Goal: Task Accomplishment & Management: Use online tool/utility

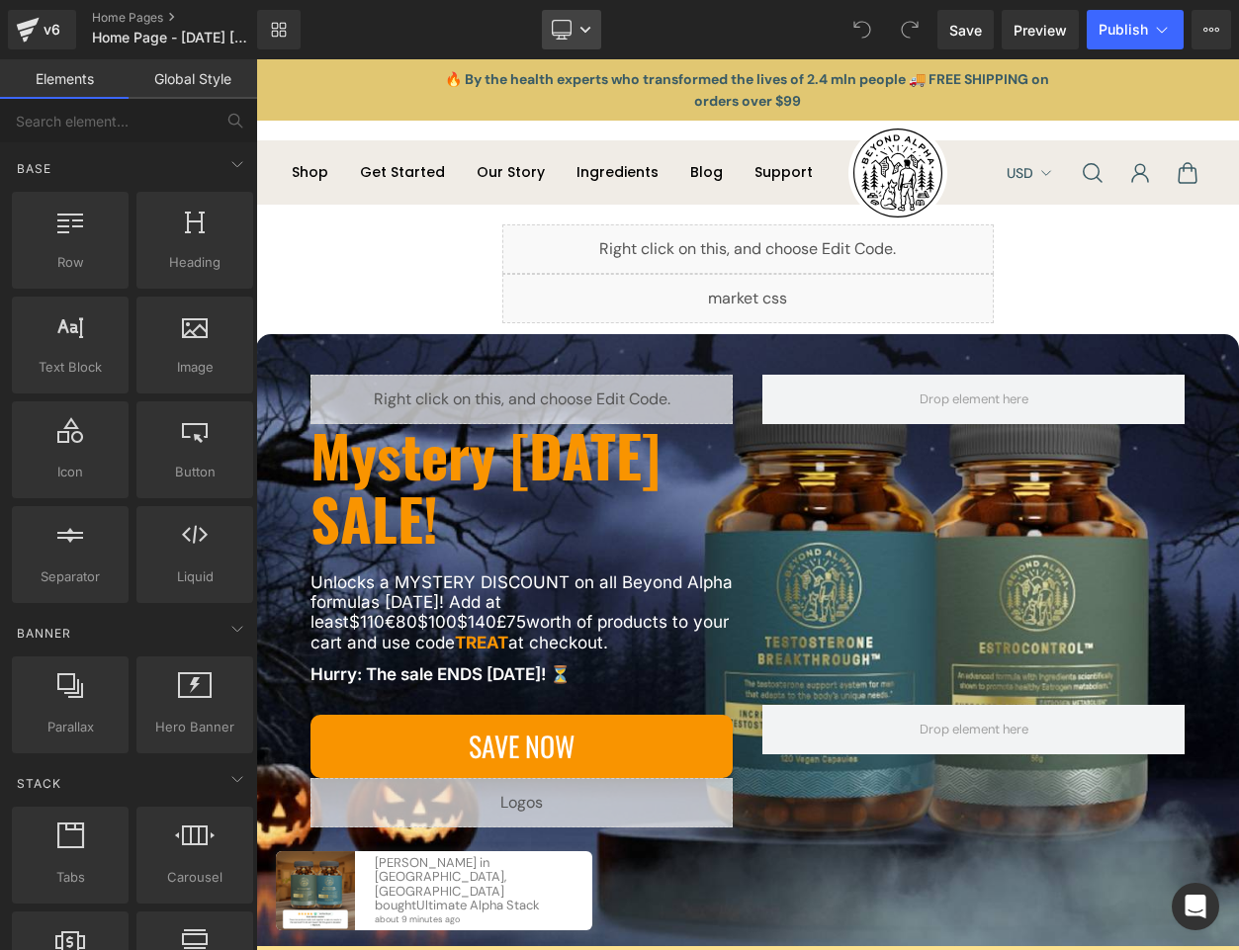
click at [579, 27] on icon at bounding box center [585, 30] width 12 height 12
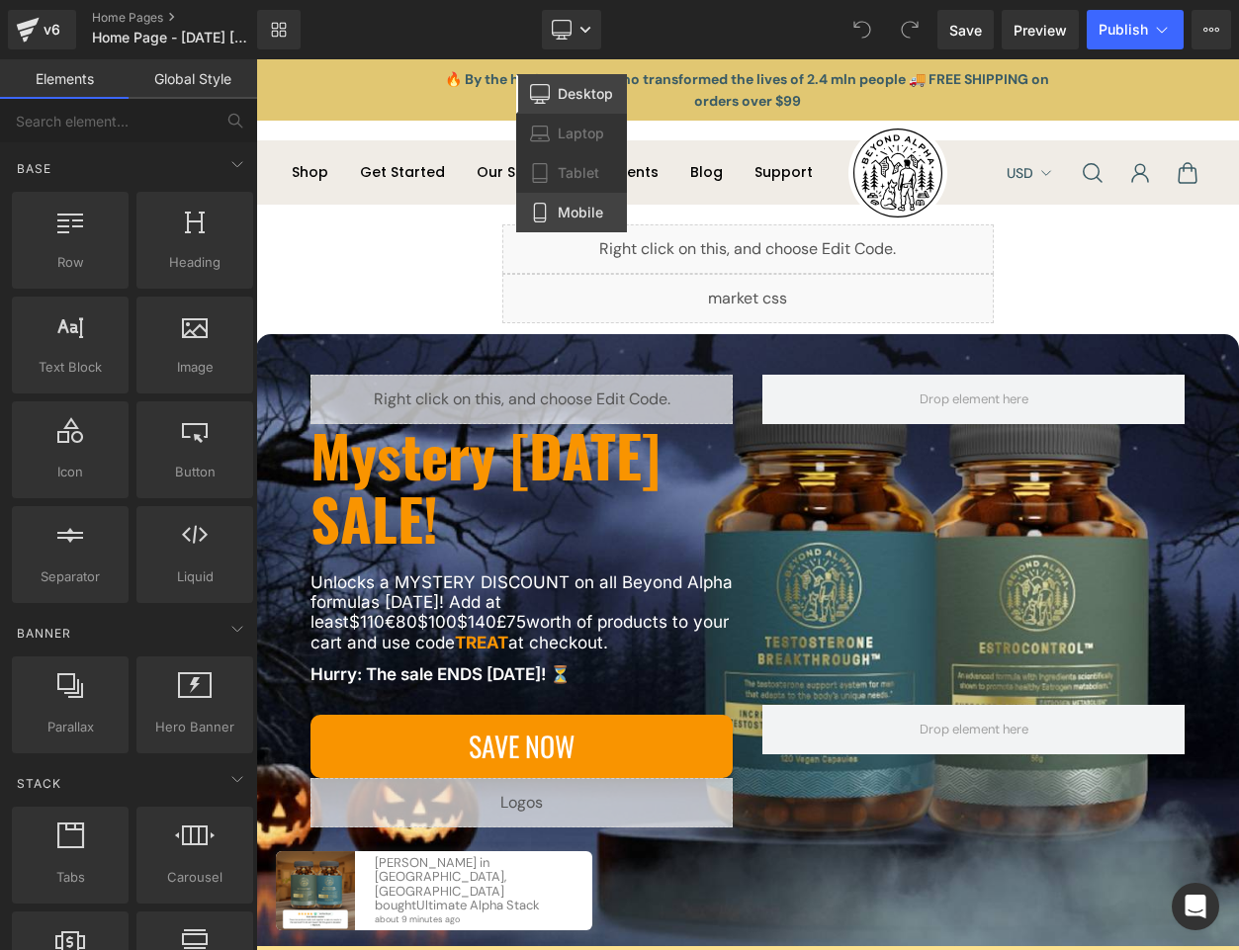
click at [581, 211] on span "Mobile" at bounding box center [580, 213] width 45 height 18
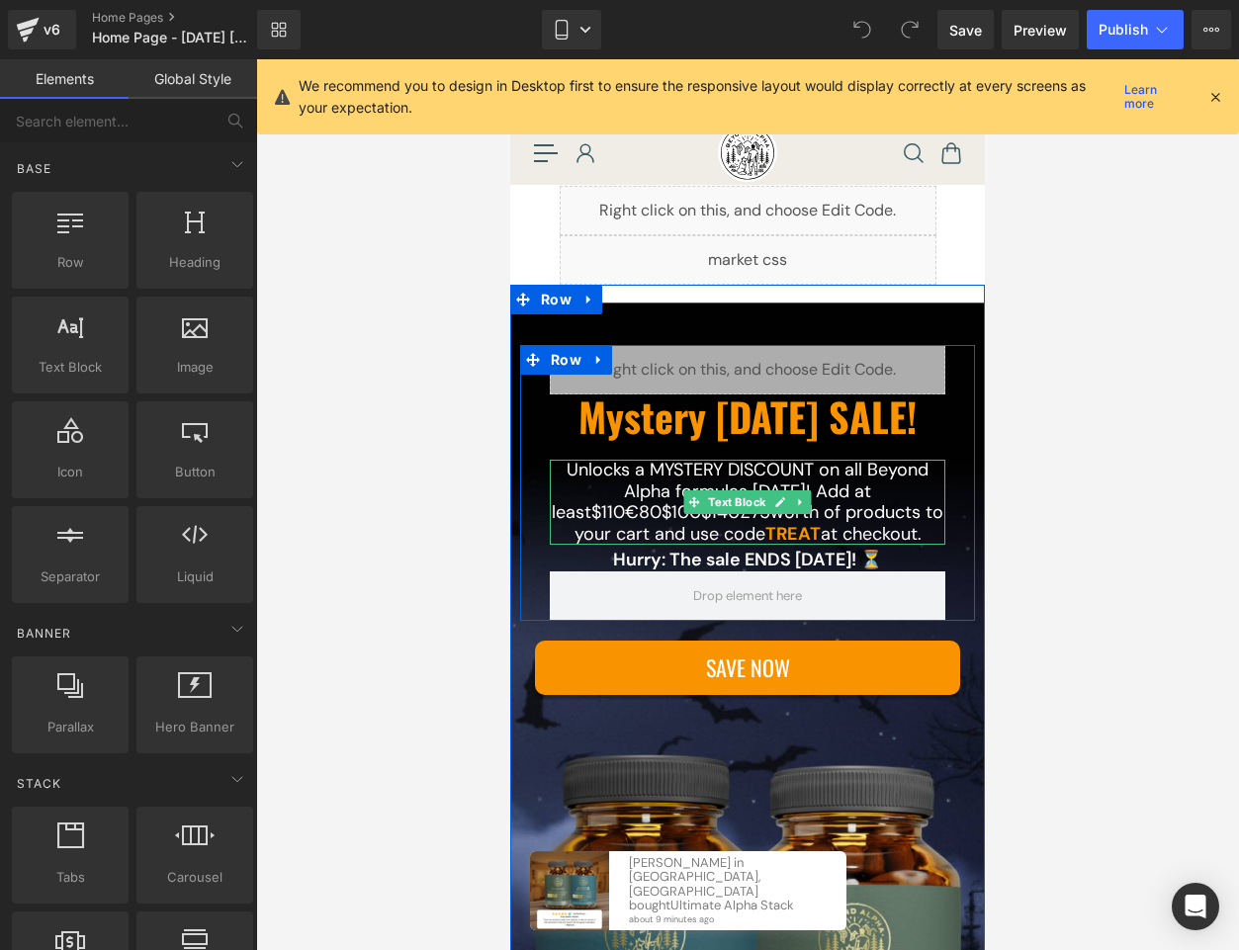
click at [622, 511] on p "Unlocks a MYSTERY DISCOUNT on all Beyond Alpha formulas [DATE]! Add at least $1…" at bounding box center [748, 502] width 396 height 85
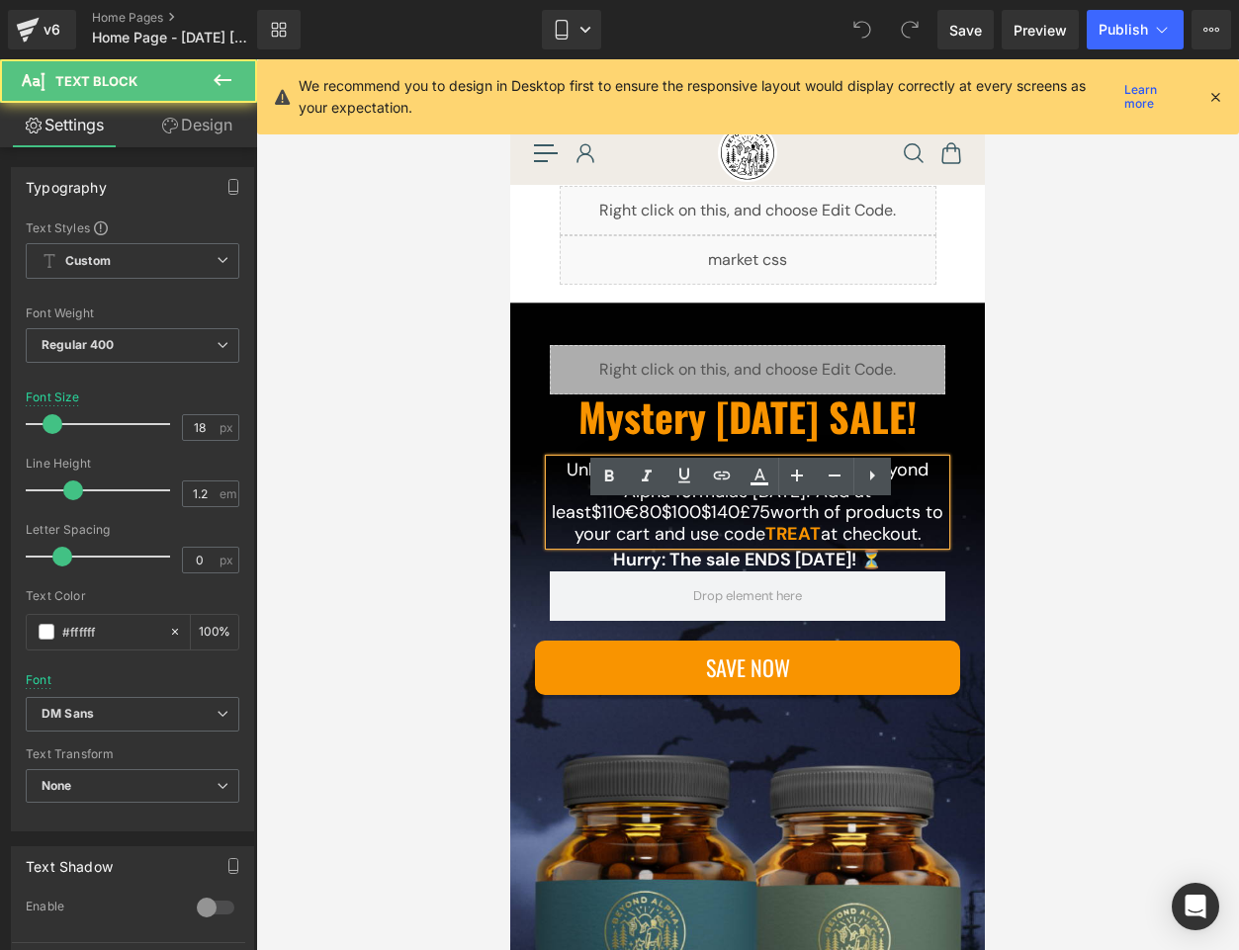
click at [624, 514] on p "Unlocks a MYSTERY DISCOUNT on all Beyond Alpha formulas [DATE]! Add at least $1…" at bounding box center [748, 502] width 396 height 85
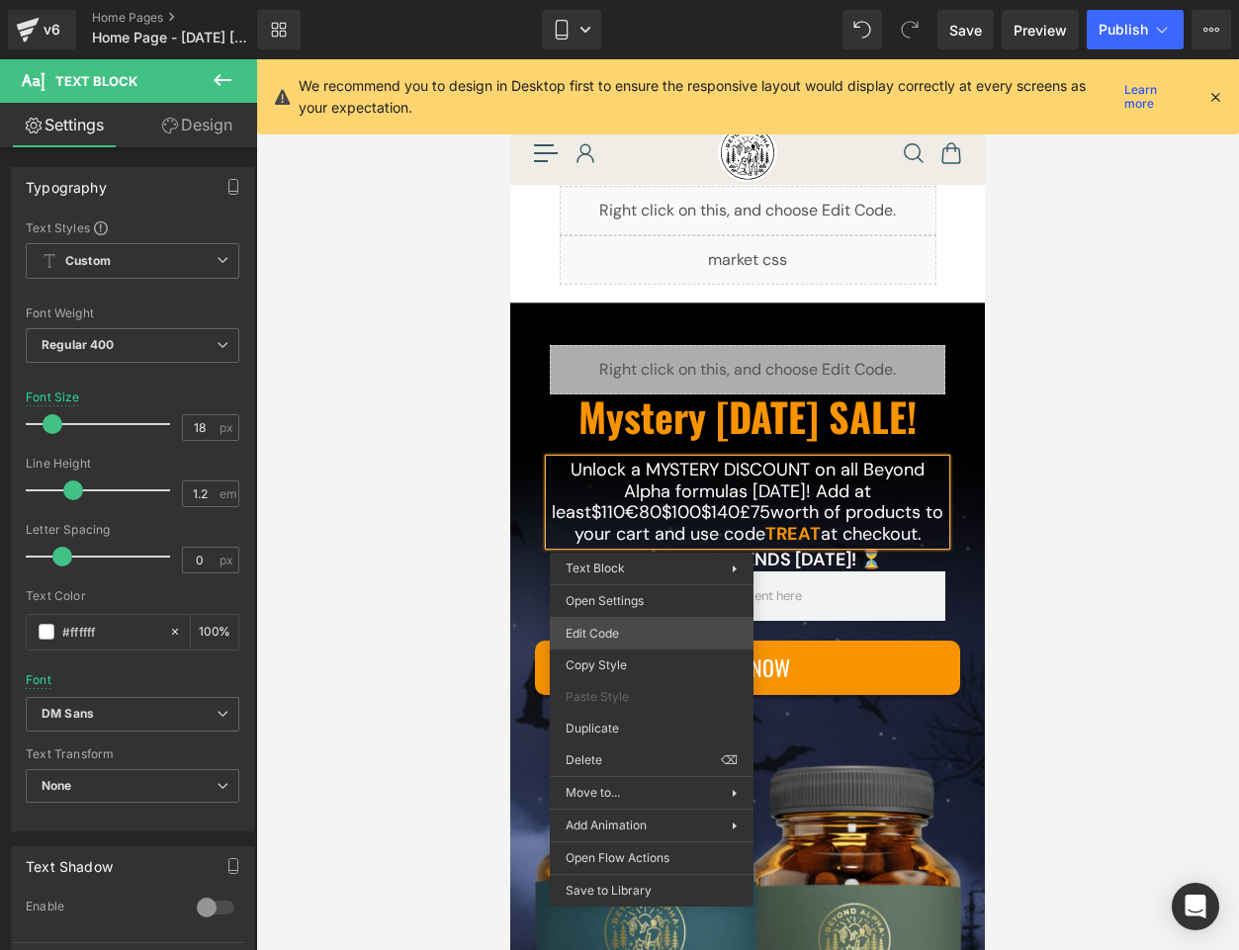
click at [609, 0] on div "You are previewing how the will restyle your page. You can not edit Elements in…" at bounding box center [619, 0] width 1239 height 0
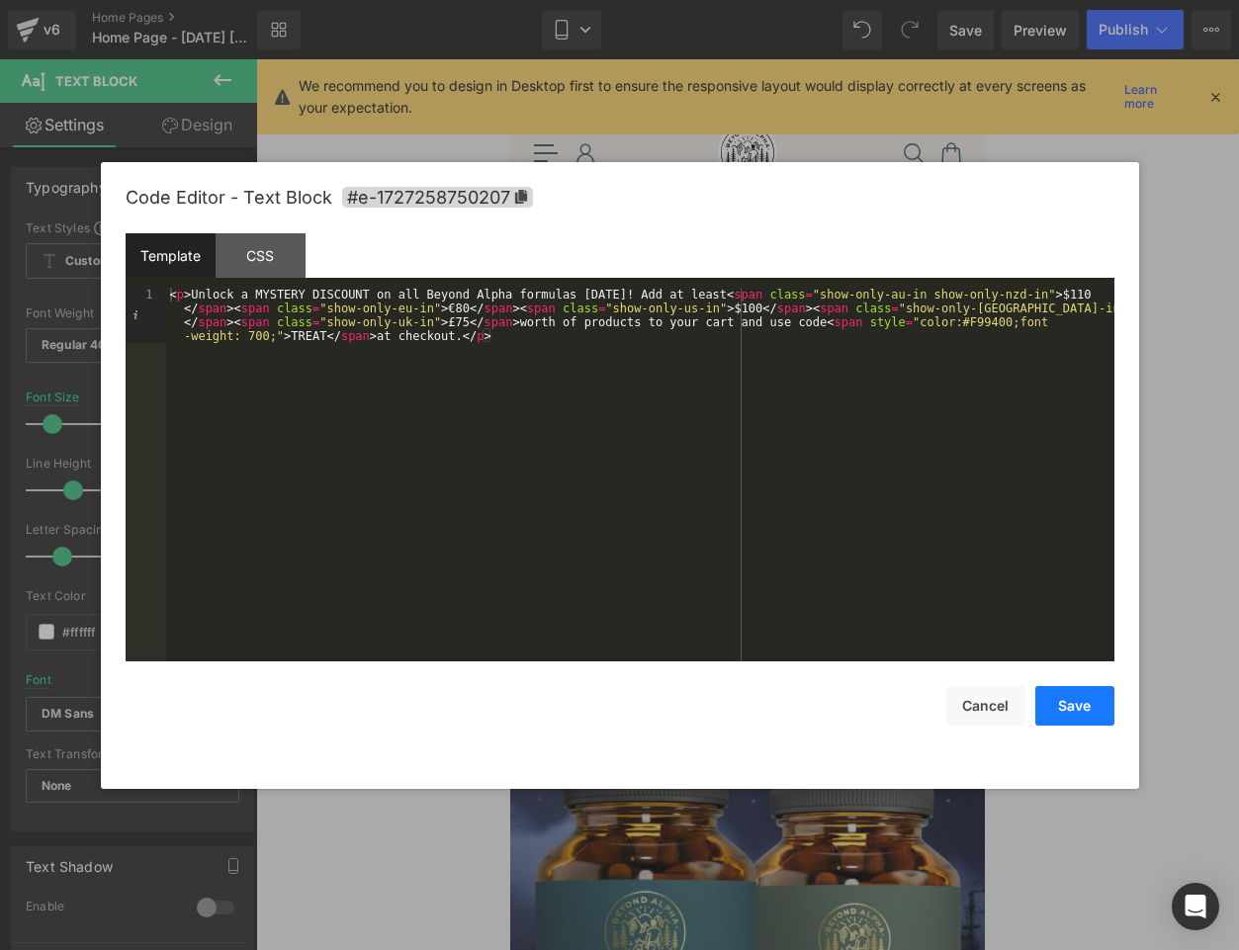
click at [948, 702] on button "Save" at bounding box center [1074, 706] width 79 height 40
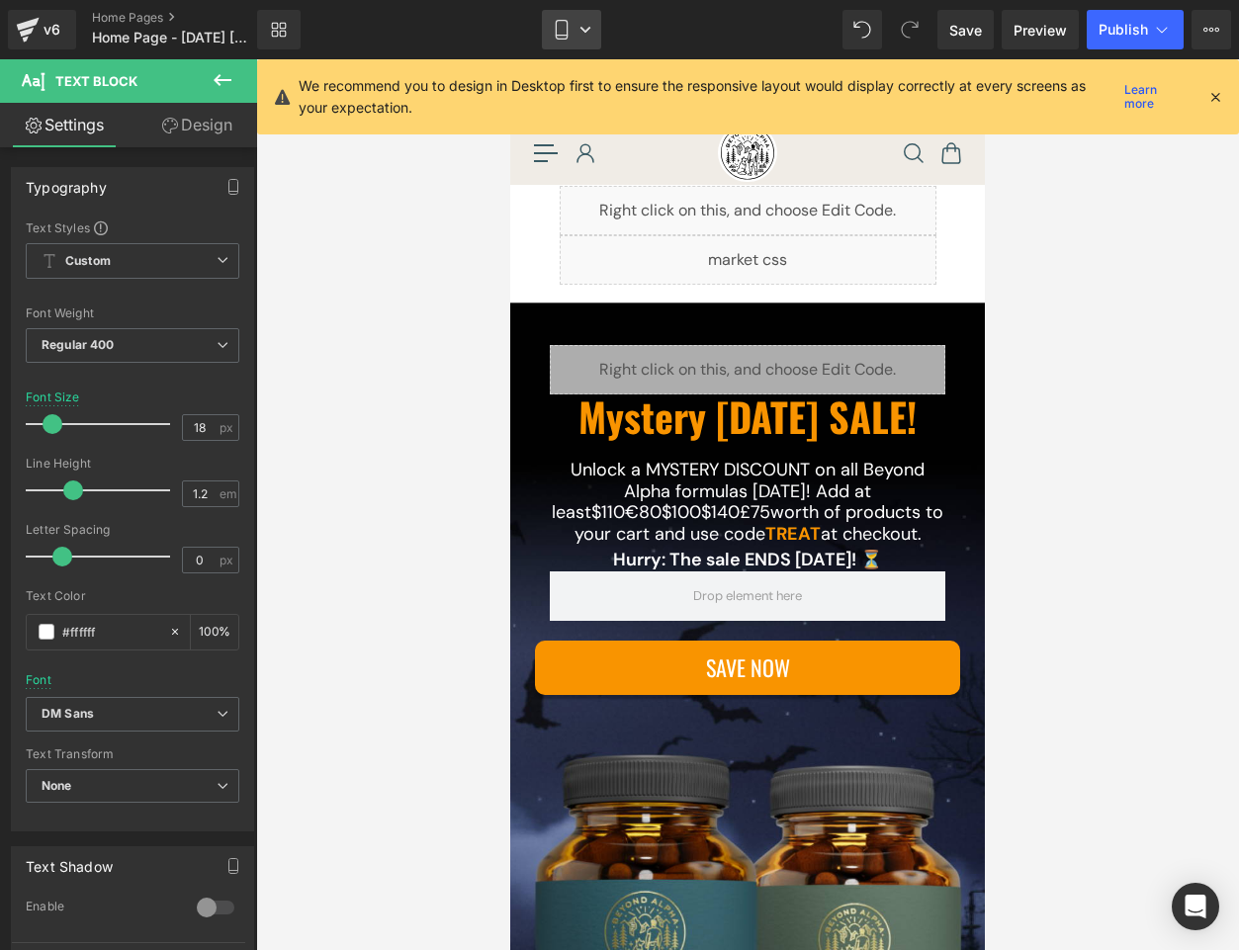
click at [580, 35] on icon at bounding box center [585, 30] width 12 height 12
click at [553, 35] on icon at bounding box center [562, 30] width 20 height 20
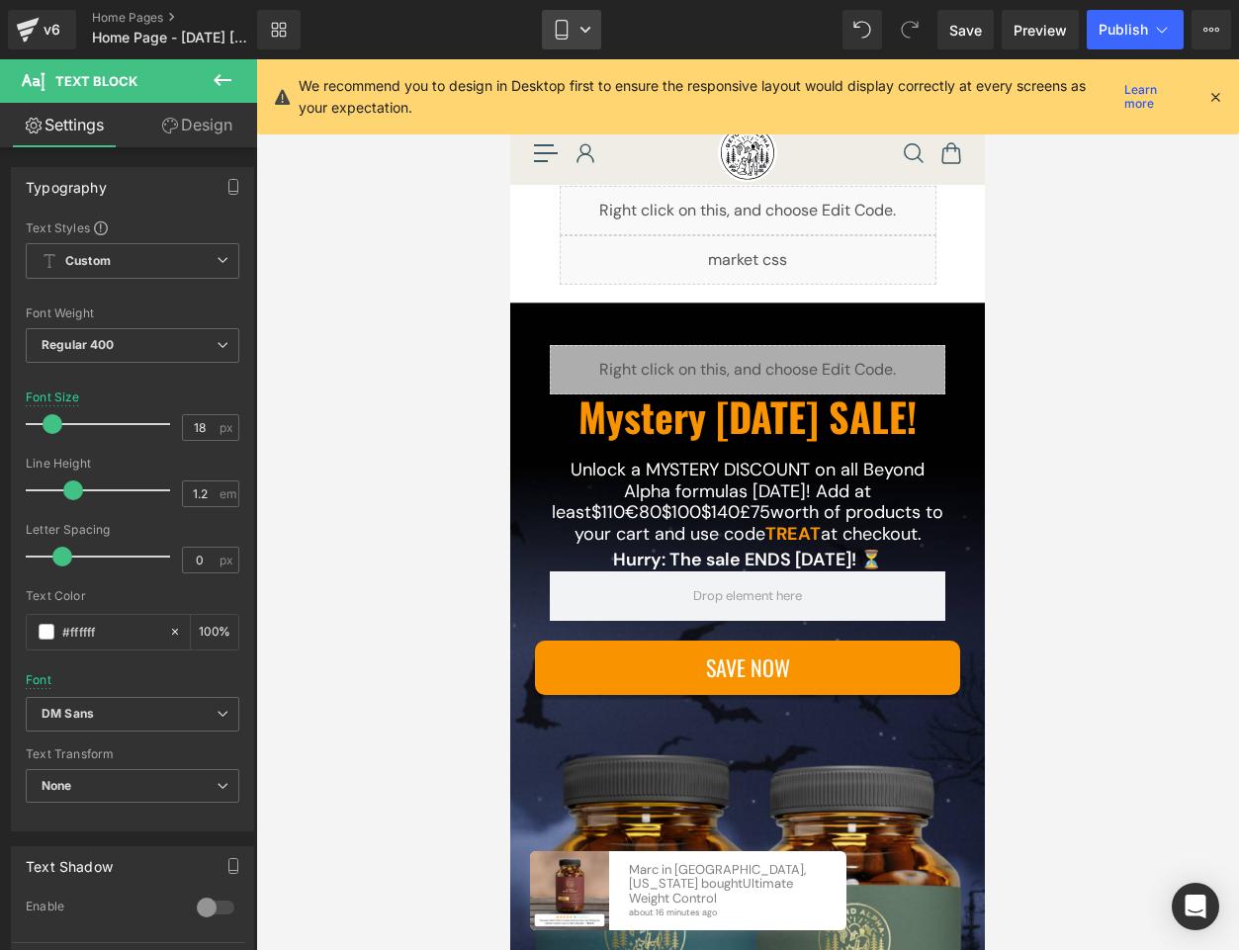
click at [588, 32] on icon at bounding box center [585, 30] width 12 height 12
click at [578, 134] on span "Laptop" at bounding box center [581, 134] width 46 height 18
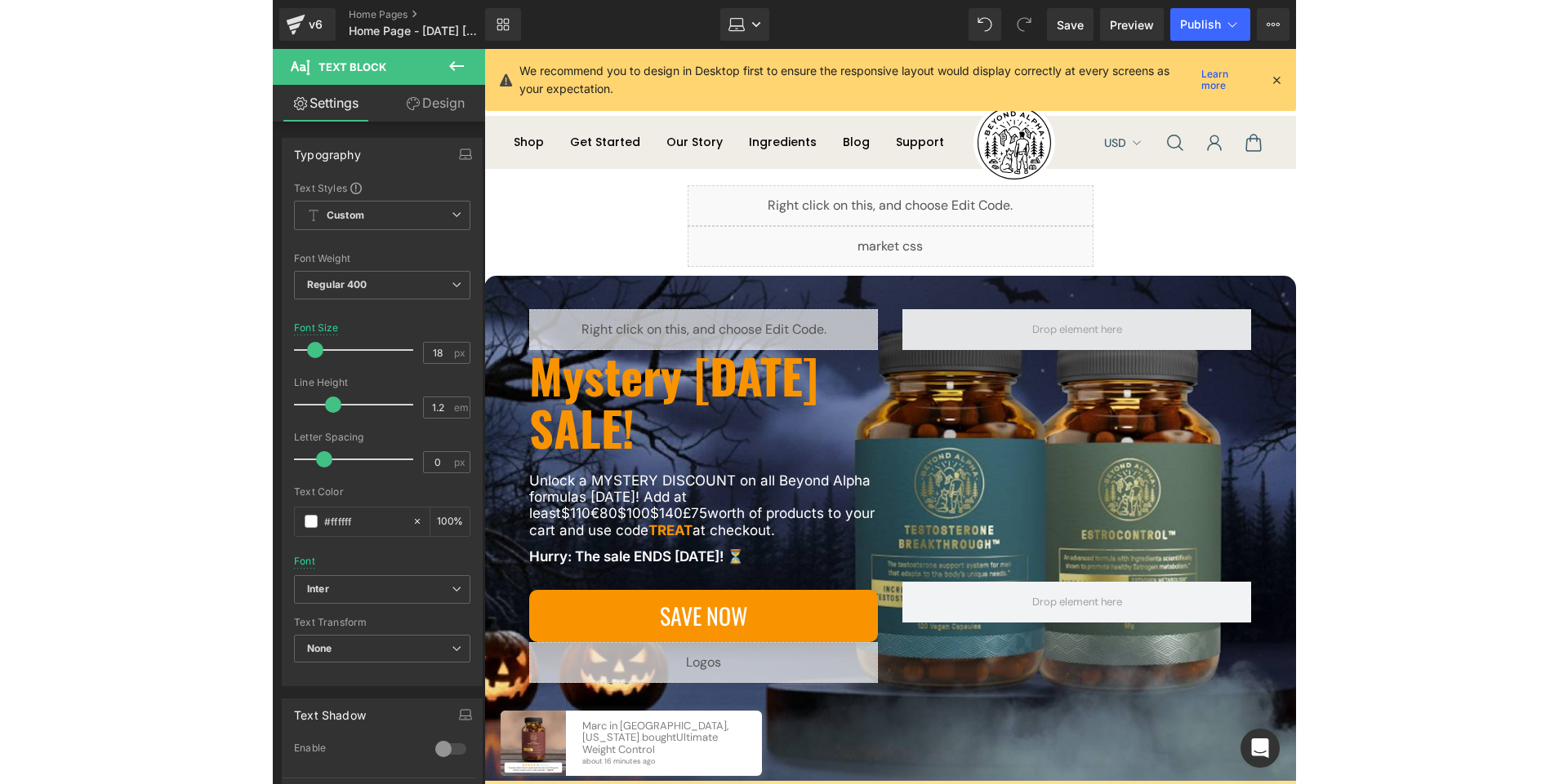
scroll to position [57, 0]
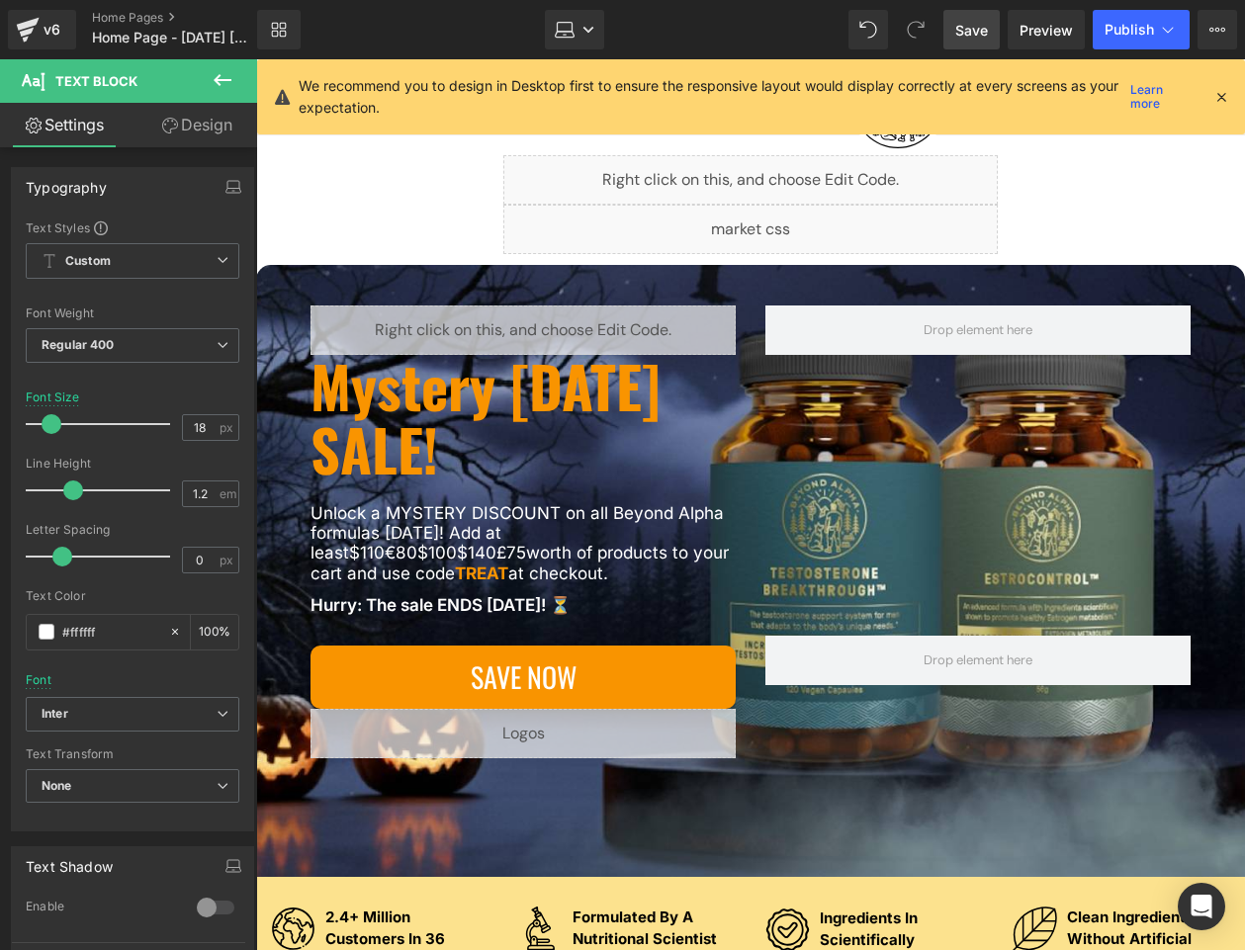
click at [948, 44] on link "Save" at bounding box center [971, 30] width 56 height 40
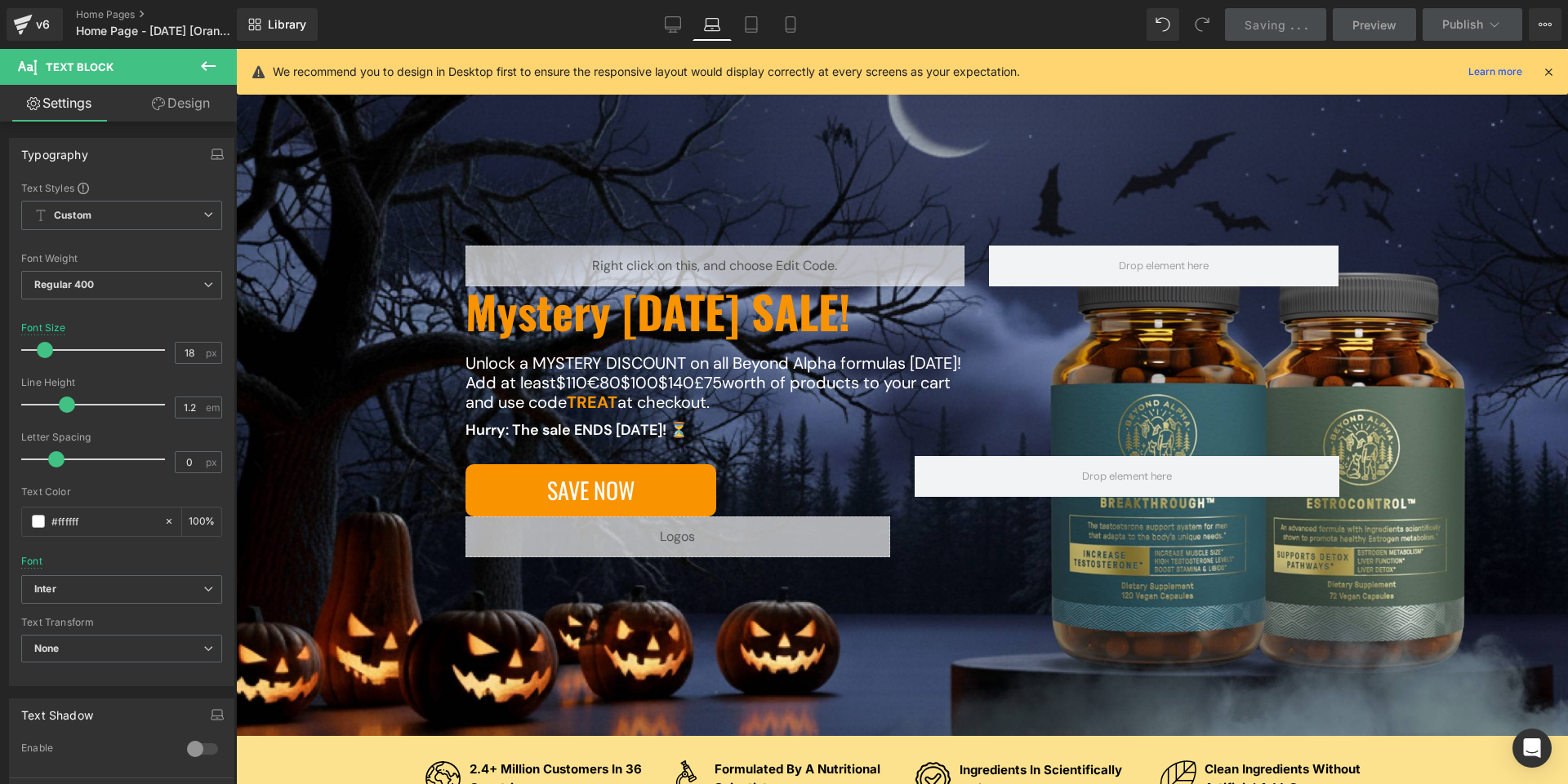
scroll to position [195, 0]
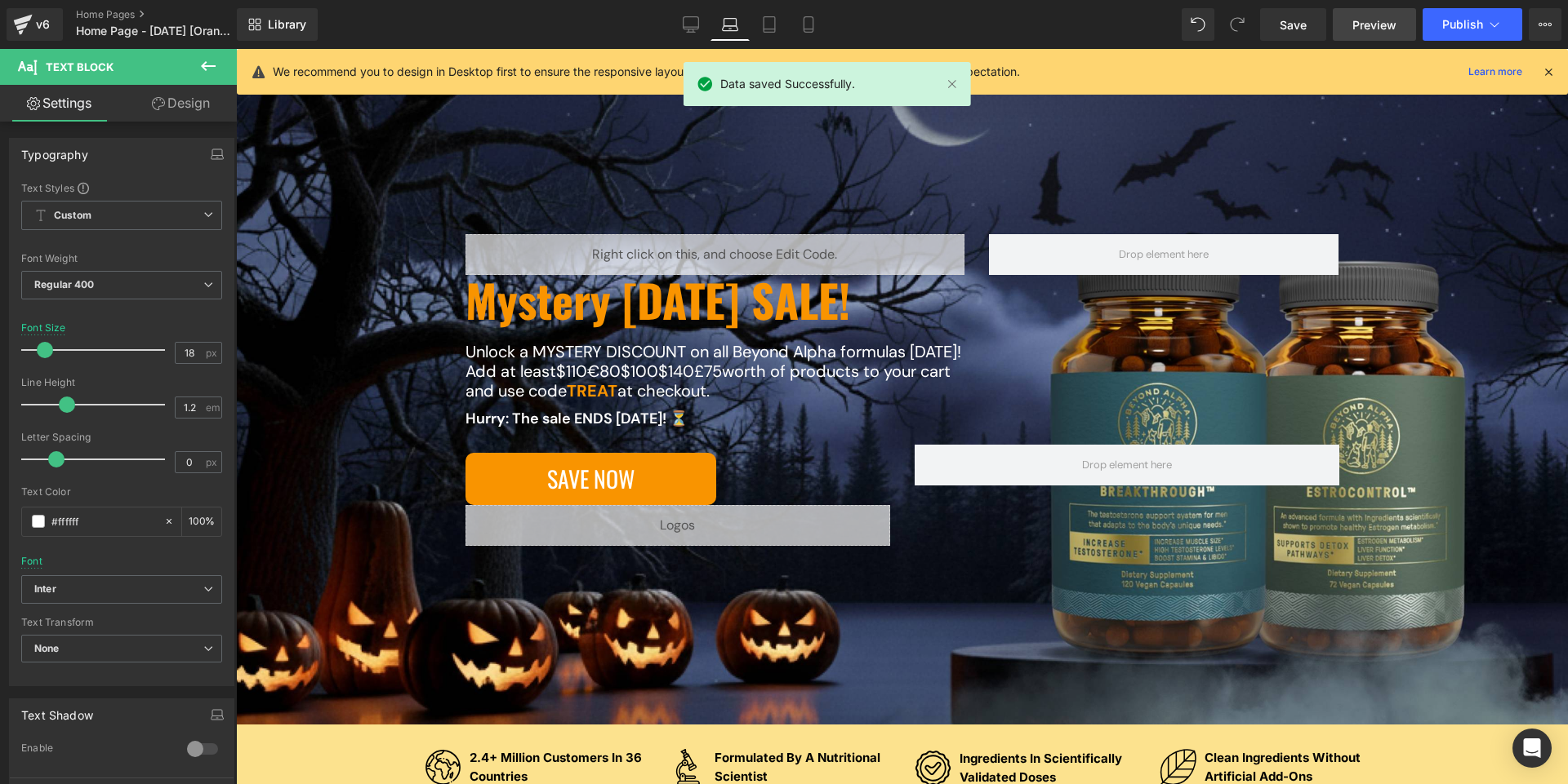
click at [783, 35] on link "Preview" at bounding box center [1374, 25] width 83 height 33
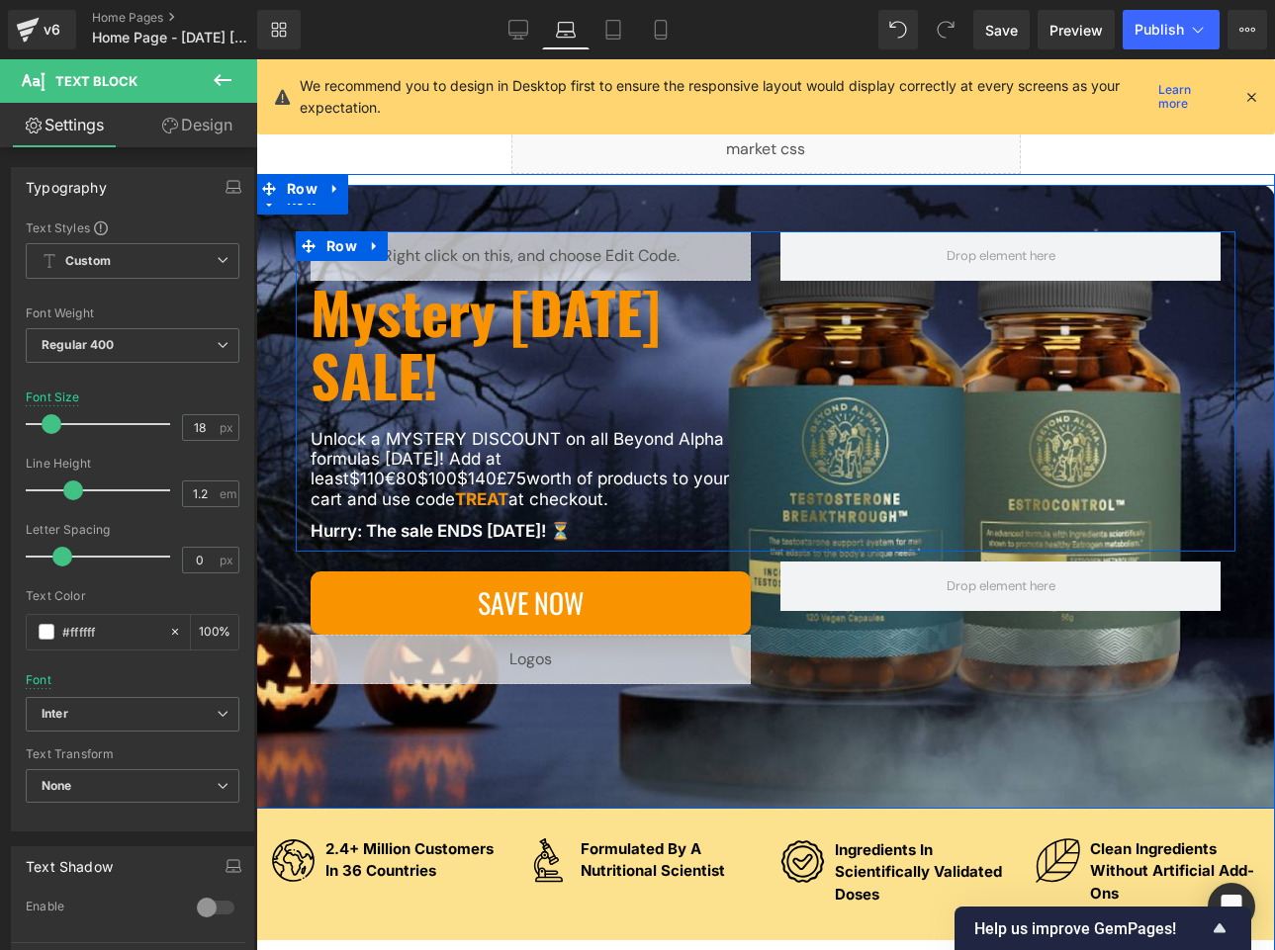
scroll to position [156, 0]
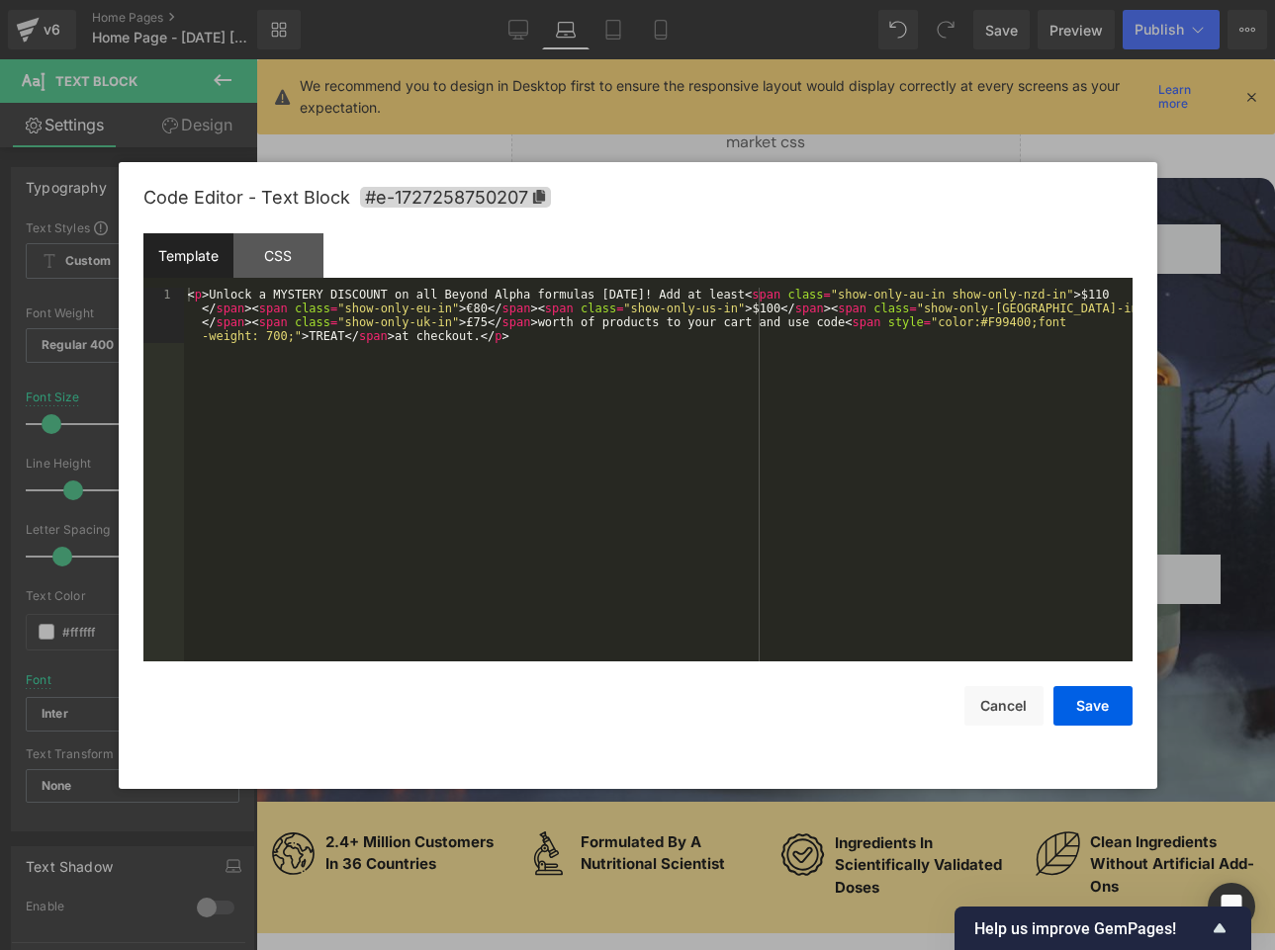
click at [430, 0] on div "You are previewing how the will restyle your page. You can not edit Elements in…" at bounding box center [637, 0] width 1275 height 0
click at [948, 703] on button "Cancel" at bounding box center [1003, 706] width 79 height 40
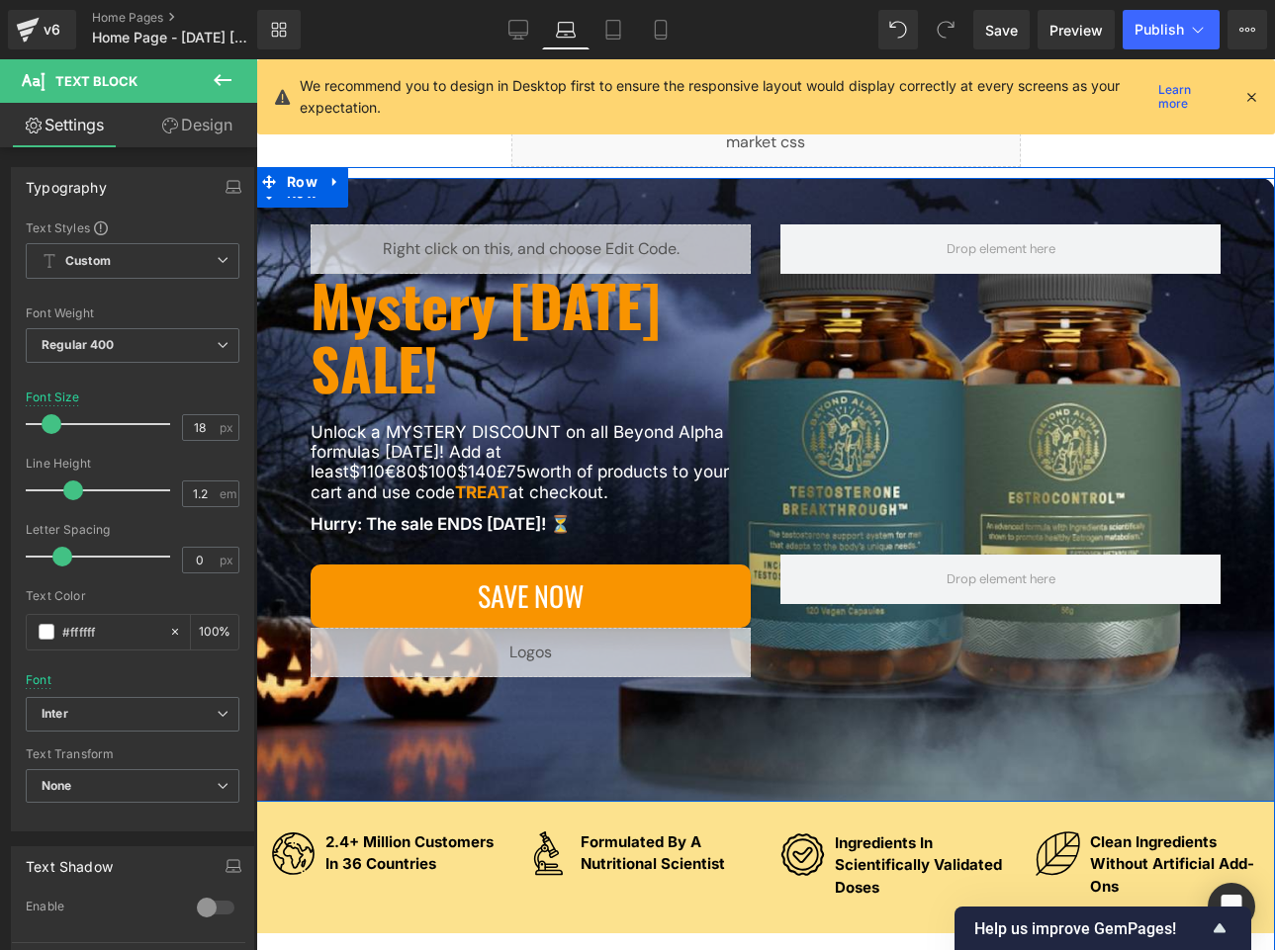
click at [899, 788] on div "Liquid Mystery [DATE] SALE! Heading Unlock a MYSTERY DISCOUNT on all Beyond Alp…" at bounding box center [765, 490] width 1018 height 624
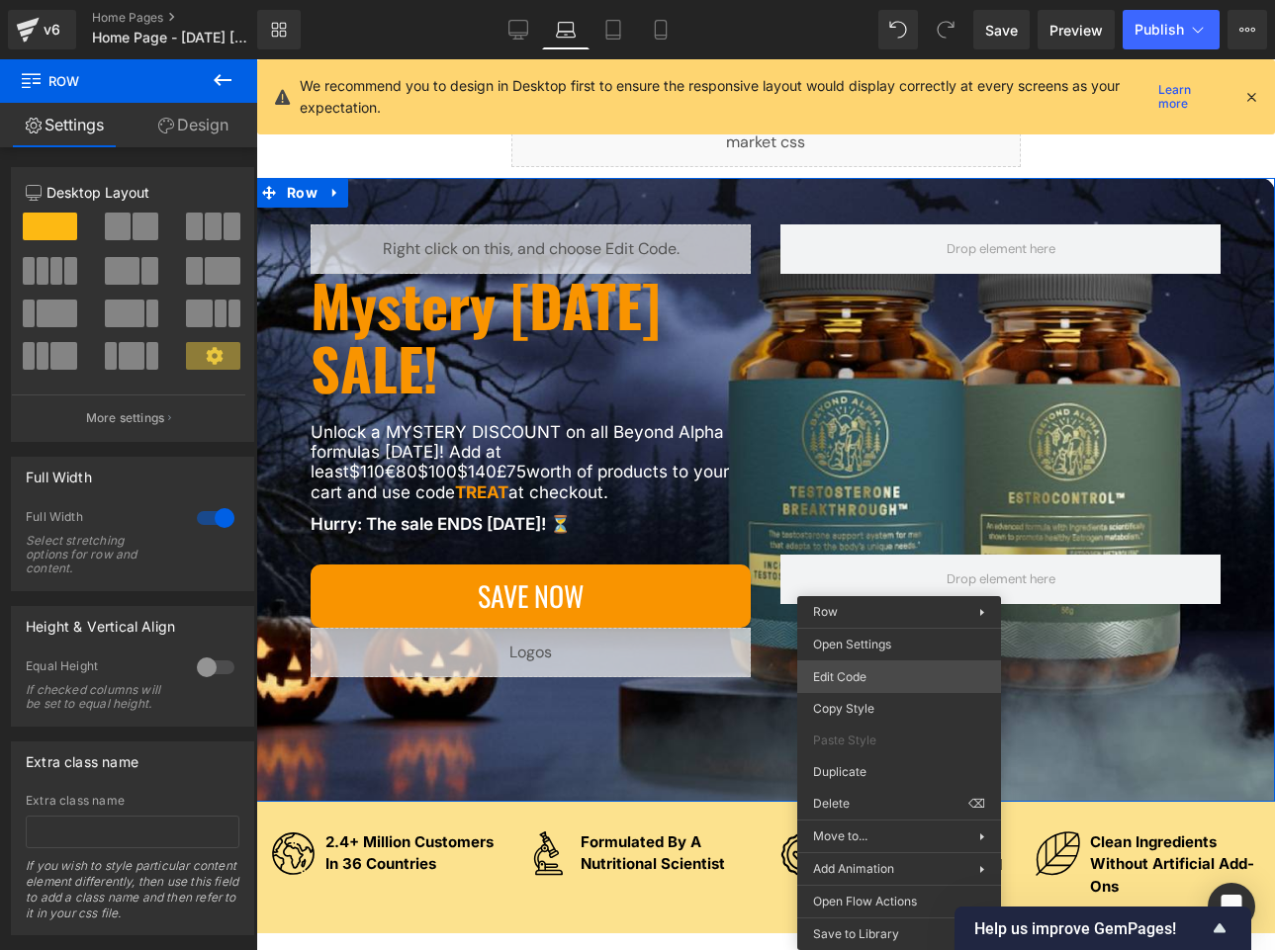
click at [854, 0] on div "You are previewing how the will restyle your page. You can not edit Elements in…" at bounding box center [637, 0] width 1275 height 0
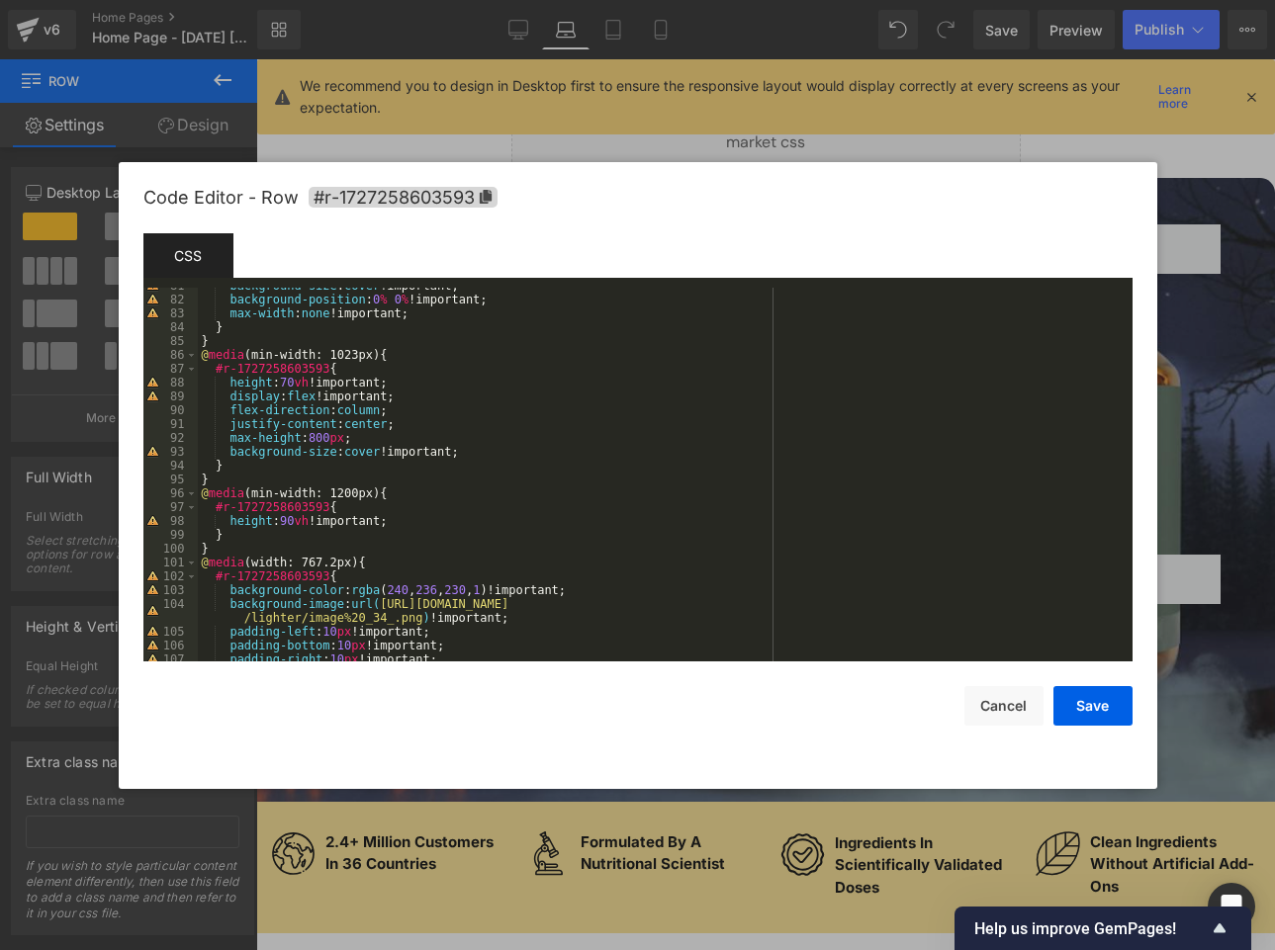
scroll to position [1370, 0]
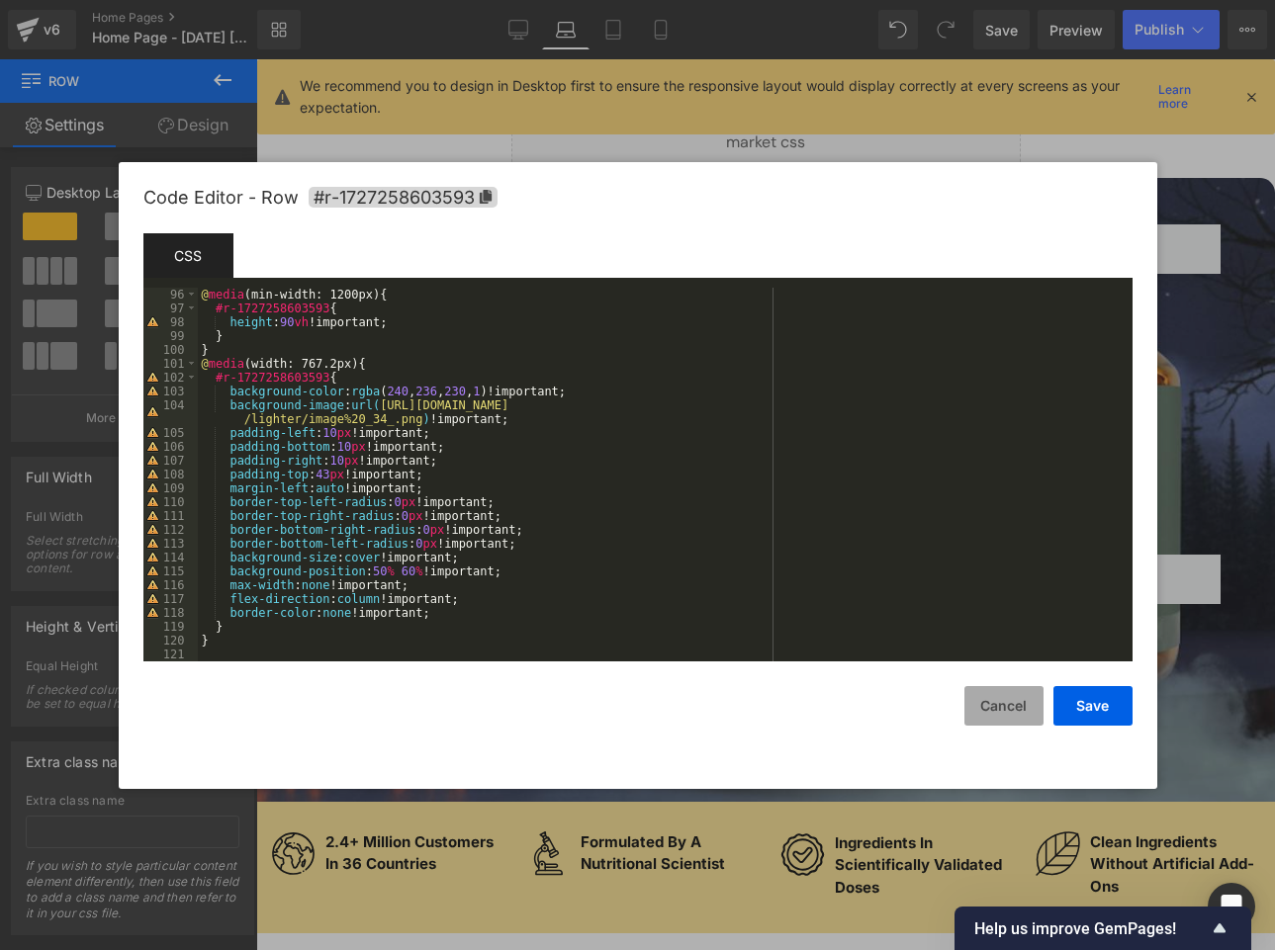
click at [948, 714] on button "Cancel" at bounding box center [1003, 706] width 79 height 40
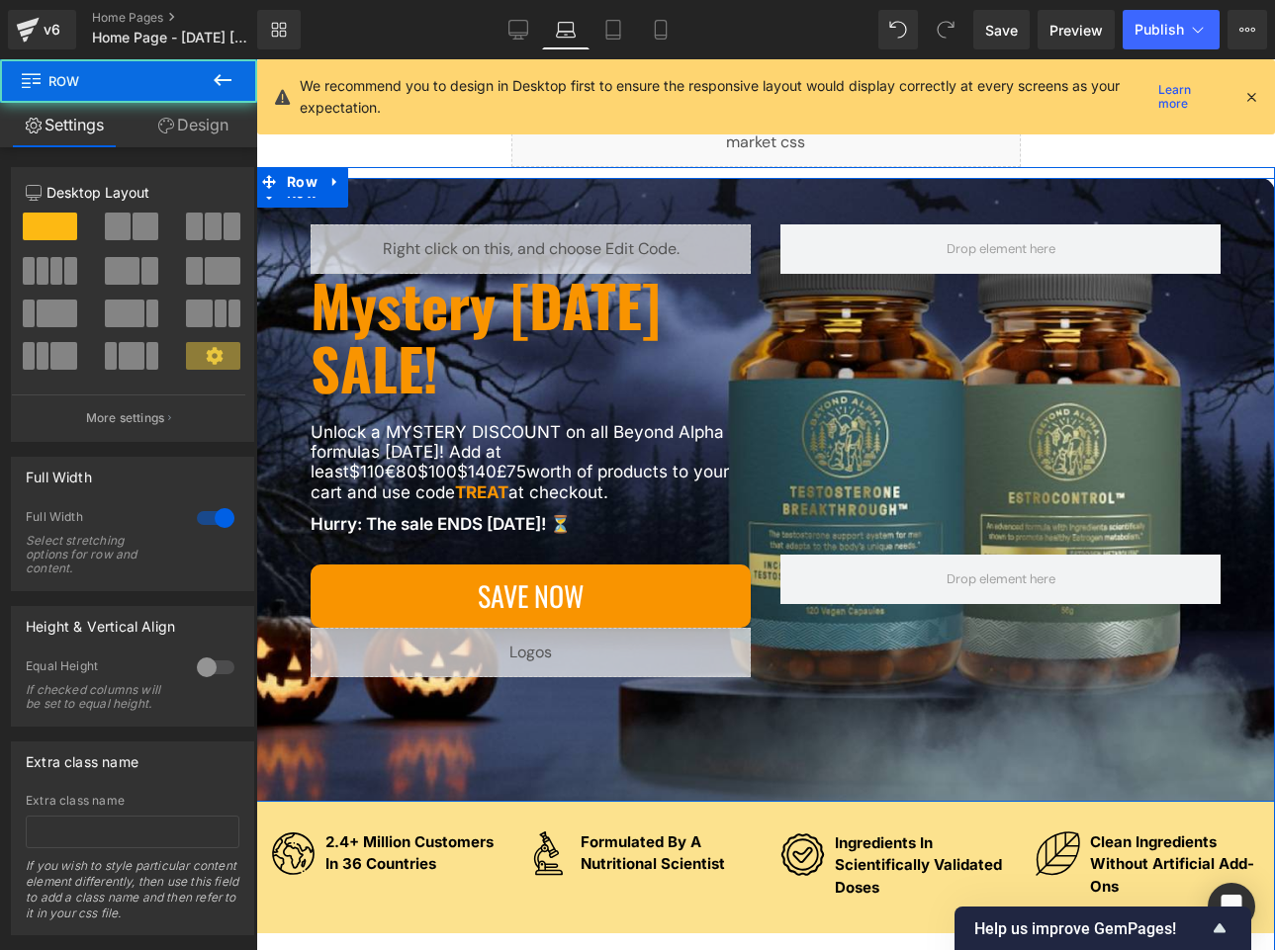
click at [299, 757] on div "Liquid Mystery [DATE] SALE! Heading Unlock a MYSTERY DISCOUNT on all Beyond Alp…" at bounding box center [765, 490] width 1018 height 624
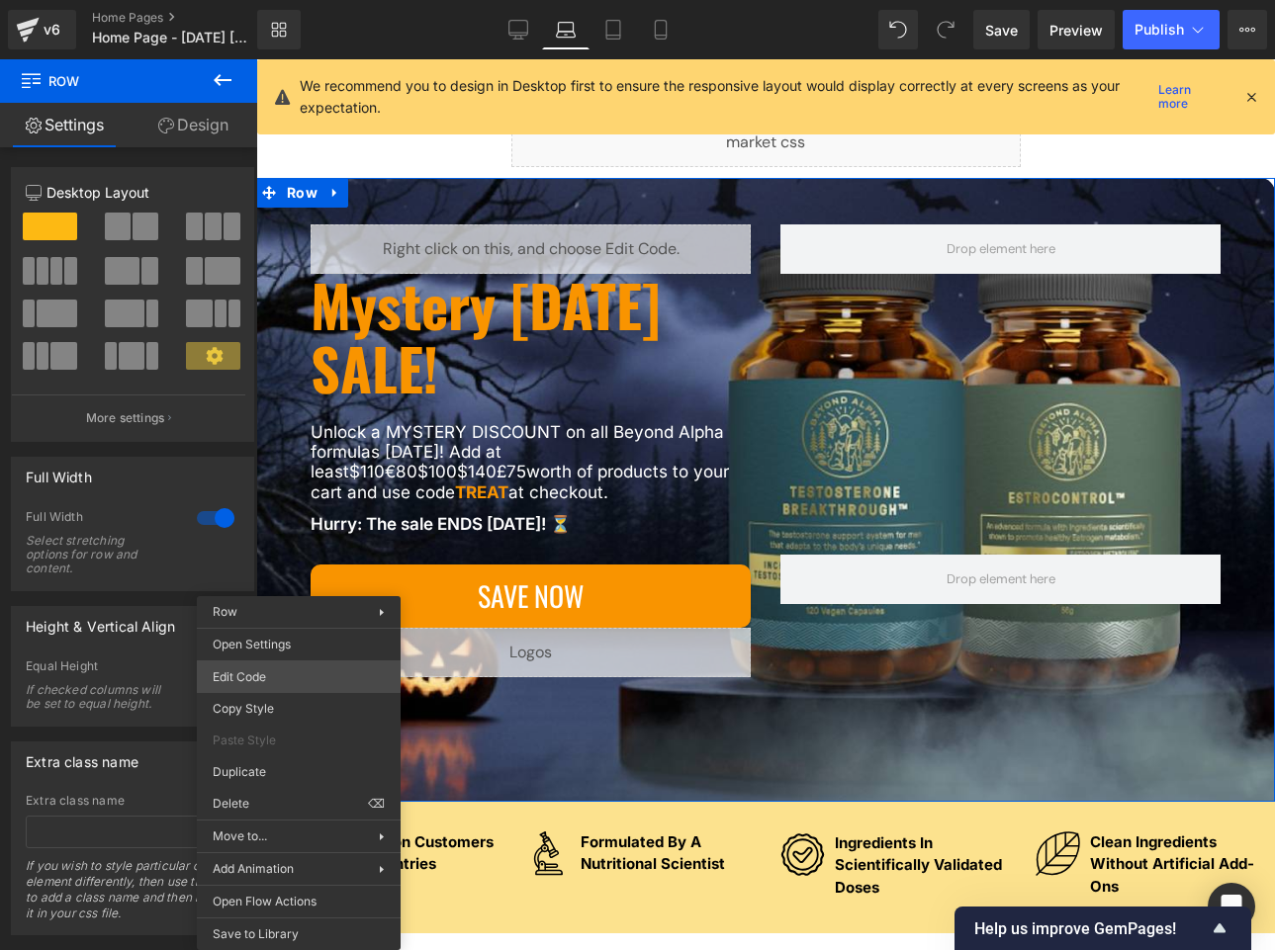
click at [273, 0] on div "You are previewing how the will restyle your page. You can not edit Elements in…" at bounding box center [637, 0] width 1275 height 0
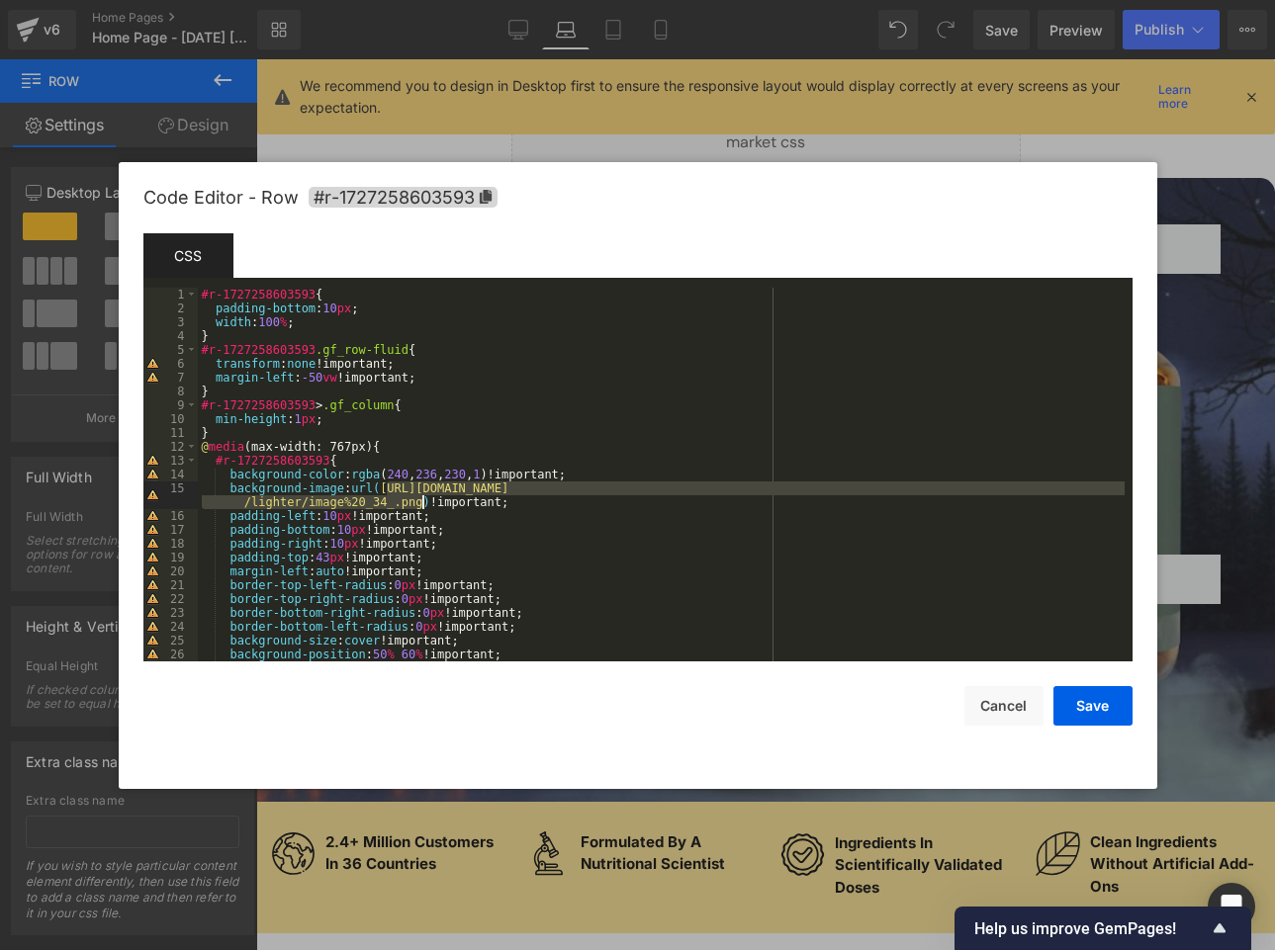
drag, startPoint x: 388, startPoint y: 487, endPoint x: 420, endPoint y: 498, distance: 34.4
click at [420, 498] on div "#r-1727258603593 { padding-bottom : 10 px ; width : 100 % ; } #r-1727258603593 …" at bounding box center [661, 488] width 927 height 401
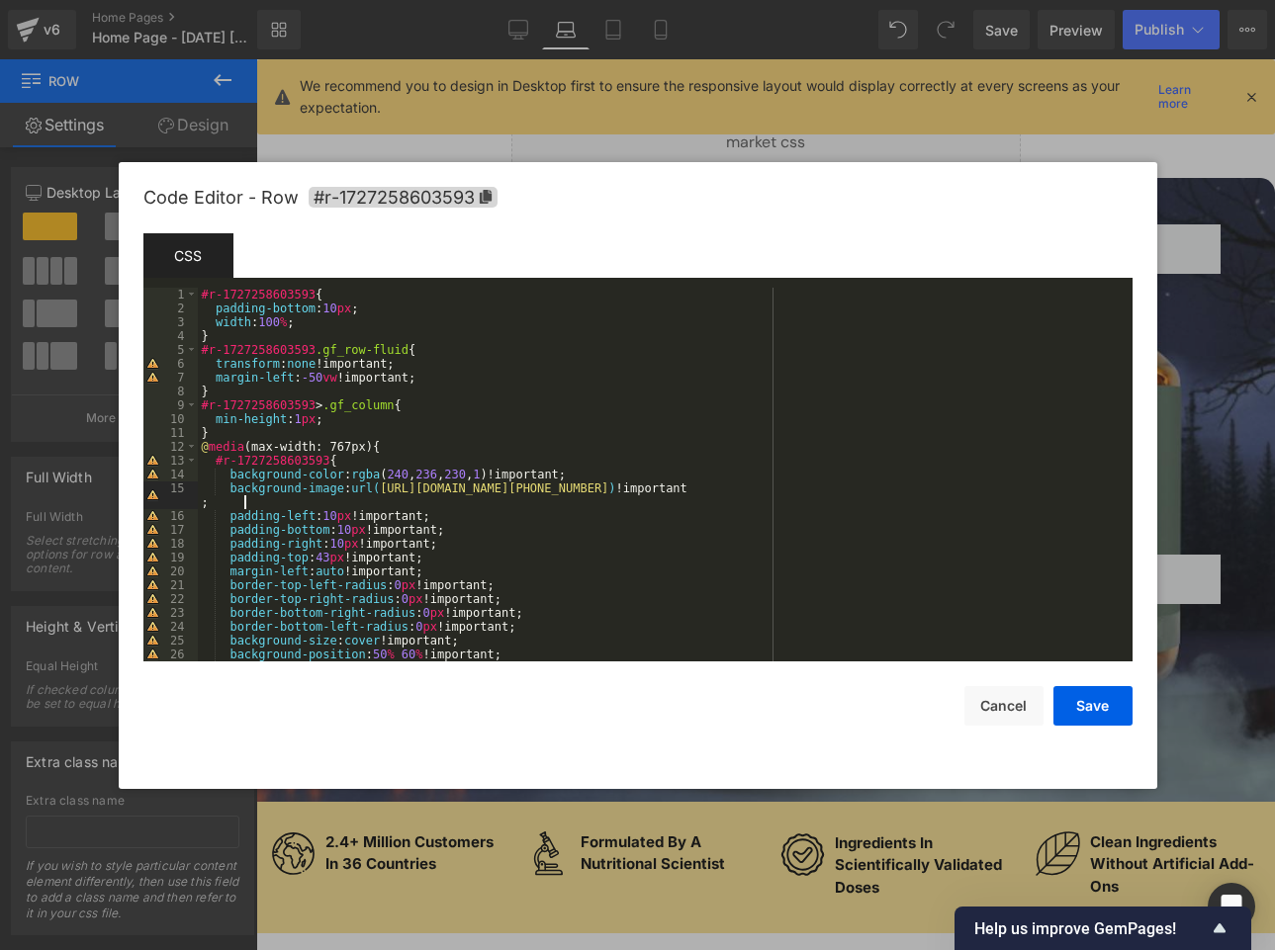
click at [246, 503] on div "#r-1727258603593 { padding-bottom : 10 px ; width : 100 % ; } #r-1727258603593 …" at bounding box center [661, 488] width 927 height 401
click at [948, 707] on button "Save" at bounding box center [1092, 706] width 79 height 40
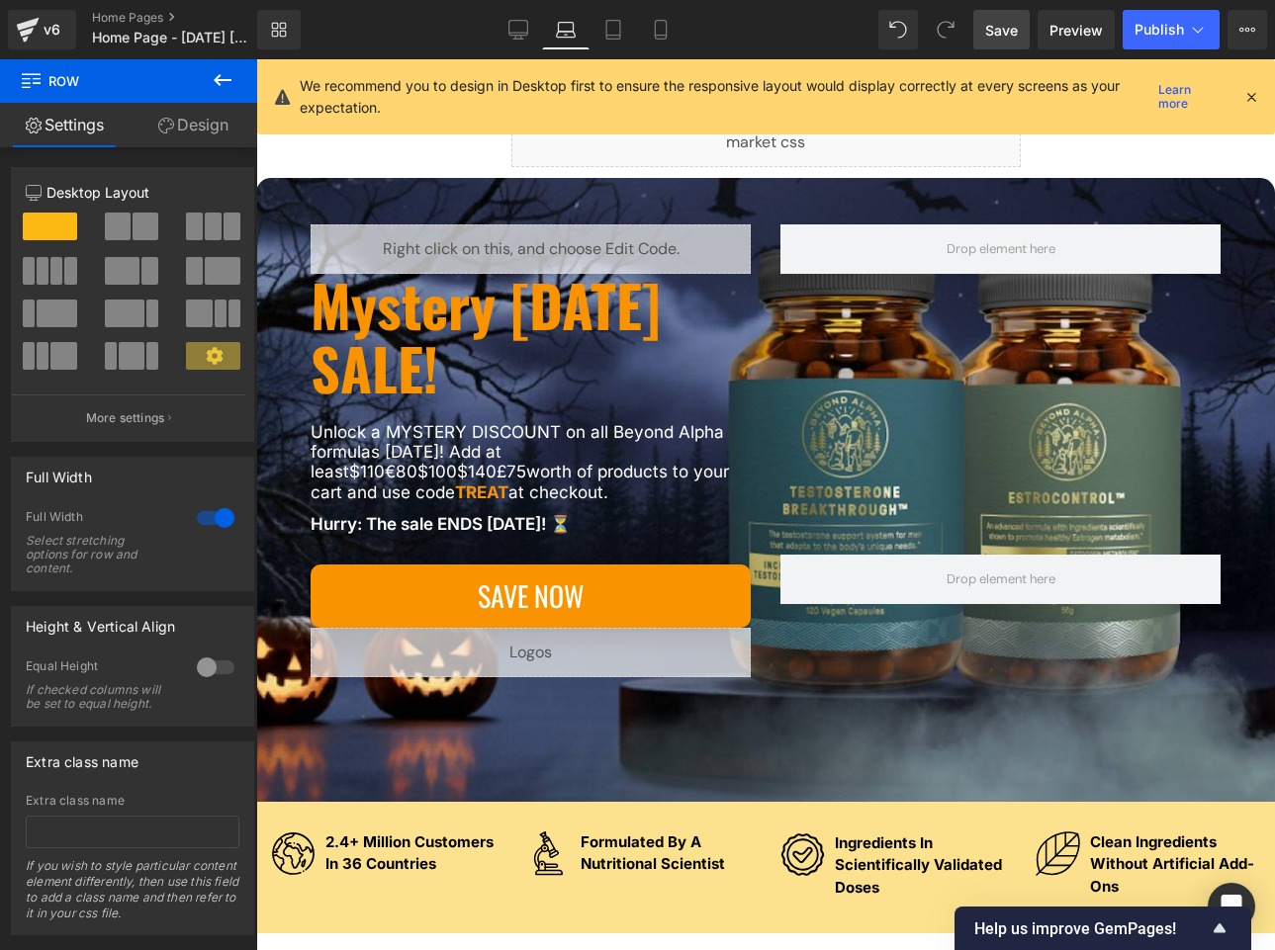
click at [948, 28] on span "Save" at bounding box center [1001, 30] width 33 height 21
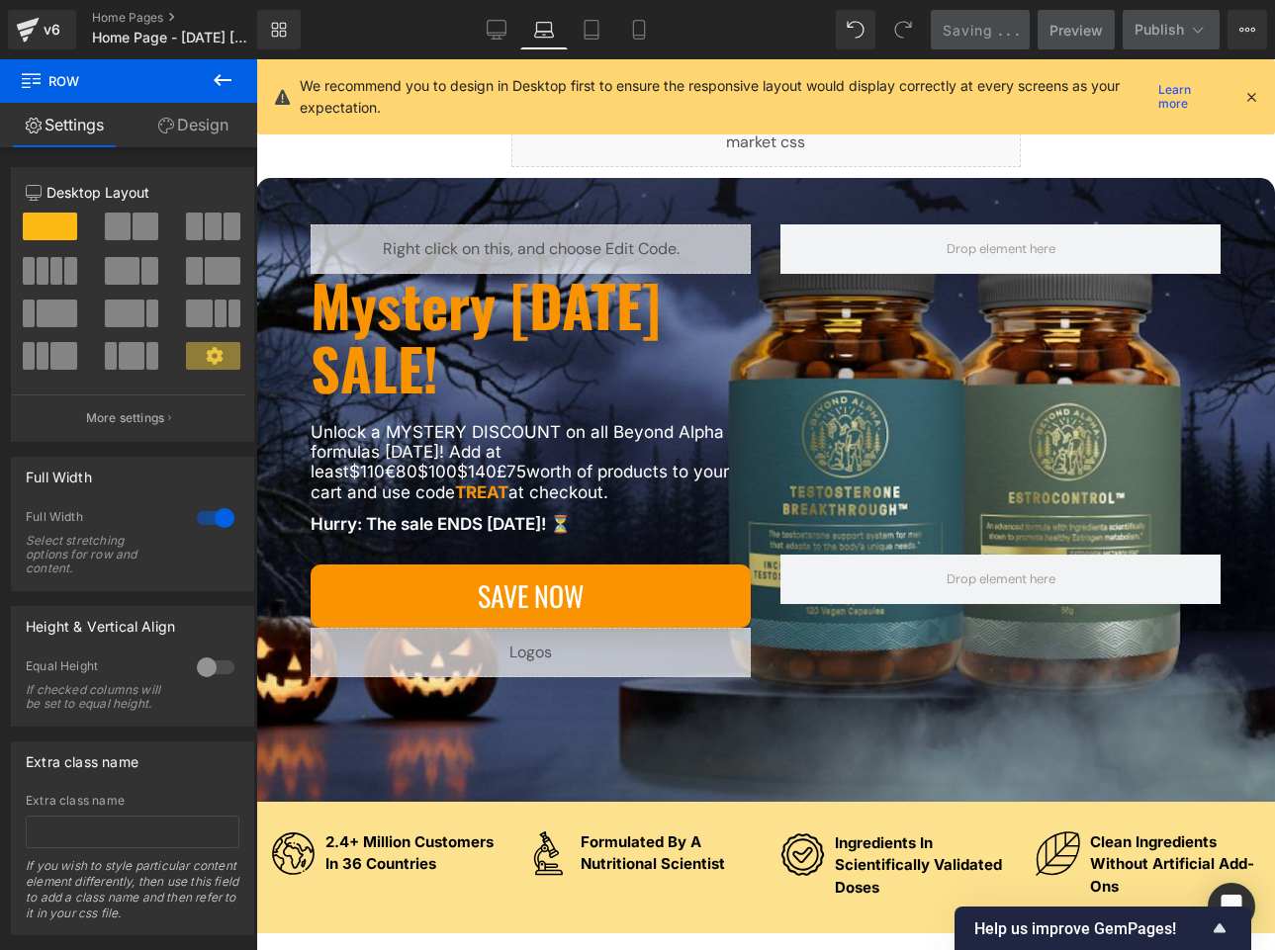
click at [948, 95] on icon at bounding box center [1251, 97] width 18 height 18
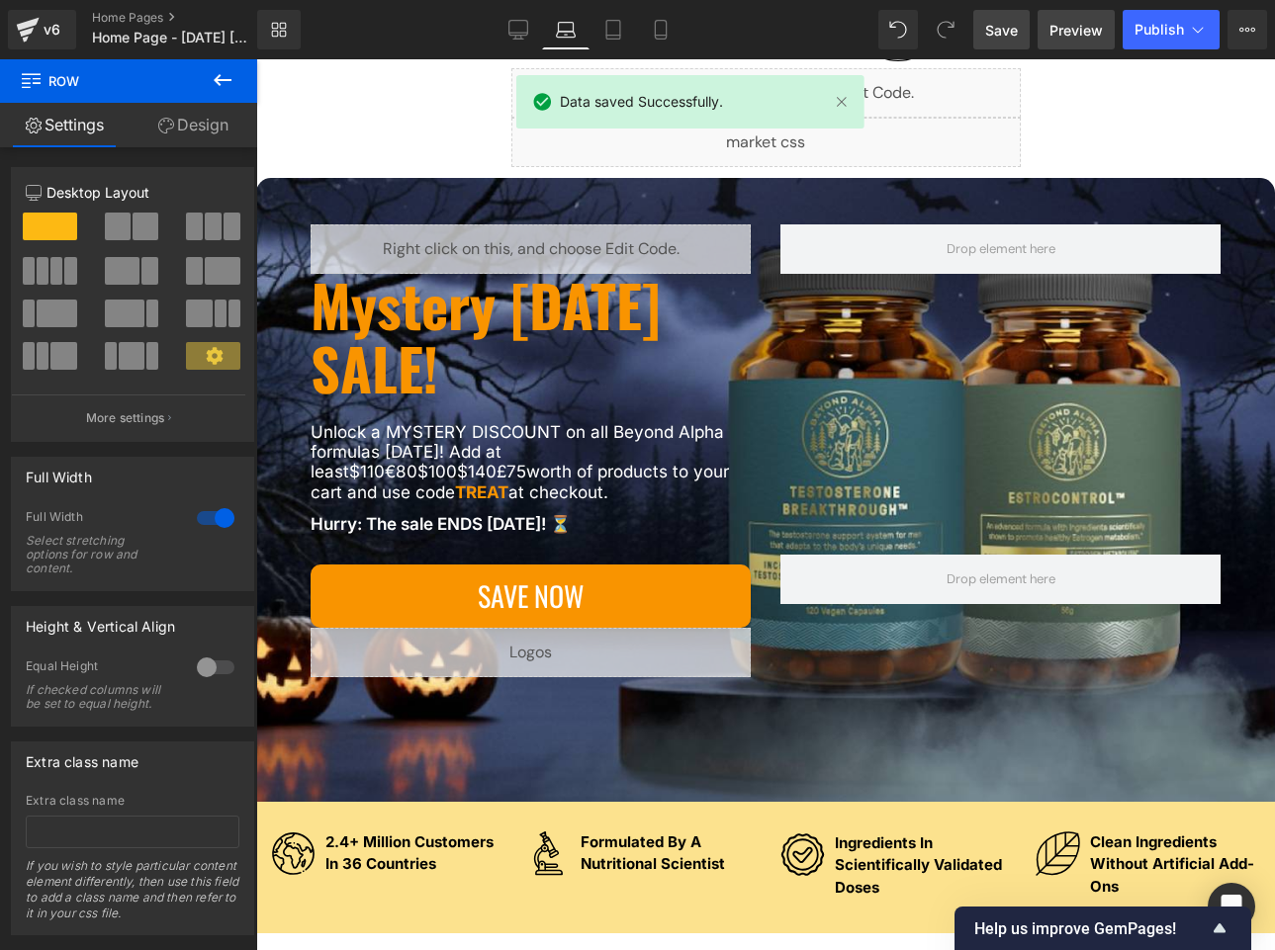
click at [948, 34] on span "Preview" at bounding box center [1075, 30] width 53 height 21
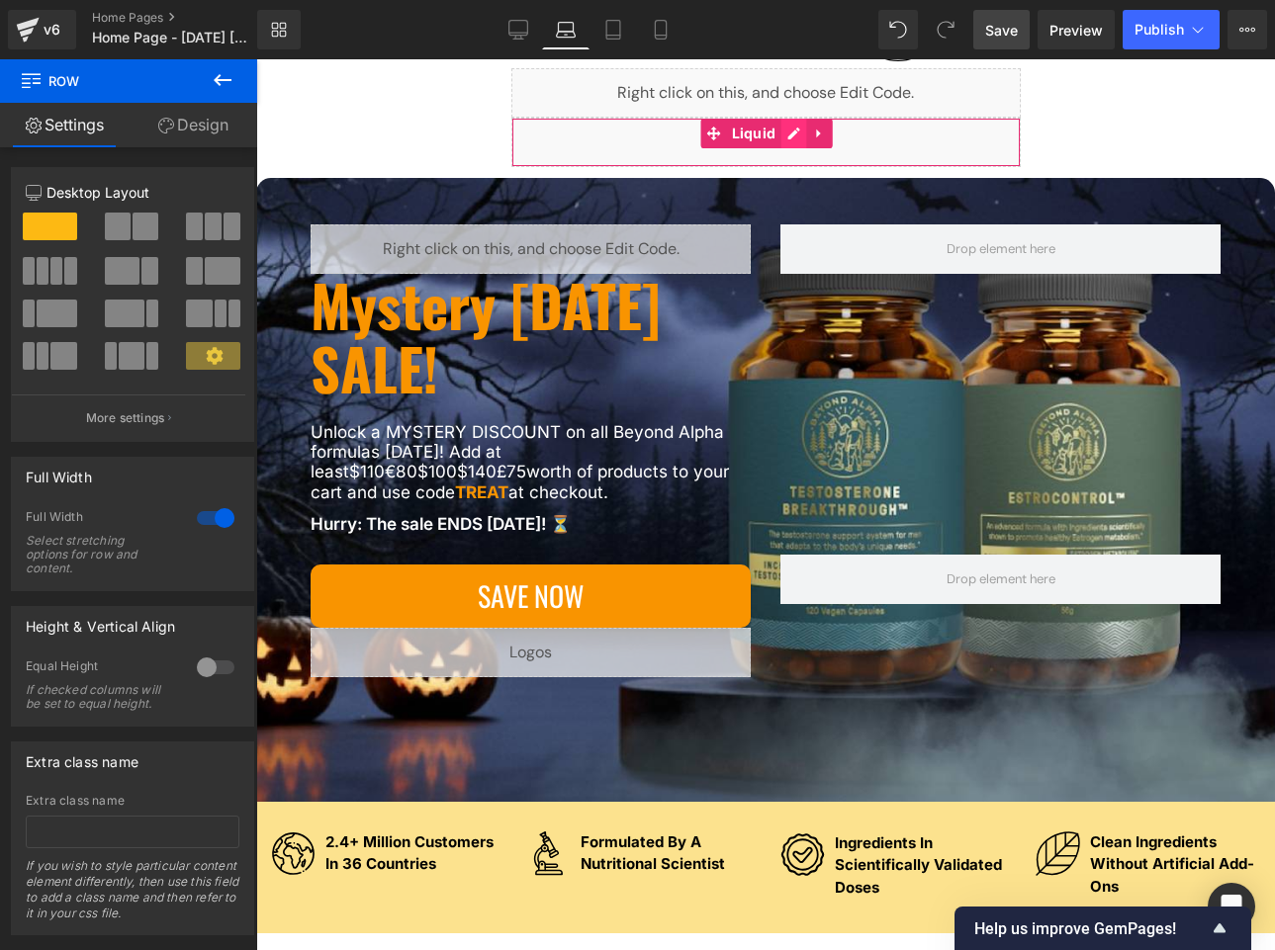
click at [787, 138] on div "Liquid" at bounding box center [765, 142] width 509 height 49
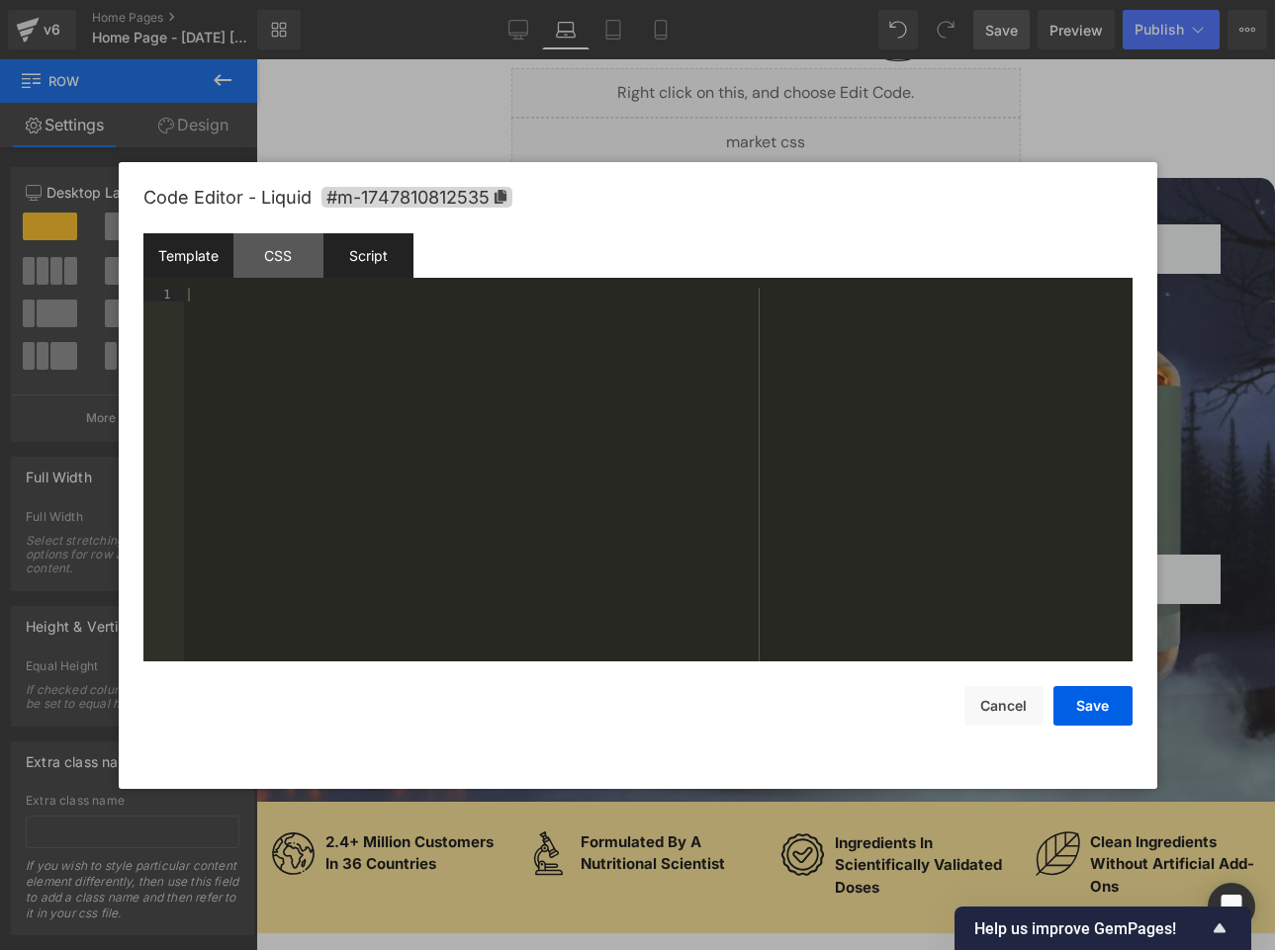
click at [355, 256] on div "Script" at bounding box center [368, 255] width 90 height 44
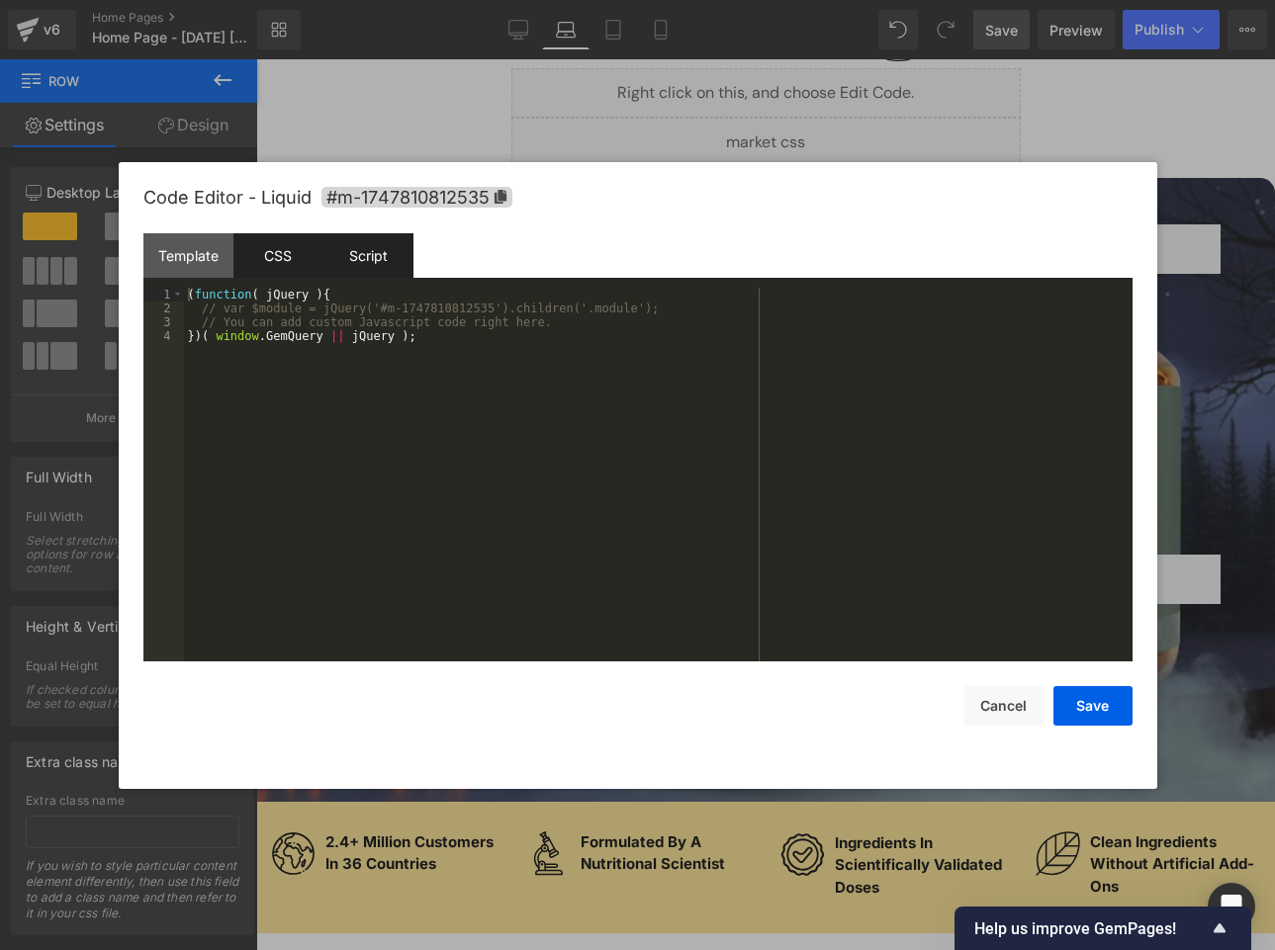
click at [265, 257] on div "CSS" at bounding box center [278, 255] width 90 height 44
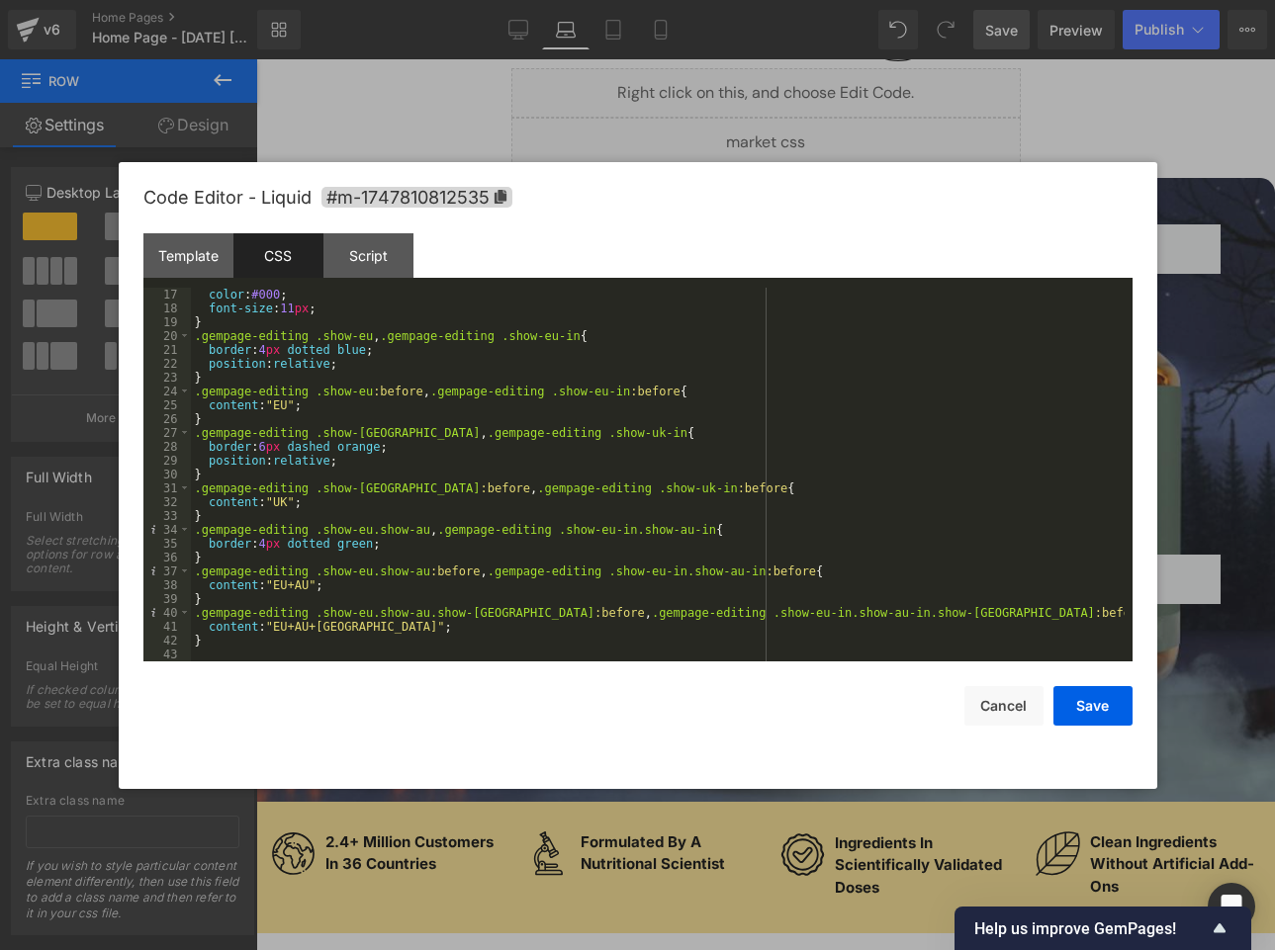
scroll to position [235, 0]
click at [948, 707] on button "Cancel" at bounding box center [1003, 706] width 79 height 40
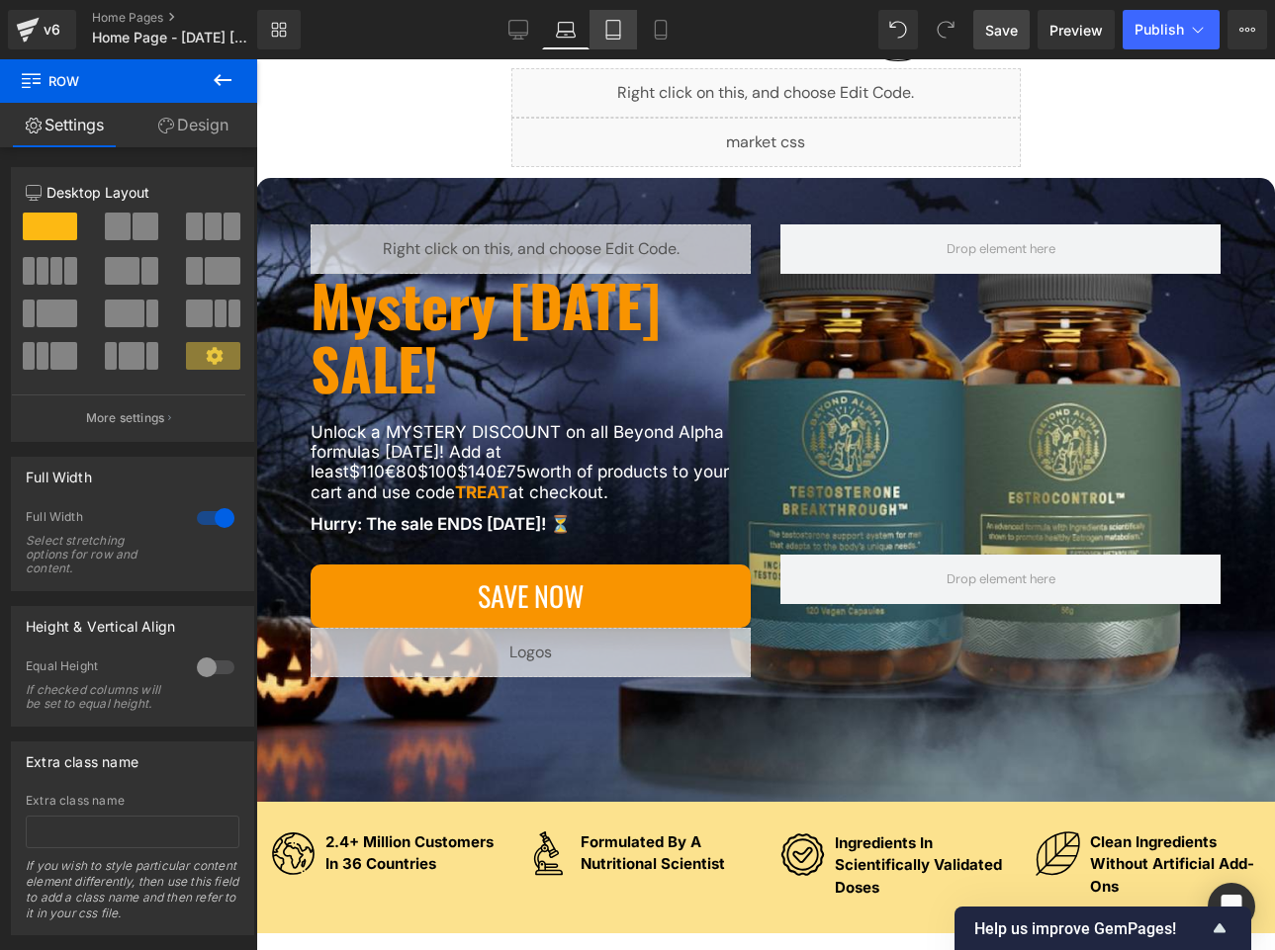
click at [608, 26] on icon at bounding box center [613, 30] width 20 height 20
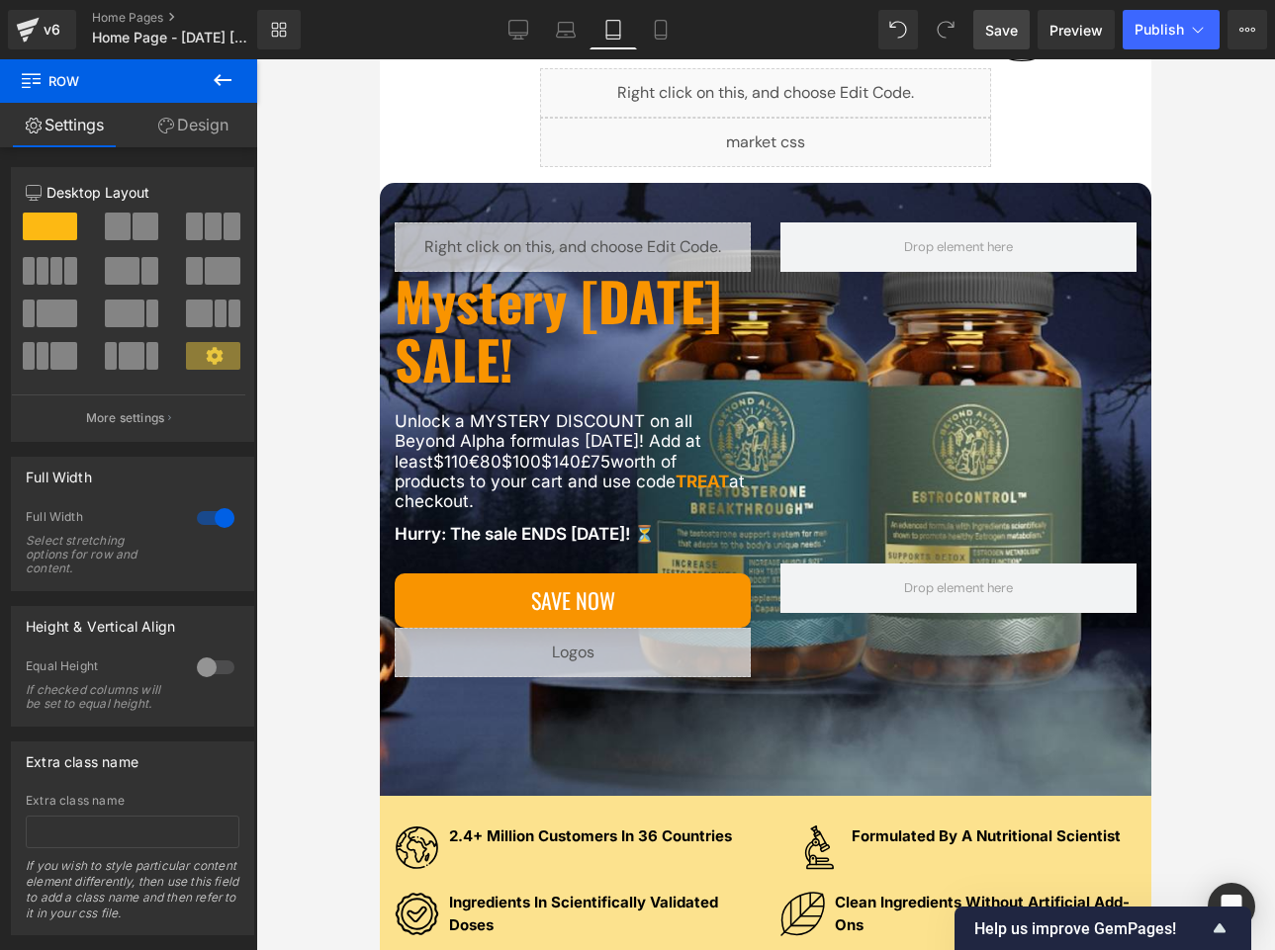
scroll to position [161, 0]
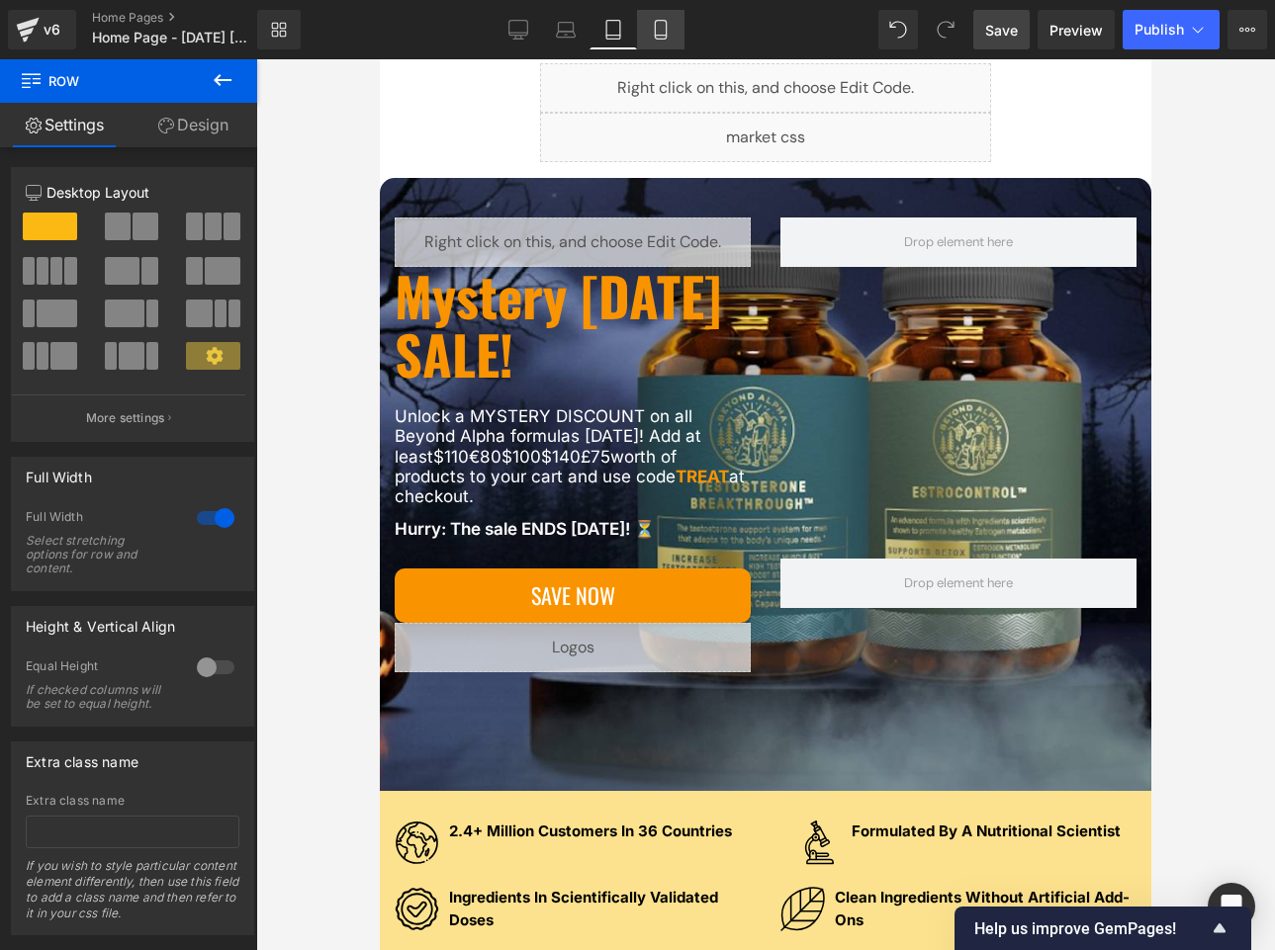
click at [654, 26] on icon at bounding box center [661, 30] width 20 height 20
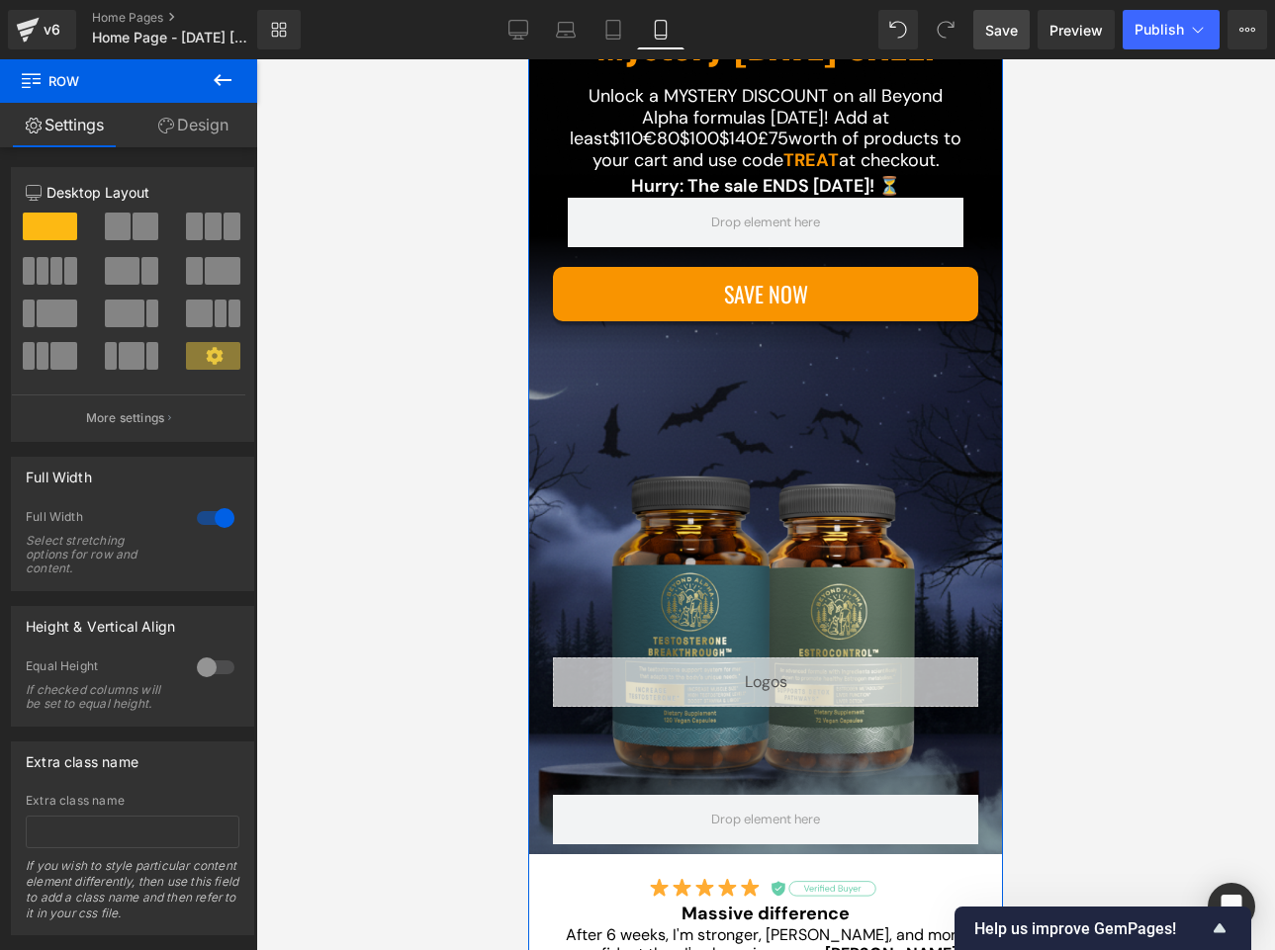
scroll to position [360, 0]
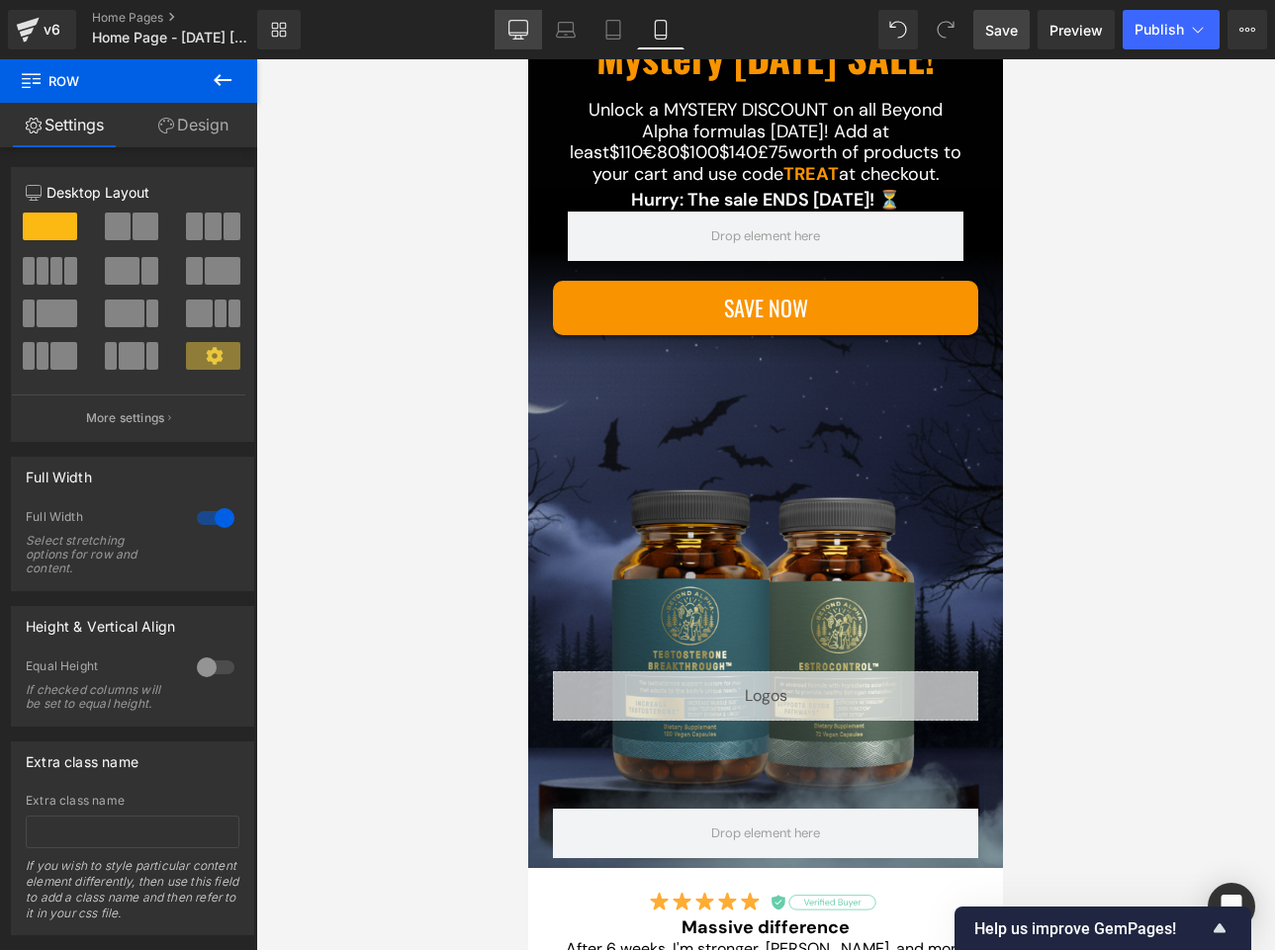
click at [522, 35] on icon at bounding box center [518, 28] width 19 height 15
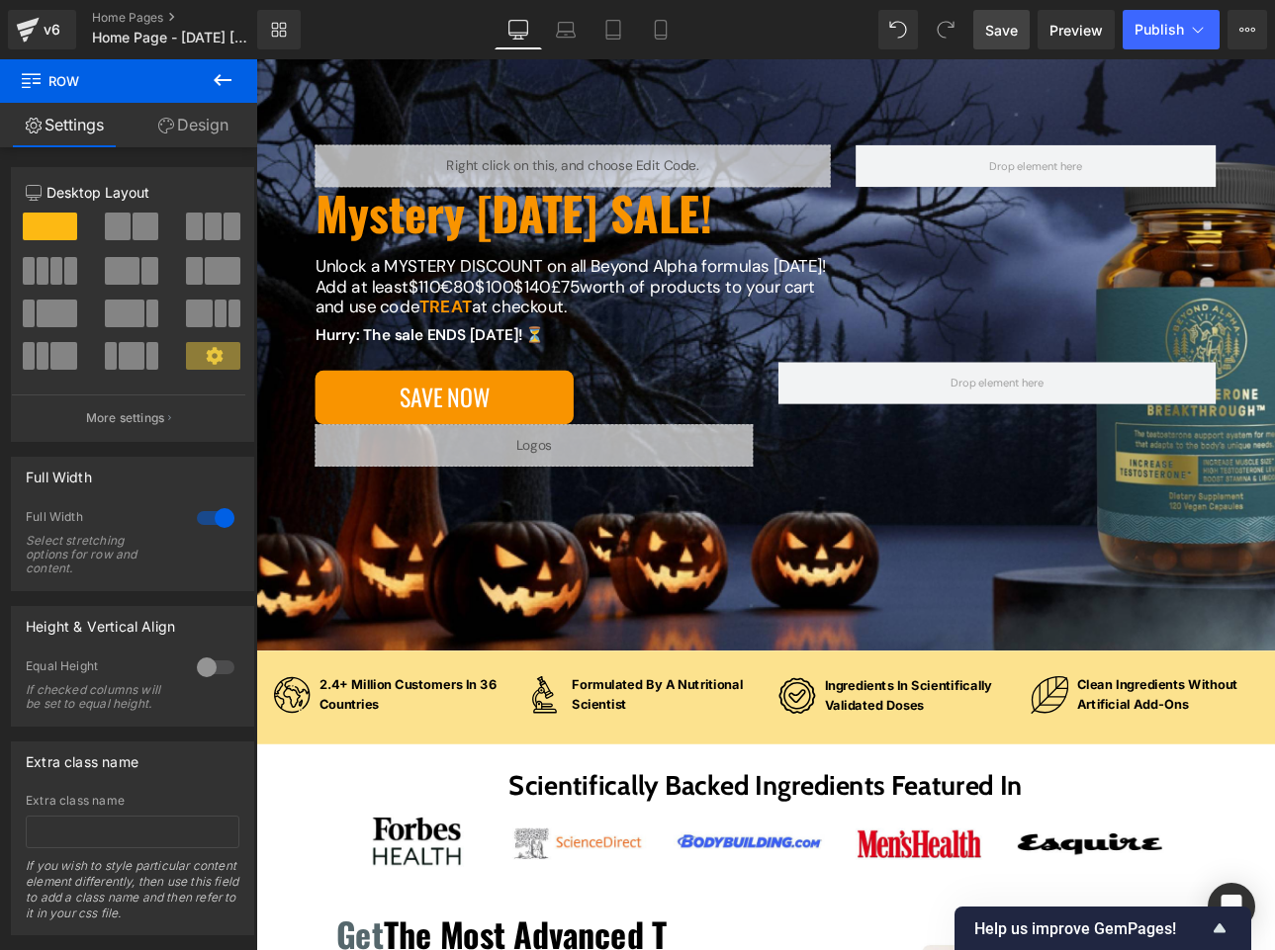
scroll to position [0, 0]
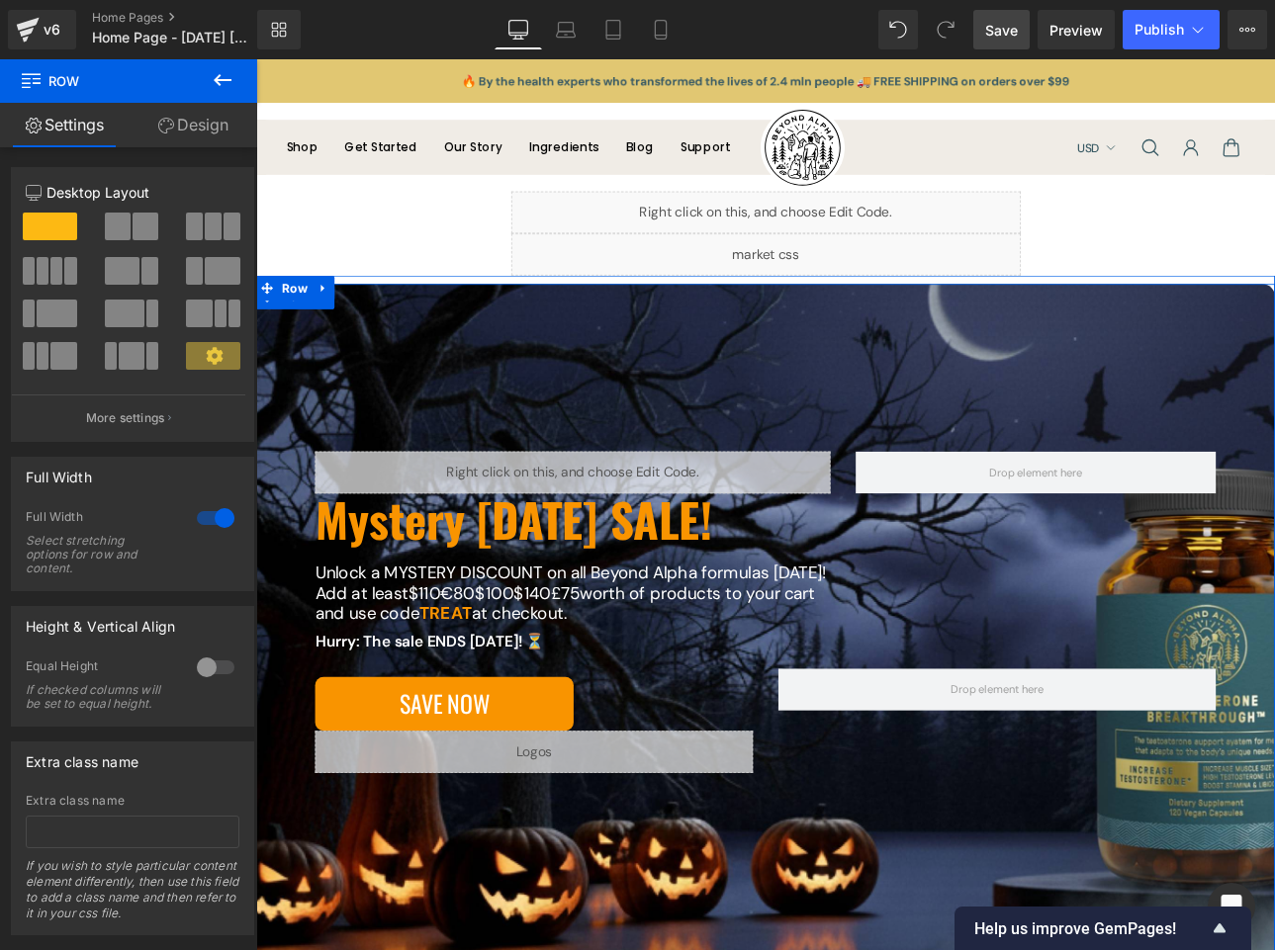
click at [384, 363] on div "Liquid Mystery [DATE] SALE! Heading Unlock a MYSTERY DISCOUNT on all Beyond Alp…" at bounding box center [854, 718] width 1196 height 791
click at [174, 125] on link "Design" at bounding box center [193, 125] width 129 height 44
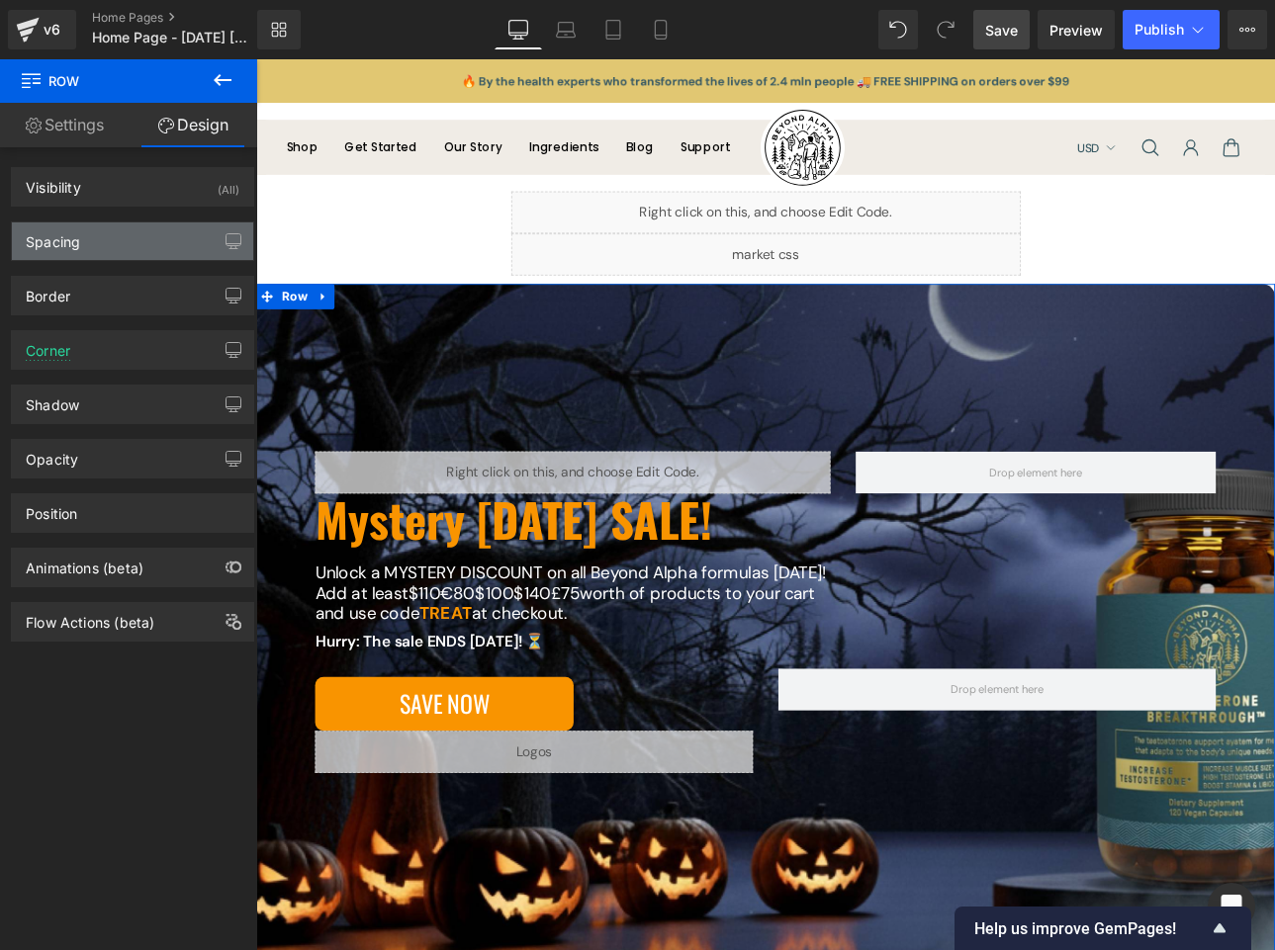
click at [137, 240] on div "Spacing" at bounding box center [132, 241] width 241 height 38
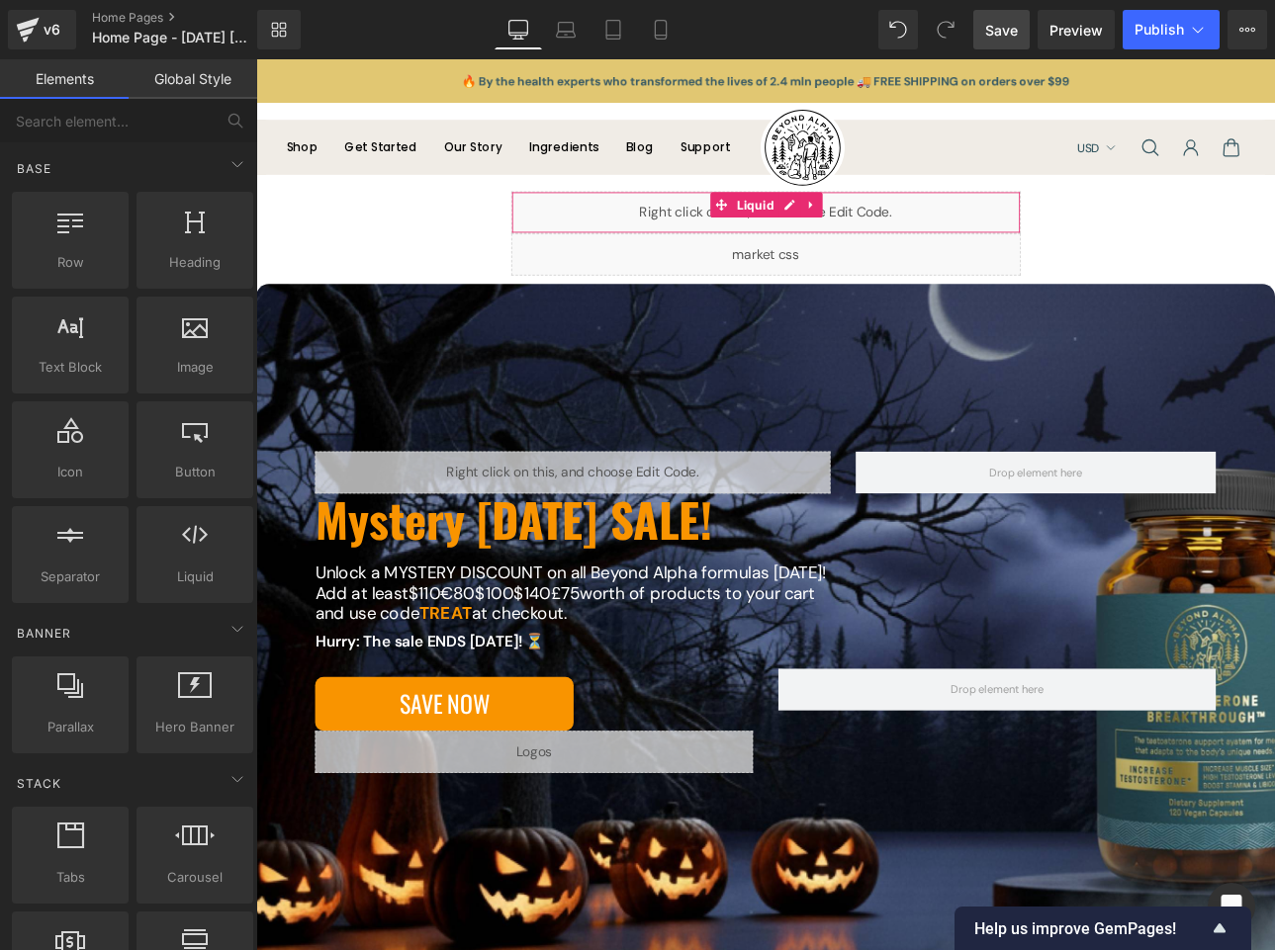
click at [606, 235] on div "Liquid" at bounding box center [855, 239] width 598 height 49
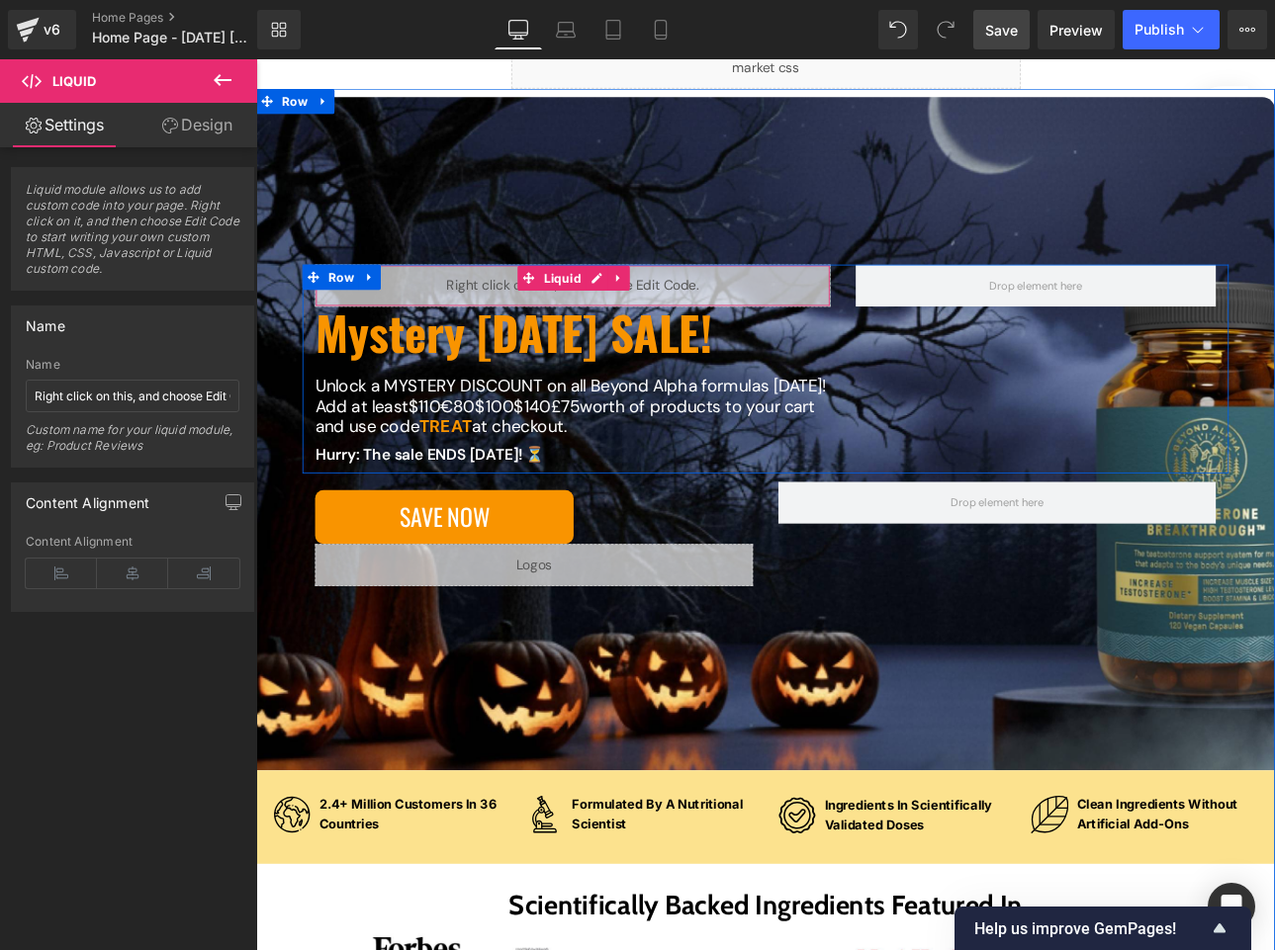
scroll to position [222, 0]
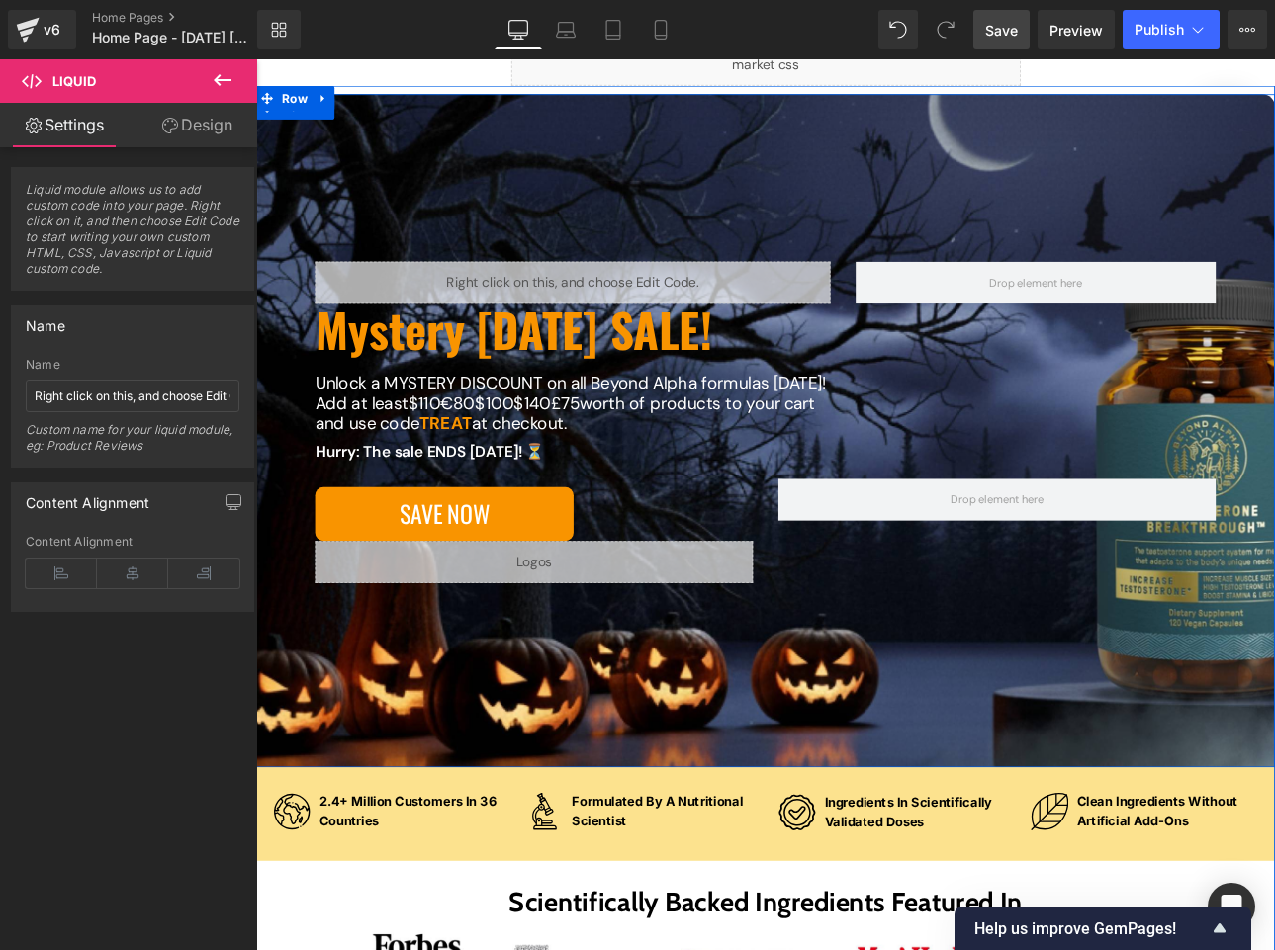
click at [464, 821] on div "Liquid Mystery [DATE] SALE! Heading Unlock a MYSTERY DISCOUNT on all Beyond Alp…" at bounding box center [854, 496] width 1196 height 791
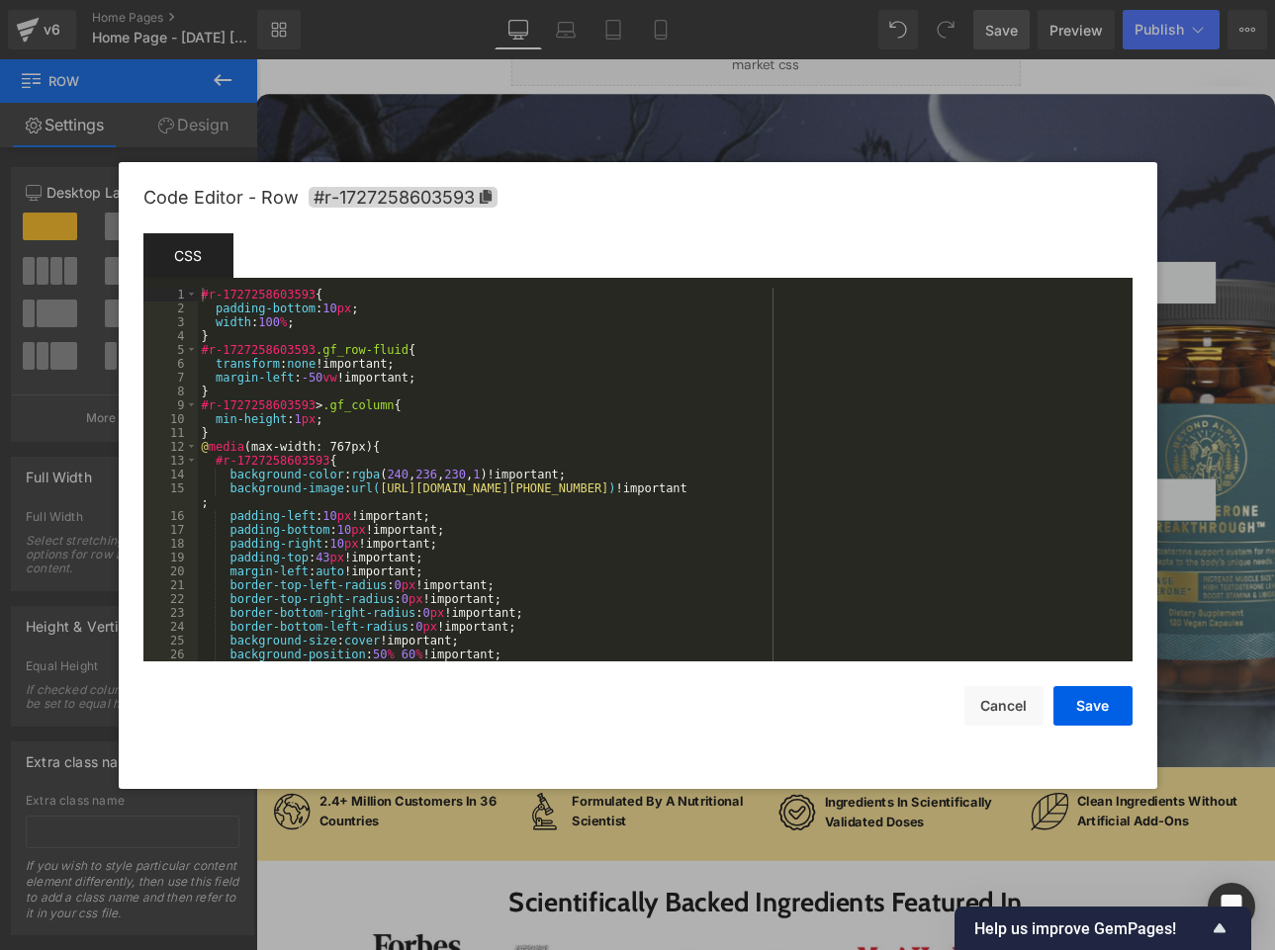
click at [409, 0] on div "You are previewing how the will restyle your page. You can not edit Elements in…" at bounding box center [637, 0] width 1275 height 0
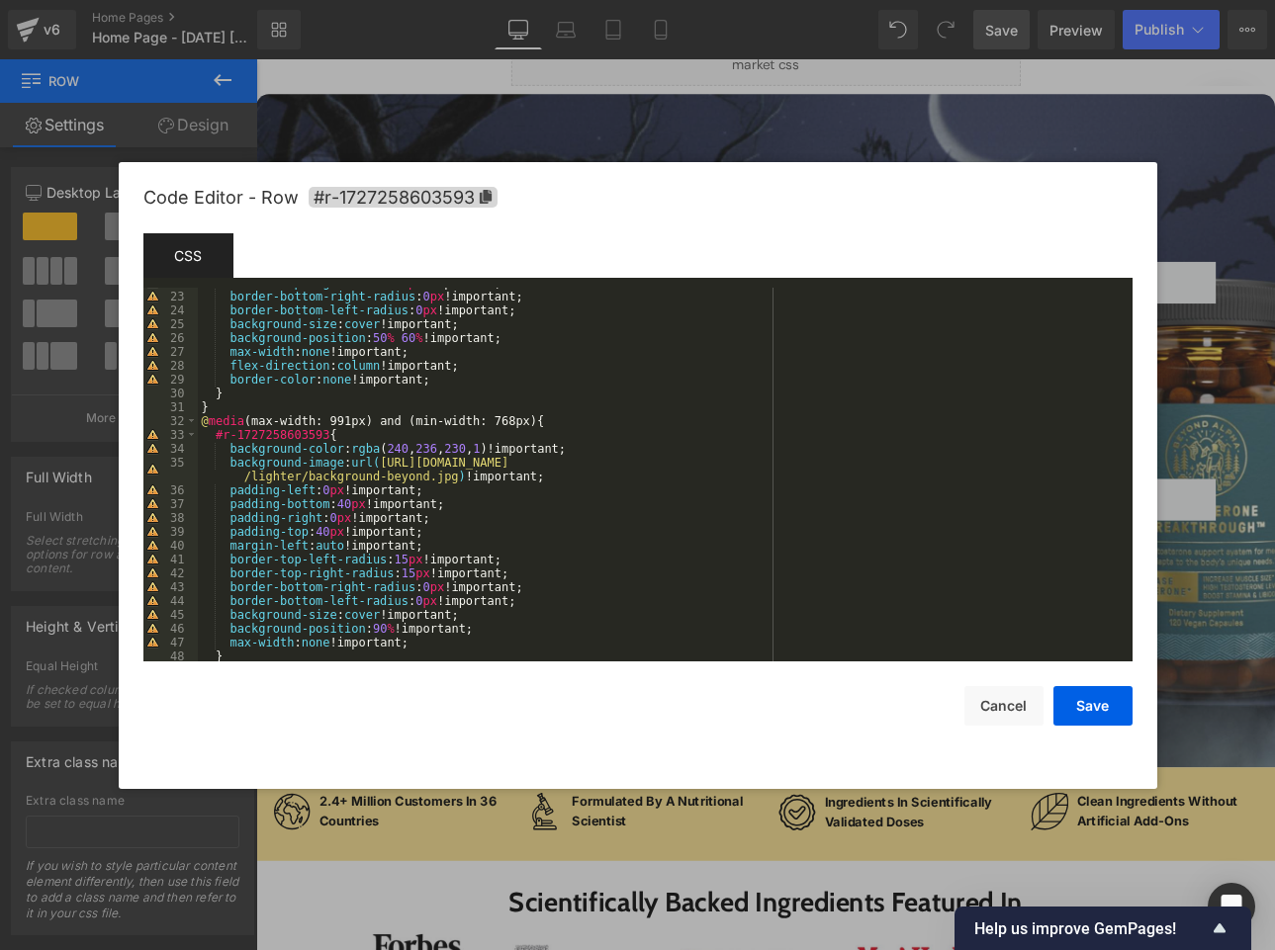
scroll to position [368, 0]
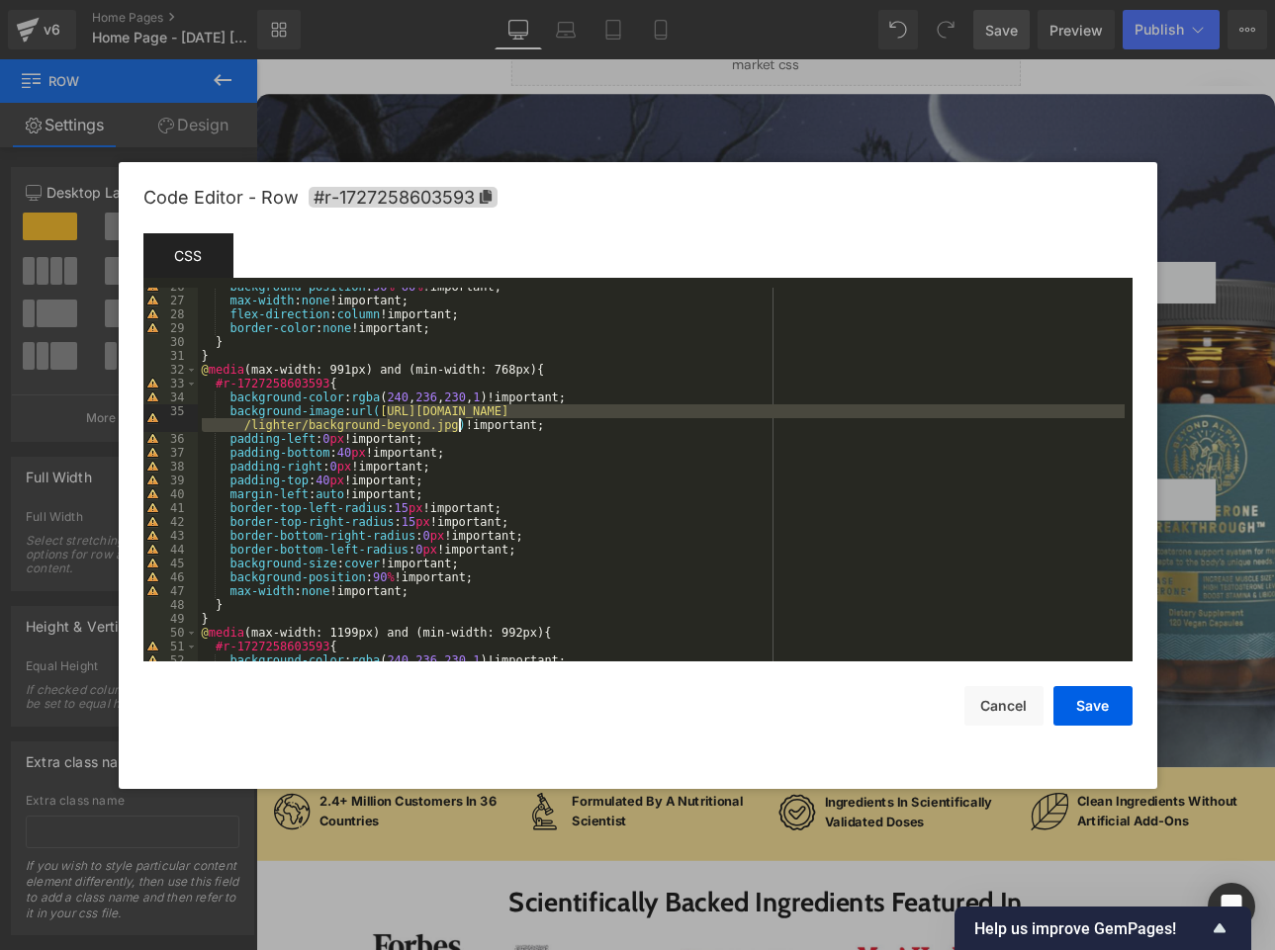
drag, startPoint x: 386, startPoint y: 411, endPoint x: 456, endPoint y: 424, distance: 71.4
click at [456, 424] on div "background-position : 50 % 60 % !important; max-width : none !important; flex-d…" at bounding box center [661, 480] width 927 height 401
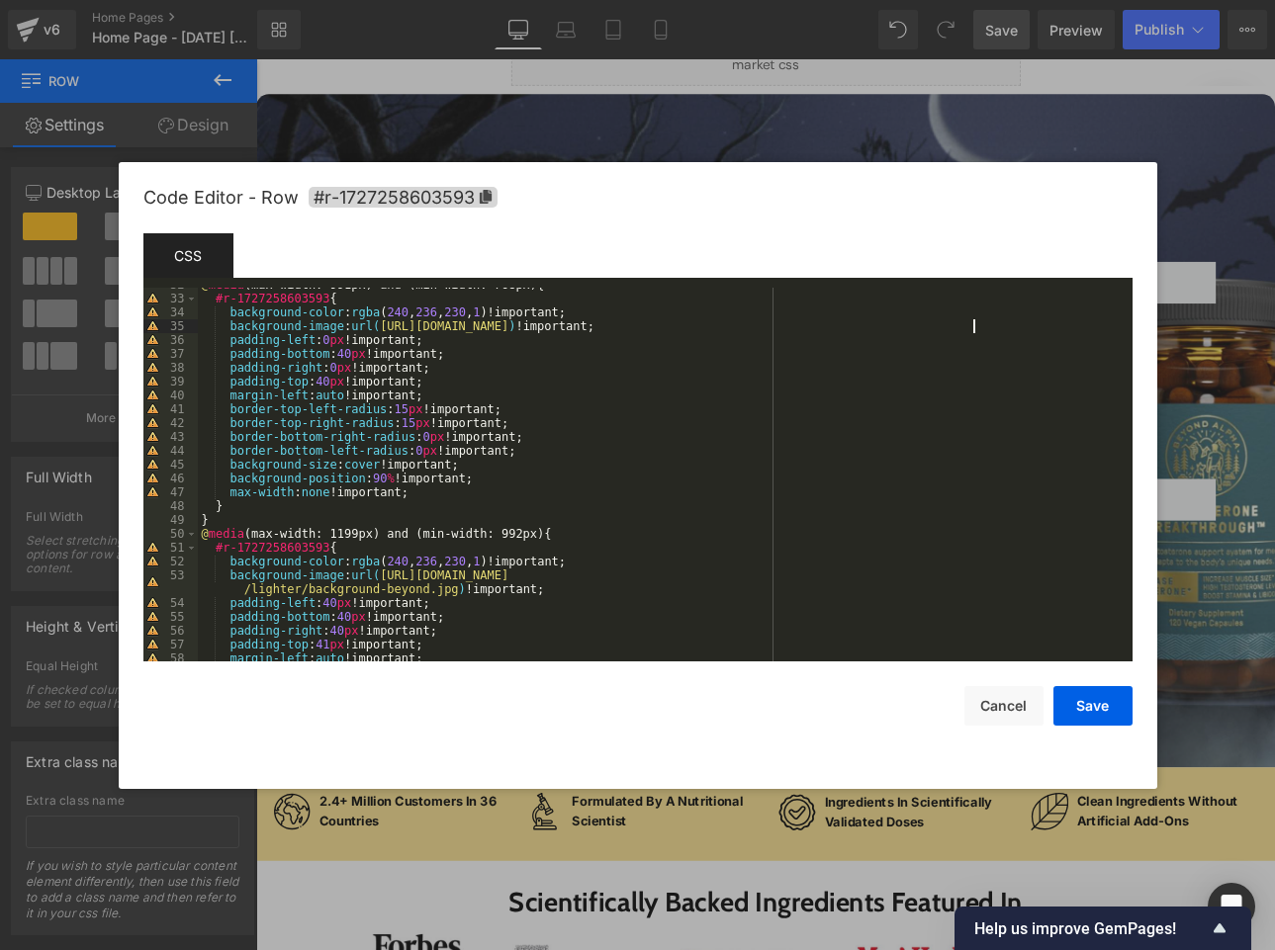
scroll to position [484, 0]
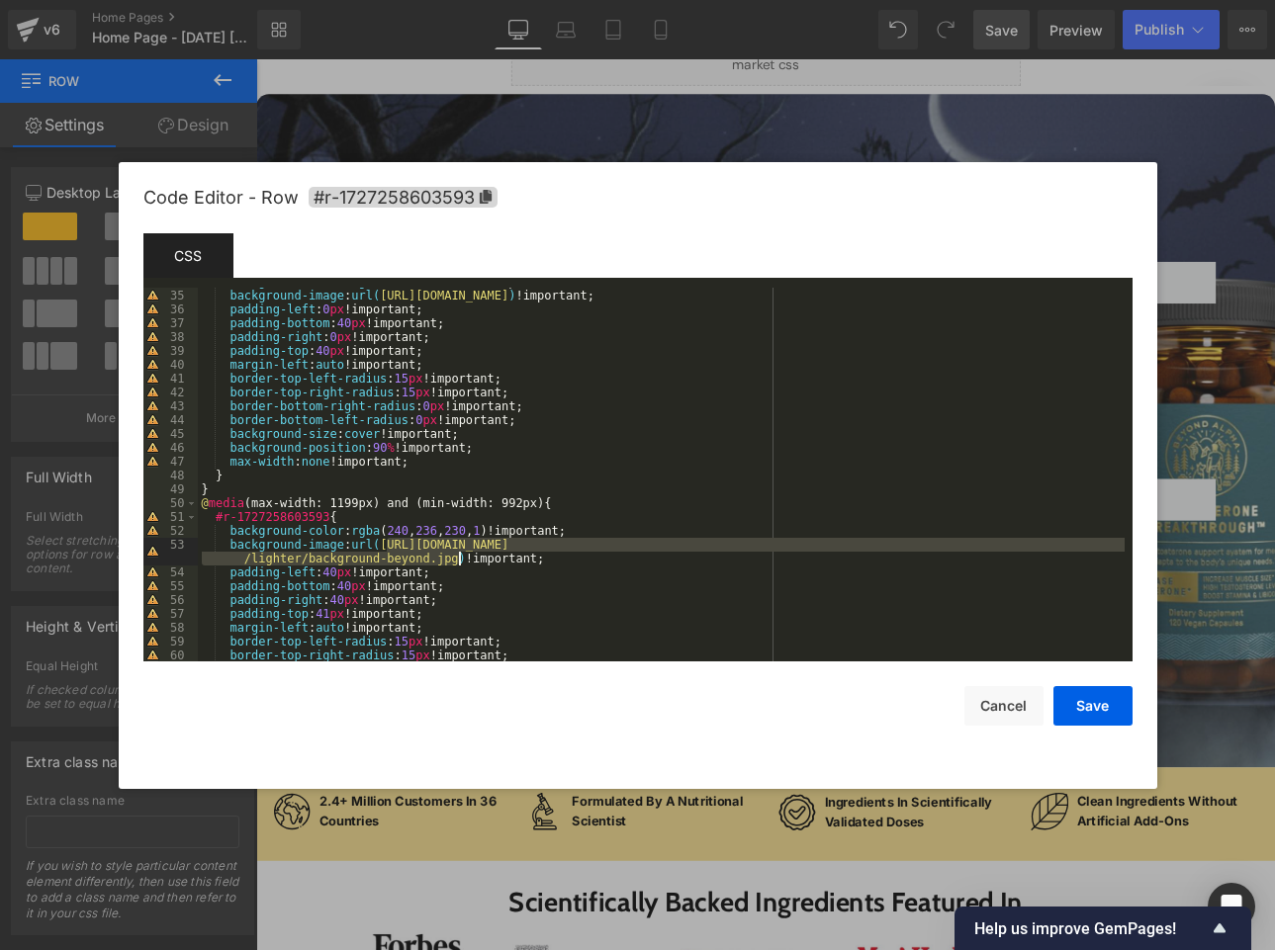
drag, startPoint x: 388, startPoint y: 545, endPoint x: 458, endPoint y: 557, distance: 71.2
click at [458, 557] on div "background-color : rgba ( 240 , 236 , 230 , 1 )!important; background-image : u…" at bounding box center [661, 475] width 927 height 401
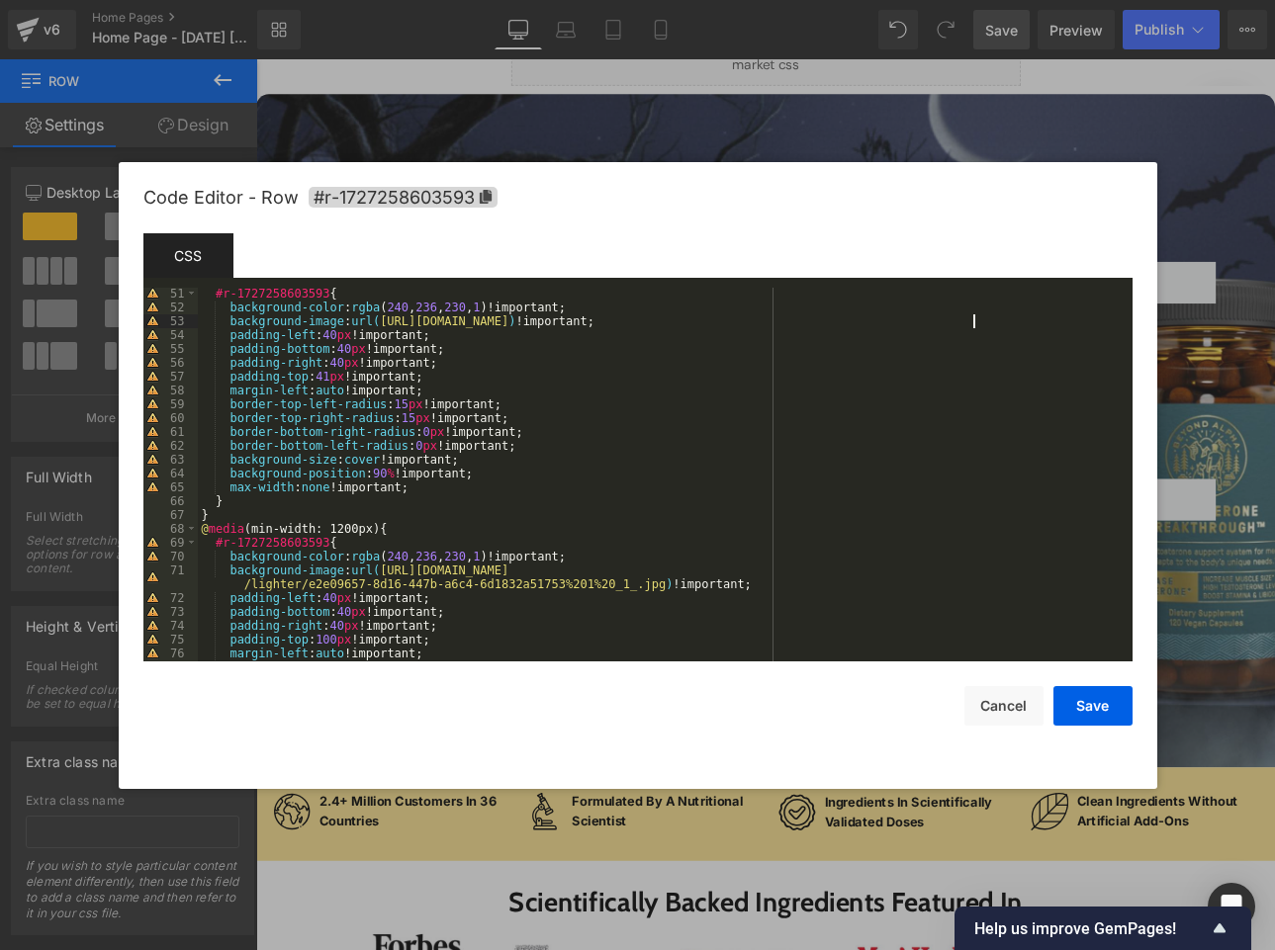
scroll to position [746, 0]
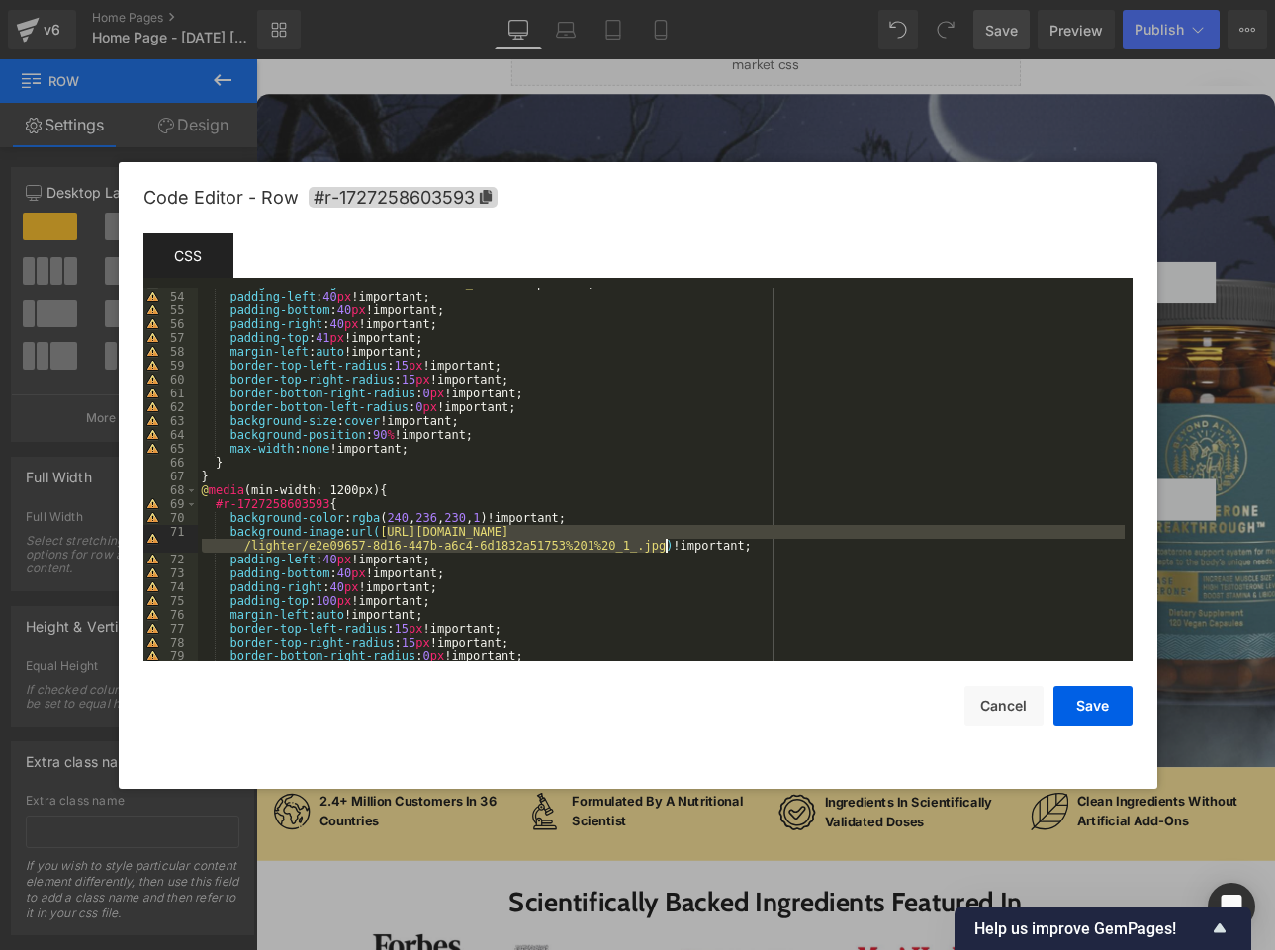
drag, startPoint x: 387, startPoint y: 531, endPoint x: 668, endPoint y: 543, distance: 282.1
click at [668, 543] on div "background-image : url( [URL][DOMAIN_NAME] ) !important; padding-left : 40 px !…" at bounding box center [661, 476] width 927 height 401
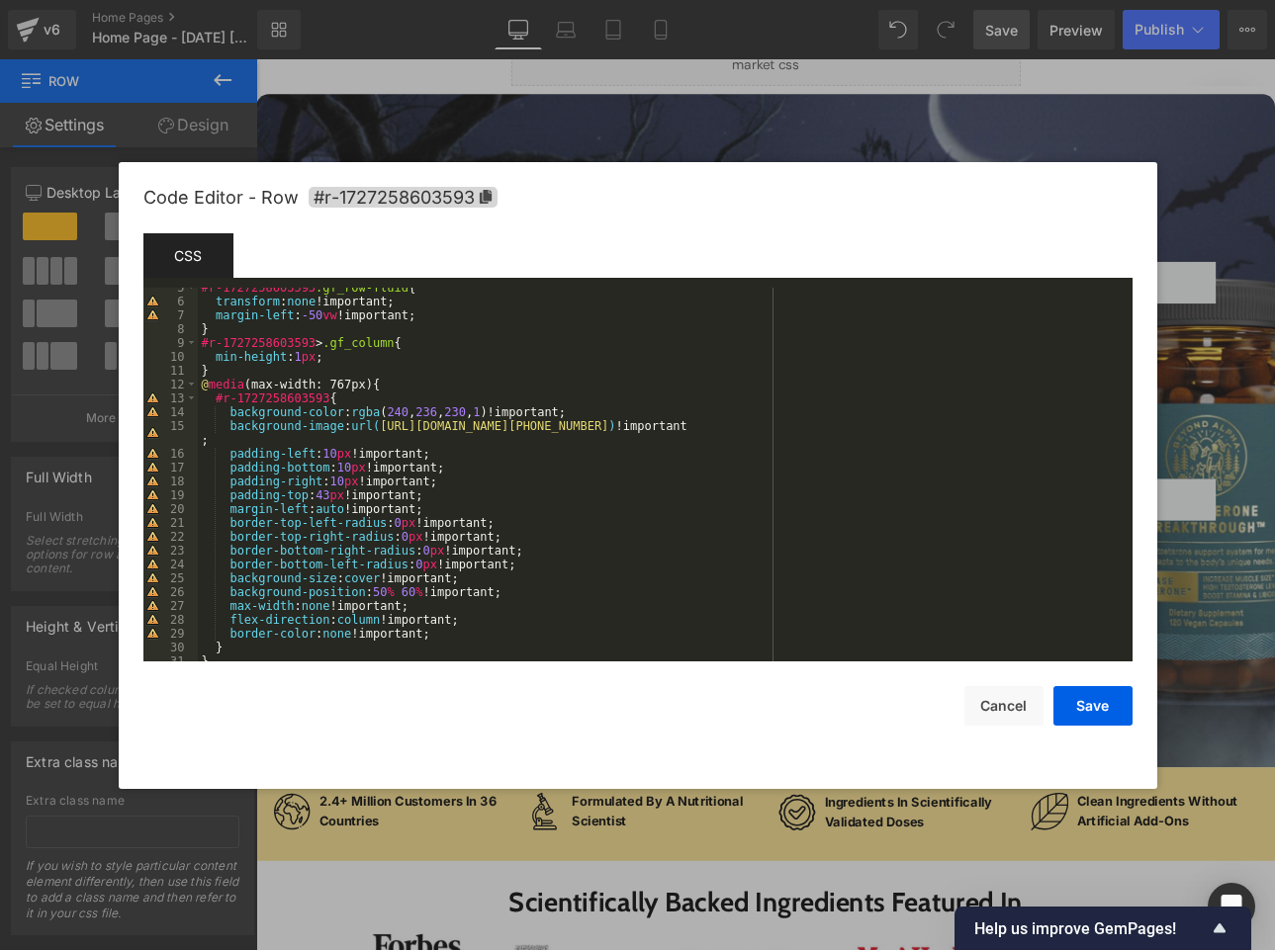
scroll to position [0, 0]
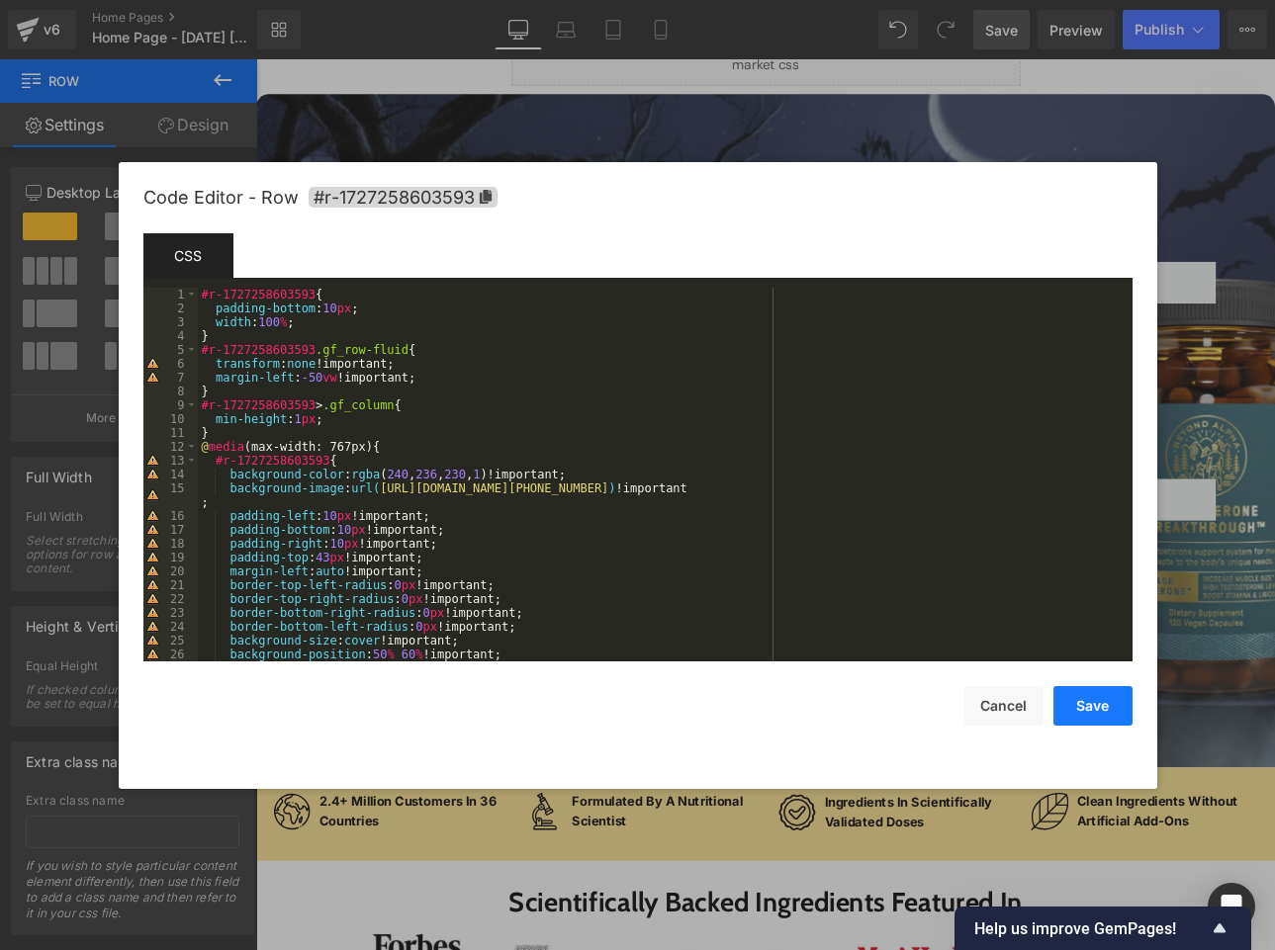
click at [948, 717] on button "Save" at bounding box center [1092, 706] width 79 height 40
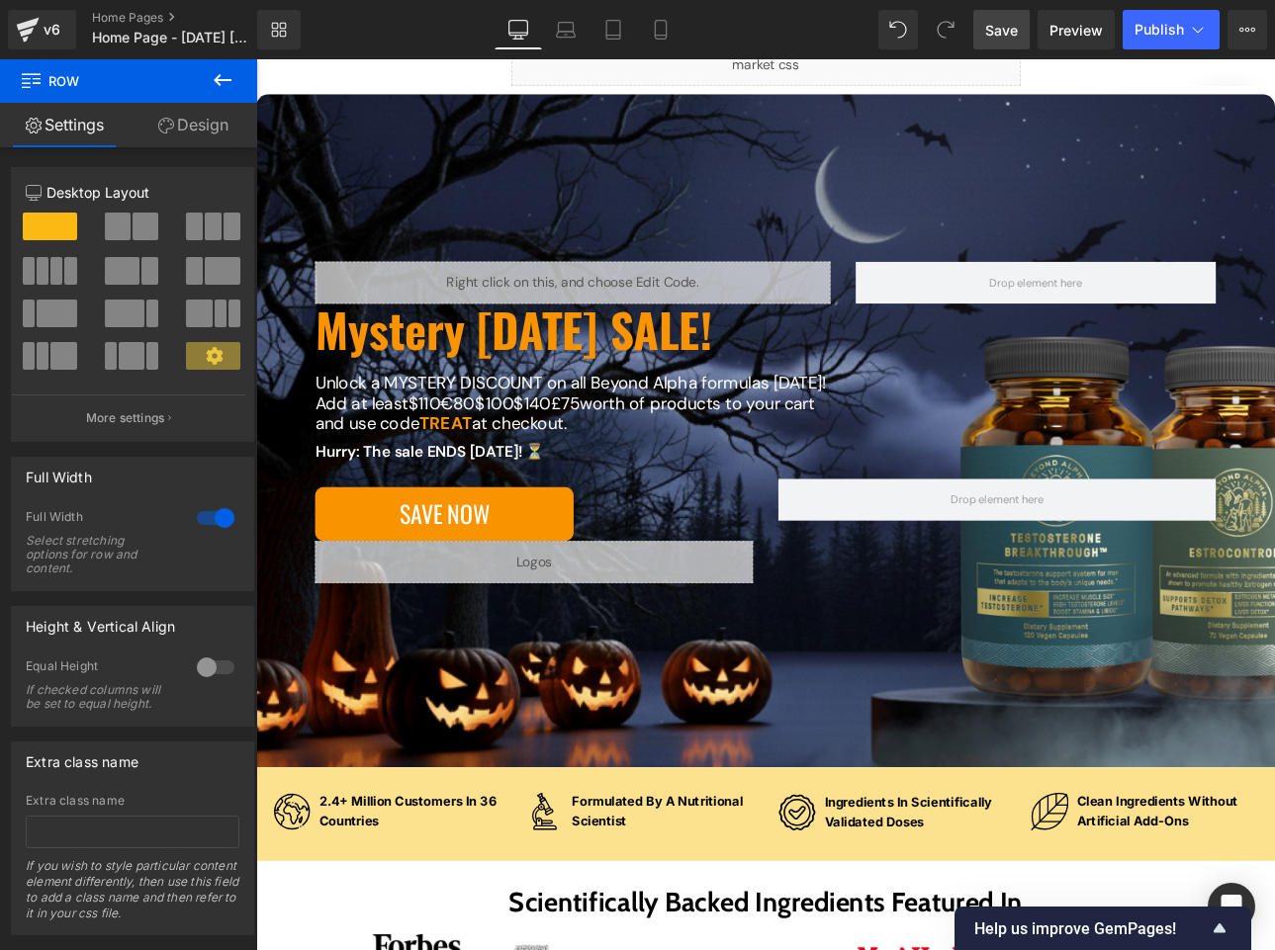
click at [948, 33] on span "Save" at bounding box center [1001, 30] width 33 height 21
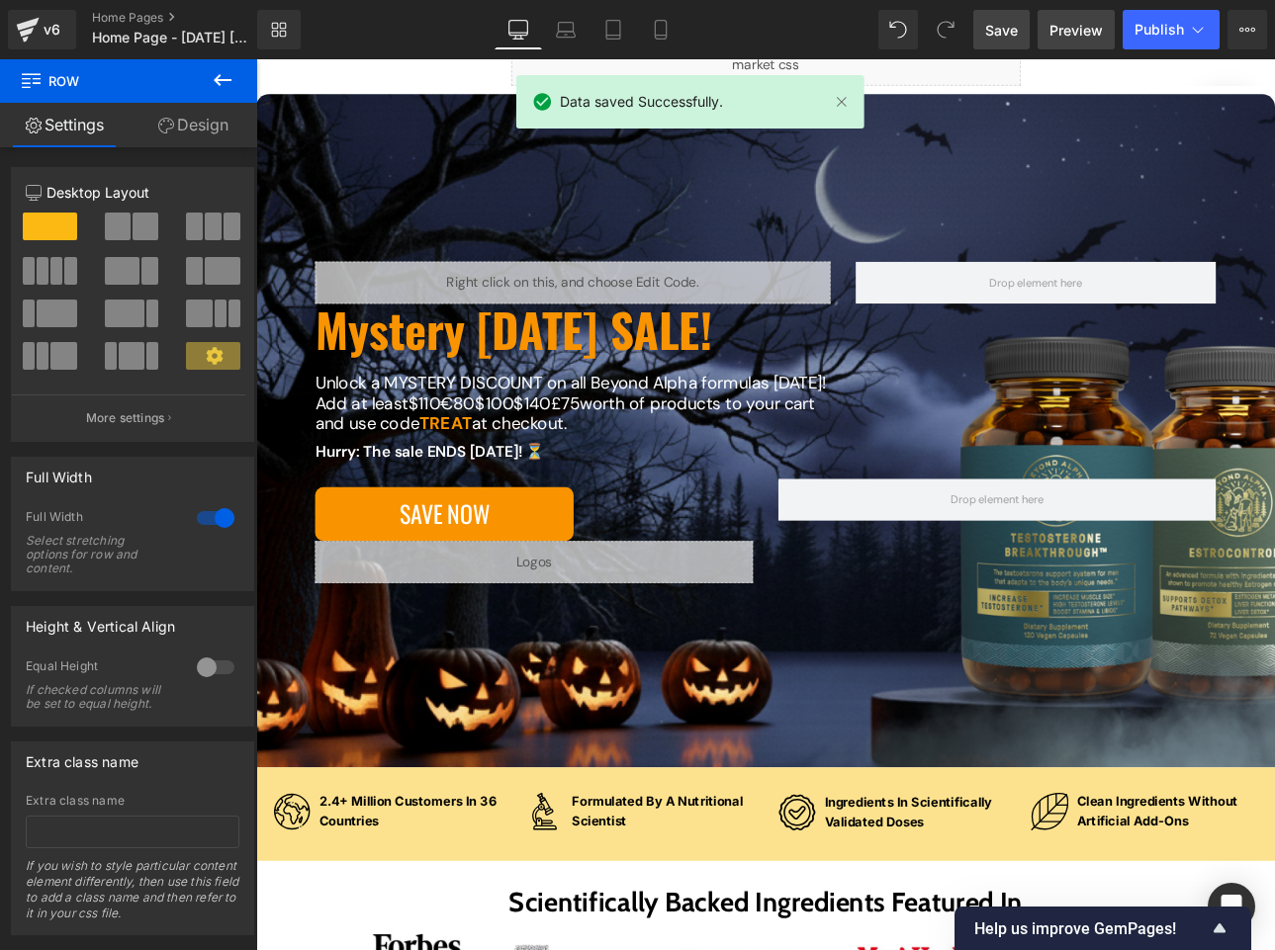
click at [948, 44] on link "Preview" at bounding box center [1075, 30] width 77 height 40
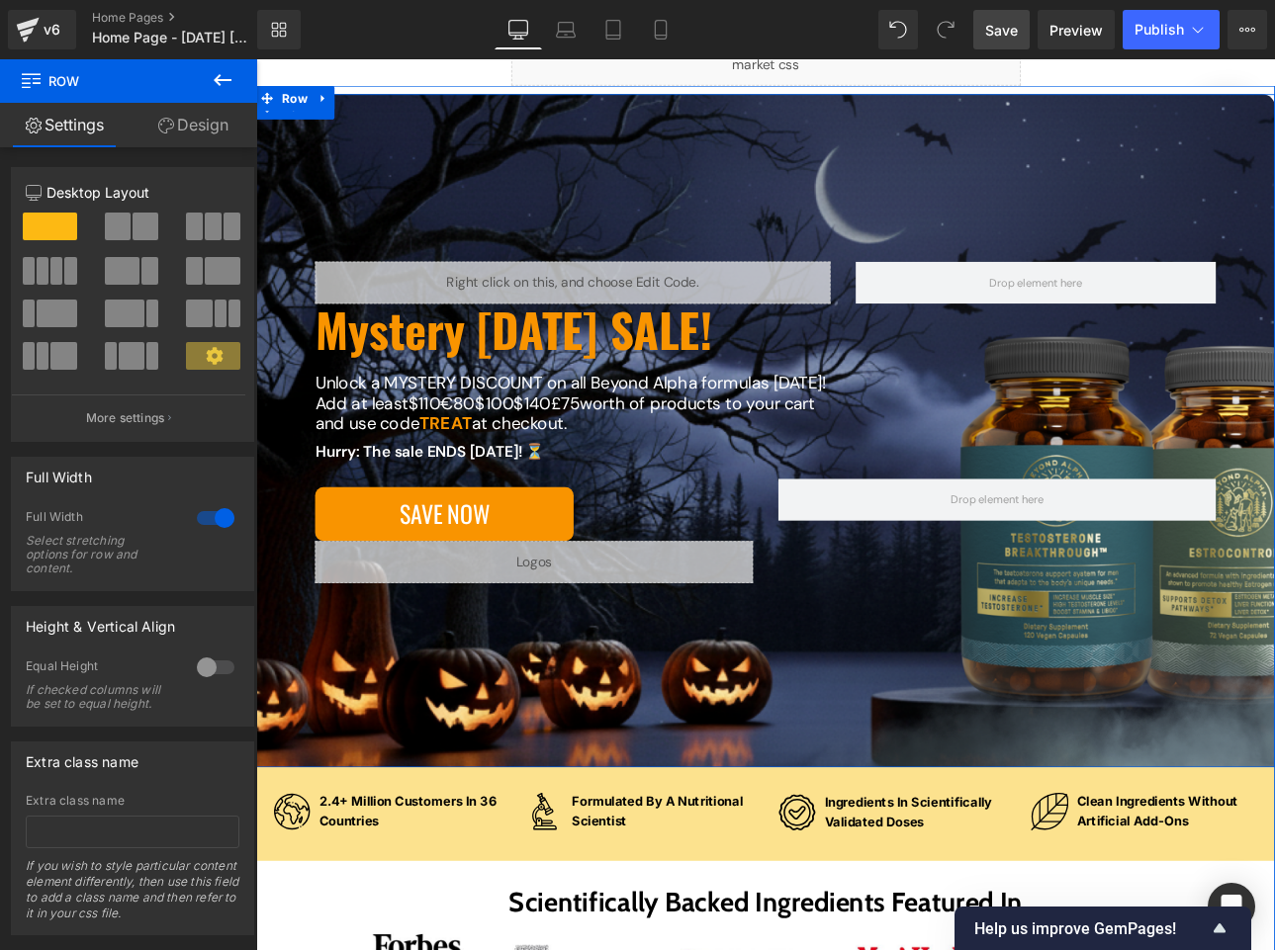
click at [323, 842] on div "Liquid Mystery [DATE] SALE! Heading Unlock a MYSTERY DISCOUNT on all Beyond Alp…" at bounding box center [854, 496] width 1196 height 791
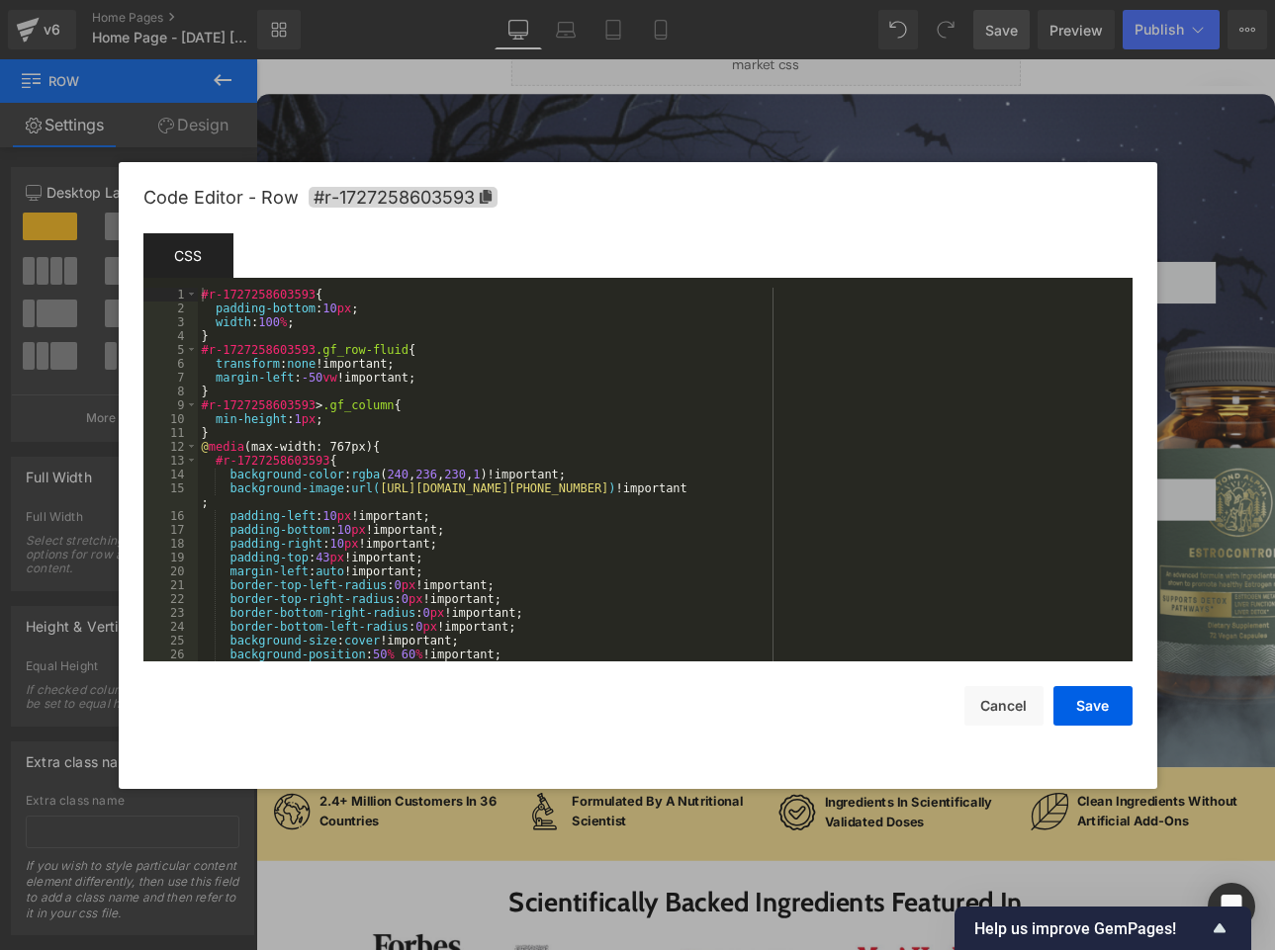
click at [312, 0] on div "You are previewing how the will restyle your page. You can not edit Elements in…" at bounding box center [637, 0] width 1275 height 0
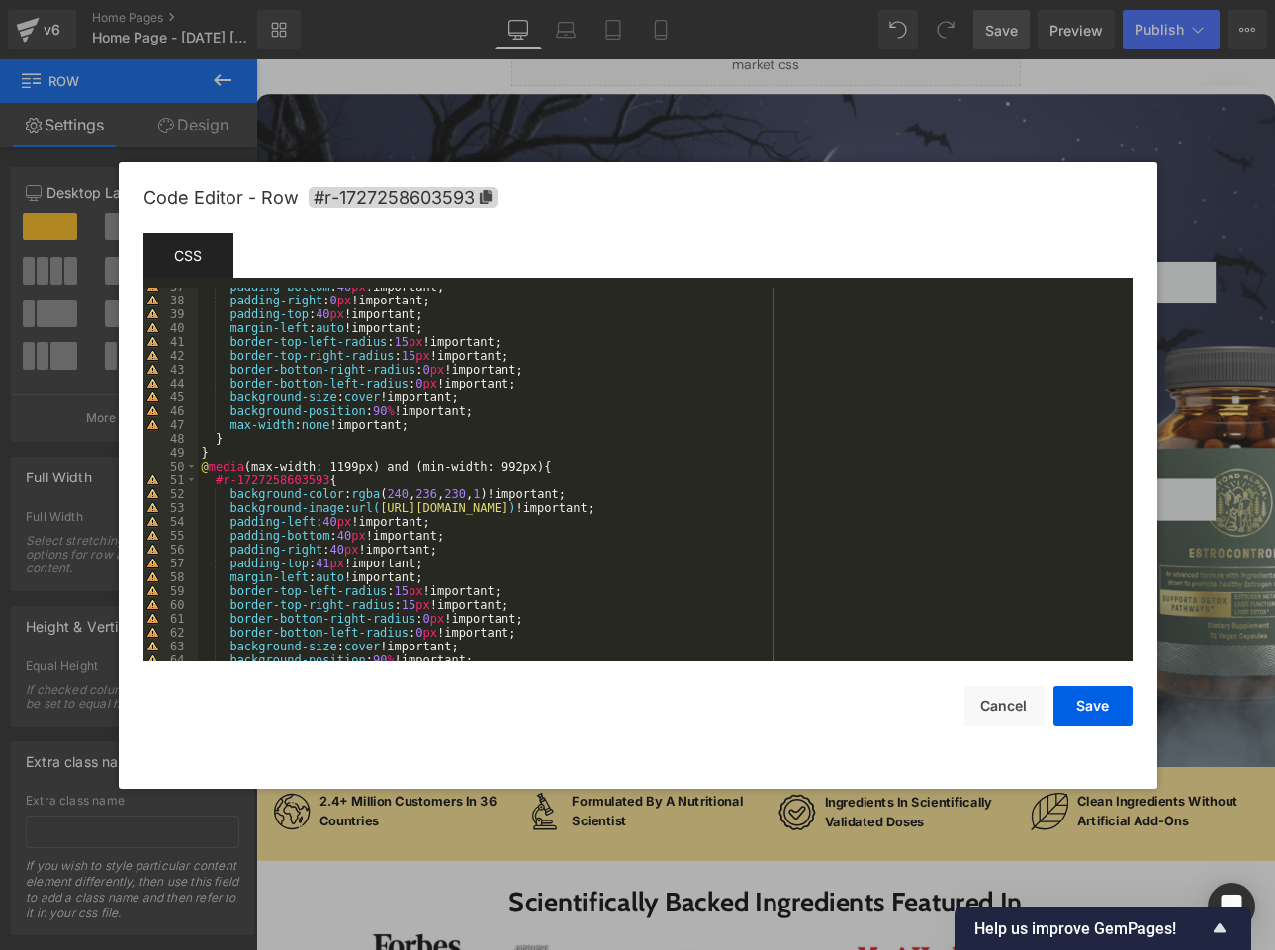
scroll to position [522, 0]
click at [390, 405] on div "padding-bottom : 40 px !important; padding-right : 0 px !important; padding-top…" at bounding box center [661, 478] width 927 height 401
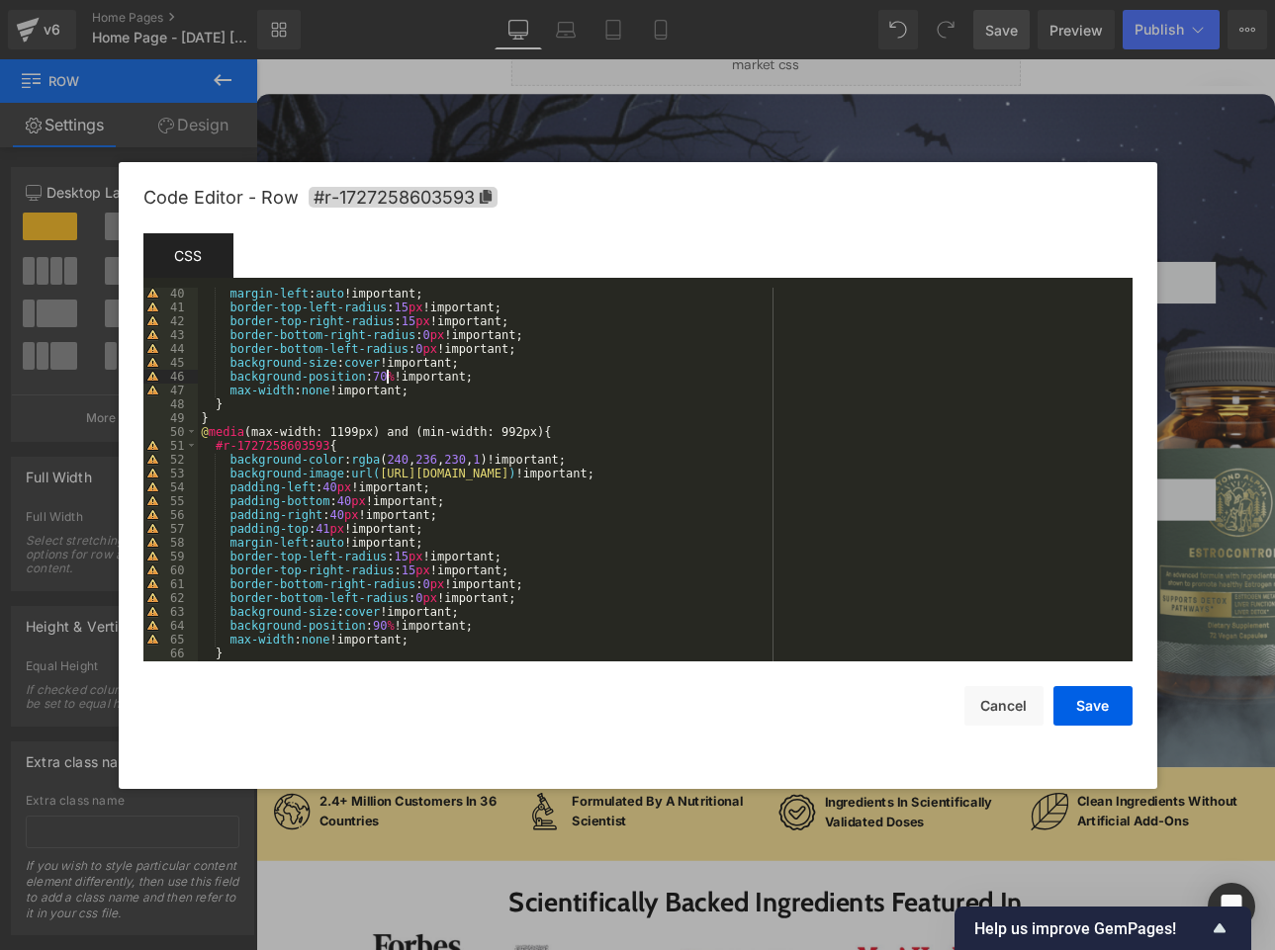
scroll to position [568, 0]
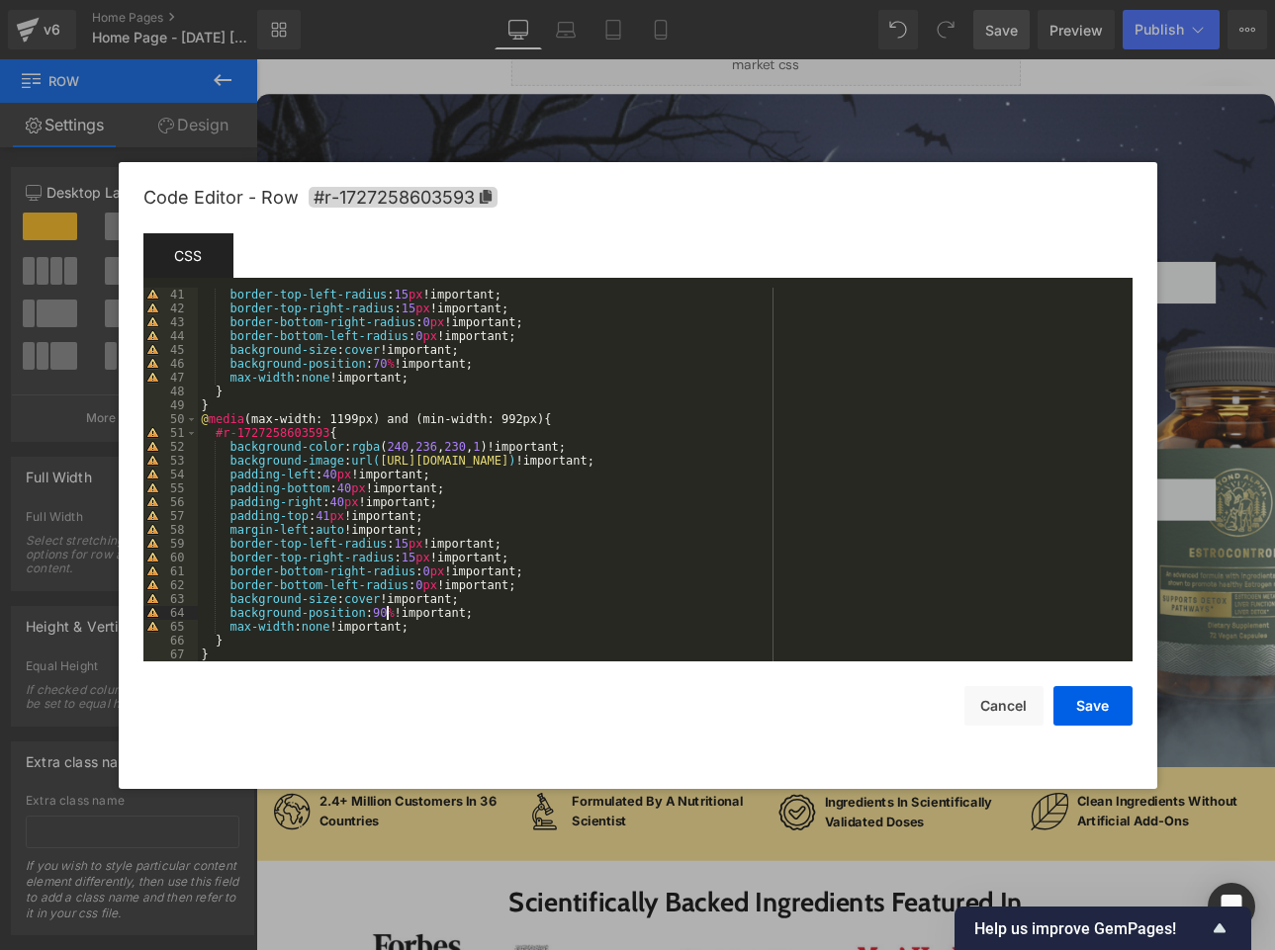
click at [385, 614] on div "margin-left : auto !important; border-top-left-radius : 15 px !important; borde…" at bounding box center [661, 474] width 927 height 401
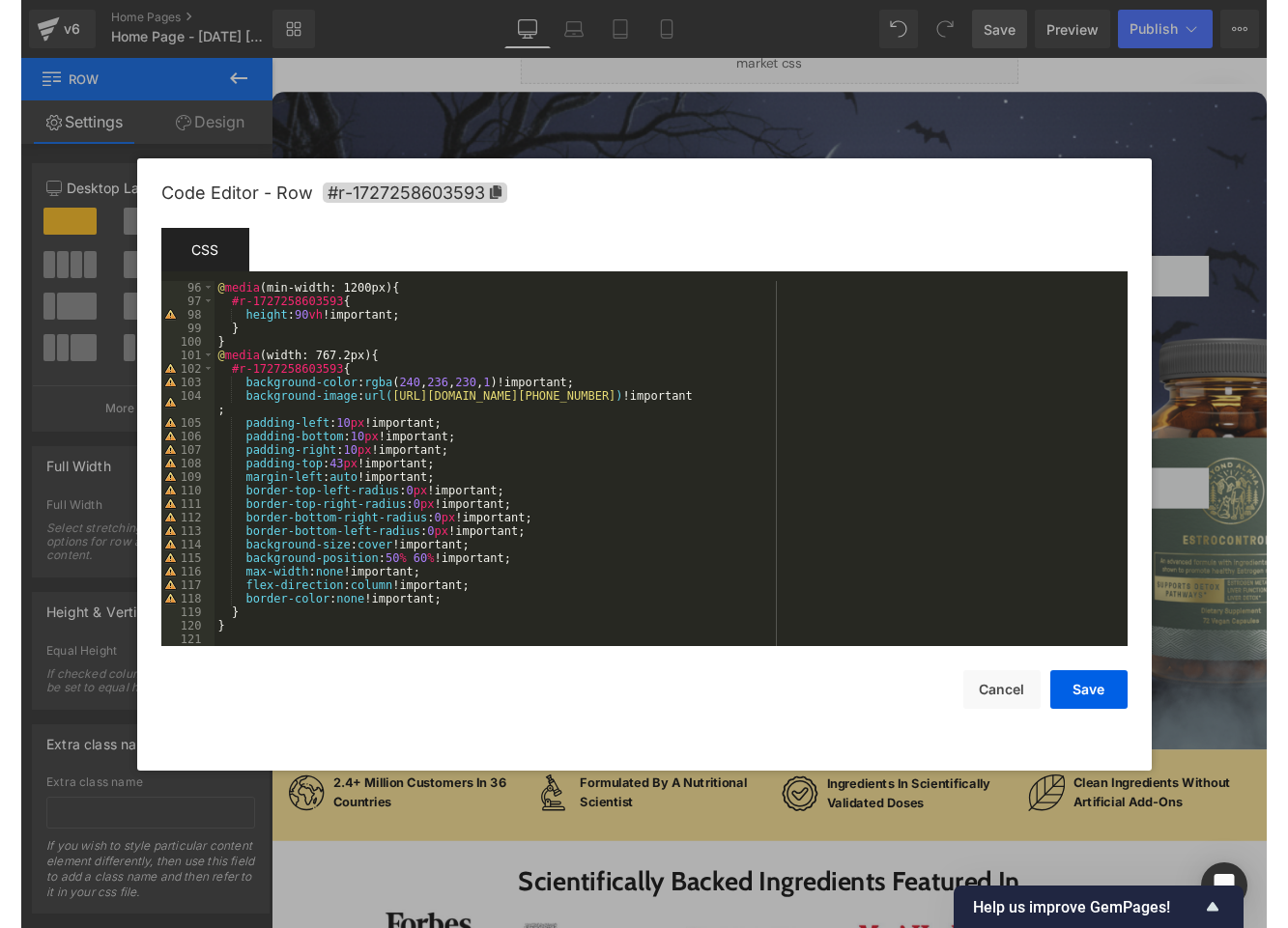
scroll to position [1298, 0]
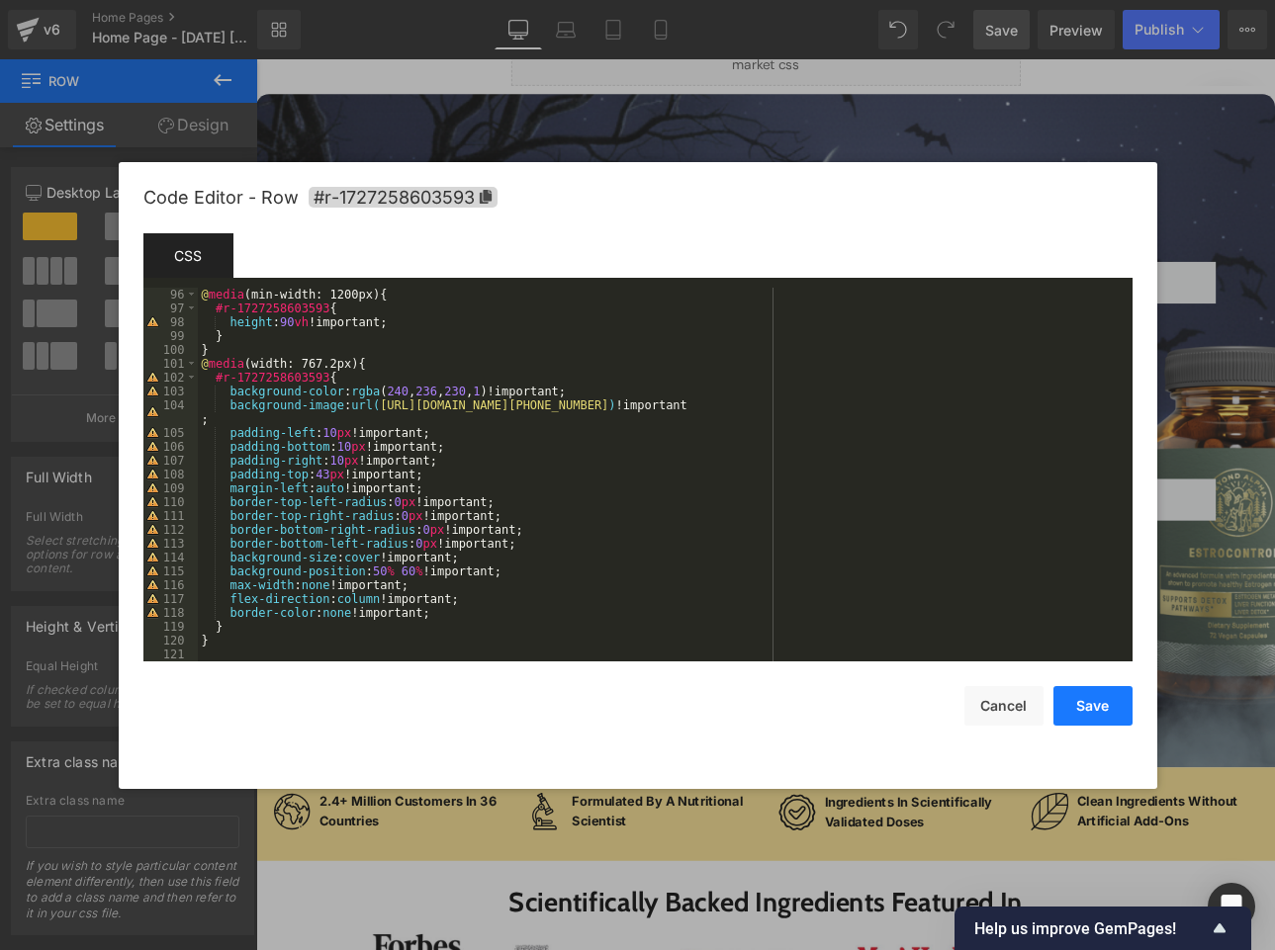
click at [948, 699] on button "Save" at bounding box center [1092, 706] width 79 height 40
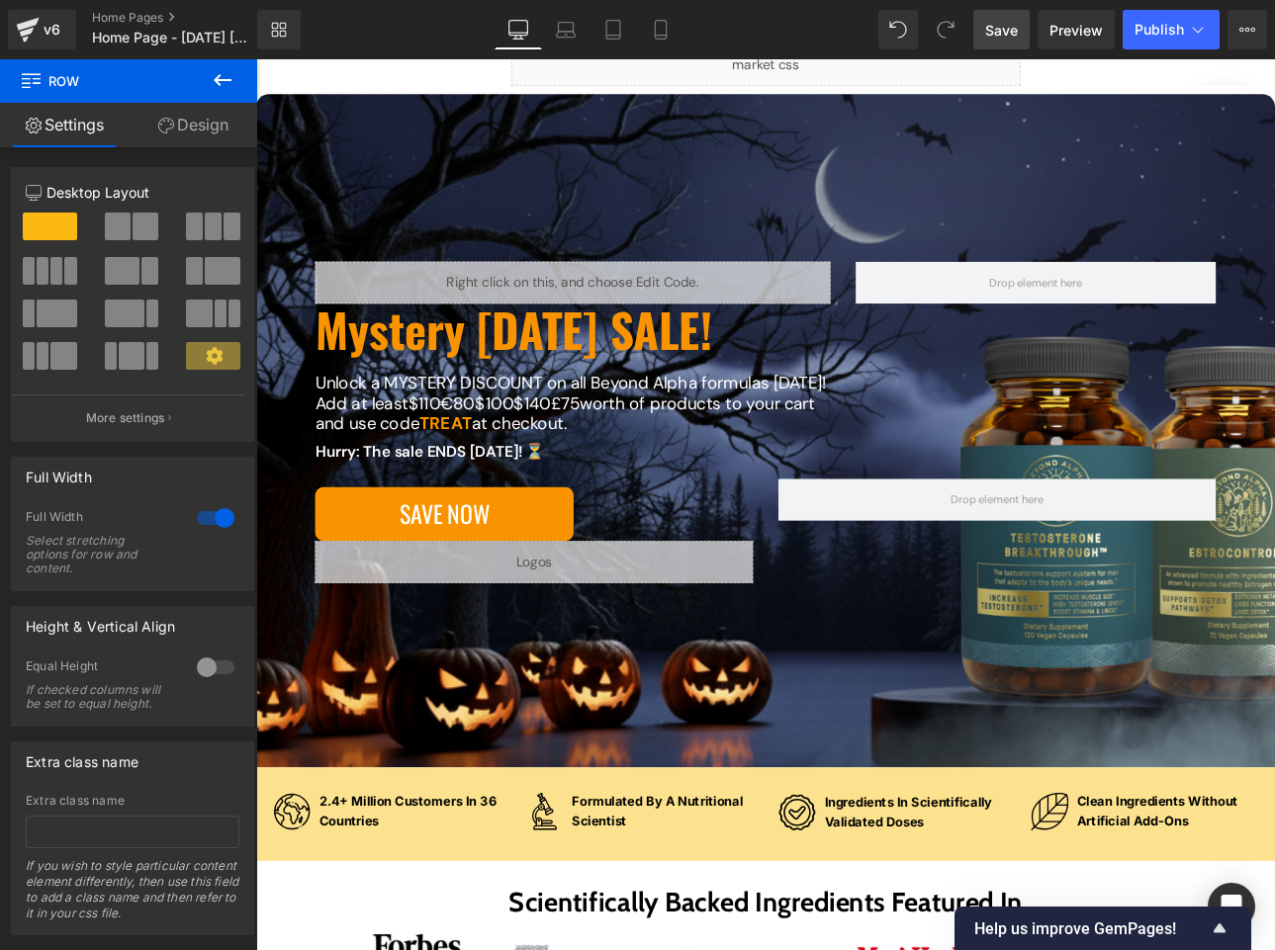
click at [948, 44] on link "Save" at bounding box center [1001, 30] width 56 height 40
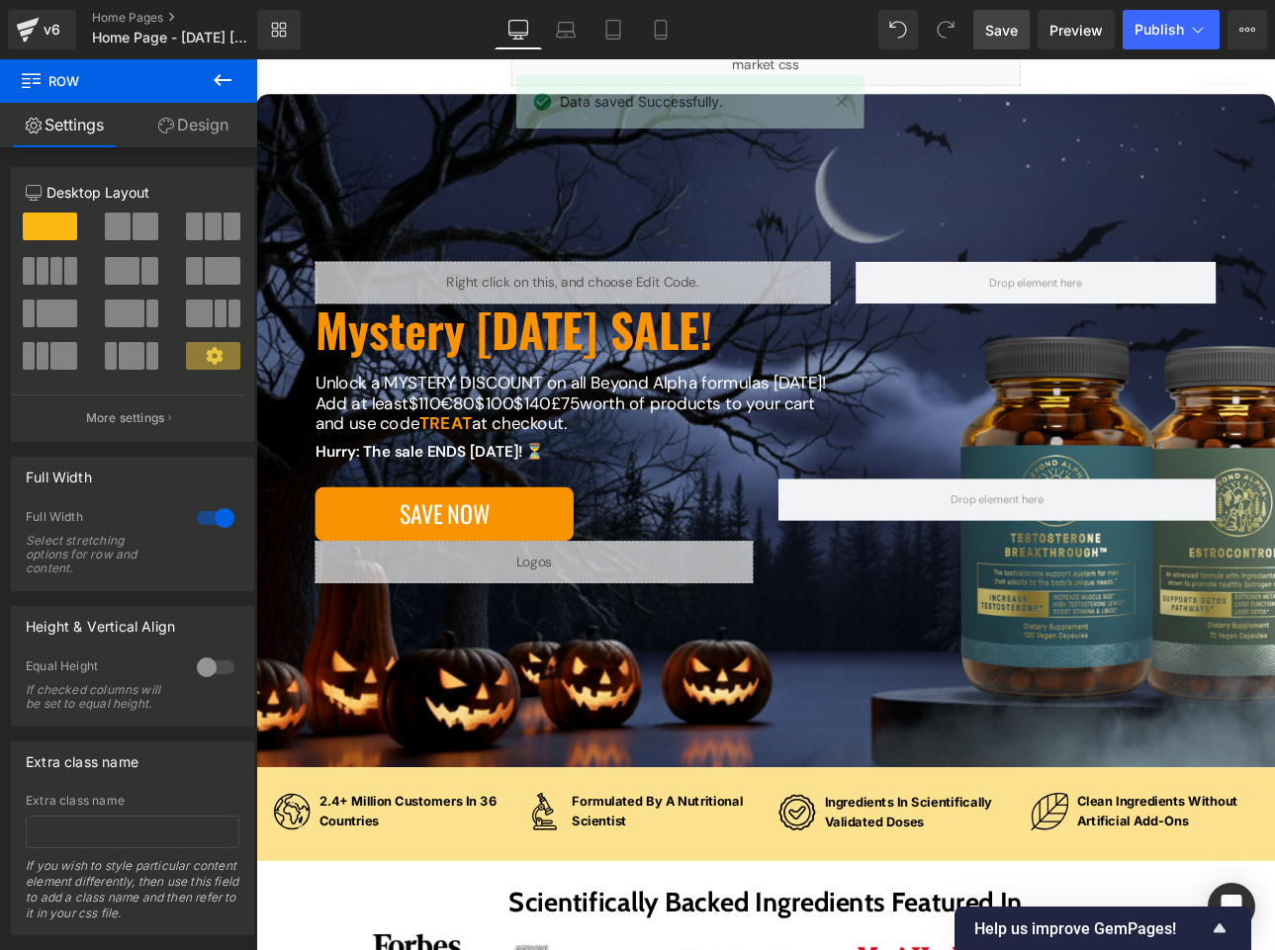
click at [948, 36] on span "Save" at bounding box center [1001, 30] width 33 height 21
click at [948, 32] on span "Preview" at bounding box center [1075, 30] width 53 height 21
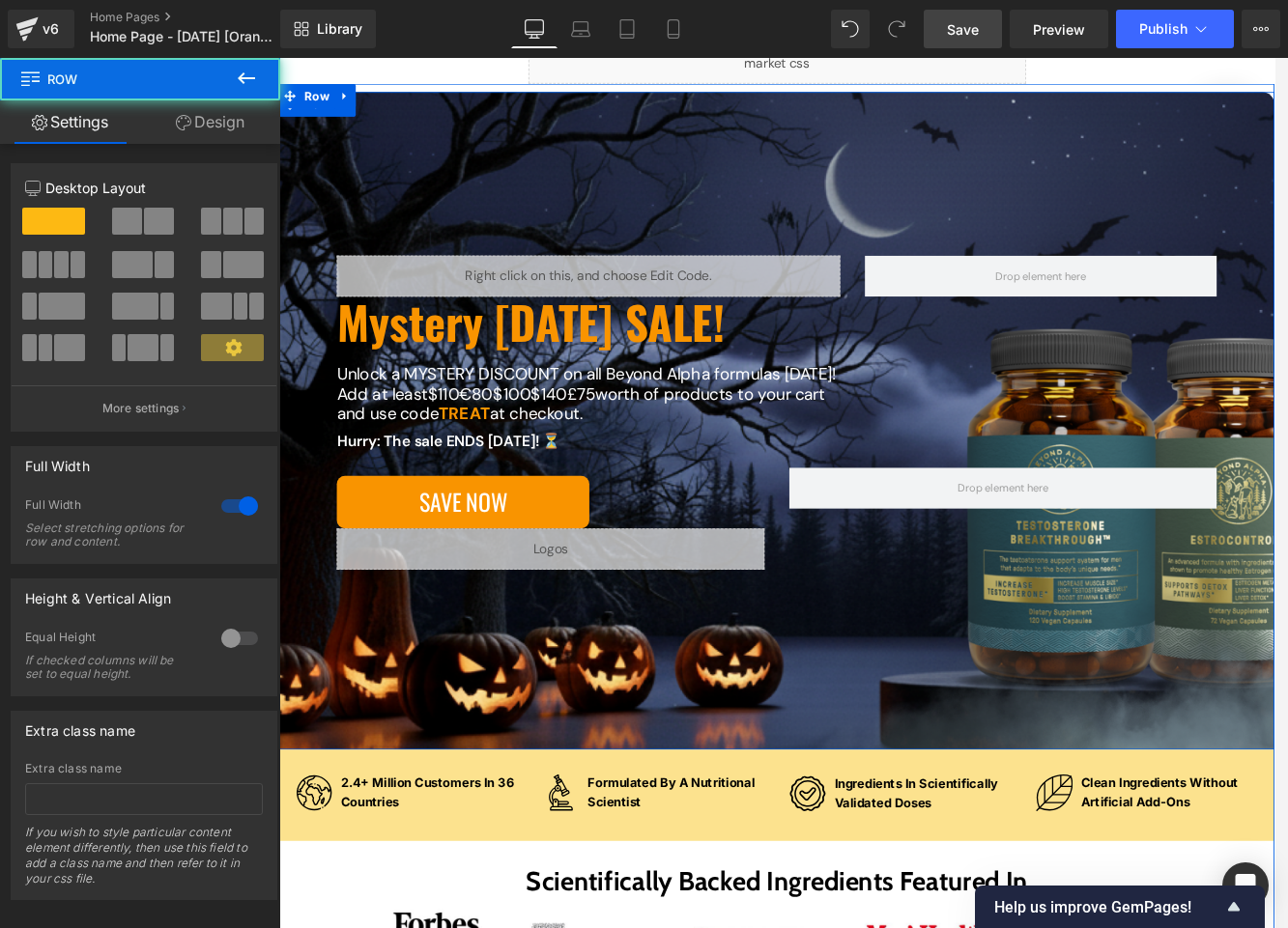
click at [334, 816] on div "Liquid Mystery [DATE] SALE! Heading Unlock a MYSTERY DISCOUNT on all Beyond Alp…" at bounding box center [864, 485] width 1169 height 773
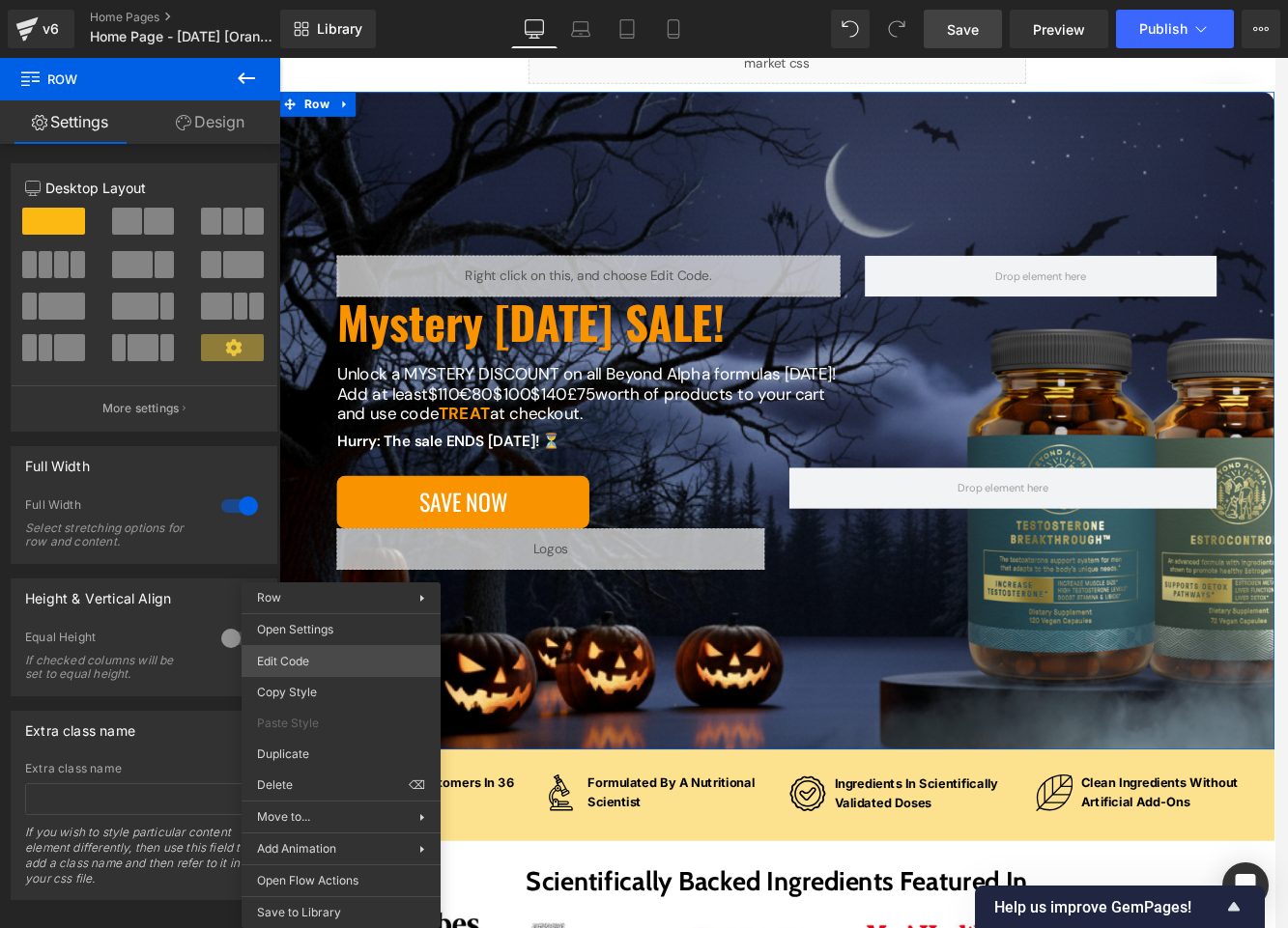
click at [306, 0] on div "You are previewing how the will restyle your page. You can not edit Elements in…" at bounding box center [644, 0] width 1288 height 0
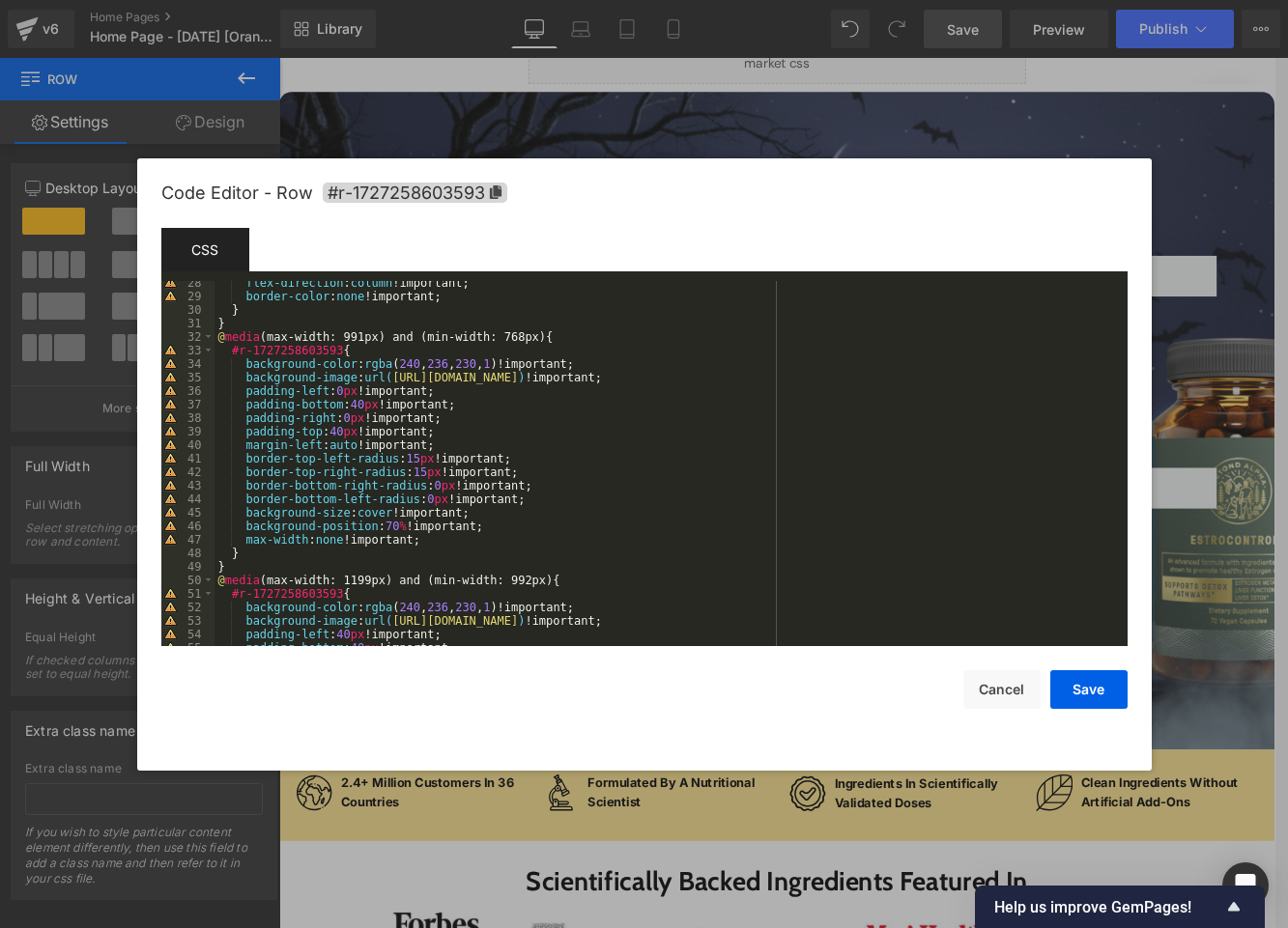
scroll to position [398, 0]
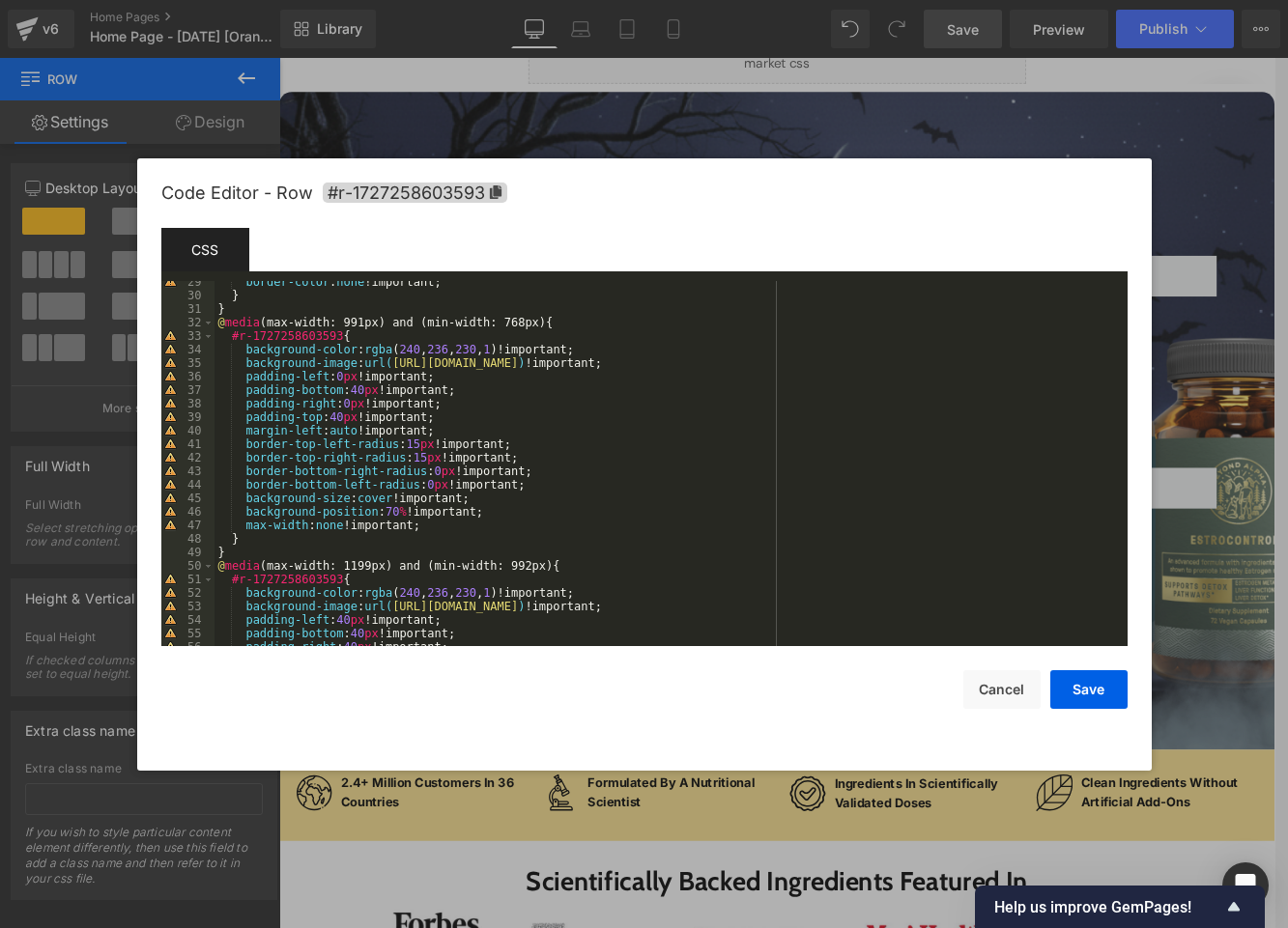
click at [424, 443] on div "border-color : none !important; } } @ media (max-width: 991px) and (min-width: …" at bounding box center [667, 471] width 906 height 392
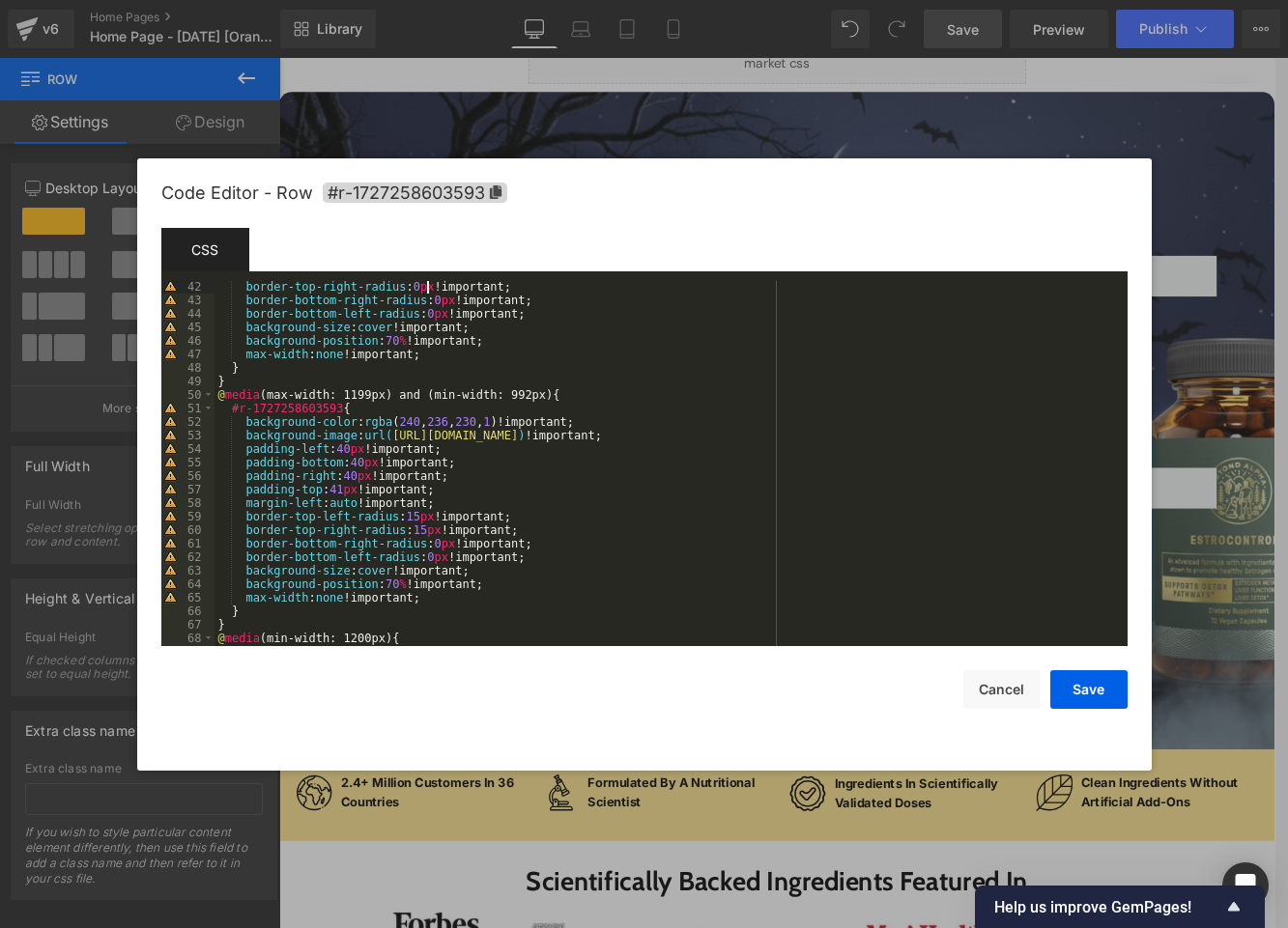
scroll to position [609, 0]
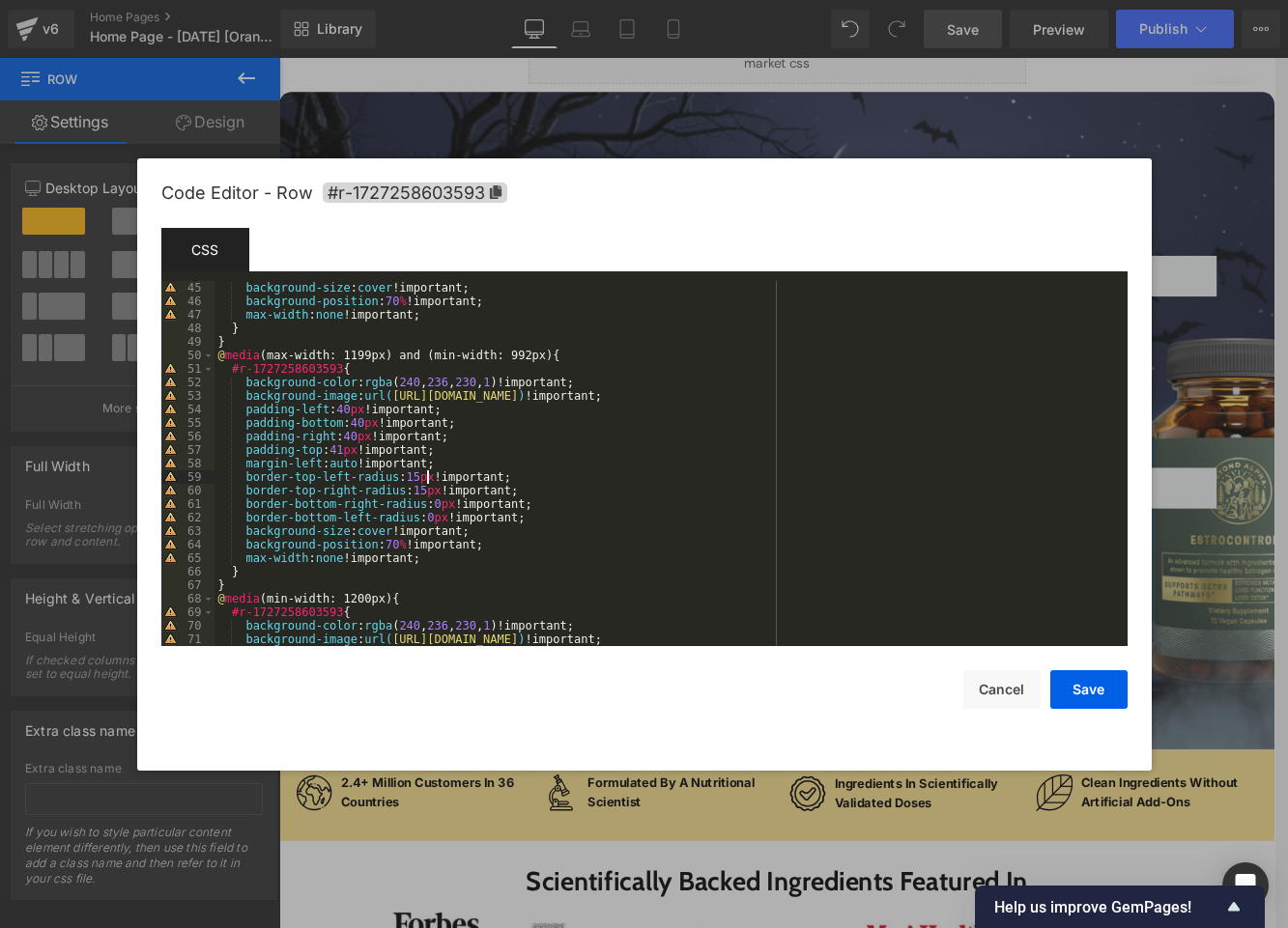
click at [424, 479] on div "border-bottom-left-radius : 0 px !important; background-size : cover !important…" at bounding box center [667, 463] width 906 height 392
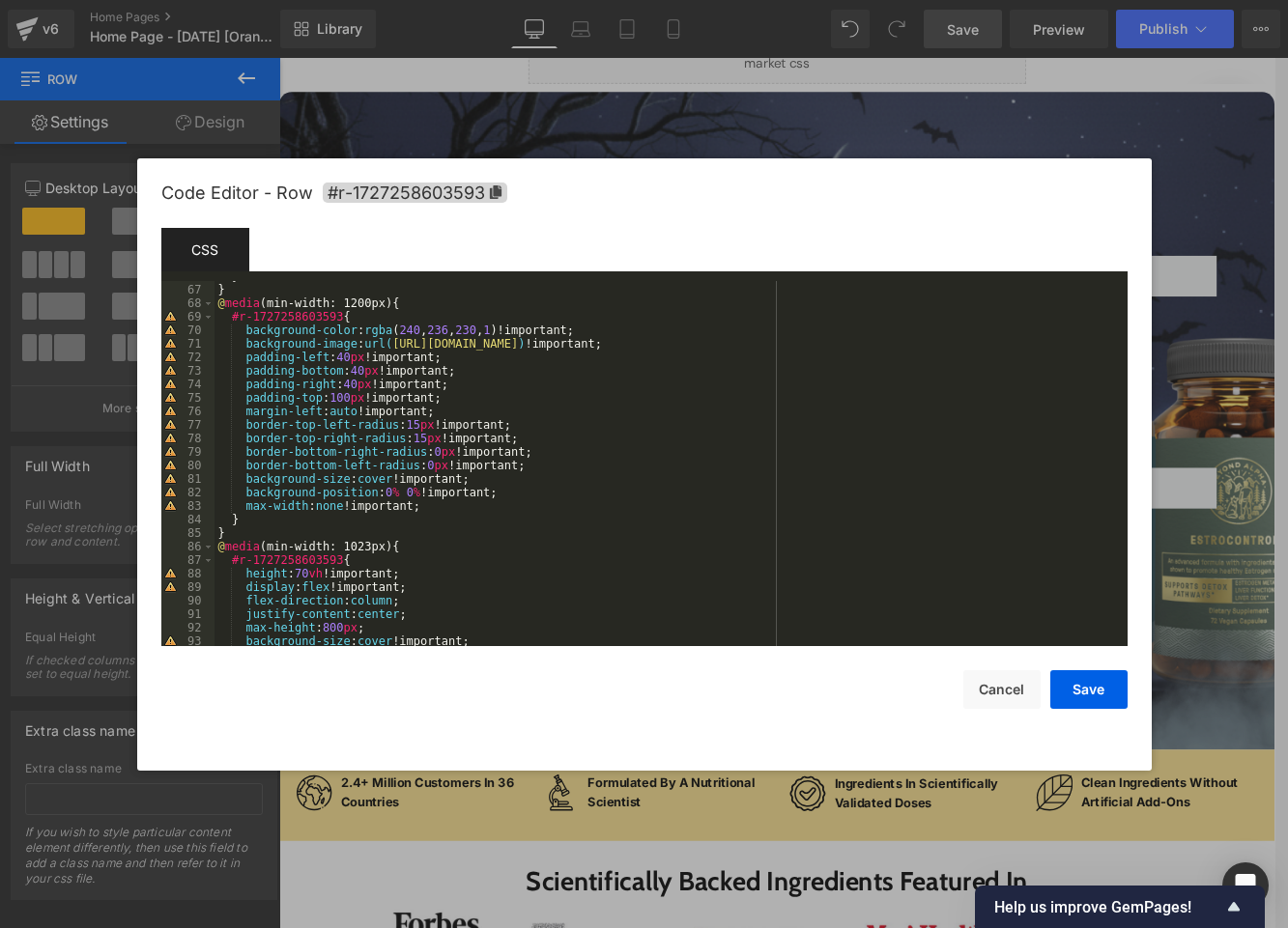
scroll to position [905, 0]
click at [429, 423] on div "} } @ media (min-width: 1200px) { #r-1727258603593 { background-color : rgba ( …" at bounding box center [667, 465] width 906 height 392
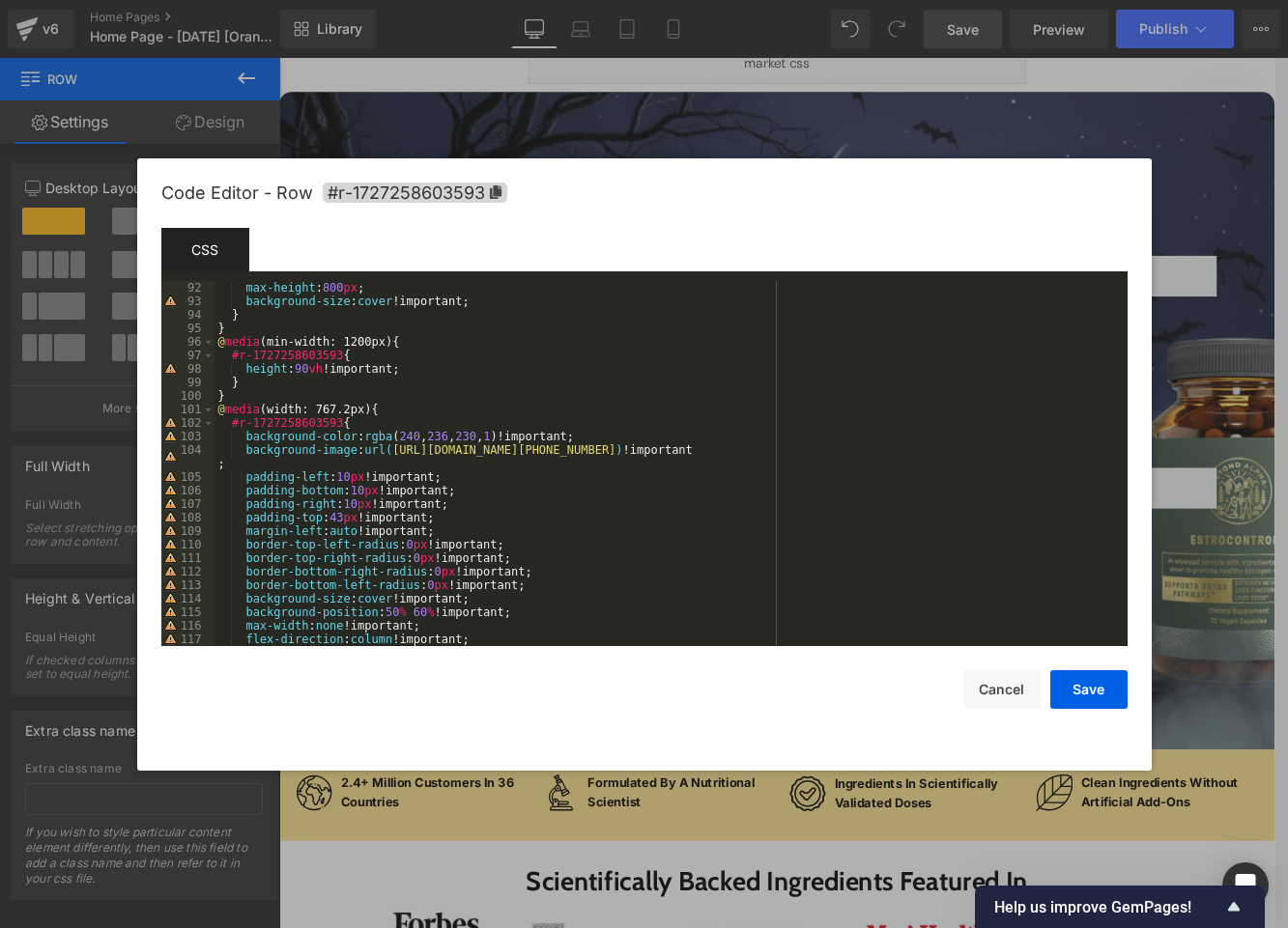
scroll to position [1298, 0]
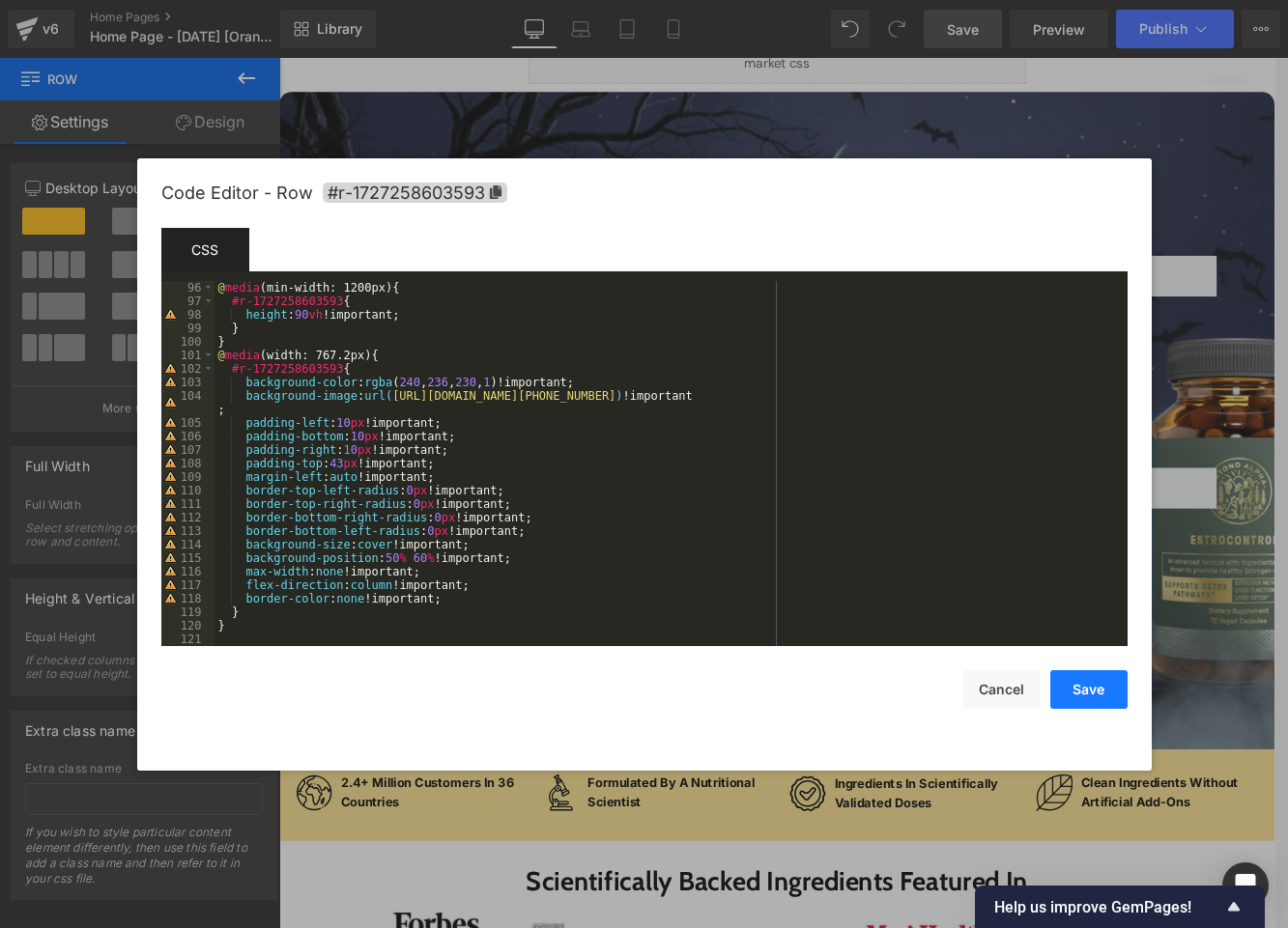
click at [926, 693] on button "Save" at bounding box center [1089, 690] width 77 height 39
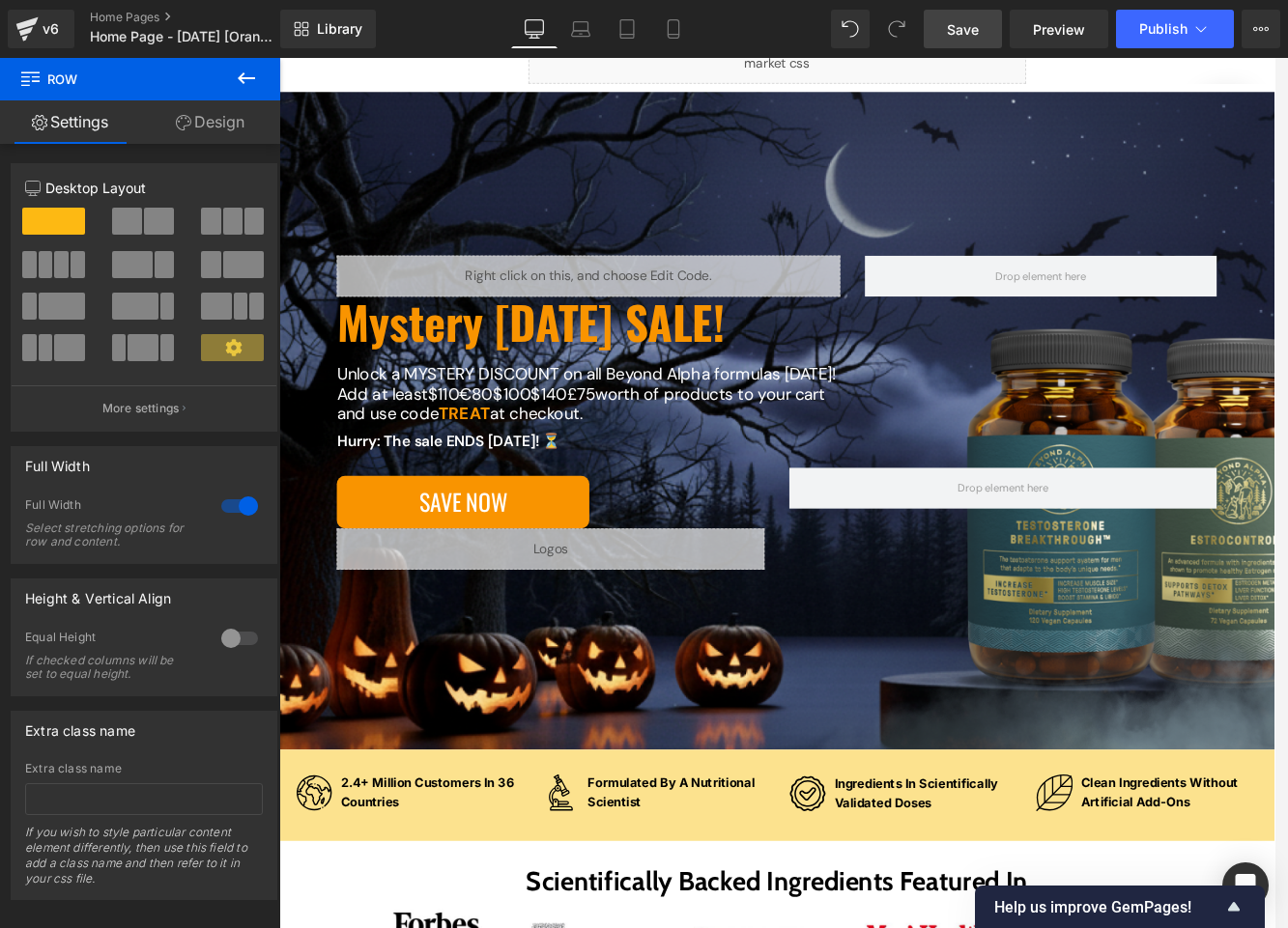
click at [926, 29] on link "Save" at bounding box center [963, 29] width 78 height 39
click at [926, 27] on span "Preview" at bounding box center [1058, 29] width 52 height 21
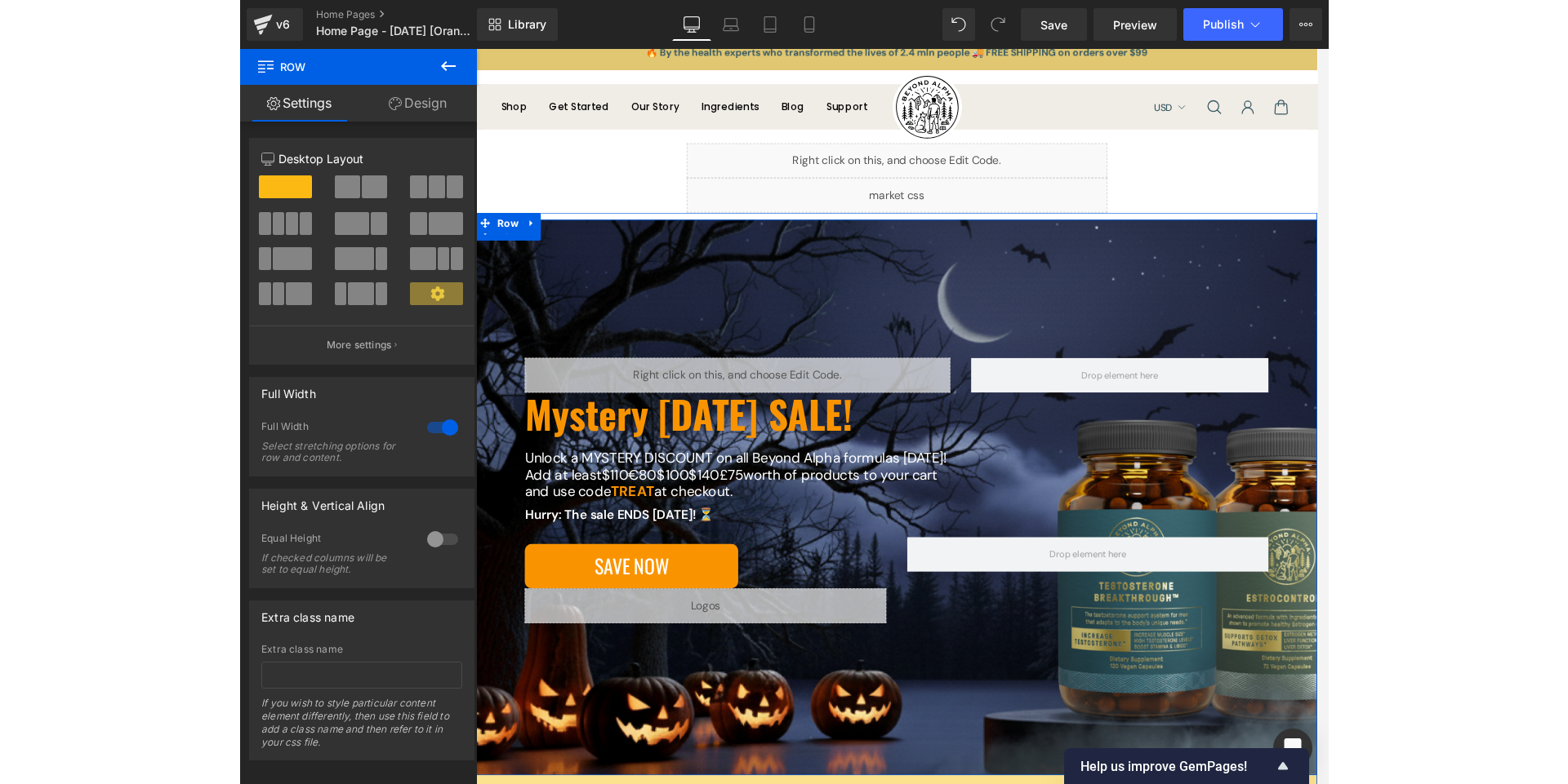
scroll to position [0, 0]
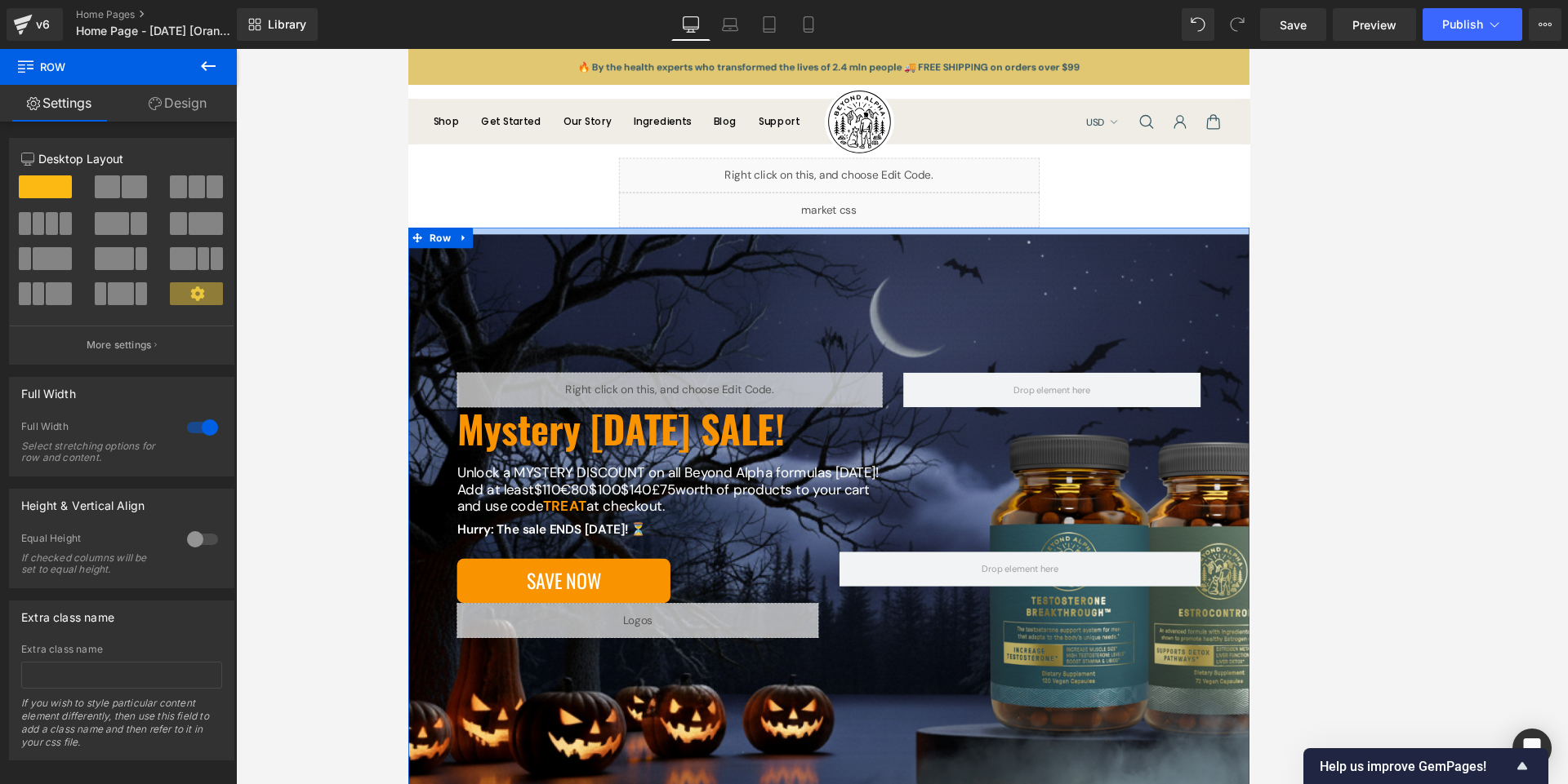
click at [641, 261] on div at bounding box center [901, 262] width 988 height 8
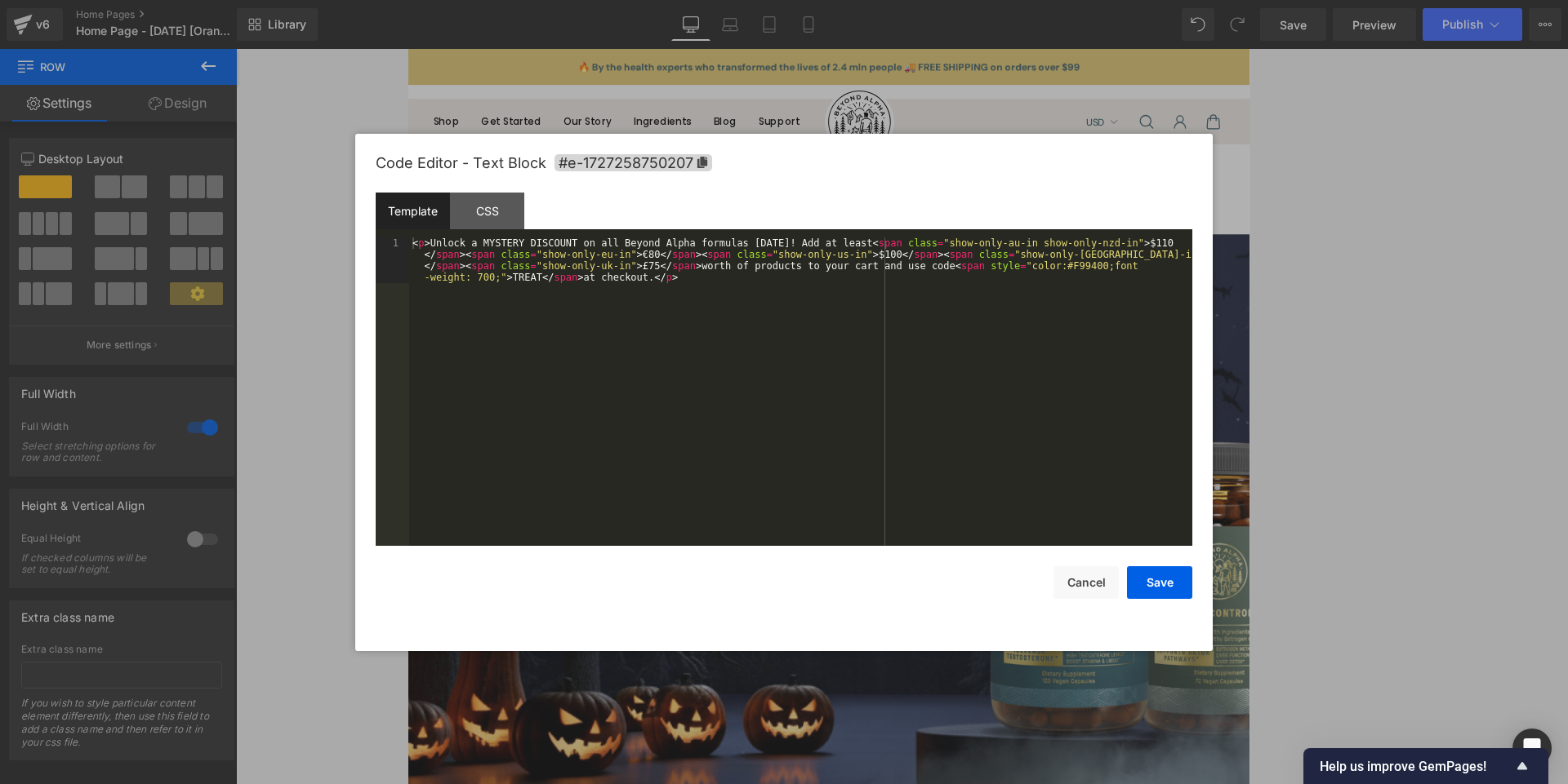
click at [562, 0] on div "You are previewing how the will restyle your page. You can not edit Elements in…" at bounding box center [784, 0] width 1568 height 0
click at [783, 591] on button "Cancel" at bounding box center [1086, 583] width 65 height 33
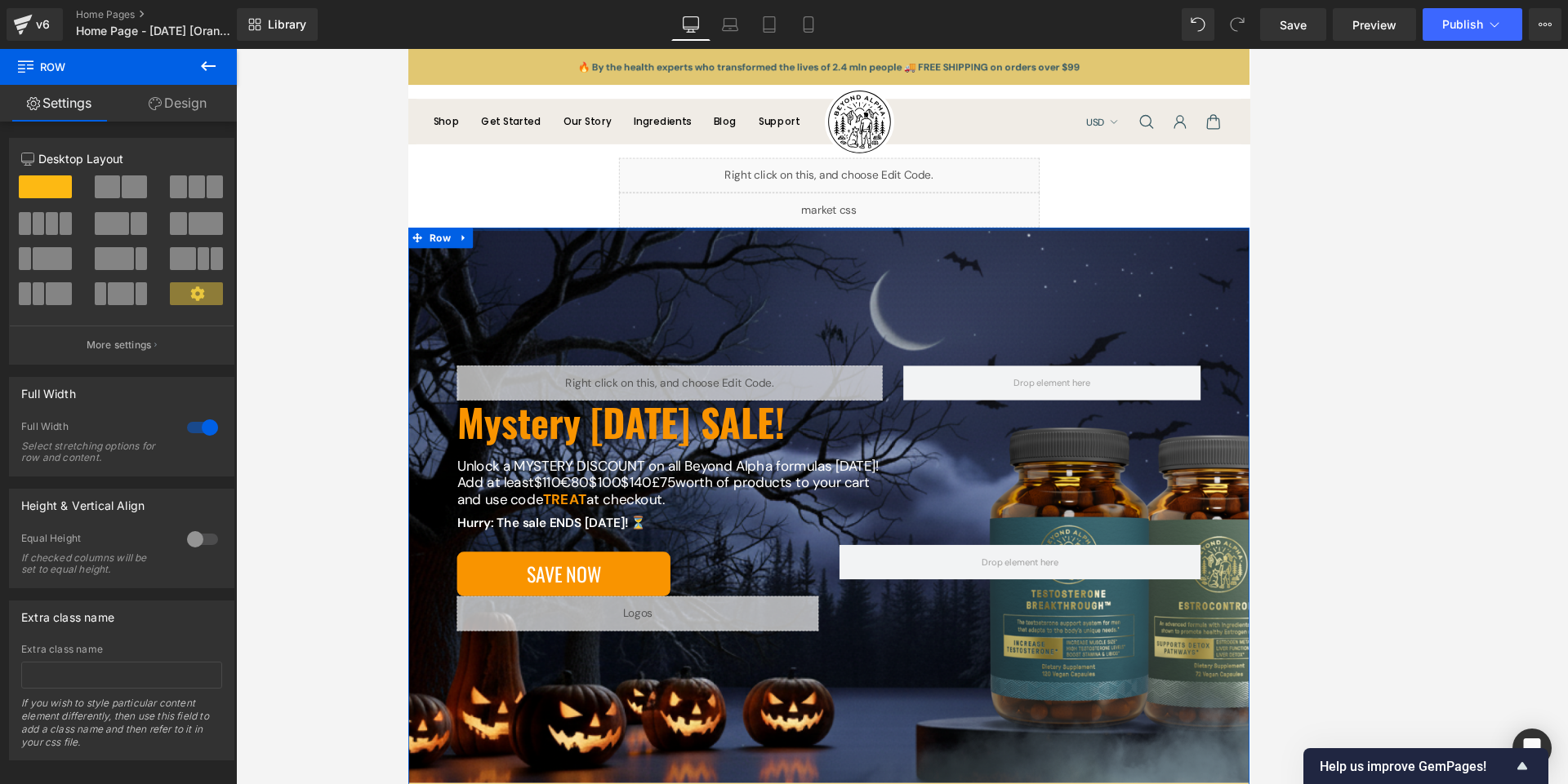
drag, startPoint x: 649, startPoint y: 262, endPoint x: 649, endPoint y: 244, distance: 18.0
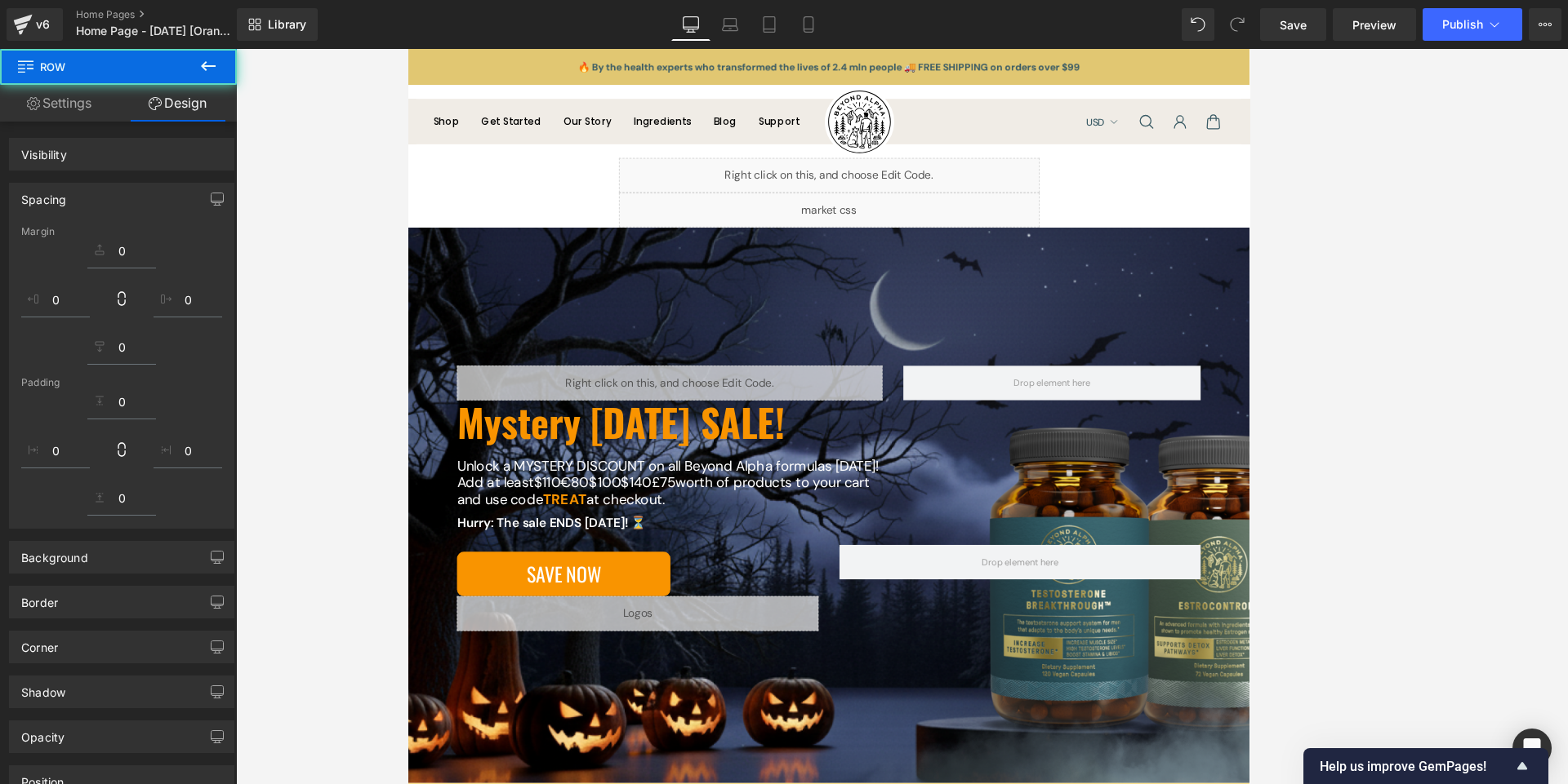
click at [322, 302] on div at bounding box center [902, 416] width 1332 height 735
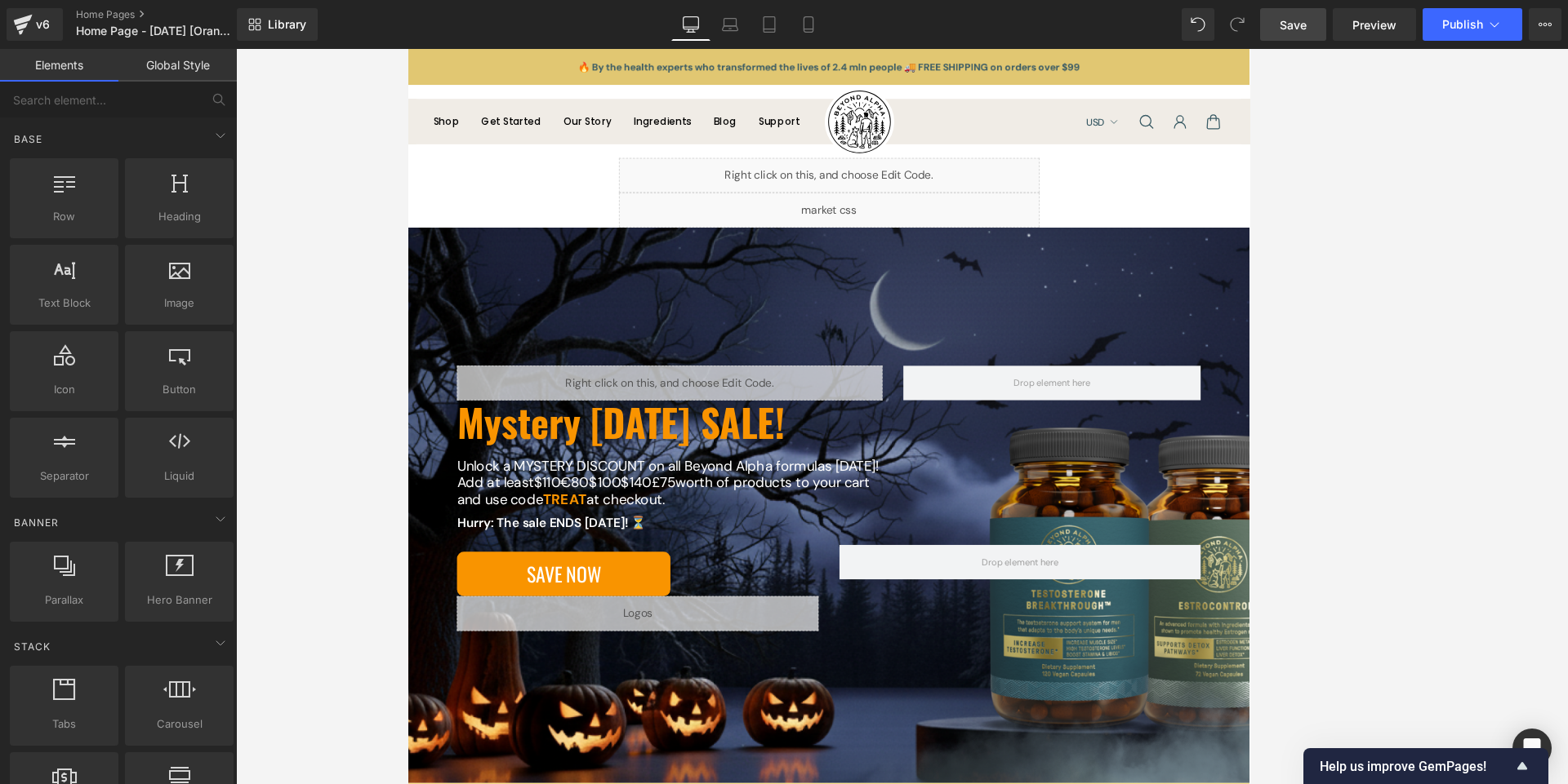
click at [783, 37] on link "Save" at bounding box center [1293, 25] width 66 height 33
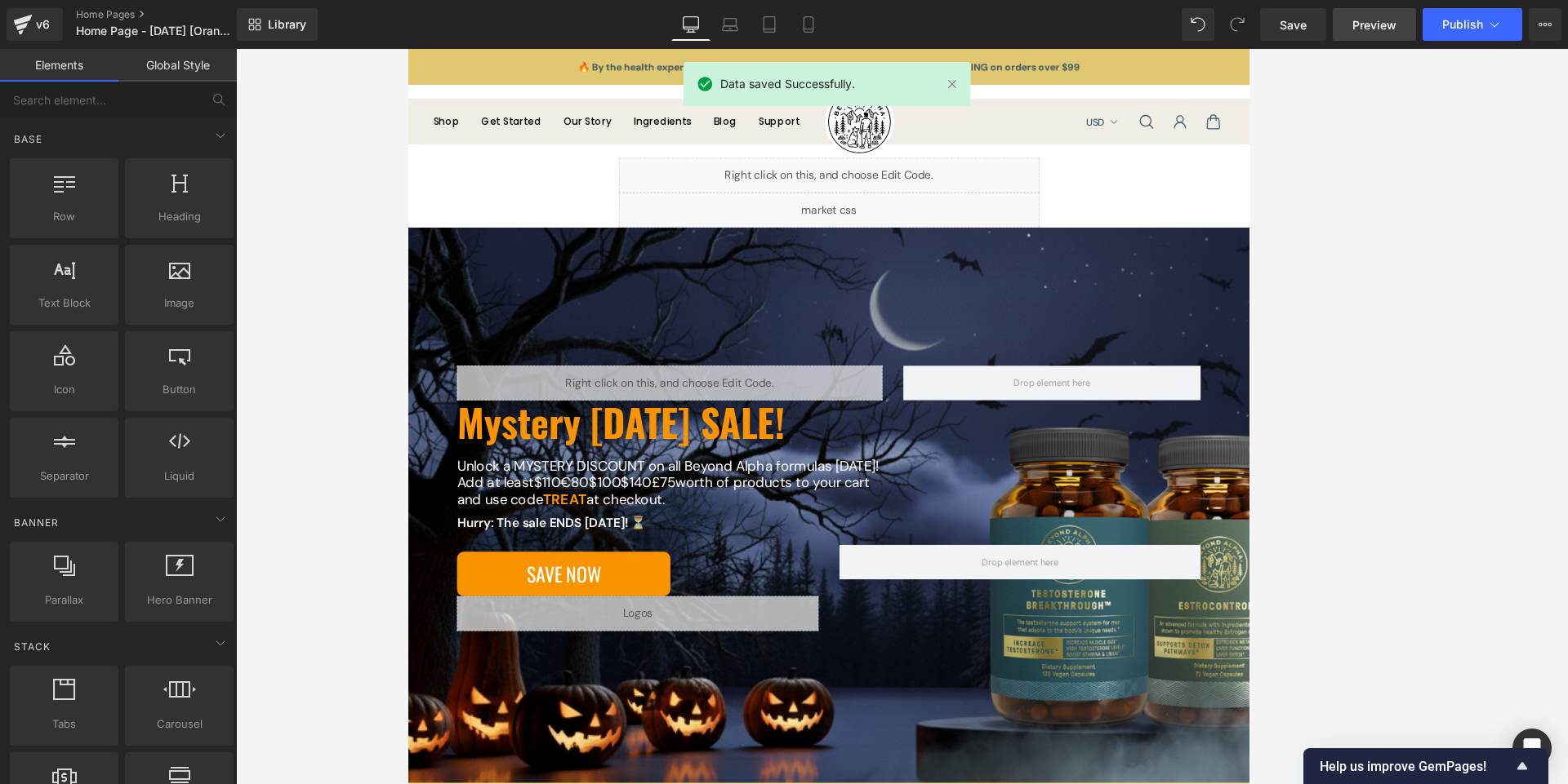
click at [783, 33] on span "Preview" at bounding box center [1373, 25] width 44 height 17
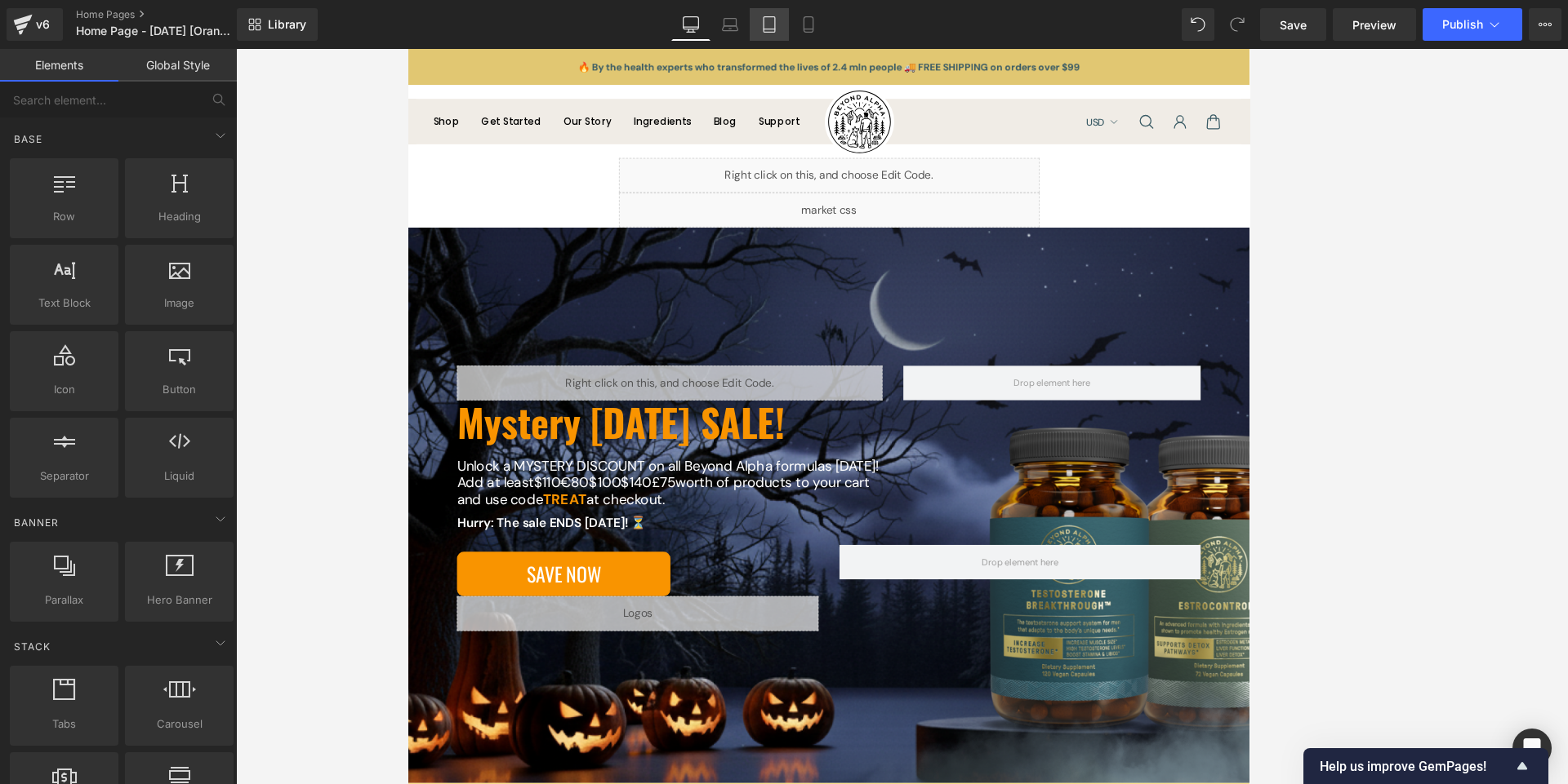
click at [759, 35] on link "Tablet" at bounding box center [769, 25] width 39 height 33
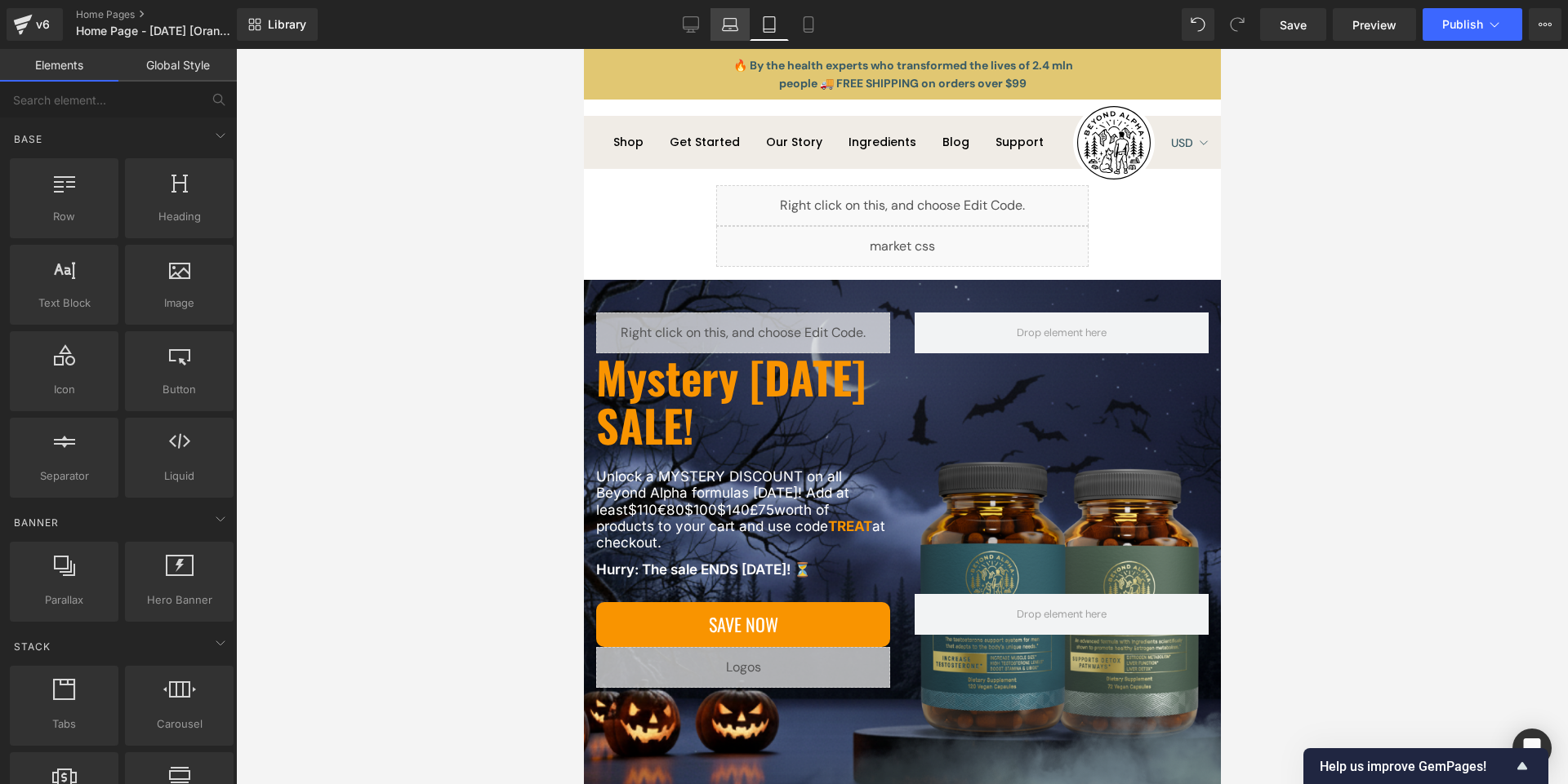
scroll to position [136, 0]
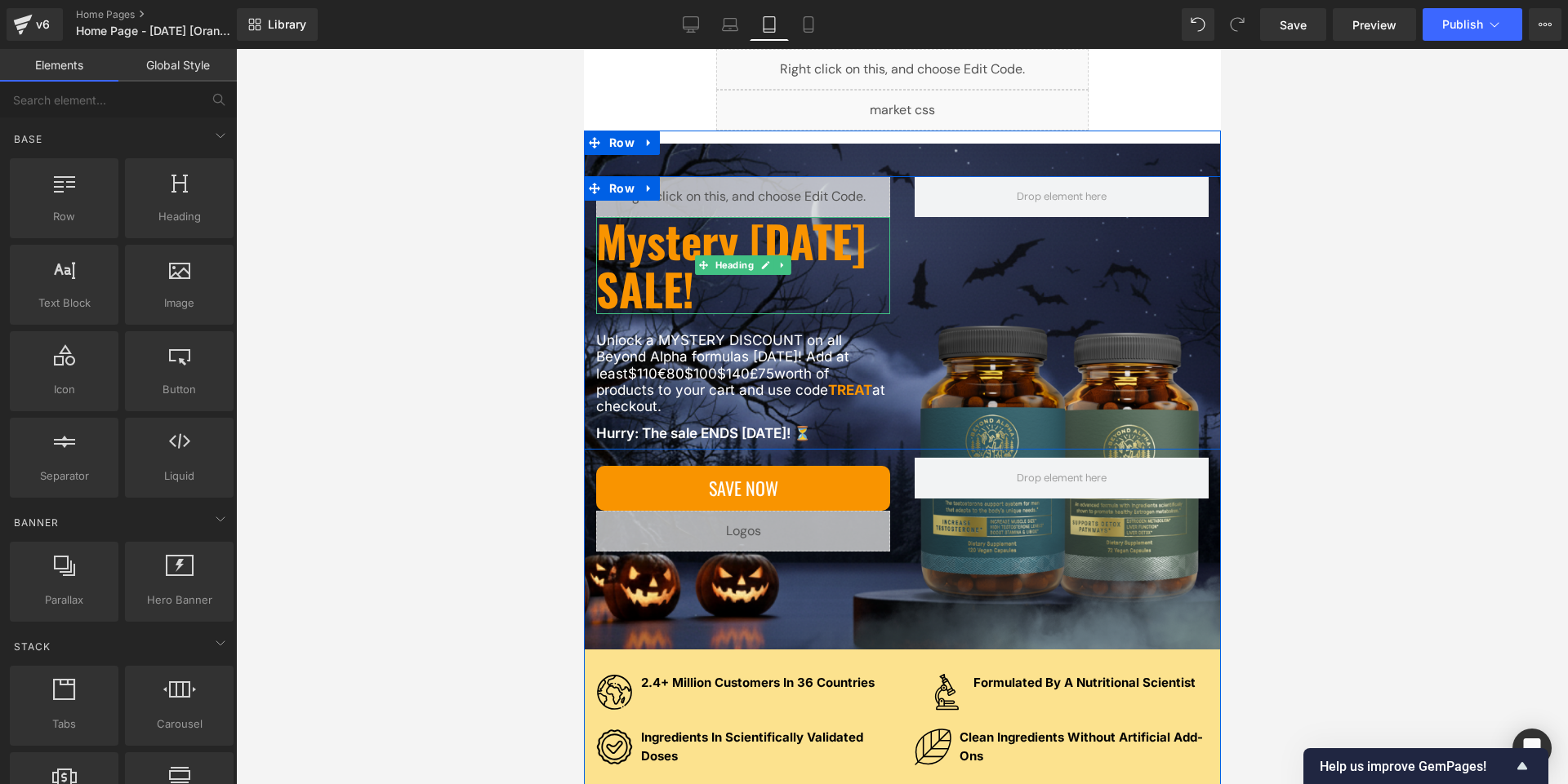
click at [670, 265] on h1 "Mystery [DATE] SALE!" at bounding box center [742, 266] width 294 height 97
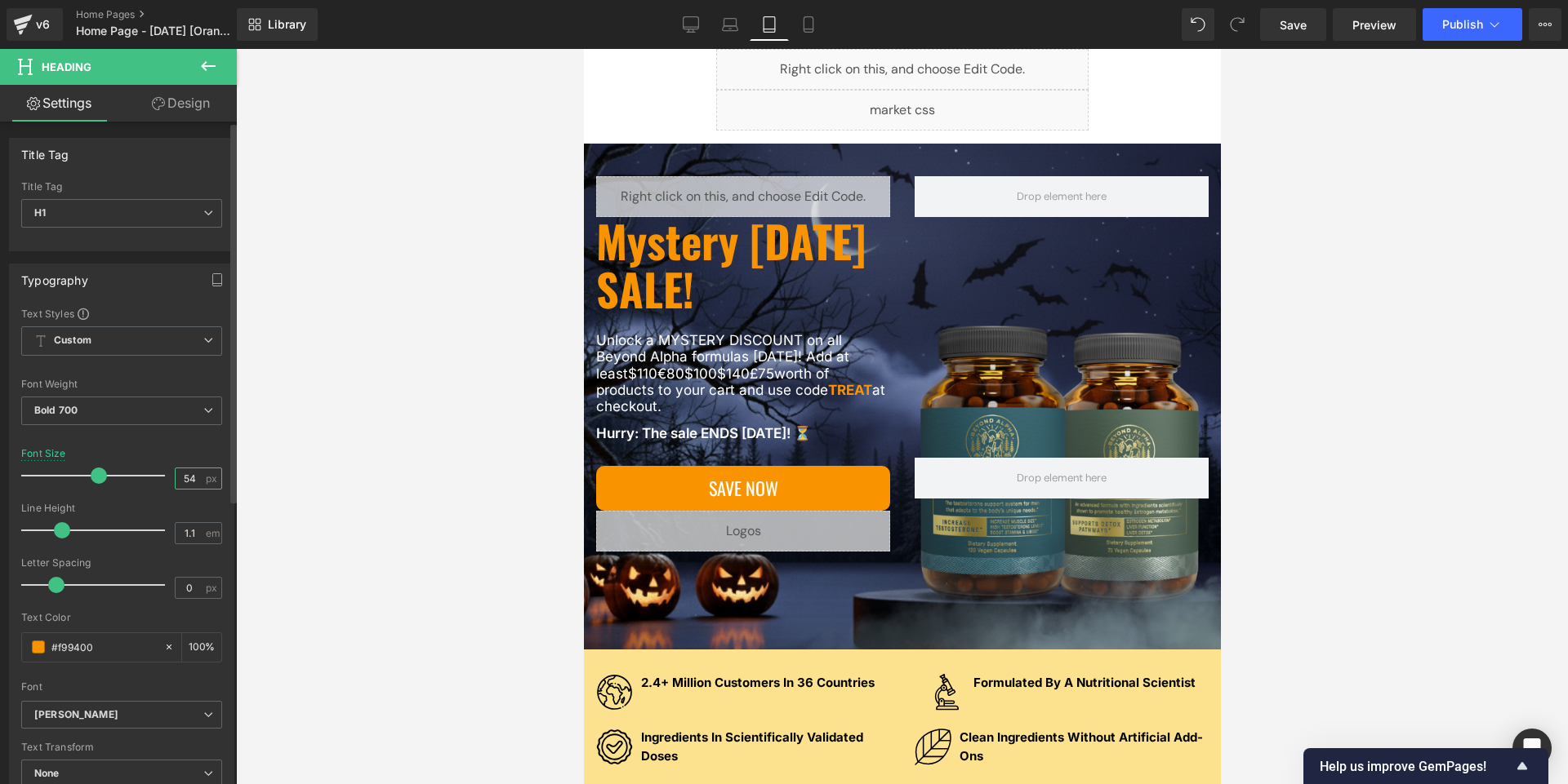
click at [191, 476] on input "54" at bounding box center [190, 479] width 29 height 21
type input "5"
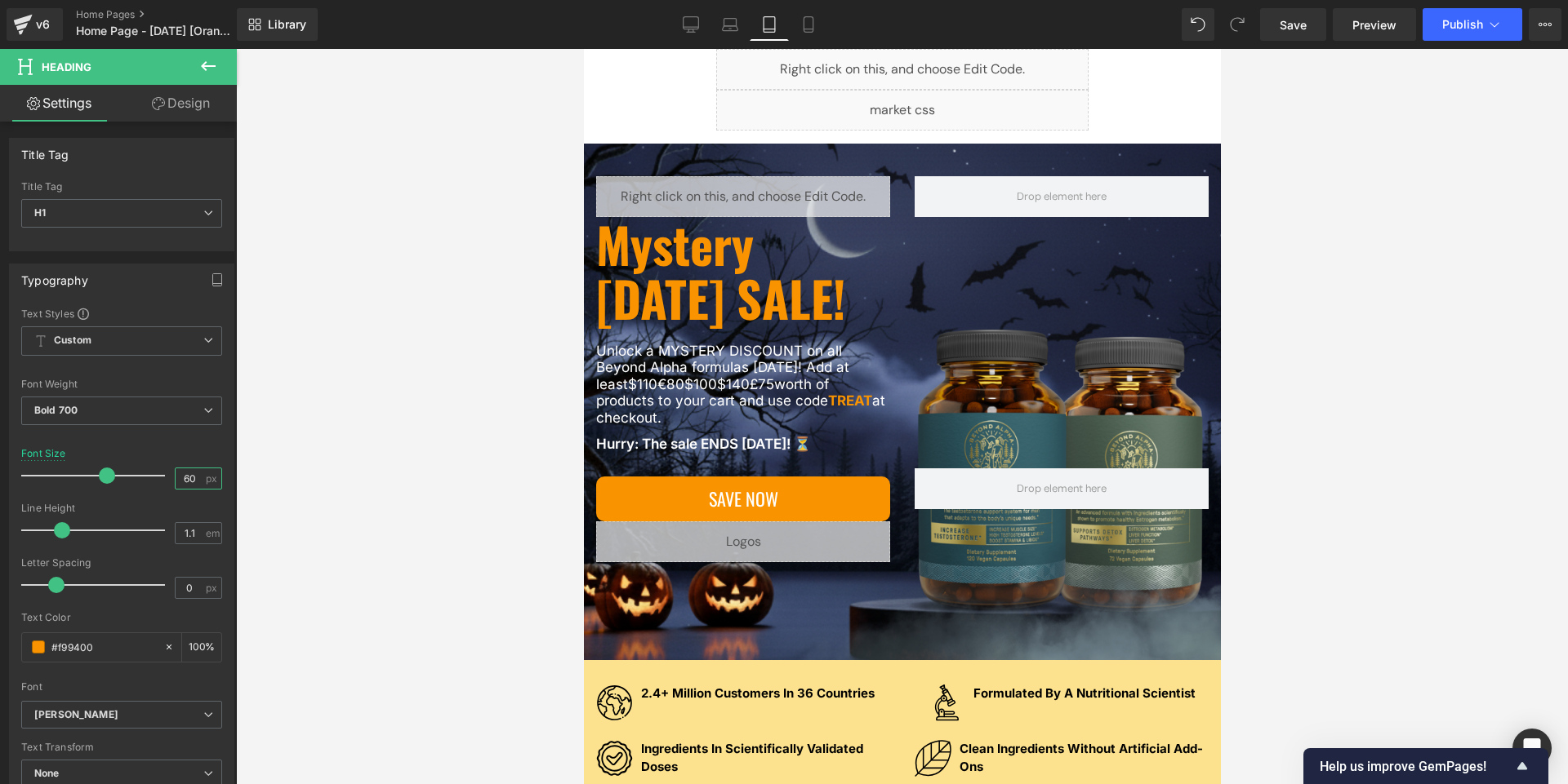
type input "6"
type input "40"
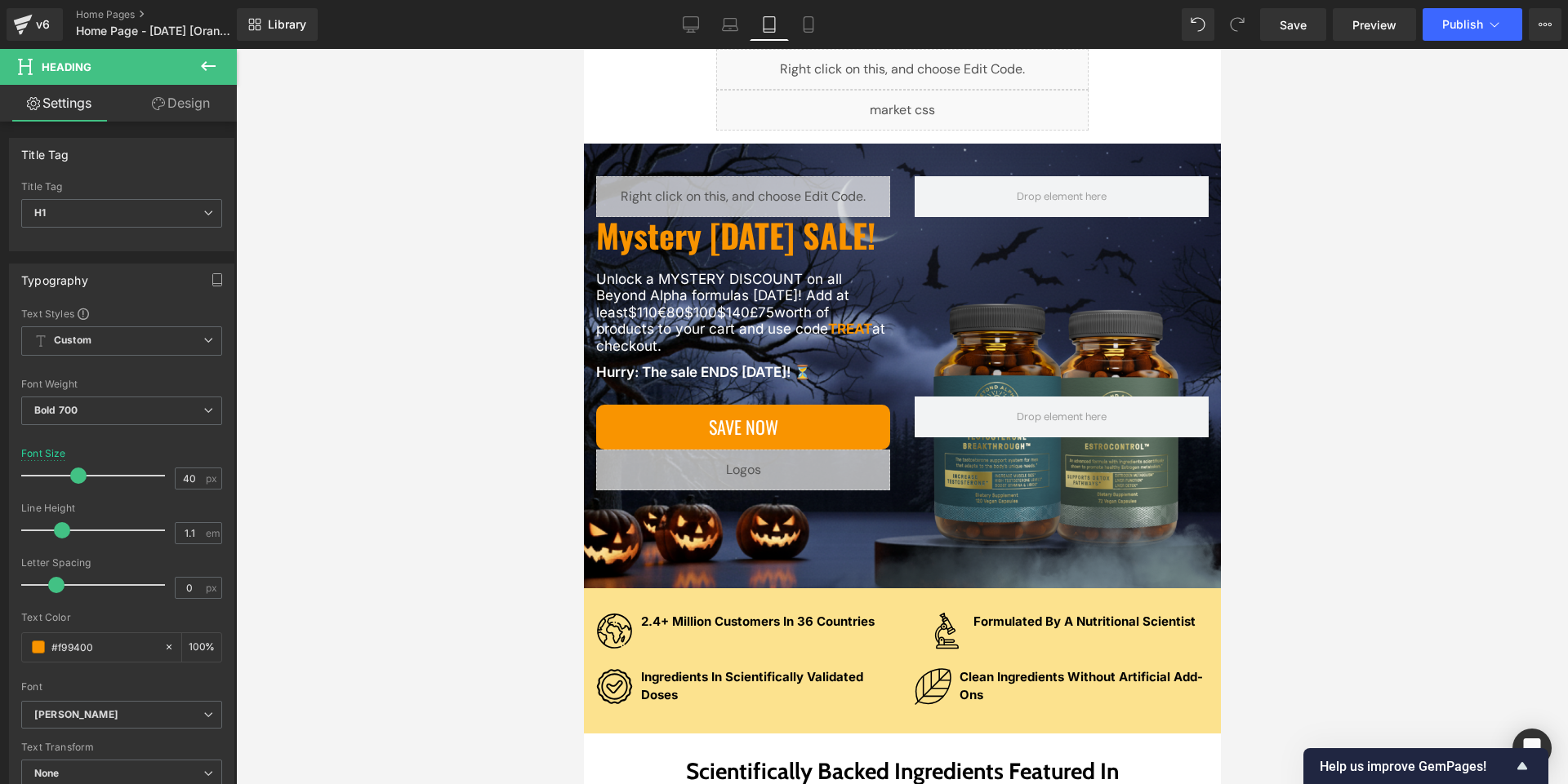
click at [414, 403] on div at bounding box center [902, 416] width 1332 height 735
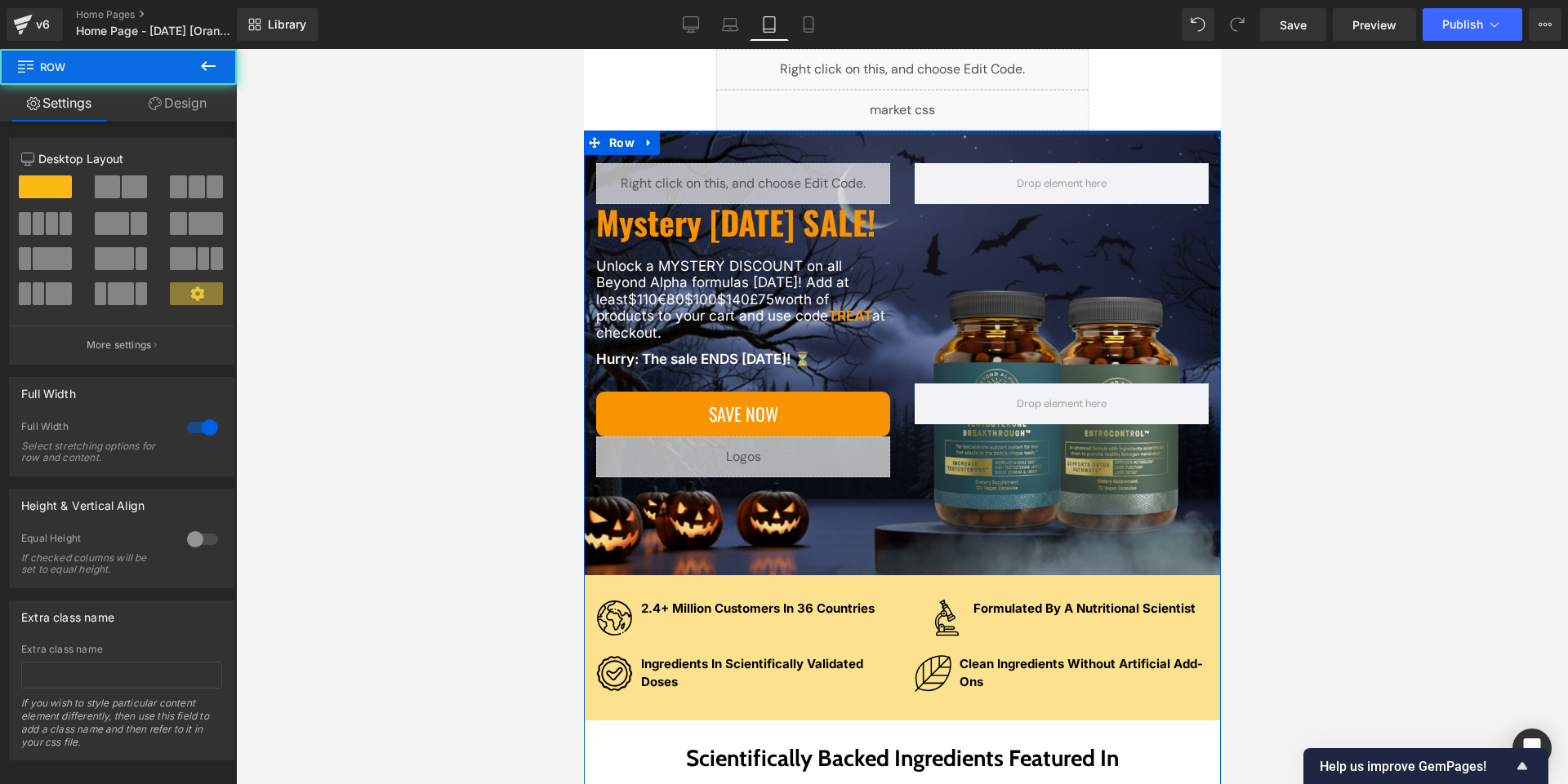
drag, startPoint x: 712, startPoint y: 141, endPoint x: 708, endPoint y: 126, distance: 15.5
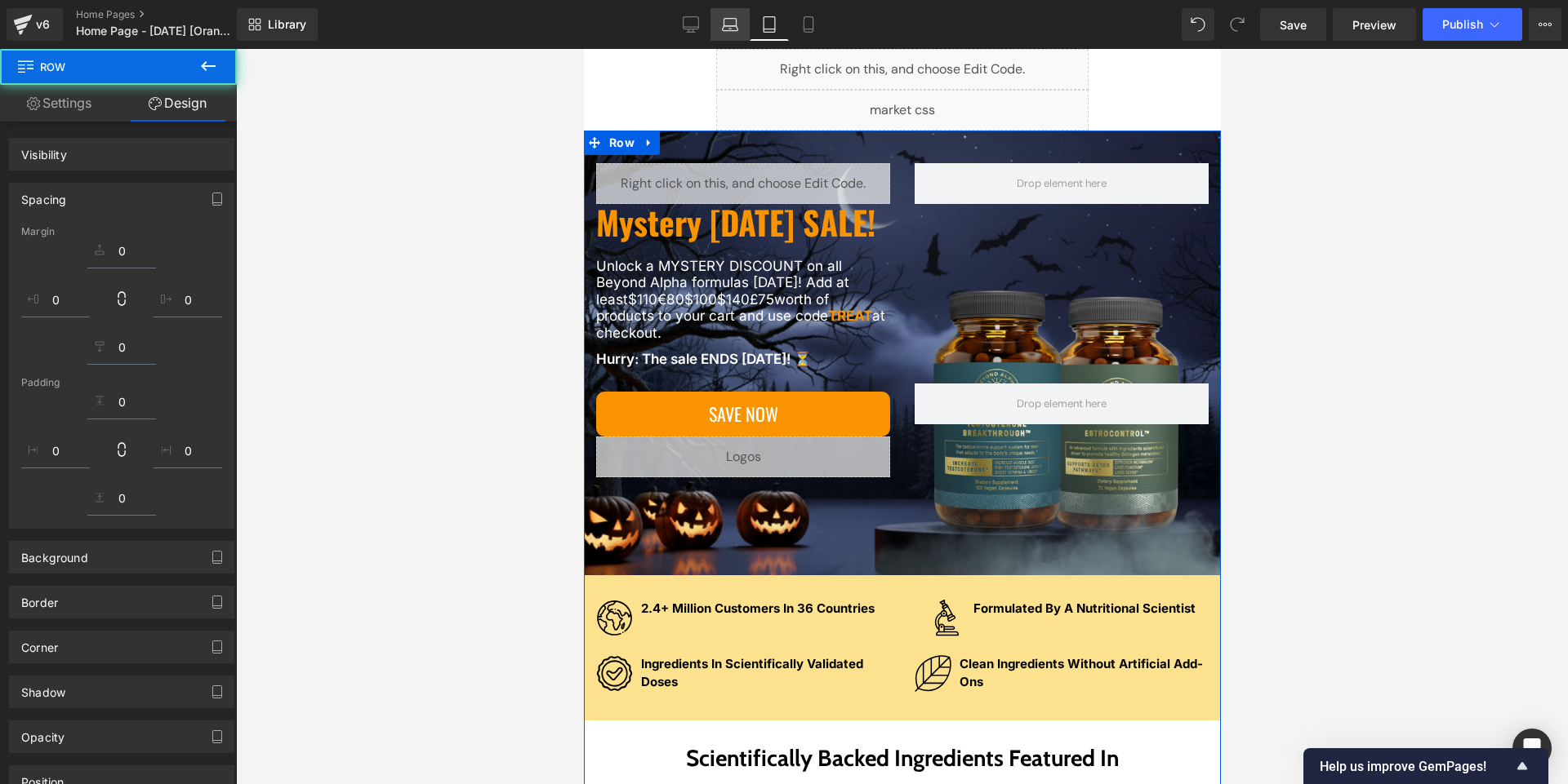
click at [728, 19] on icon at bounding box center [730, 22] width 12 height 7
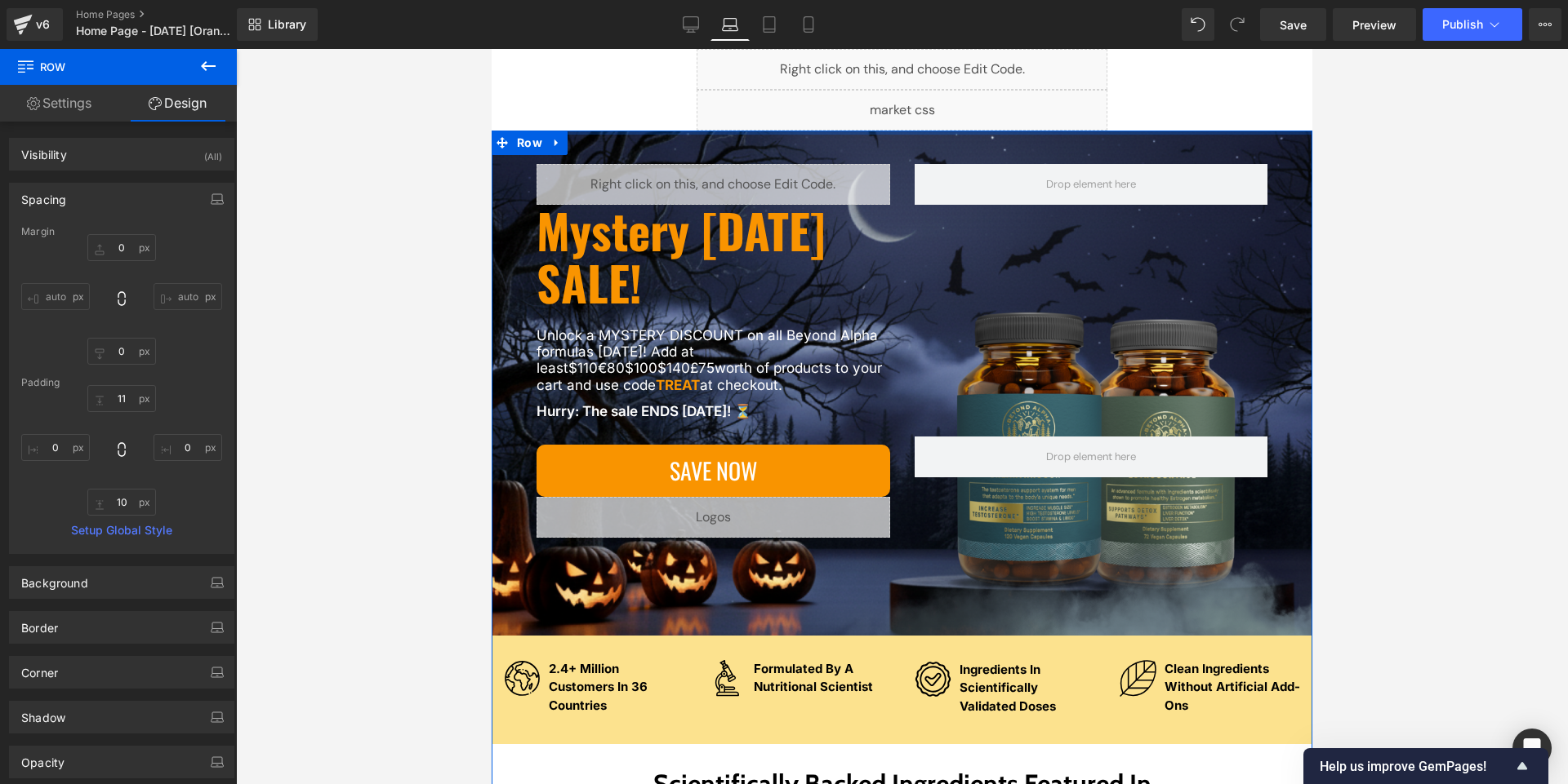
drag, startPoint x: 760, startPoint y: 133, endPoint x: 760, endPoint y: 122, distance: 11.0
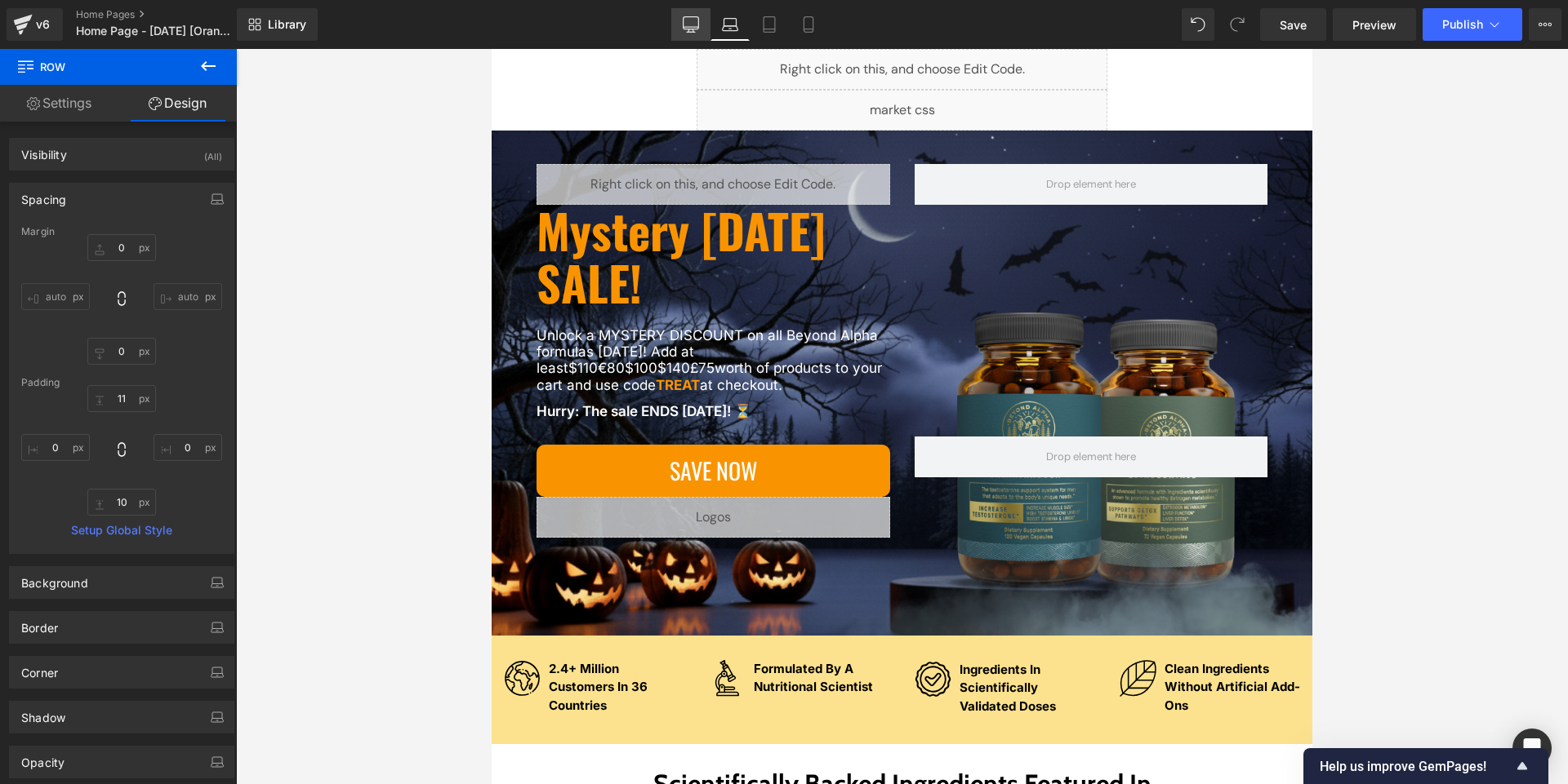
click at [690, 25] on icon at bounding box center [691, 25] width 17 height 17
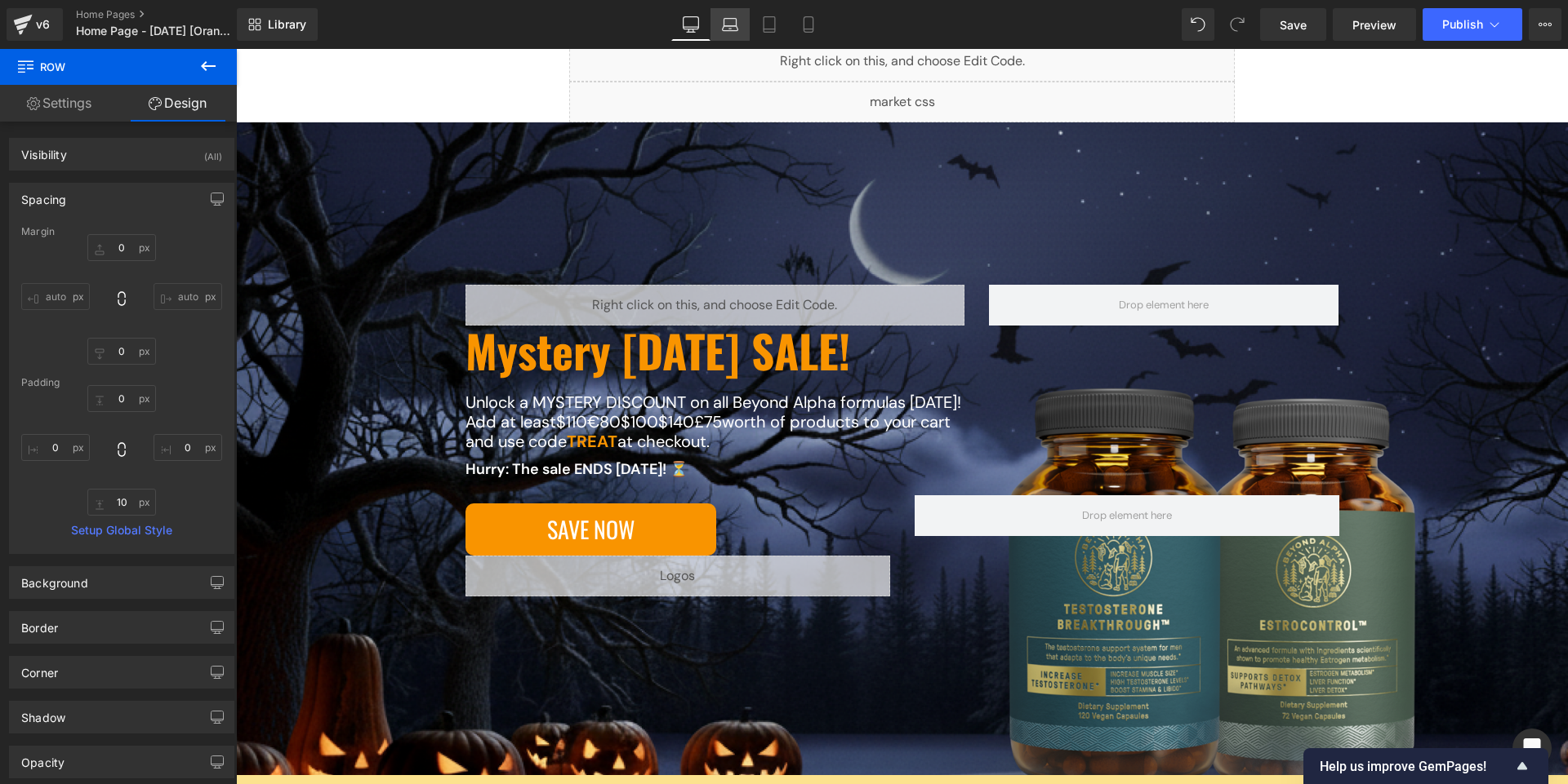
scroll to position [128, 0]
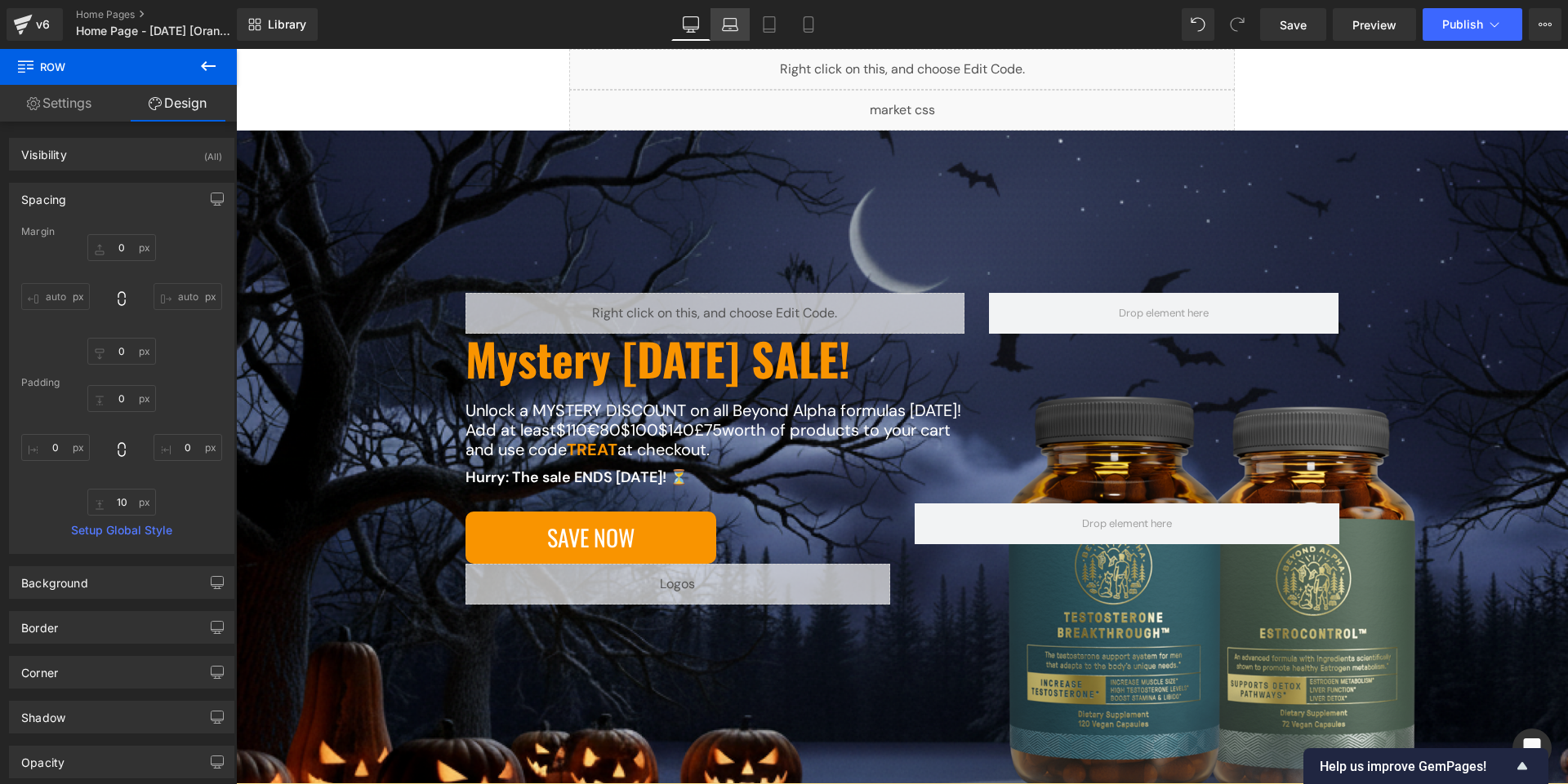
click at [737, 27] on icon at bounding box center [730, 29] width 16 height 5
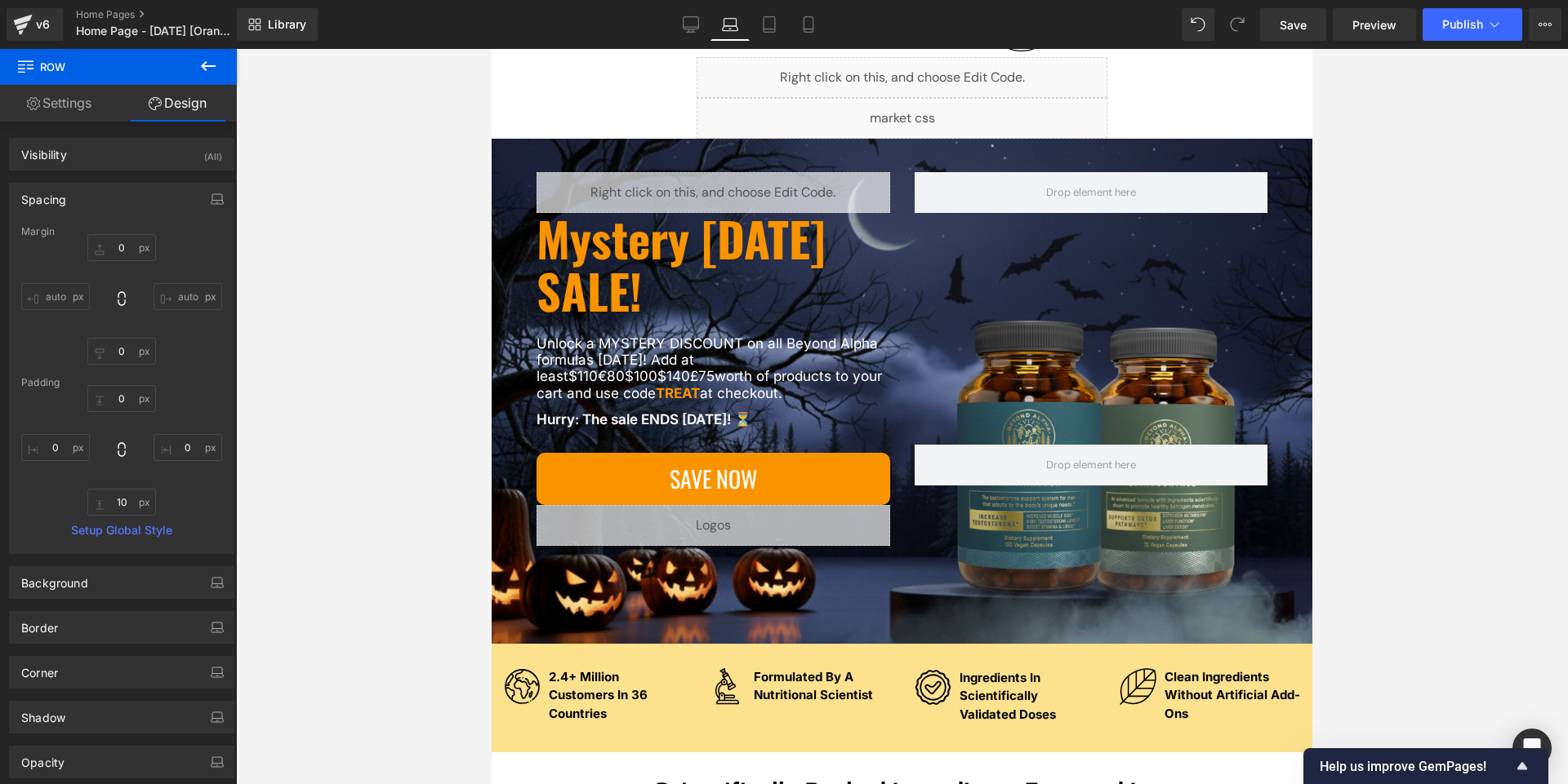
scroll to position [136, 0]
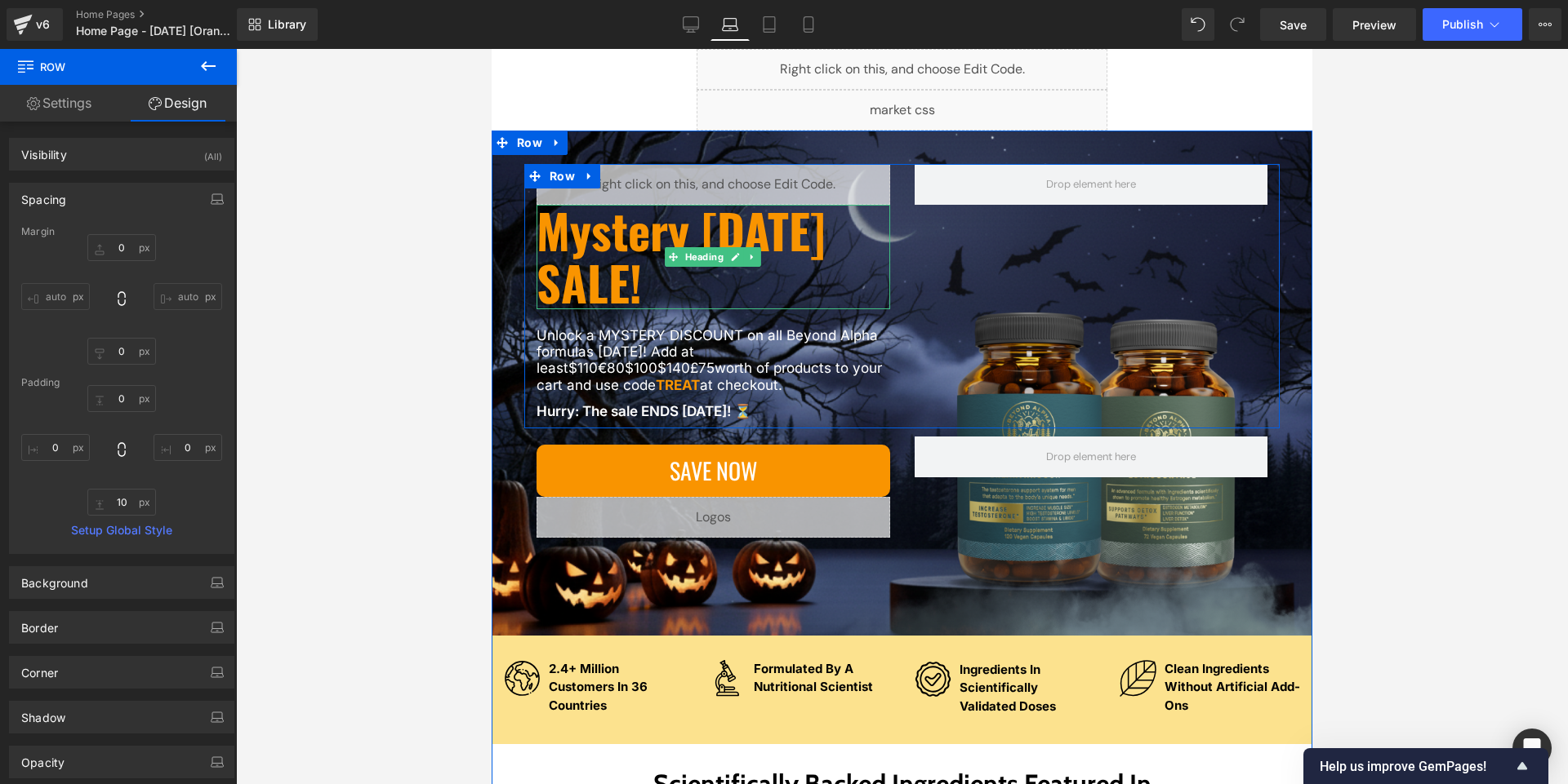
click at [598, 284] on h1 "Mystery [DATE] SALE!" at bounding box center [713, 257] width 353 height 105
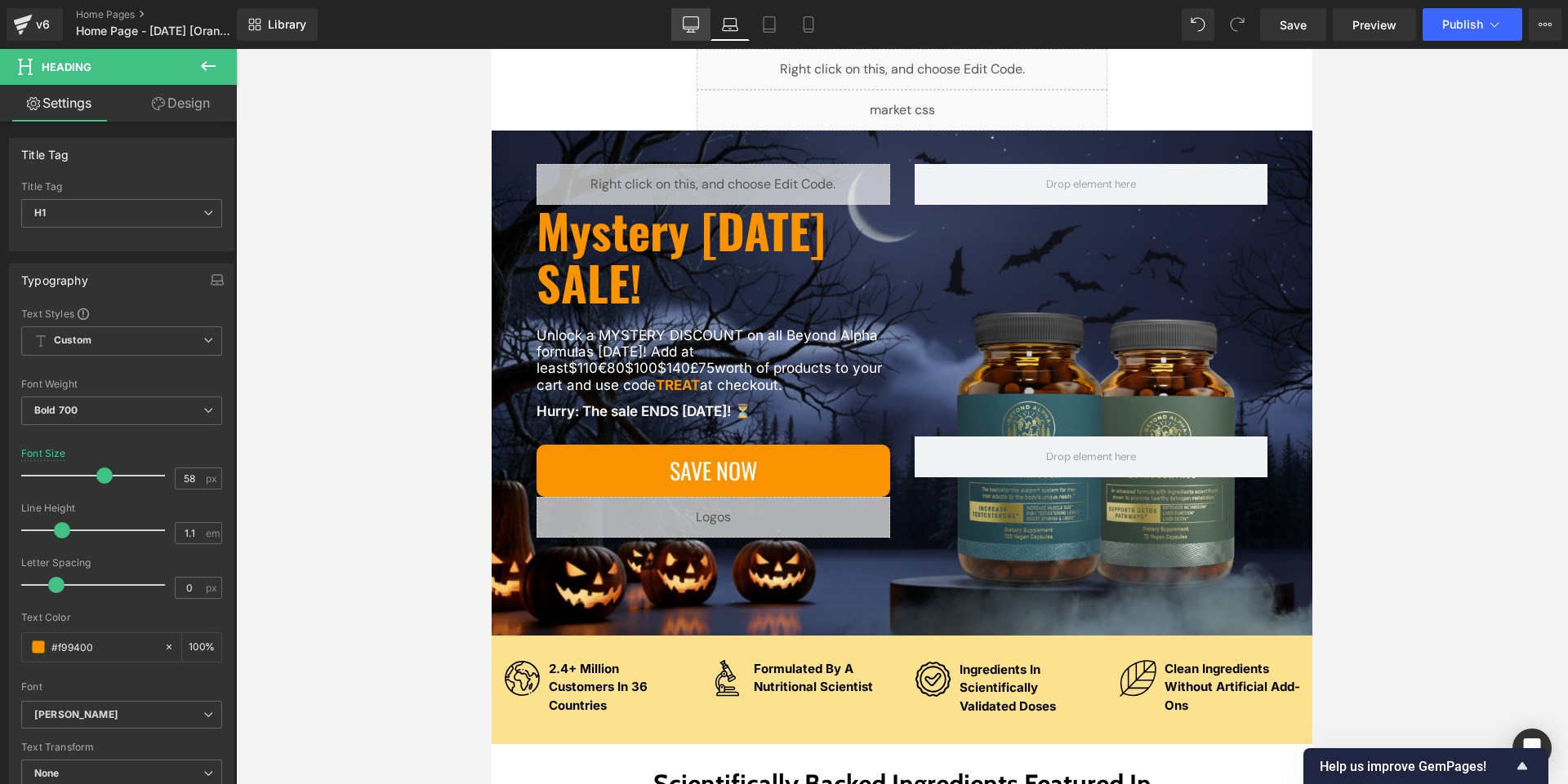
click at [697, 23] on icon at bounding box center [691, 25] width 17 height 17
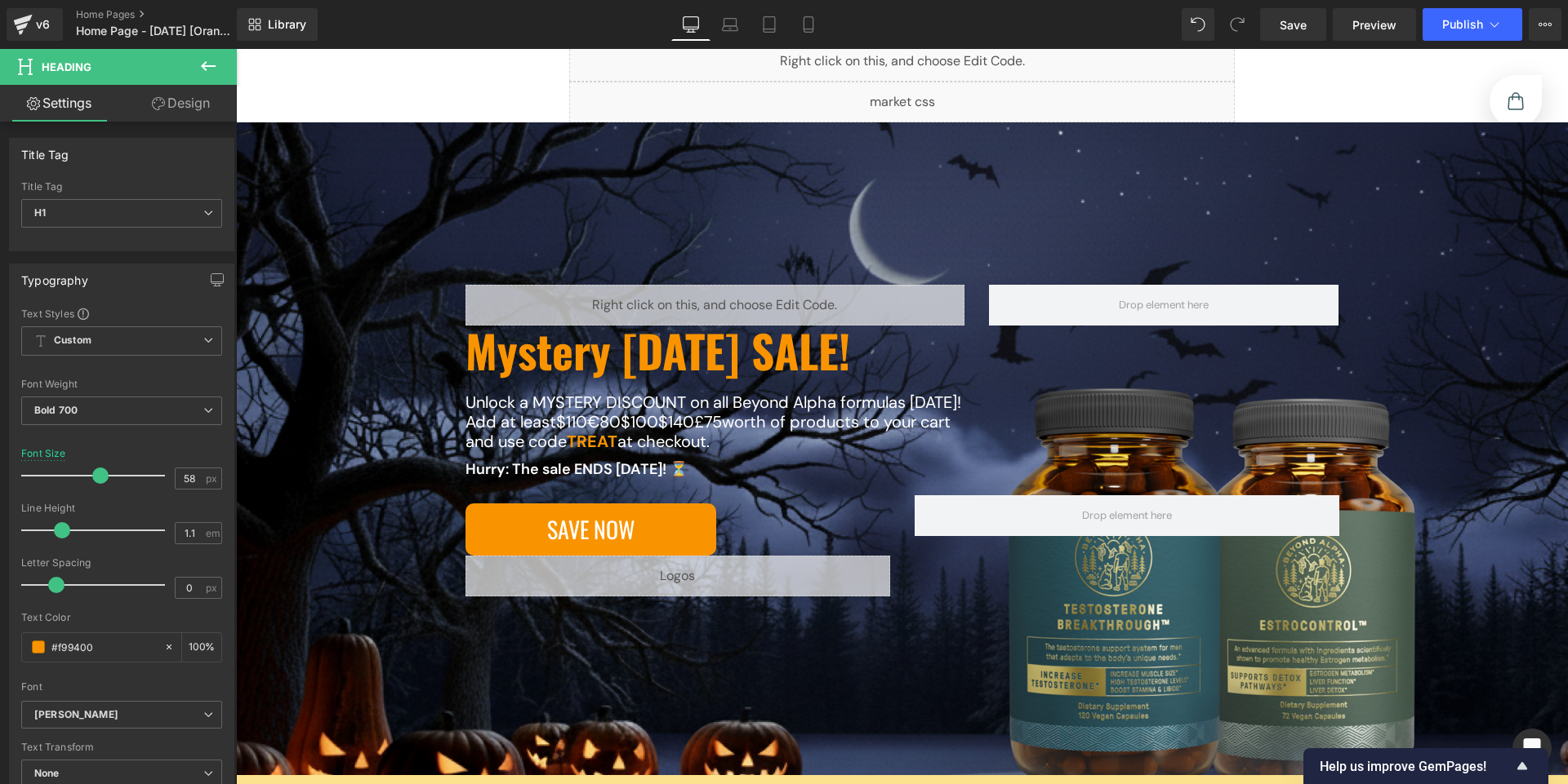
scroll to position [257, 0]
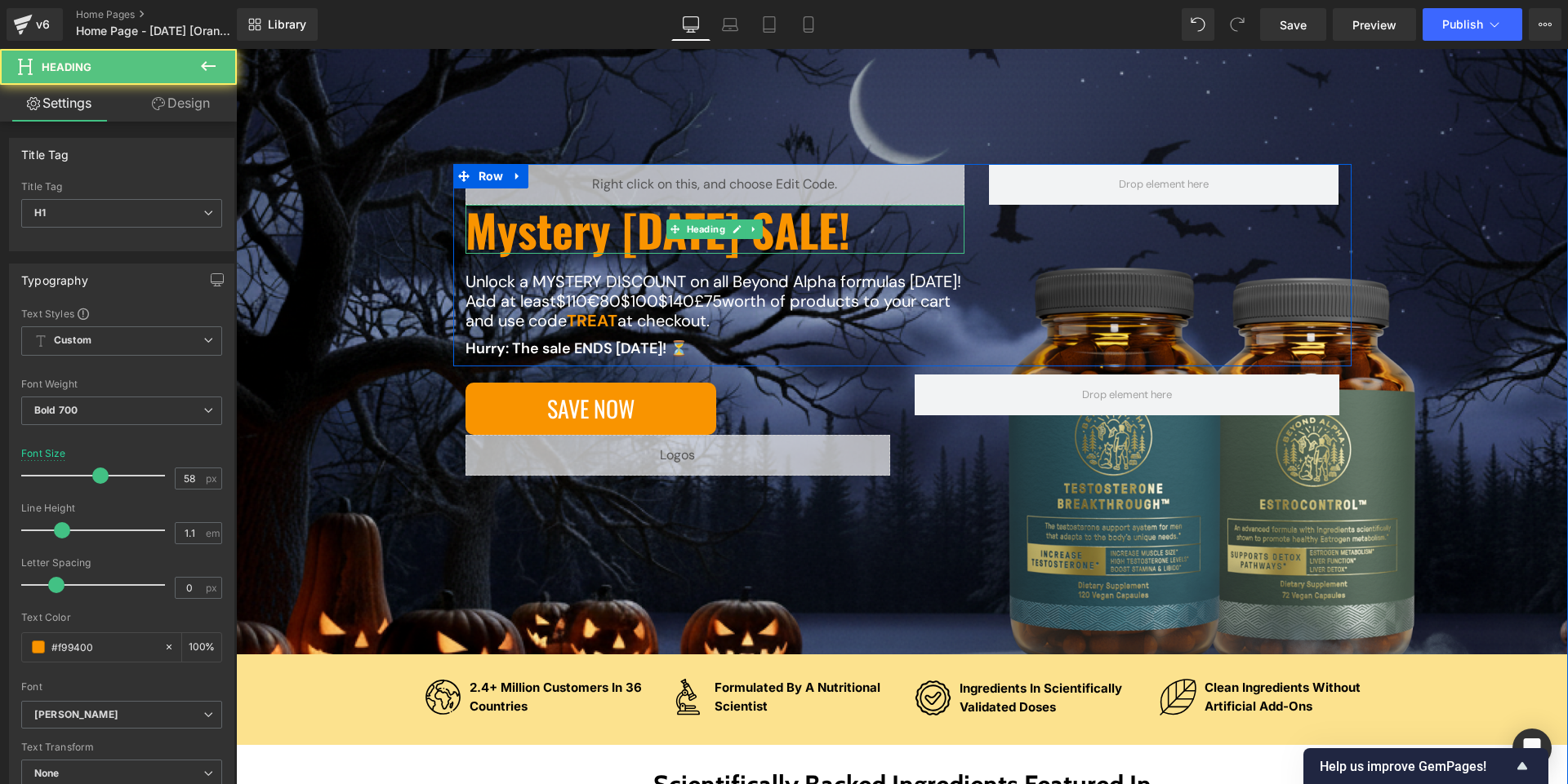
click at [604, 236] on h1 "Mystery [DATE] SALE!" at bounding box center [715, 229] width 500 height 50
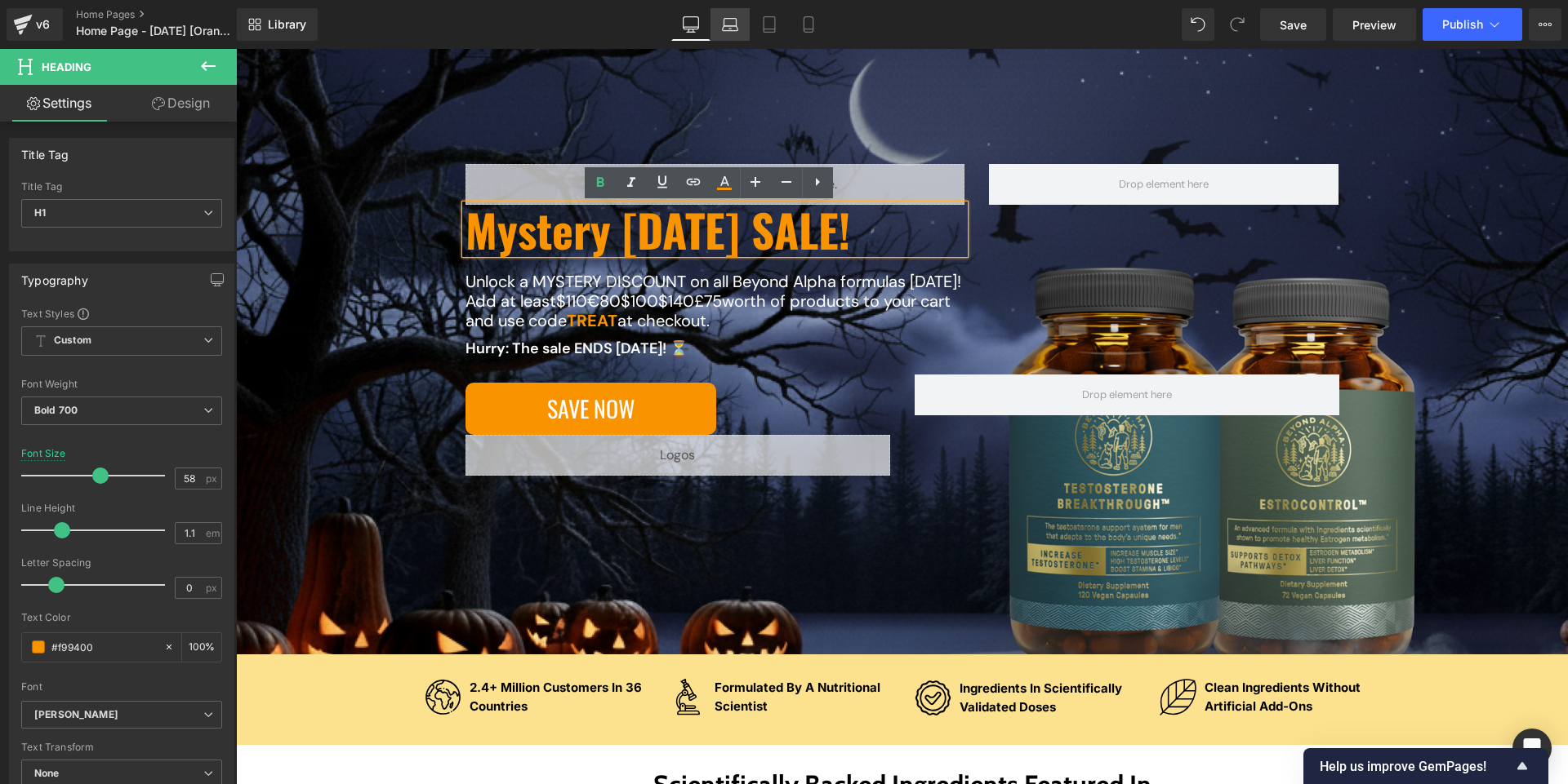
click at [730, 35] on link "Laptop" at bounding box center [729, 25] width 39 height 33
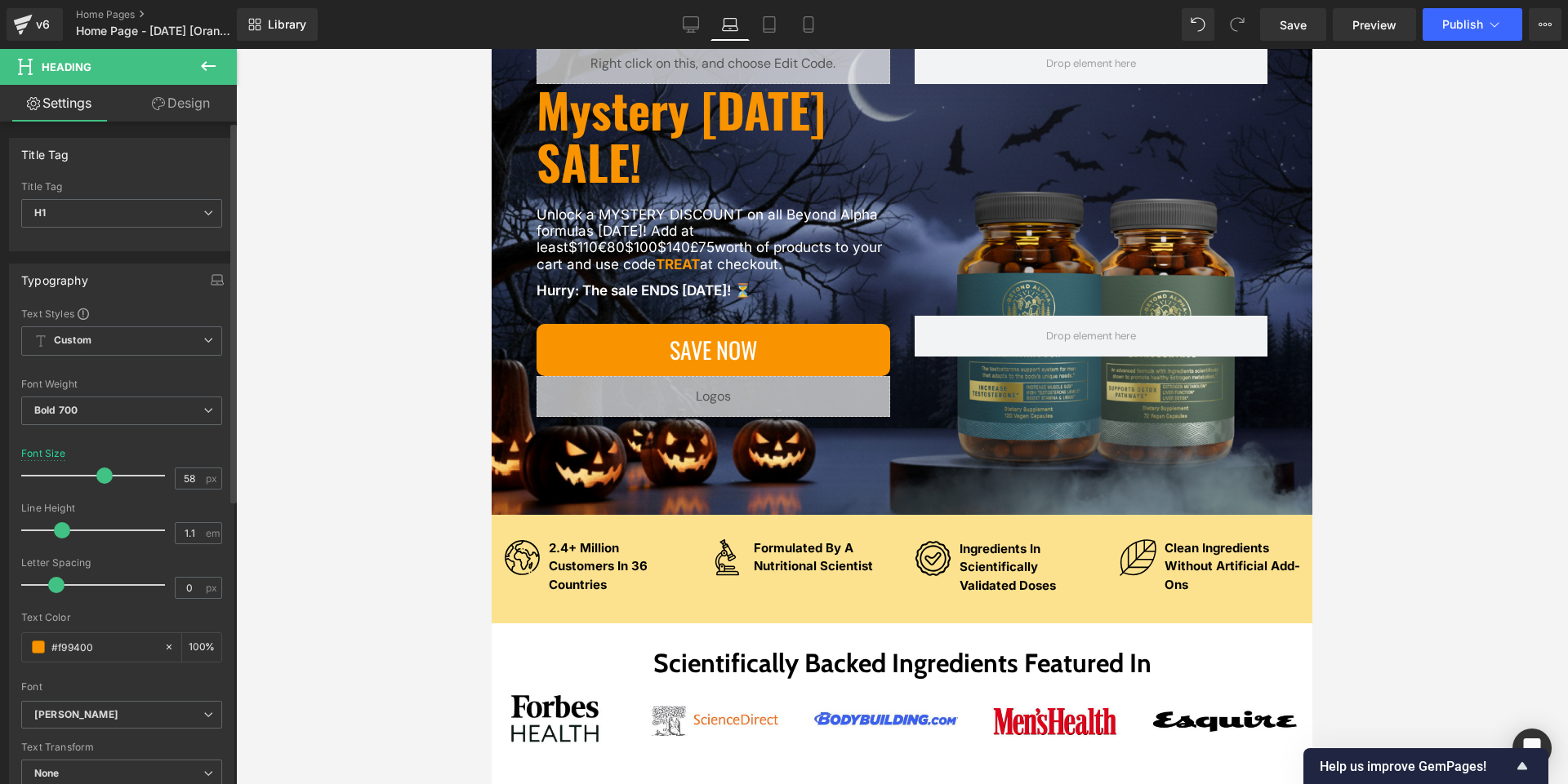
scroll to position [136, 0]
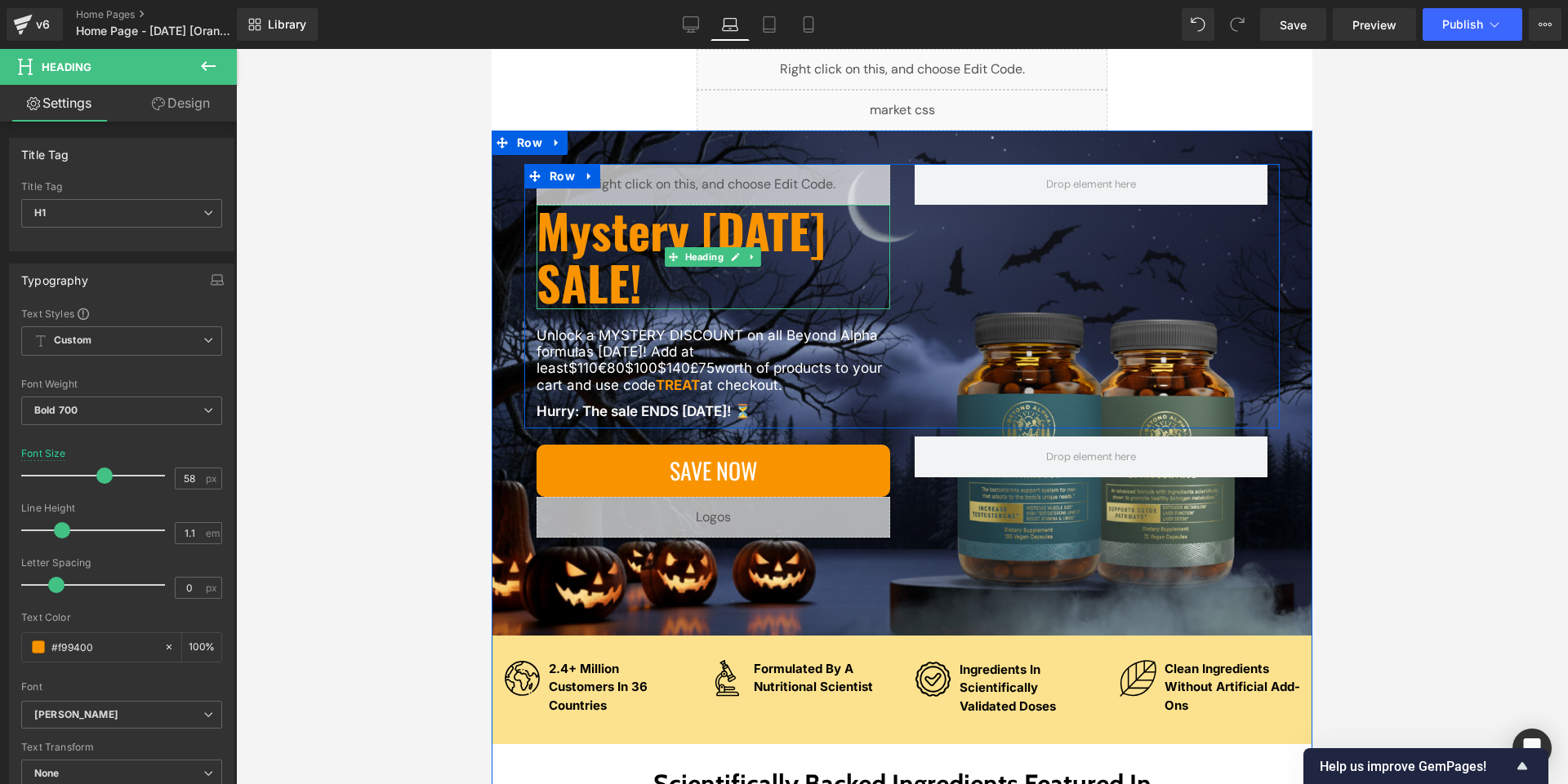
click at [783, 288] on h1 "Mystery [DATE] SALE!" at bounding box center [713, 257] width 353 height 105
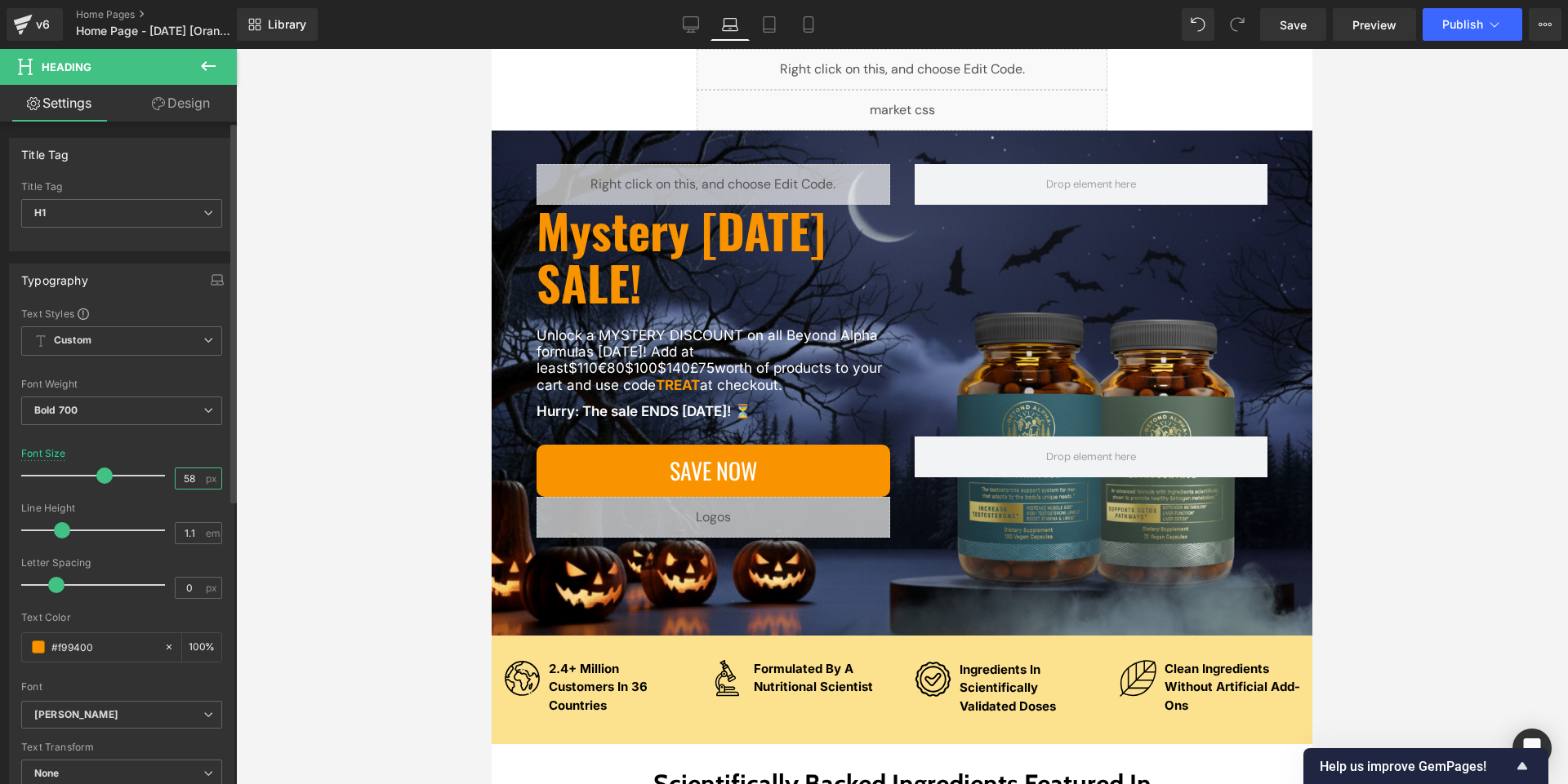
click at [189, 476] on input "58" at bounding box center [190, 479] width 29 height 21
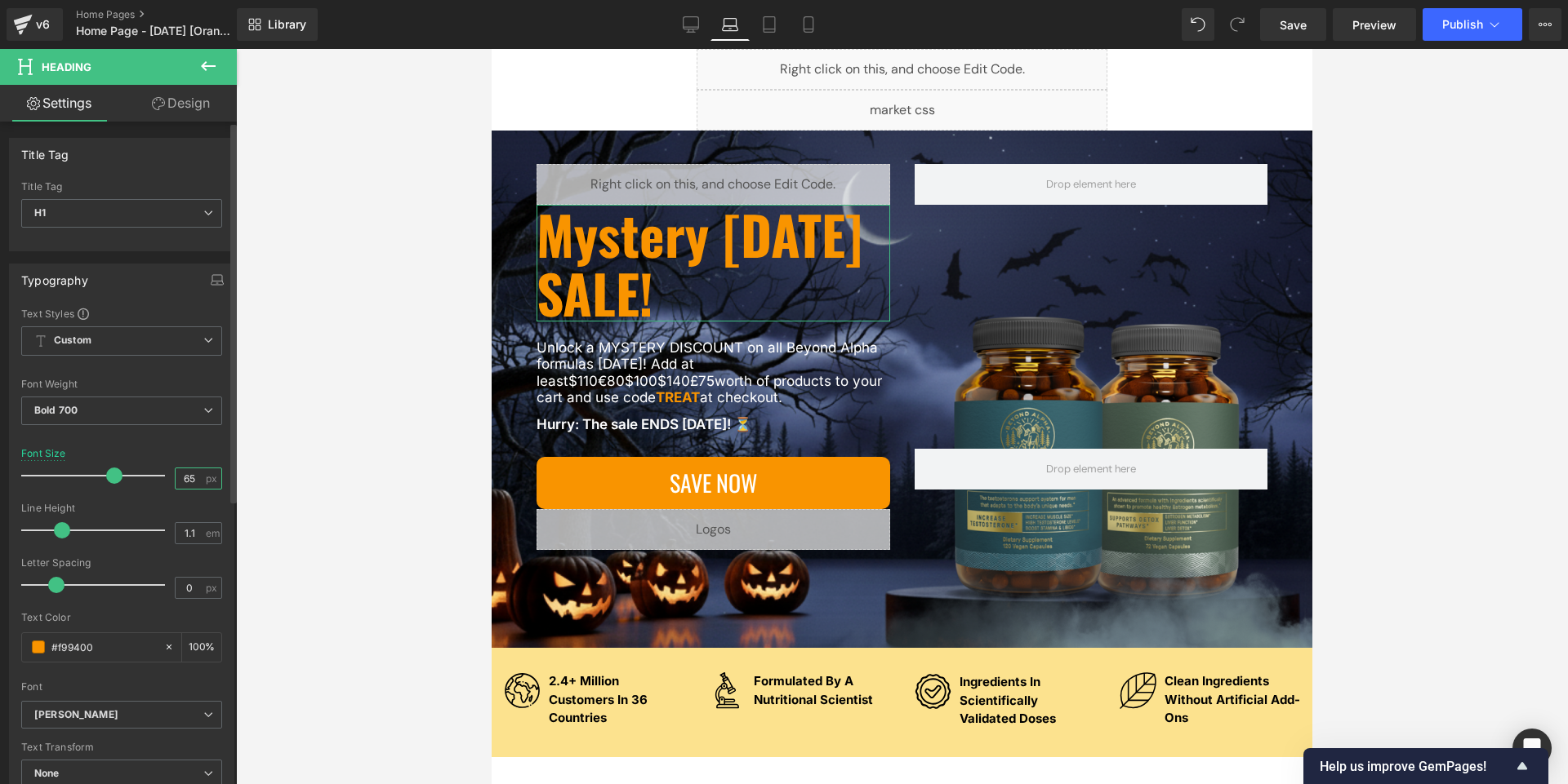
click at [187, 479] on input "65" at bounding box center [190, 479] width 29 height 21
type input "6"
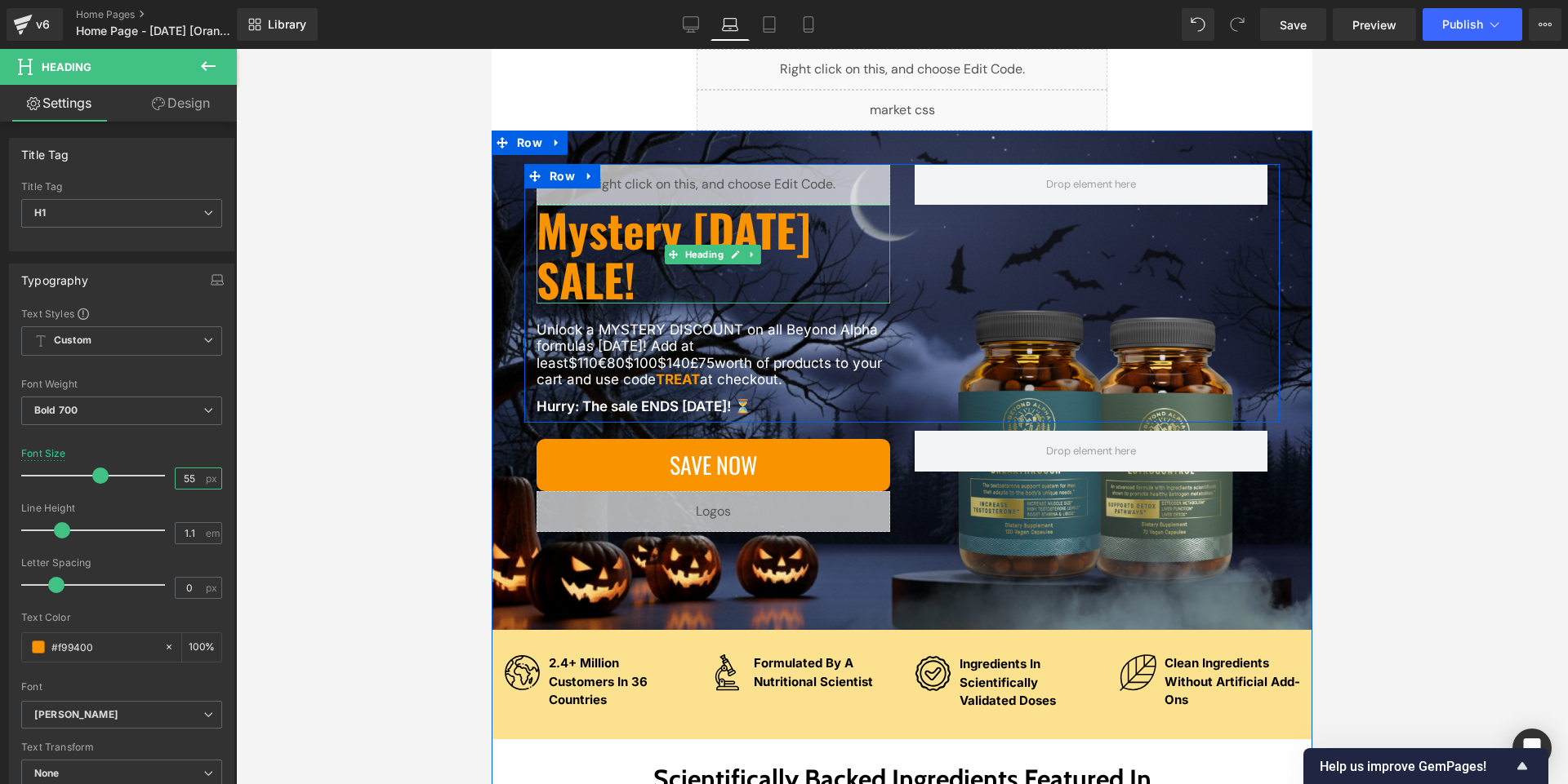
type input "55"
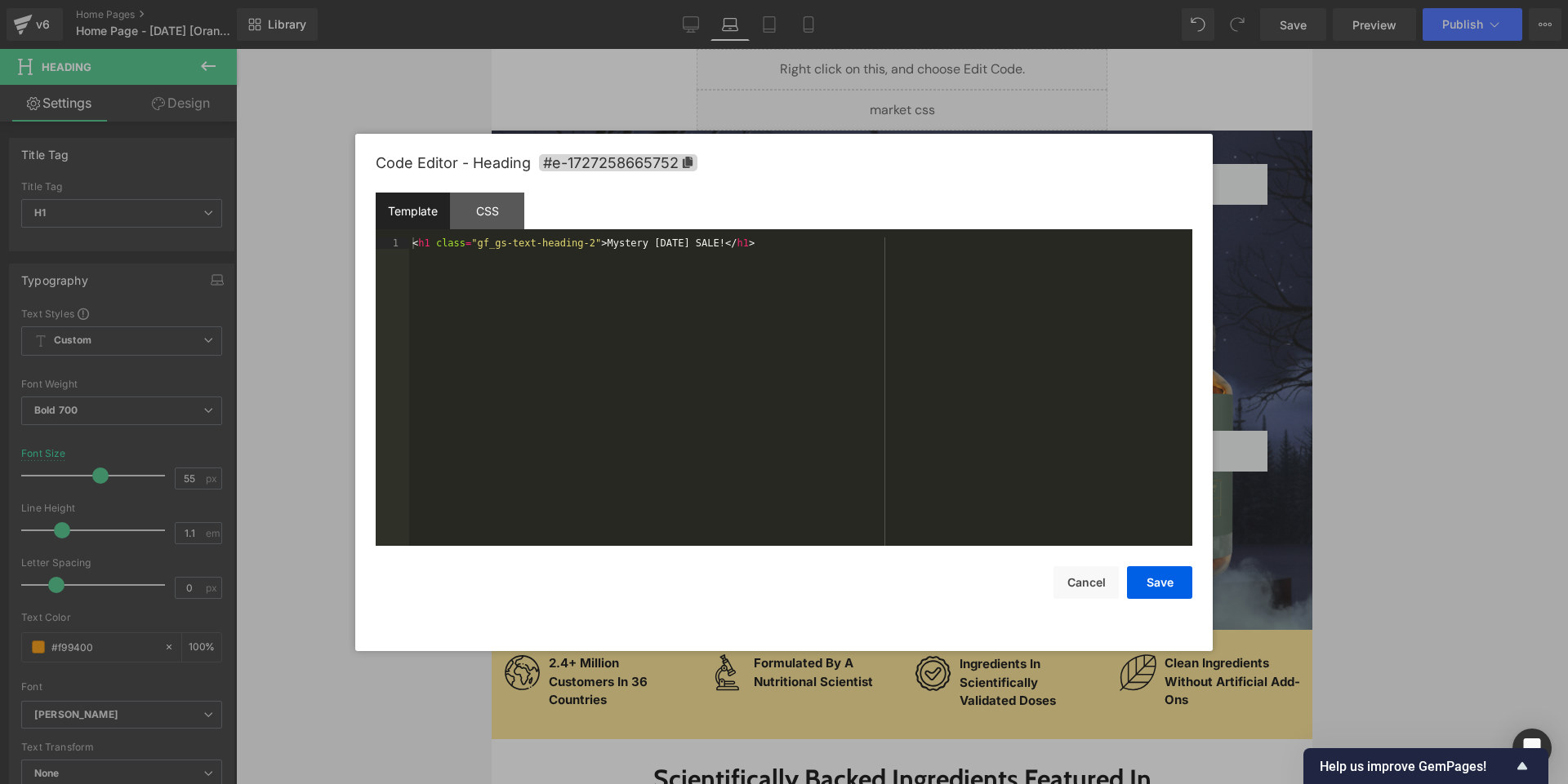
click at [629, 0] on div "You are previewing how the will restyle your page. You can not edit Elements in…" at bounding box center [784, 0] width 1568 height 0
click at [492, 216] on div "CSS" at bounding box center [487, 210] width 74 height 36
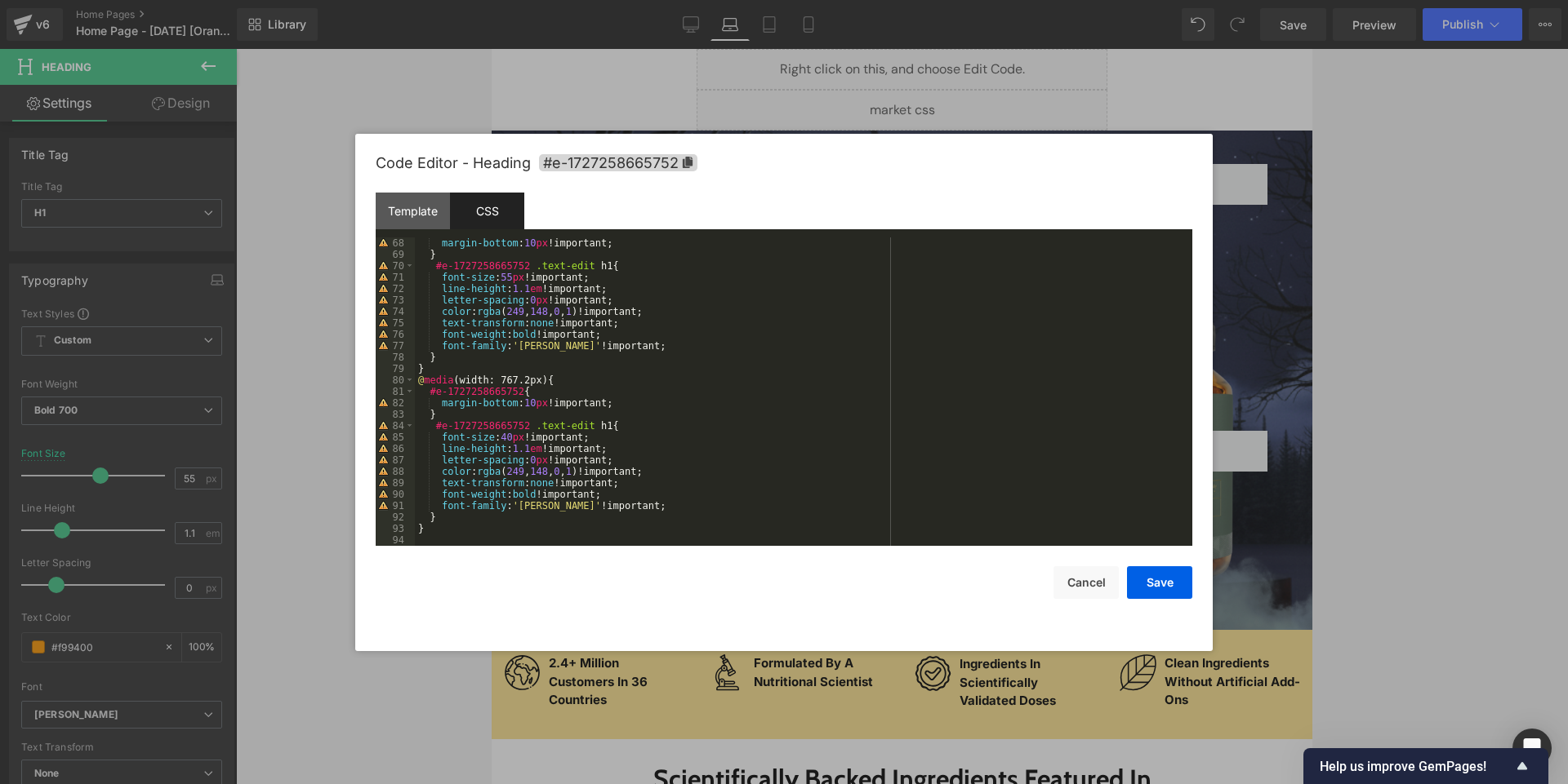
scroll to position [766, 0]
click at [783, 585] on button "Cancel" at bounding box center [1086, 583] width 65 height 33
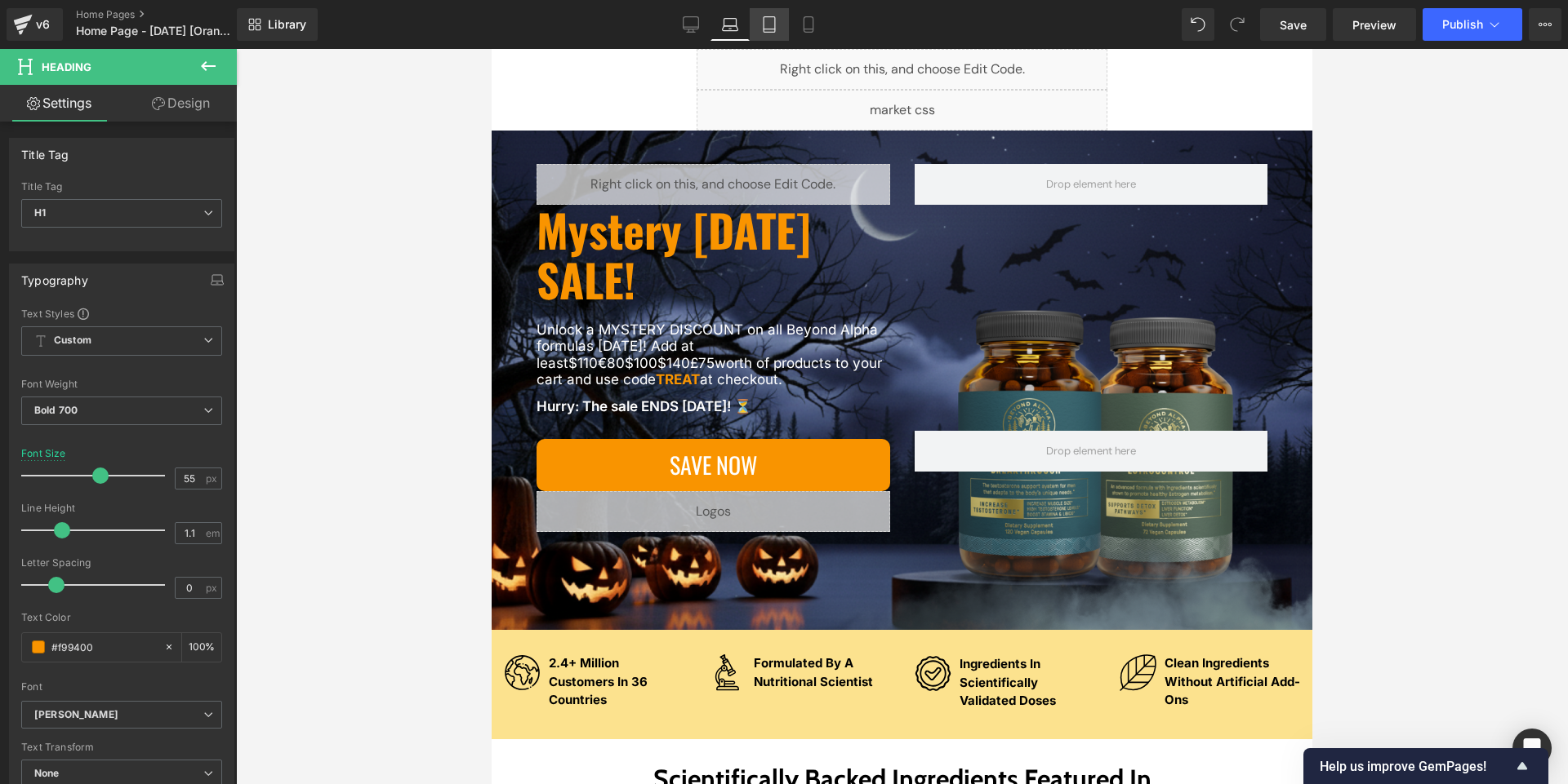
click at [768, 30] on icon at bounding box center [770, 30] width 12 height 0
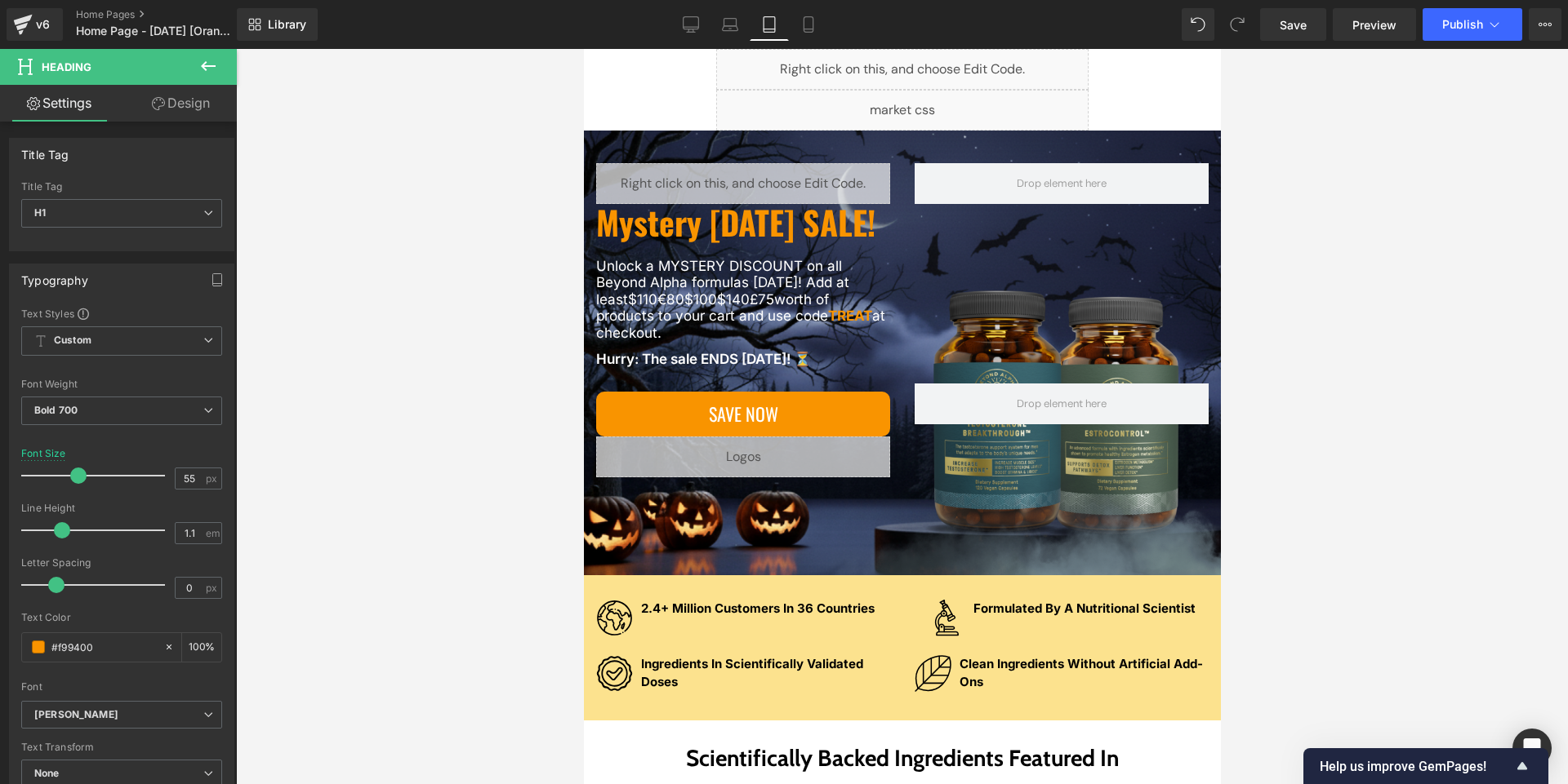
scroll to position [135, 0]
click at [783, 22] on span "Save" at bounding box center [1292, 25] width 27 height 17
click at [783, 36] on link "Preview" at bounding box center [1374, 25] width 83 height 33
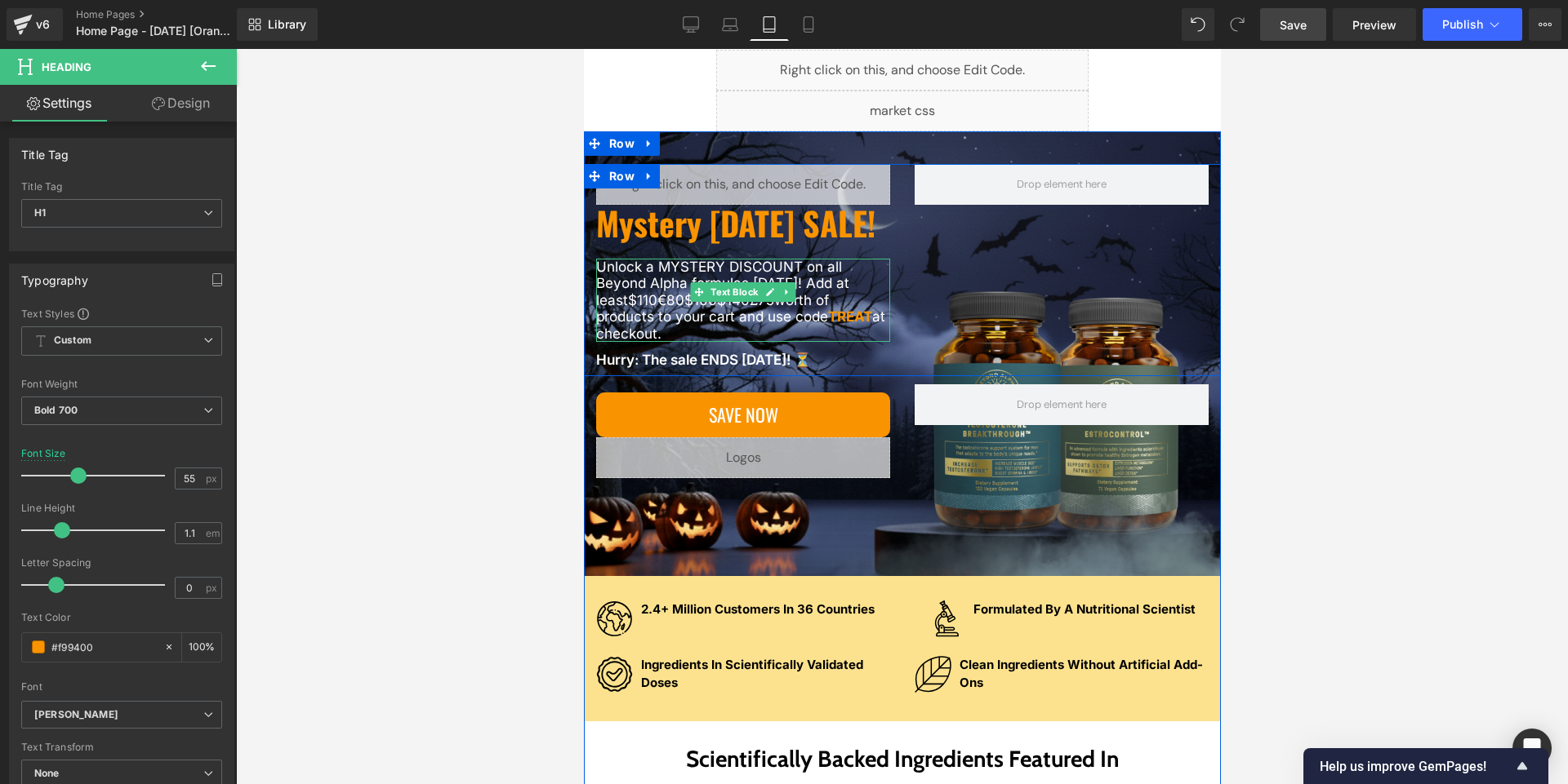
click at [656, 309] on span "€80" at bounding box center [670, 300] width 27 height 17
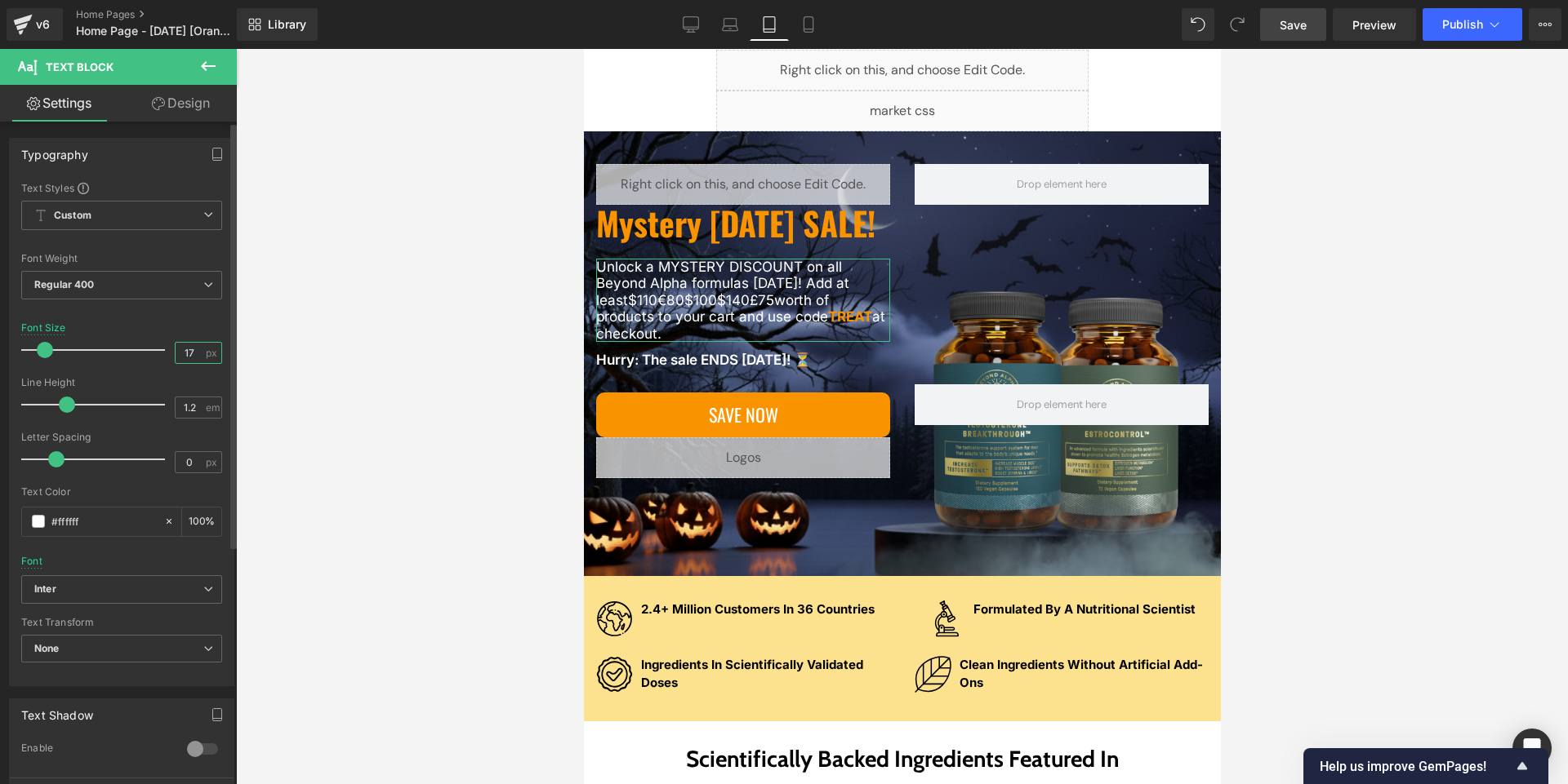
click at [187, 350] on input "17" at bounding box center [190, 352] width 29 height 21
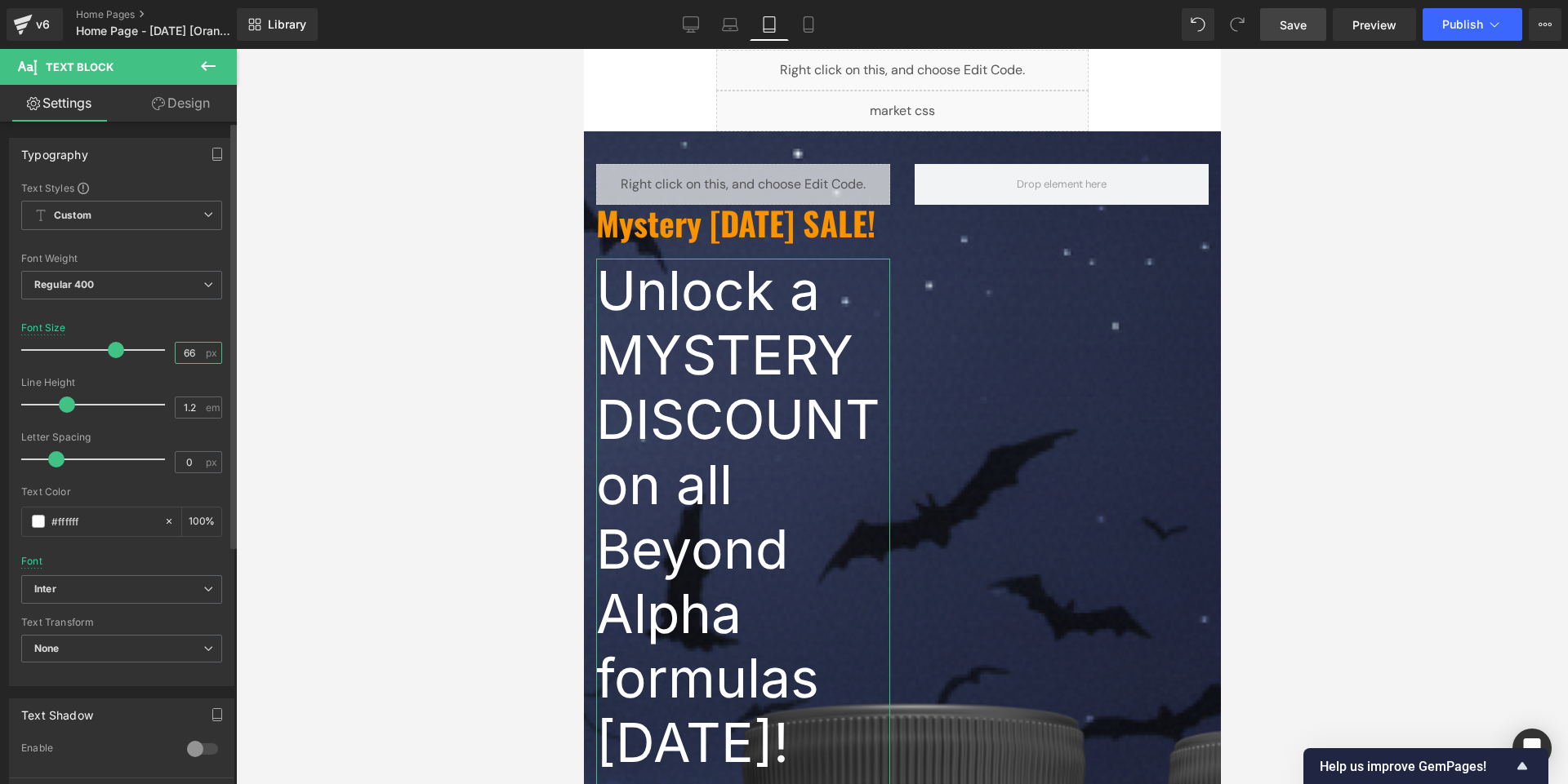
type input "6"
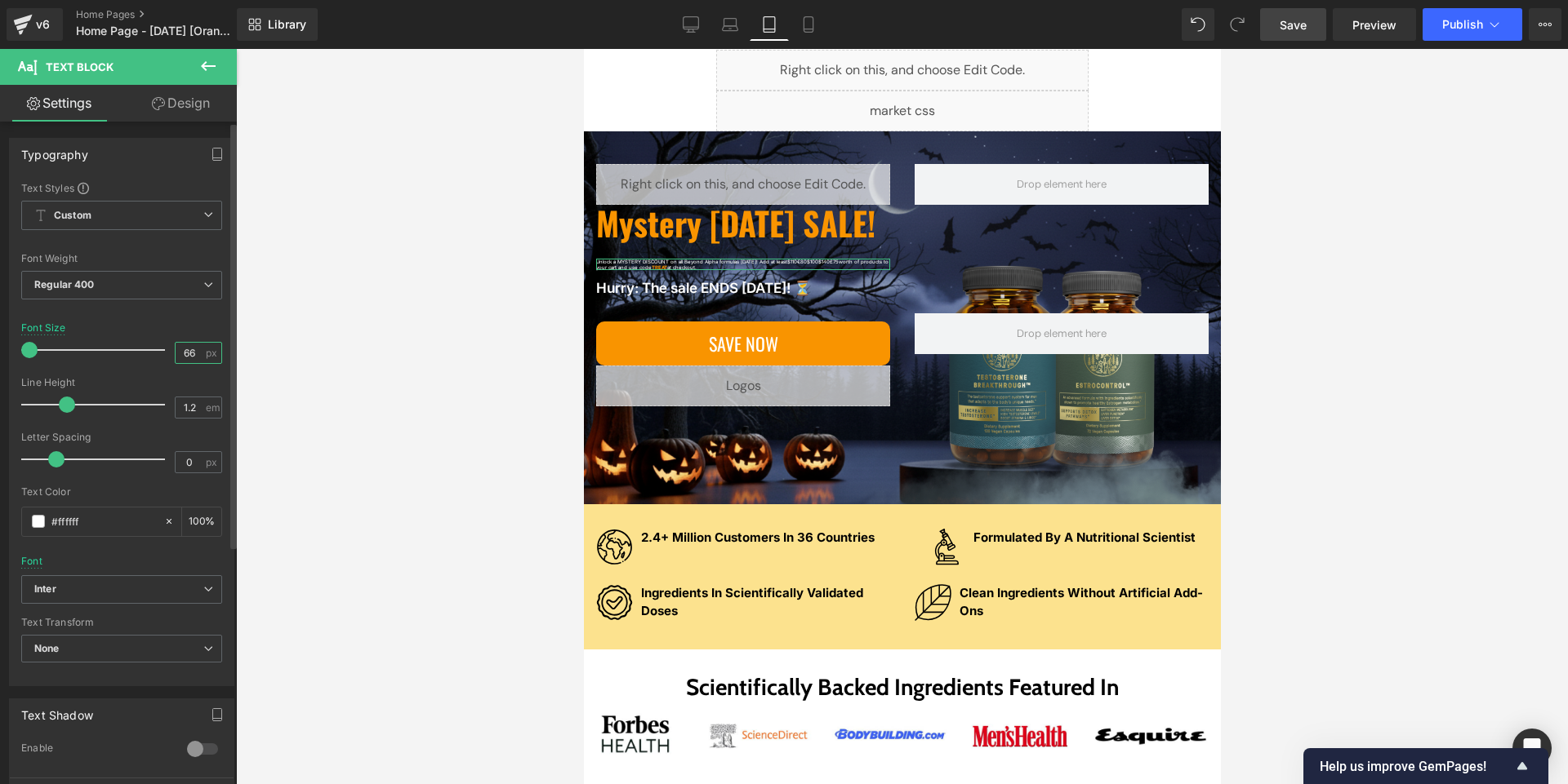
type input "6"
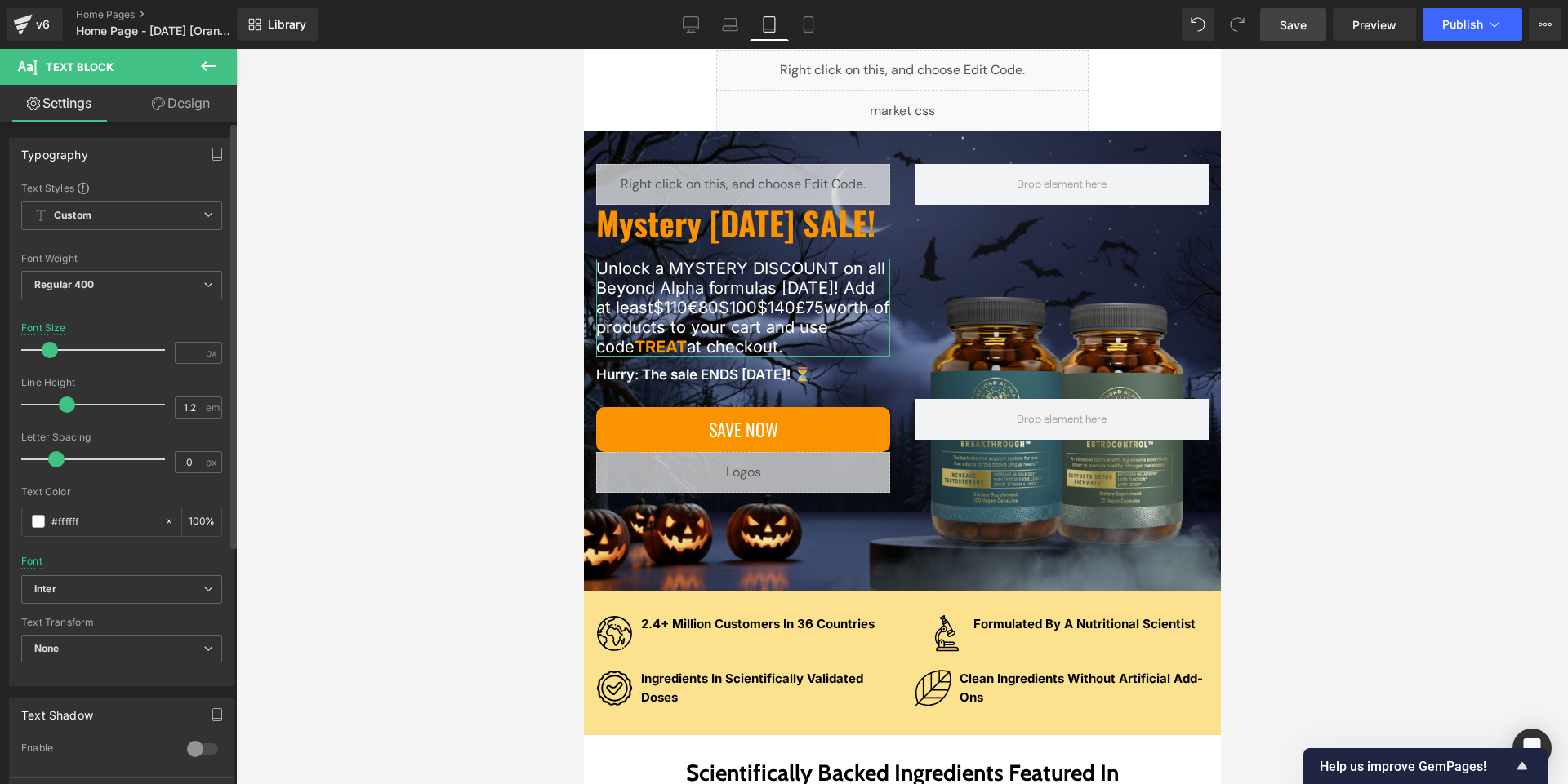
click at [112, 348] on div at bounding box center [97, 350] width 135 height 33
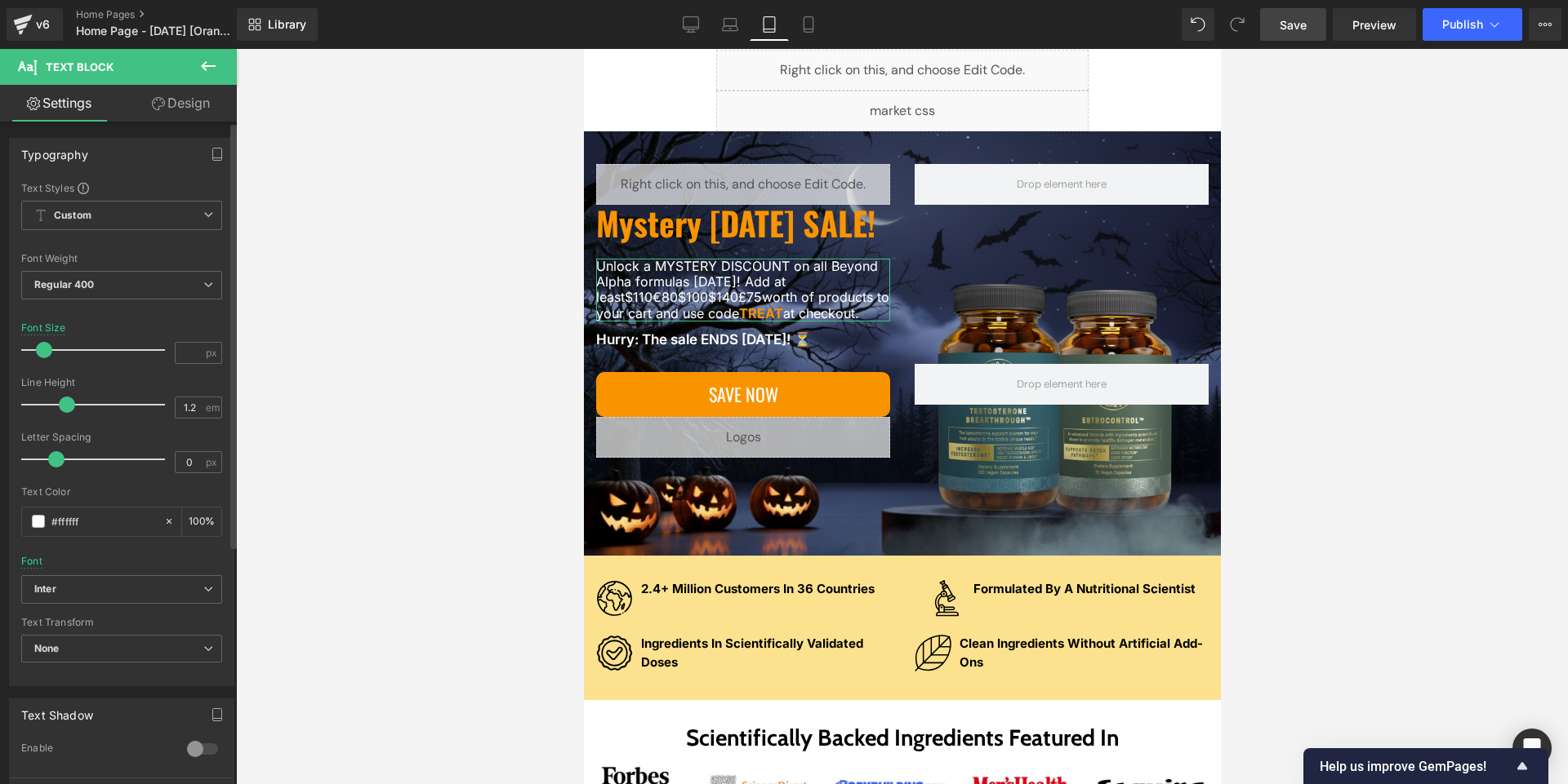
click at [40, 347] on span at bounding box center [45, 350] width 17 height 17
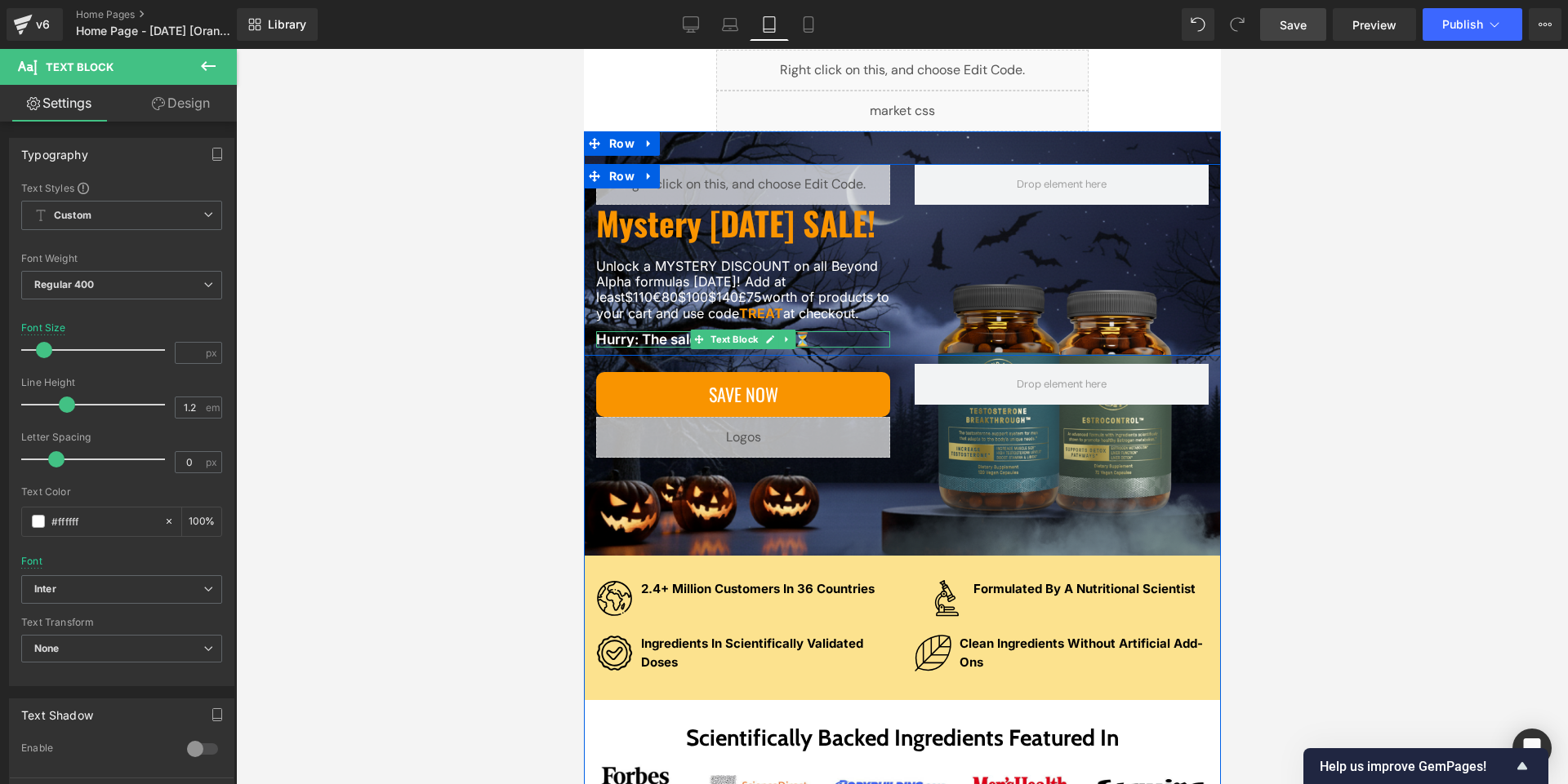
click at [642, 347] on p "Hurry: The sale ENDS [DATE]! ⏳" at bounding box center [742, 339] width 294 height 17
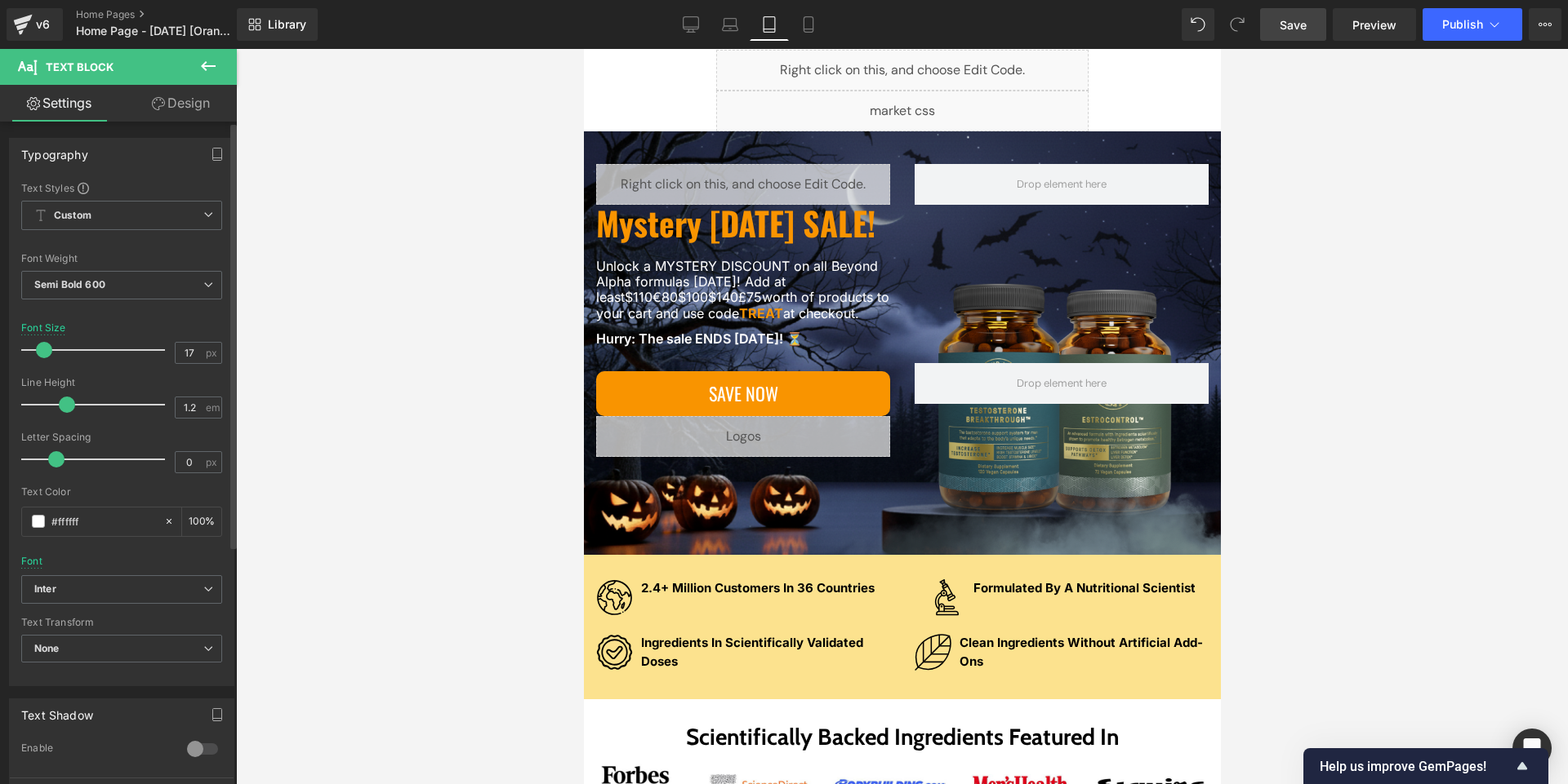
click at [44, 353] on span at bounding box center [45, 350] width 17 height 17
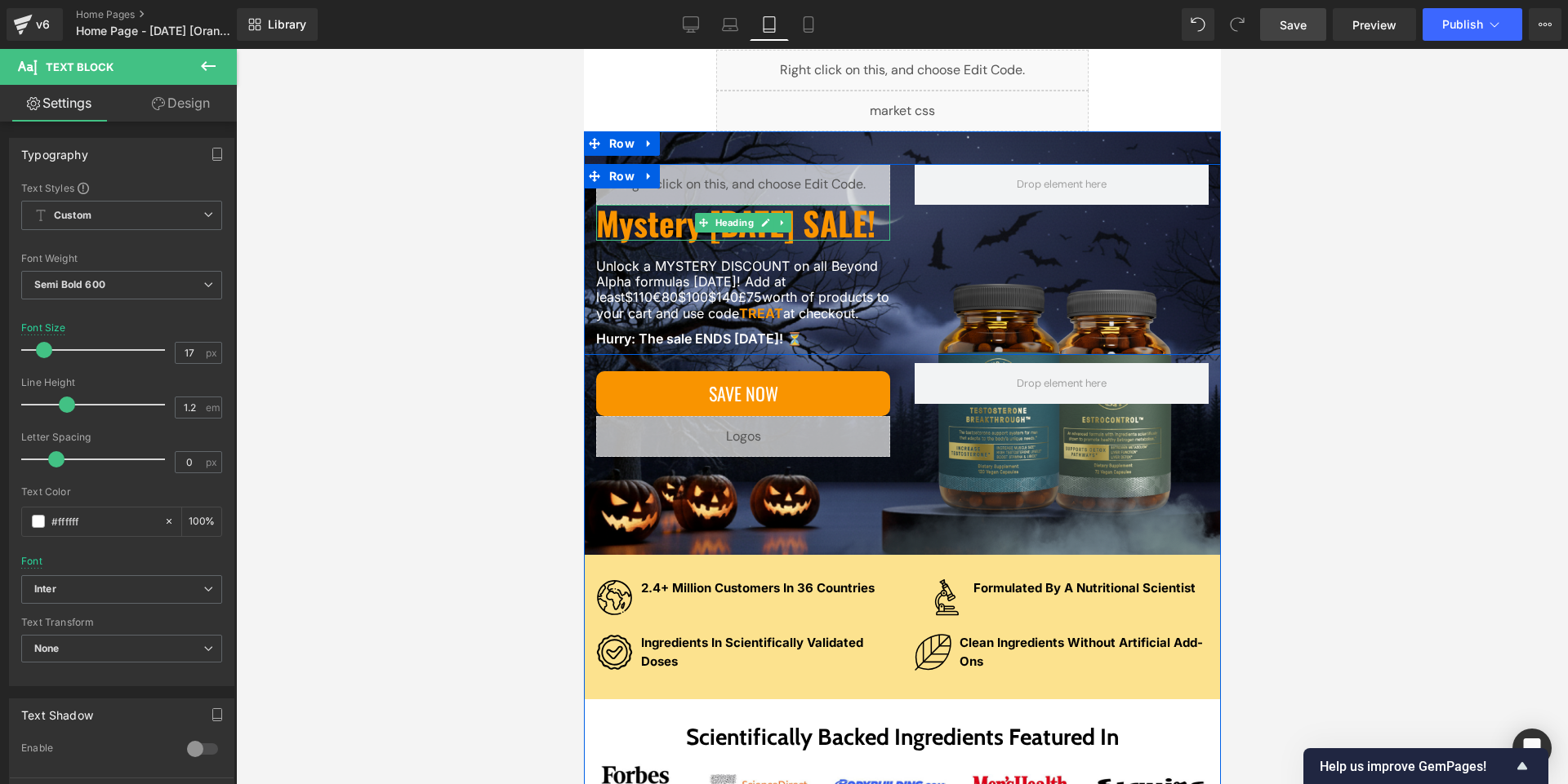
click at [783, 241] on h1 "Mystery [DATE] SALE!" at bounding box center [742, 223] width 294 height 36
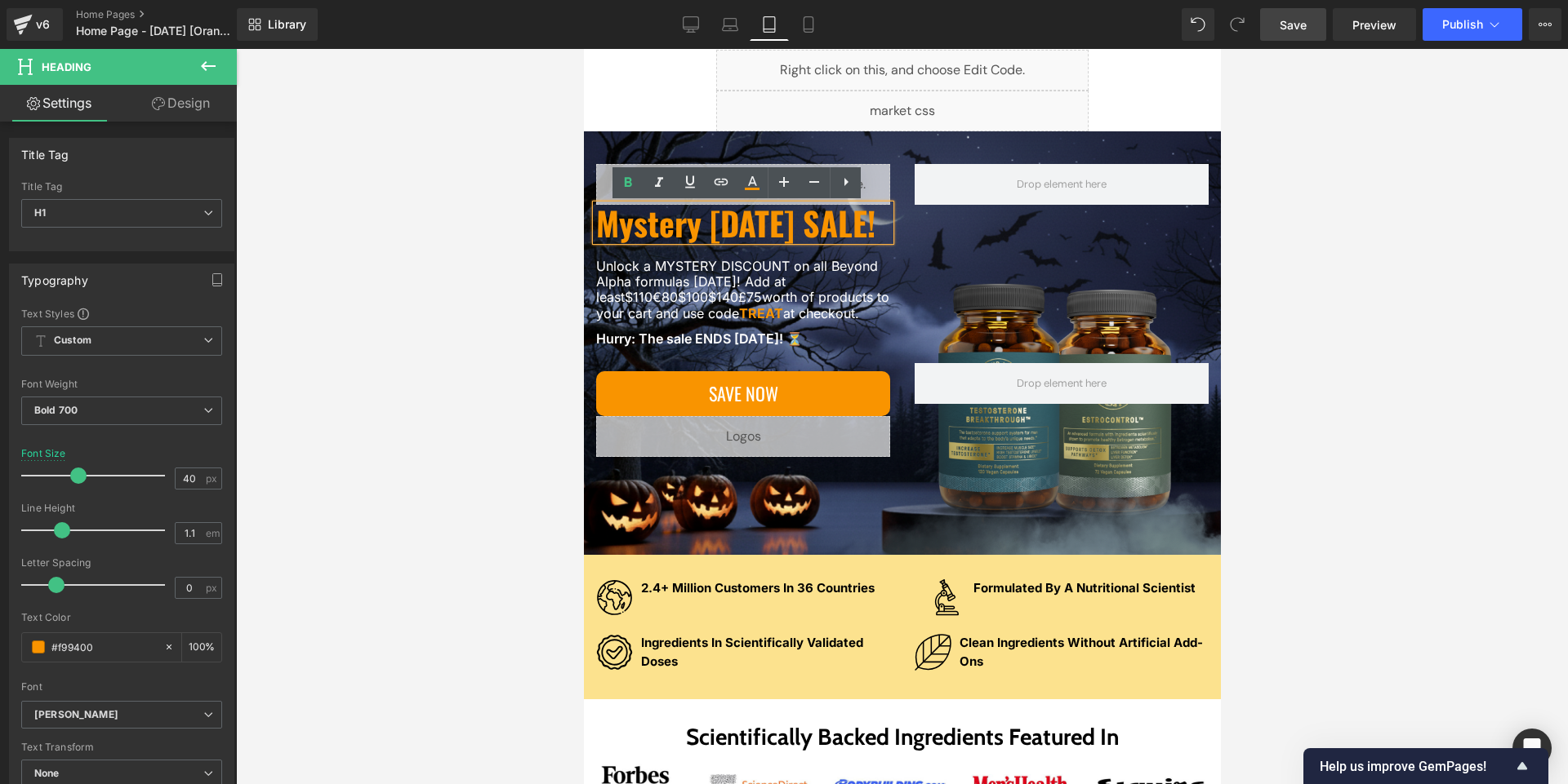
click at [765, 555] on div "Liquid Mystery [DATE] SALE! Heading Unlock a MYSTERY DISCOUNT on all Beyond Alp…" at bounding box center [901, 342] width 637 height 423
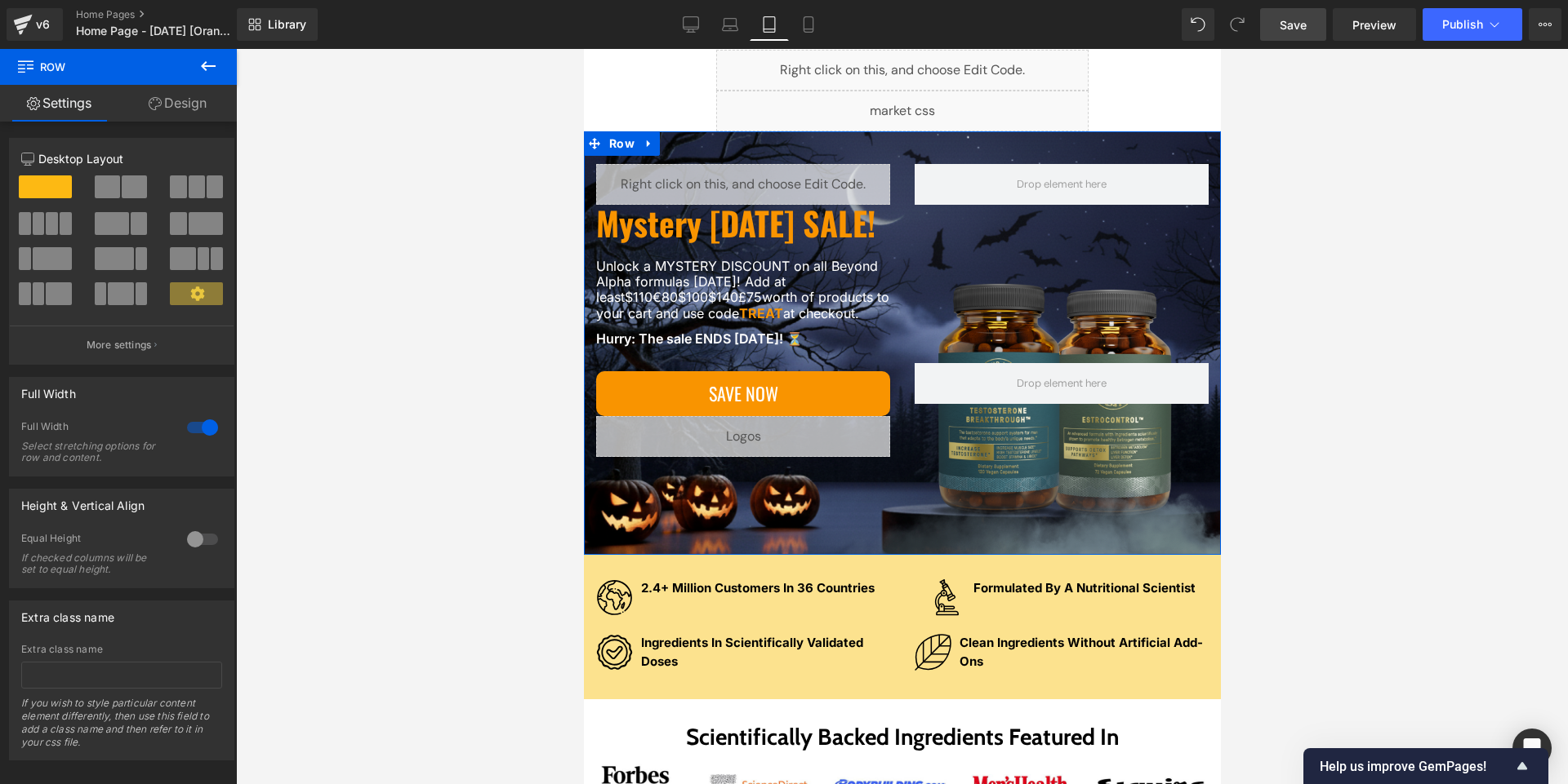
click at [174, 97] on link "Design" at bounding box center [177, 103] width 118 height 36
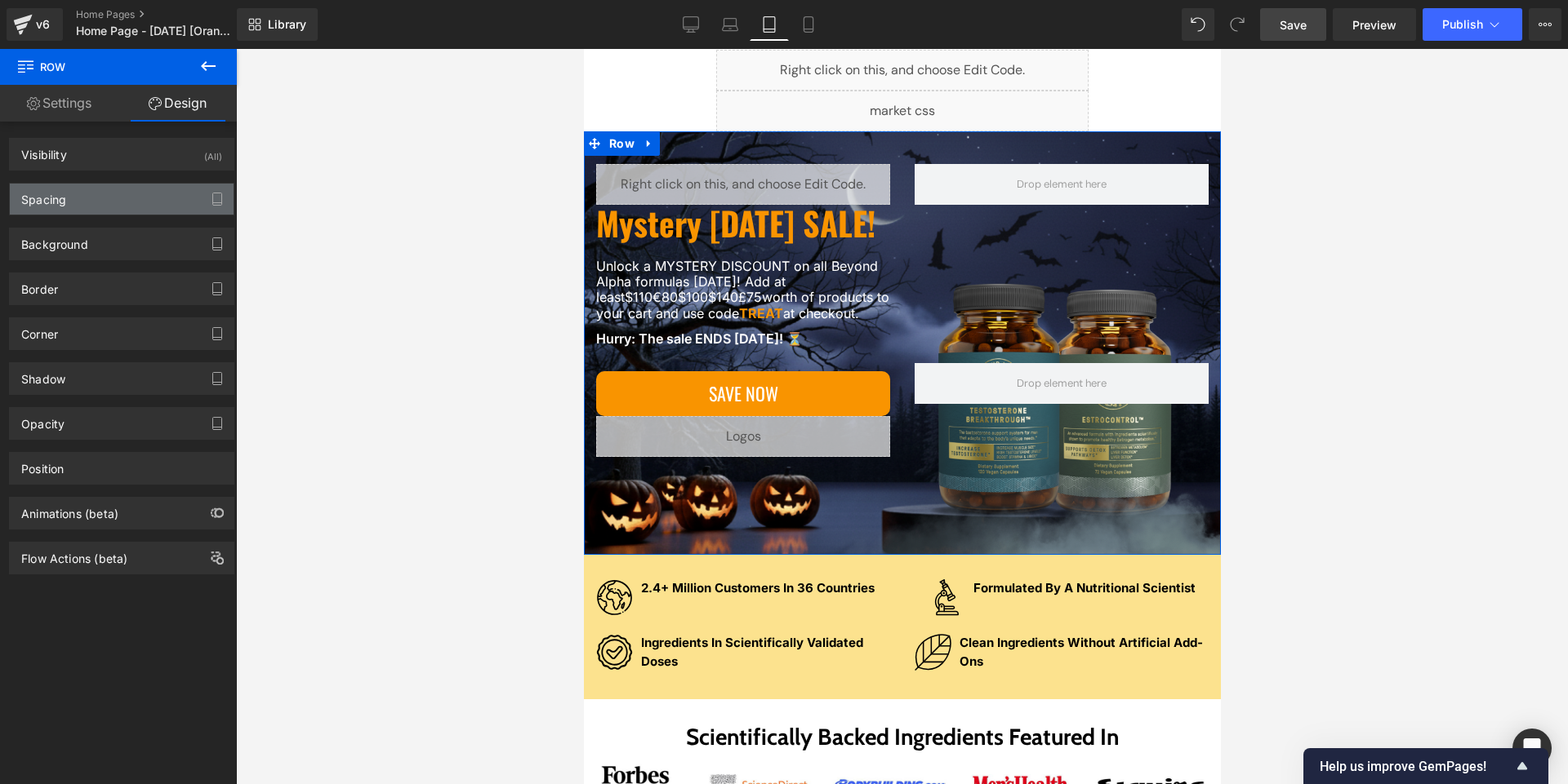
click at [79, 195] on div "Spacing" at bounding box center [121, 199] width 224 height 31
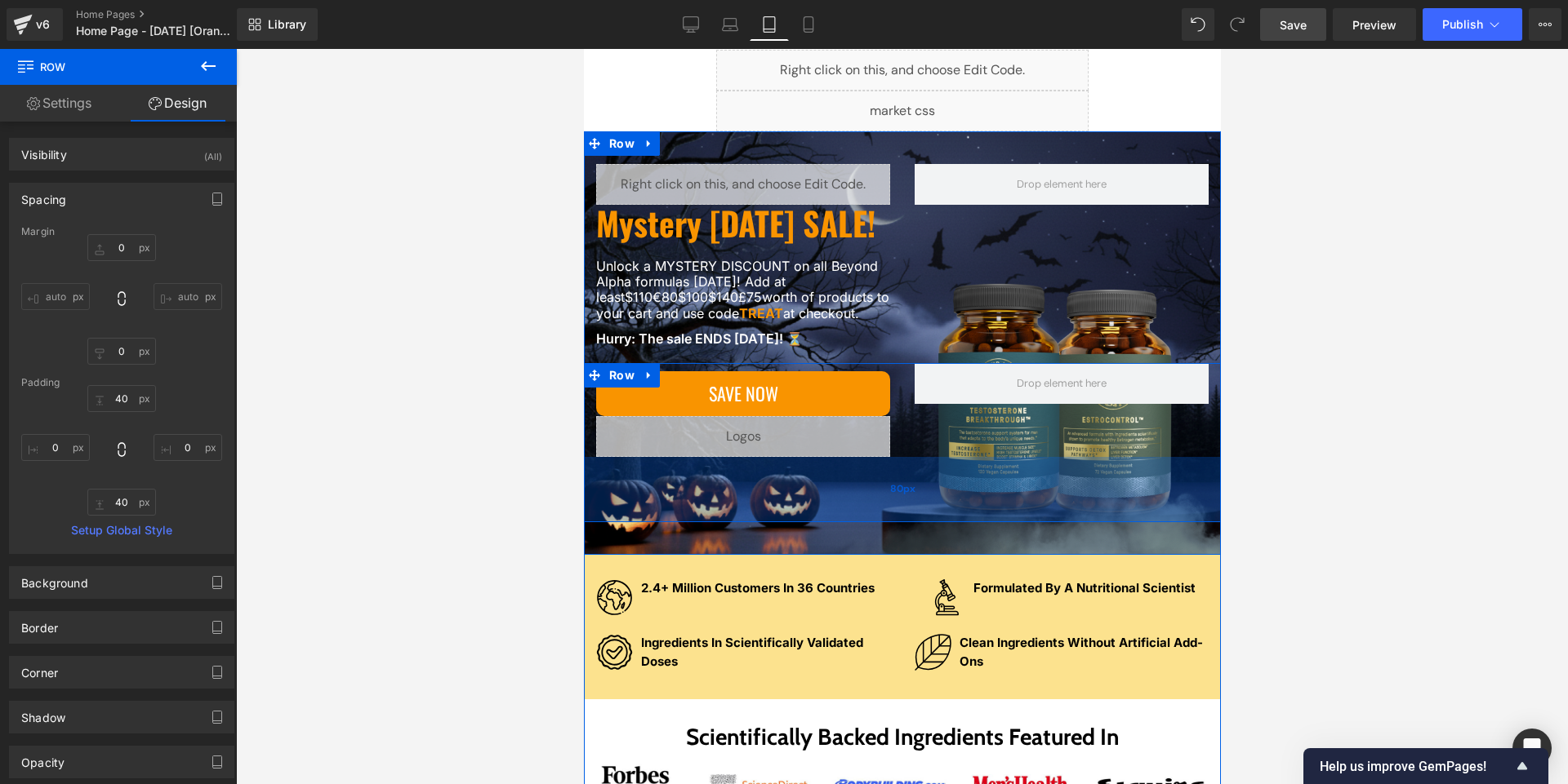
click at [603, 522] on div "80px" at bounding box center [901, 489] width 637 height 65
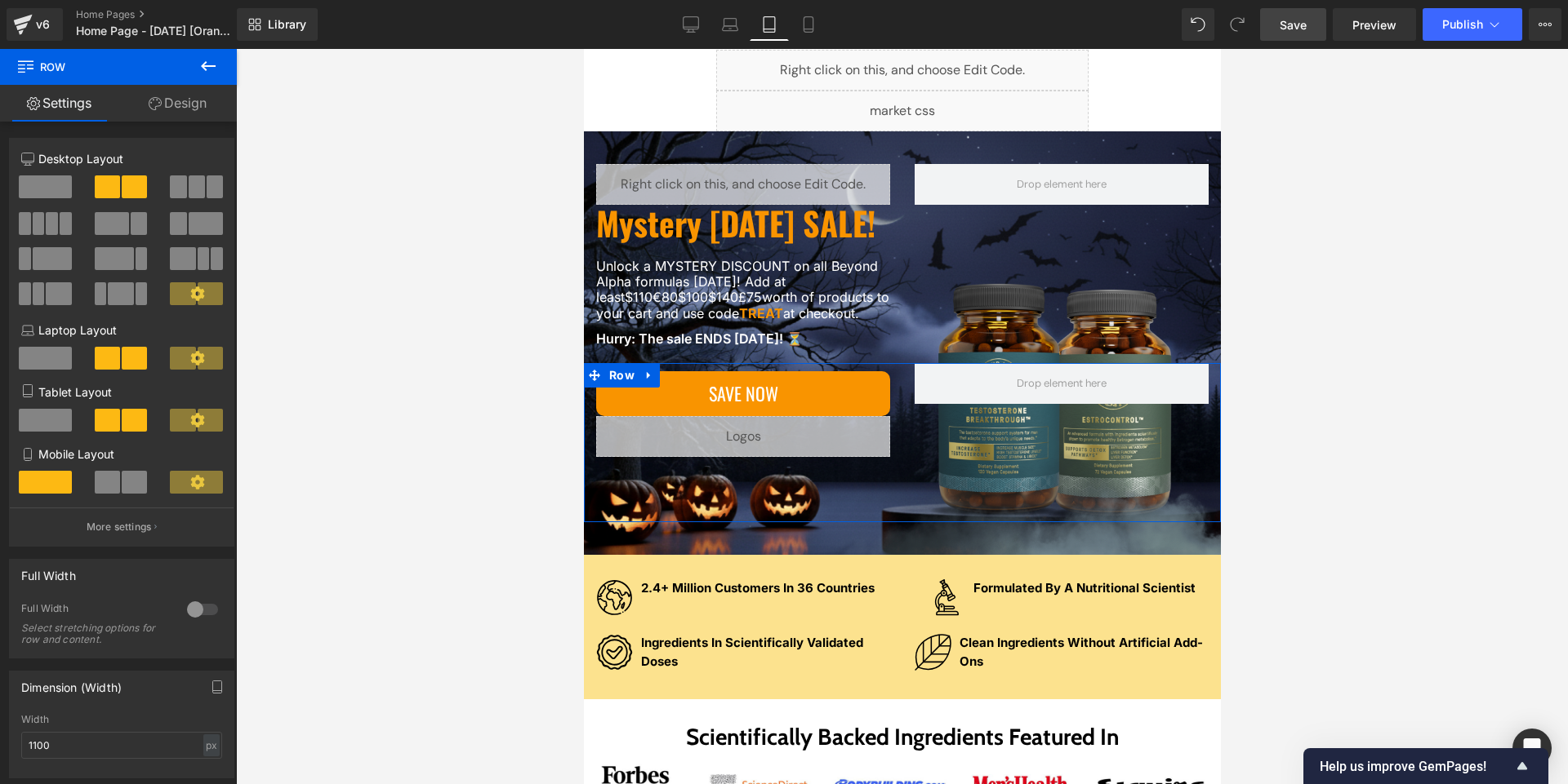
click at [181, 97] on link "Design" at bounding box center [177, 103] width 118 height 36
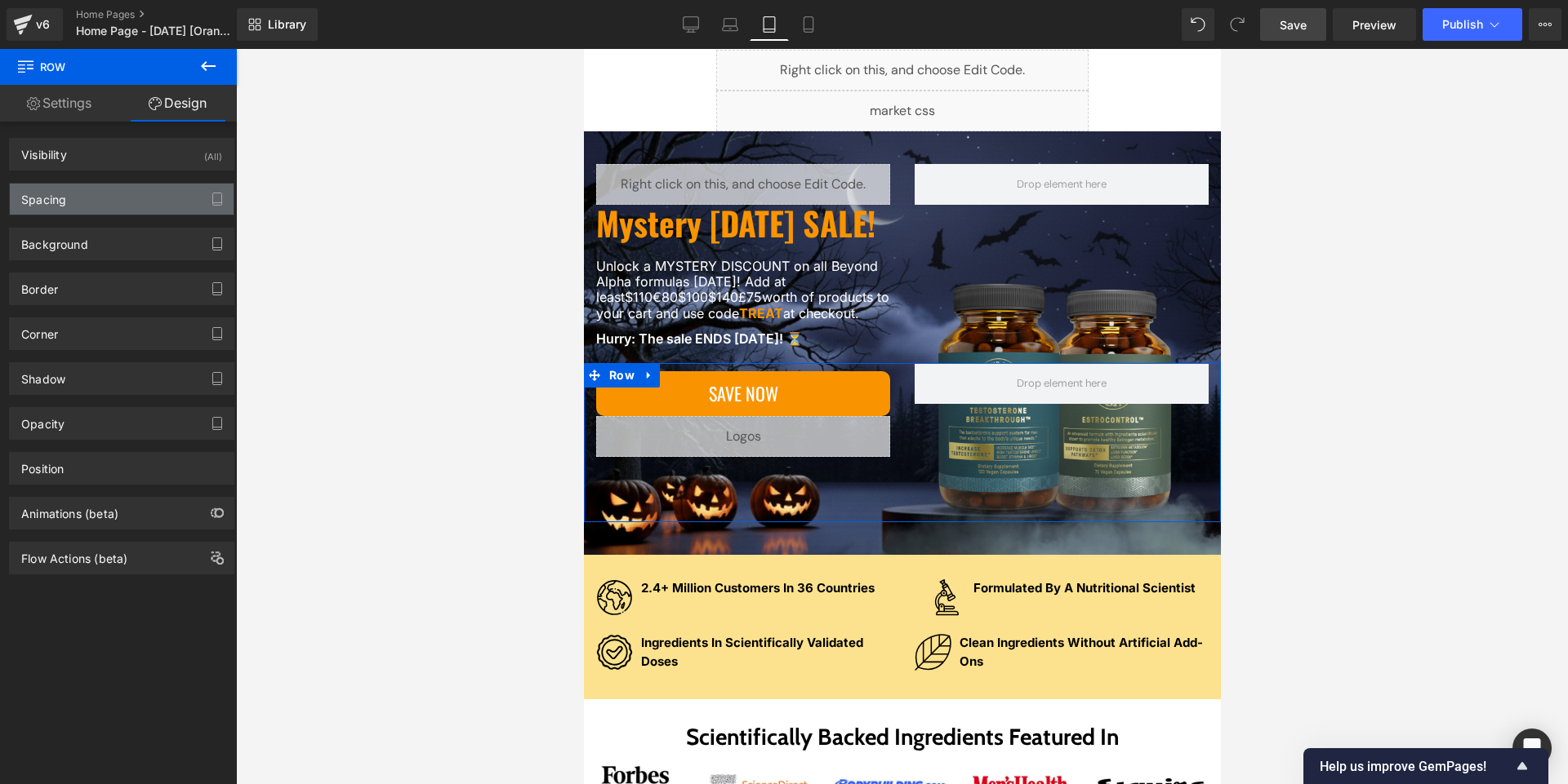
click at [85, 196] on div "Spacing" at bounding box center [121, 199] width 224 height 31
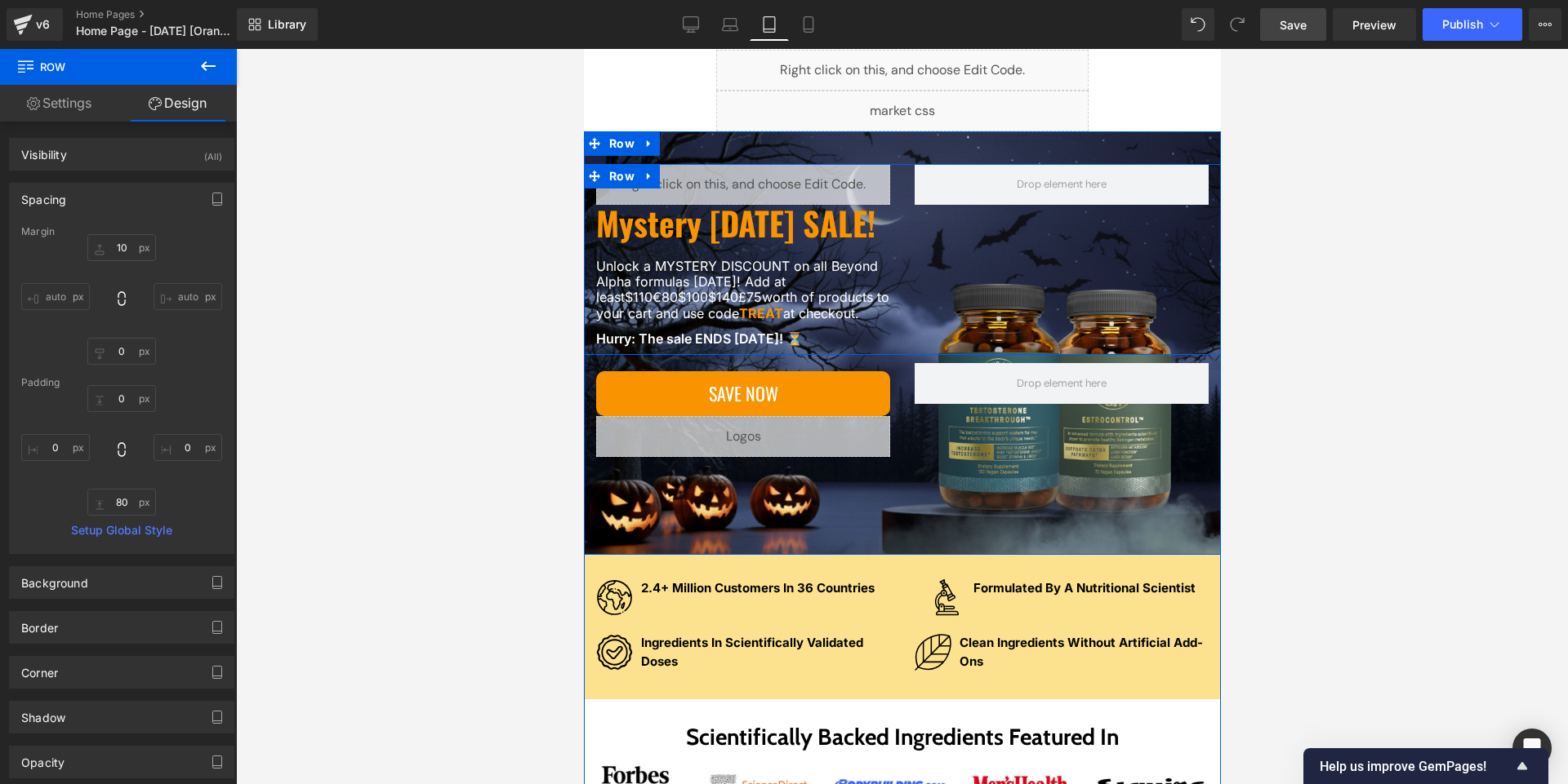
click at [783, 355] on div "Liquid Mystery [DATE] SALE! Heading Unlock a MYSTERY DISCOUNT on all Beyond Alp…" at bounding box center [901, 259] width 637 height 191
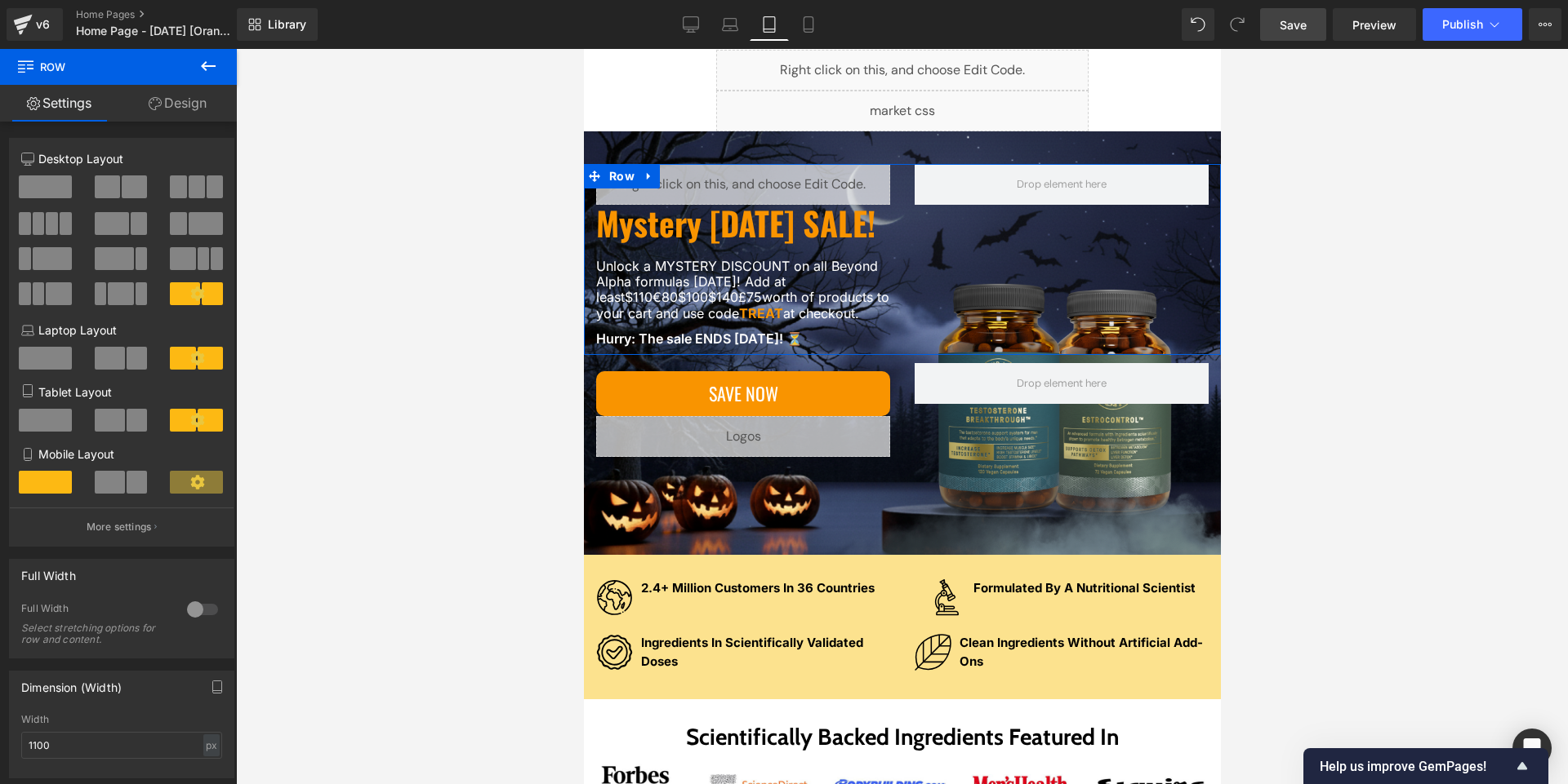
click at [201, 101] on link "Design" at bounding box center [177, 103] width 118 height 36
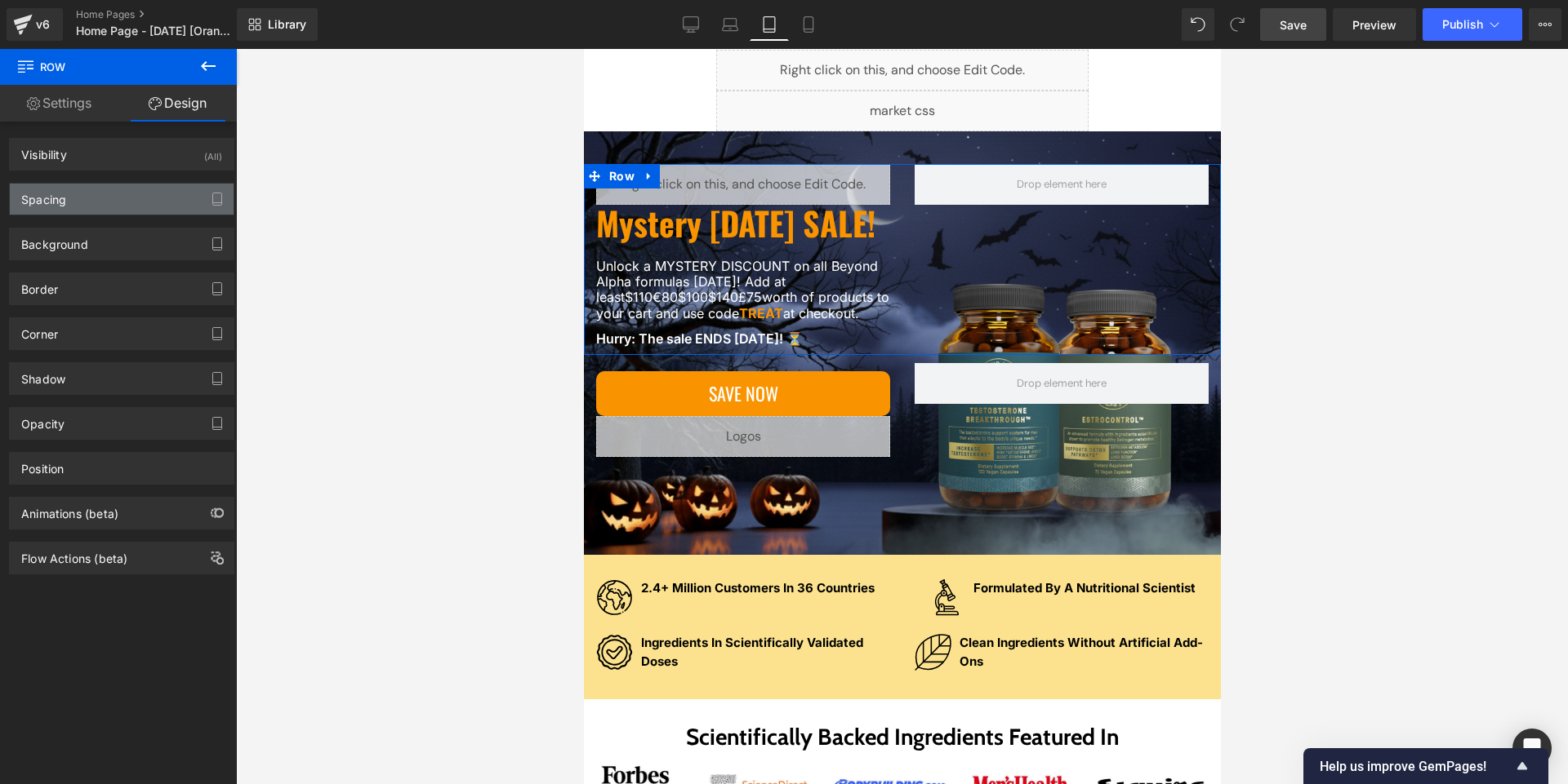
click at [64, 191] on div "Spacing" at bounding box center [44, 195] width 45 height 23
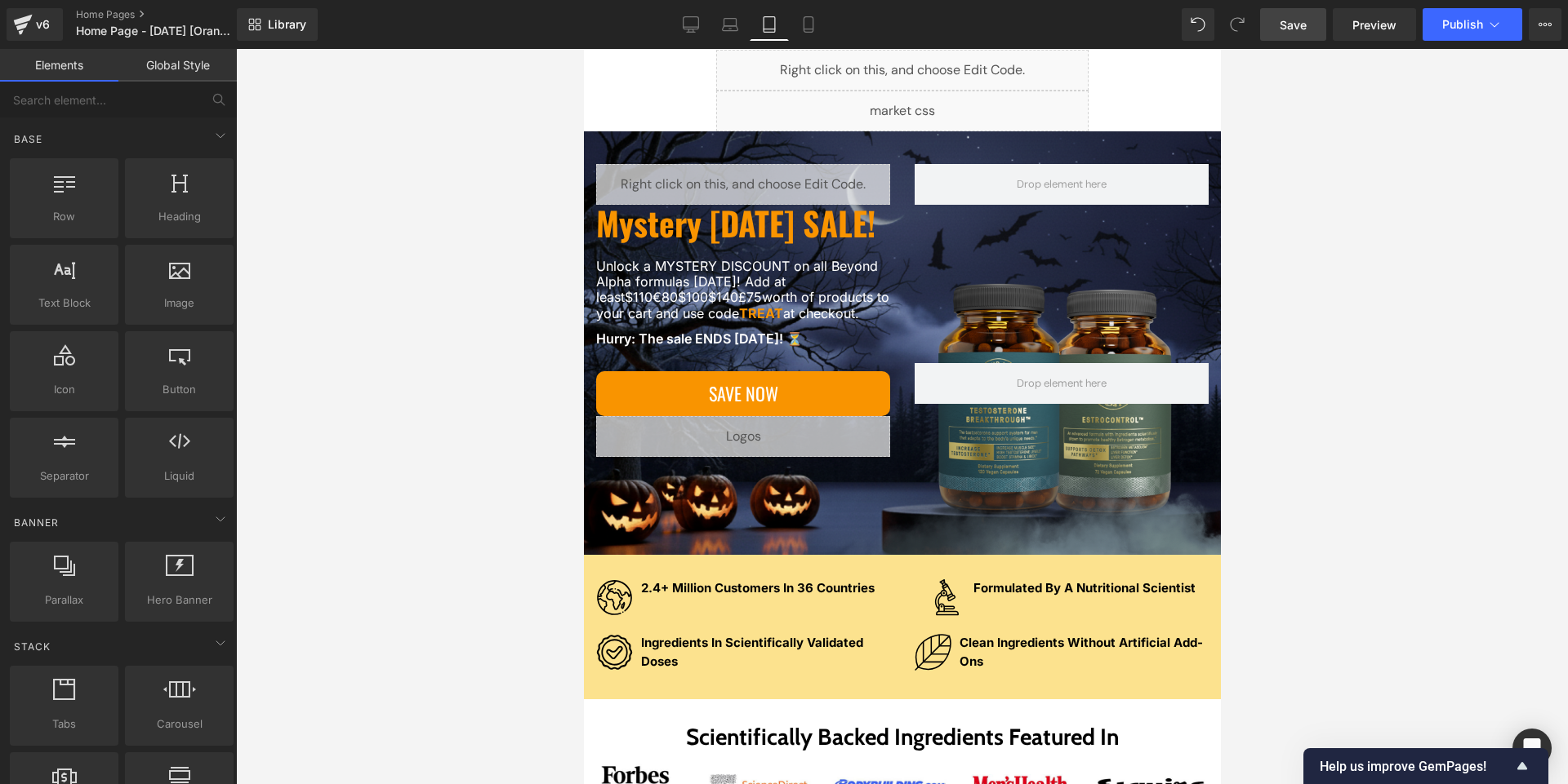
click at [358, 405] on div at bounding box center [902, 416] width 1332 height 735
drag, startPoint x: 730, startPoint y: 29, endPoint x: 198, endPoint y: 136, distance: 542.7
click at [730, 29] on icon at bounding box center [730, 29] width 2 height 0
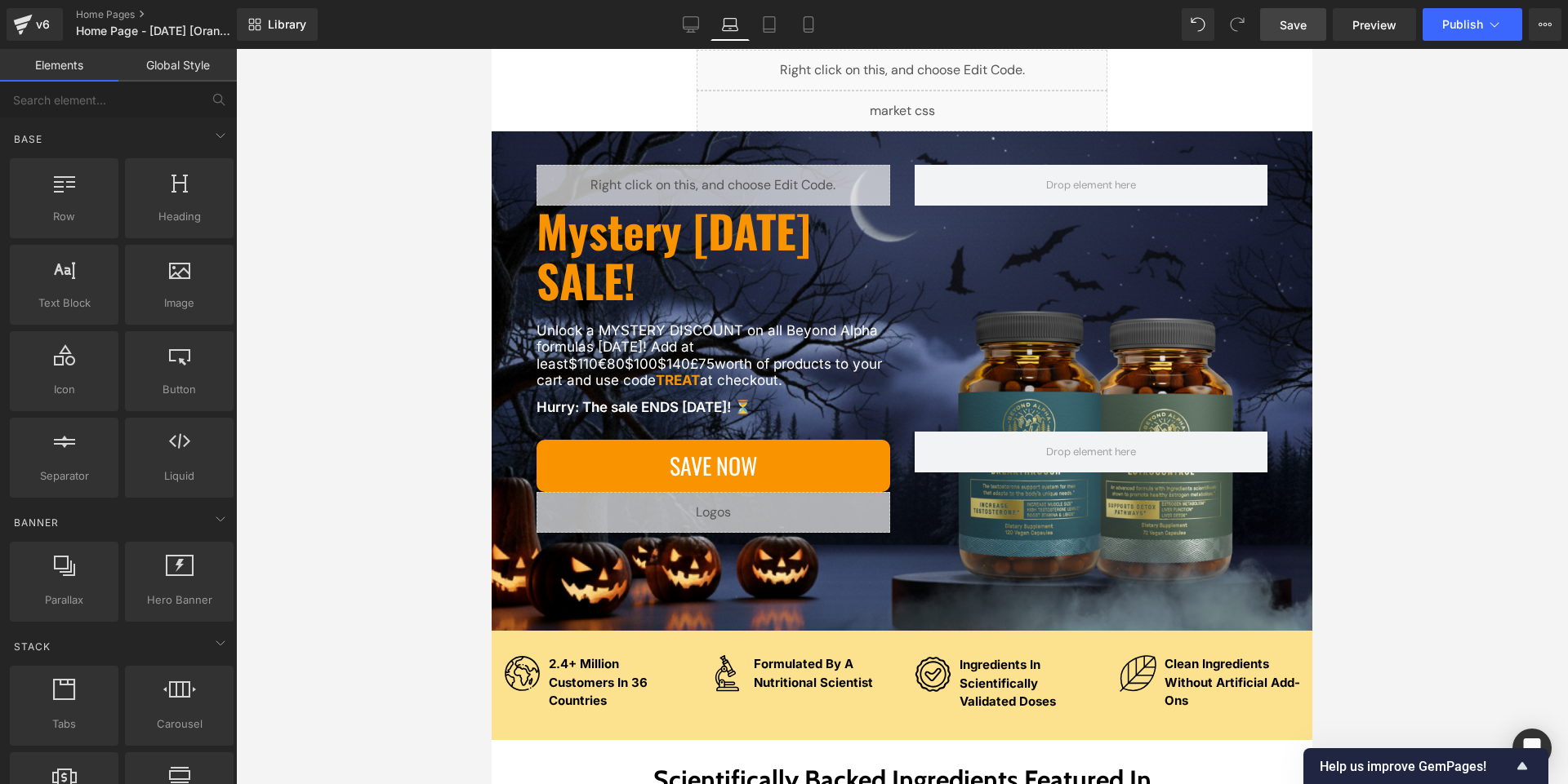
scroll to position [136, 0]
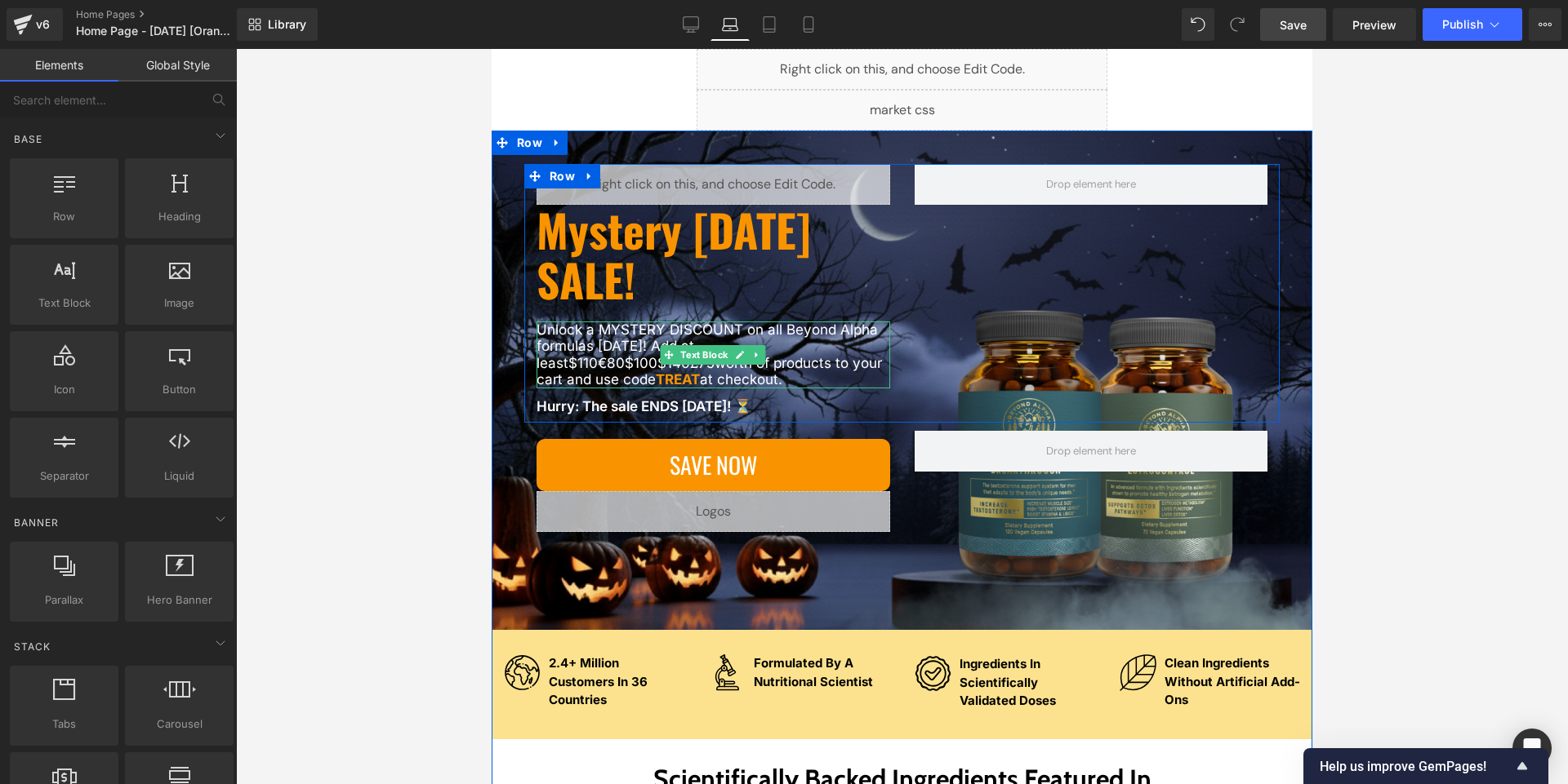
click at [585, 342] on p "Unlock a MYSTERY DISCOUNT on all Beyond Alpha formulas [DATE]! Add at least $11…" at bounding box center [713, 355] width 353 height 67
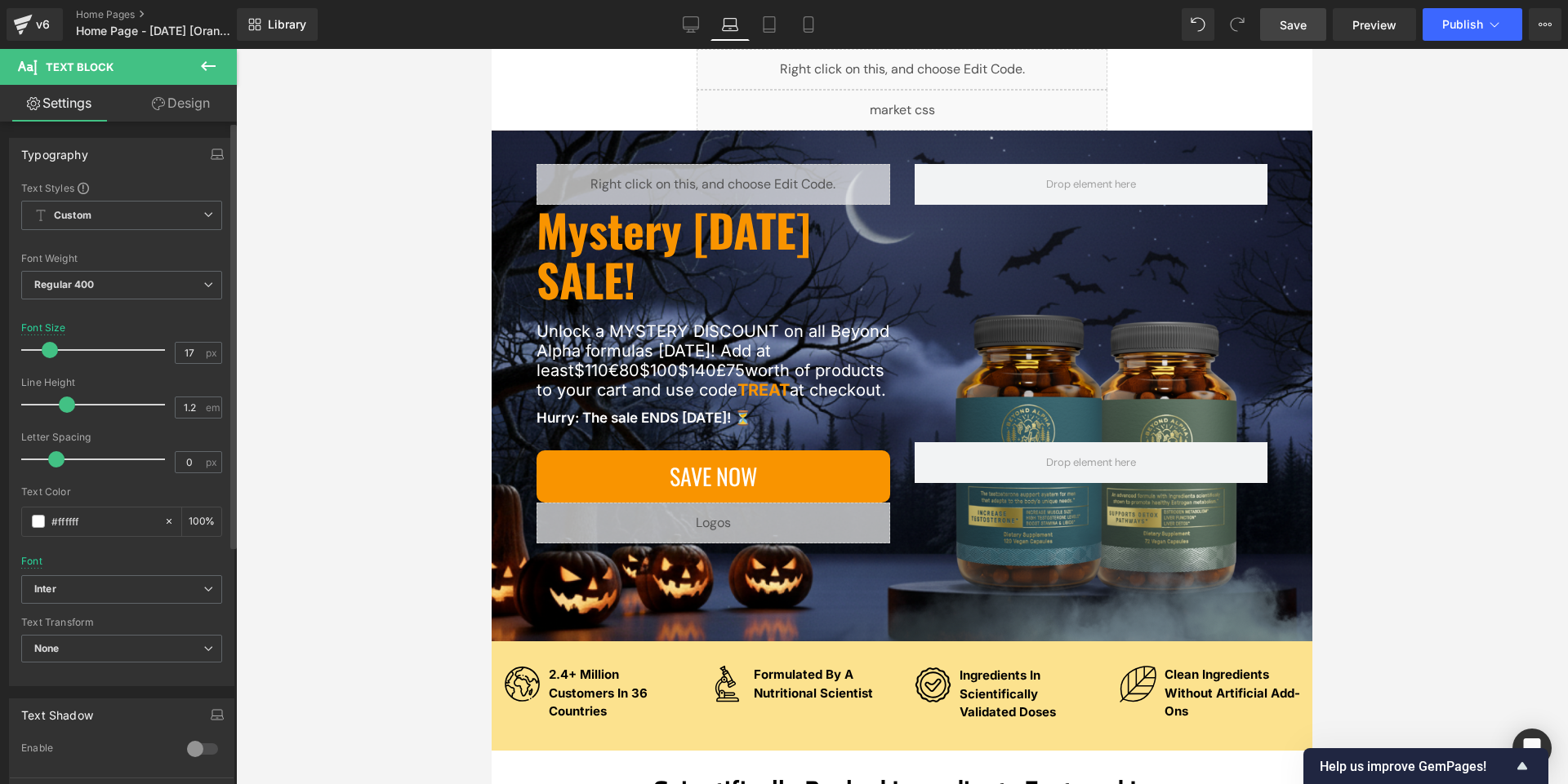
click at [42, 349] on span at bounding box center [50, 350] width 17 height 17
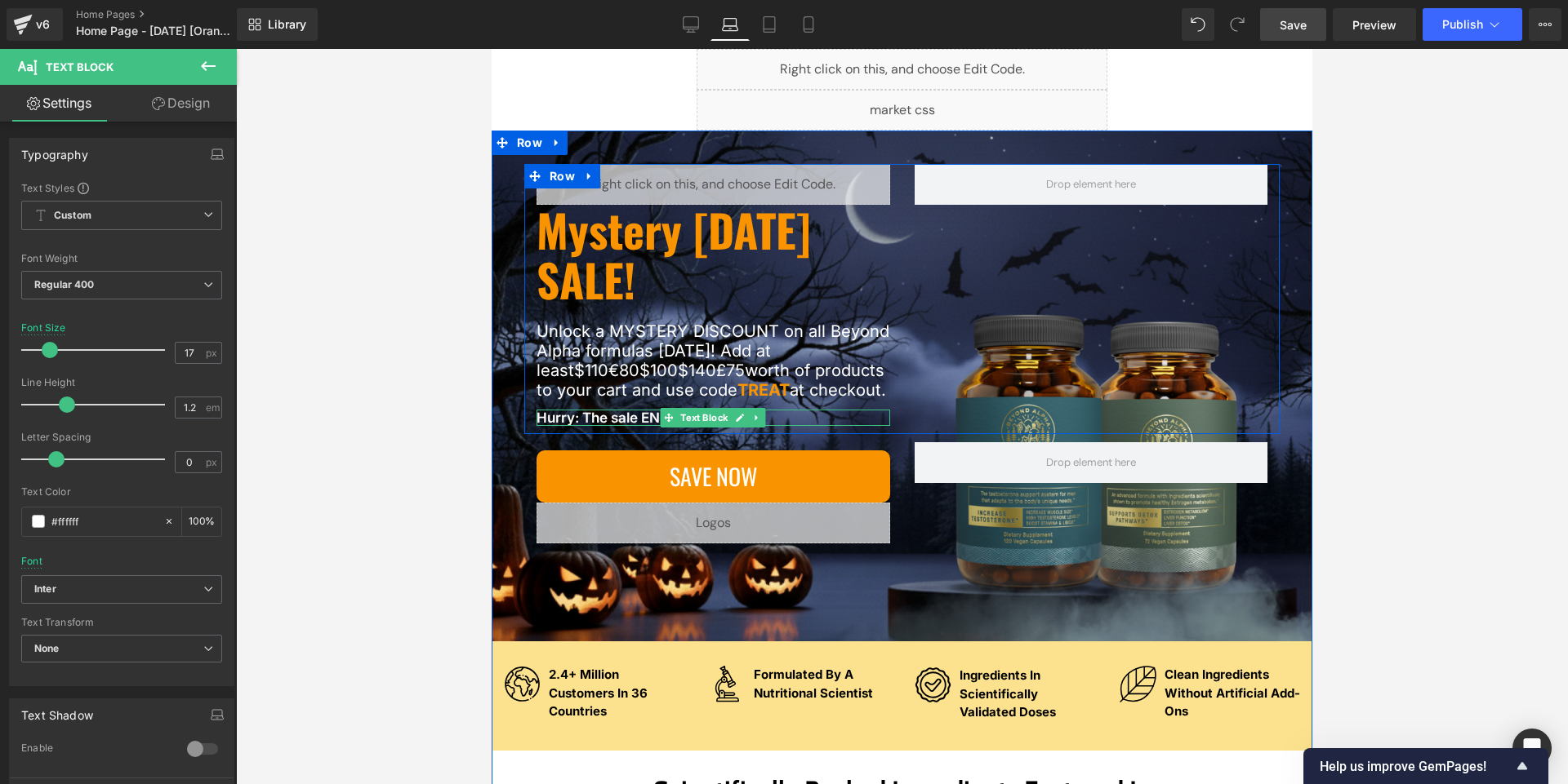
click at [586, 418] on p "Hurry: The sale ENDS [DATE]! ⏳" at bounding box center [713, 418] width 353 height 17
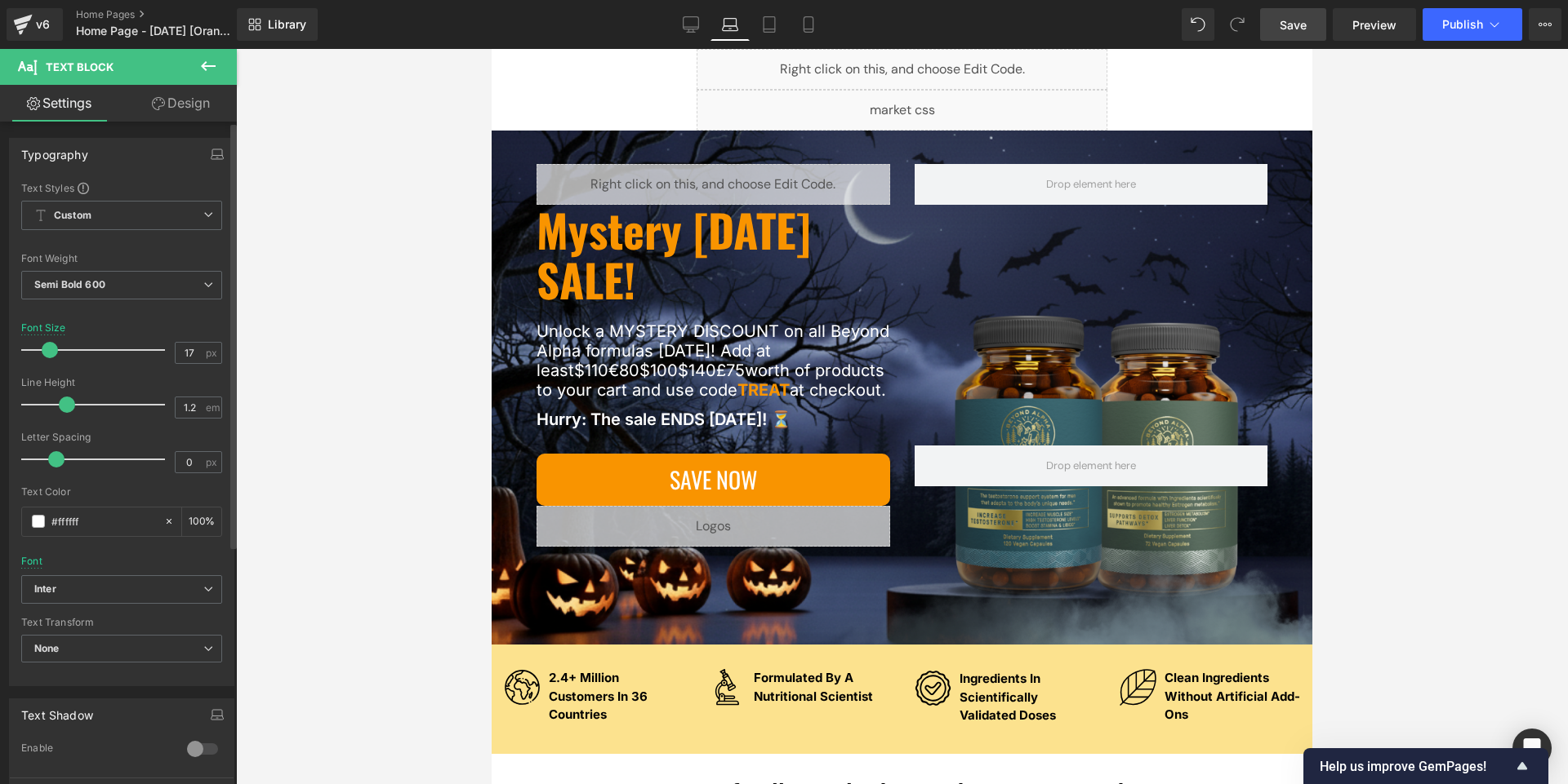
click at [43, 348] on span at bounding box center [50, 350] width 17 height 17
click at [783, 34] on link "Save" at bounding box center [1293, 25] width 66 height 33
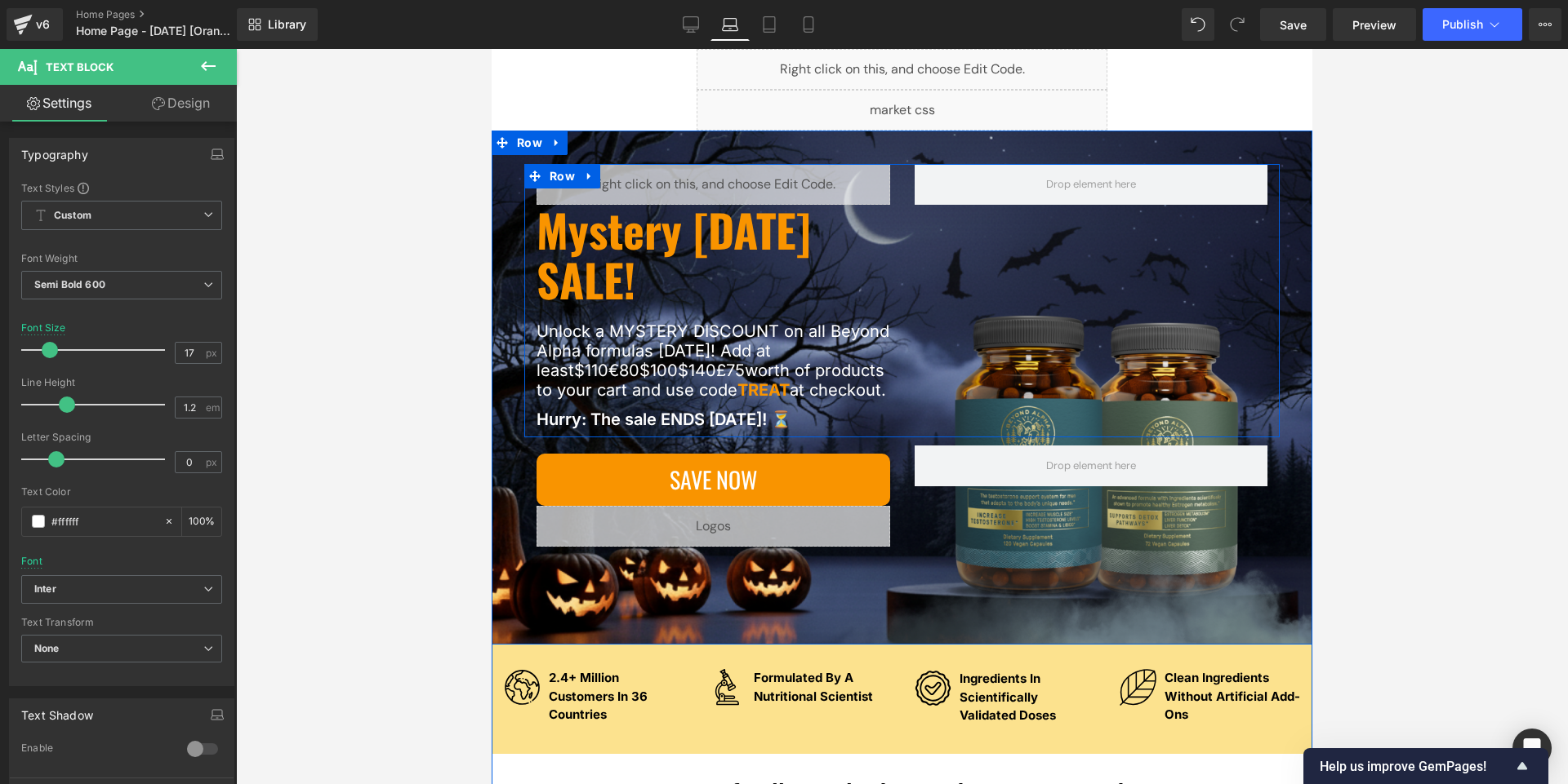
click at [524, 237] on div "Liquid Mystery [DATE] SALE! Heading Unlock a MYSTERY DISCOUNT on all Beyond Alp…" at bounding box center [713, 296] width 378 height 265
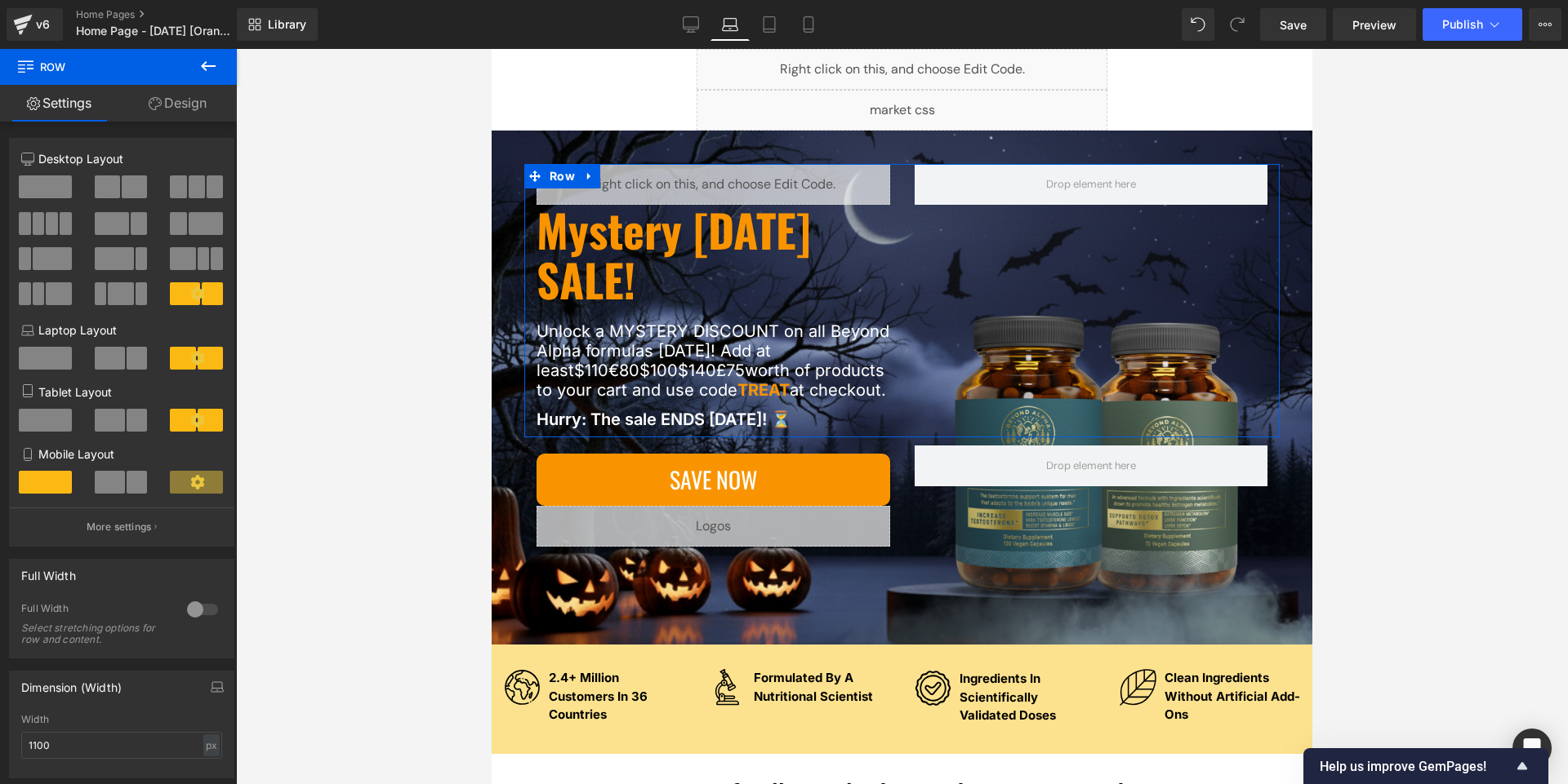
click at [169, 102] on link "Design" at bounding box center [177, 103] width 118 height 36
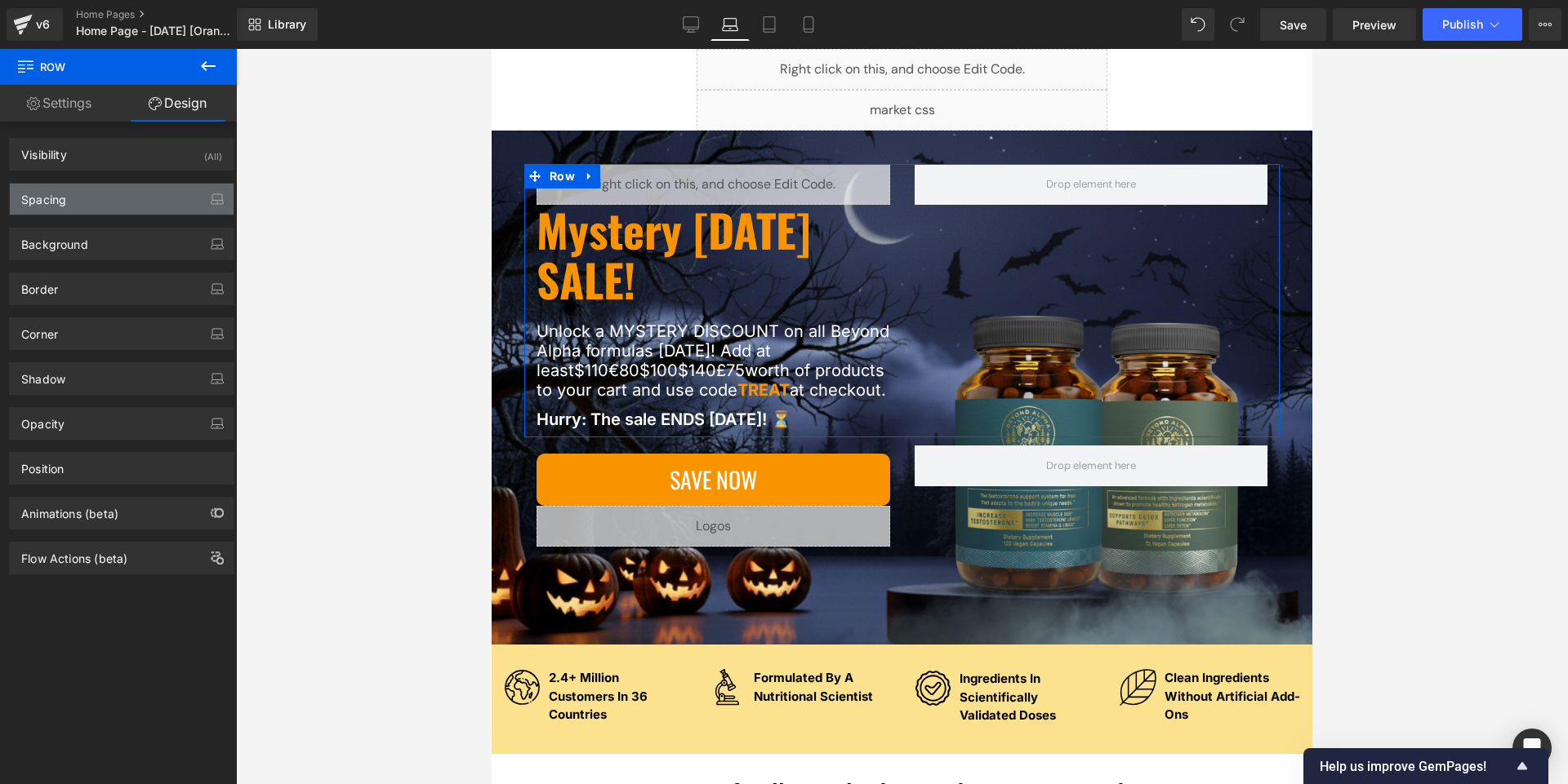
click at [124, 203] on div "Spacing" at bounding box center [121, 199] width 224 height 31
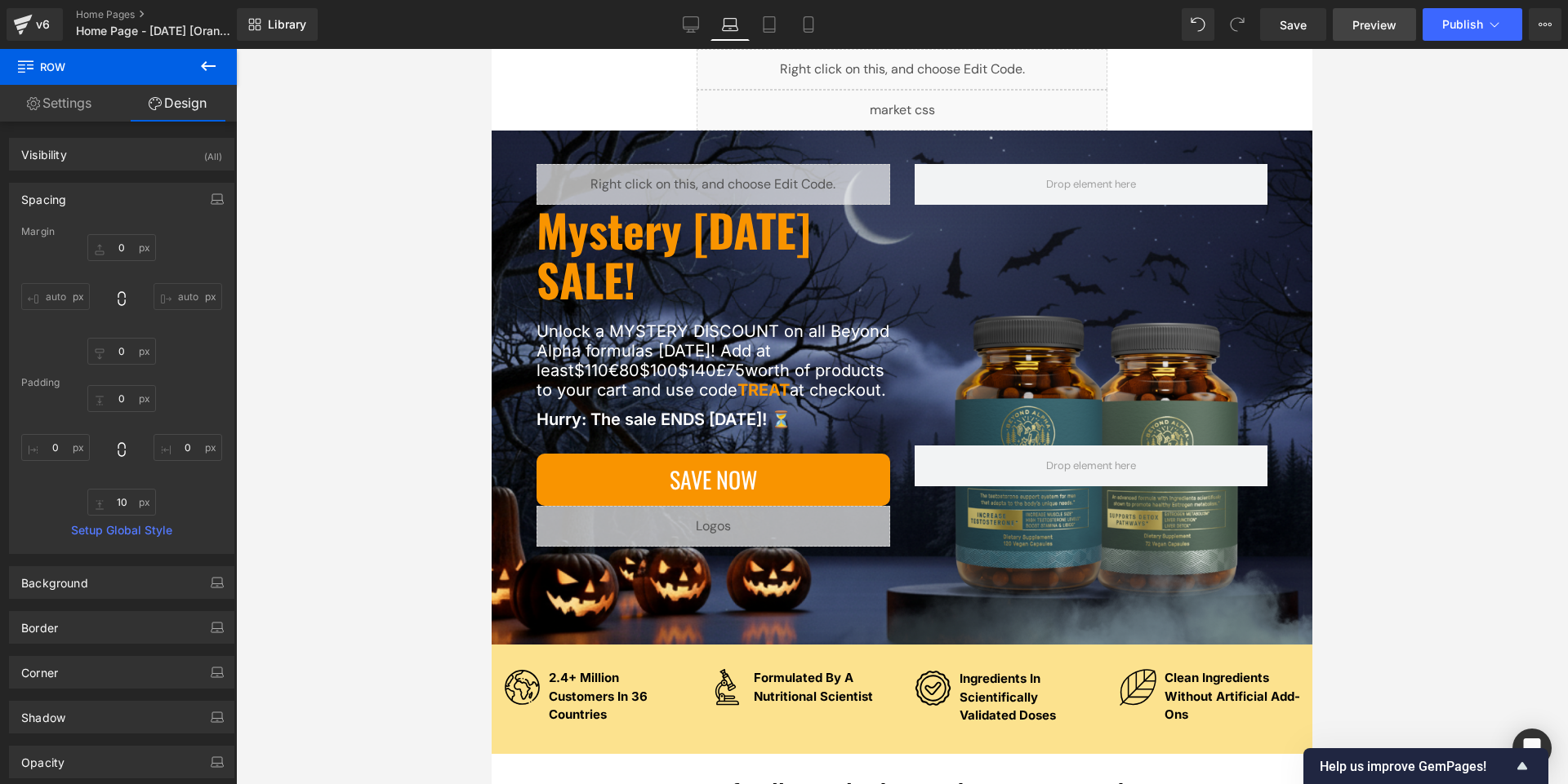
click at [783, 34] on link "Preview" at bounding box center [1374, 25] width 83 height 33
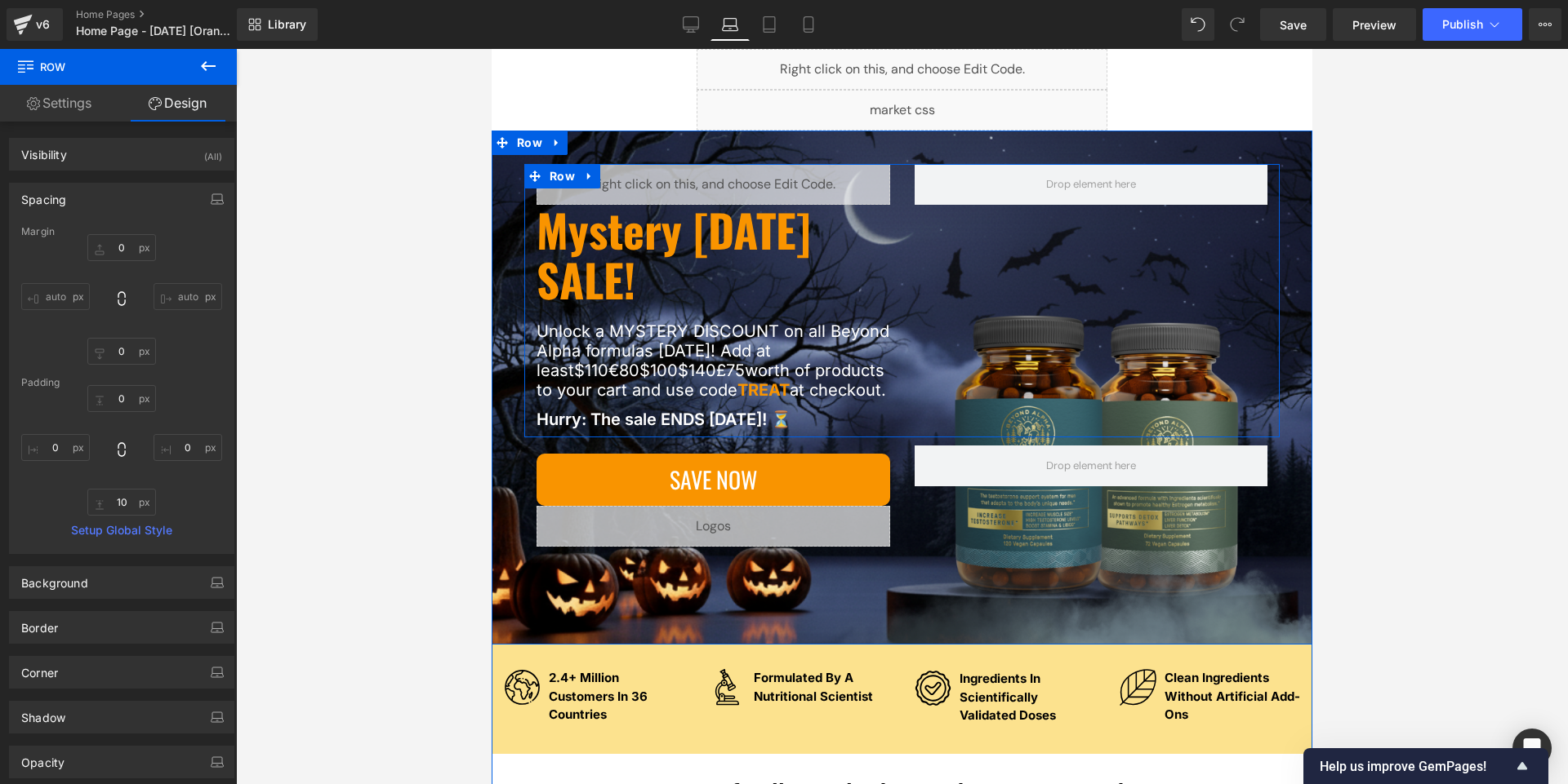
click at [783, 187] on div "Liquid Mystery [DATE] SALE! Heading Unlock a MYSTERY DISCOUNT on all Beyond Alp…" at bounding box center [713, 296] width 378 height 265
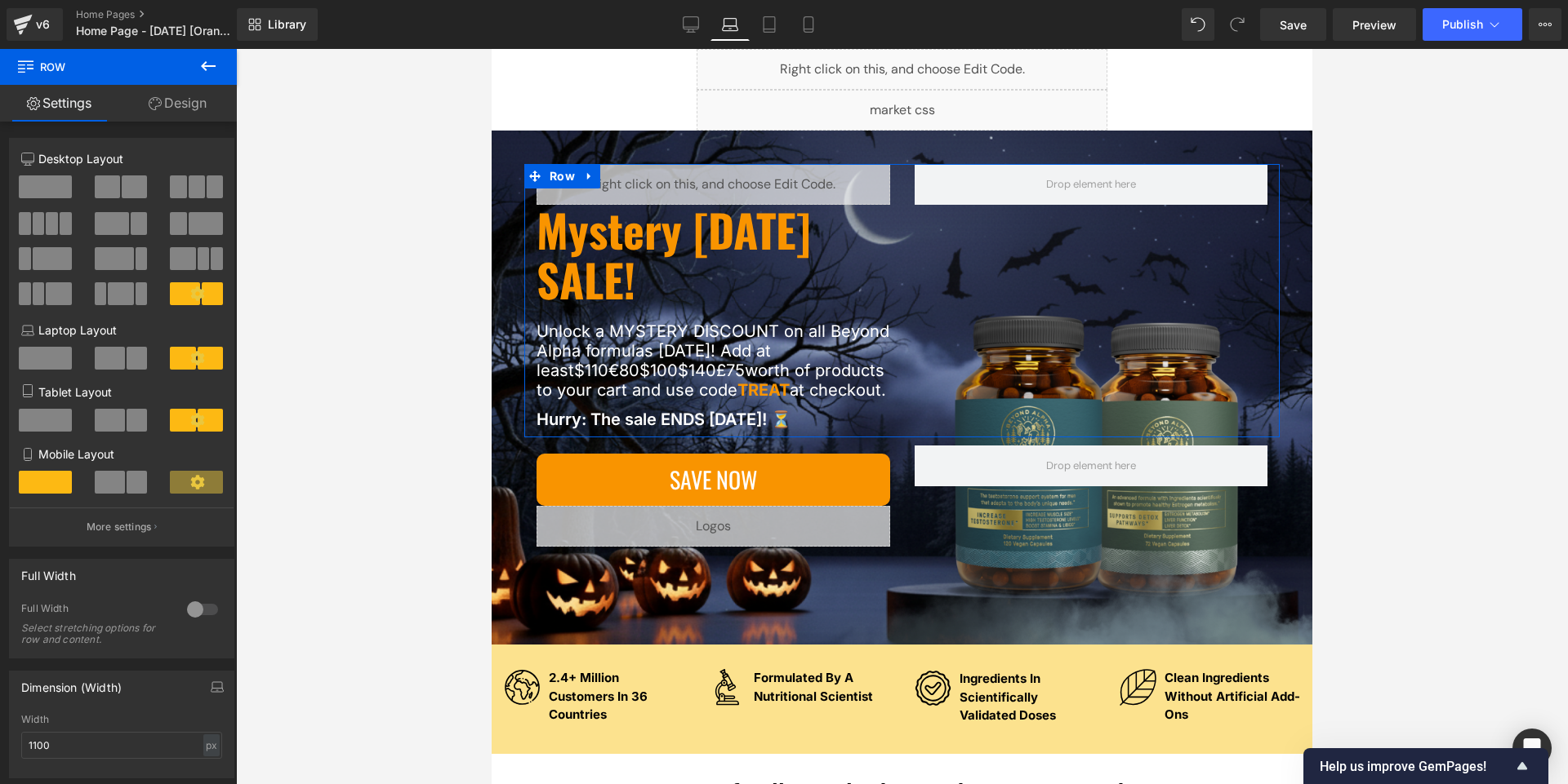
click at [190, 293] on icon at bounding box center [197, 294] width 15 height 15
click at [181, 105] on link "Design" at bounding box center [177, 103] width 118 height 36
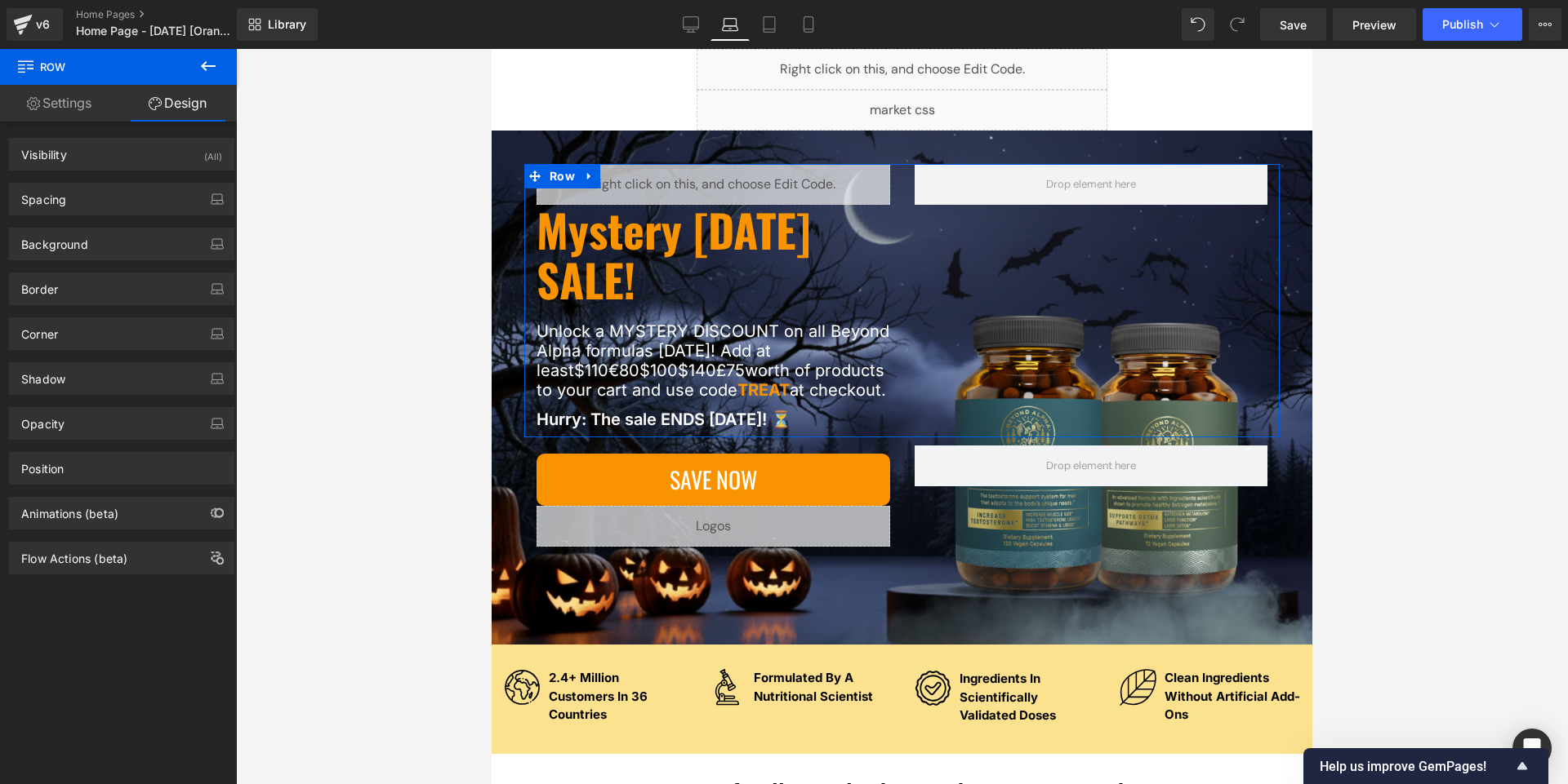
click at [78, 112] on link "Settings" at bounding box center [59, 103] width 118 height 36
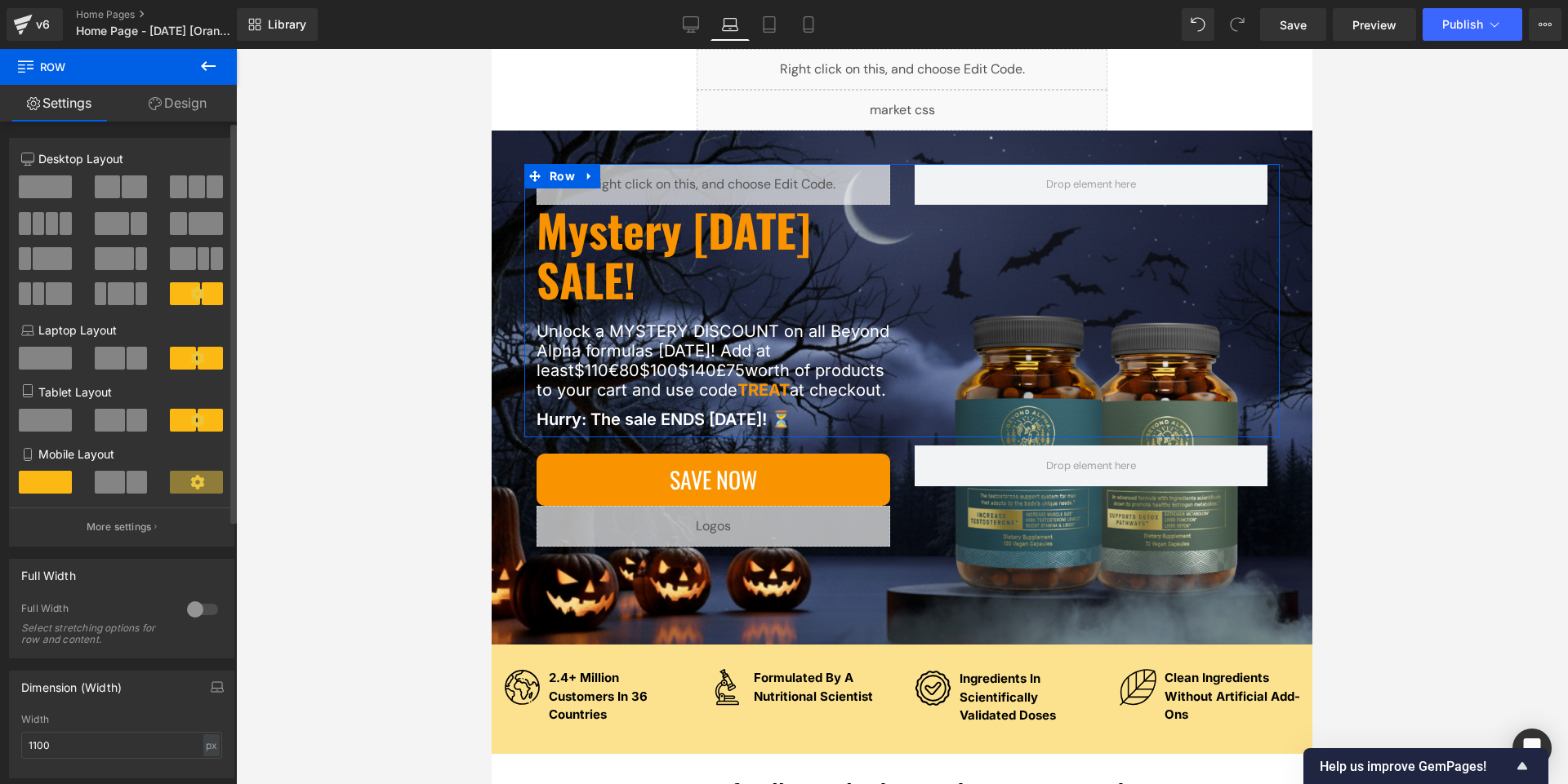
click at [194, 291] on icon at bounding box center [197, 293] width 14 height 14
drag, startPoint x: 194, startPoint y: 291, endPoint x: 339, endPoint y: 232, distance: 156.5
click at [339, 232] on div "You are previewing how the will restyle your page. You can not edit Elements in…" at bounding box center [784, 406] width 1568 height 812
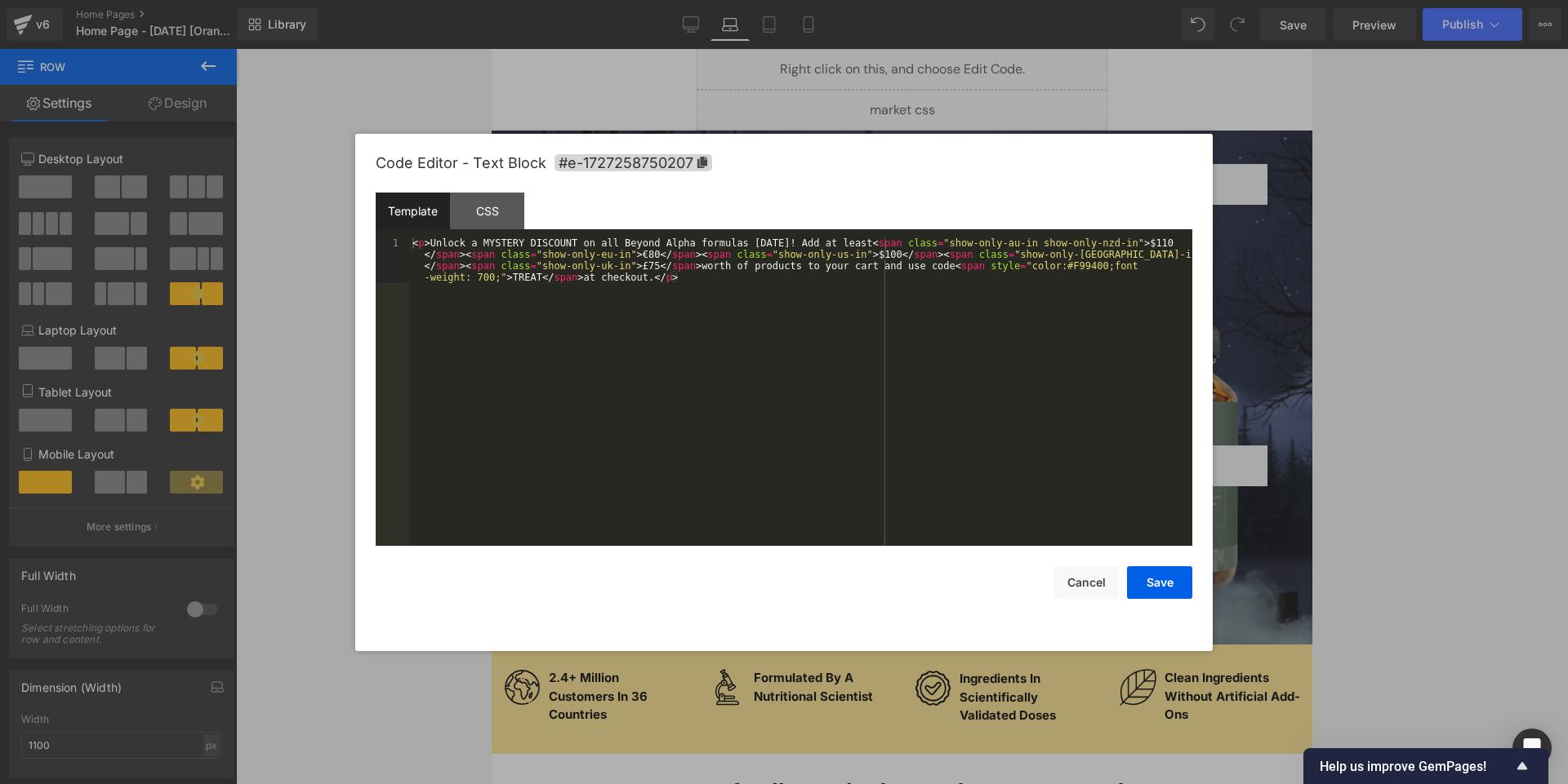
click at [585, 0] on div "You are previewing how the will restyle your page. You can not edit Elements in…" at bounding box center [784, 0] width 1568 height 0
click at [783, 586] on button "Cancel" at bounding box center [1086, 583] width 65 height 33
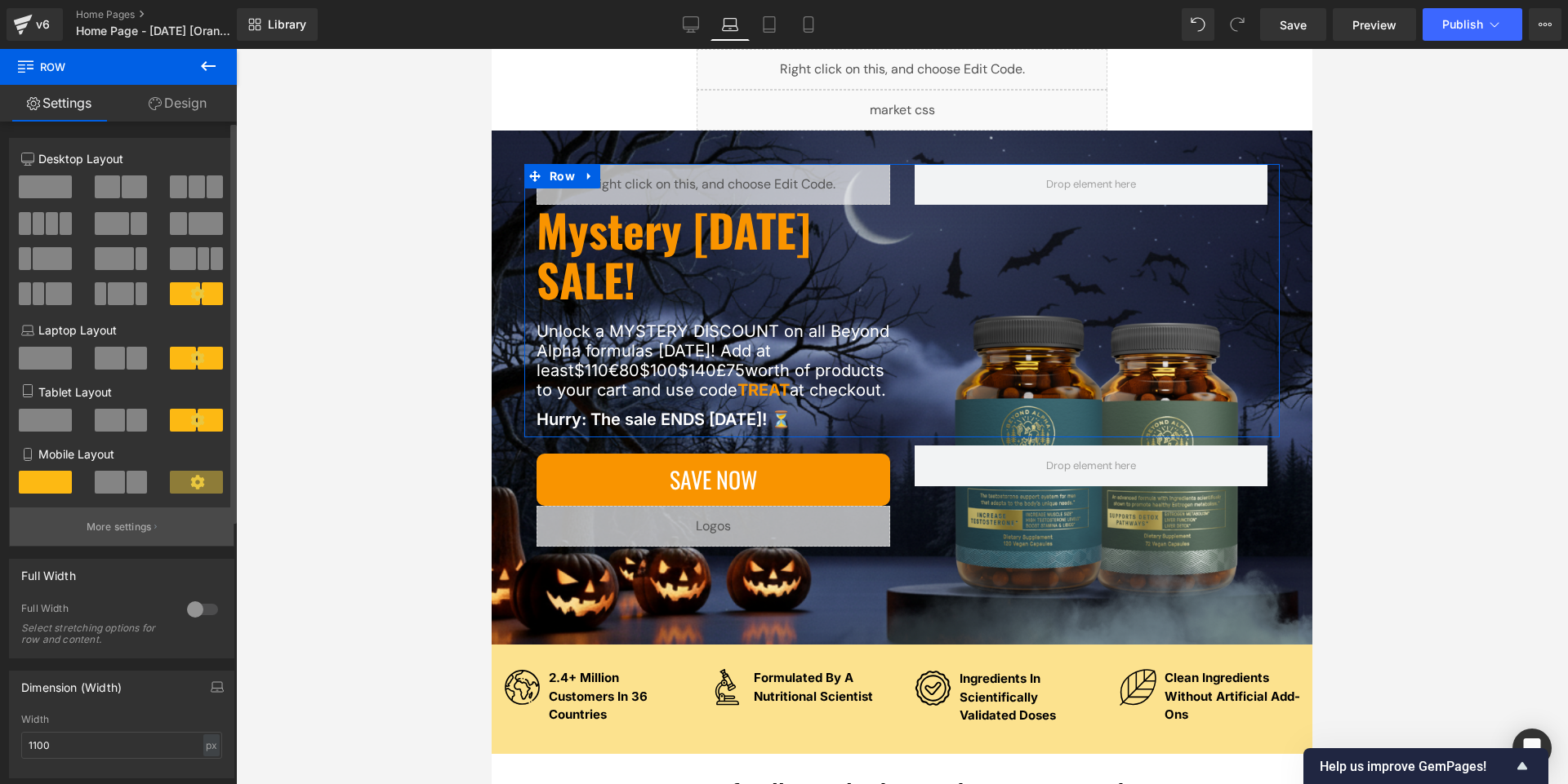
click at [140, 523] on p "More settings" at bounding box center [119, 527] width 65 height 15
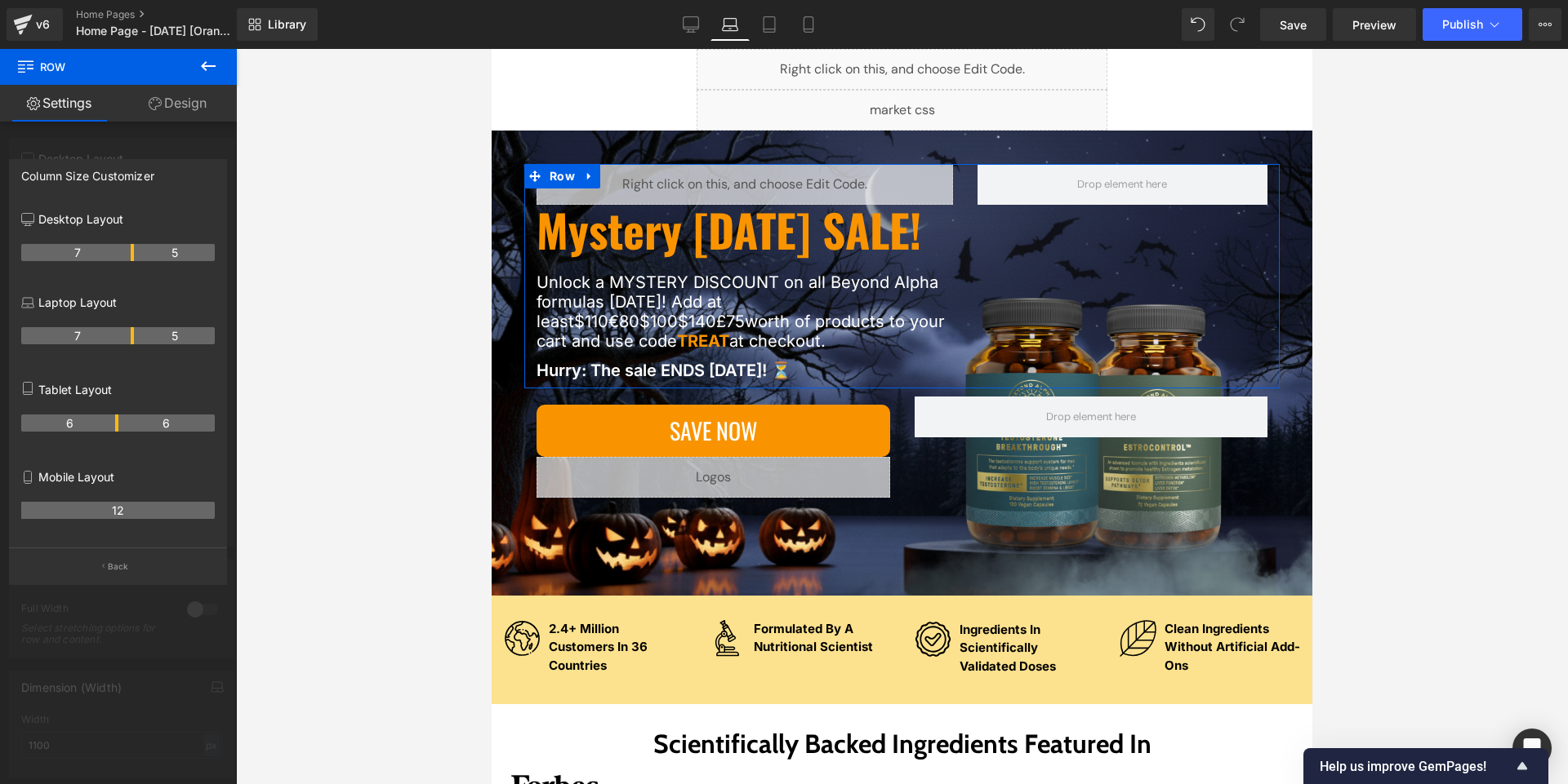
drag, startPoint x: 115, startPoint y: 328, endPoint x: 126, endPoint y: 328, distance: 11.0
click at [126, 328] on th "7" at bounding box center [78, 336] width 112 height 17
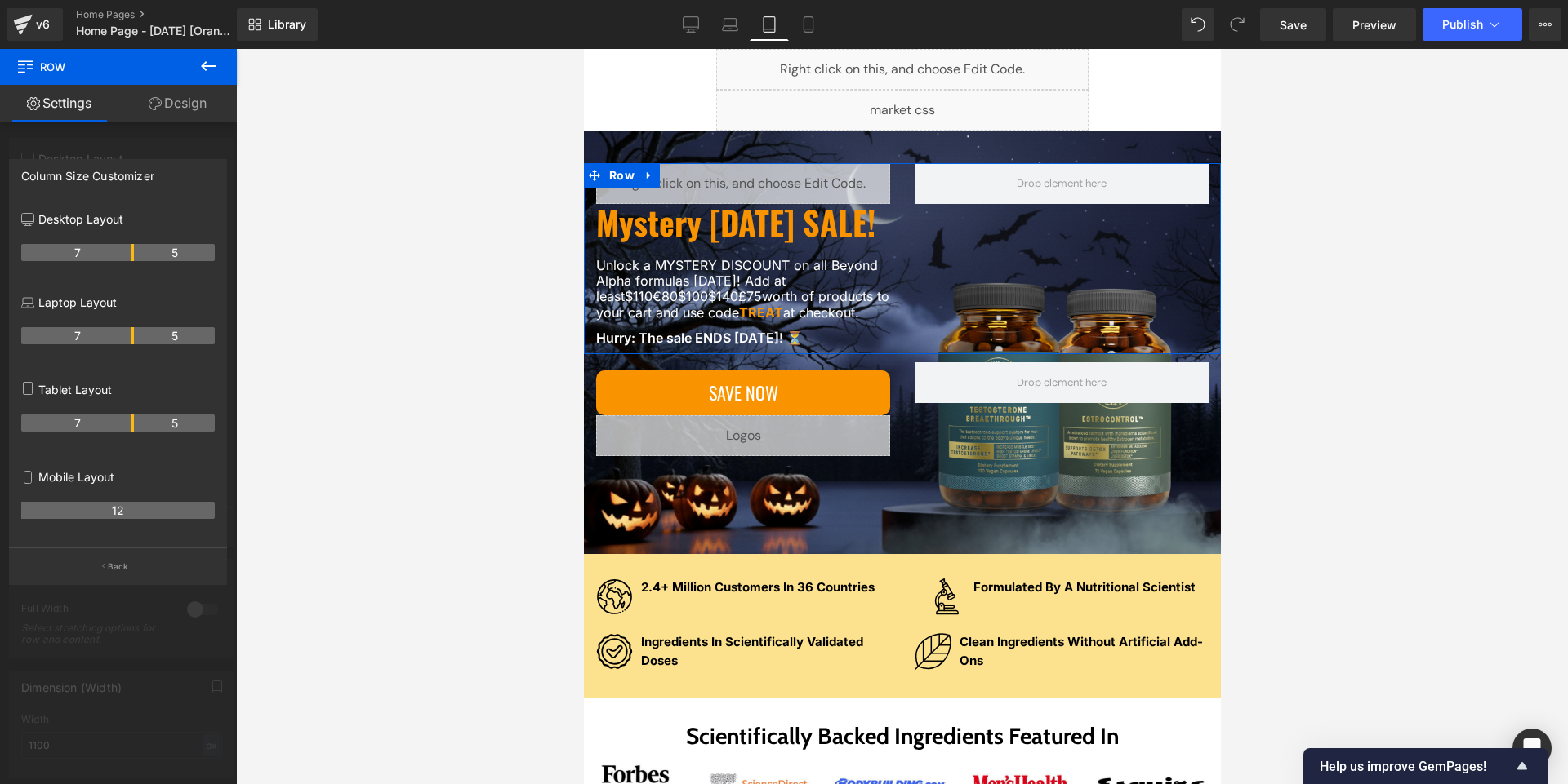
scroll to position [135, 0]
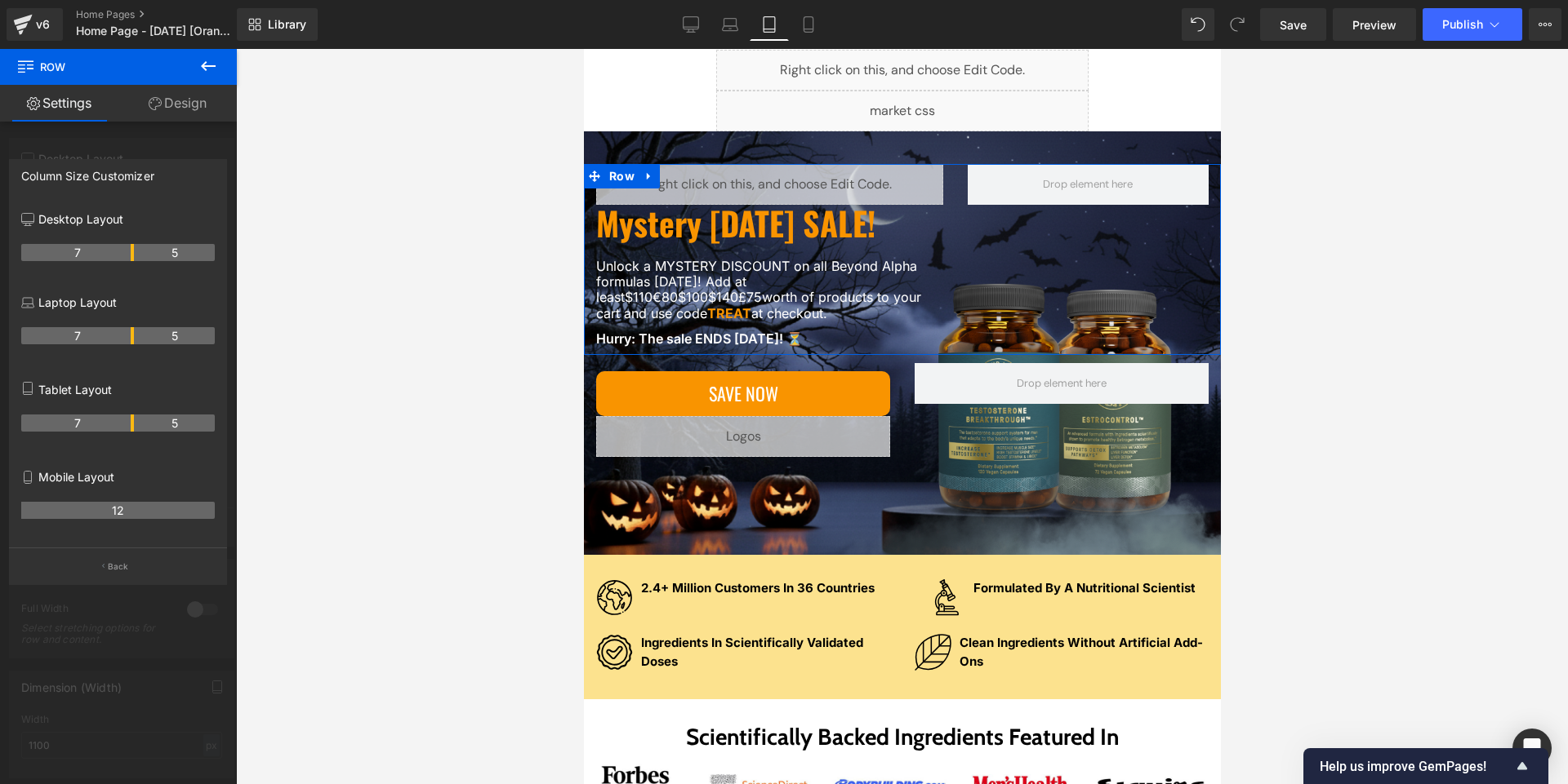
drag, startPoint x: 116, startPoint y: 422, endPoint x: 126, endPoint y: 419, distance: 10.4
click at [126, 419] on th "7" at bounding box center [78, 423] width 112 height 17
click at [736, 22] on icon at bounding box center [730, 25] width 17 height 17
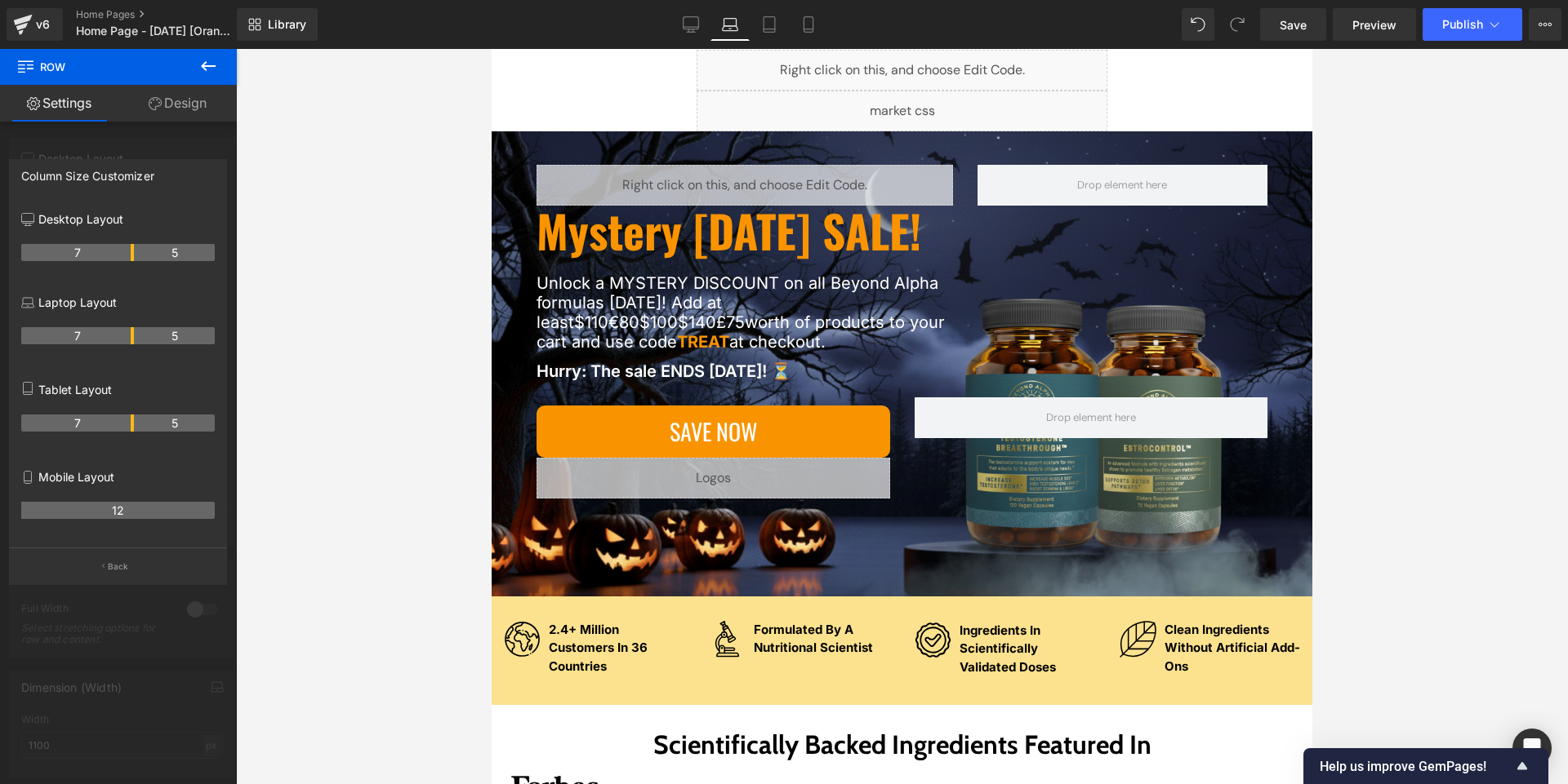
scroll to position [136, 0]
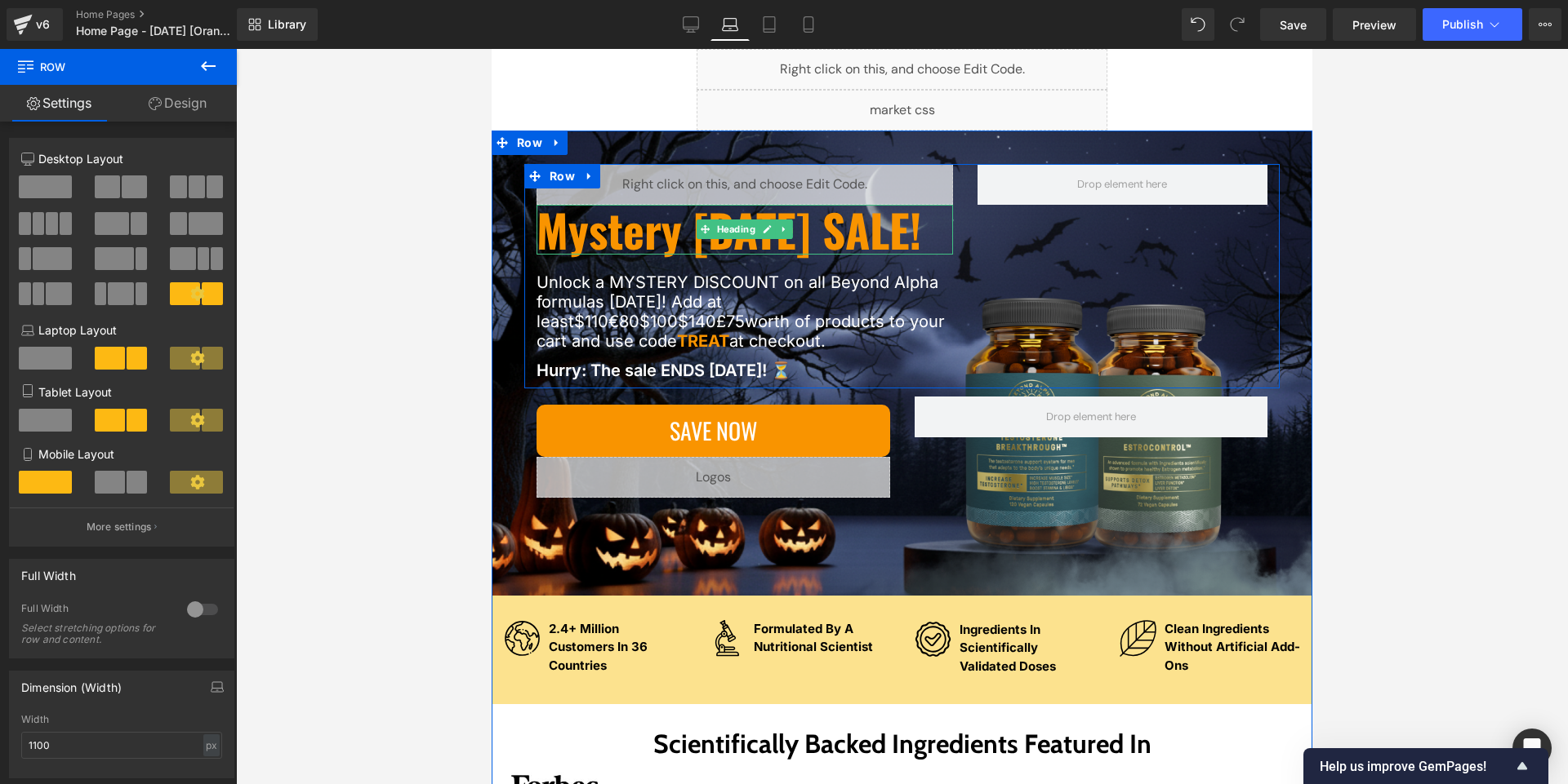
click at [614, 242] on h1 "Mystery [DATE] SALE!" at bounding box center [745, 229] width 416 height 50
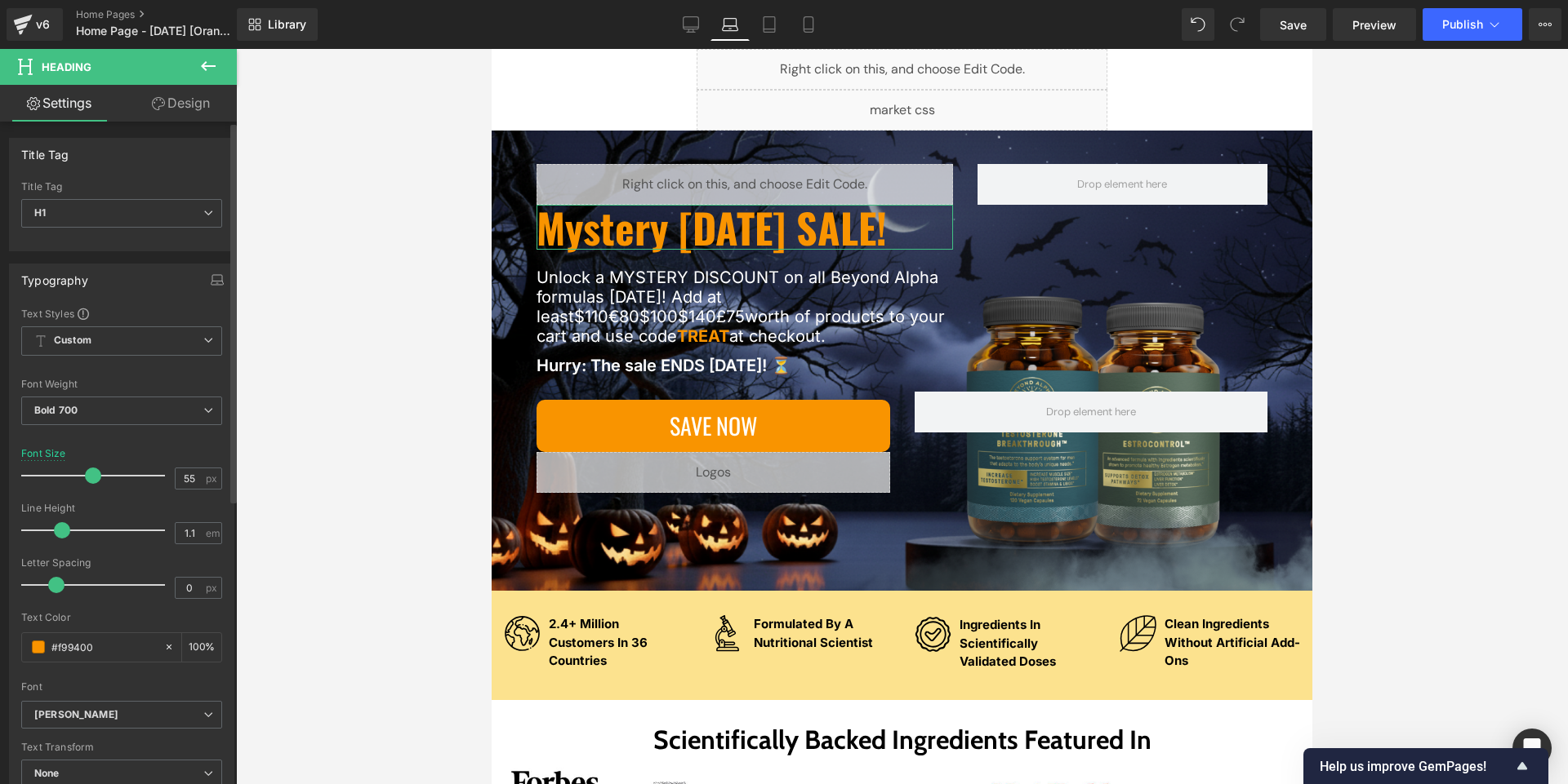
click at [88, 479] on span at bounding box center [93, 476] width 17 height 17
click at [293, 436] on div at bounding box center [902, 416] width 1332 height 735
click at [783, 34] on link "Save" at bounding box center [1293, 25] width 66 height 33
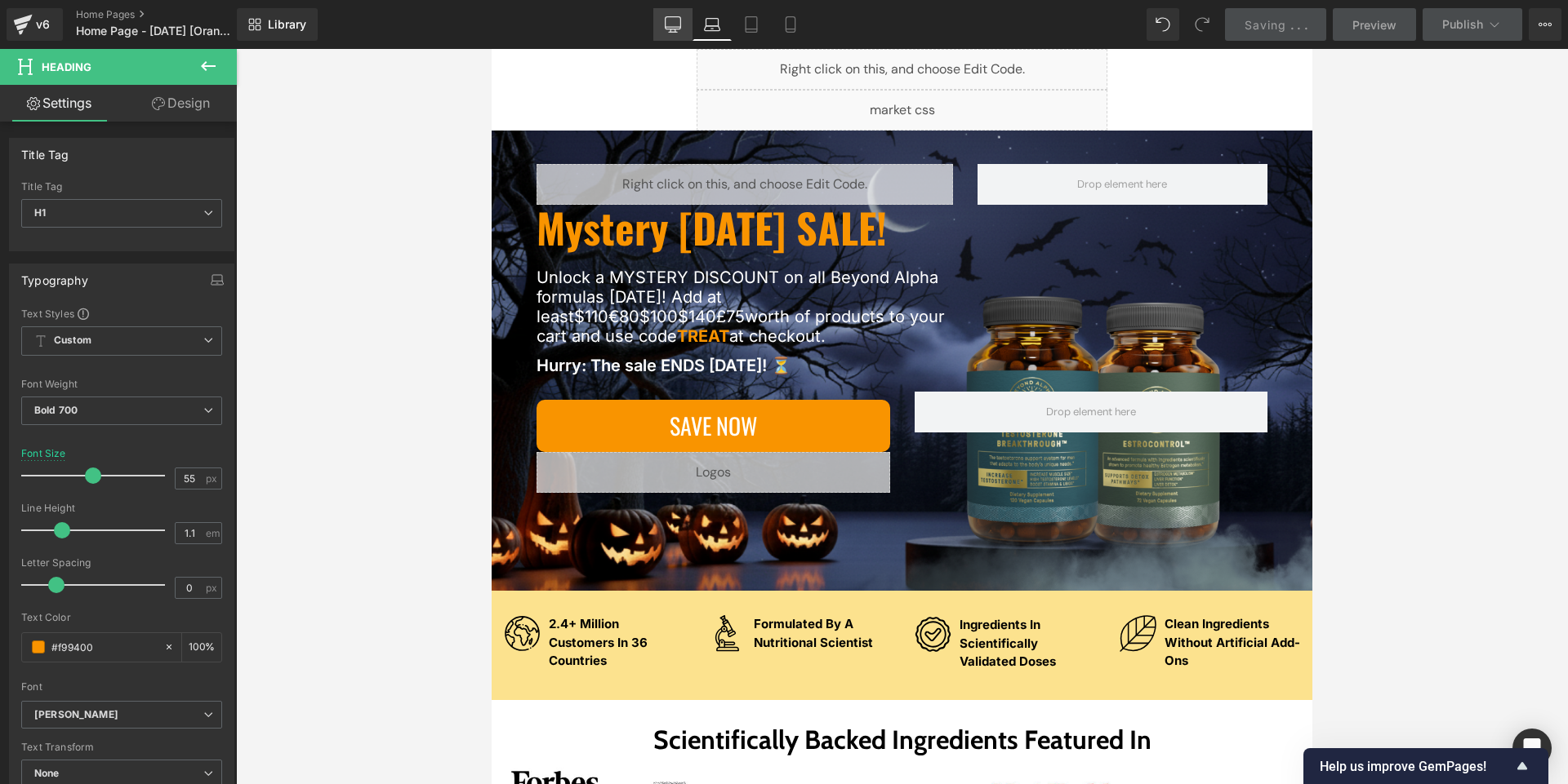
click at [657, 24] on link "Desktop" at bounding box center [672, 25] width 39 height 33
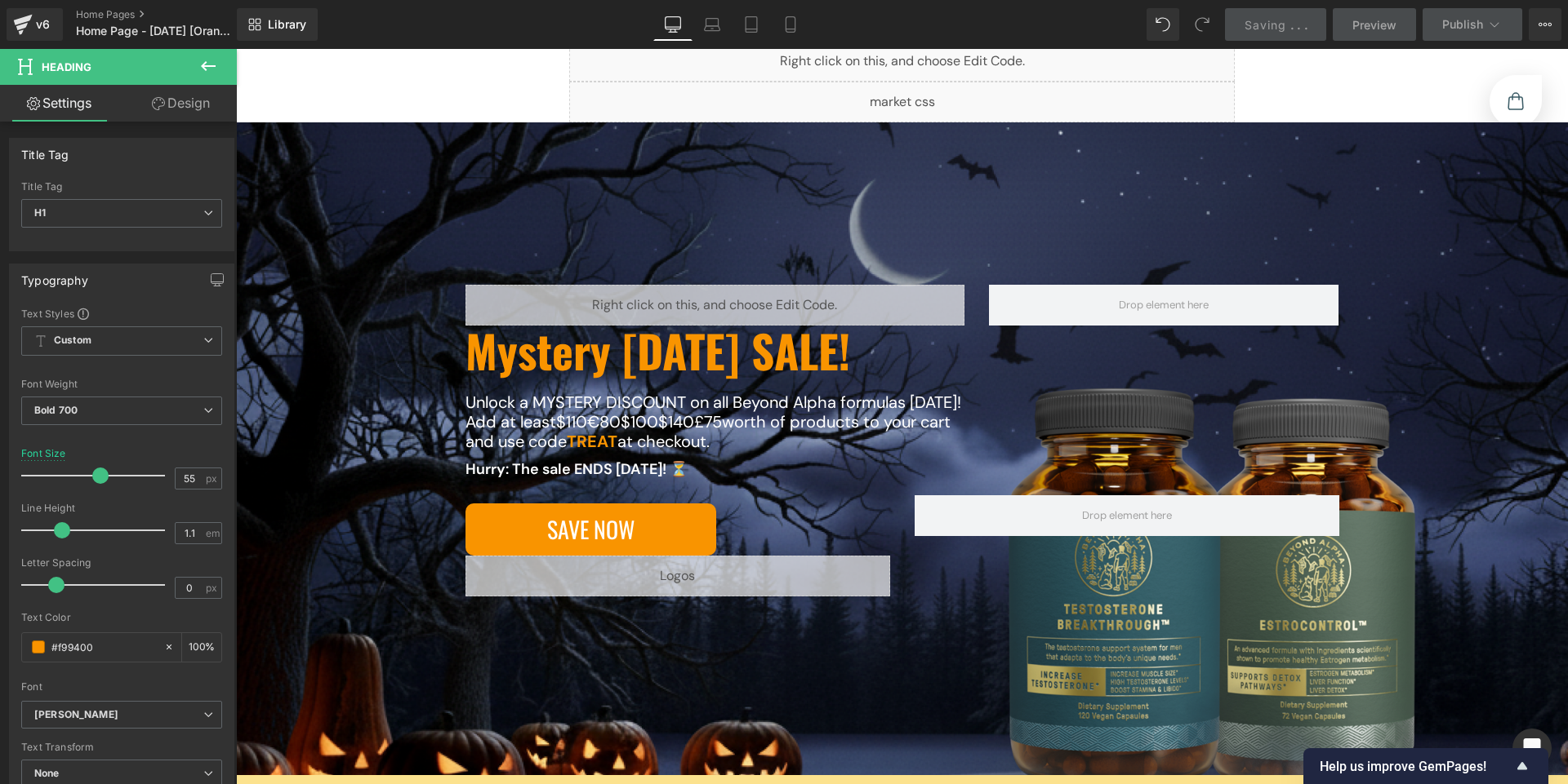
scroll to position [257, 0]
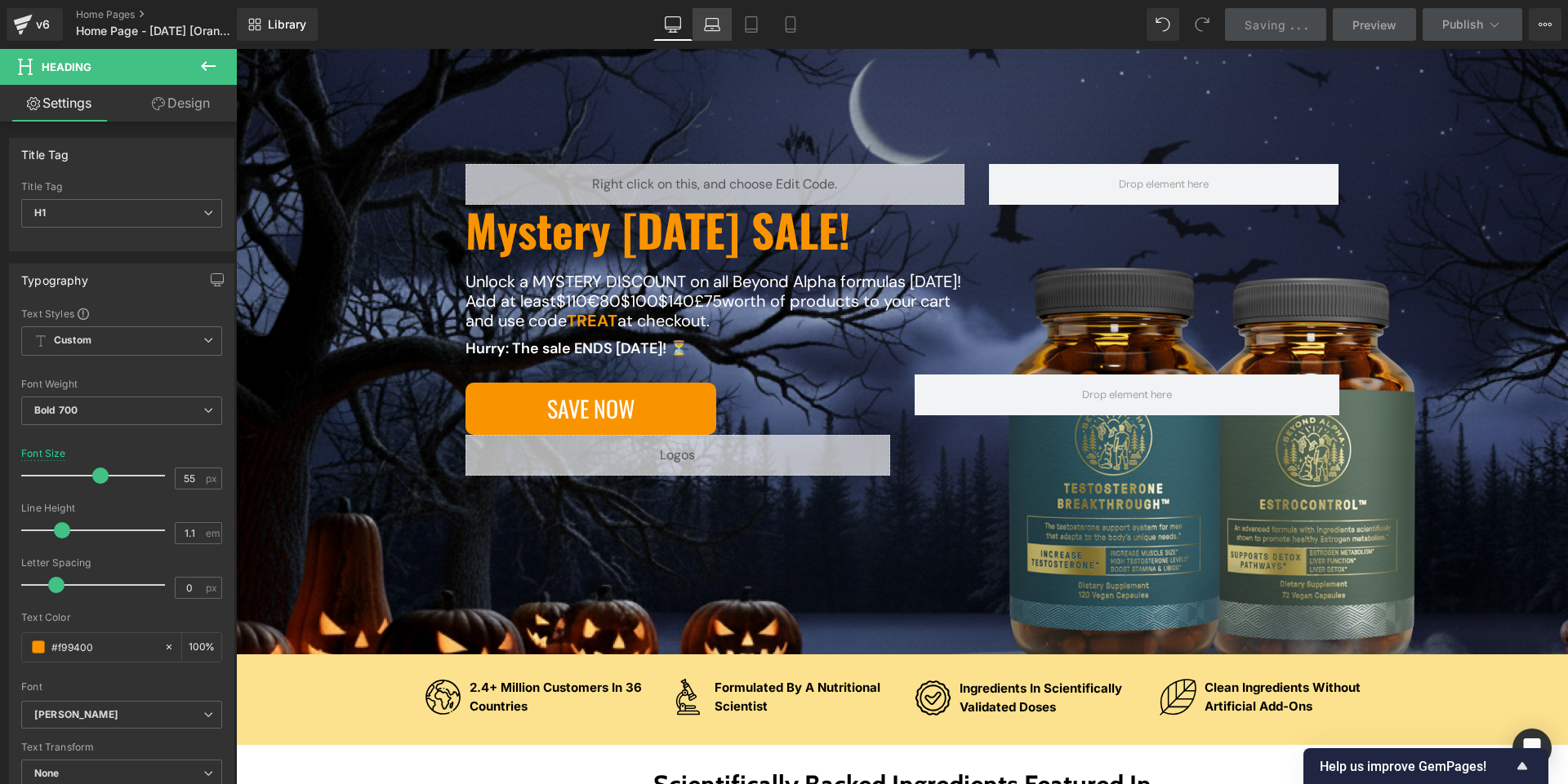
click at [704, 36] on link "Laptop" at bounding box center [712, 25] width 39 height 33
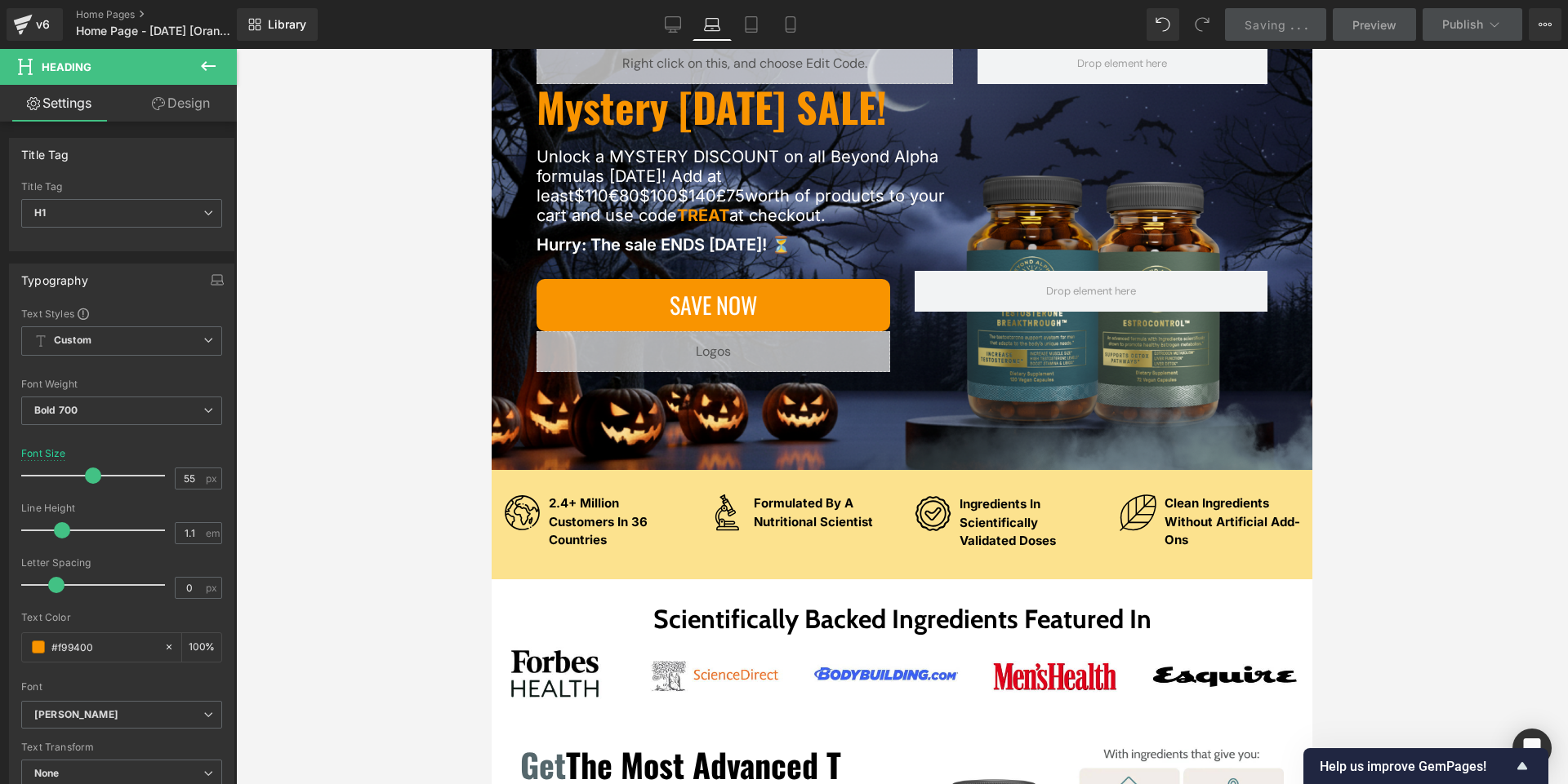
scroll to position [136, 0]
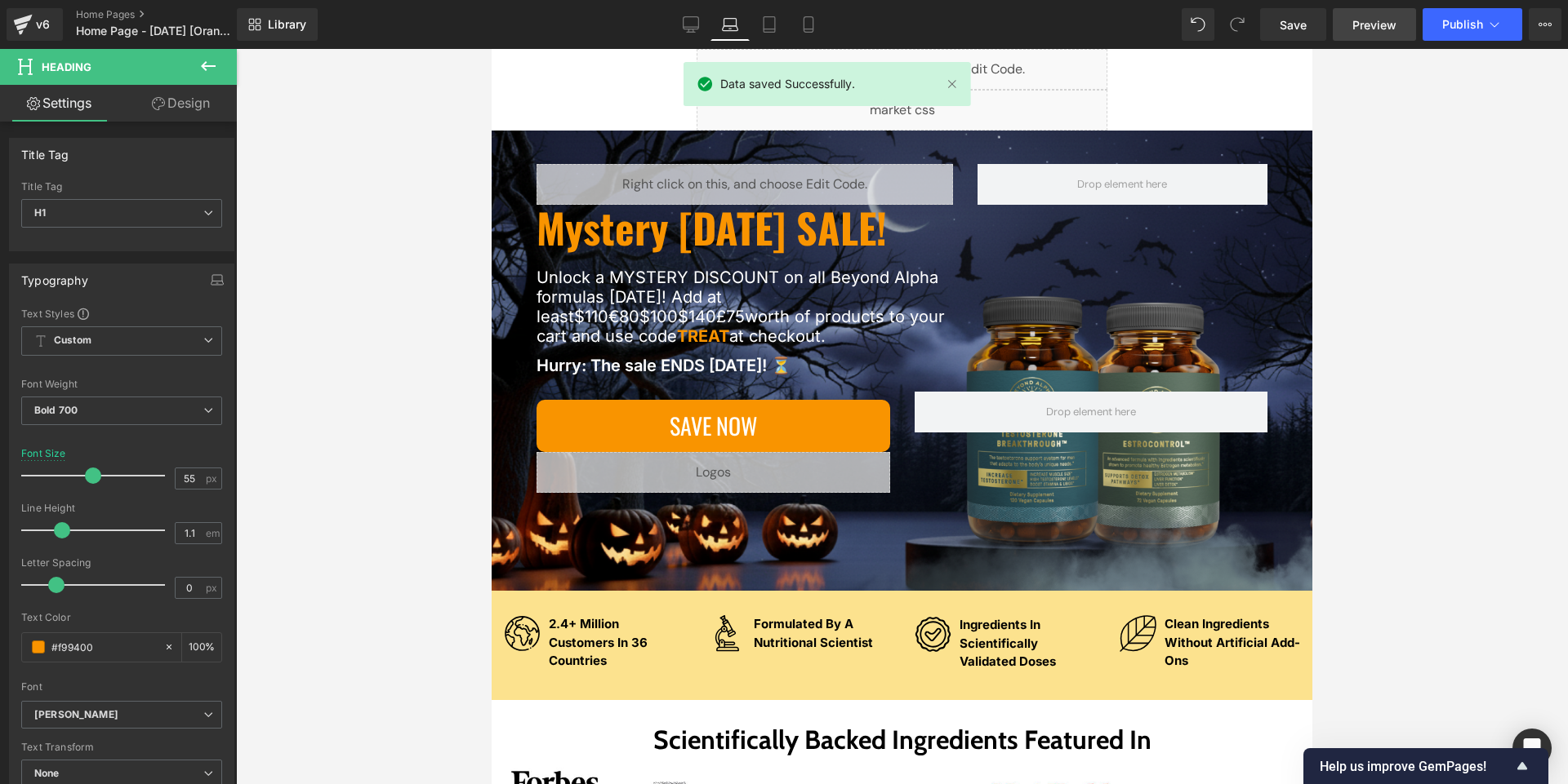
click at [783, 26] on span "Preview" at bounding box center [1373, 25] width 44 height 17
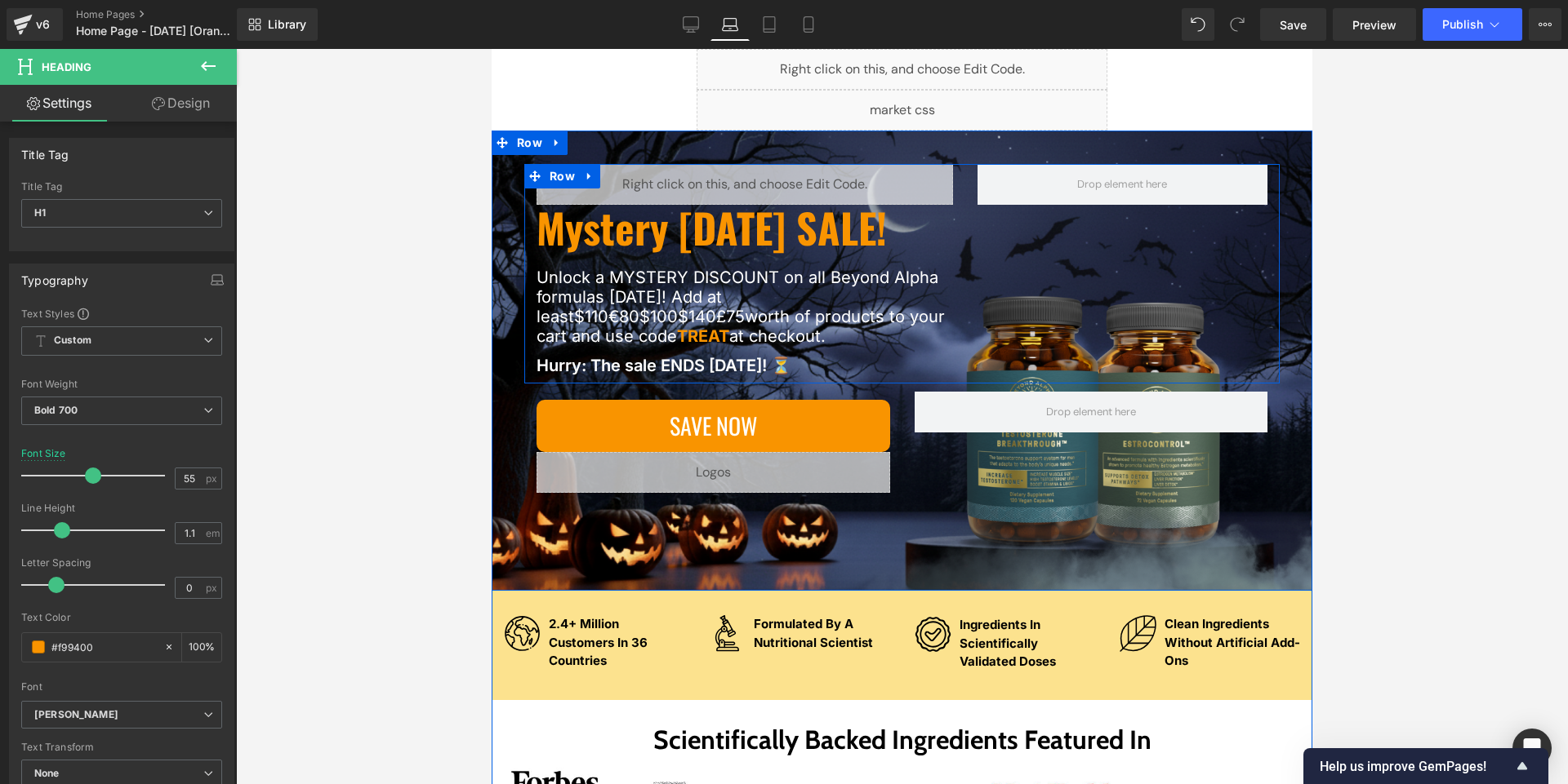
click at [783, 342] on div "Liquid Mystery [DATE] SALE! Heading Unlock a MYSTERY DISCOUNT on all Beyond Alp…" at bounding box center [902, 274] width 756 height 220
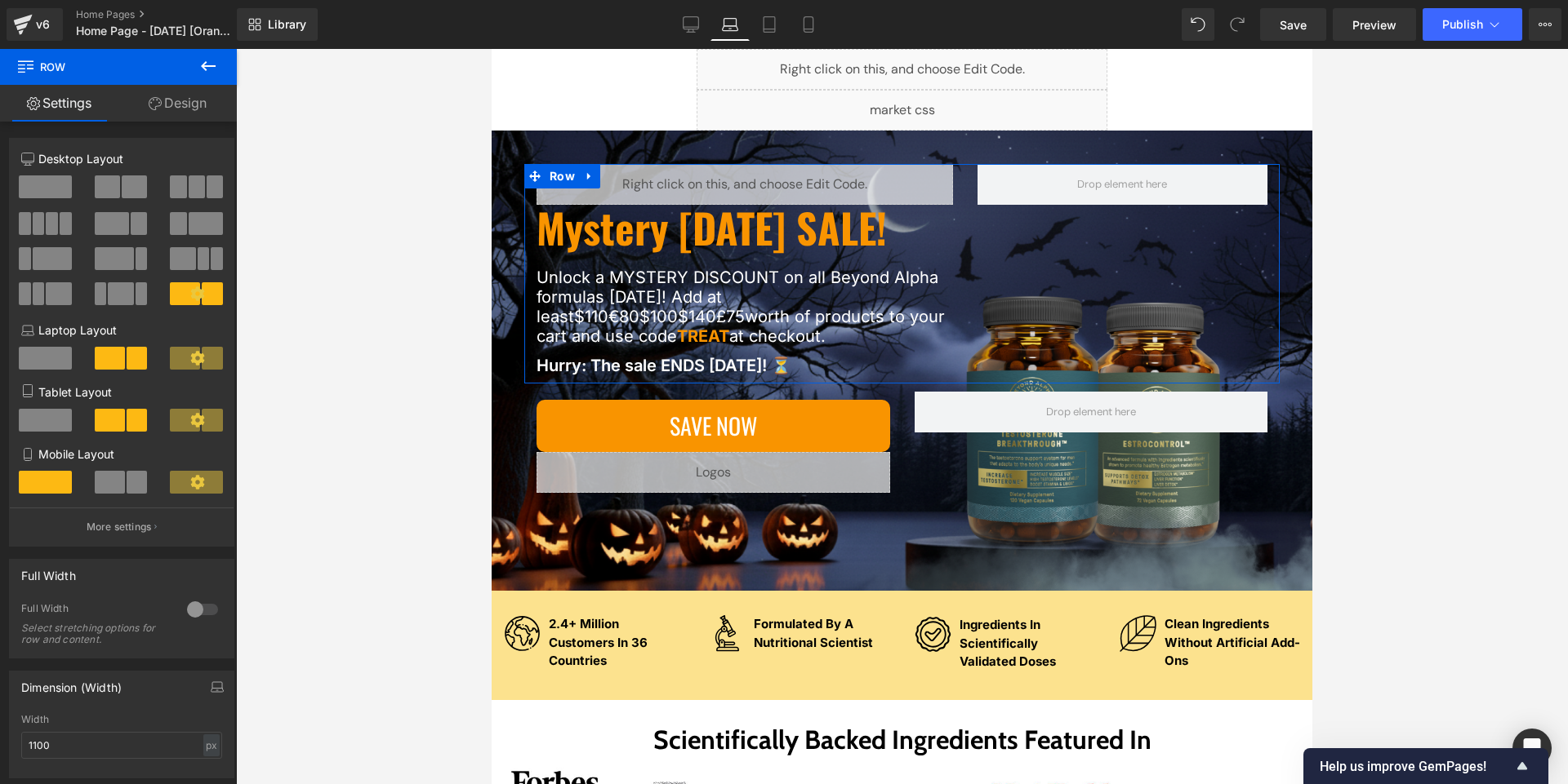
click at [184, 113] on link "Design" at bounding box center [177, 103] width 118 height 36
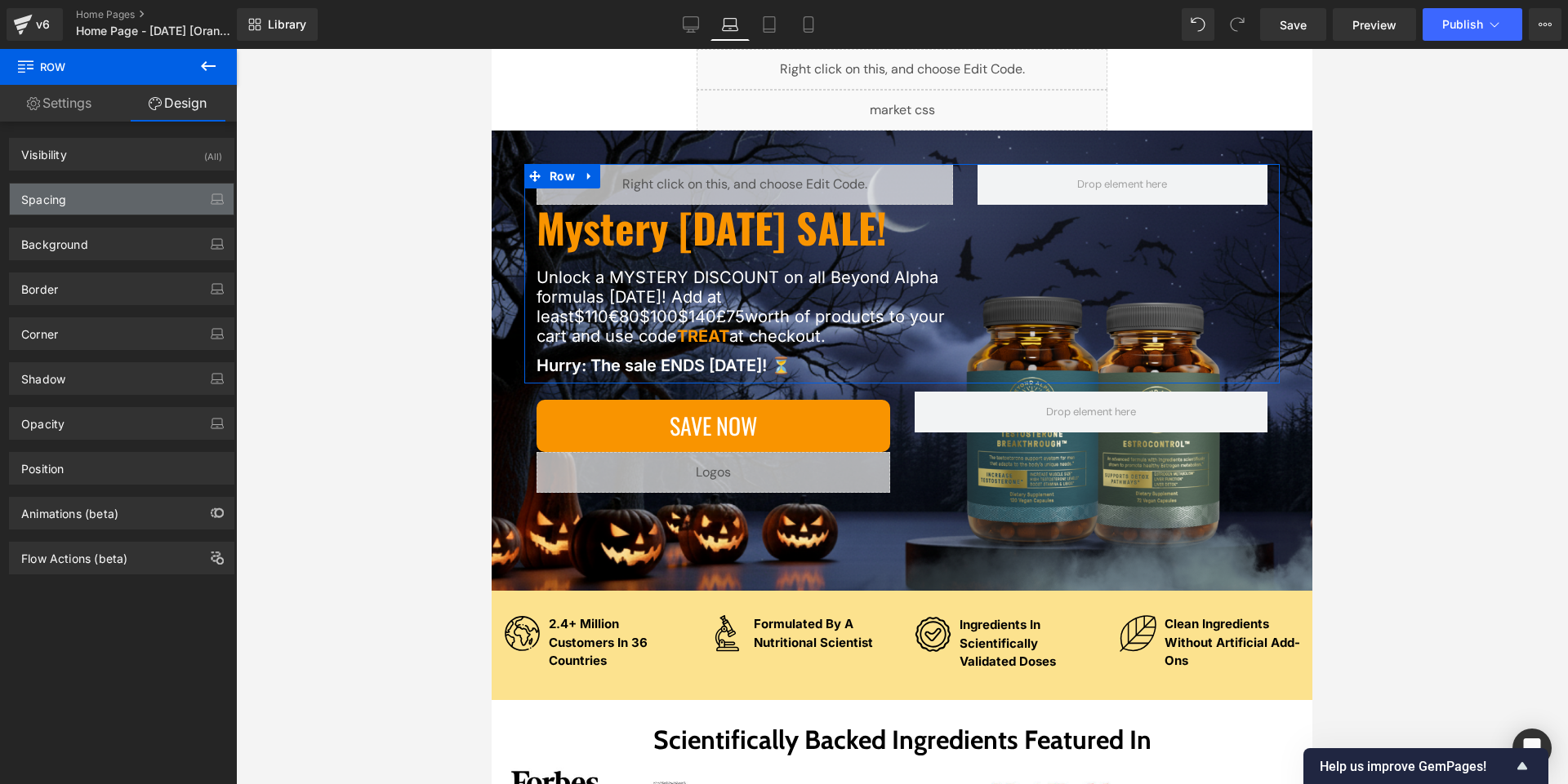
click at [113, 208] on div "Spacing" at bounding box center [121, 199] width 224 height 31
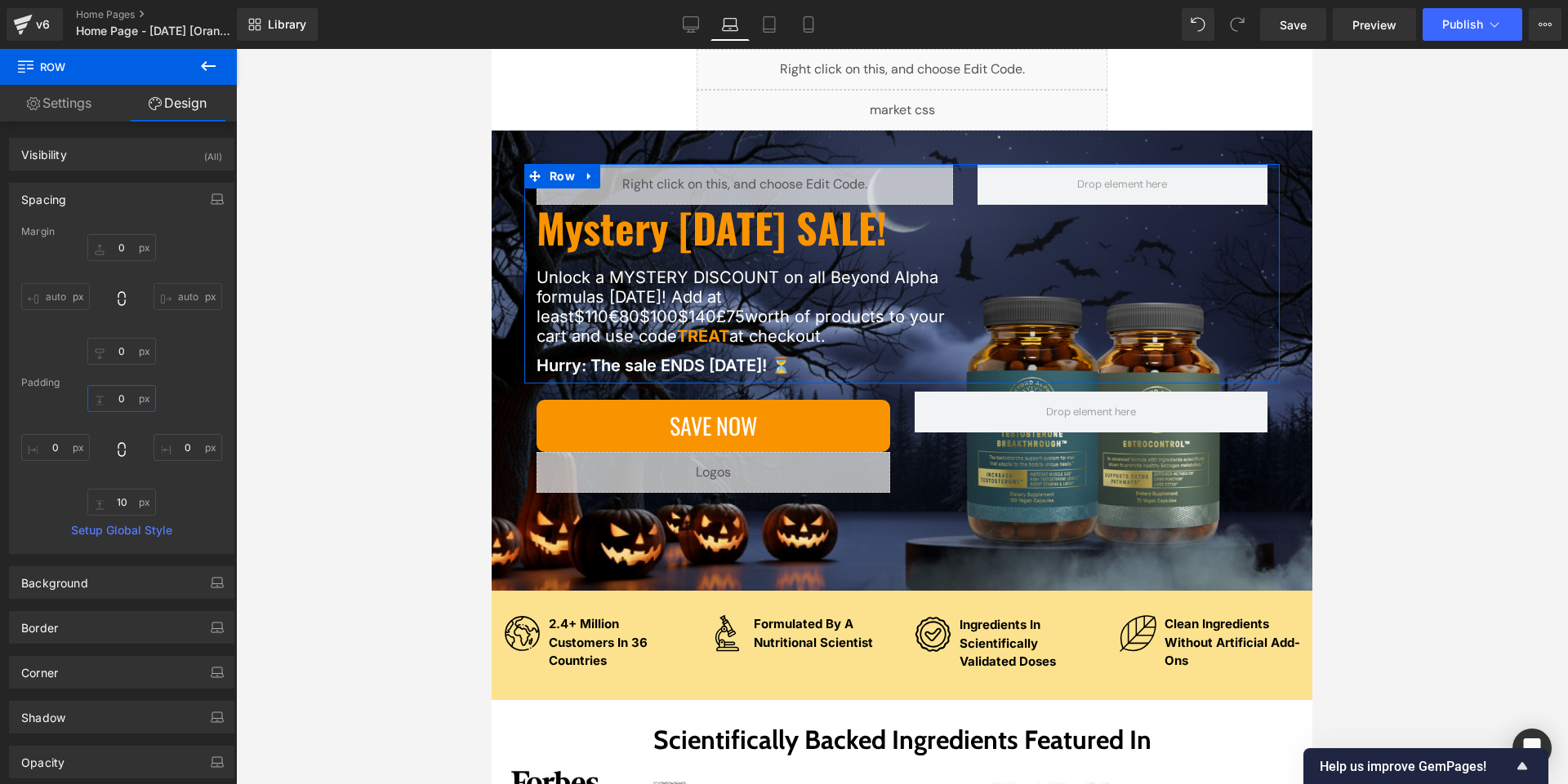
click at [125, 403] on input "0" at bounding box center [121, 399] width 69 height 27
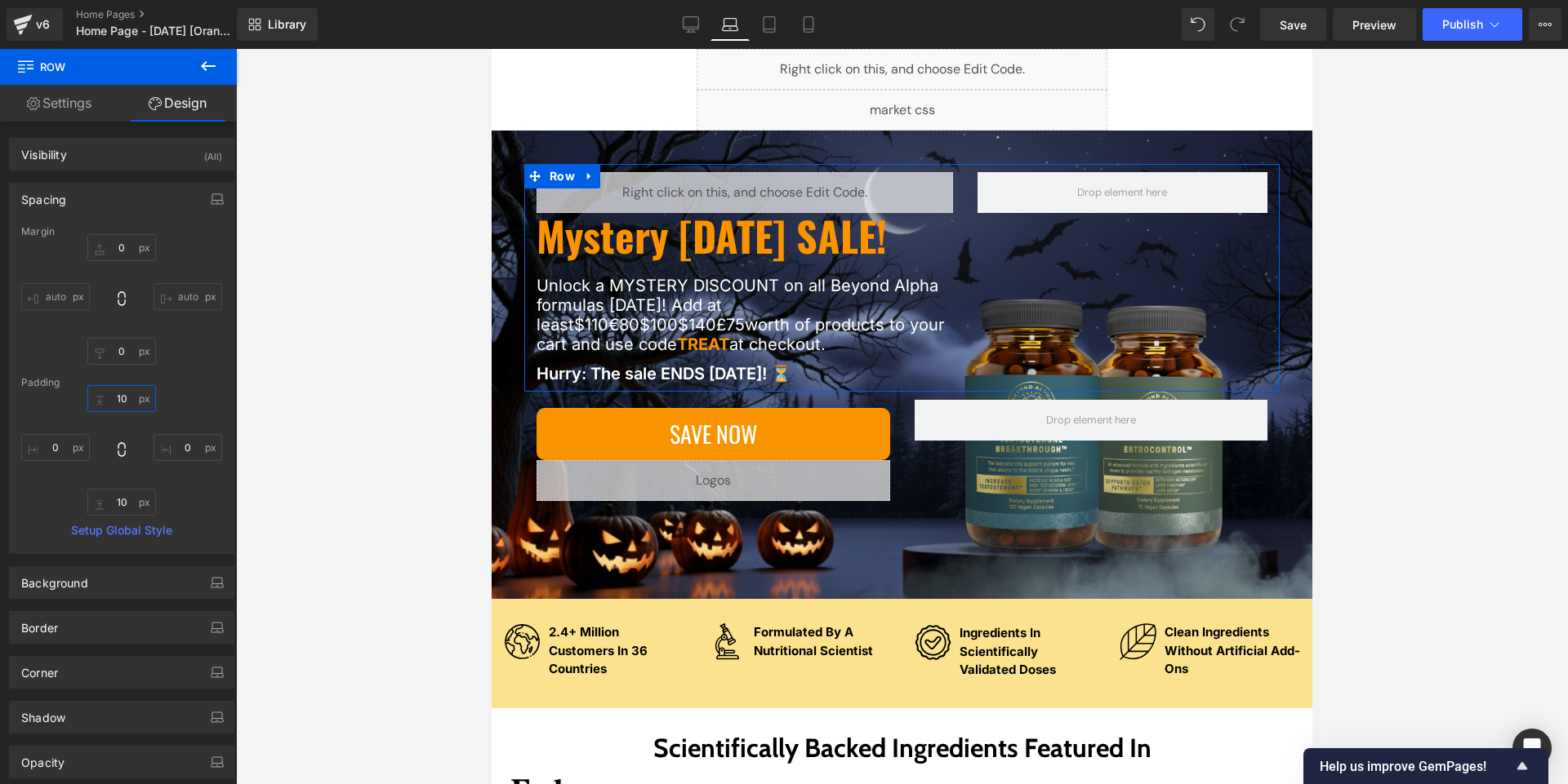
type input "1"
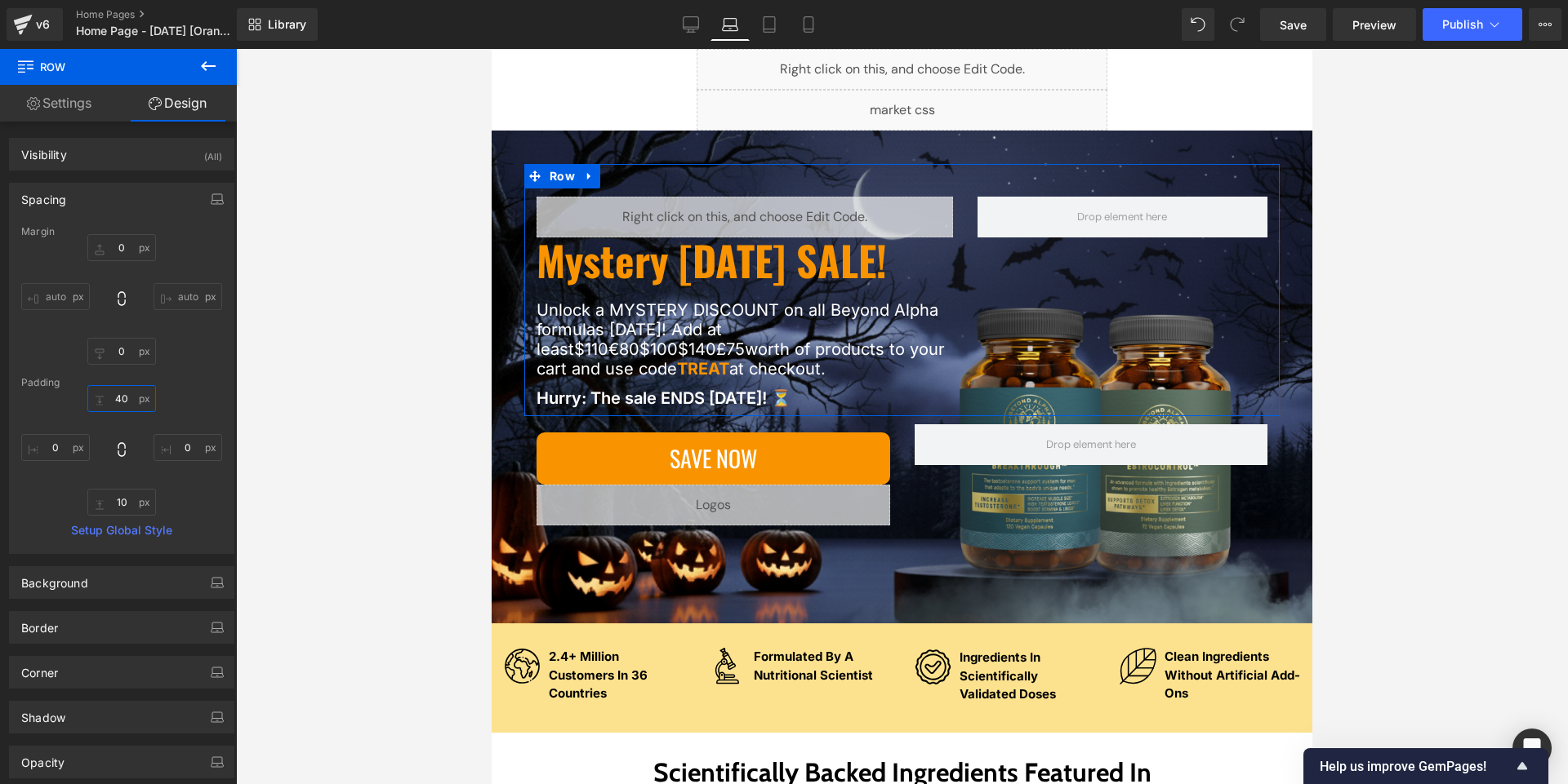
type input "4"
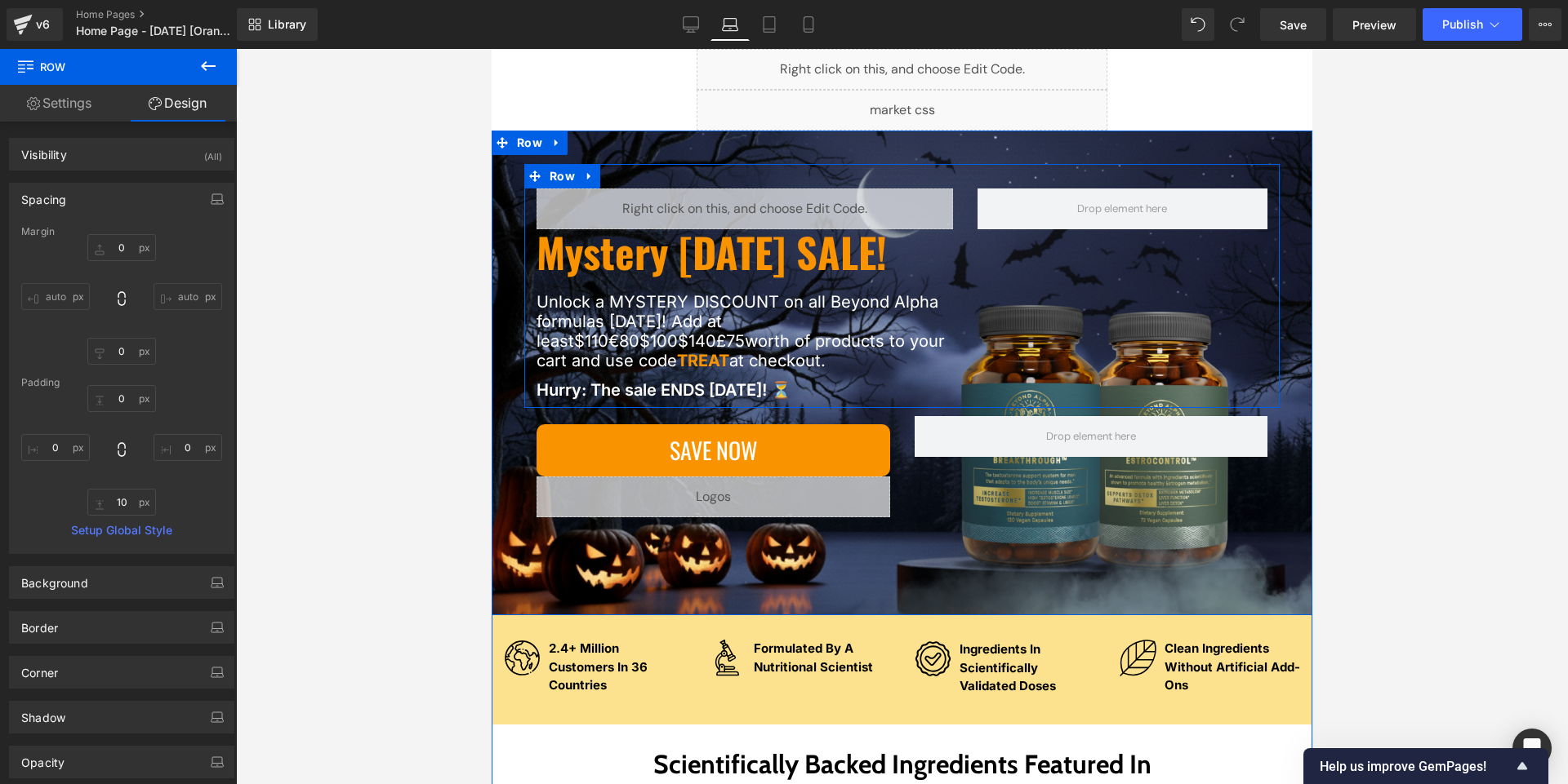
click at [530, 285] on div "Liquid Mystery [DATE] SALE! Heading Unlock a MYSTERY DISCOUNT on all Beyond Alp…" at bounding box center [745, 294] width 441 height 211
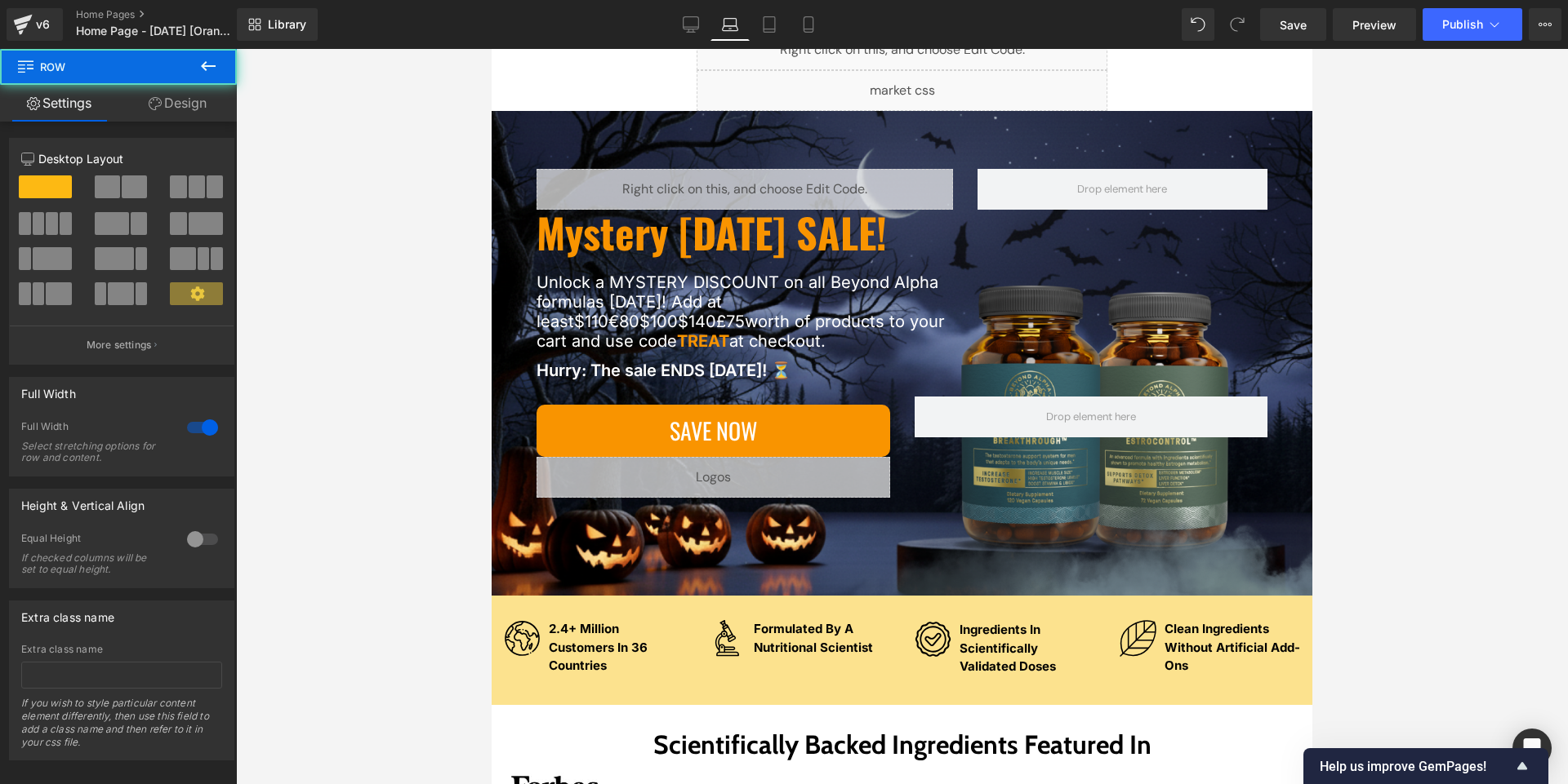
scroll to position [153, 0]
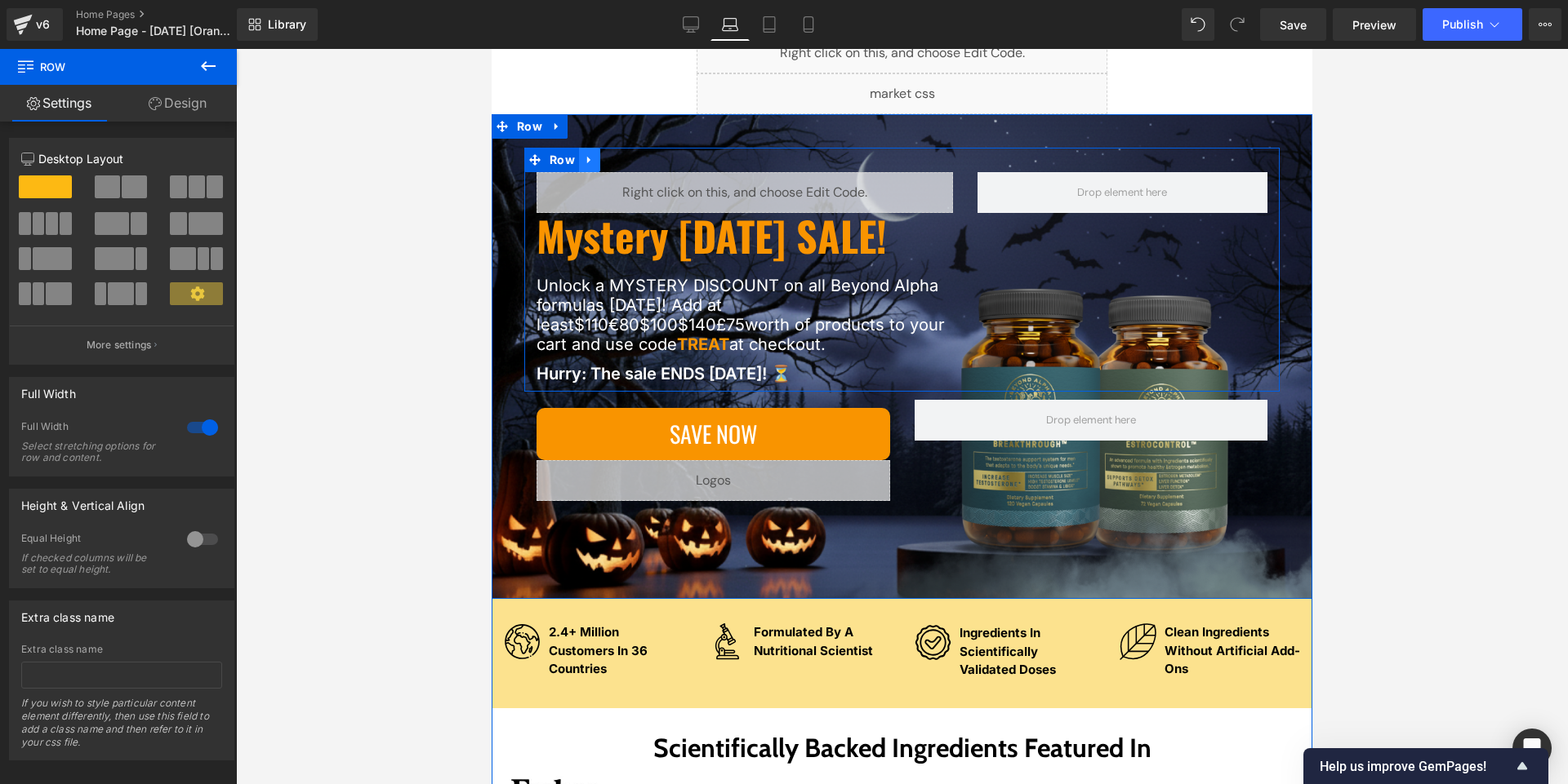
click at [584, 165] on icon at bounding box center [590, 160] width 12 height 12
click at [567, 225] on h1 "Mystery [DATE] SALE!" at bounding box center [745, 235] width 416 height 45
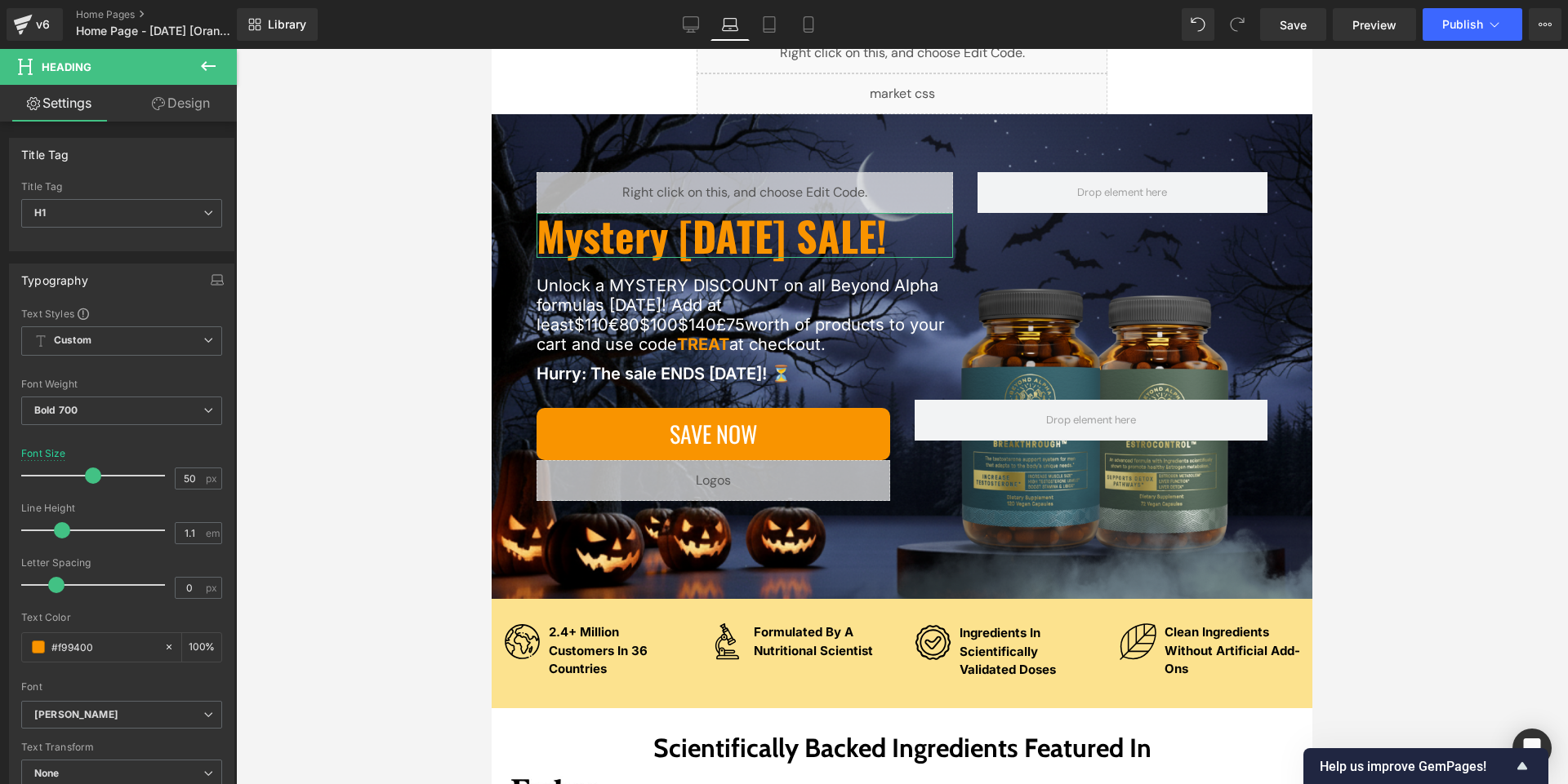
click at [160, 97] on icon at bounding box center [159, 104] width 13 height 13
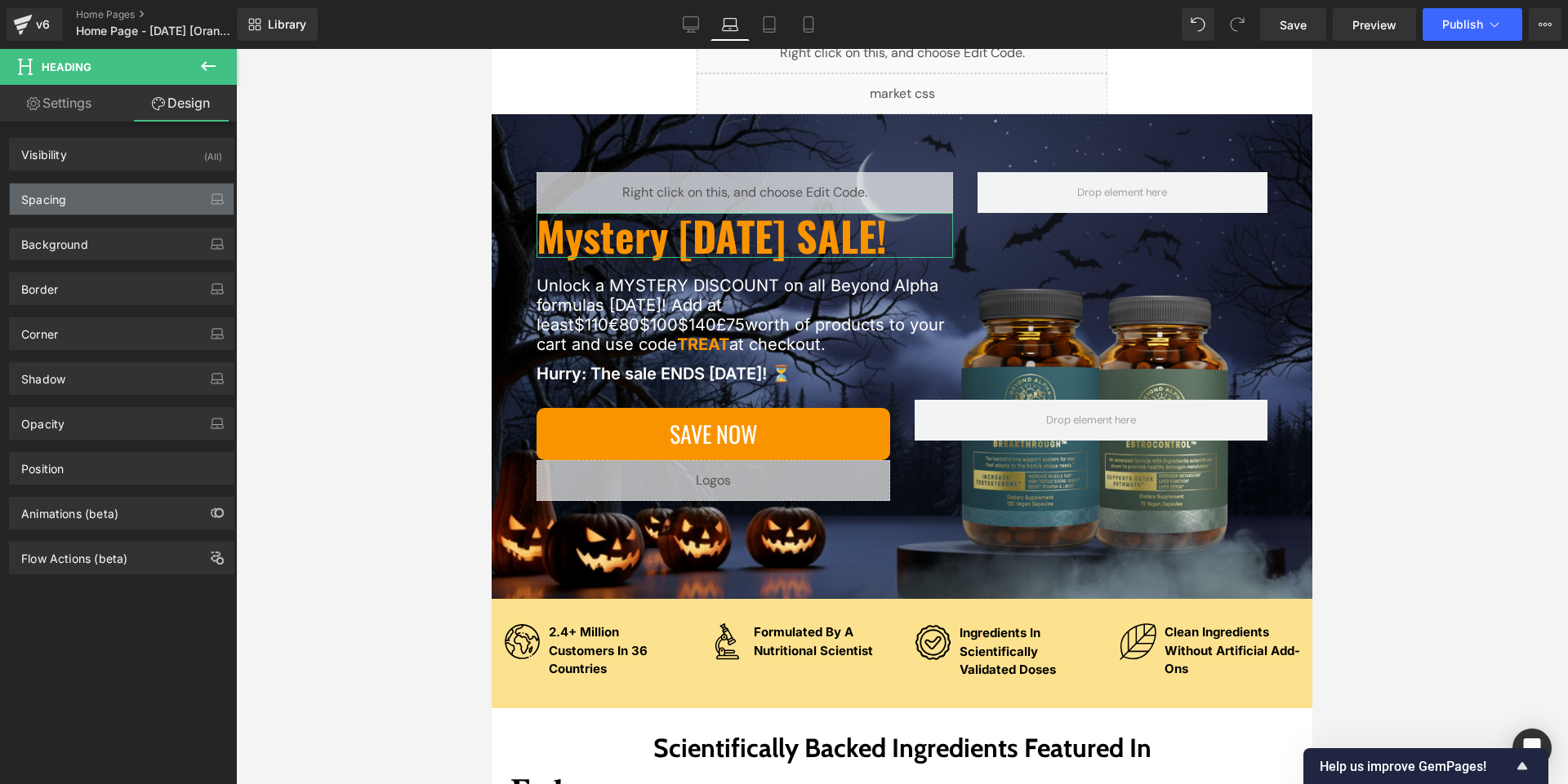
click at [92, 205] on div "Spacing" at bounding box center [121, 199] width 224 height 31
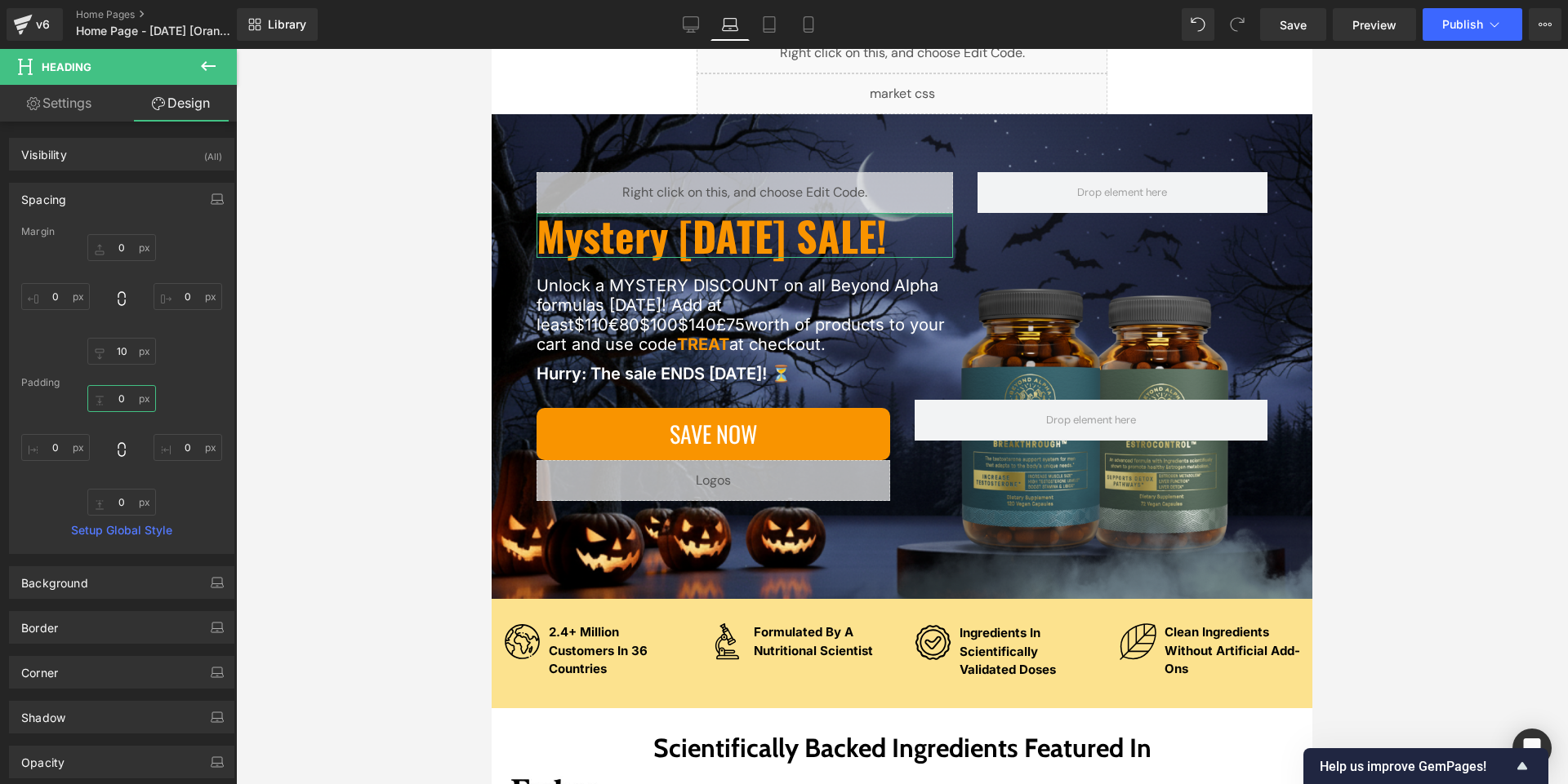
click at [125, 402] on input "0" at bounding box center [121, 399] width 69 height 27
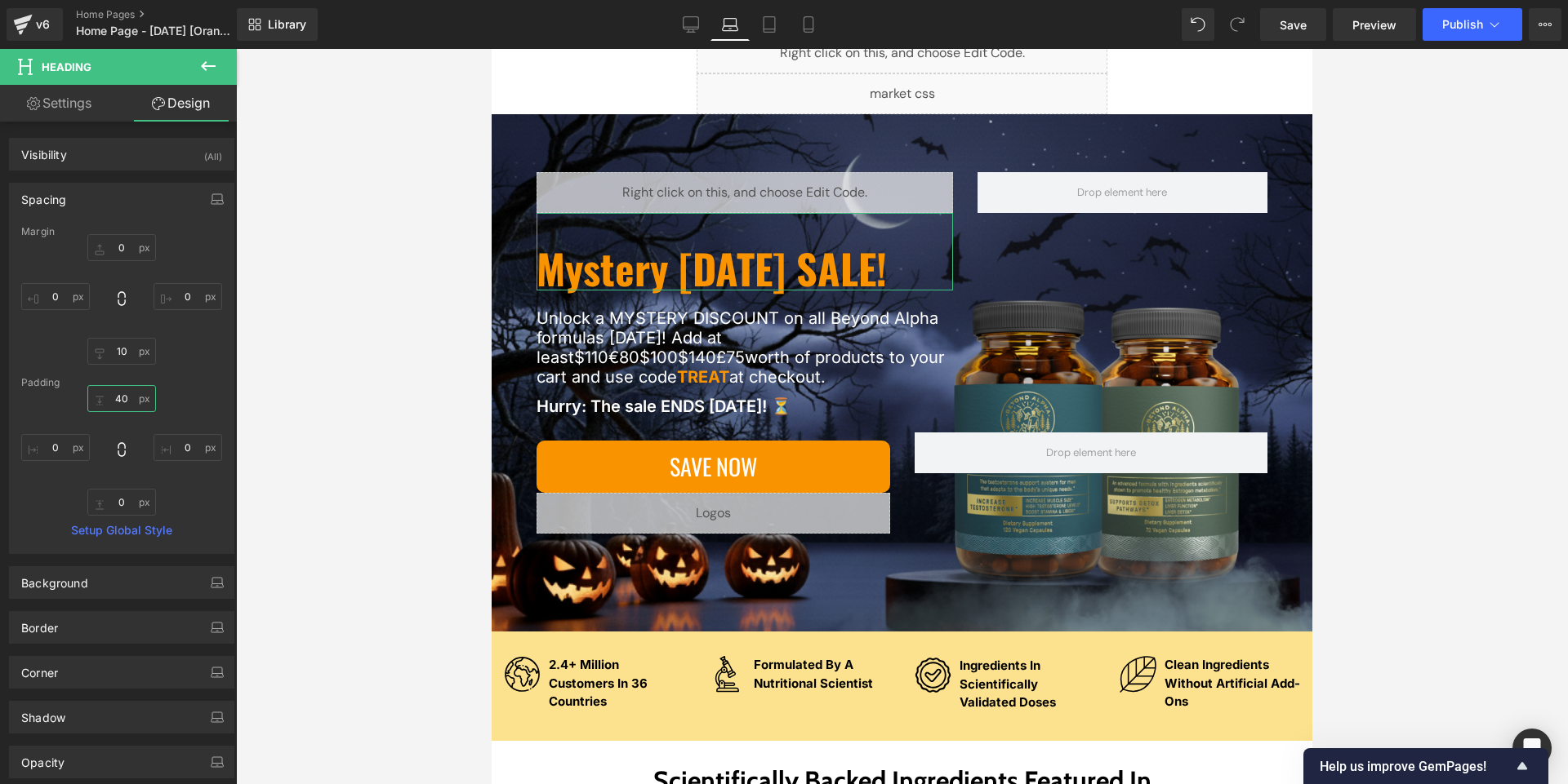
type input "4"
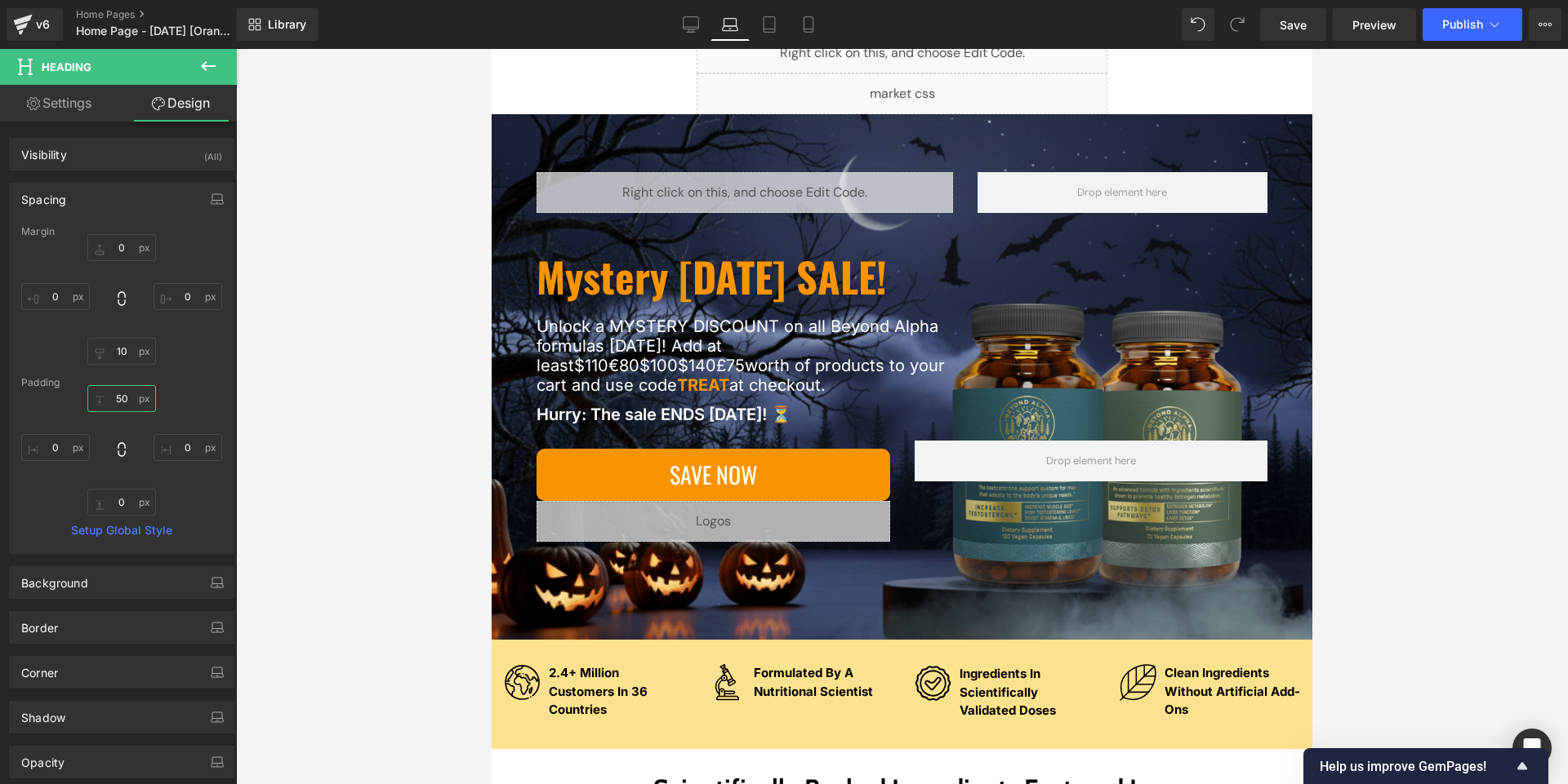
type input "50"
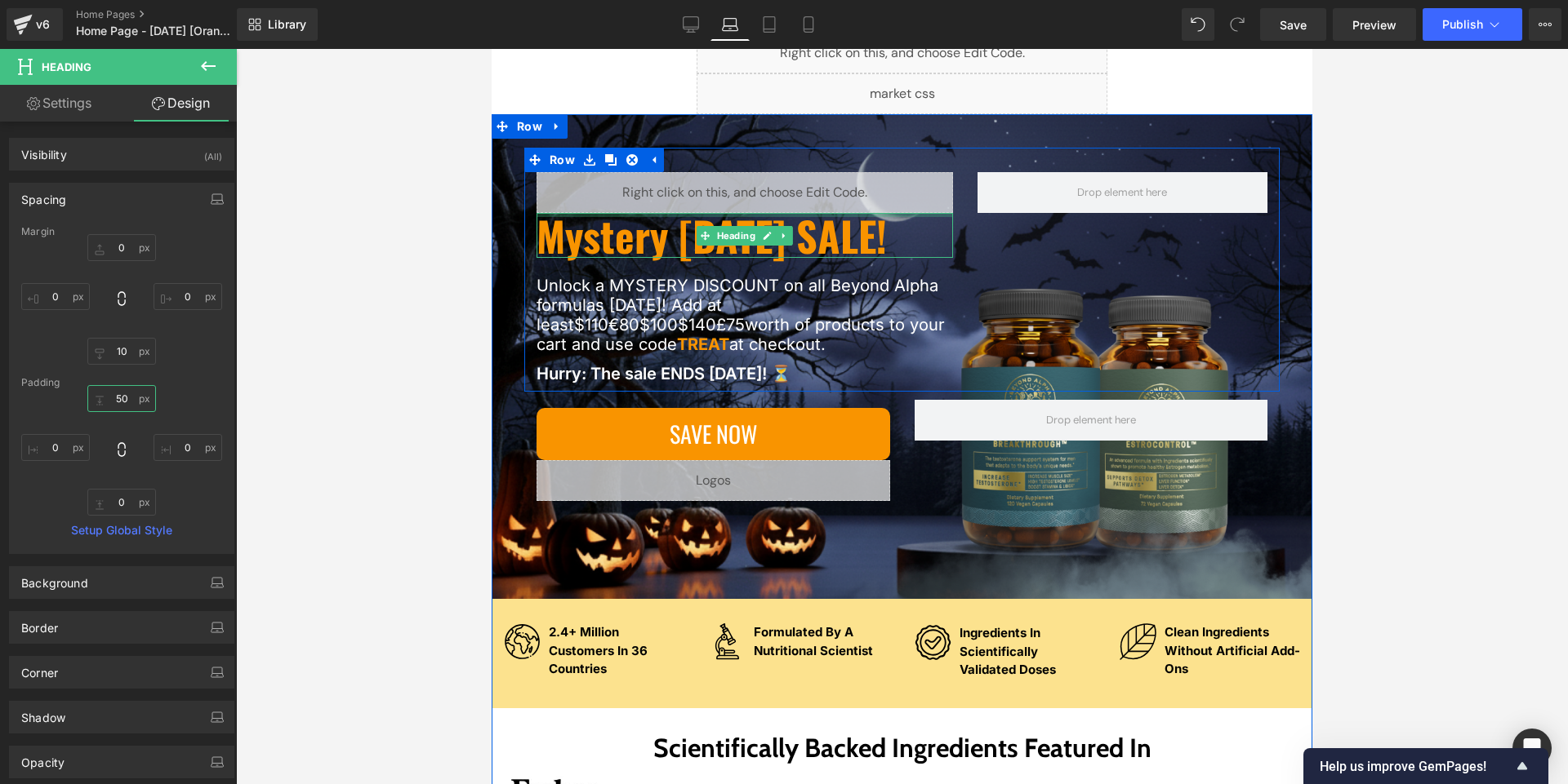
drag, startPoint x: 826, startPoint y: 253, endPoint x: 807, endPoint y: 190, distance: 65.8
click at [783, 190] on div "Liquid Mystery [DATE] SALE! Heading Unlock a MYSTERY DISCOUNT on all Beyond Alp…" at bounding box center [745, 278] width 441 height 211
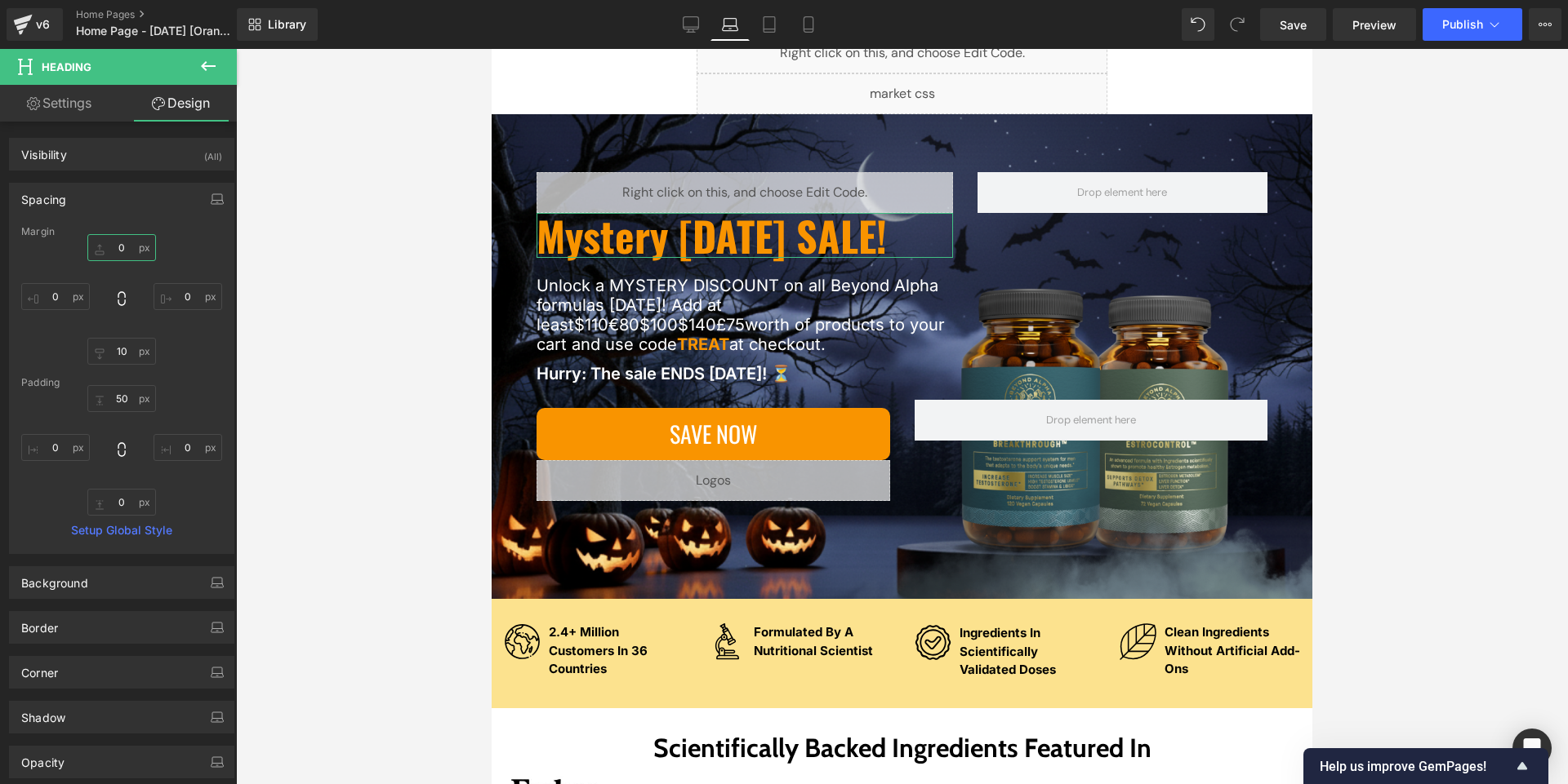
click at [116, 252] on input "0" at bounding box center [121, 248] width 69 height 27
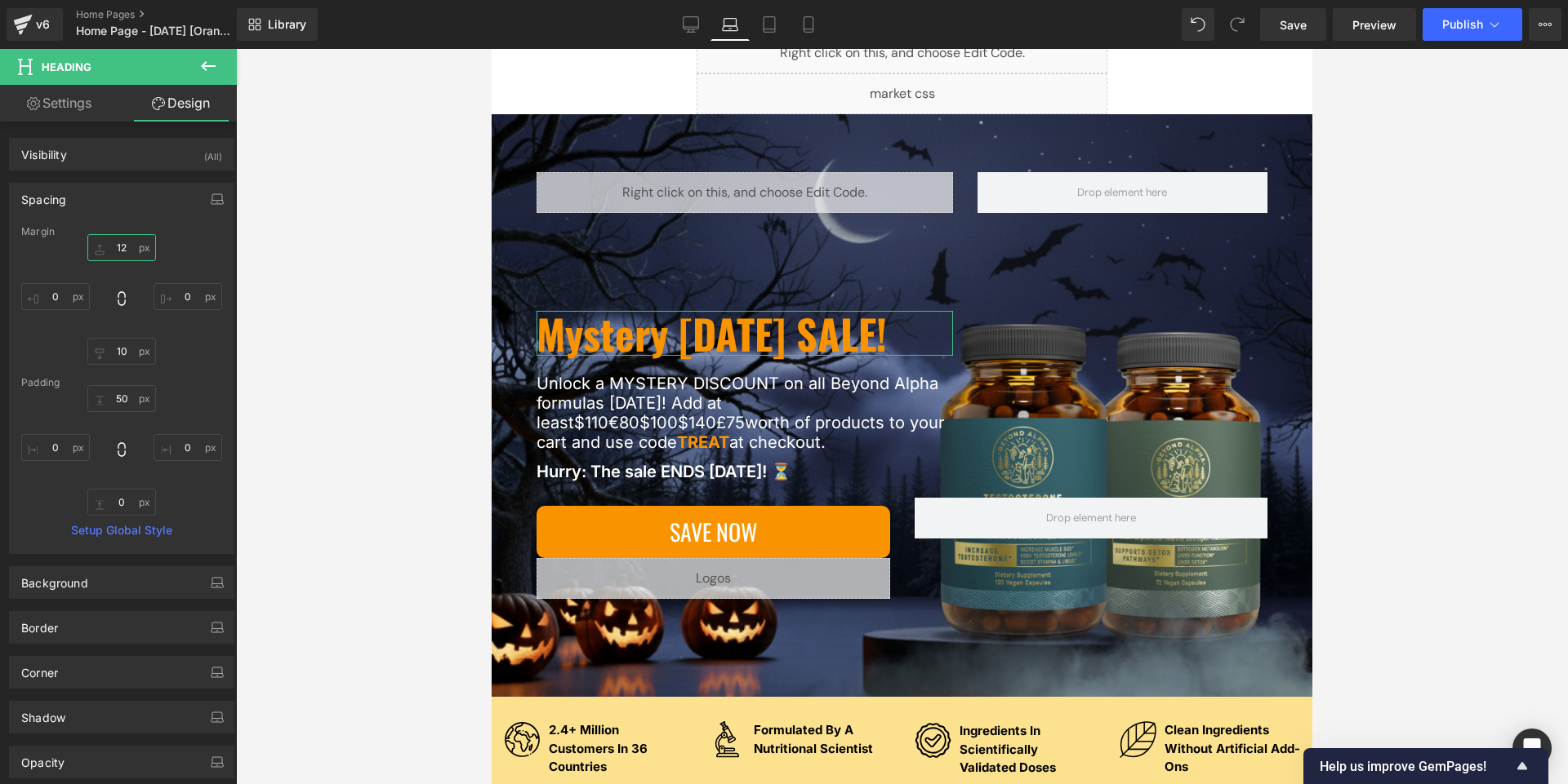
type input "1"
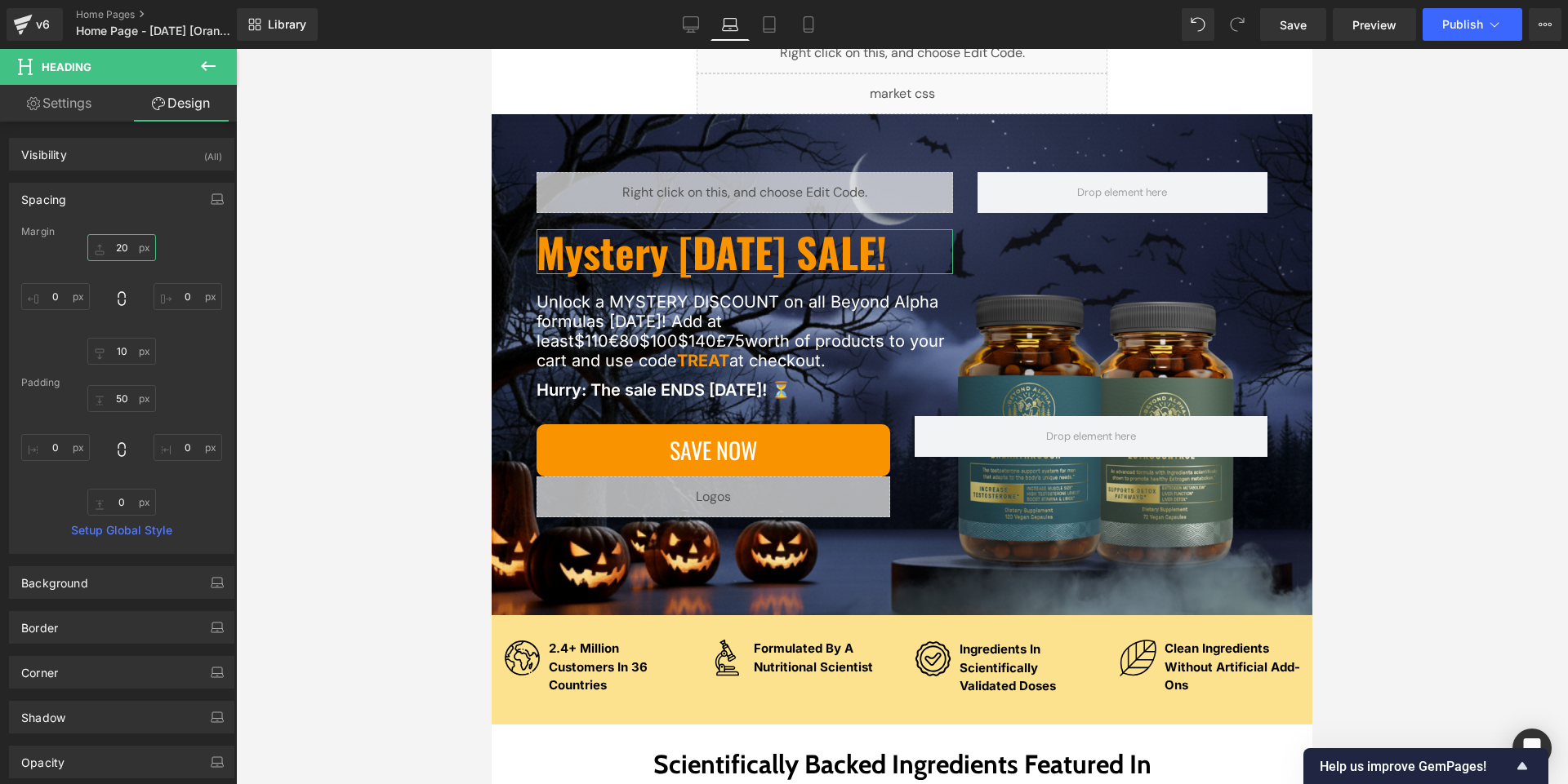
type input "2"
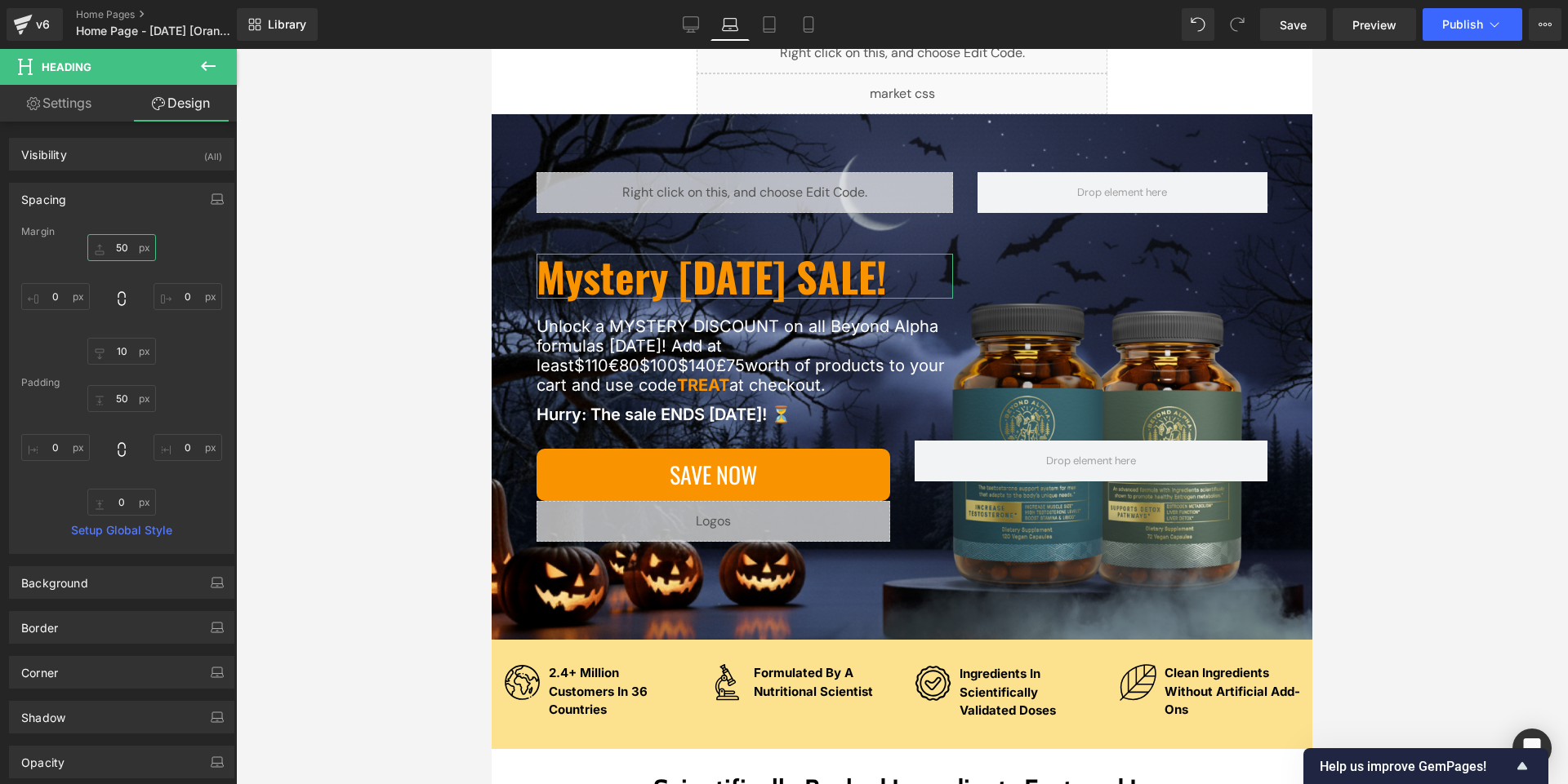
type input "5"
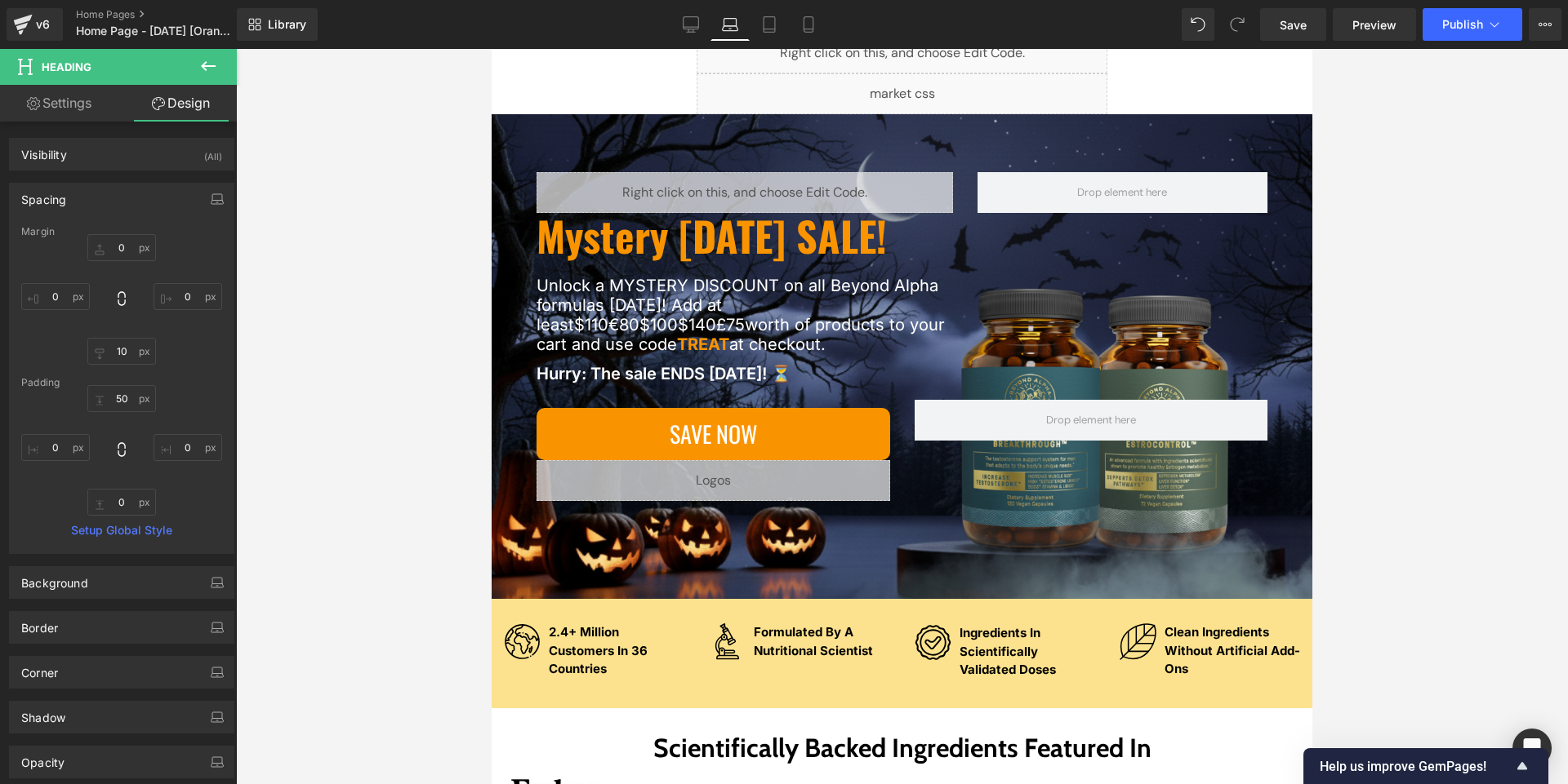
click at [329, 338] on div at bounding box center [902, 416] width 1332 height 735
click at [783, 31] on span "Save" at bounding box center [1292, 25] width 27 height 17
click at [783, 34] on link "Preview" at bounding box center [1374, 25] width 83 height 33
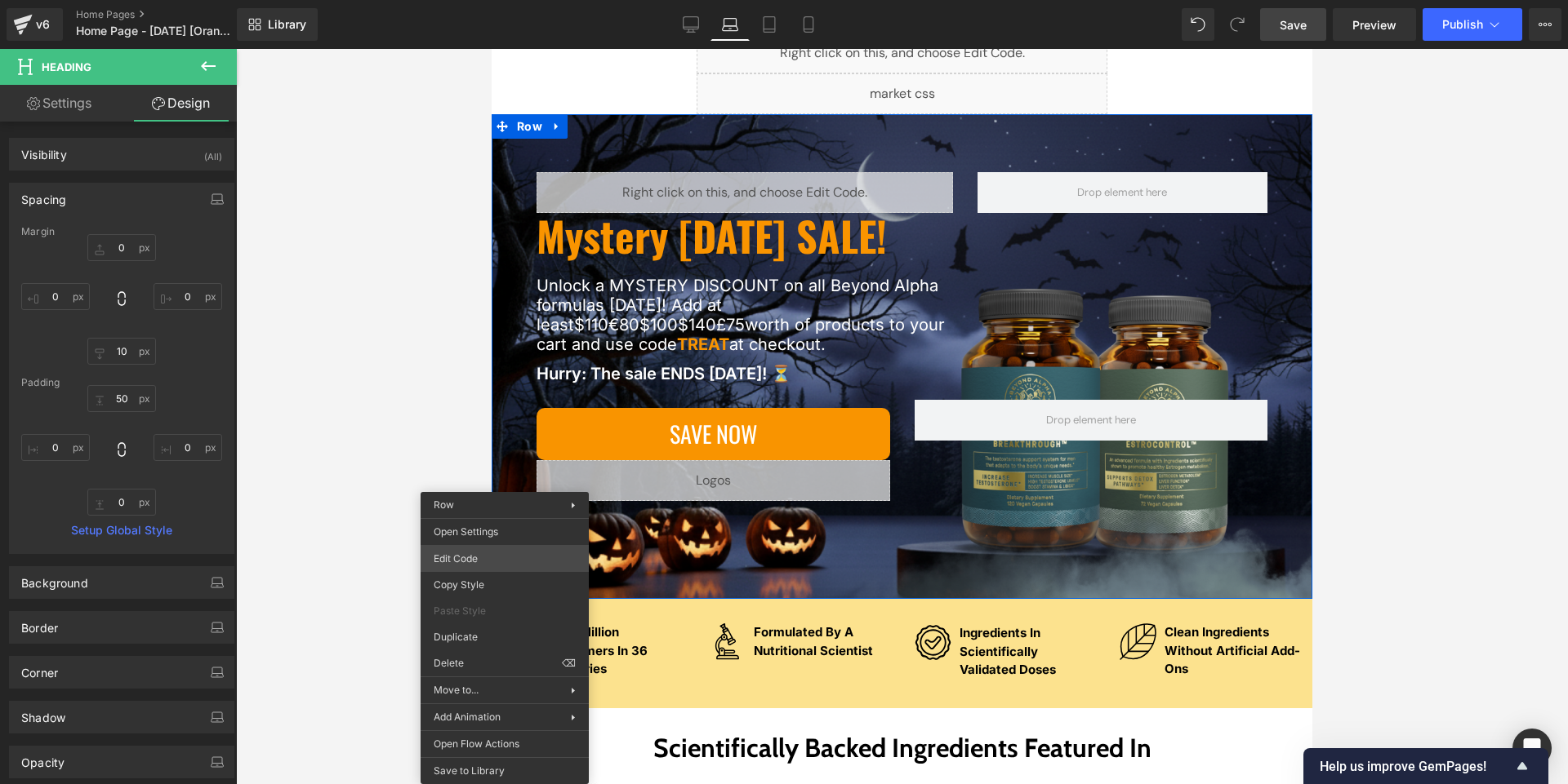
click at [476, 0] on div "You are previewing how the will restyle your page. You can not edit Elements in…" at bounding box center [784, 0] width 1568 height 0
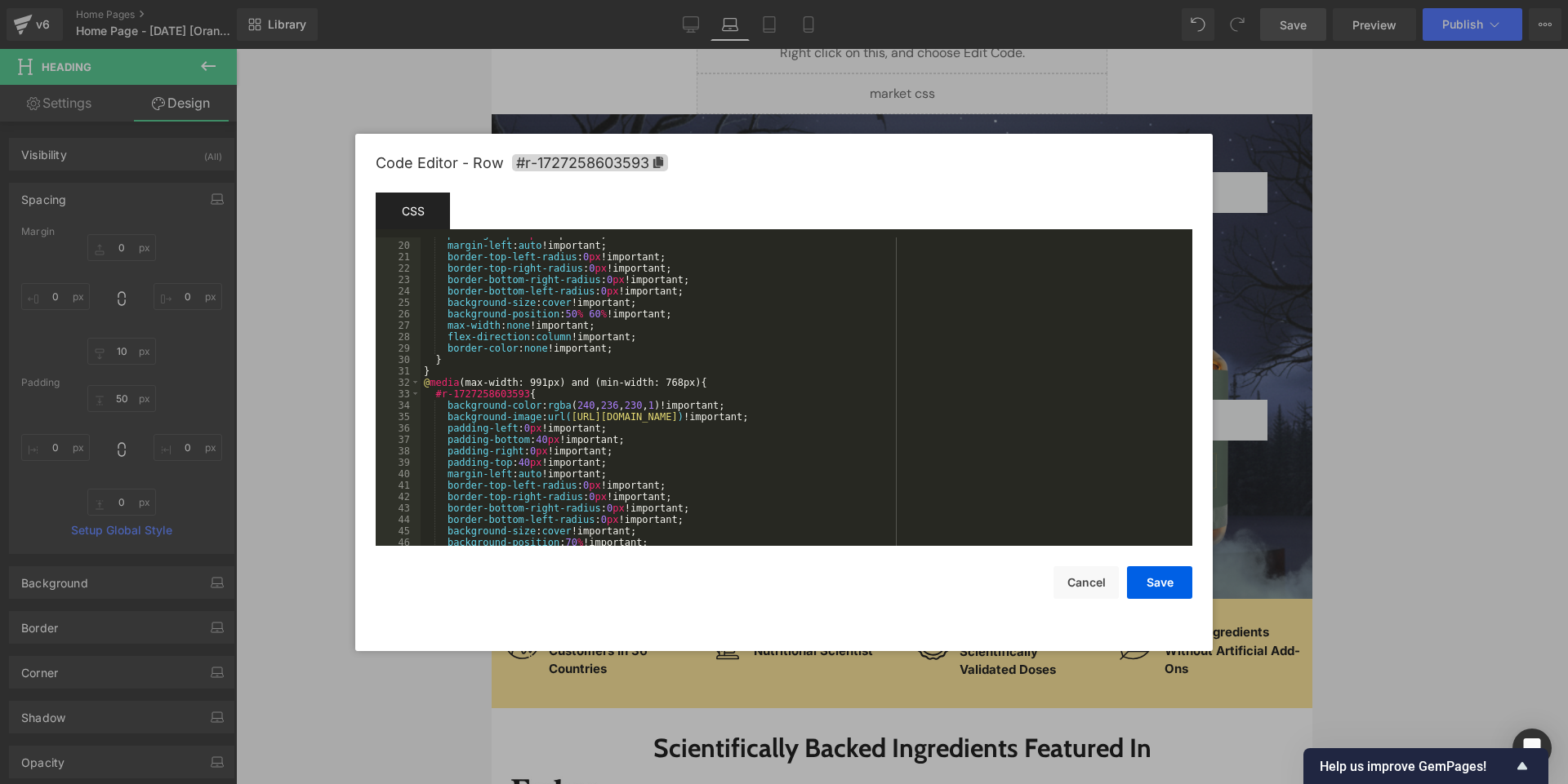
scroll to position [1097, 0]
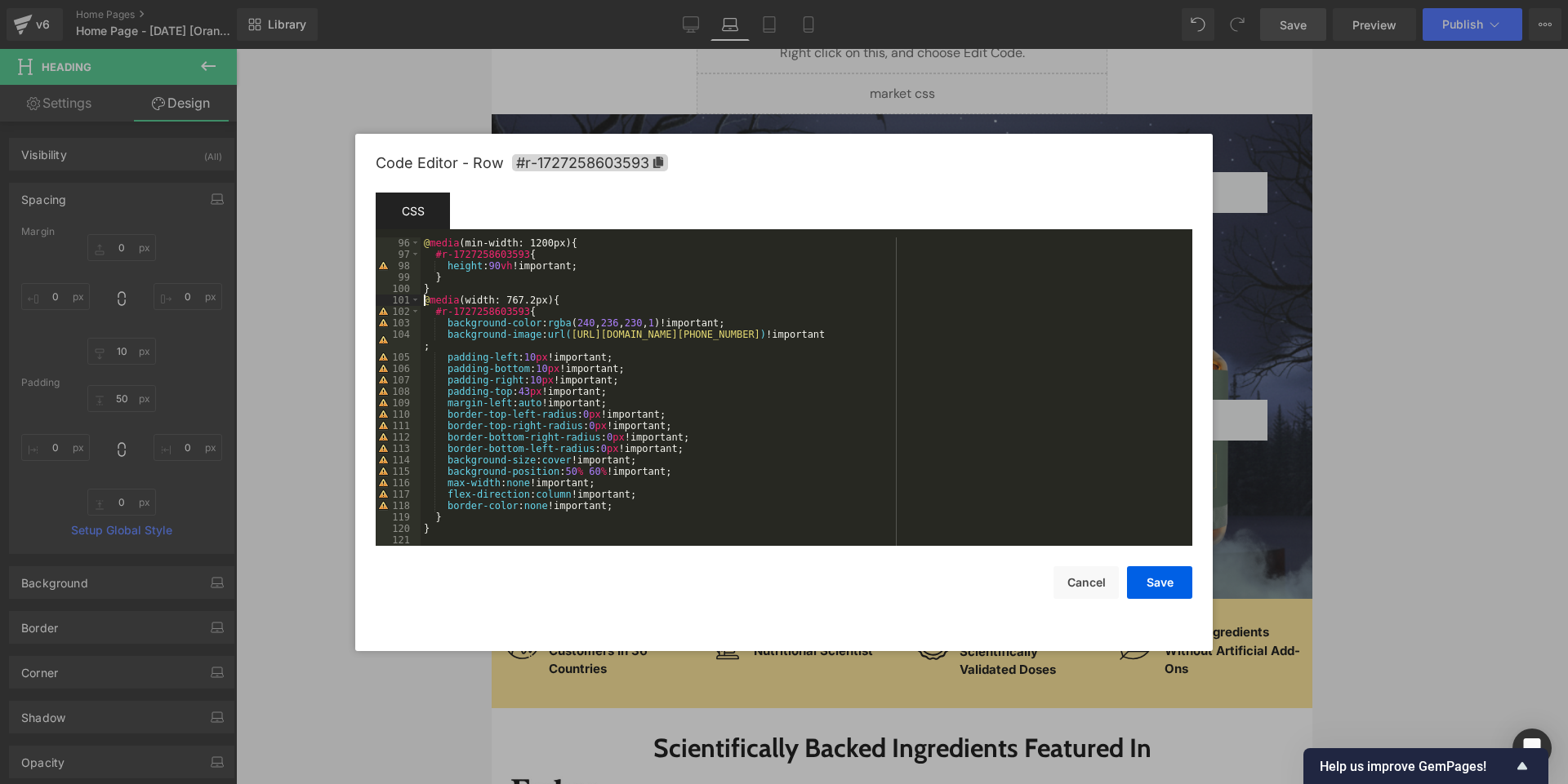
click at [421, 298] on div "@ media (min-width: 1200px) { #r-1727258603593 { height : 90 vh !important; } }…" at bounding box center [803, 403] width 765 height 331
click at [467, 275] on div "@ media (min-width: 1200px) { #r-1727258603593 { height : 90 vh !important; } }…" at bounding box center [803, 403] width 765 height 331
click at [439, 286] on div "@ media (min-width: 1200px) { #r-1727258603593 { height : 90 vh !important; } }…" at bounding box center [803, 403] width 765 height 331
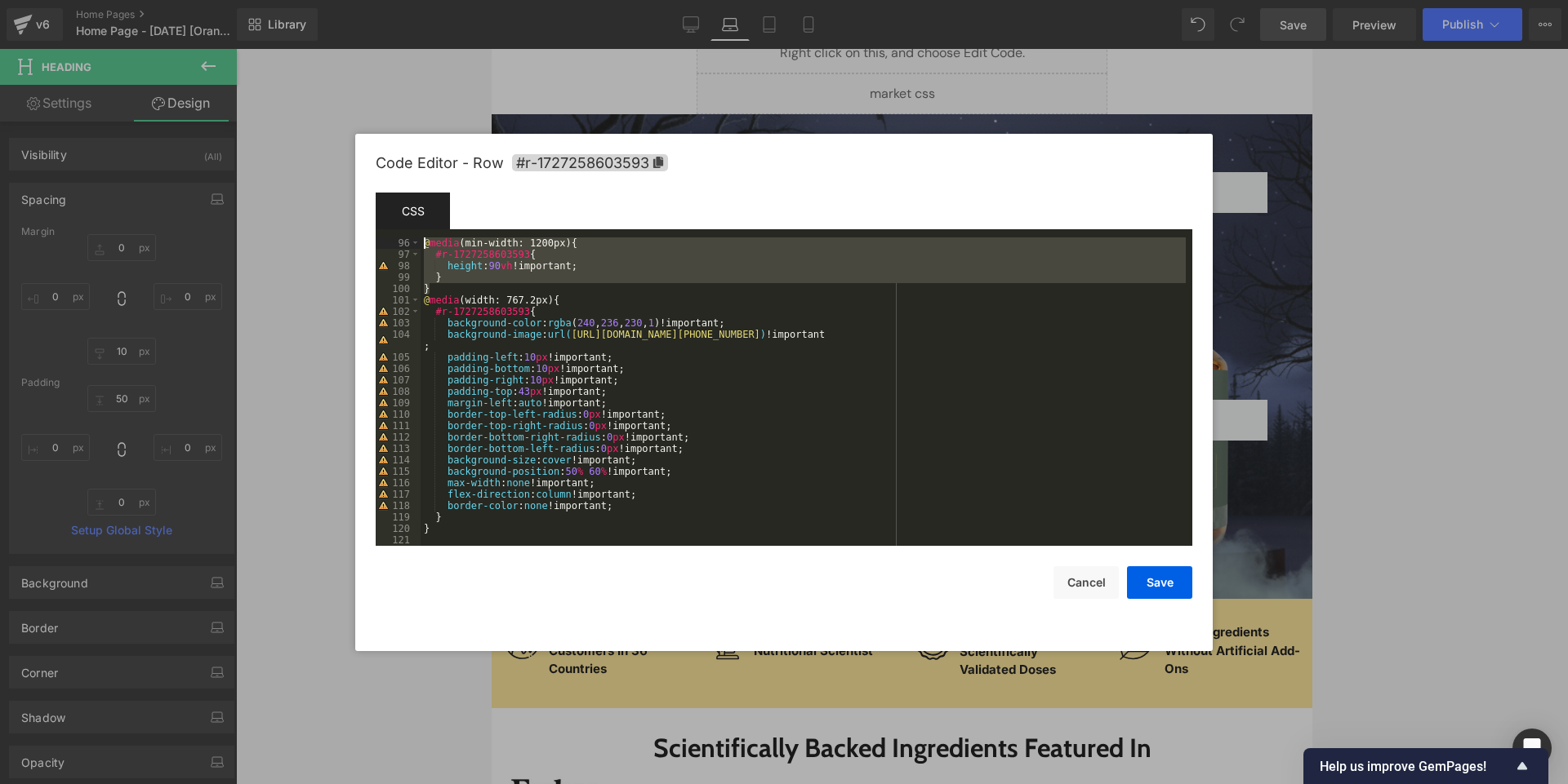
drag, startPoint x: 439, startPoint y: 286, endPoint x: 419, endPoint y: 246, distance: 44.7
click at [419, 246] on pre "96 97 98 99 100 101 102 103 104 105 106 107 108 109 110 111 112 113 114 115 116…" at bounding box center [784, 392] width 817 height 309
click at [461, 531] on div "@ media (min-width: 1200px) { #r-1727258603593 { height : 90 vh !important; } }…" at bounding box center [803, 403] width 765 height 331
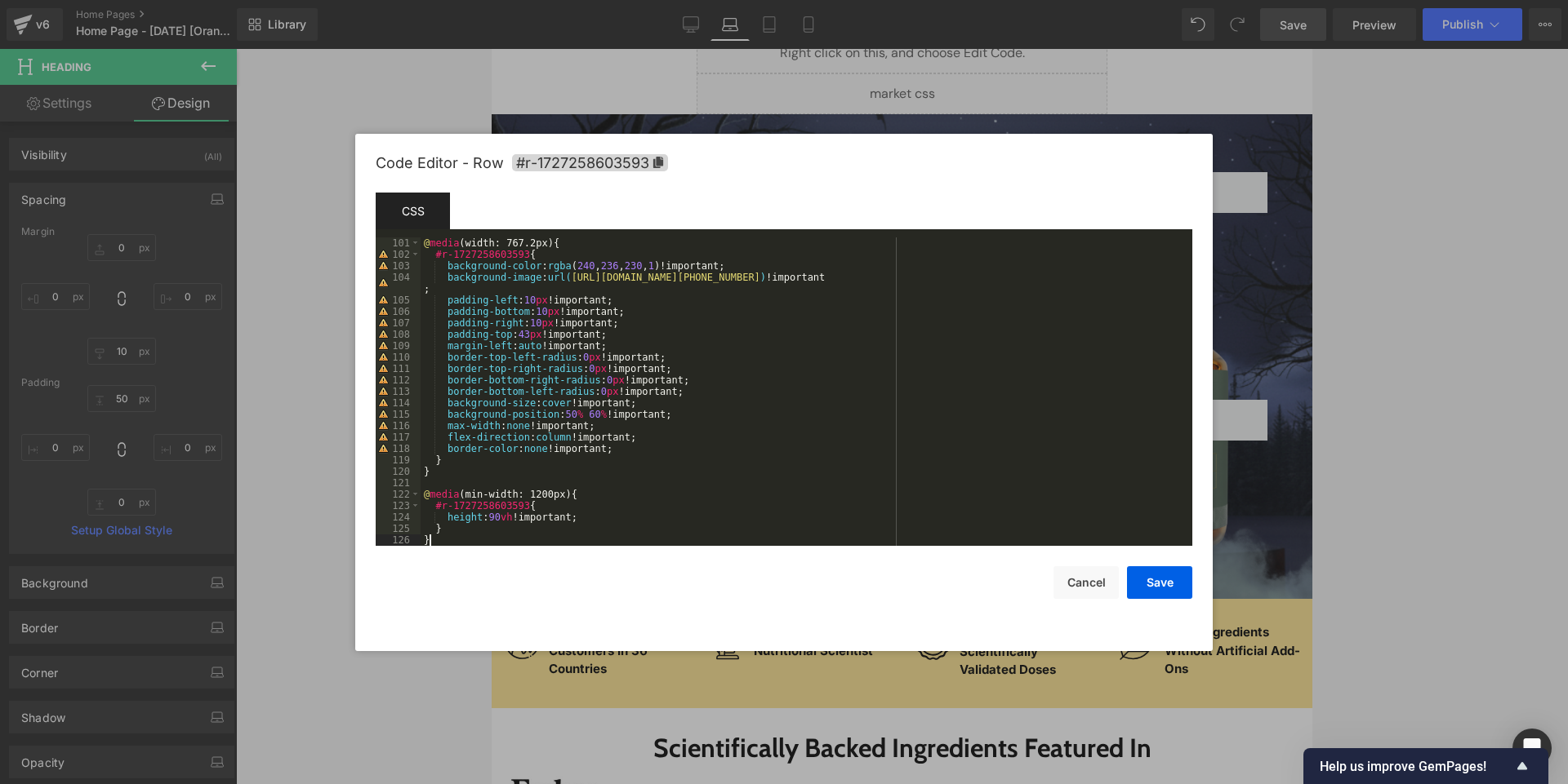
scroll to position [1154, 0]
click at [499, 516] on div "@ media (width: 767.2px) { #r-1727258603593 { background-color : rgba ( 240 , 2…" at bounding box center [803, 403] width 765 height 331
click at [547, 489] on div "@ media (width: 767.2px) { #r-1727258603593 { background-color : rgba ( 240 , 2…" at bounding box center [803, 403] width 765 height 331
click at [504, 518] on div "@ media (width: 767.2px) { #r-1727258603593 { background-color : rgba ( 240 , 2…" at bounding box center [803, 403] width 765 height 331
click at [610, 522] on div "@ media (width: 767.2px) { #r-1727258603593 { background-color : rgba ( 240 , 2…" at bounding box center [803, 403] width 765 height 331
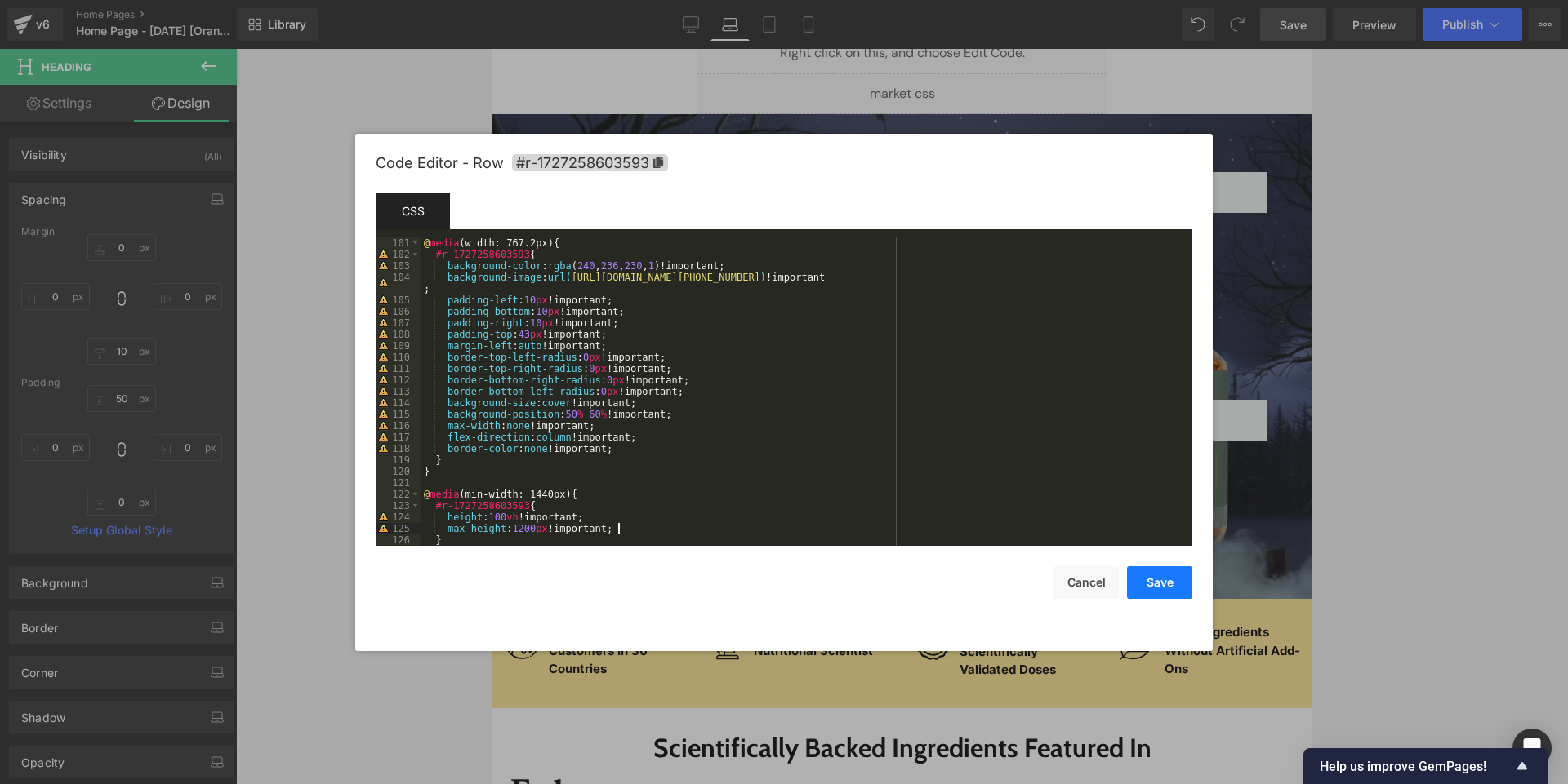
click at [783, 583] on button "Save" at bounding box center [1159, 583] width 65 height 33
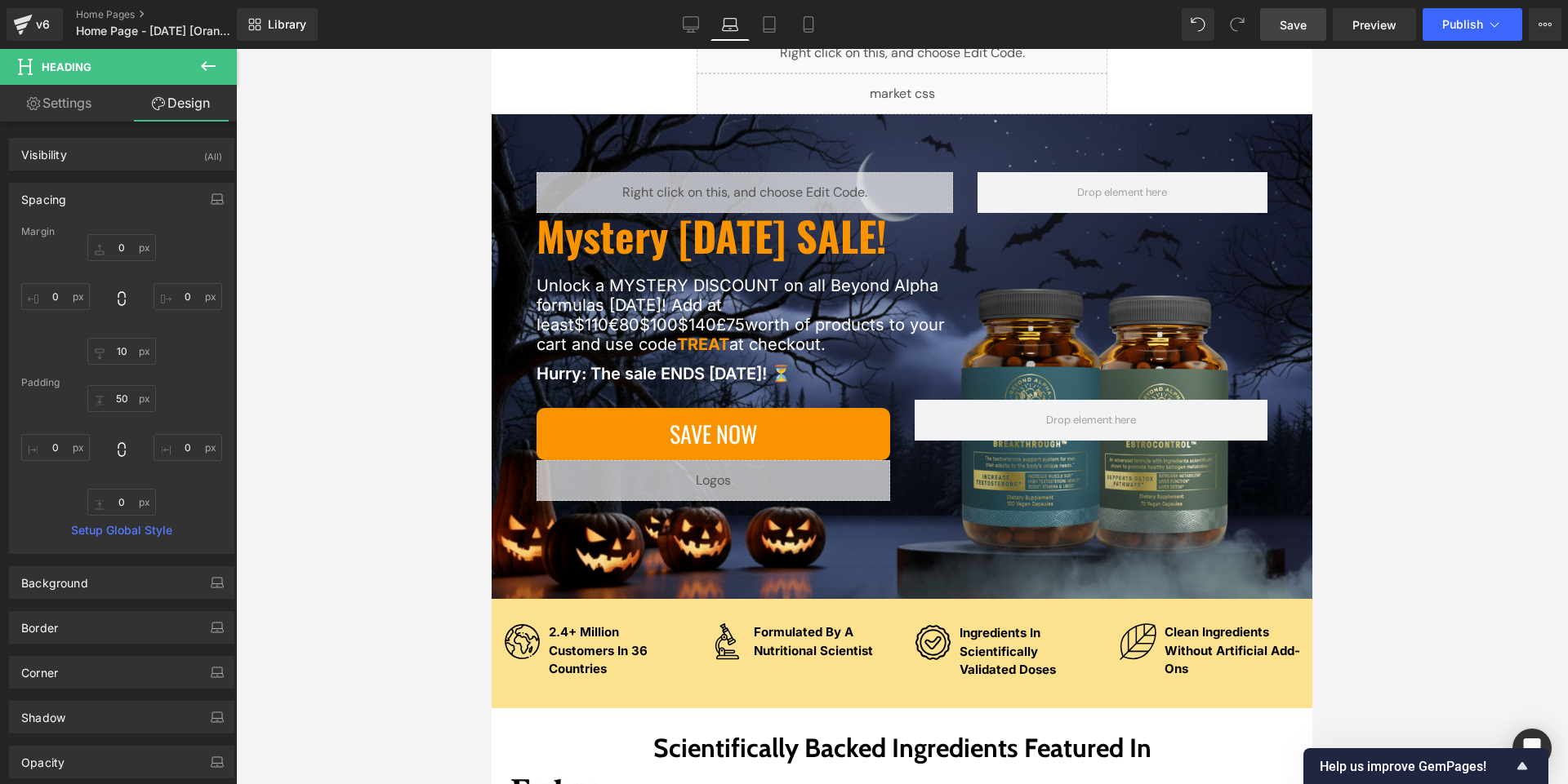
click at [783, 32] on link "Save" at bounding box center [1293, 25] width 66 height 33
click at [783, 26] on span "Preview" at bounding box center [1373, 25] width 44 height 17
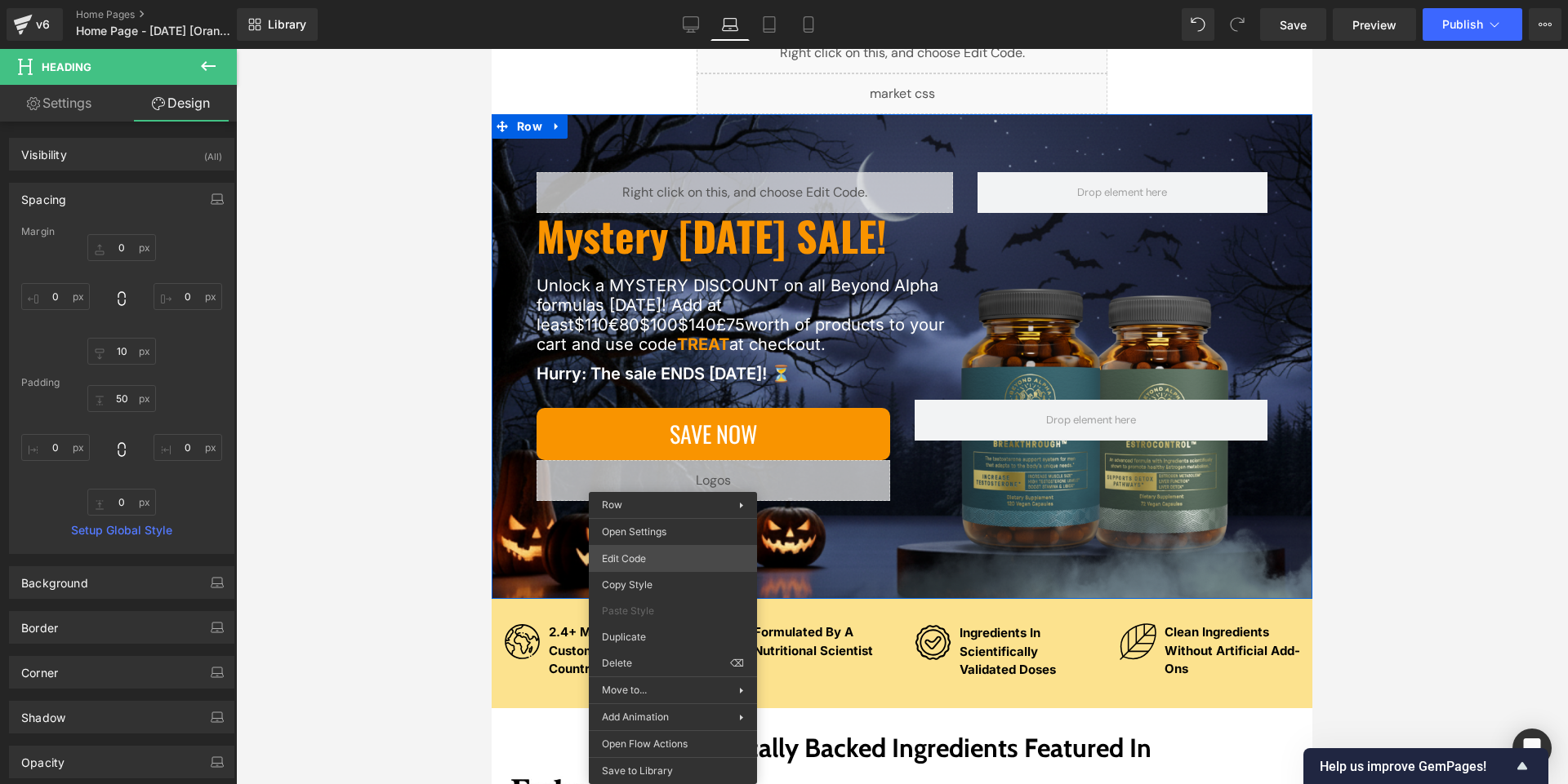
click at [628, 0] on div "You are previewing how the will restyle your page. You can not edit Elements in…" at bounding box center [784, 0] width 1568 height 0
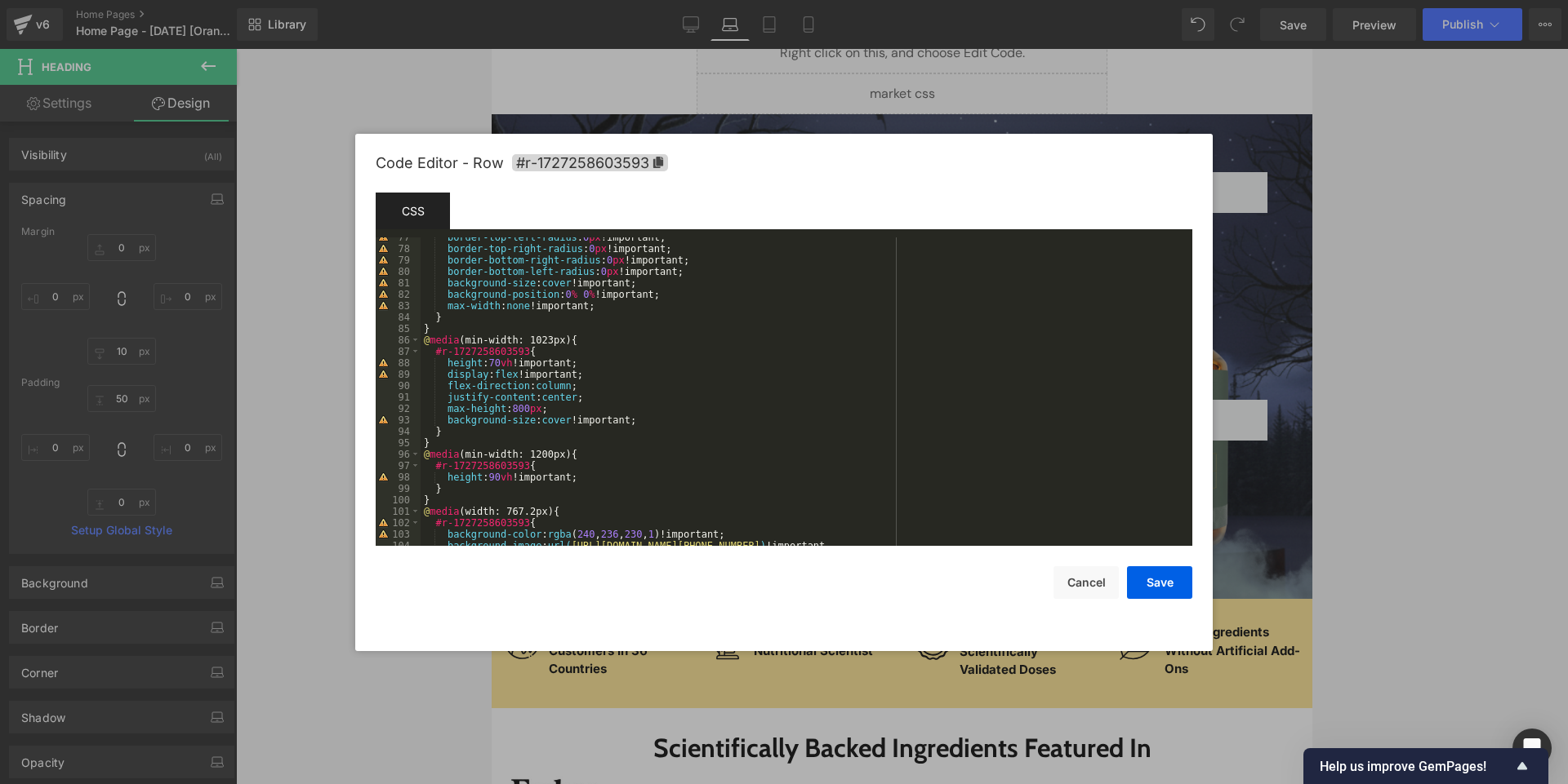
scroll to position [1165, 0]
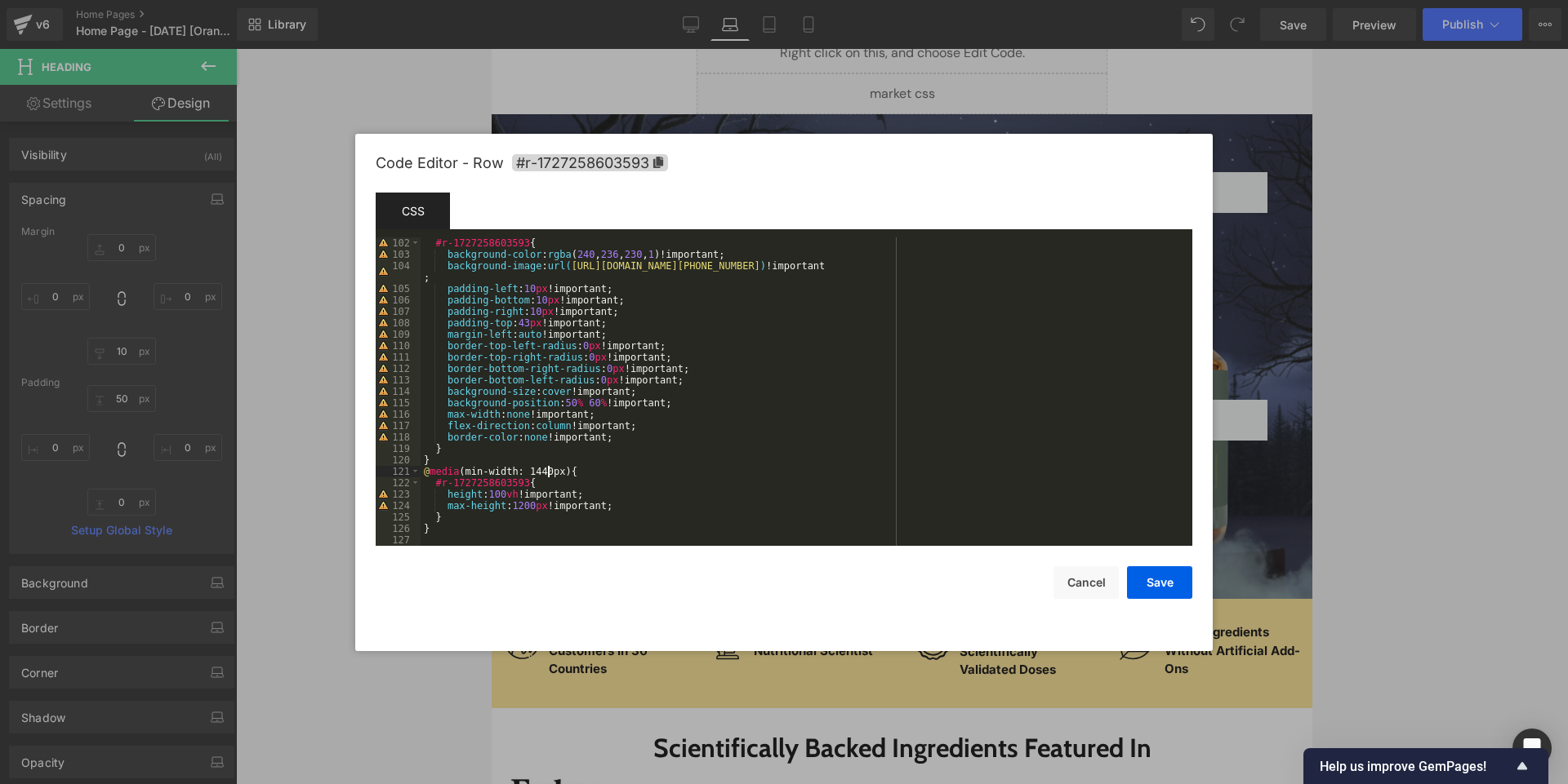
click at [550, 467] on div "#r-1727258603593 { background-color : rgba ( 240 , 236 , 230 , 1 )!important; b…" at bounding box center [803, 403] width 765 height 331
click at [783, 585] on button "Save" at bounding box center [1159, 583] width 65 height 33
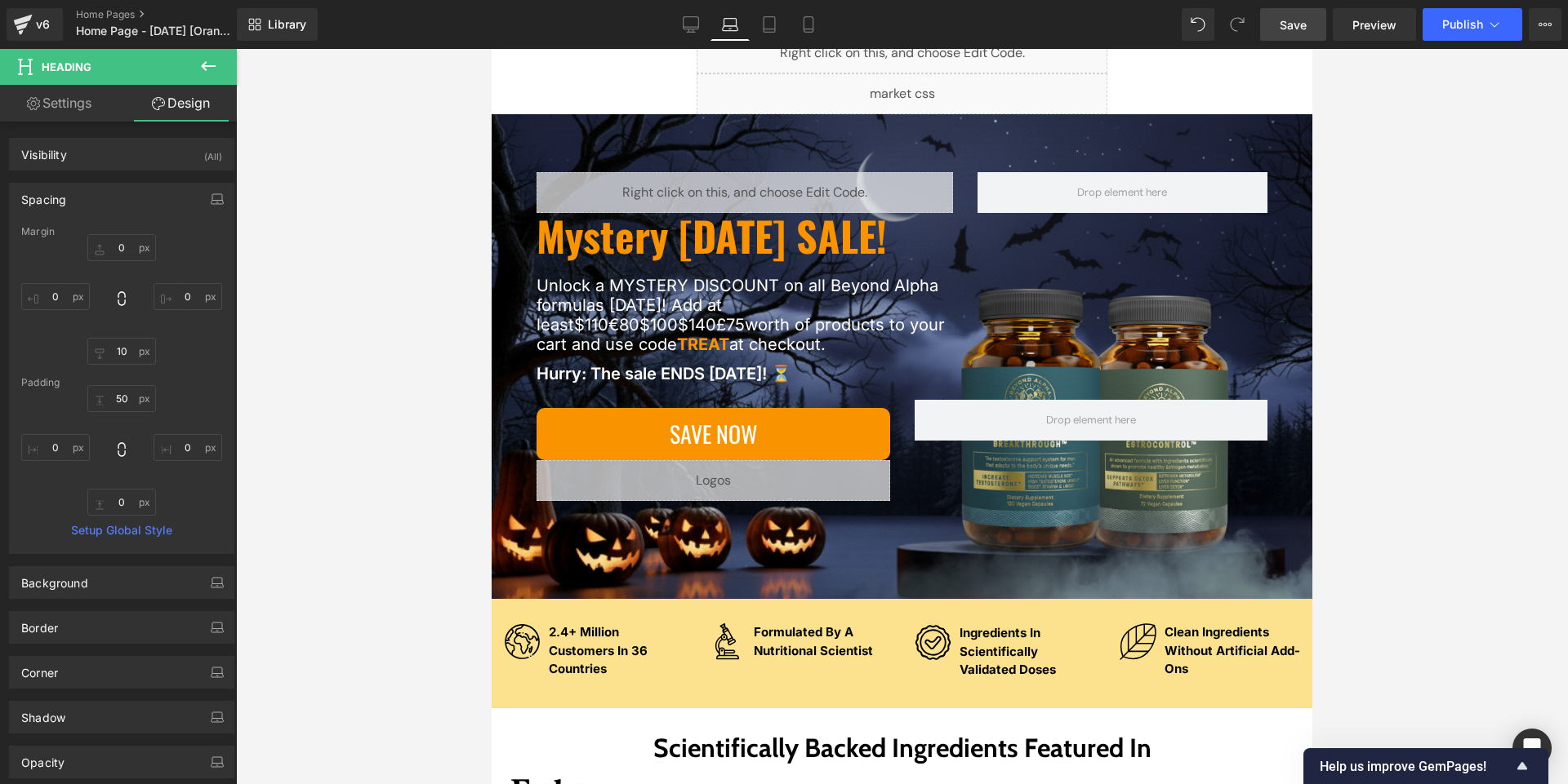
click at [783, 27] on span "Save" at bounding box center [1292, 25] width 27 height 17
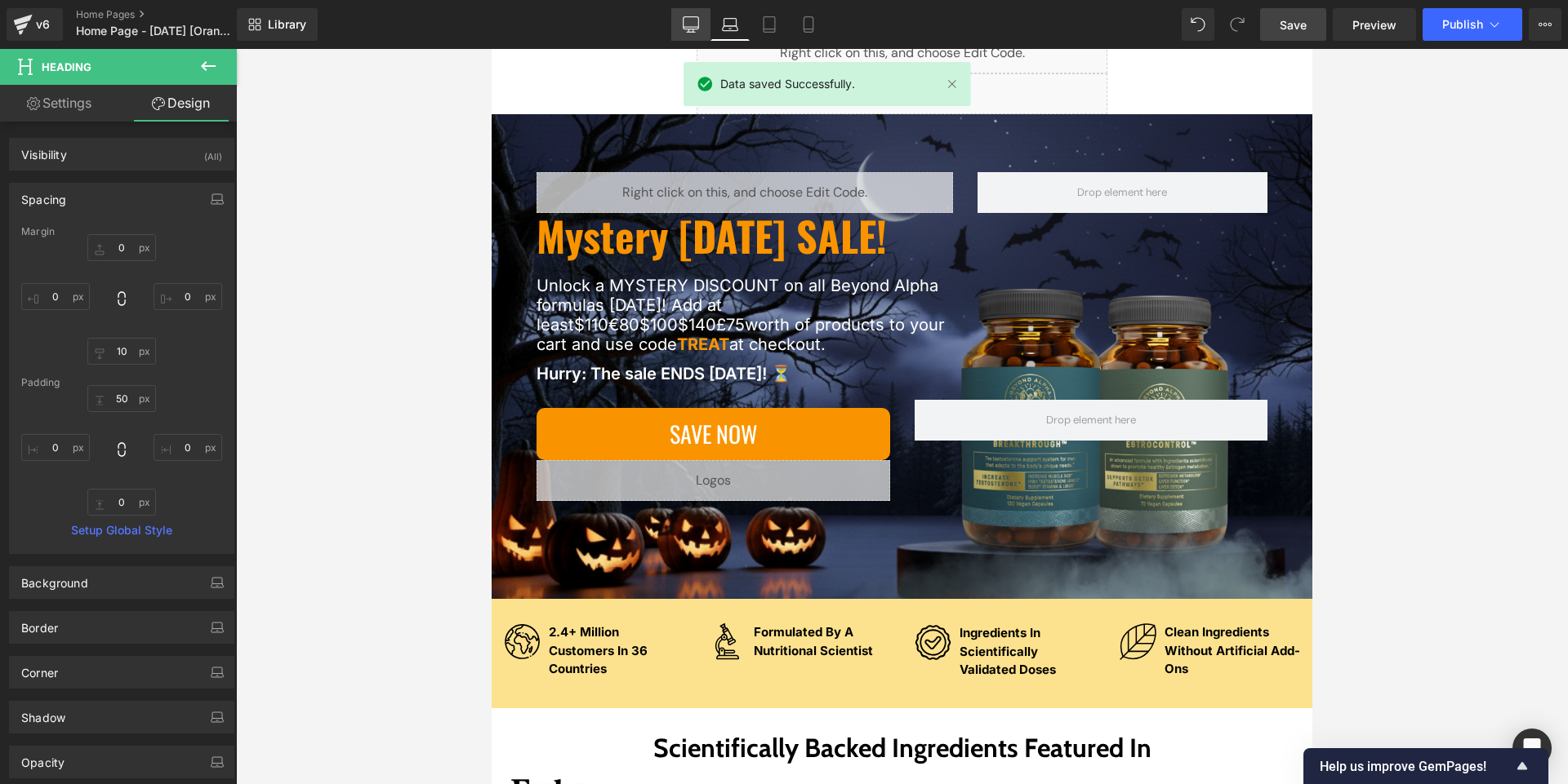
click at [681, 33] on link "Desktop" at bounding box center [690, 25] width 39 height 33
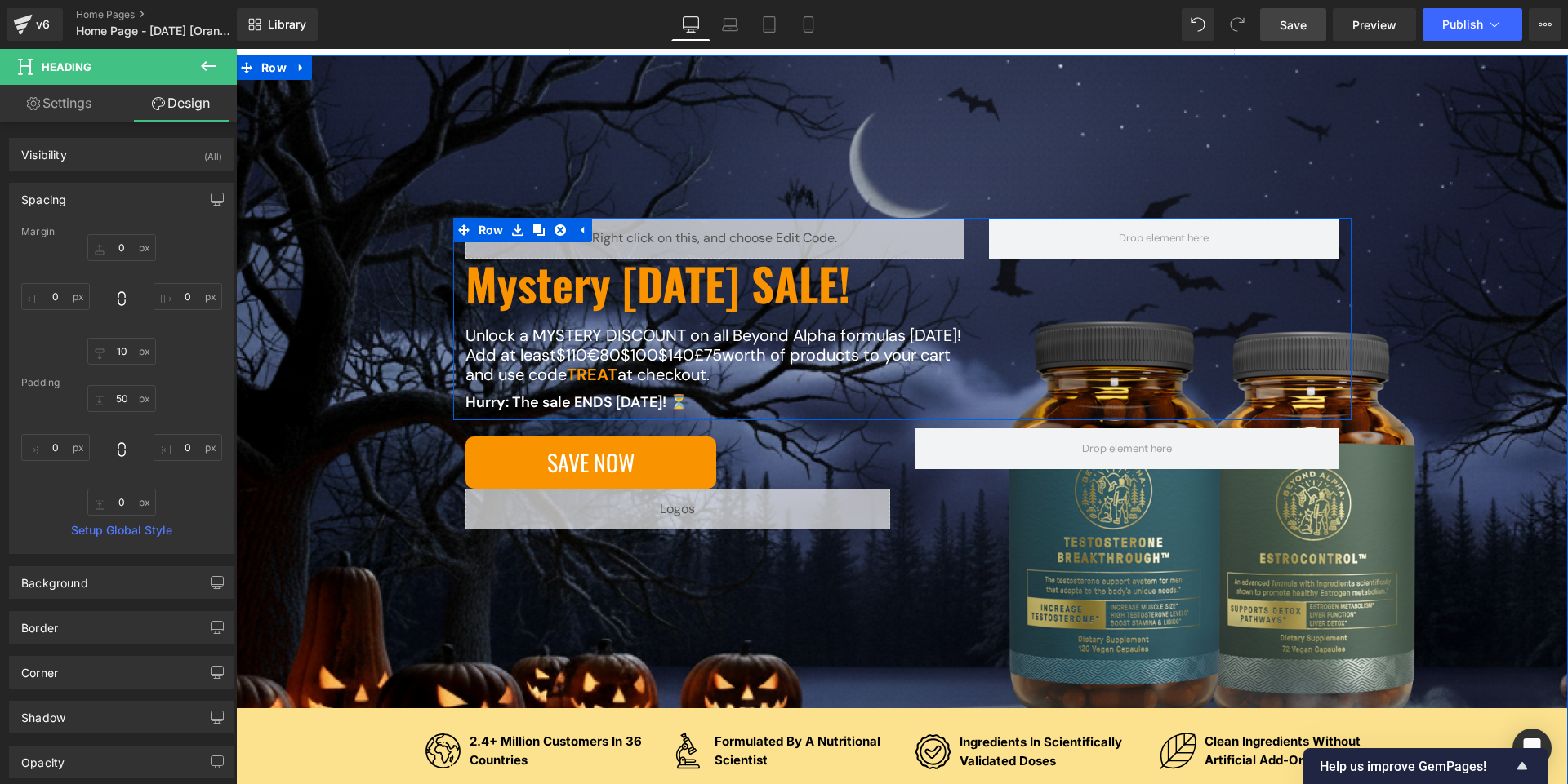
scroll to position [234, 0]
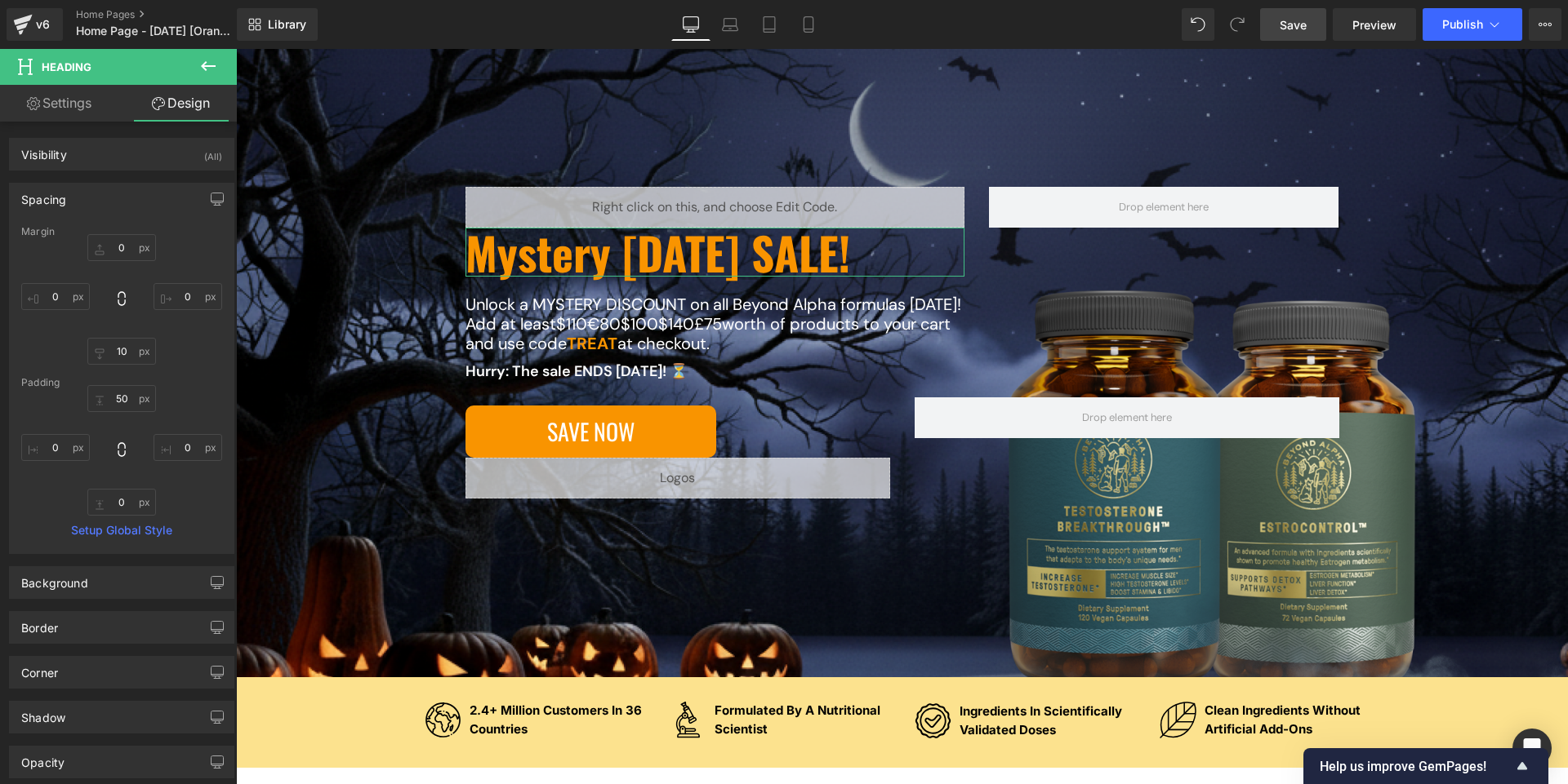
click at [71, 105] on link "Settings" at bounding box center [59, 103] width 118 height 36
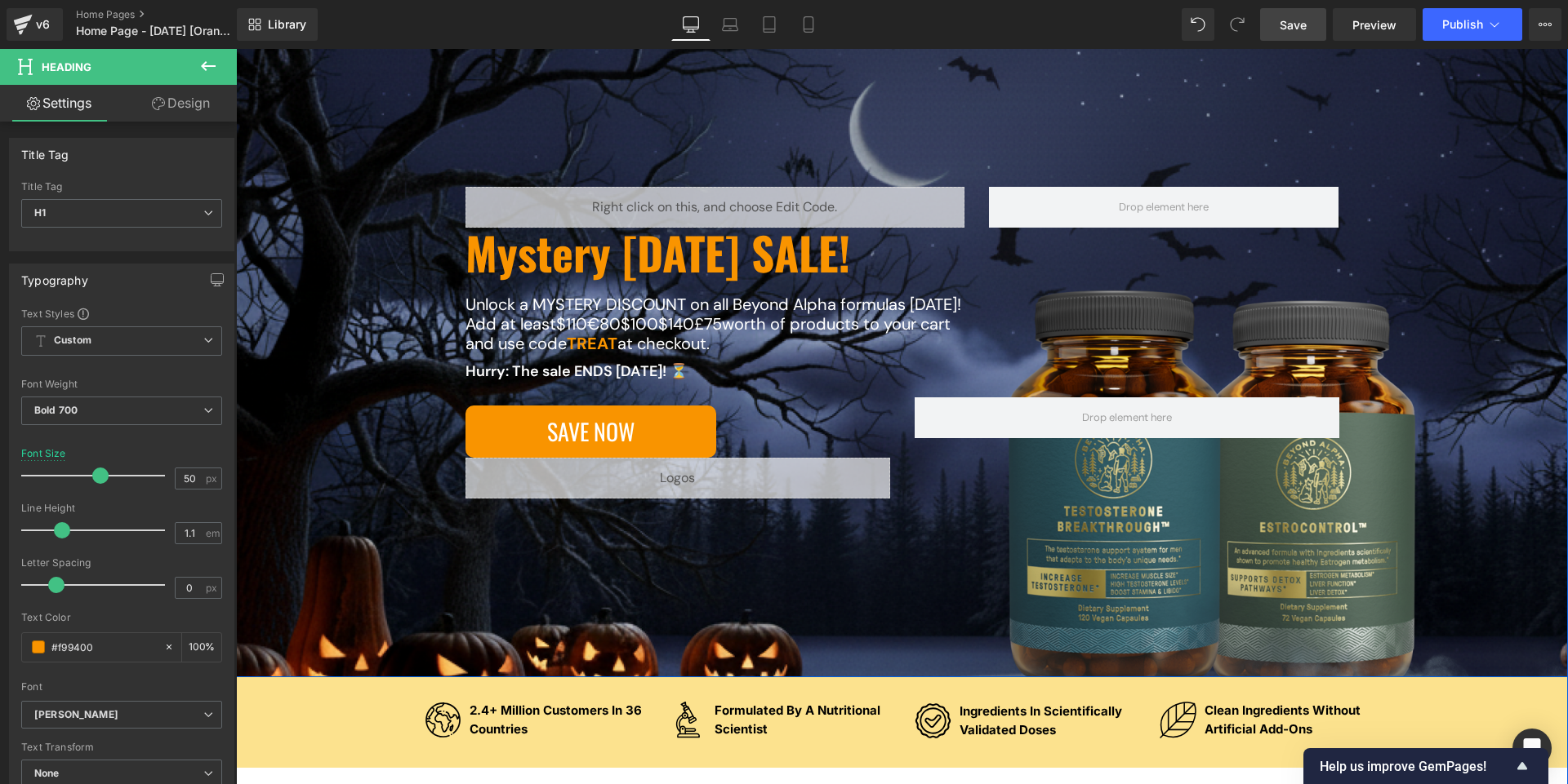
click at [339, 95] on div "Liquid Mystery [DATE] SALE! Heading Unlock a MYSTERY DISCOUNT on all Beyond Alp…" at bounding box center [902, 351] width 1332 height 653
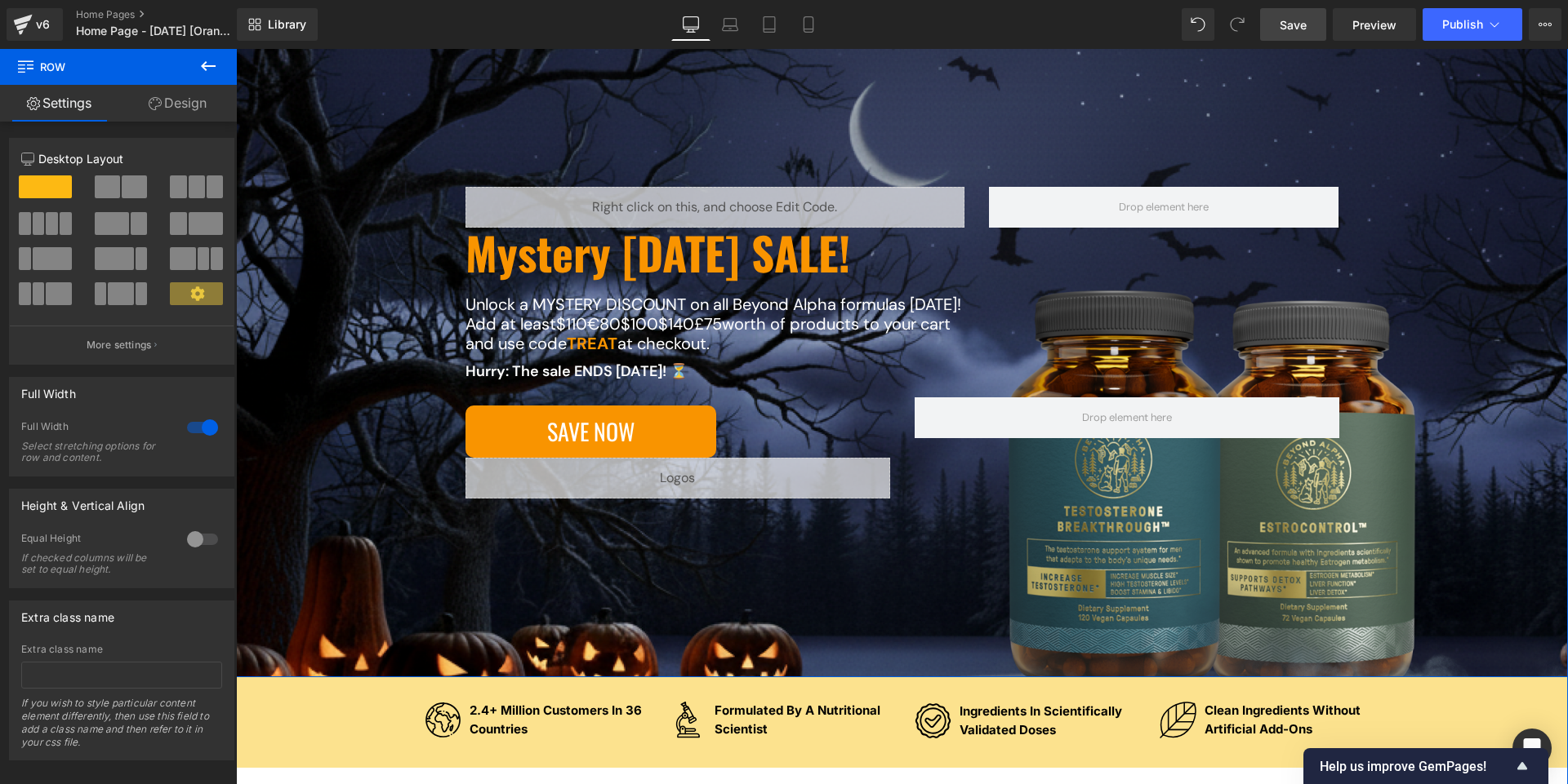
scroll to position [203, 0]
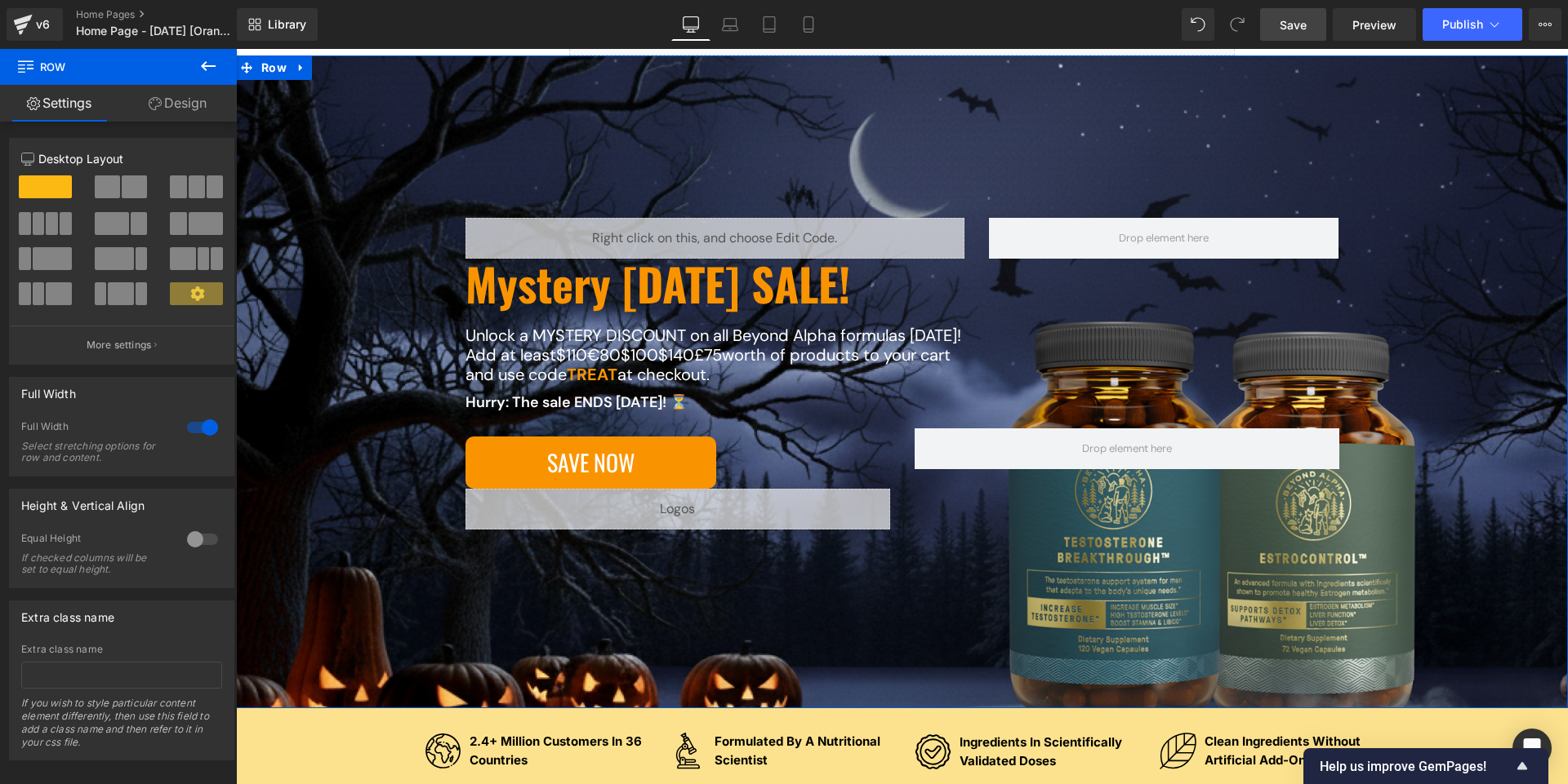
click at [165, 105] on link "Design" at bounding box center [177, 103] width 118 height 36
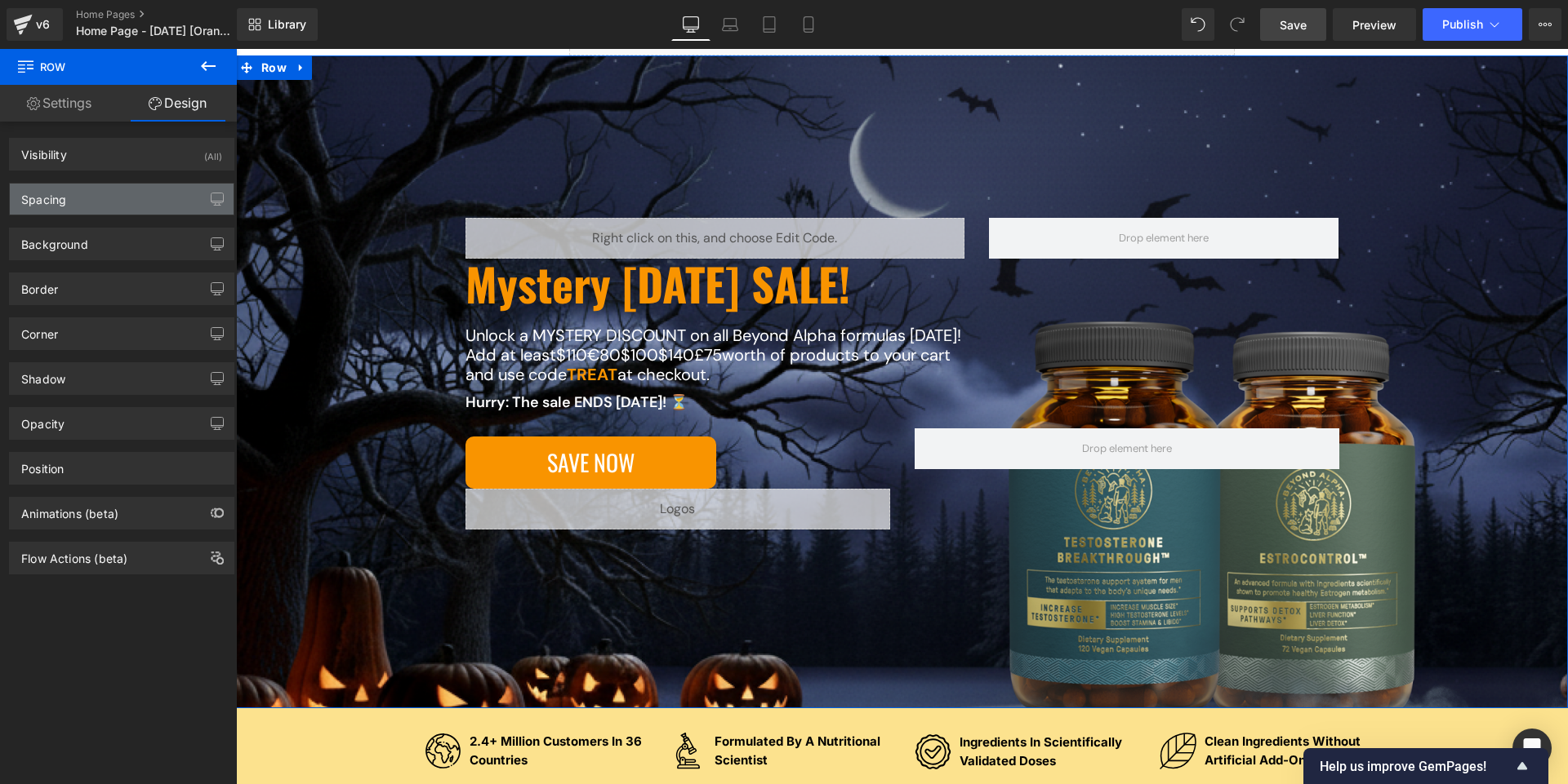
click at [104, 204] on div "Spacing" at bounding box center [121, 199] width 224 height 31
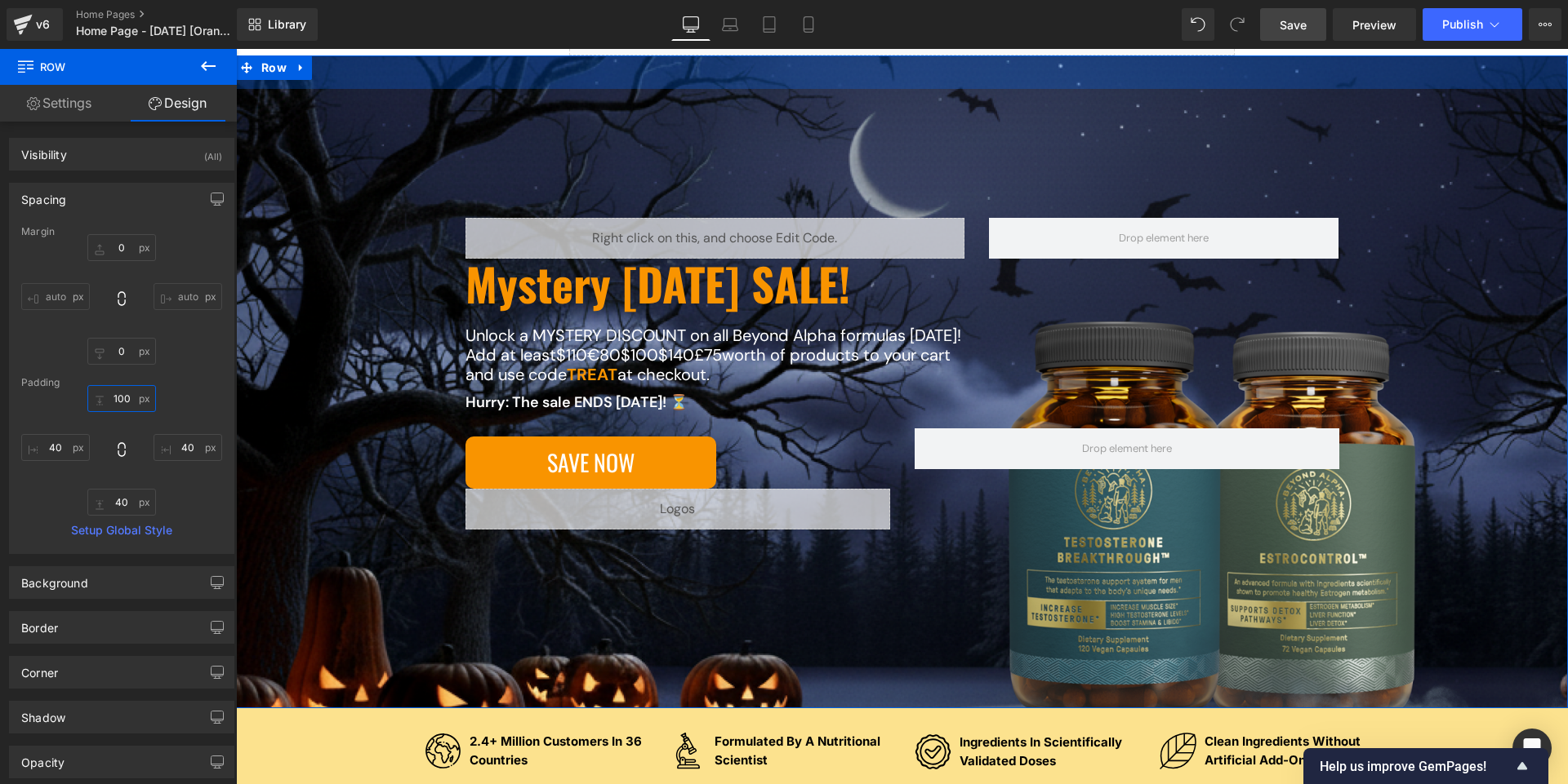
click at [129, 400] on input "100" at bounding box center [121, 399] width 69 height 27
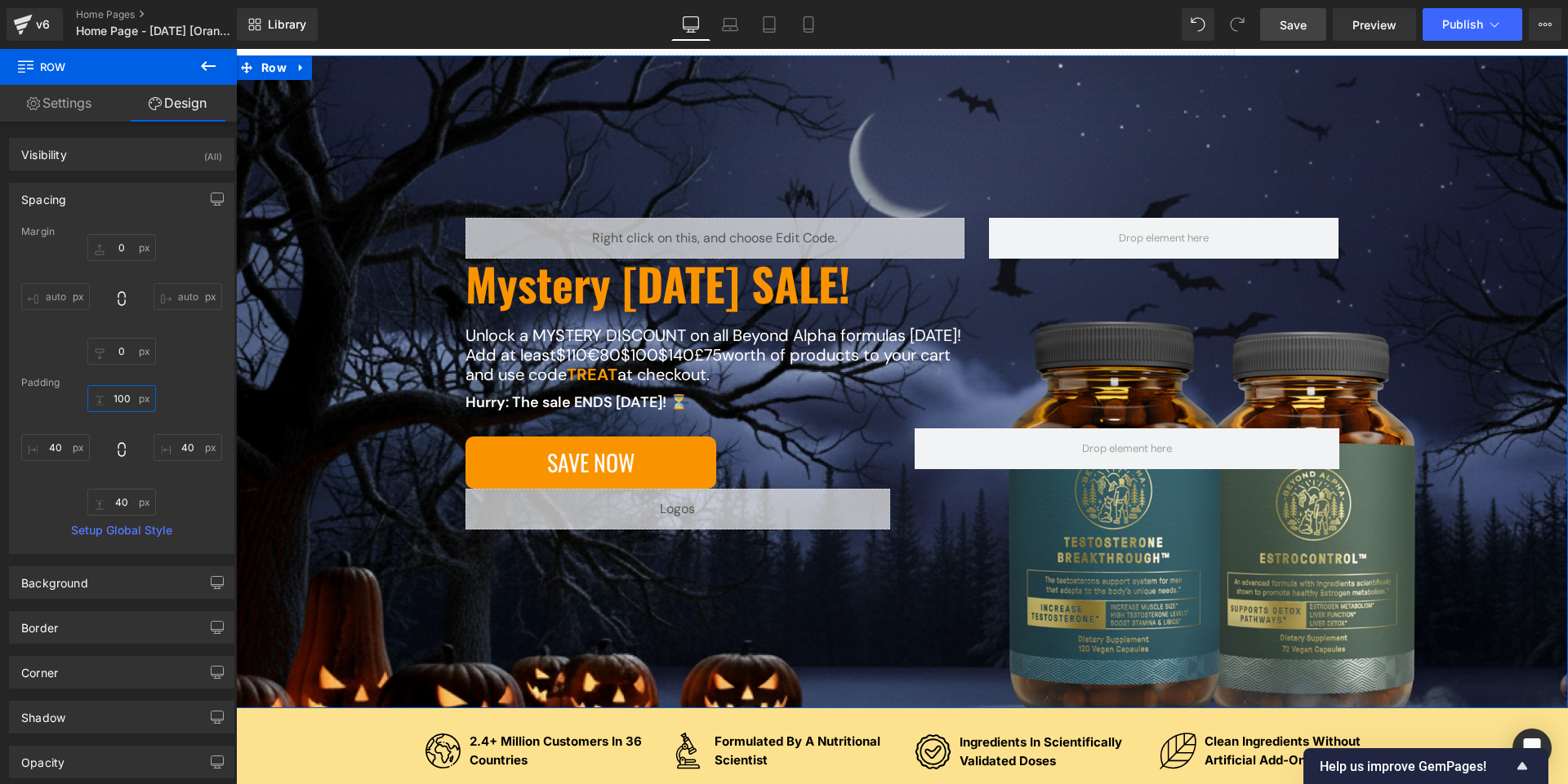
type input "0"
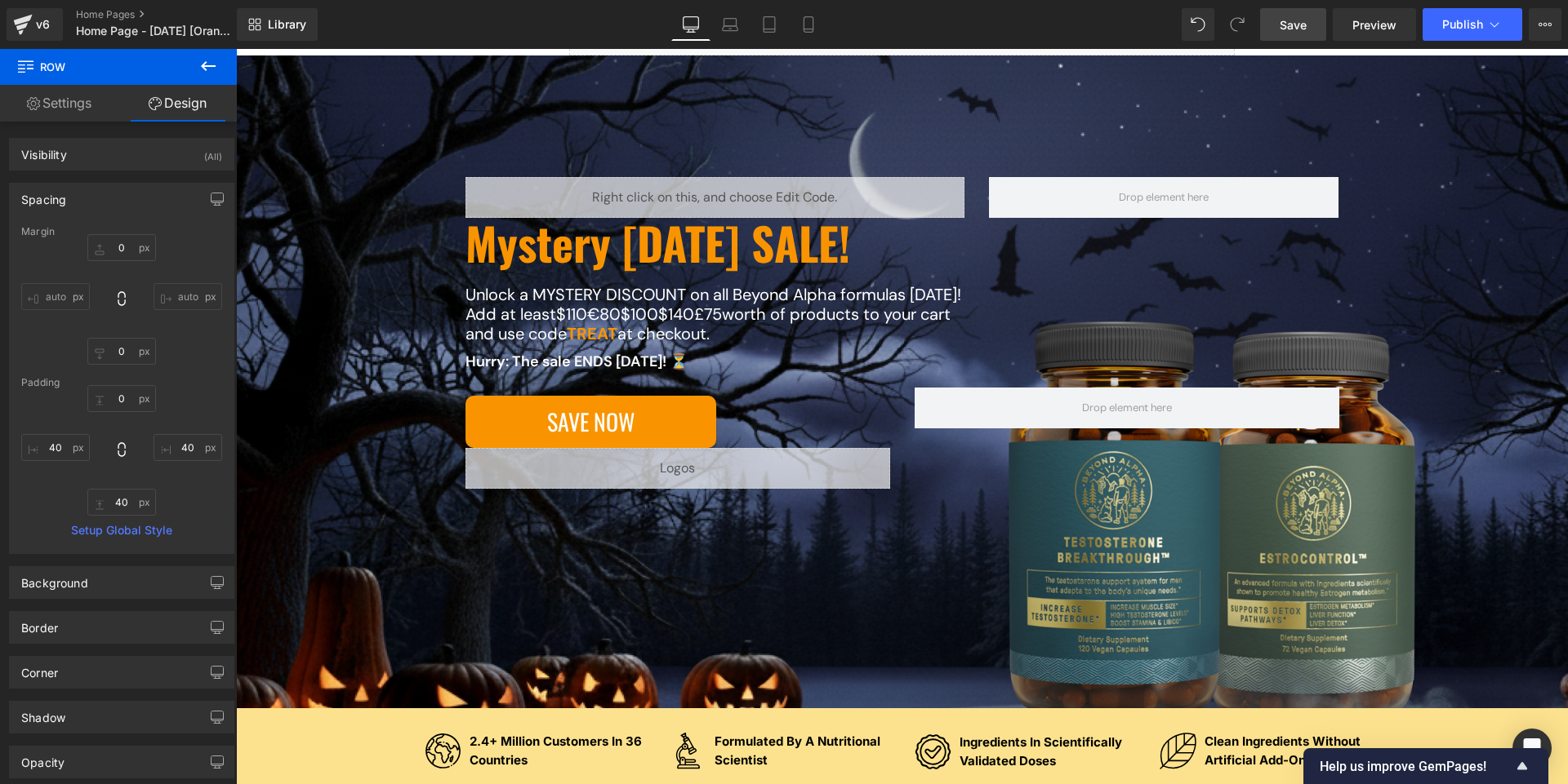
click at [268, 423] on div "Liquid Mystery [DATE] SALE! Heading Unlock a MYSTERY DISCOUNT on all Beyond Alp…" at bounding box center [902, 366] width 1267 height 377
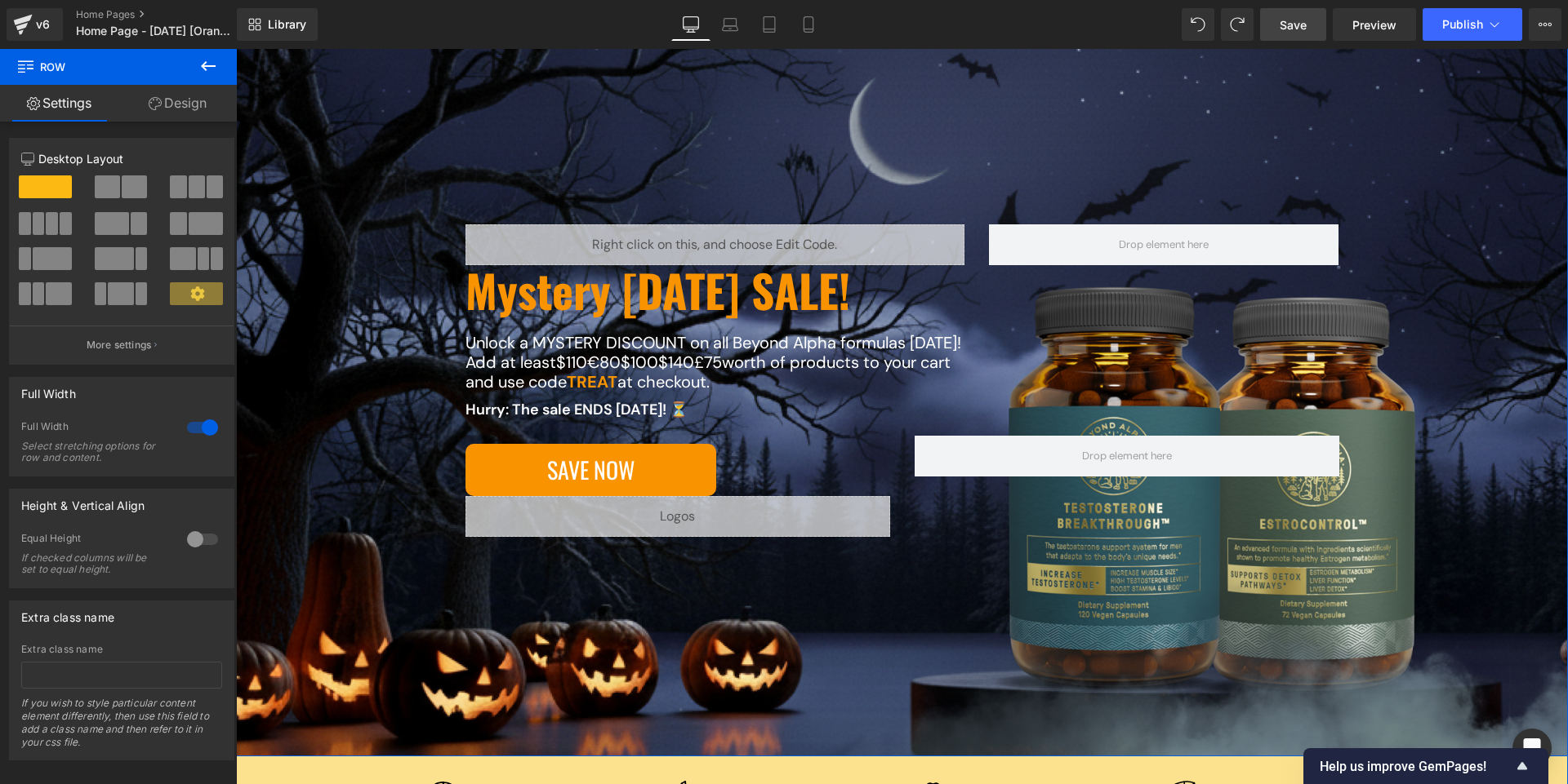
scroll to position [243, 0]
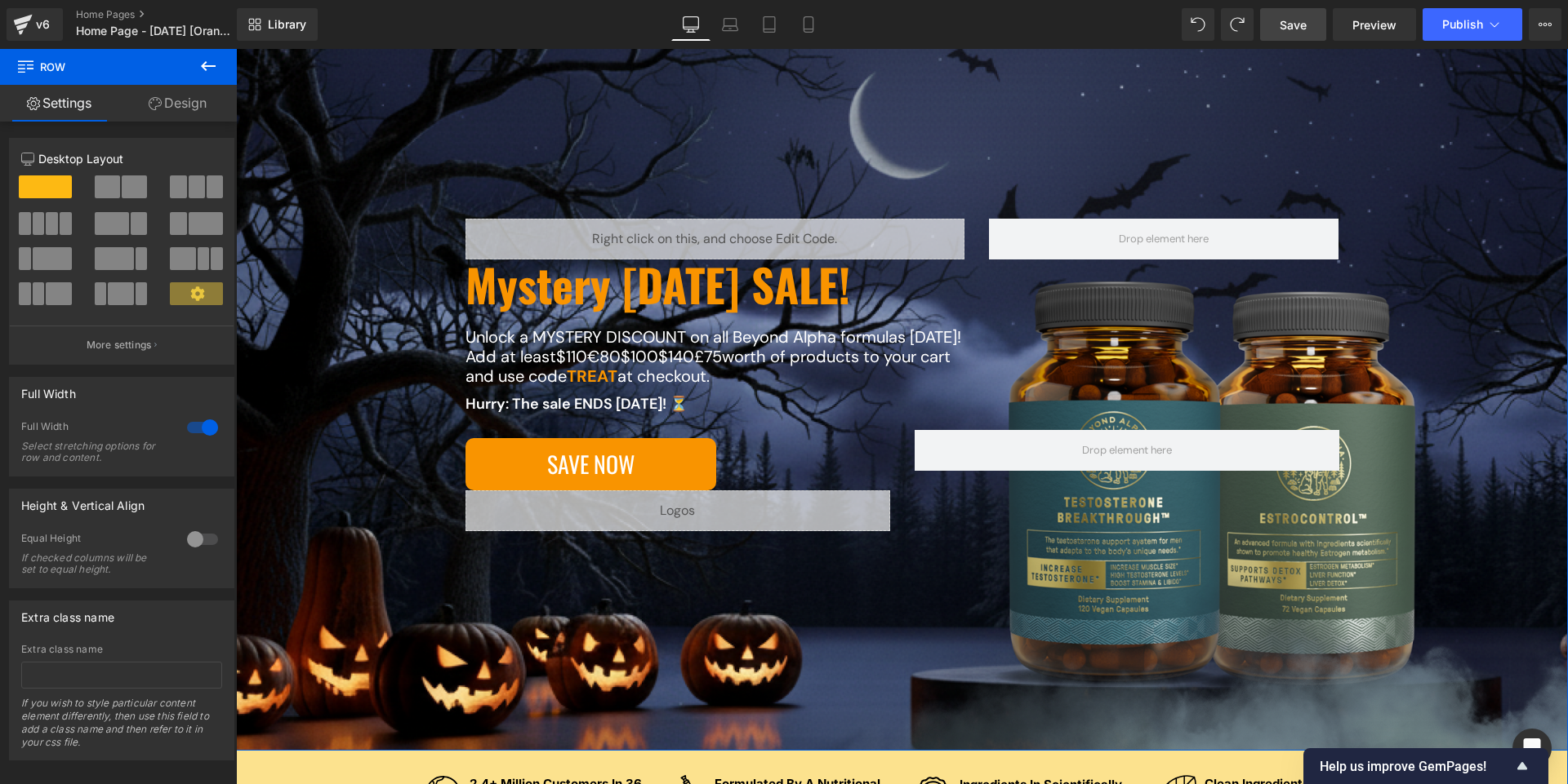
click at [406, 702] on div "Liquid Mystery [DATE] SALE! Heading Unlock a MYSTERY DISCOUNT on all Beyond Alp…" at bounding box center [902, 383] width 1332 height 735
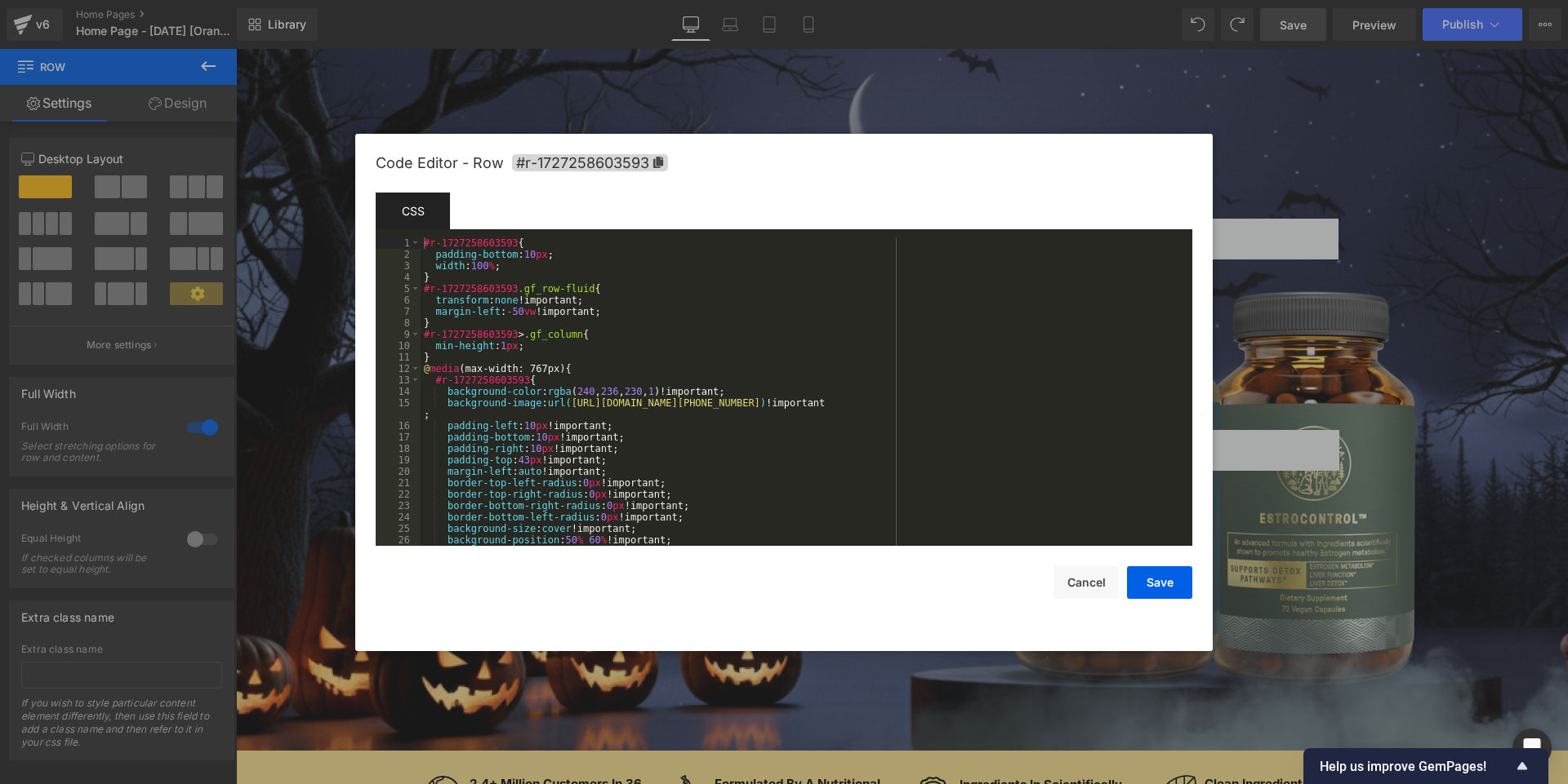
click at [358, 0] on div "You are previewing how the will restyle your page. You can not edit Elements in…" at bounding box center [784, 0] width 1568 height 0
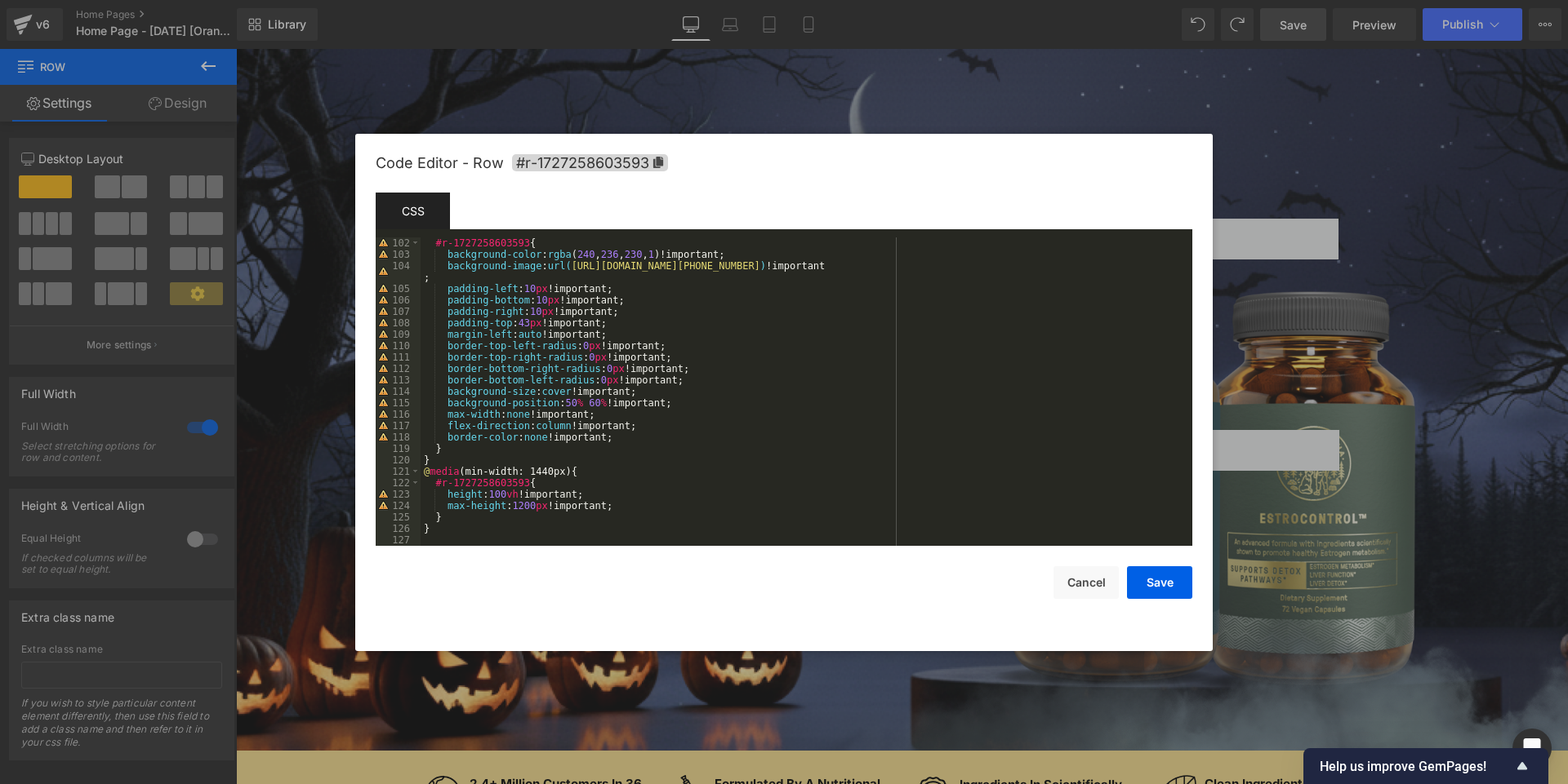
scroll to position [1165, 0]
click at [532, 503] on div "#r-1727258603593 { background-color : rgba ( 240 , 236 , 230 , 1 )!important; b…" at bounding box center [803, 403] width 765 height 331
click at [783, 582] on button "Save" at bounding box center [1159, 583] width 65 height 33
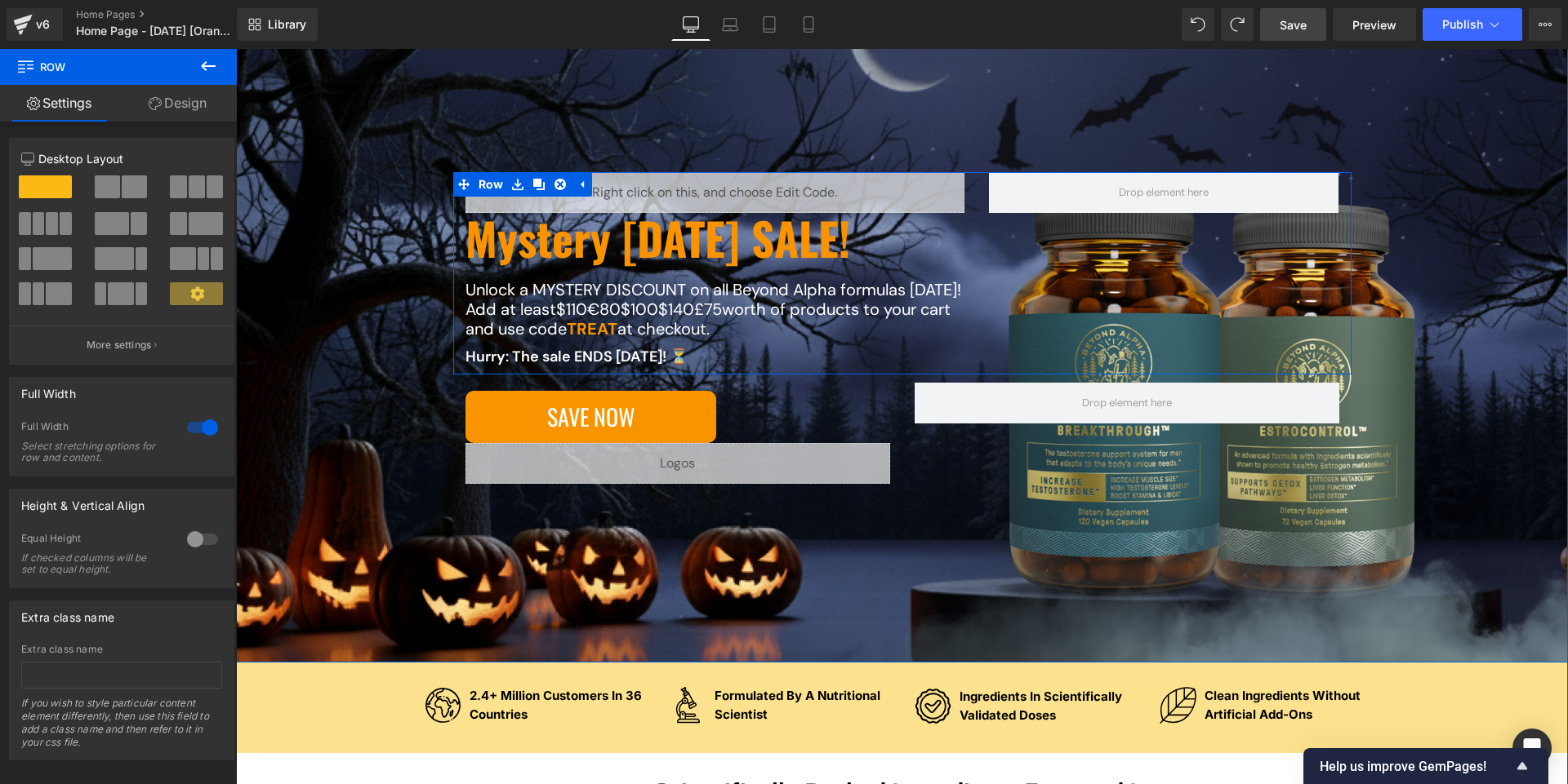
scroll to position [260, 0]
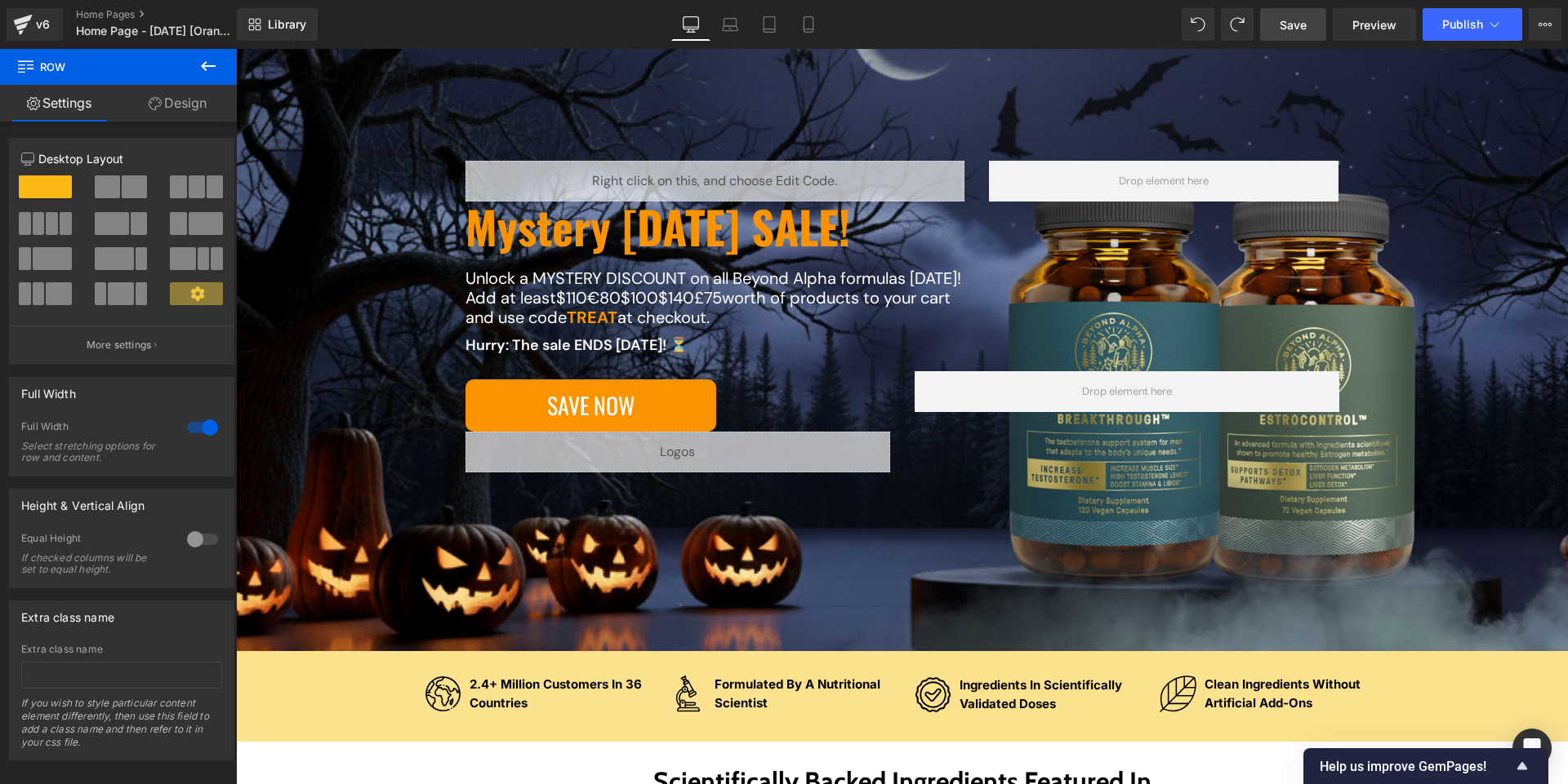
click at [783, 36] on link "Save" at bounding box center [1293, 25] width 66 height 33
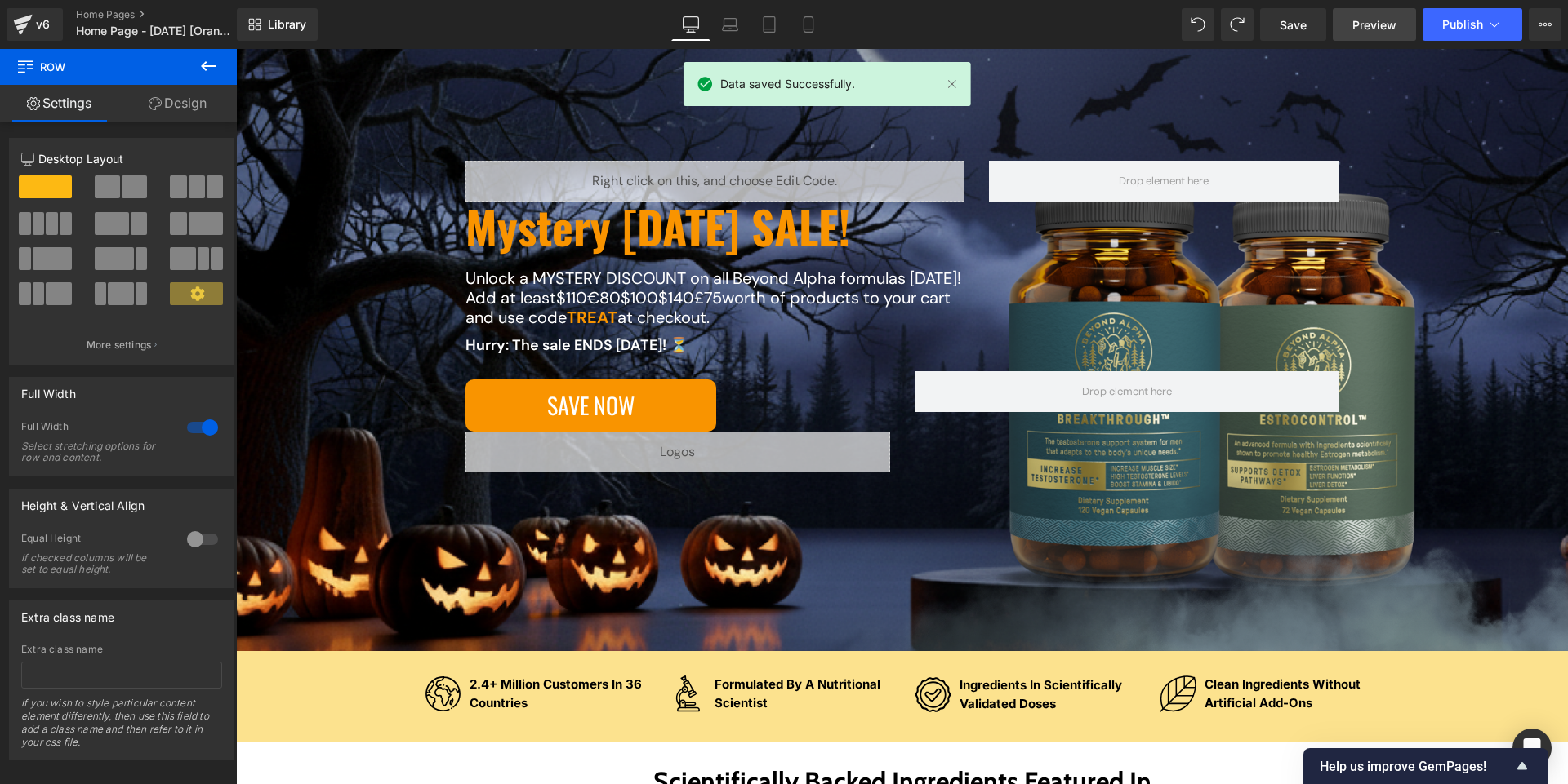
click at [783, 34] on link "Preview" at bounding box center [1374, 25] width 83 height 33
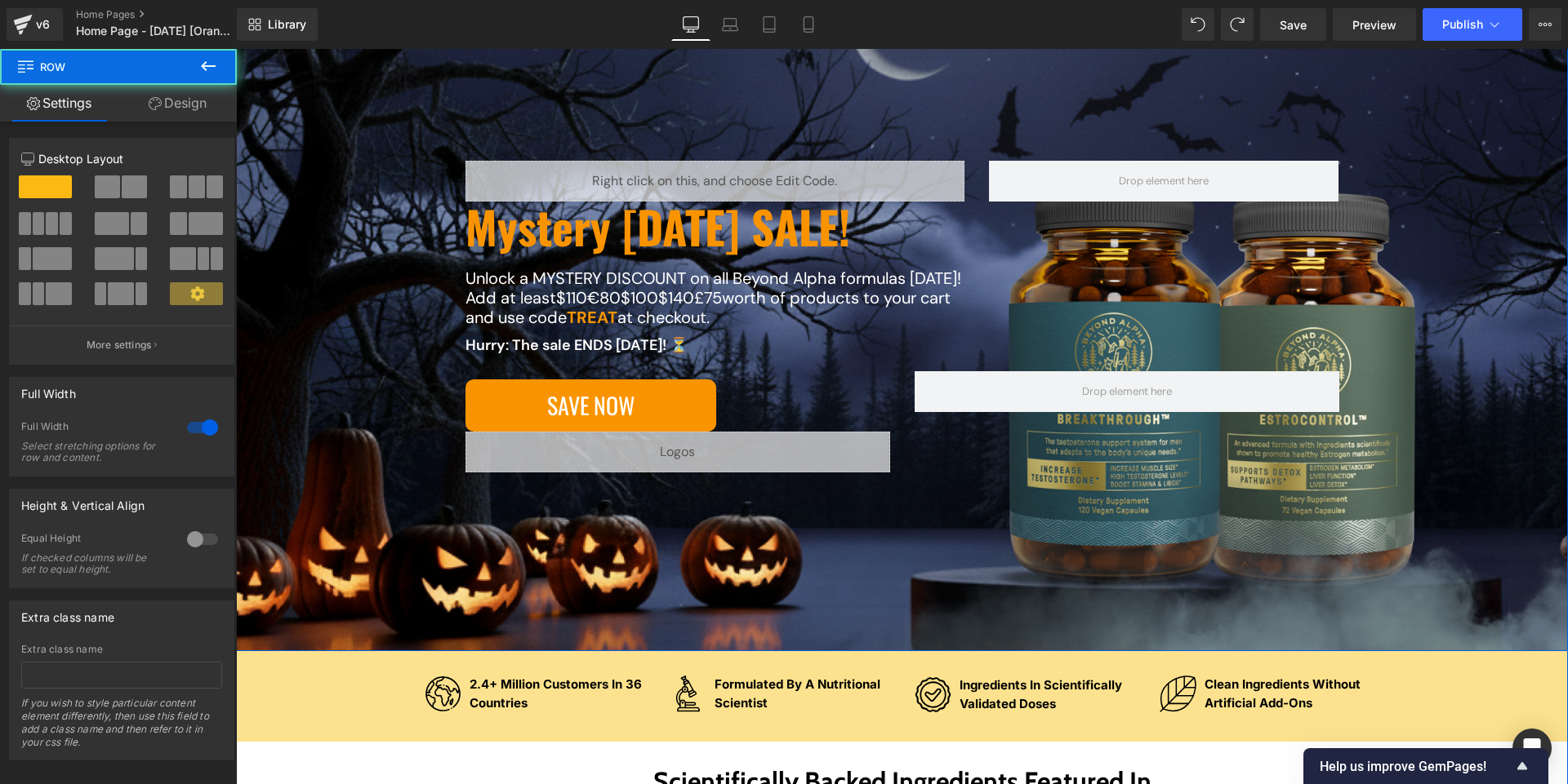
click at [616, 606] on div "Liquid Mystery [DATE] SALE! Heading Unlock a MYSTERY DISCOUNT on all Beyond Alp…" at bounding box center [902, 324] width 1332 height 653
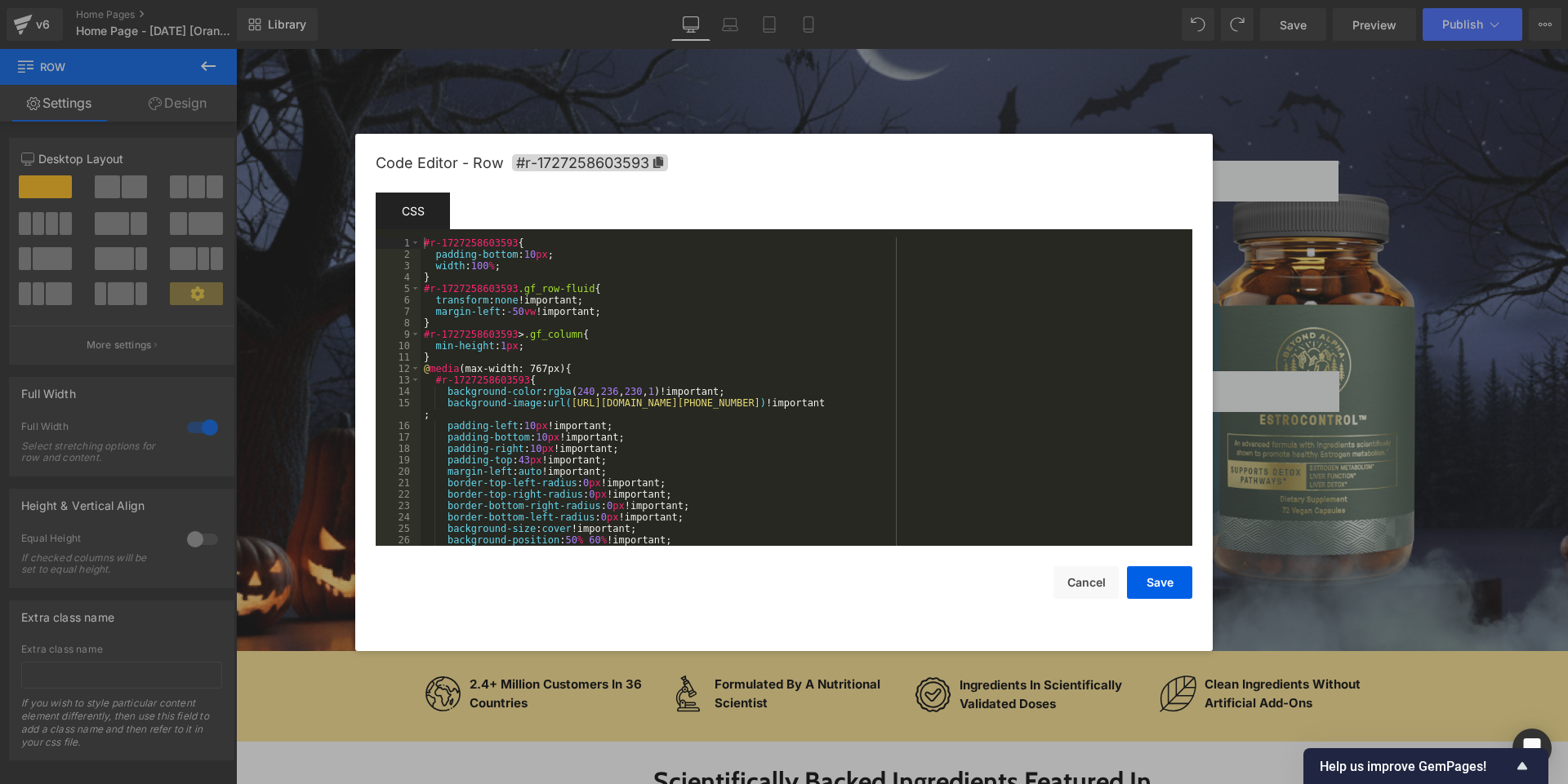
click at [599, 0] on div "You are previewing how the will restyle your page. You can not edit Elements in…" at bounding box center [784, 0] width 1568 height 0
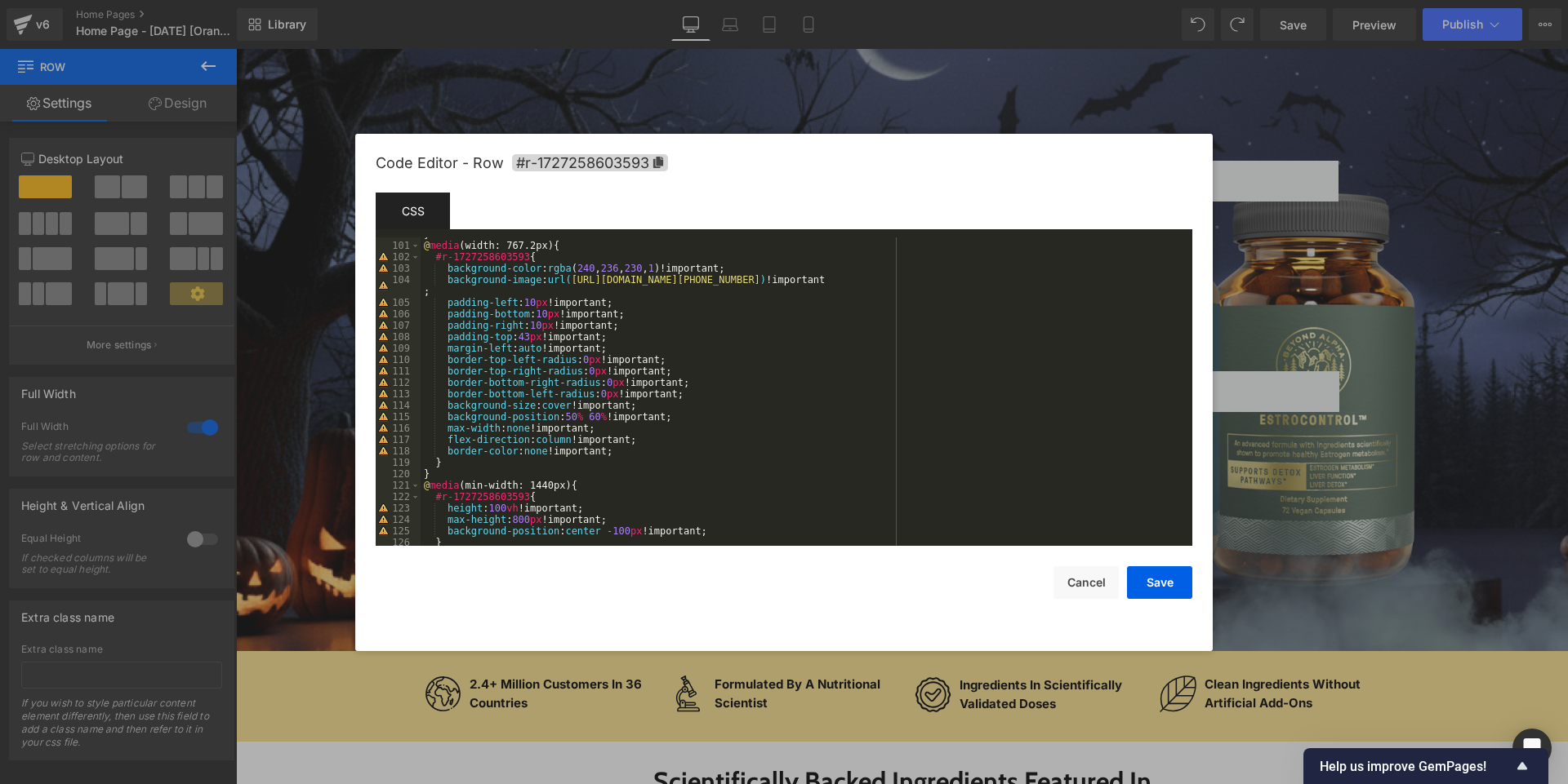
scroll to position [1177, 0]
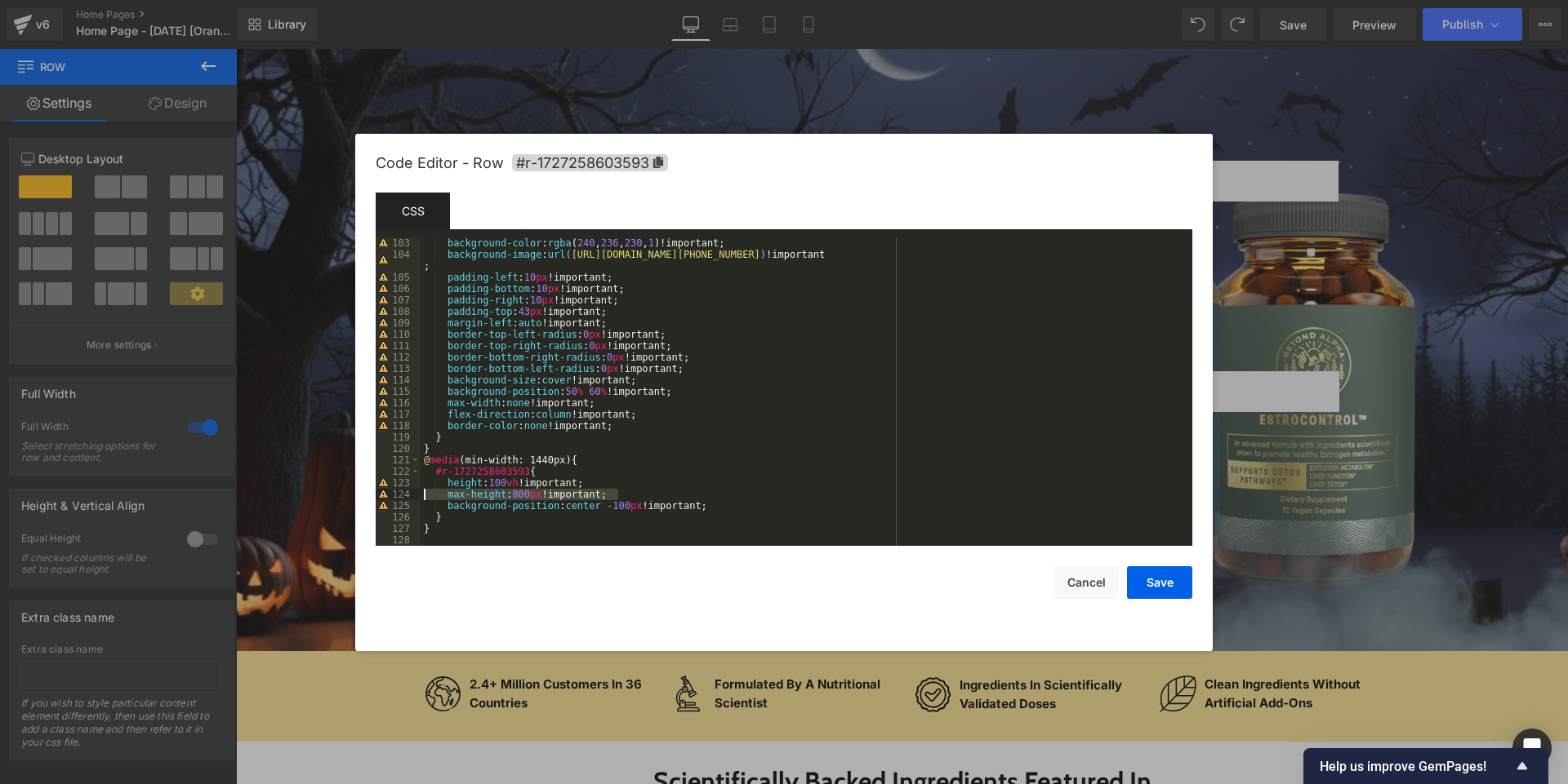
drag, startPoint x: 631, startPoint y: 496, endPoint x: 428, endPoint y: 498, distance: 203.0
click at [428, 498] on div "background-color : rgba ( 240 , 236 , 230 , 1 )!important; background-image : u…" at bounding box center [803, 403] width 765 height 331
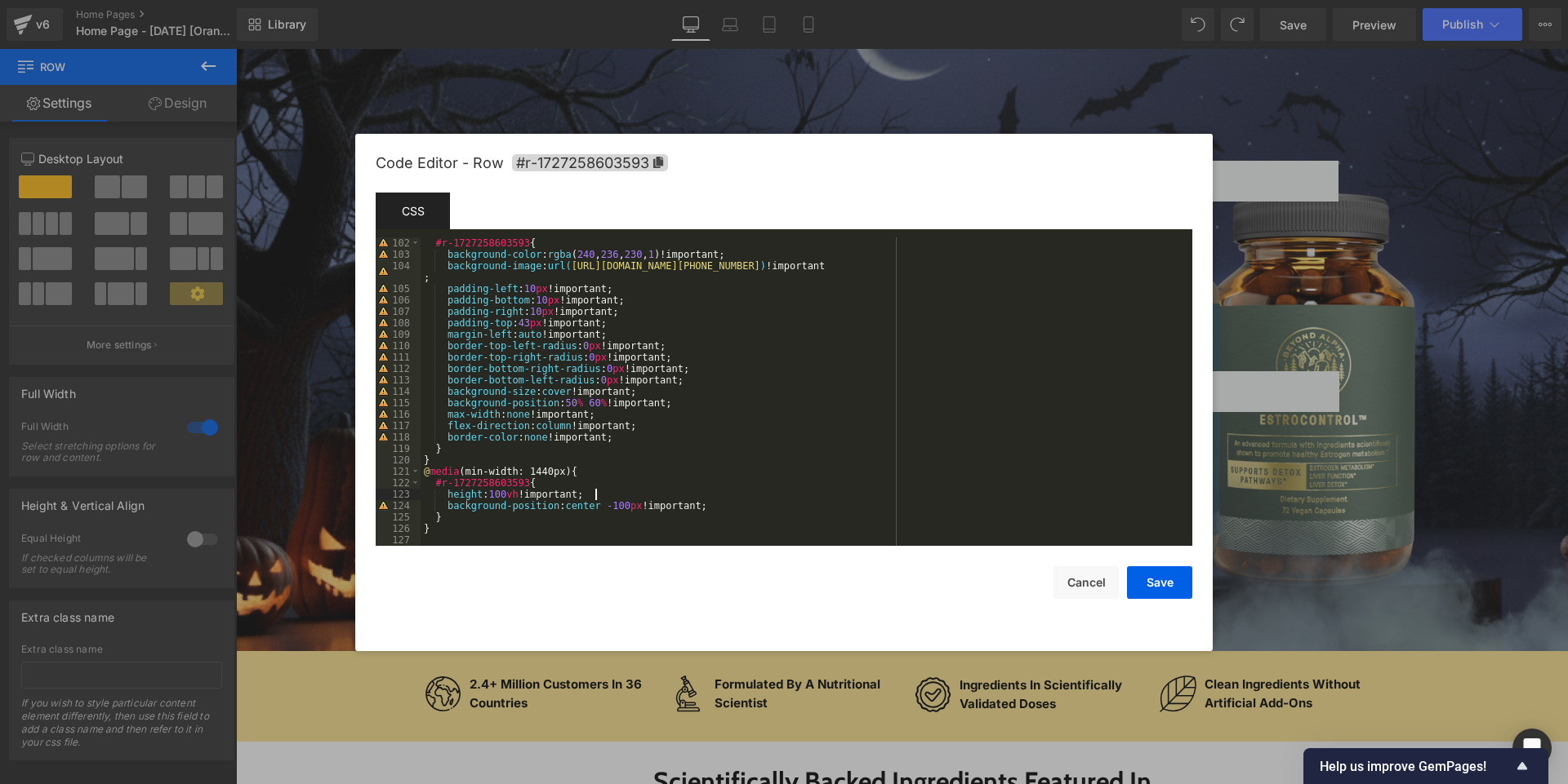
scroll to position [1165, 0]
click at [626, 500] on div "#r-1727258603593 { background-color : rgba ( 240 , 236 , 230 , 1 )!important; b…" at bounding box center [803, 403] width 765 height 331
click at [783, 579] on button "Save" at bounding box center [1159, 583] width 65 height 33
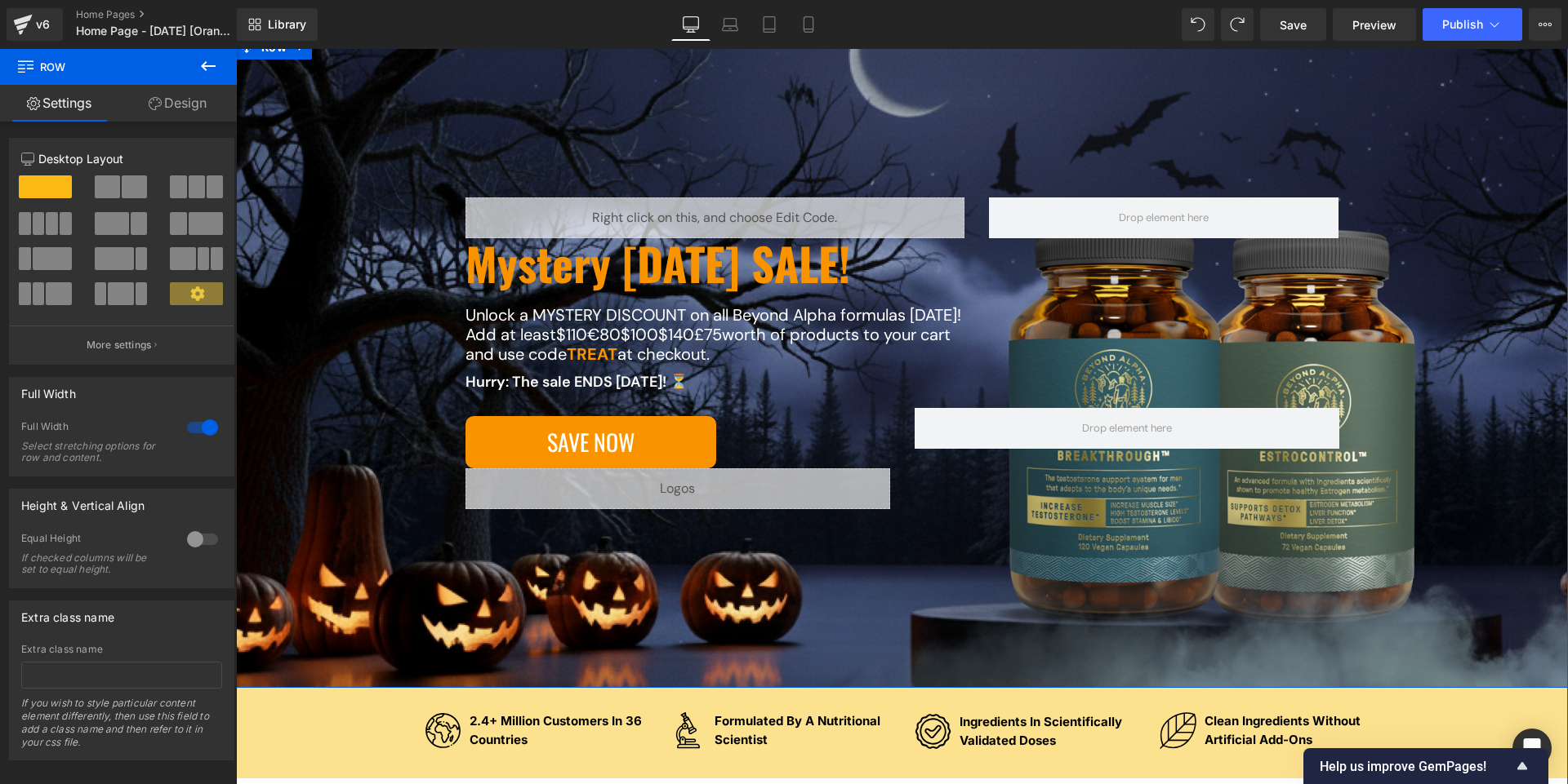
scroll to position [229, 0]
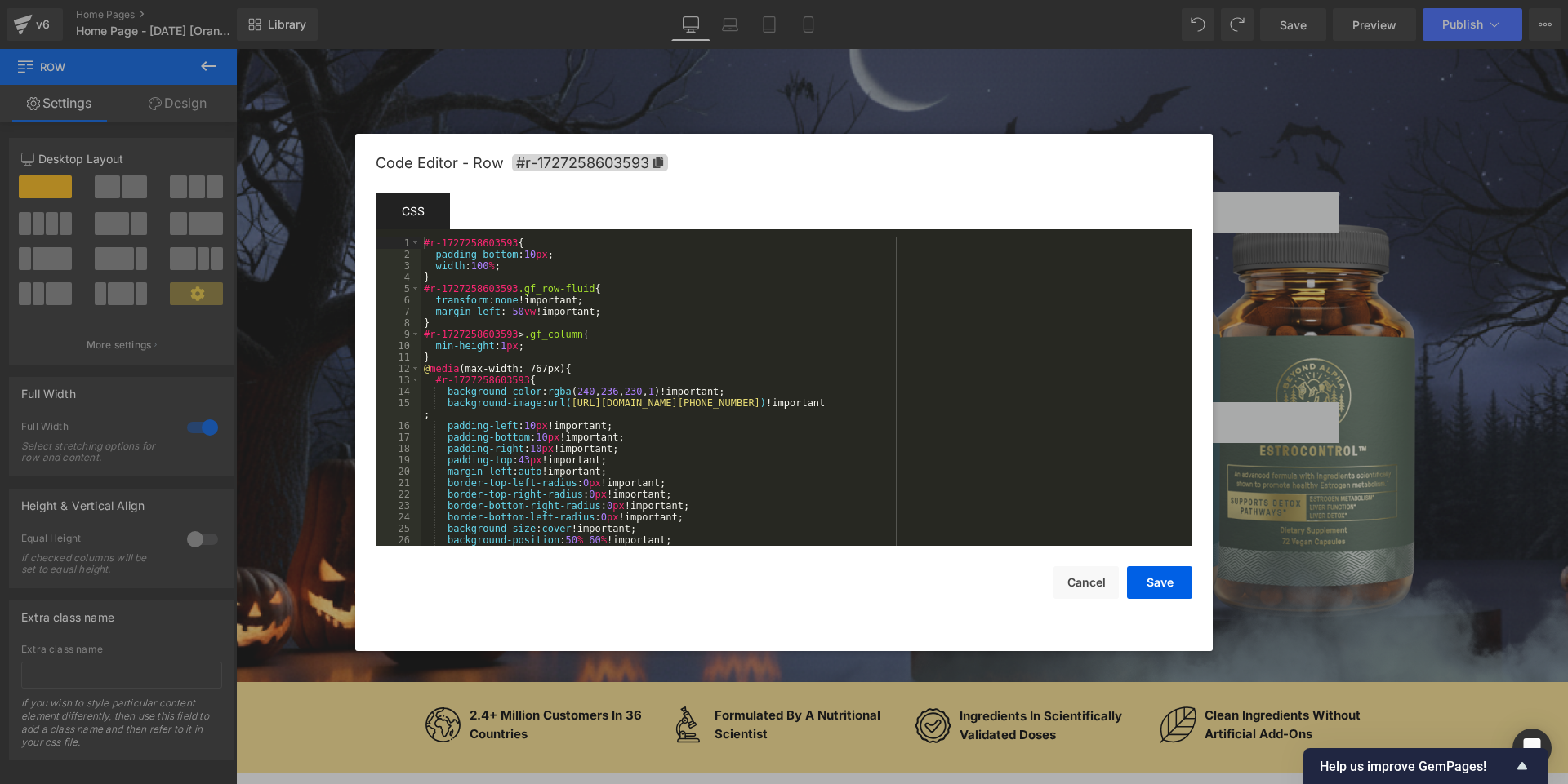
click at [293, 567] on body "You are previewing how the will restyle your page. You can not edit Elements in…" at bounding box center [784, 392] width 1568 height 784
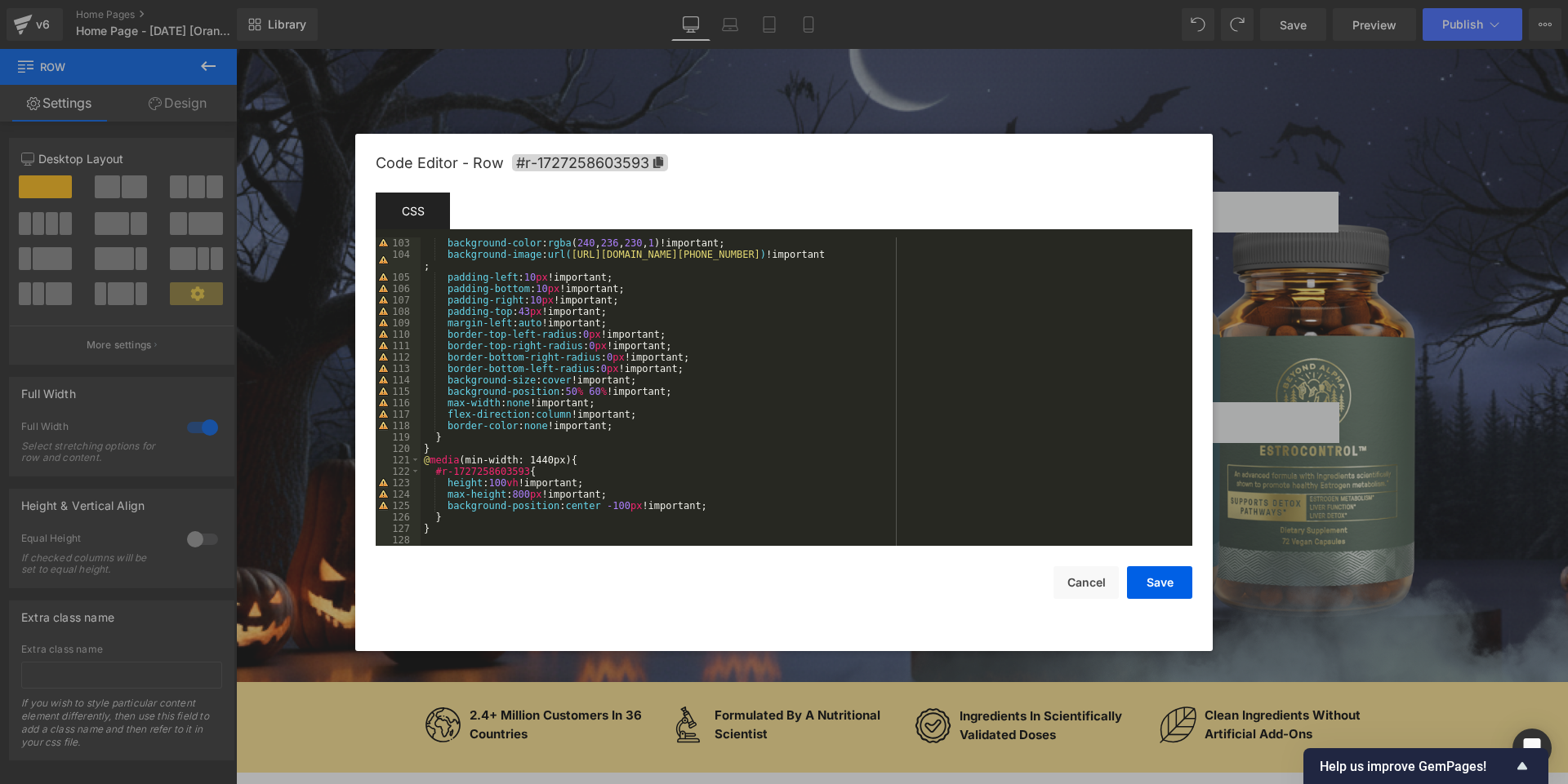
scroll to position [1177, 0]
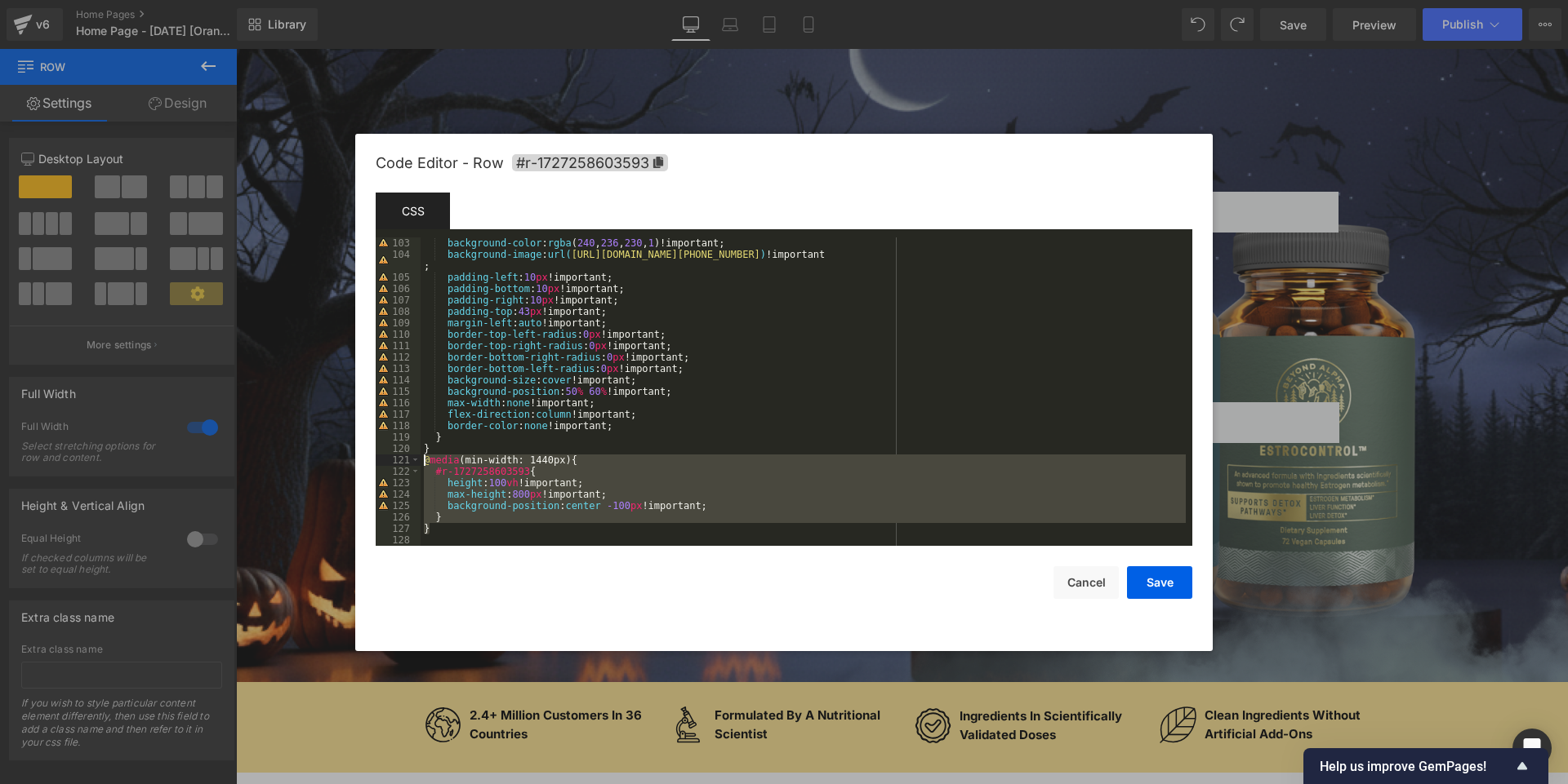
drag, startPoint x: 438, startPoint y: 530, endPoint x: 419, endPoint y: 462, distance: 70.6
click at [419, 462] on pre "103 104 105 106 107 108 109 110 111 112 113 114 115 116 117 118 119 120 121 122…" at bounding box center [784, 392] width 817 height 309
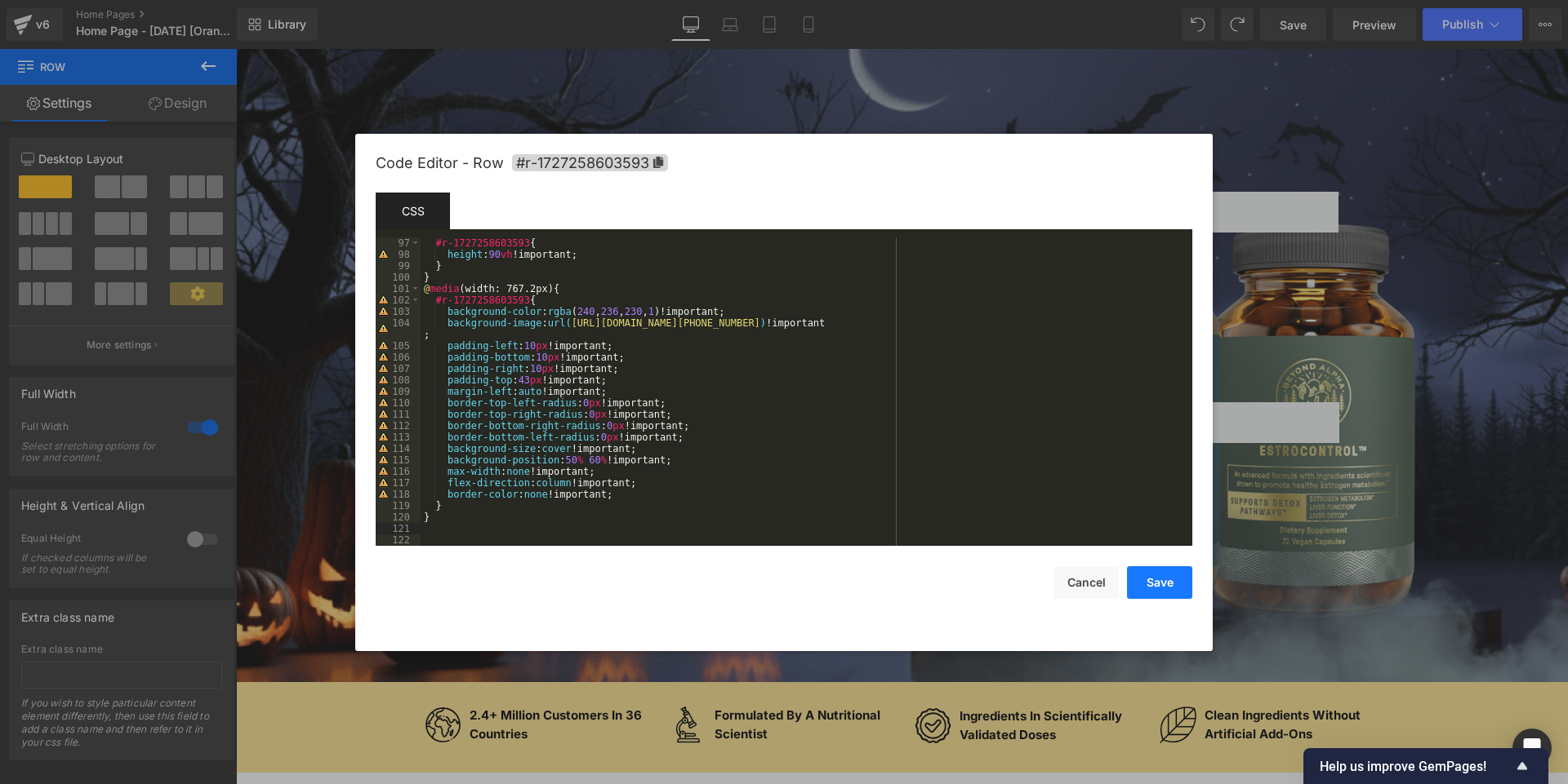
click at [783, 578] on button "Save" at bounding box center [1159, 583] width 65 height 33
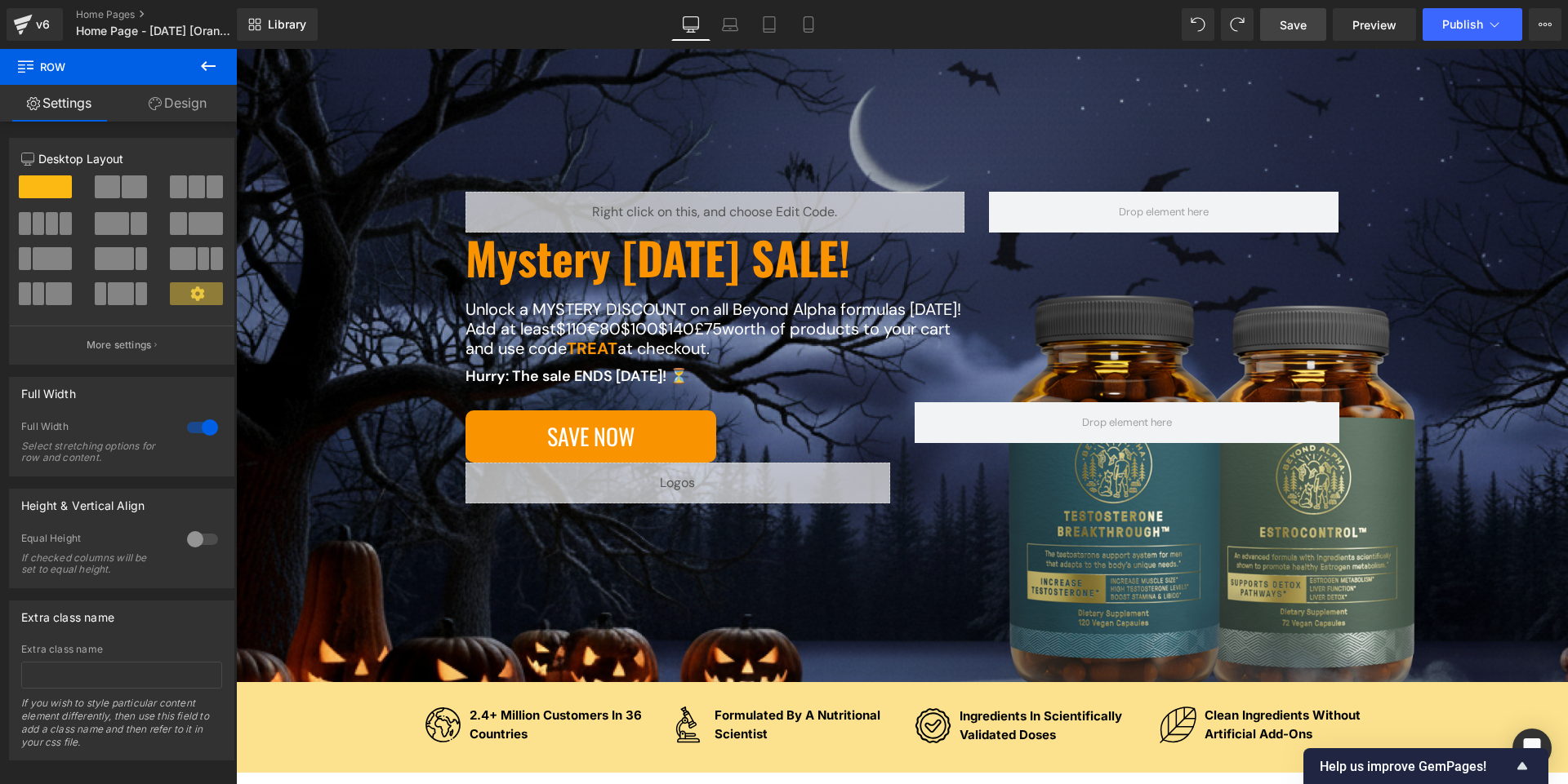
click at [783, 19] on span "Save" at bounding box center [1292, 25] width 27 height 17
click at [783, 23] on span "Preview" at bounding box center [1373, 25] width 44 height 17
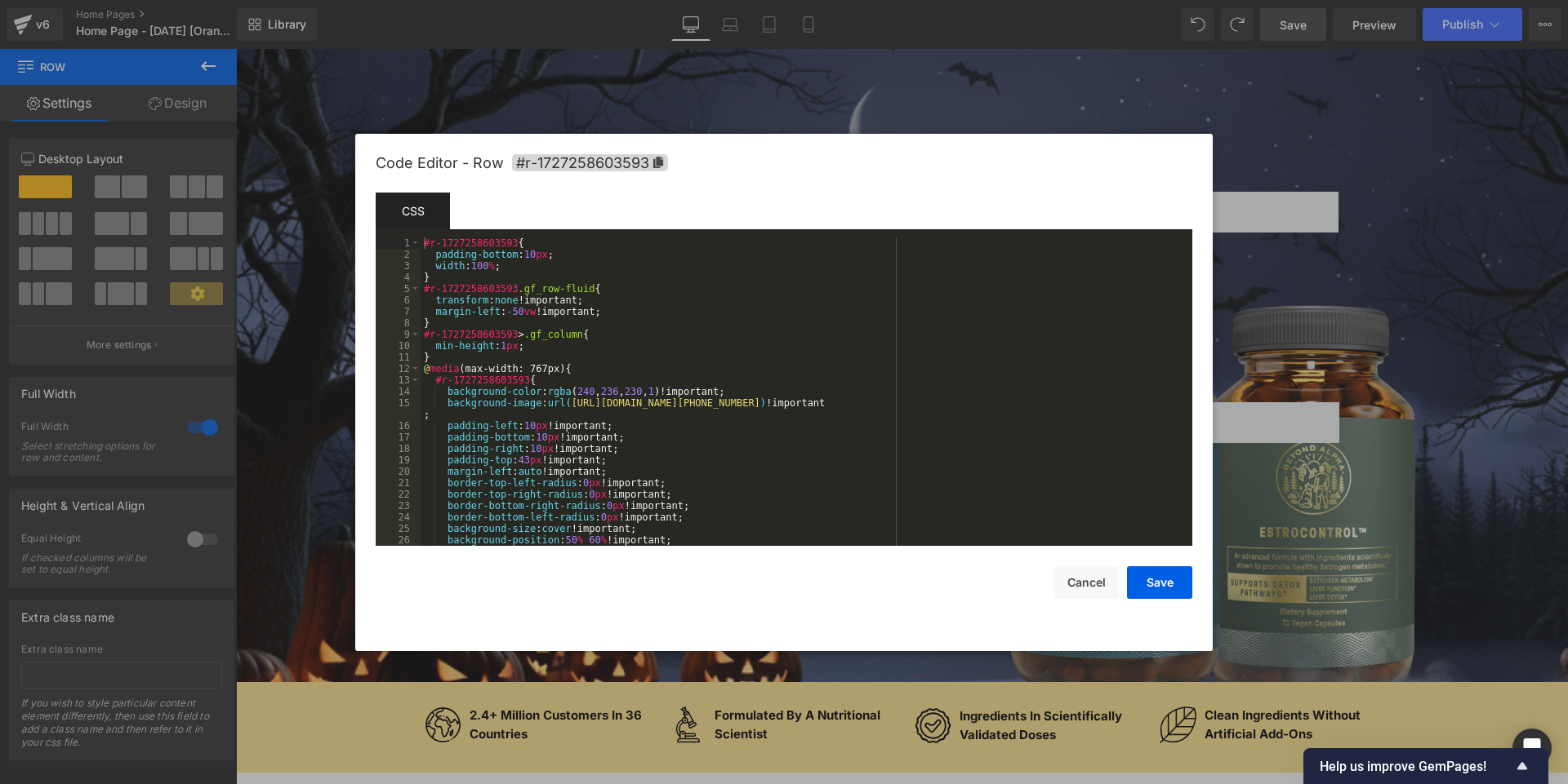
click at [257, 561] on body "You are previewing how the will restyle your page. You can not edit Elements in…" at bounding box center [784, 392] width 1568 height 784
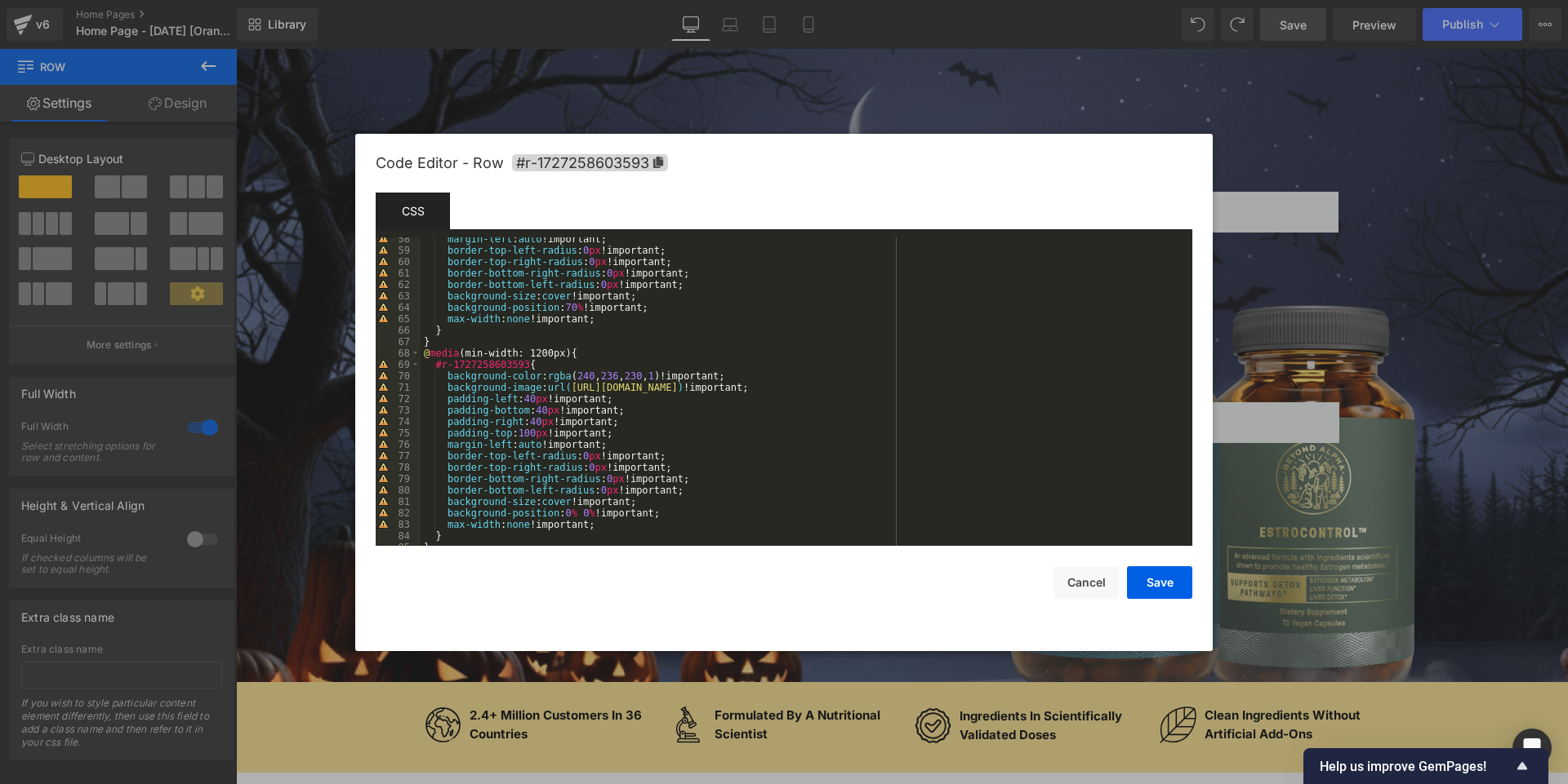
scroll to position [669, 0]
click at [599, 510] on div "margin-left : auto !important; border-top-left-radius : 0 px !important; border…" at bounding box center [803, 396] width 765 height 331
click at [783, 585] on button "Save" at bounding box center [1159, 583] width 65 height 33
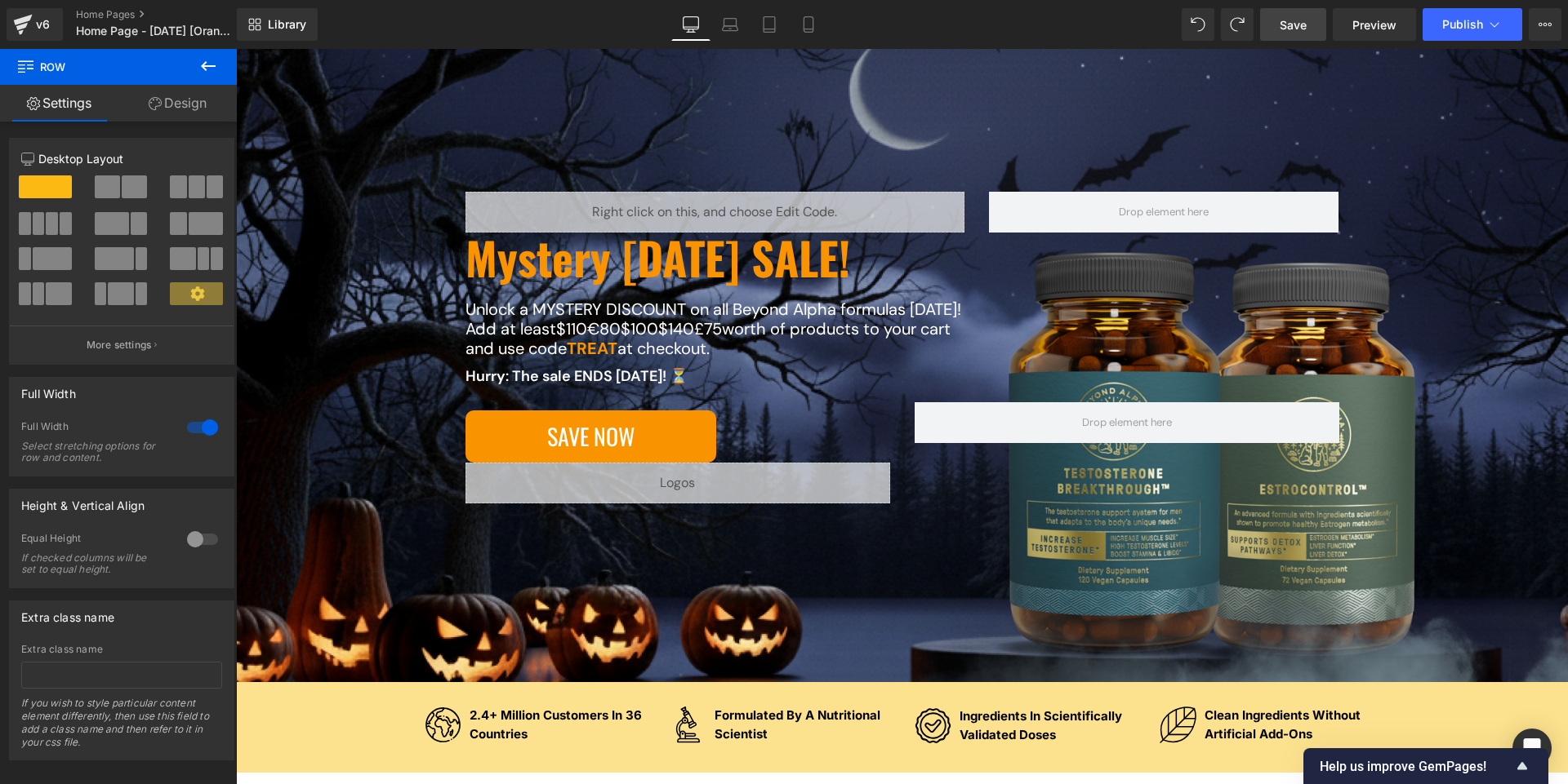
click at [783, 28] on span "Save" at bounding box center [1292, 25] width 27 height 17
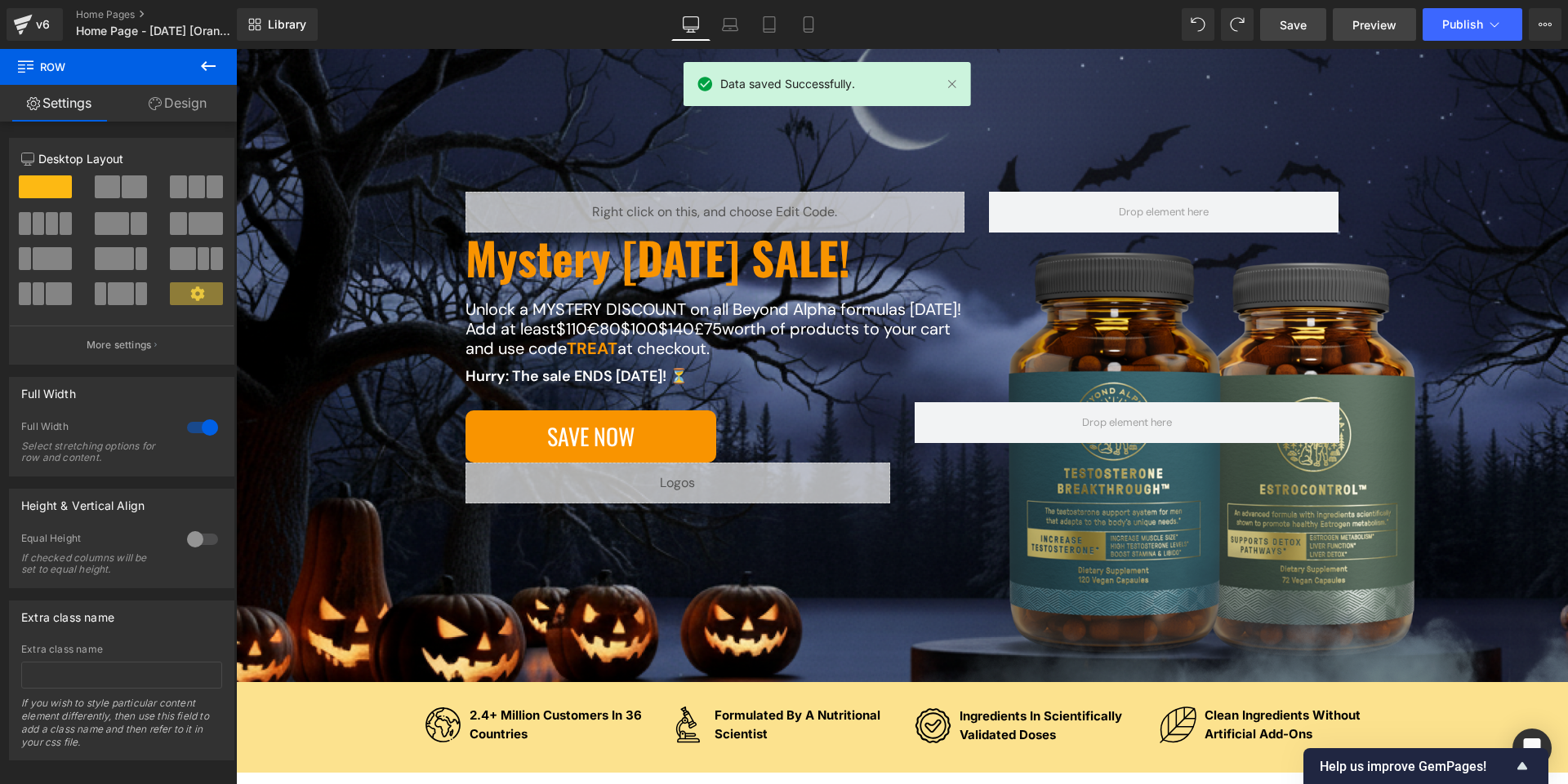
click at [783, 27] on span "Preview" at bounding box center [1373, 25] width 44 height 17
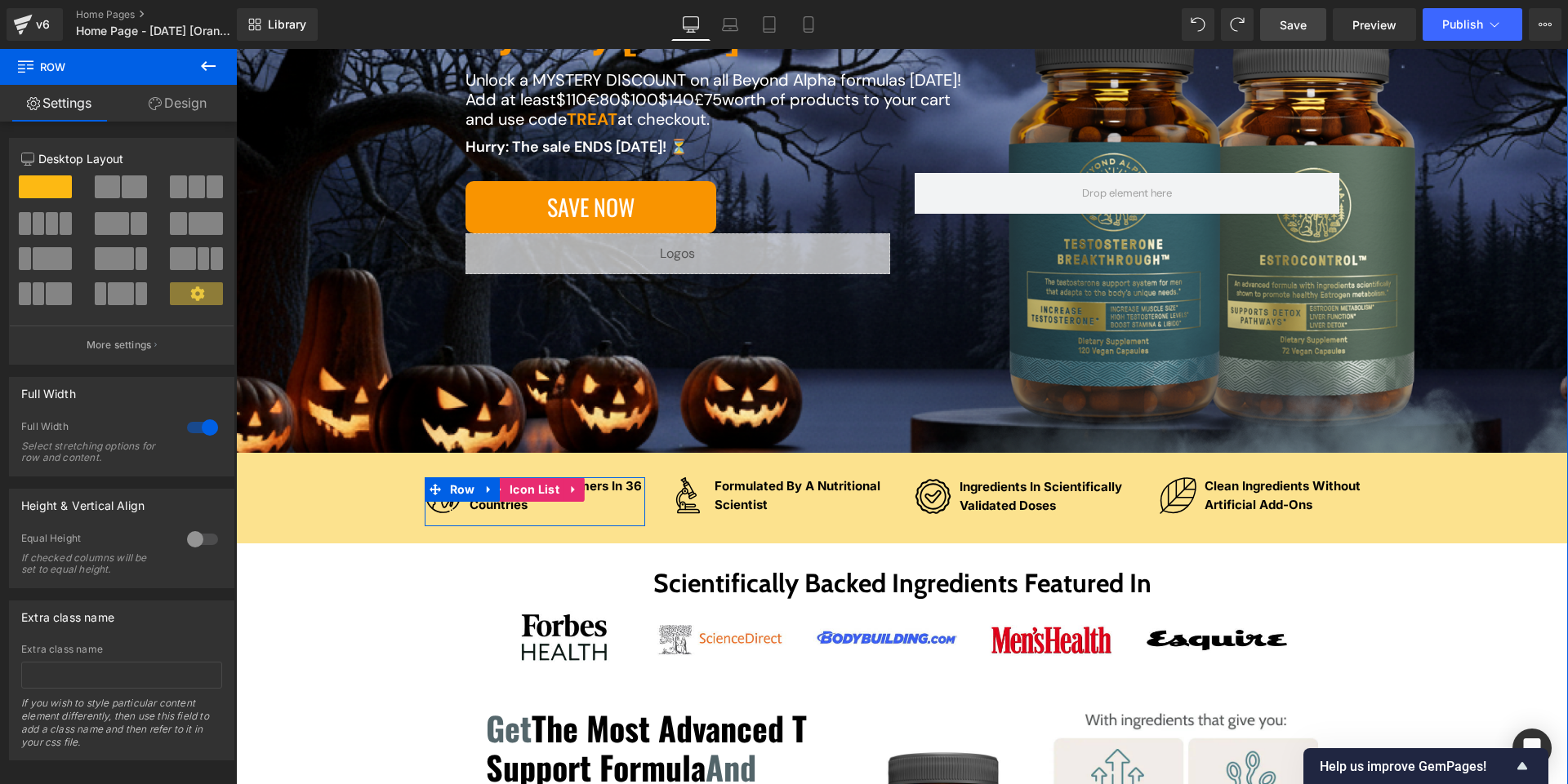
scroll to position [0, 0]
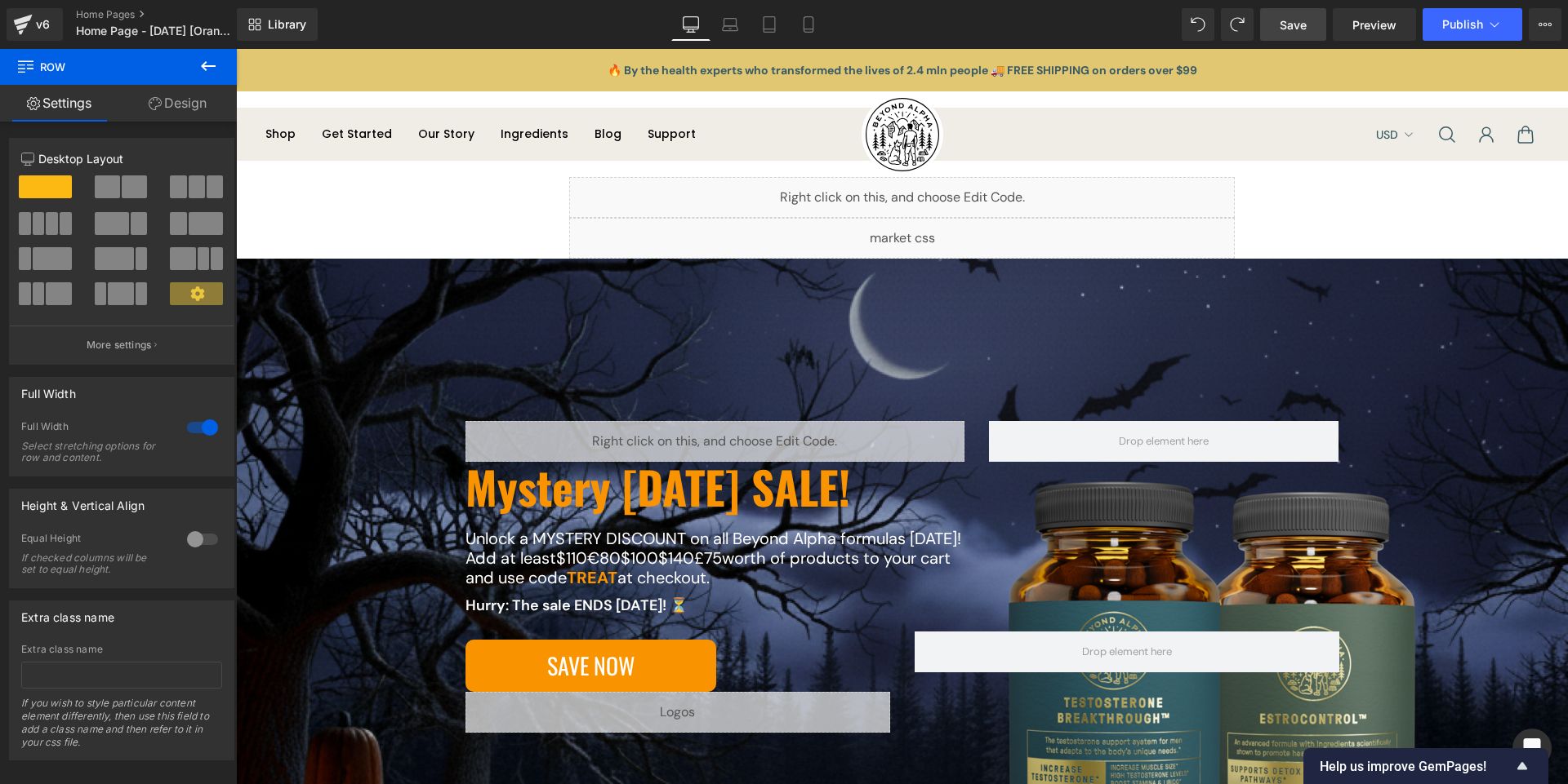
click at [783, 27] on span "Save" at bounding box center [1292, 25] width 27 height 17
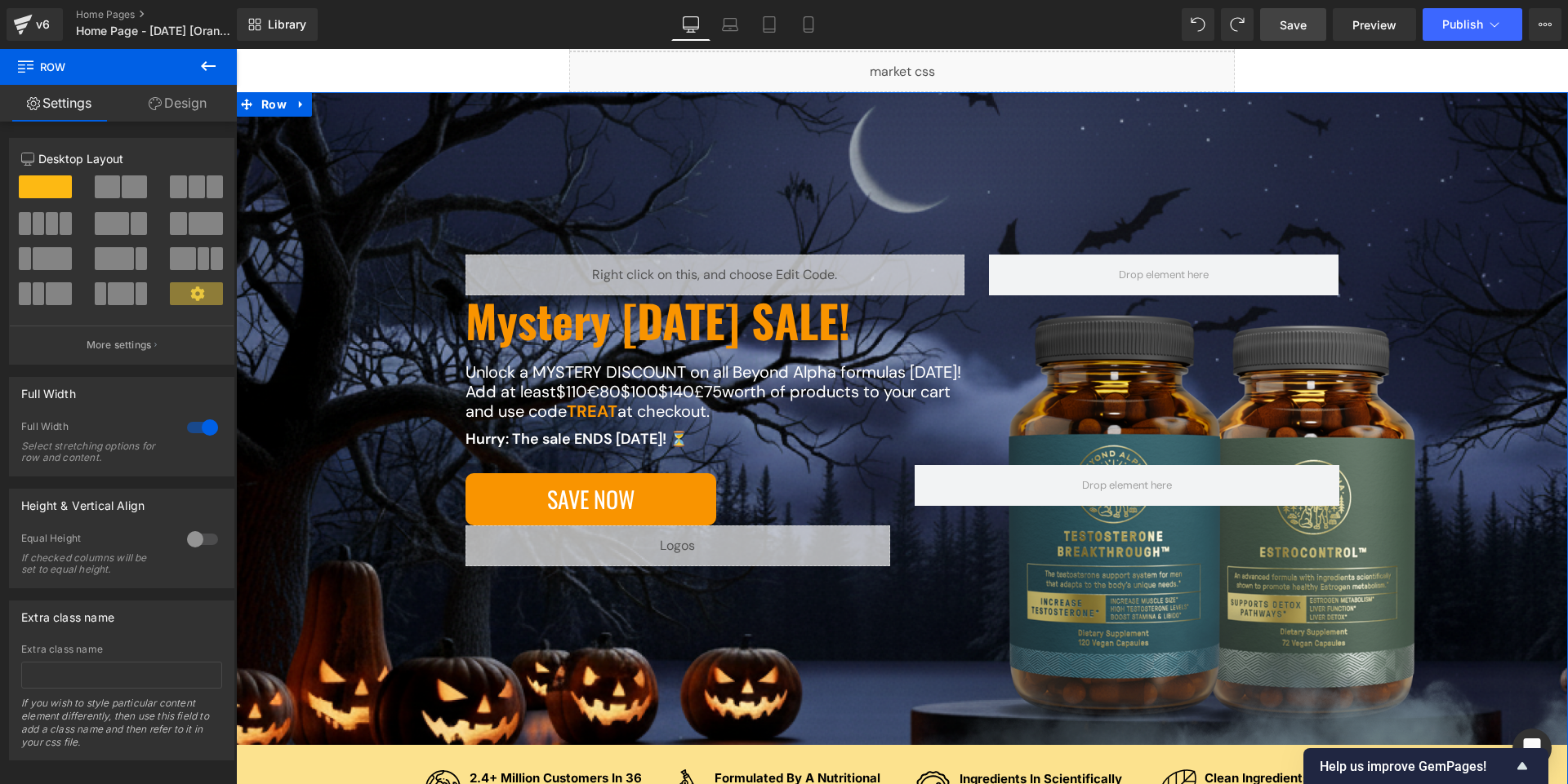
scroll to position [163, 0]
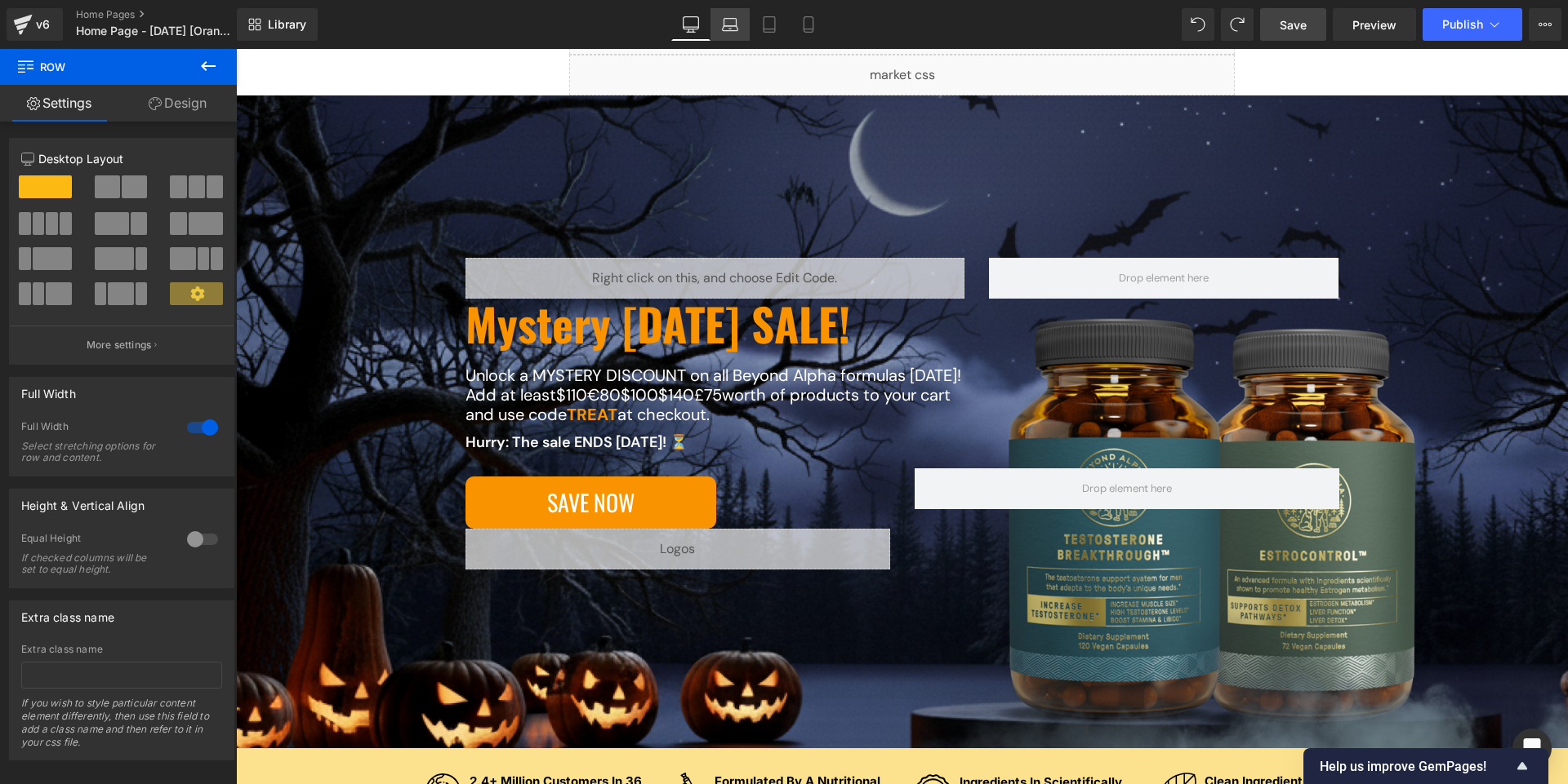
click at [731, 31] on icon at bounding box center [730, 29] width 16 height 5
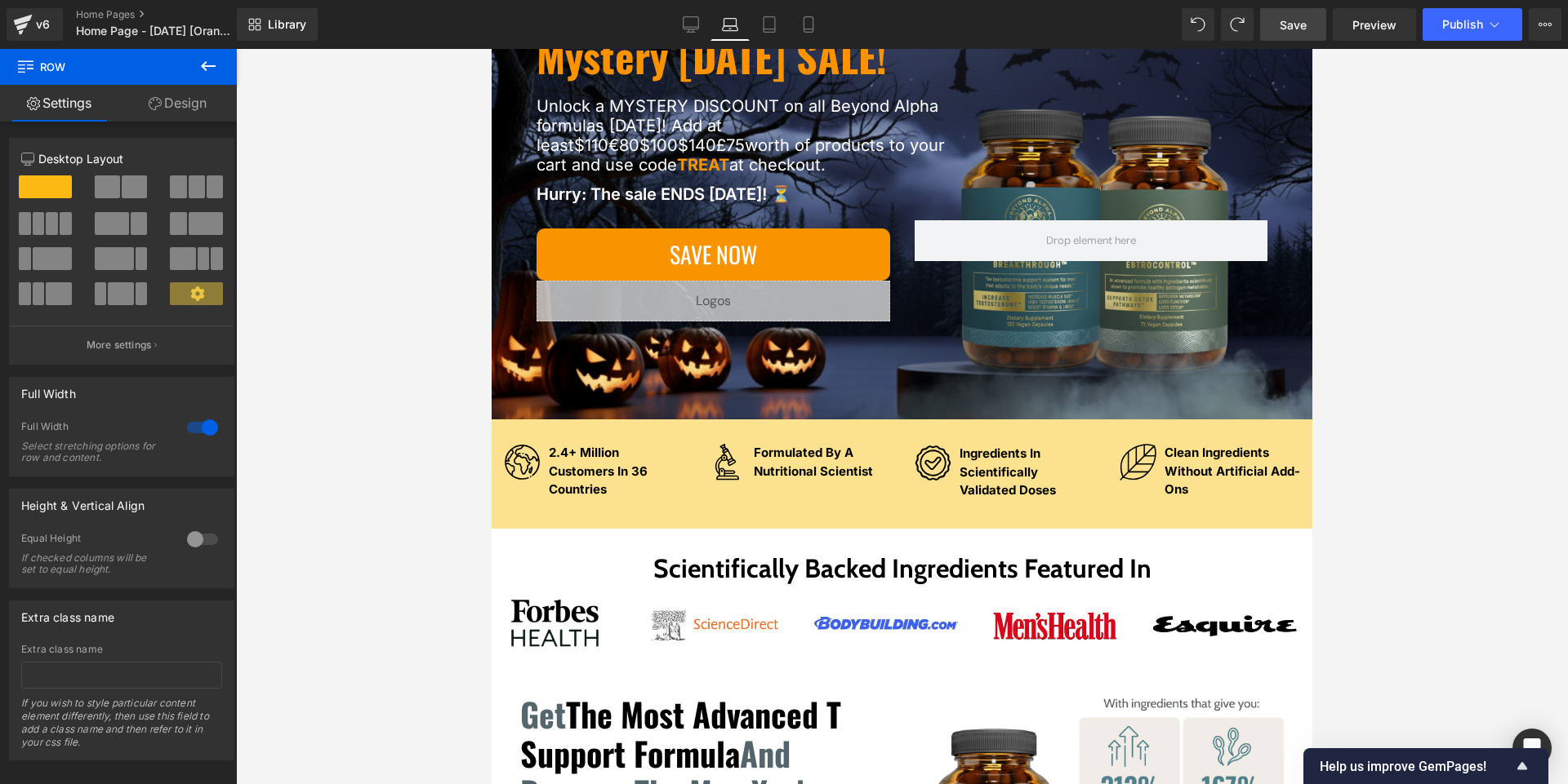
scroll to position [114, 0]
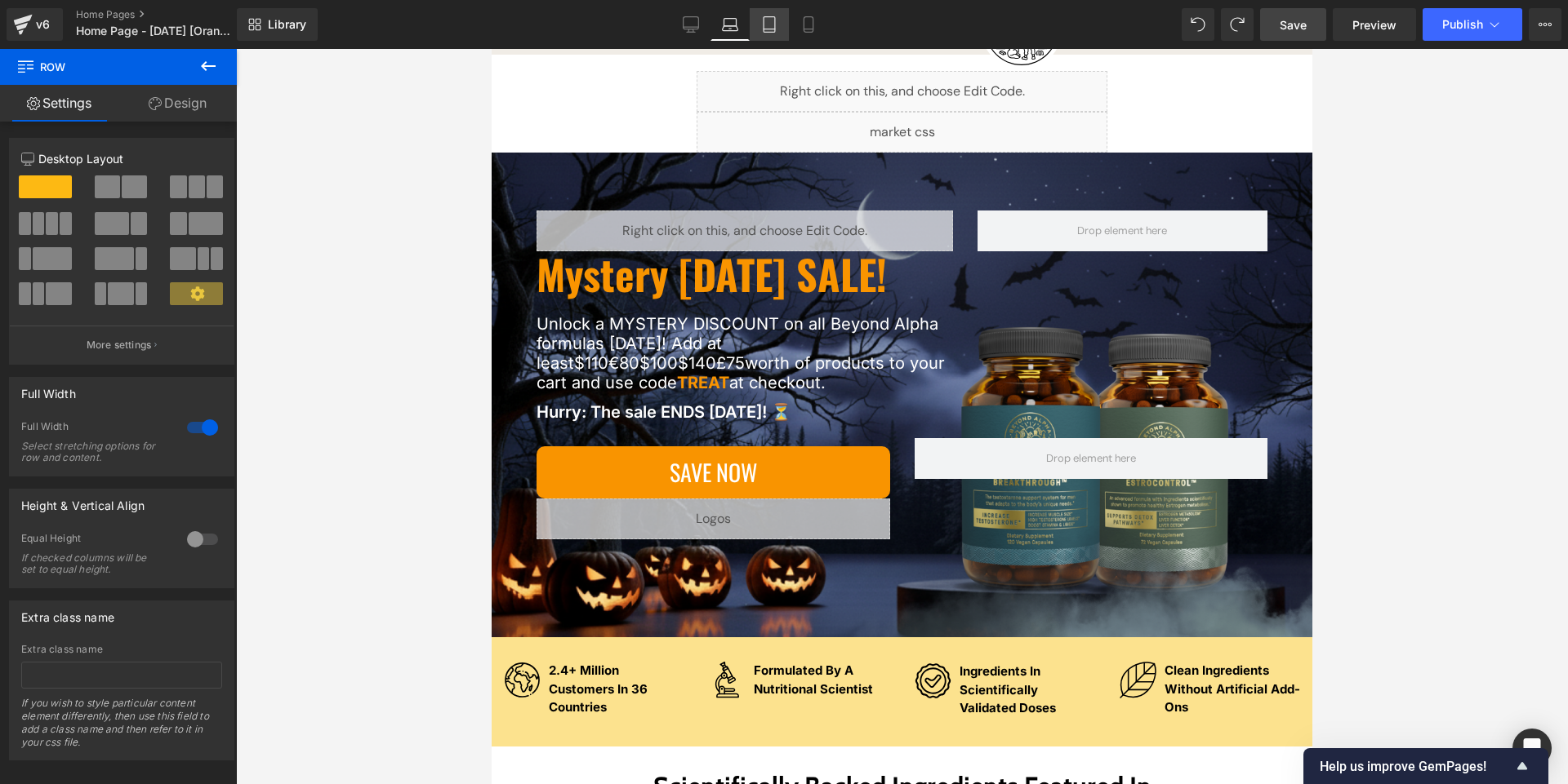
click at [775, 27] on icon at bounding box center [770, 25] width 12 height 16
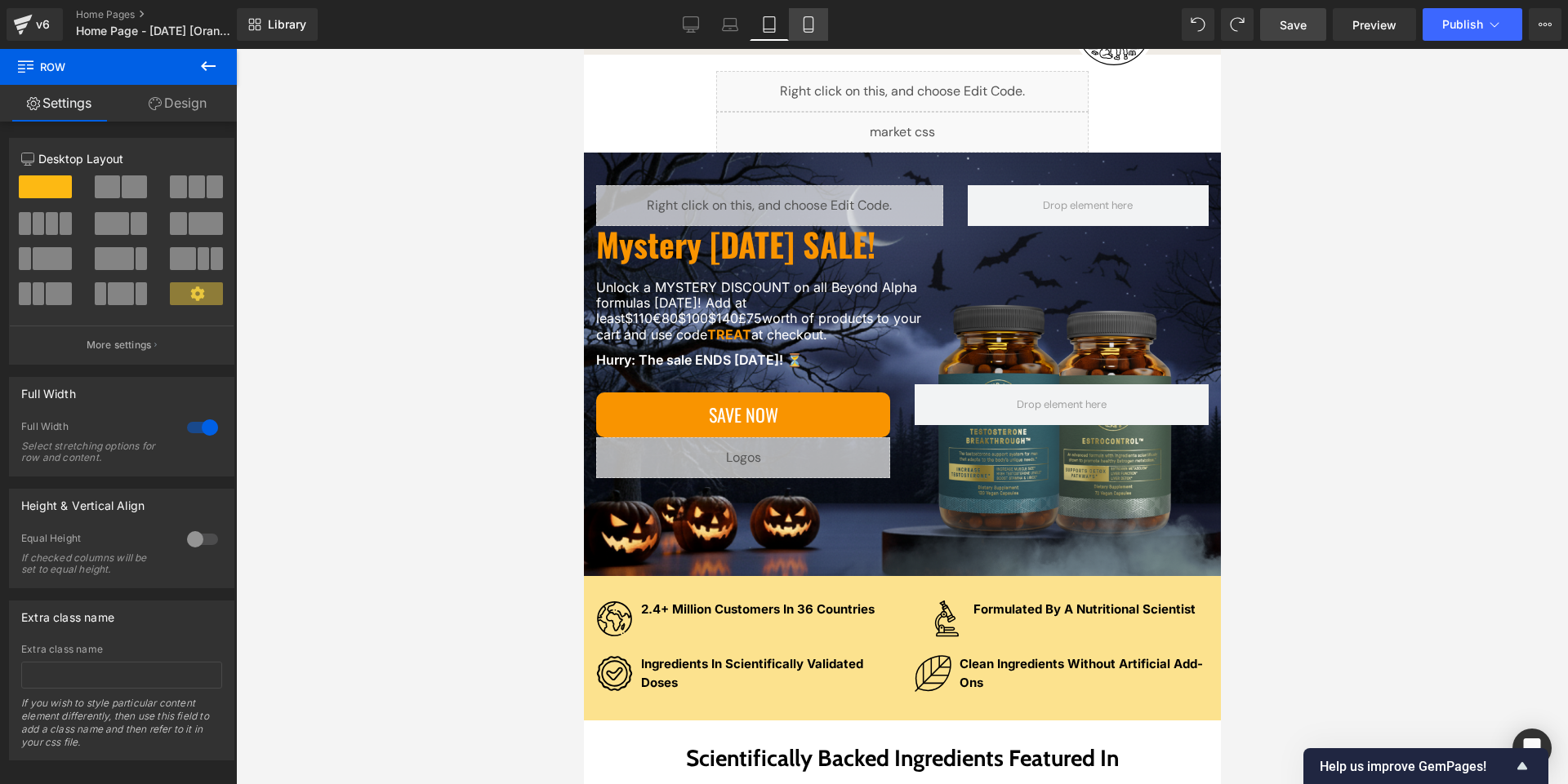
click at [783, 25] on icon at bounding box center [808, 25] width 17 height 17
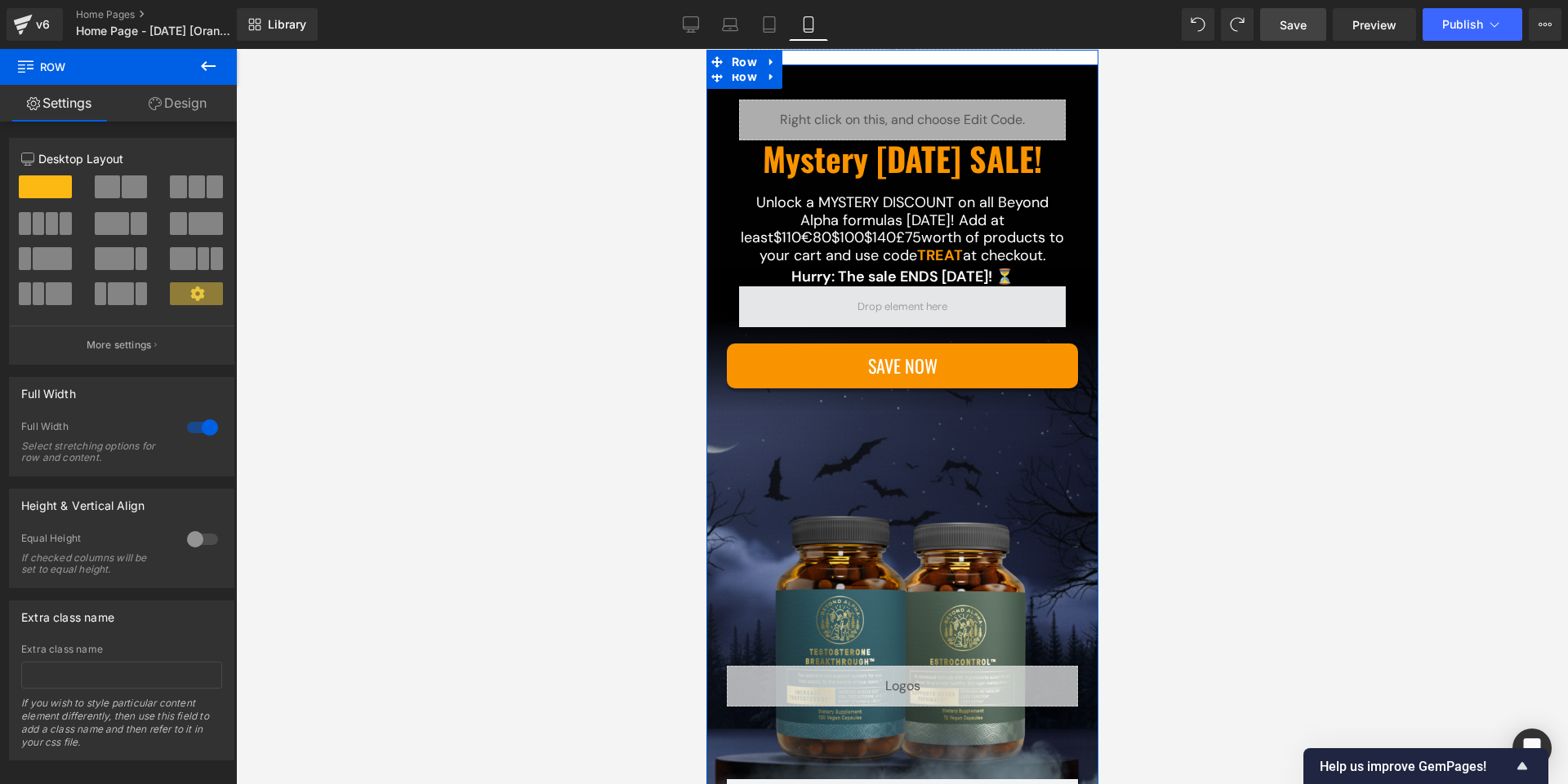
scroll to position [177, 0]
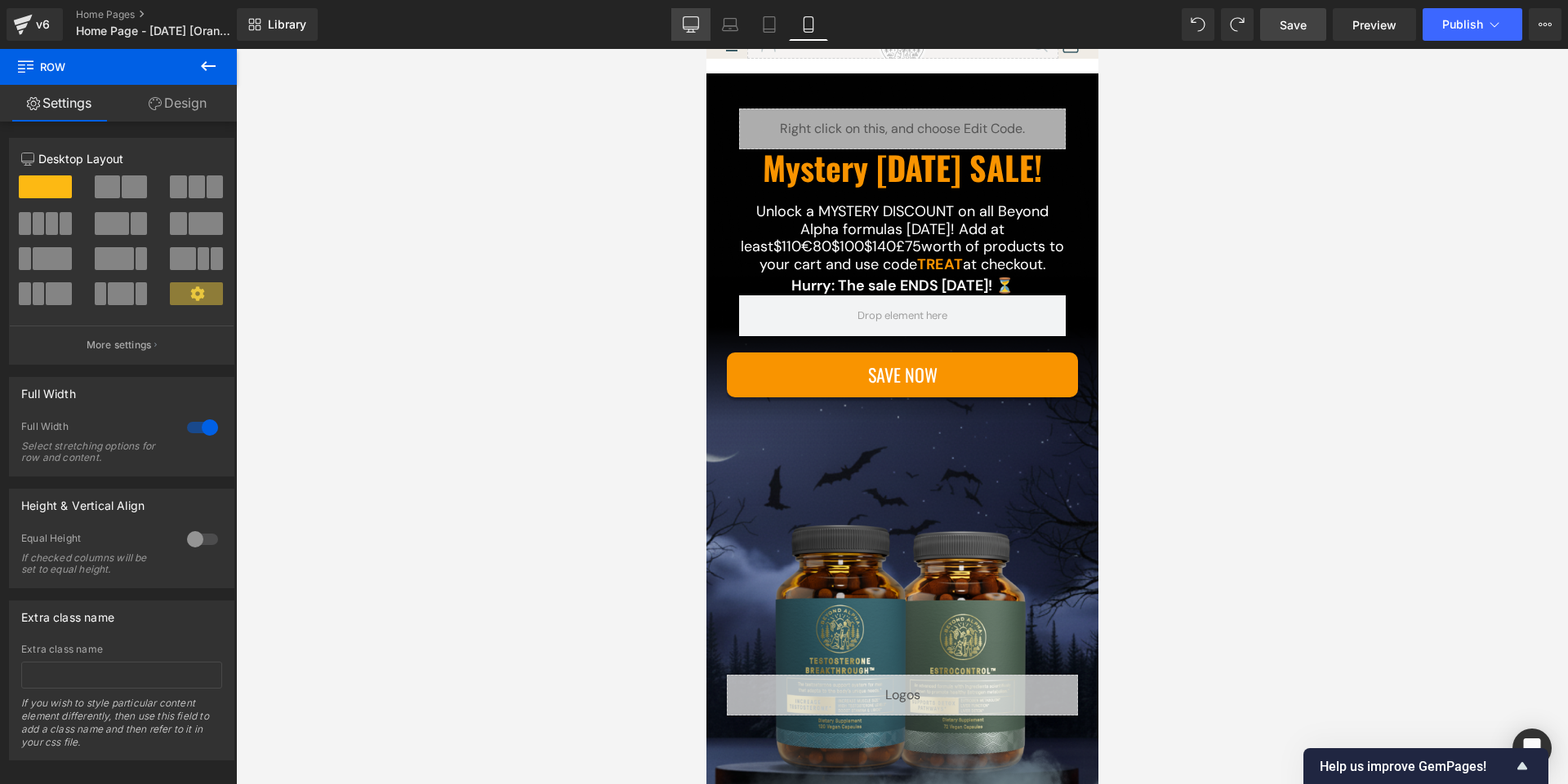
click at [685, 36] on link "Desktop" at bounding box center [690, 25] width 39 height 33
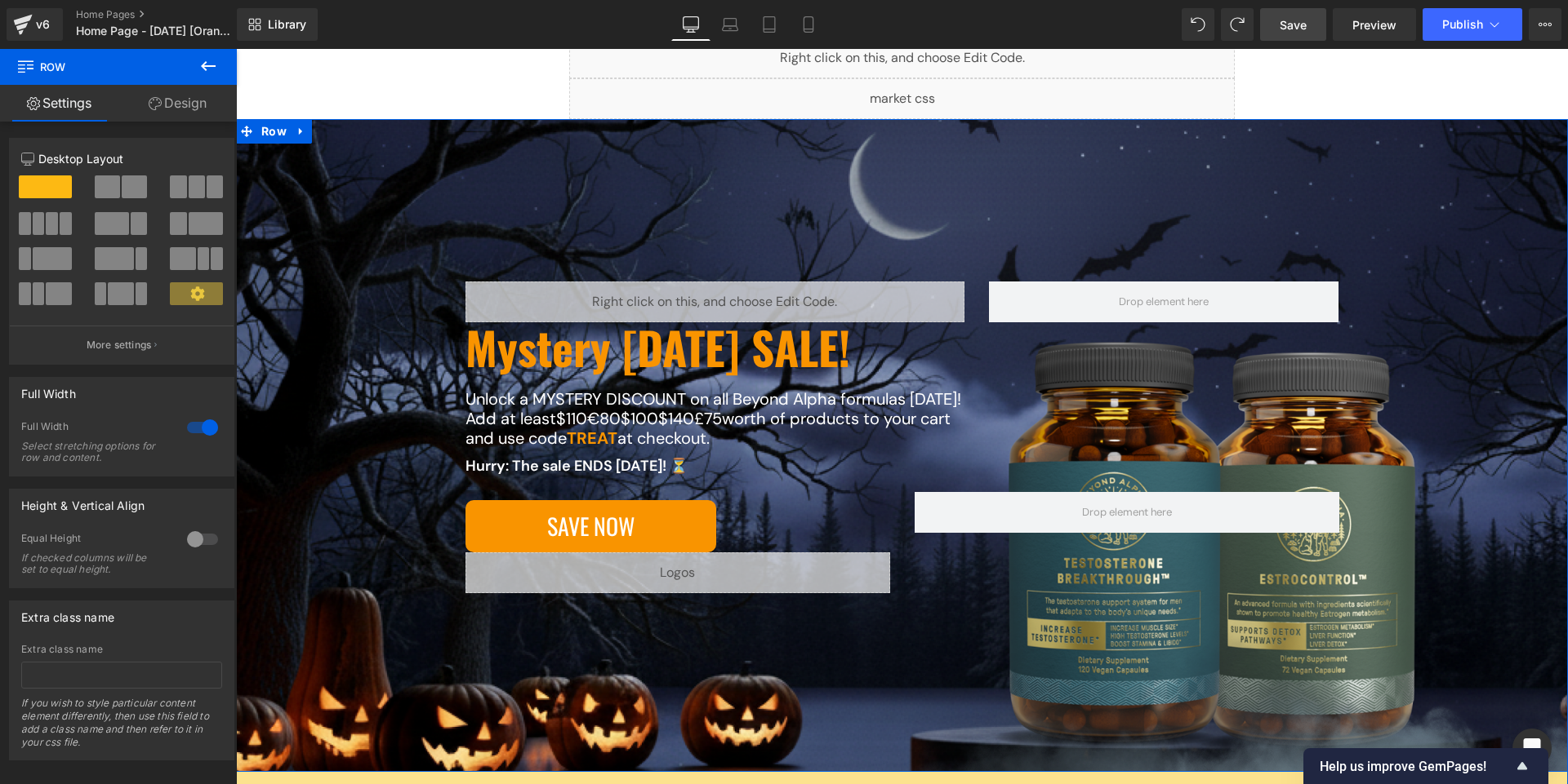
scroll to position [137, 0]
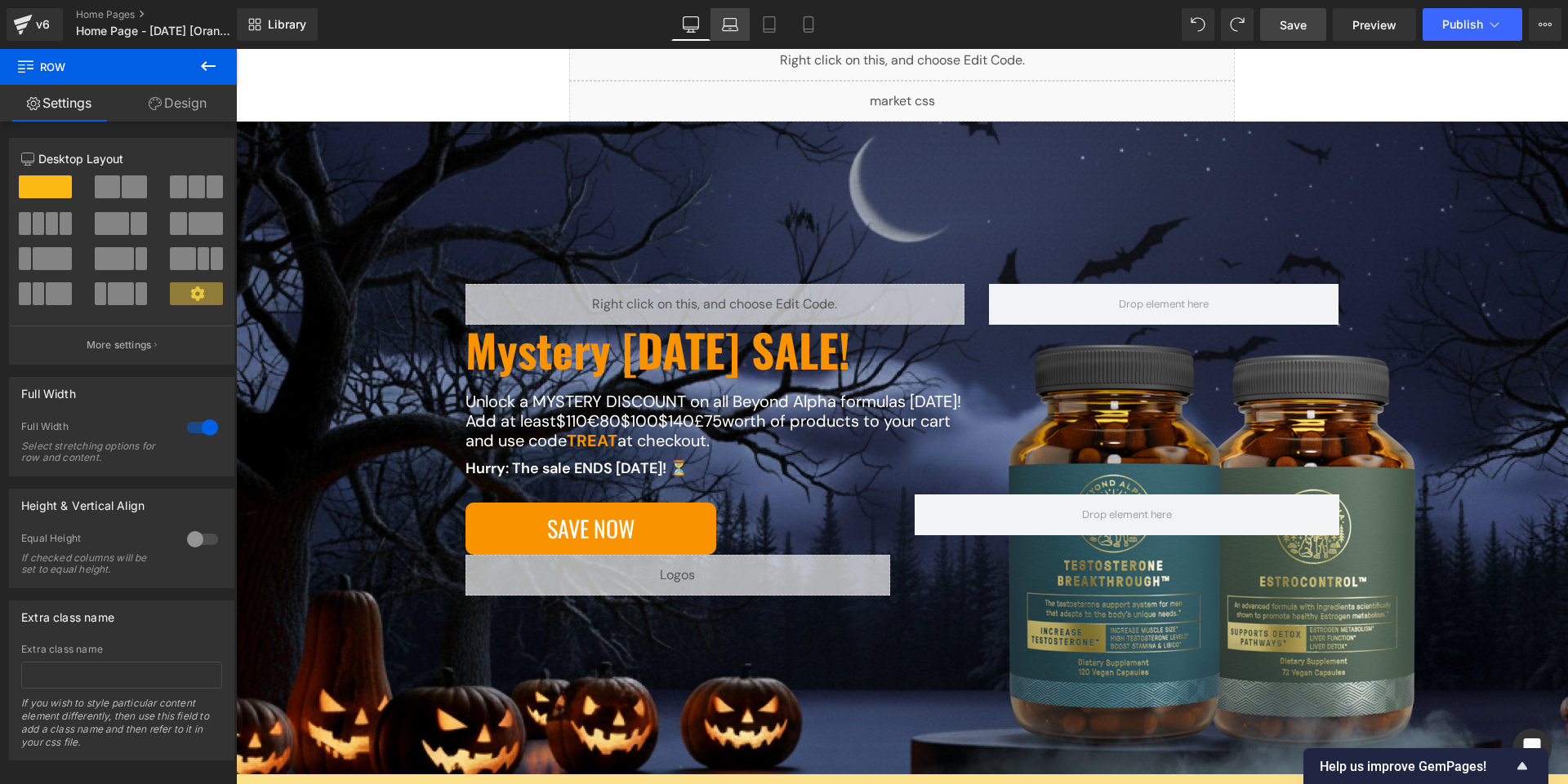
click at [725, 24] on icon at bounding box center [730, 22] width 12 height 7
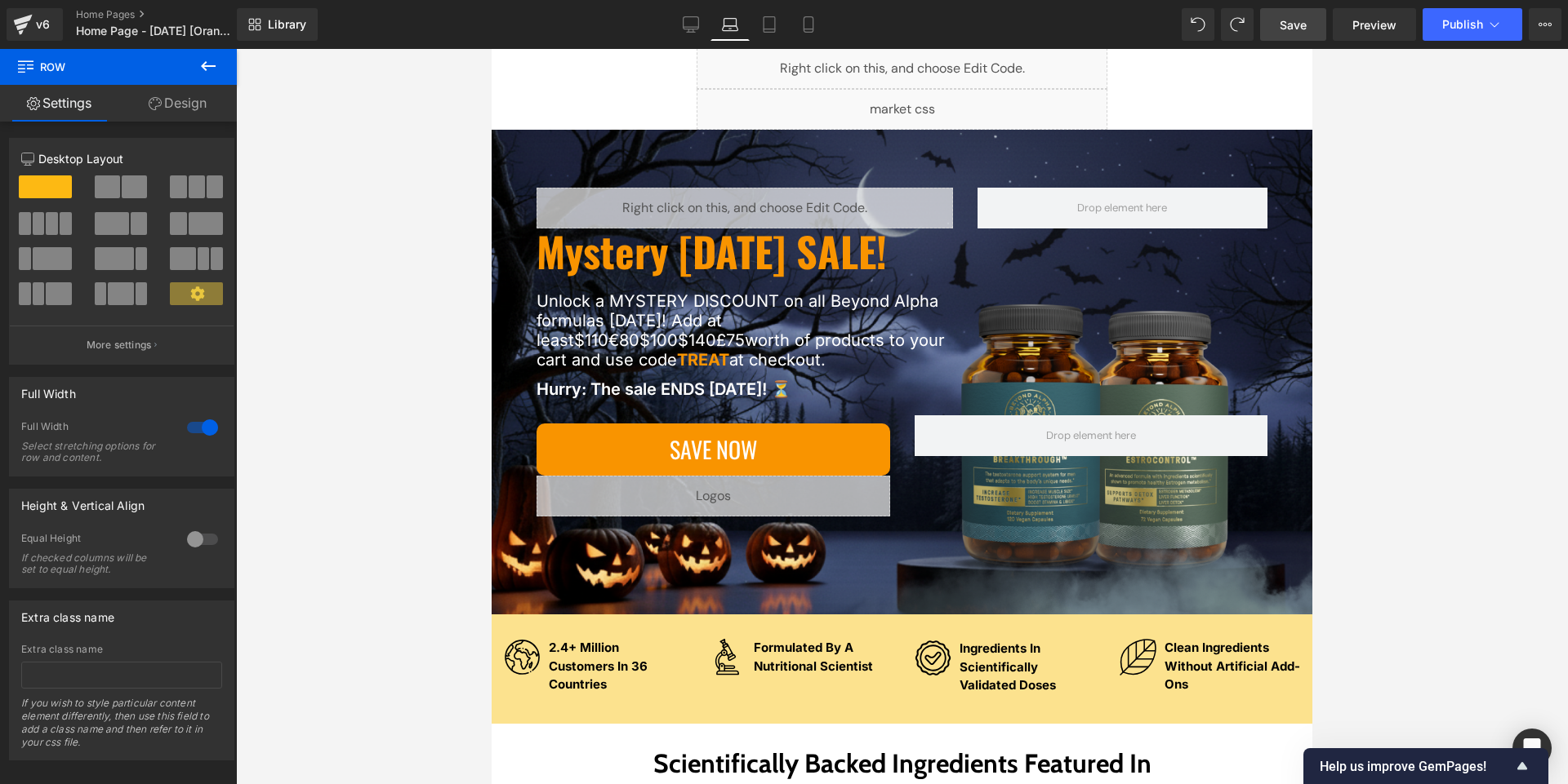
scroll to position [145, 0]
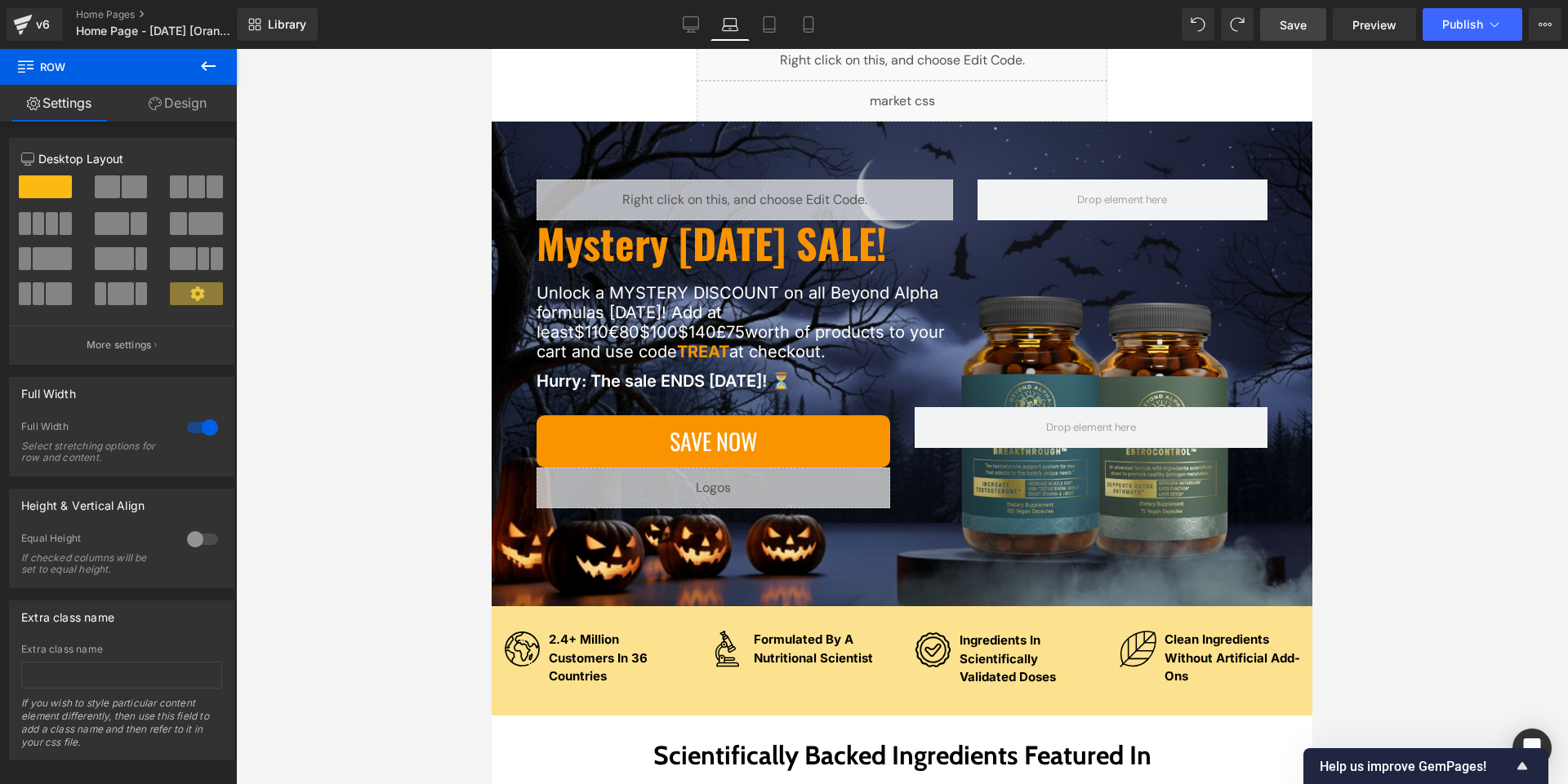
click at [783, 34] on link "Save" at bounding box center [1293, 25] width 66 height 33
click at [783, 23] on span "Preview" at bounding box center [1373, 25] width 44 height 17
click at [783, 33] on button "View Live Page View with current Template Save Template to Library Schedule Pub…" at bounding box center [1545, 25] width 33 height 33
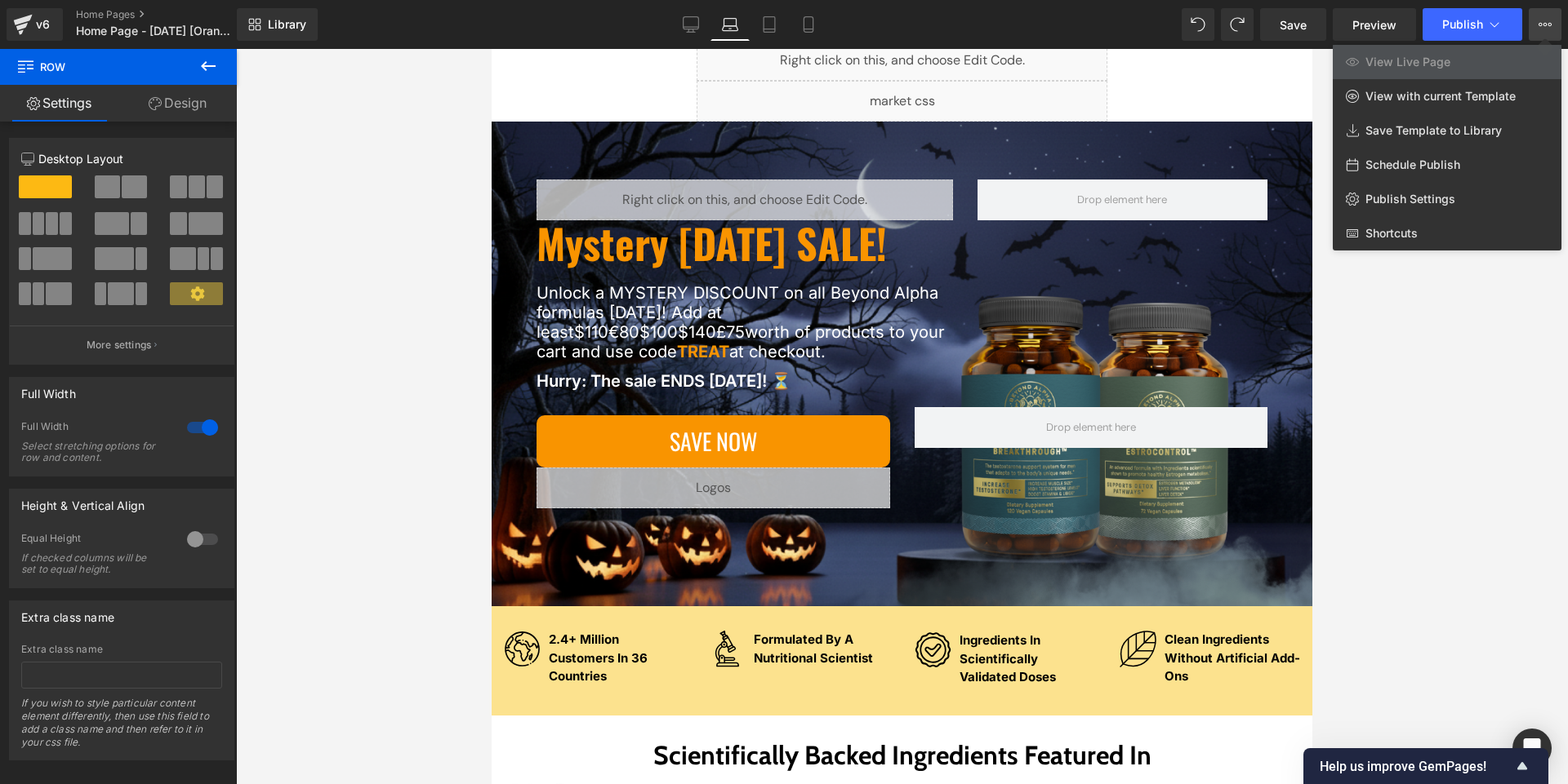
click at [783, 468] on div at bounding box center [902, 416] width 1332 height 735
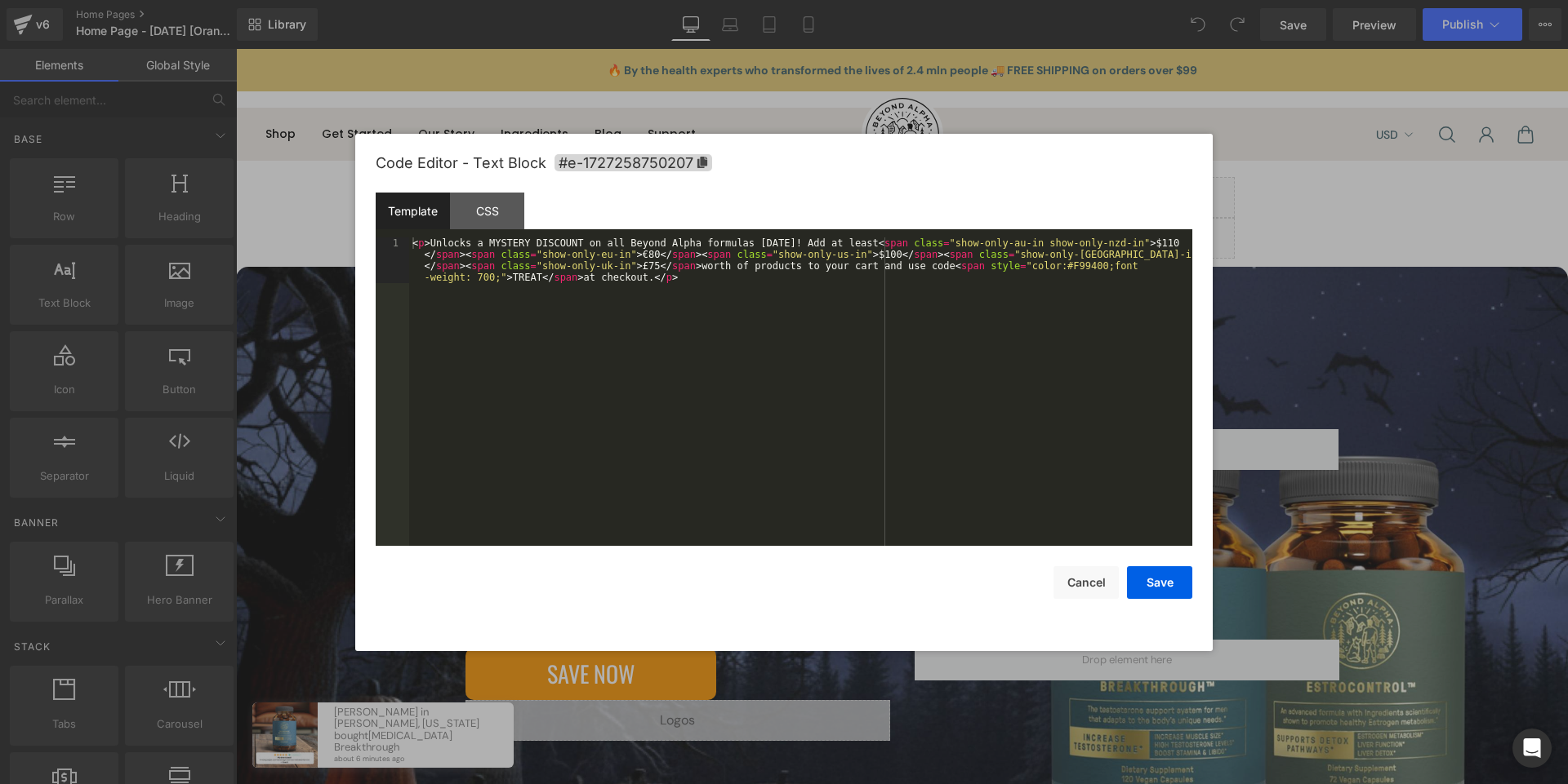
click at [552, 0] on div "You are previewing how the will restyle your page. You can not edit Elements in…" at bounding box center [784, 0] width 1568 height 0
click at [718, 324] on div "< p > Unlocks a MYSTERY DISCOUNT on all Beyond Alpha formulas today! Add at lea…" at bounding box center [800, 437] width 783 height 400
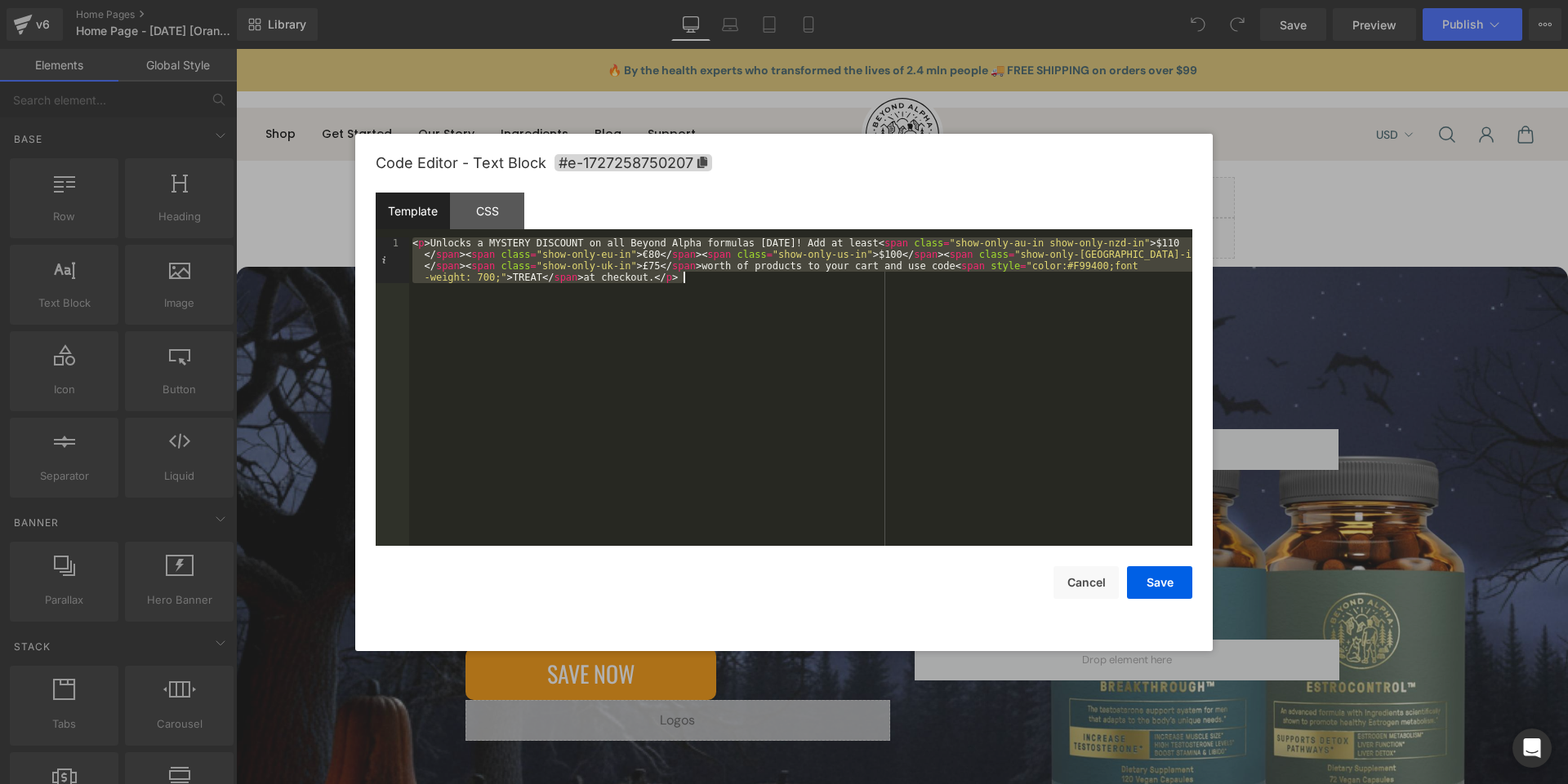
click at [766, 334] on div "< p > Unlocks a MYSTERY DISCOUNT on all Beyond Alpha formulas today! Add at lea…" at bounding box center [800, 392] width 783 height 309
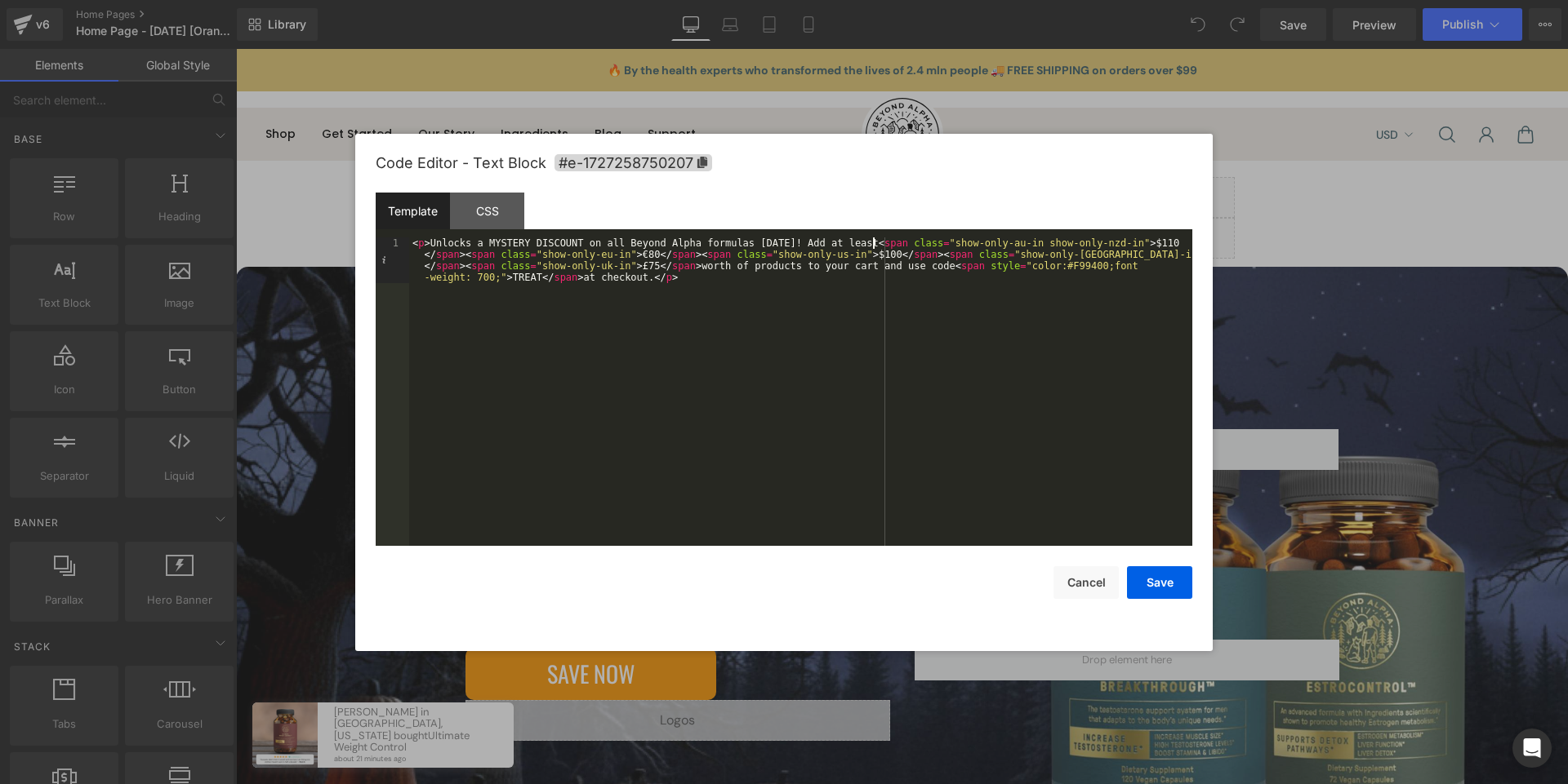
click at [875, 243] on div "< p > Unlocks a MYSTERY DISCOUNT on all Beyond Alpha formulas today! Add at lea…" at bounding box center [800, 437] width 783 height 400
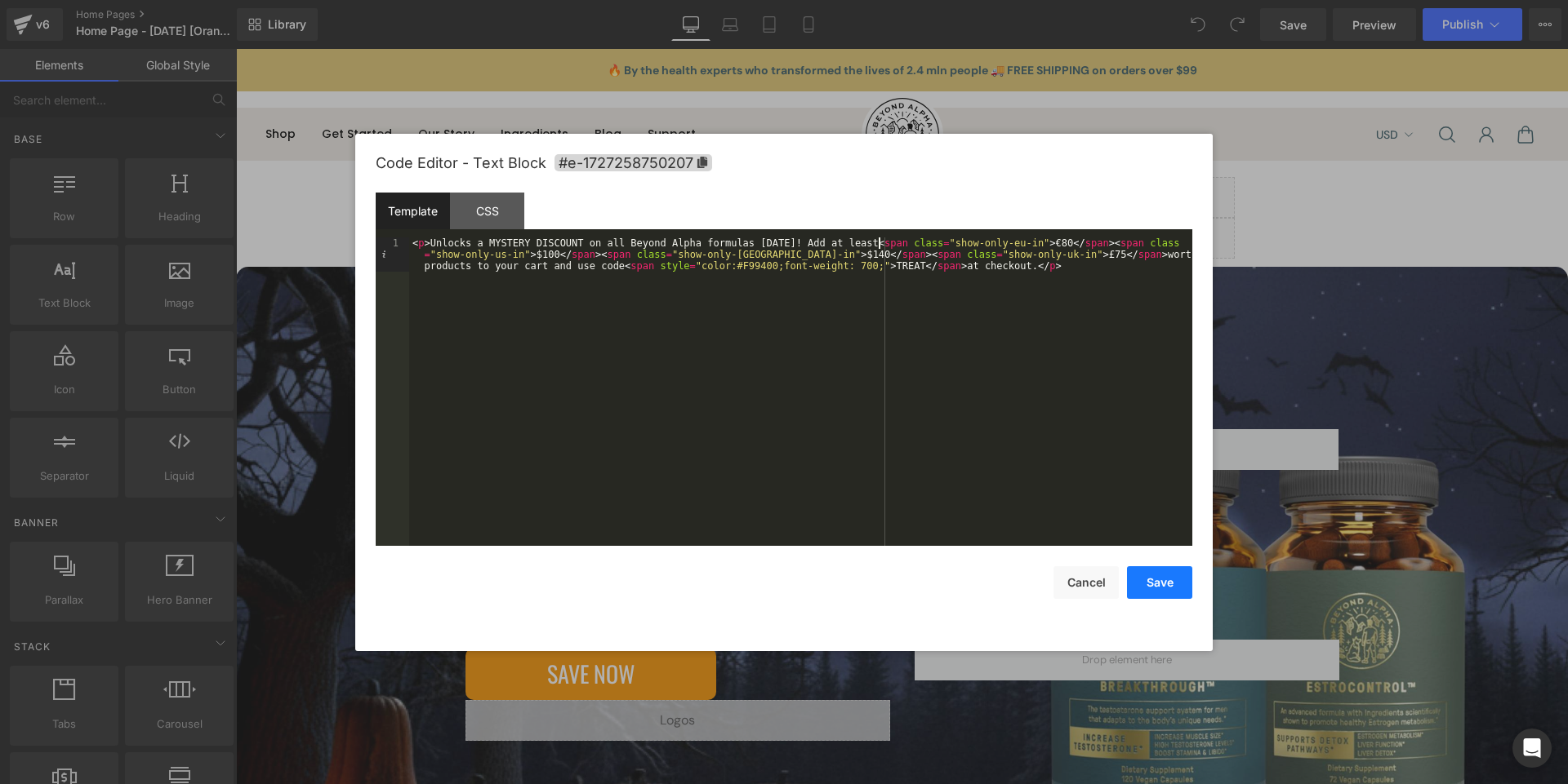
click at [1148, 575] on button "Save" at bounding box center [1159, 583] width 65 height 33
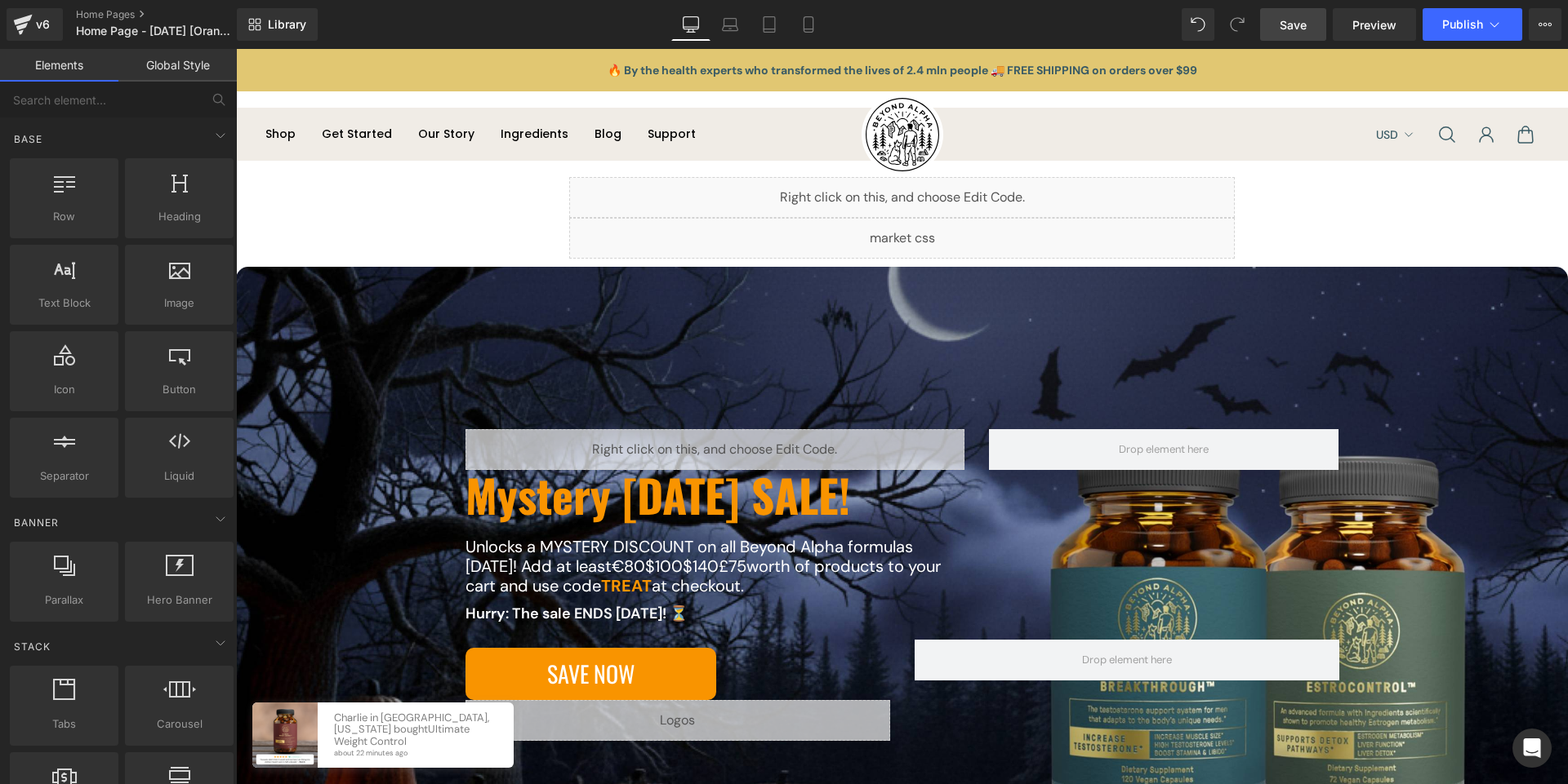
click at [1295, 28] on span "Save" at bounding box center [1292, 25] width 27 height 17
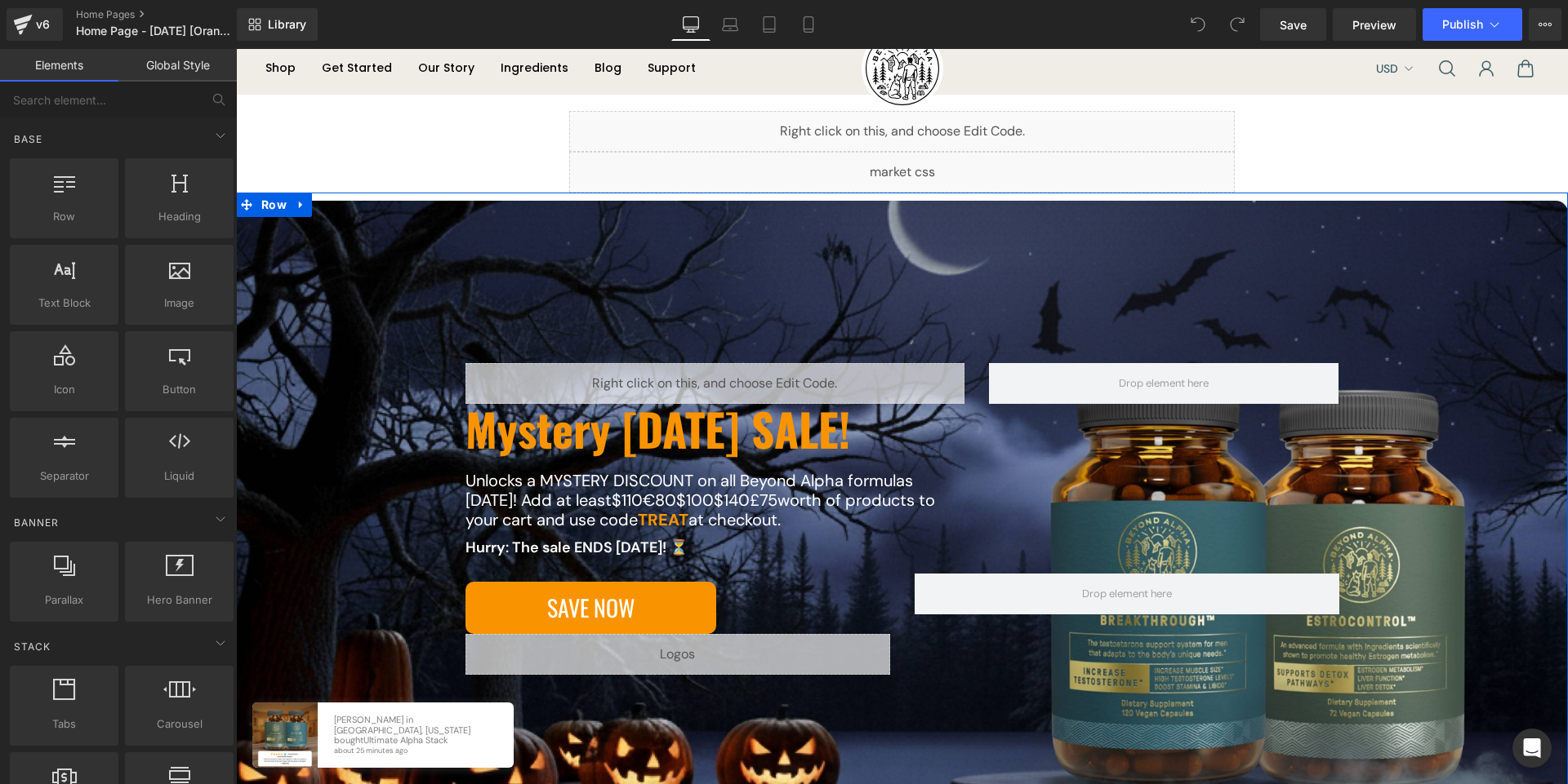
scroll to position [83, 0]
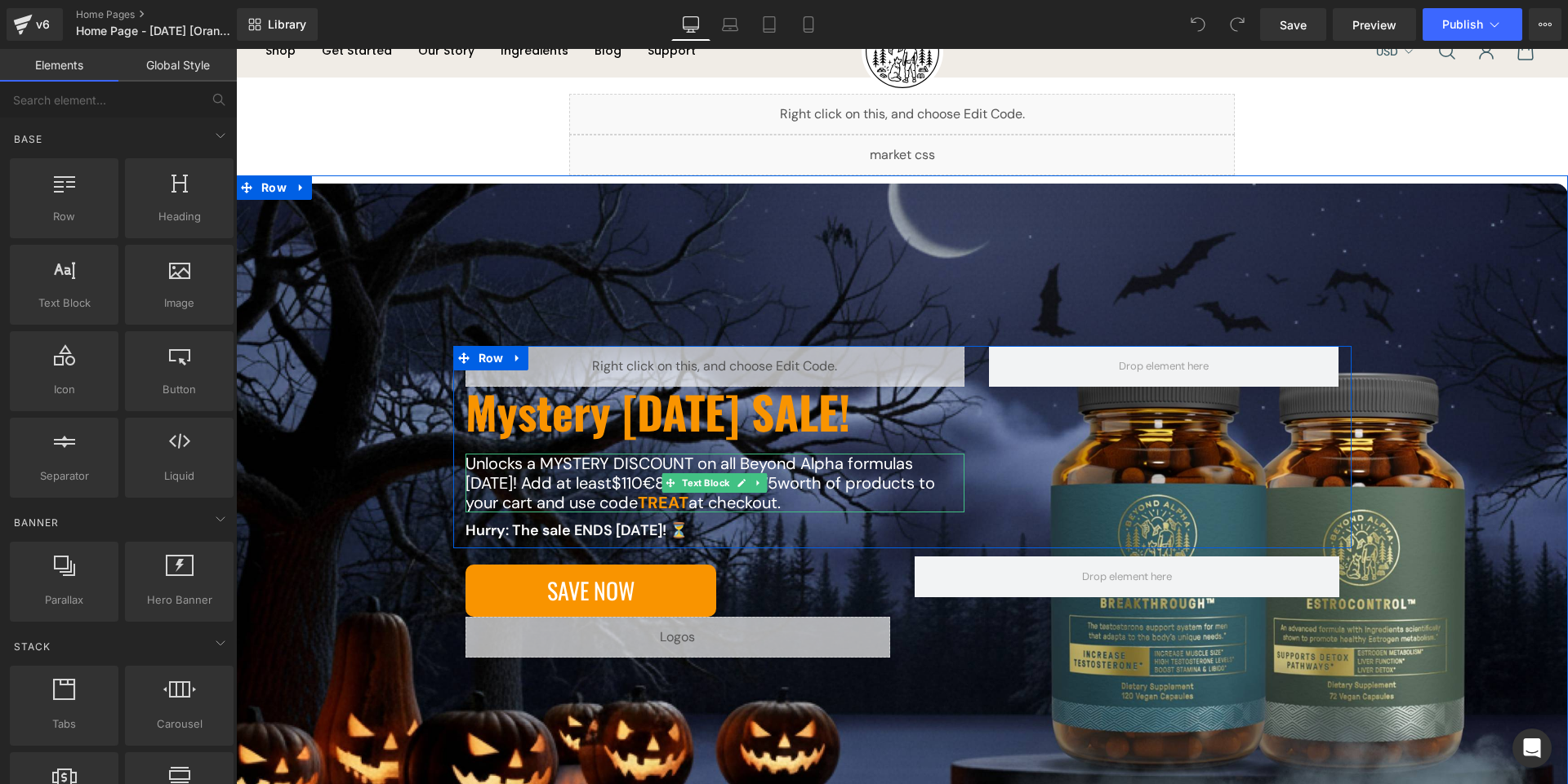
click at [534, 470] on p "Unlocks a MYSTERY DISCOUNT on all Beyond Alpha formulas [DATE]! Add at least $1…" at bounding box center [715, 483] width 500 height 59
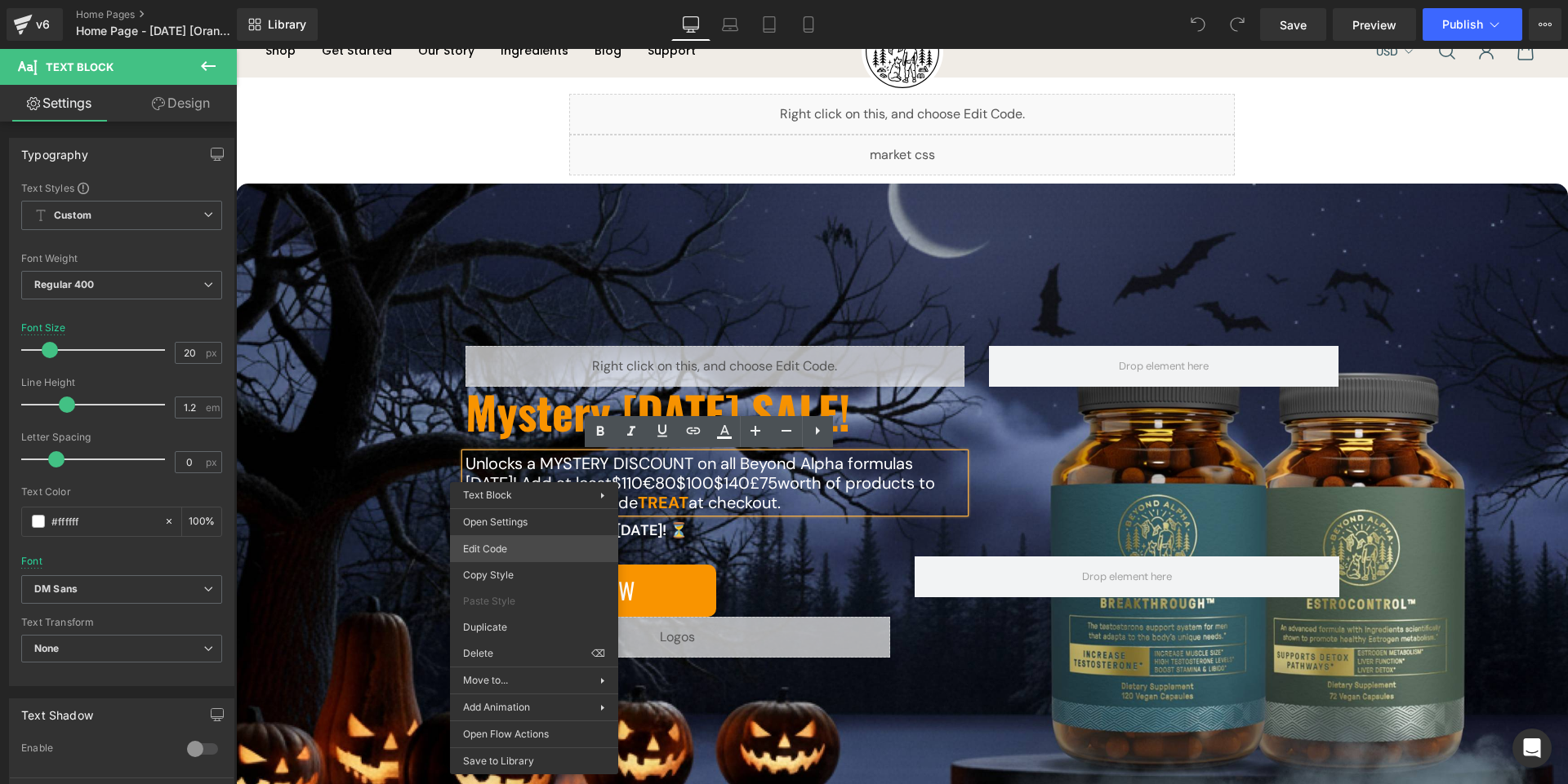
click at [514, 0] on div "You are previewing how the will restyle your page. You can not edit Elements in…" at bounding box center [784, 0] width 1568 height 0
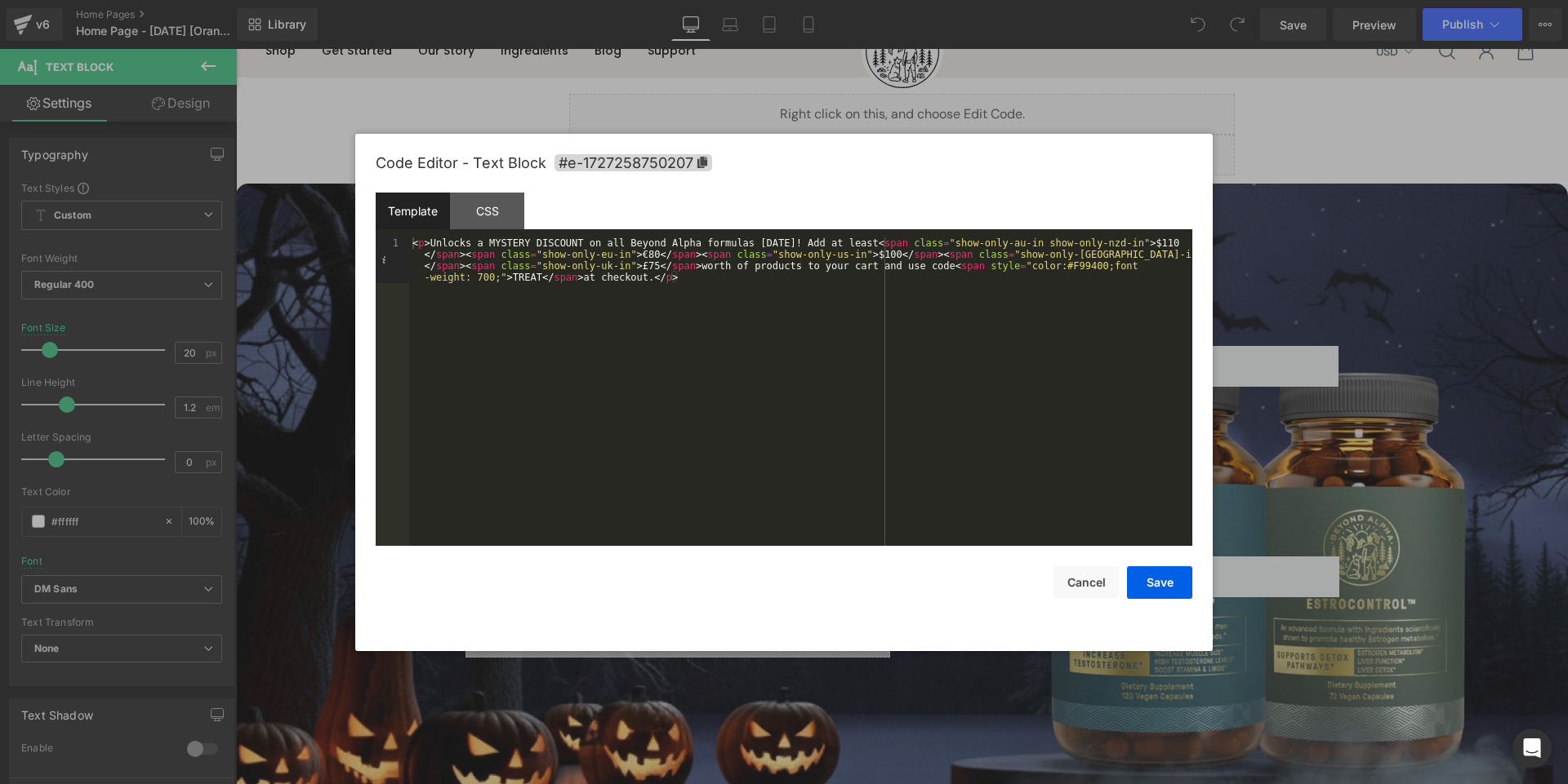
click at [573, 376] on div "< p > Unlocks a MYSTERY DISCOUNT on all Beyond Alpha formulas today! Add at lea…" at bounding box center [800, 437] width 783 height 400
click at [1150, 575] on button "Save" at bounding box center [1159, 583] width 65 height 33
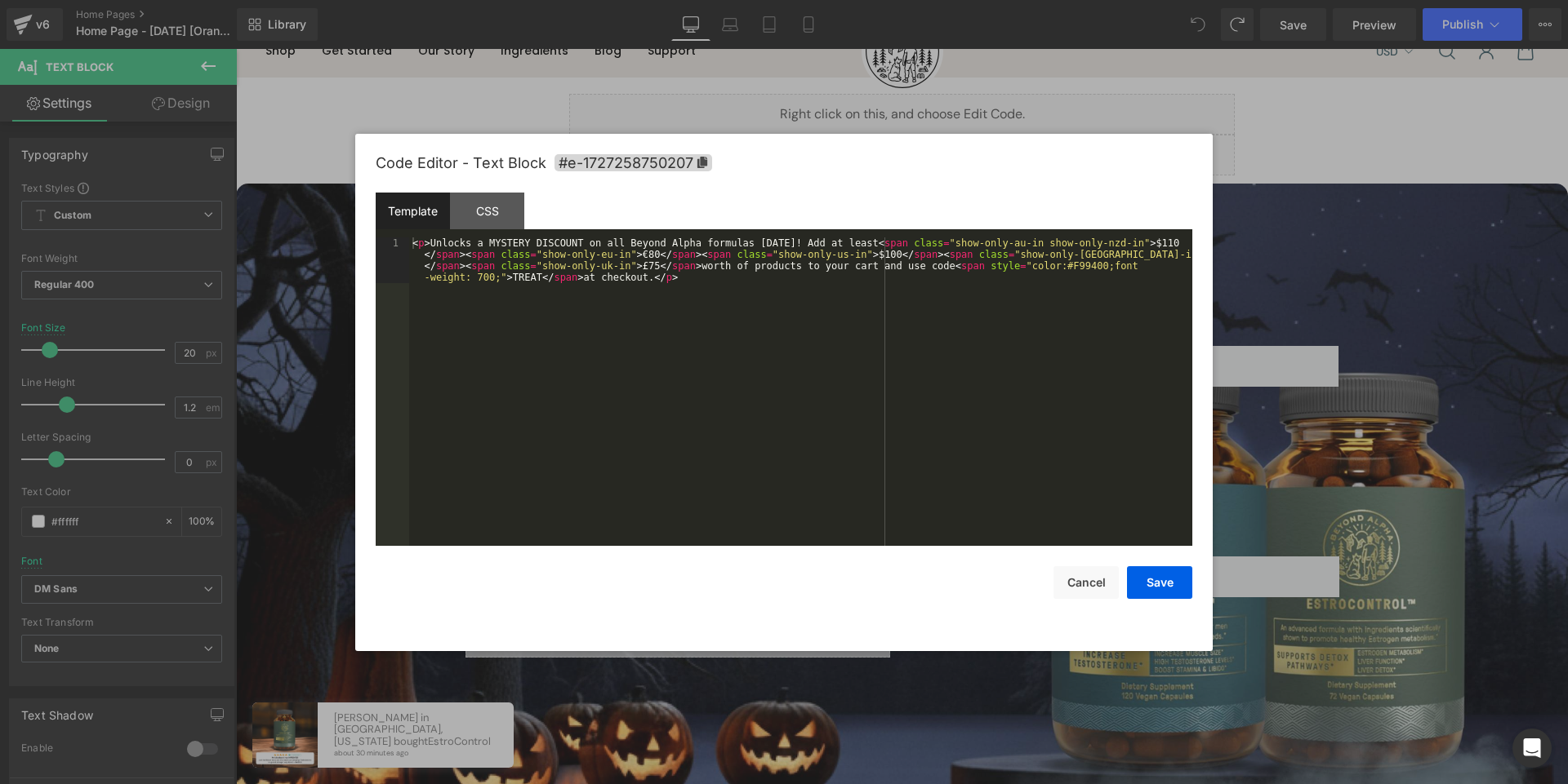
click at [547, 0] on div "You are previewing how the will restyle your page. You can not edit Elements in…" at bounding box center [784, 0] width 1568 height 0
click at [1077, 578] on button "Cancel" at bounding box center [1086, 583] width 65 height 33
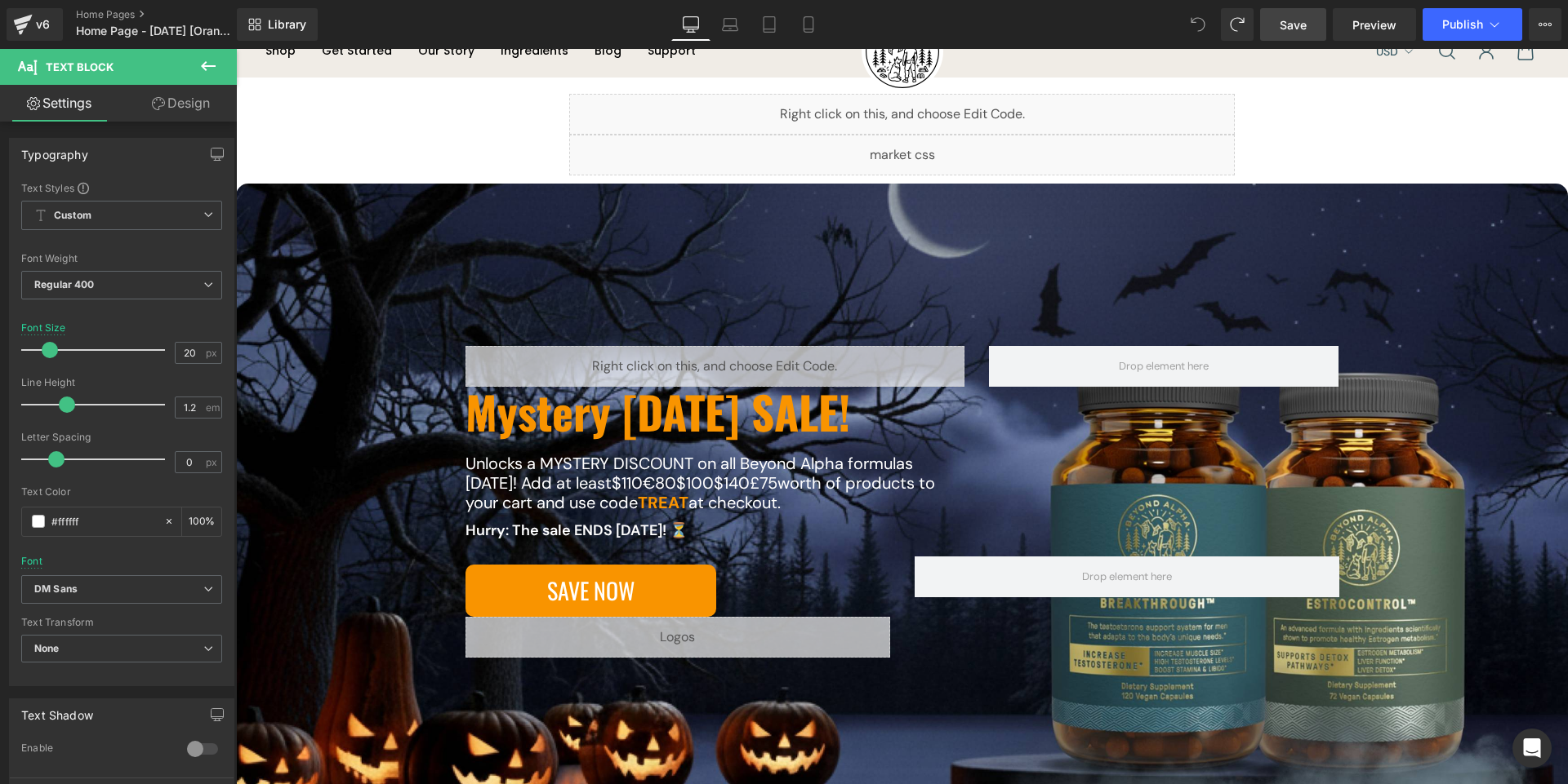
click at [1295, 22] on span "Save" at bounding box center [1292, 25] width 27 height 17
click at [706, 15] on link "Laptop" at bounding box center [712, 25] width 39 height 33
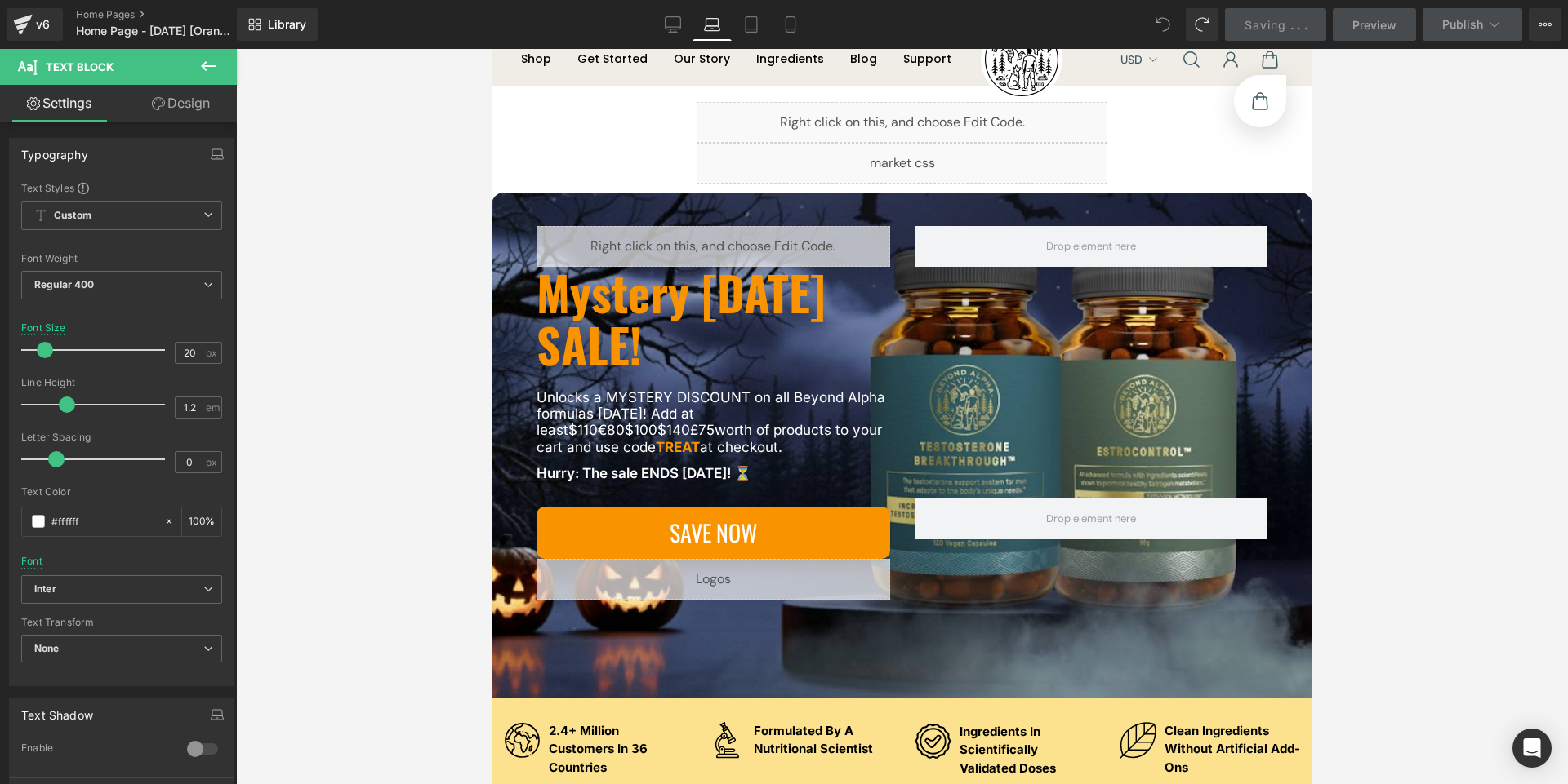
scroll to position [176, 0]
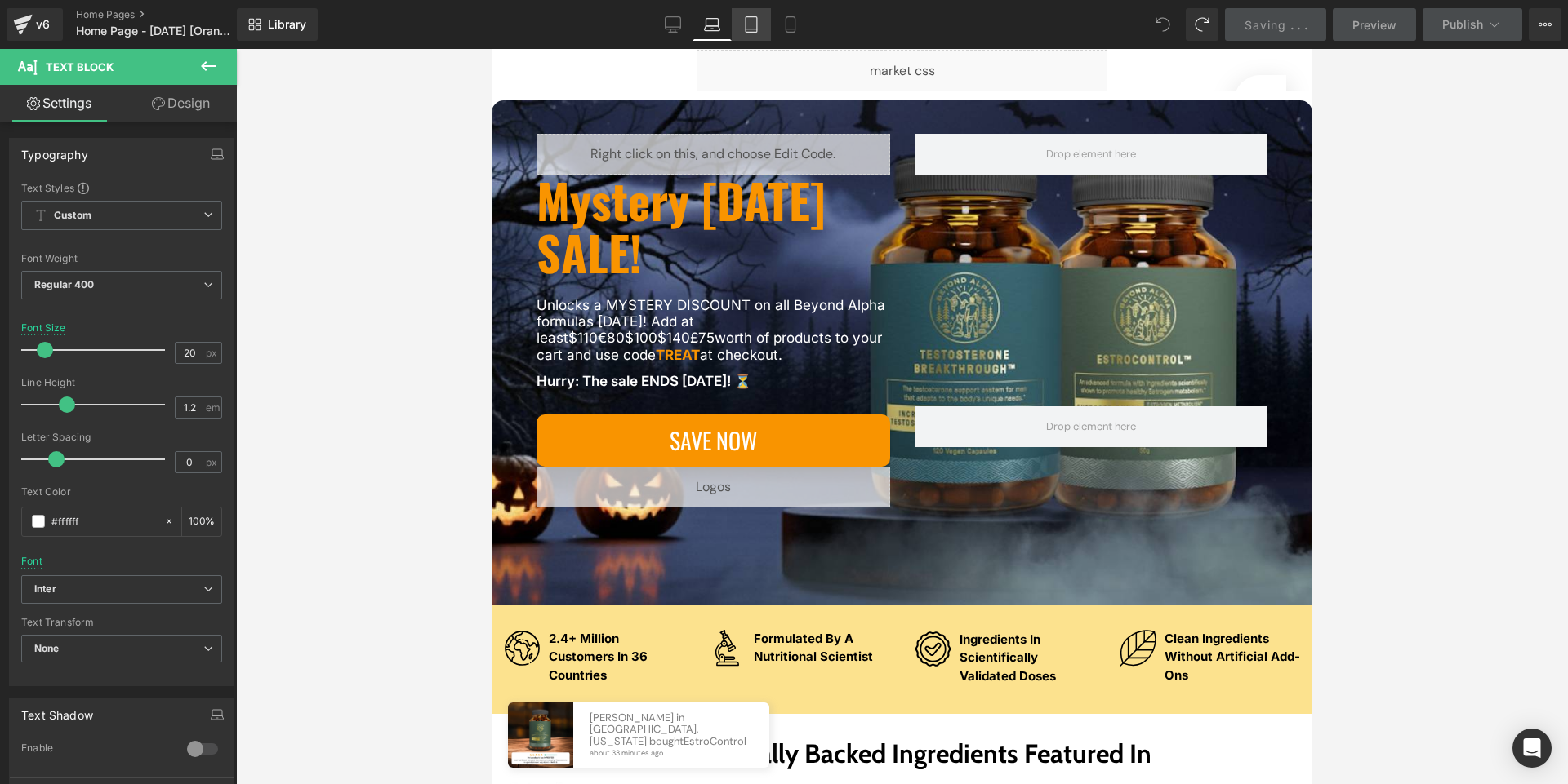
click at [746, 25] on icon at bounding box center [751, 25] width 17 height 17
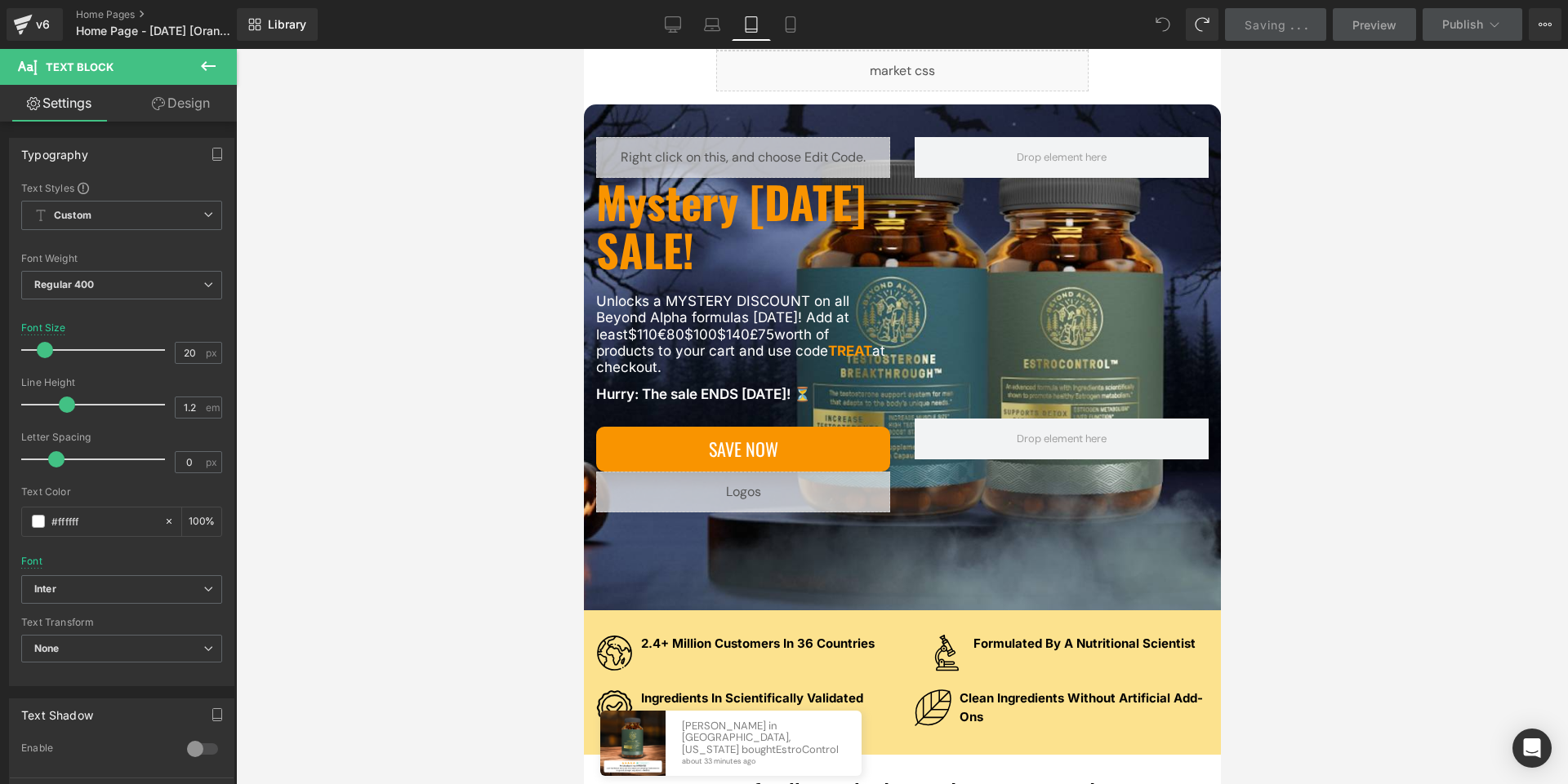
scroll to position [172, 0]
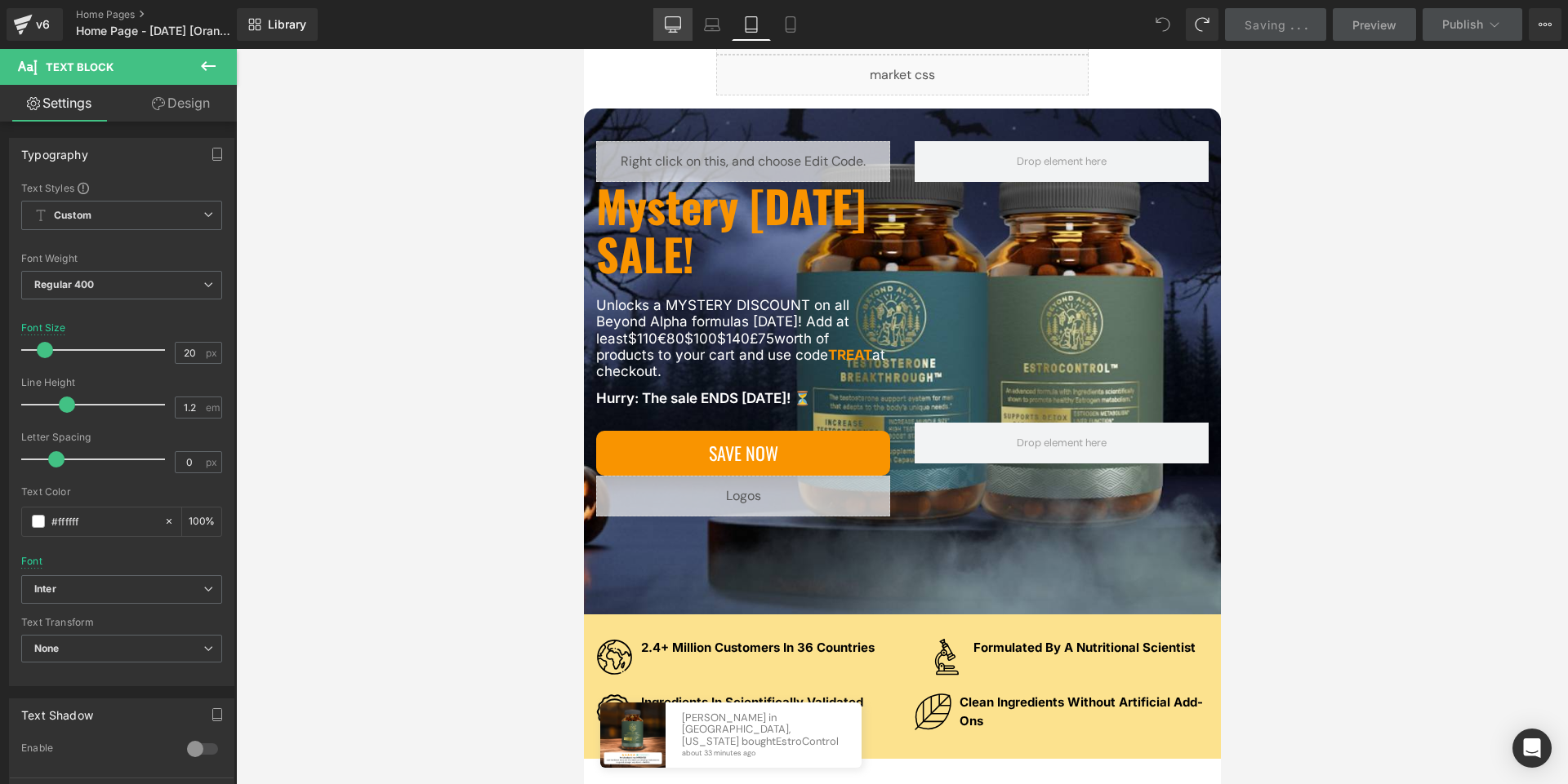
click at [671, 34] on link "Desktop" at bounding box center [672, 25] width 39 height 33
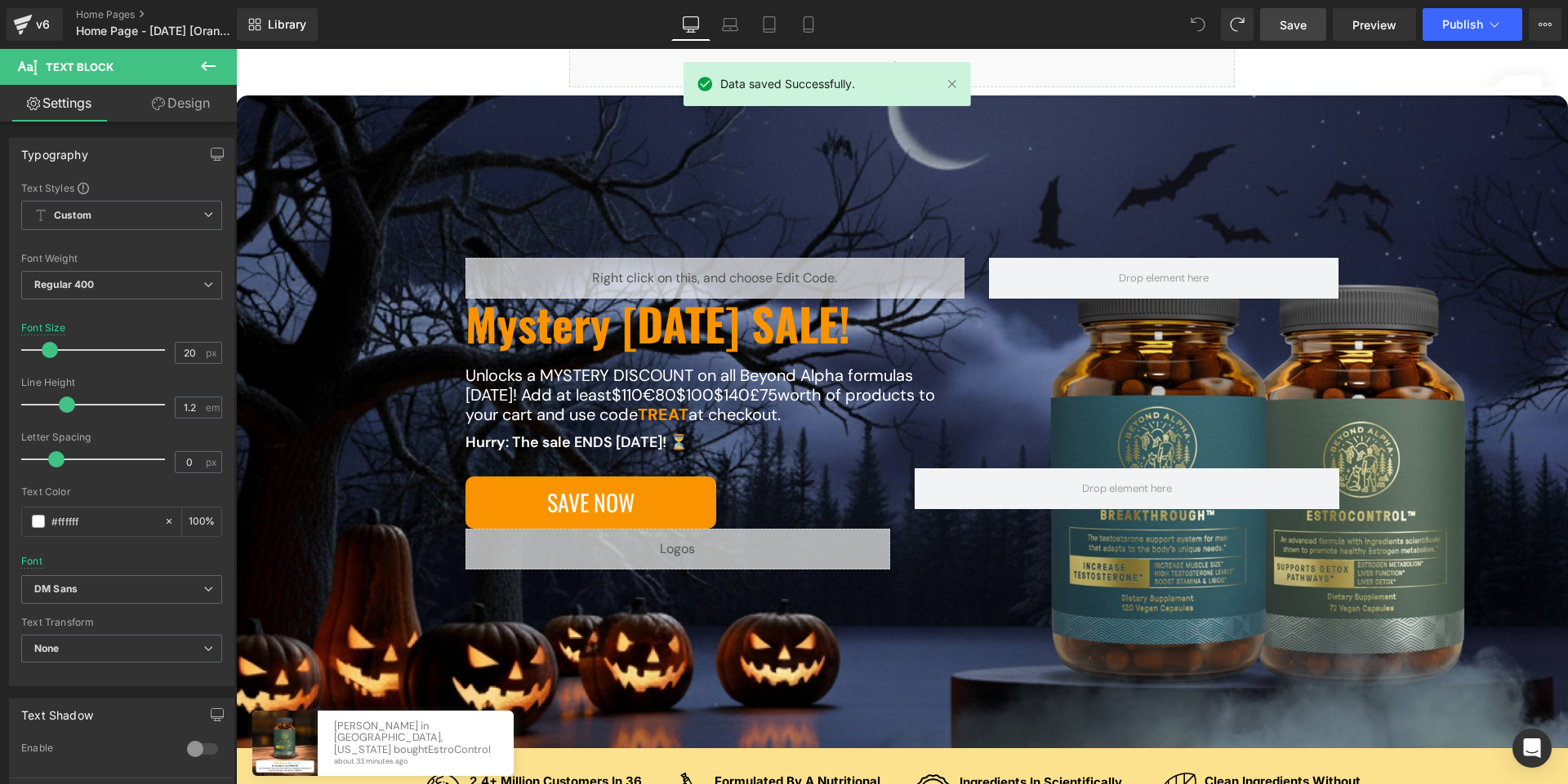
scroll to position [241, 0]
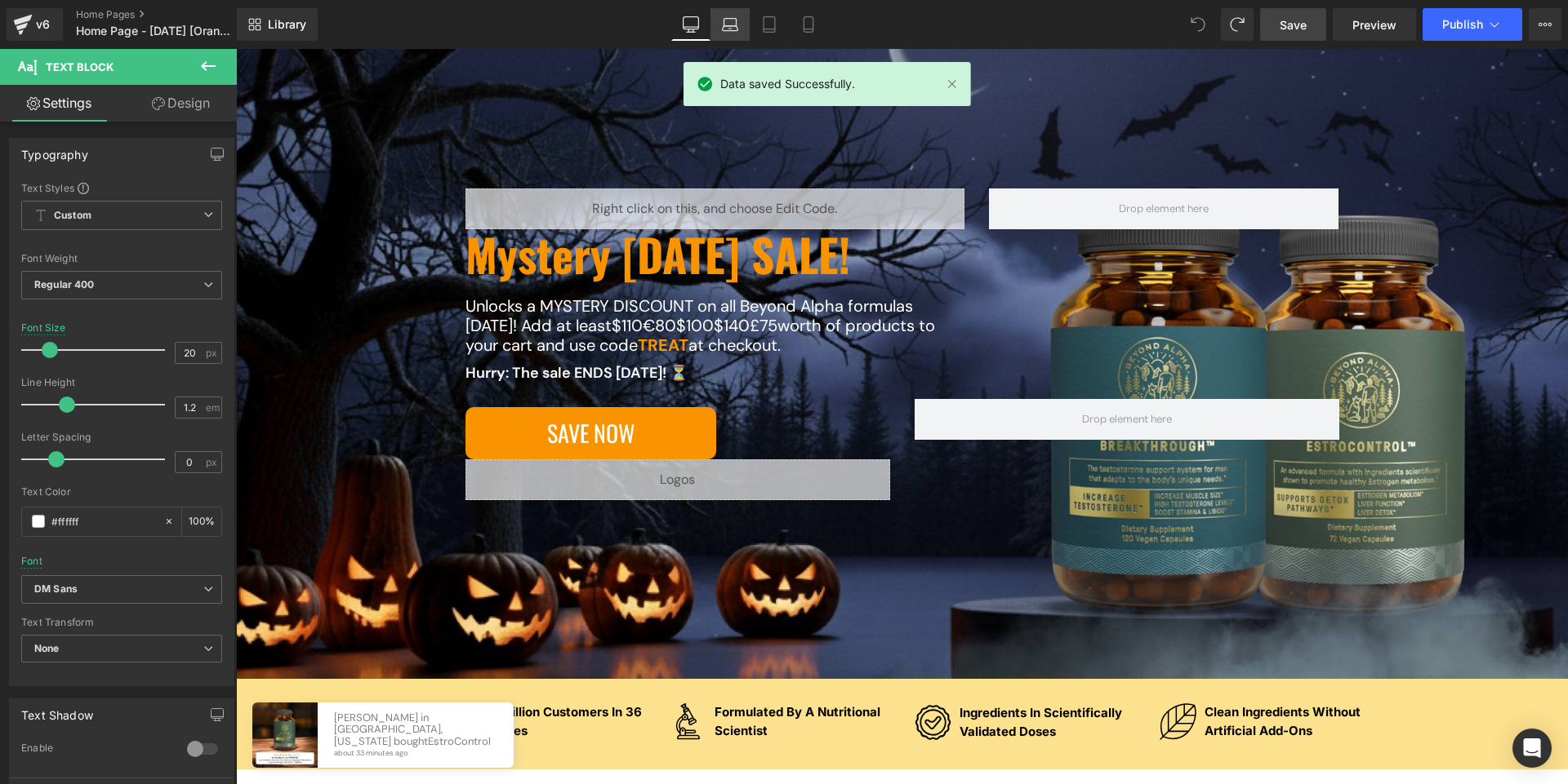
click at [728, 30] on icon at bounding box center [730, 25] width 17 height 17
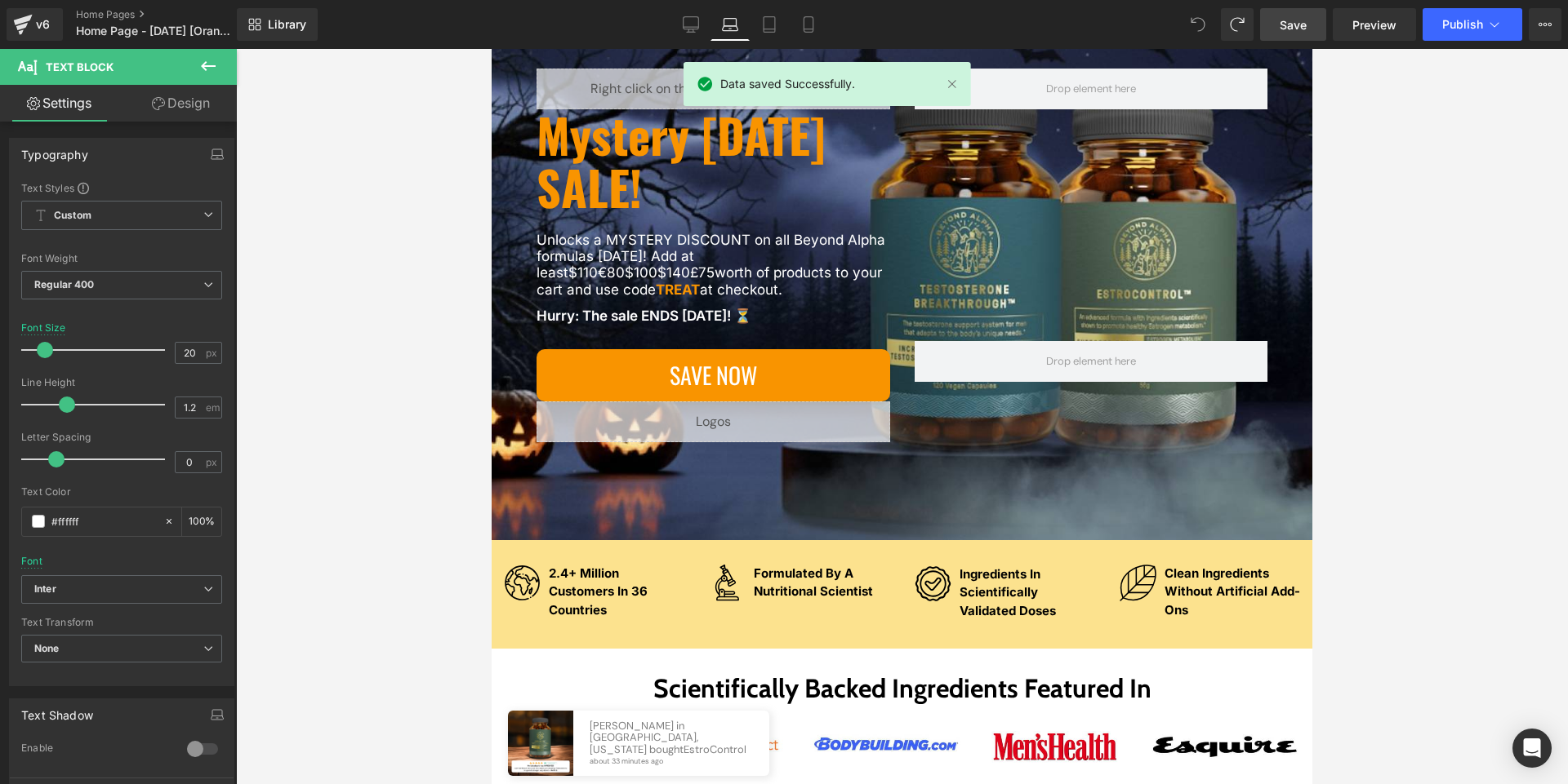
scroll to position [176, 0]
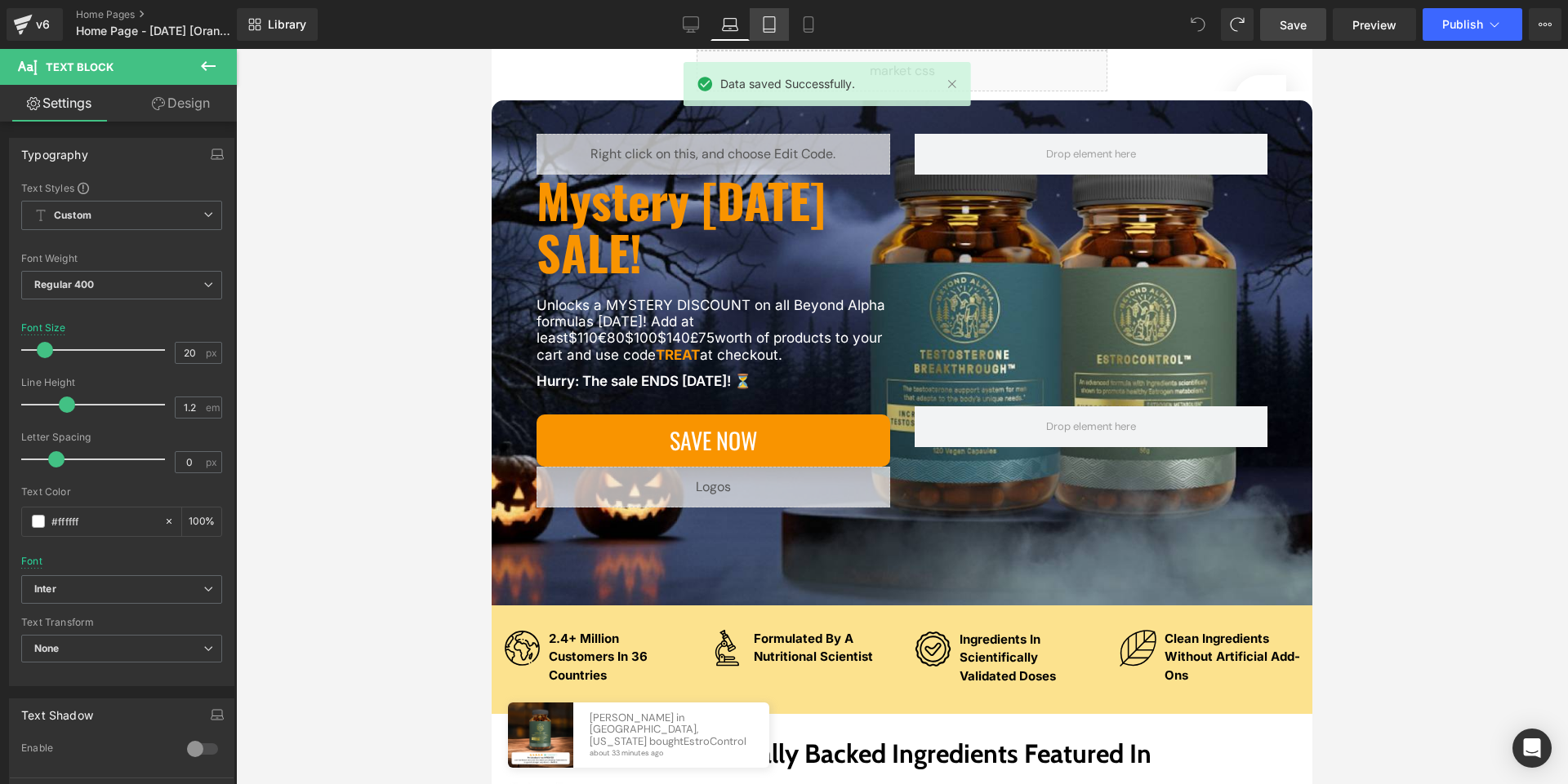
click at [779, 27] on link "Tablet" at bounding box center [769, 25] width 39 height 33
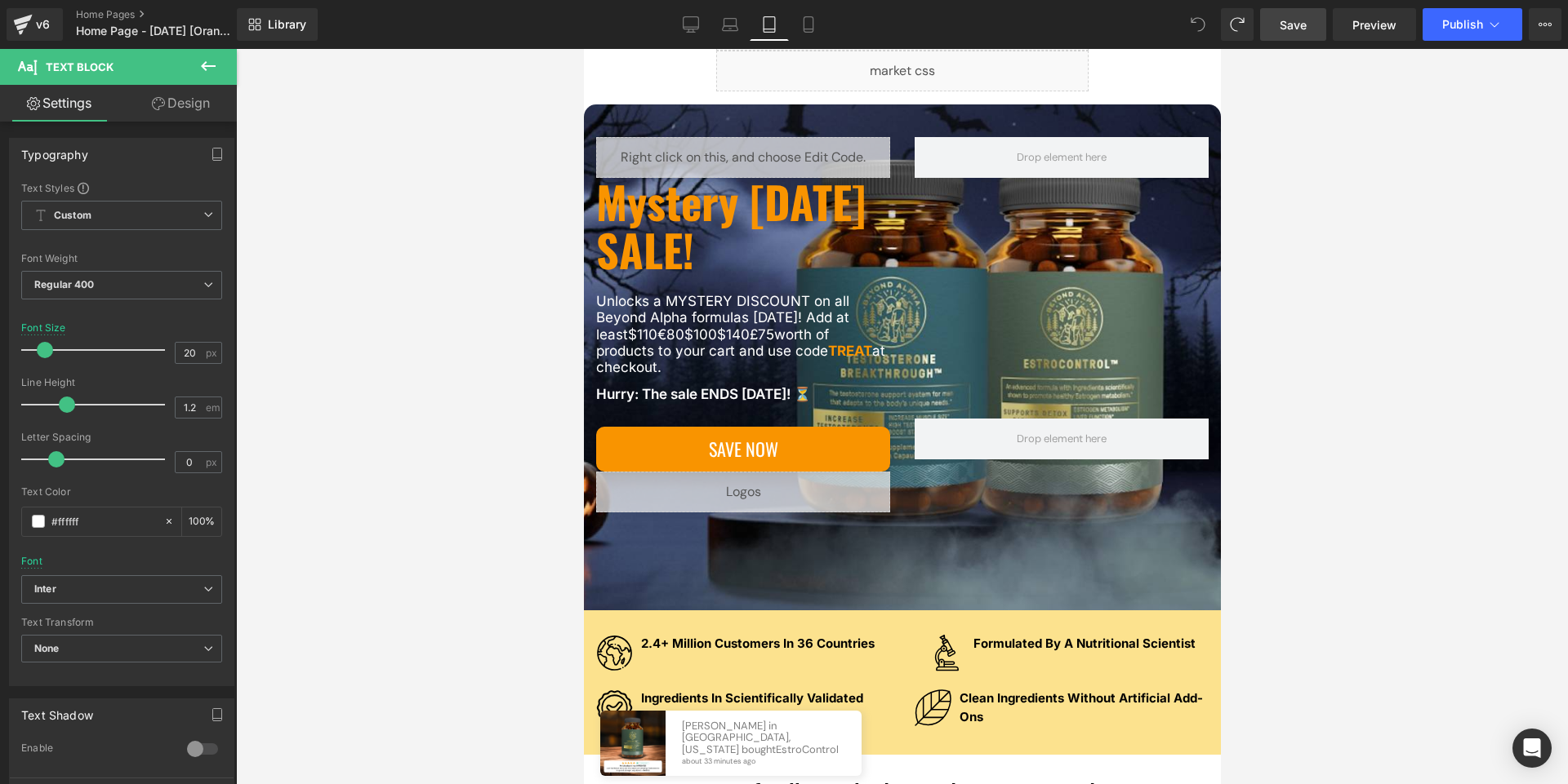
scroll to position [172, 0]
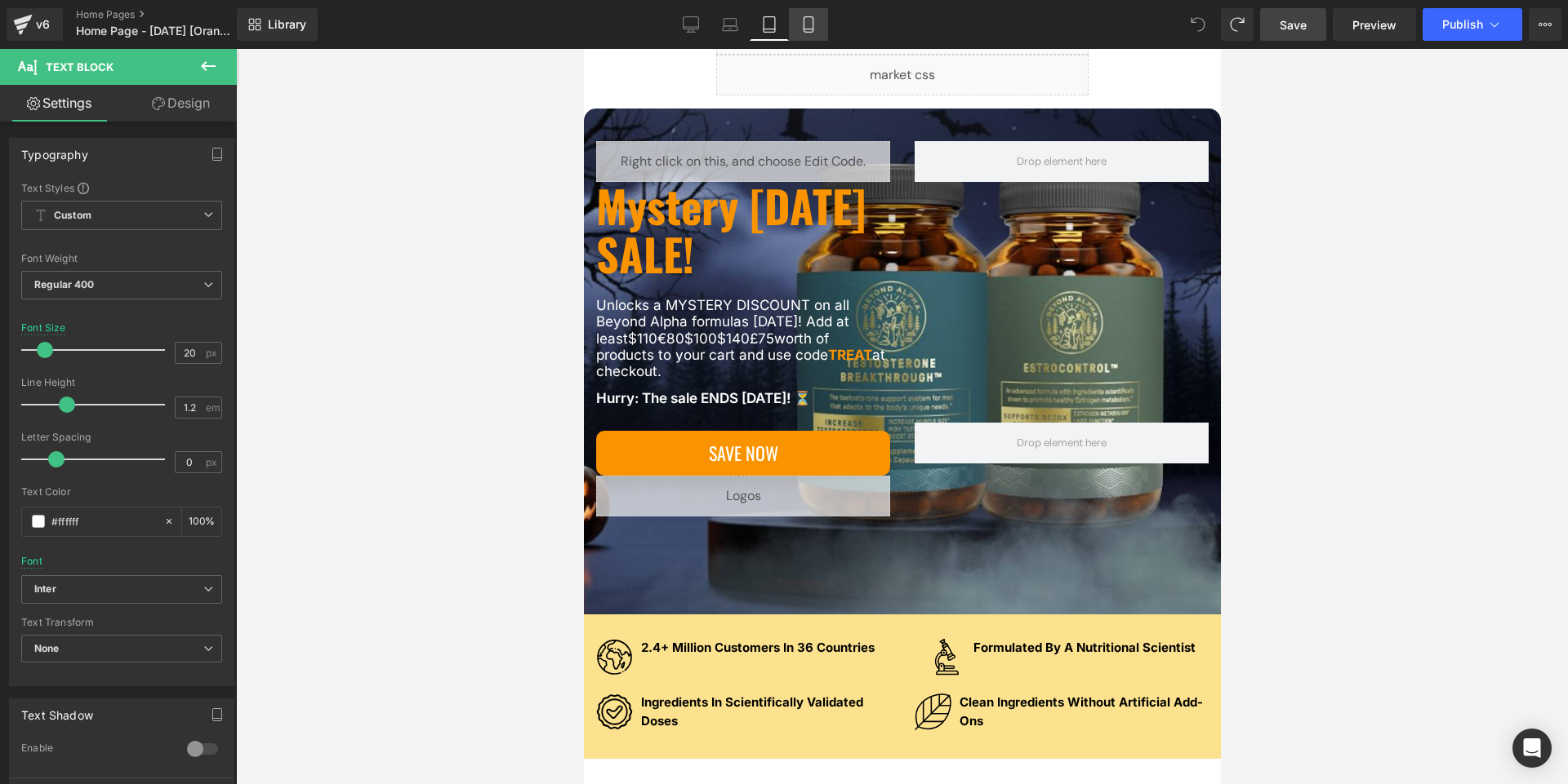
click at [803, 27] on icon at bounding box center [808, 25] width 17 height 17
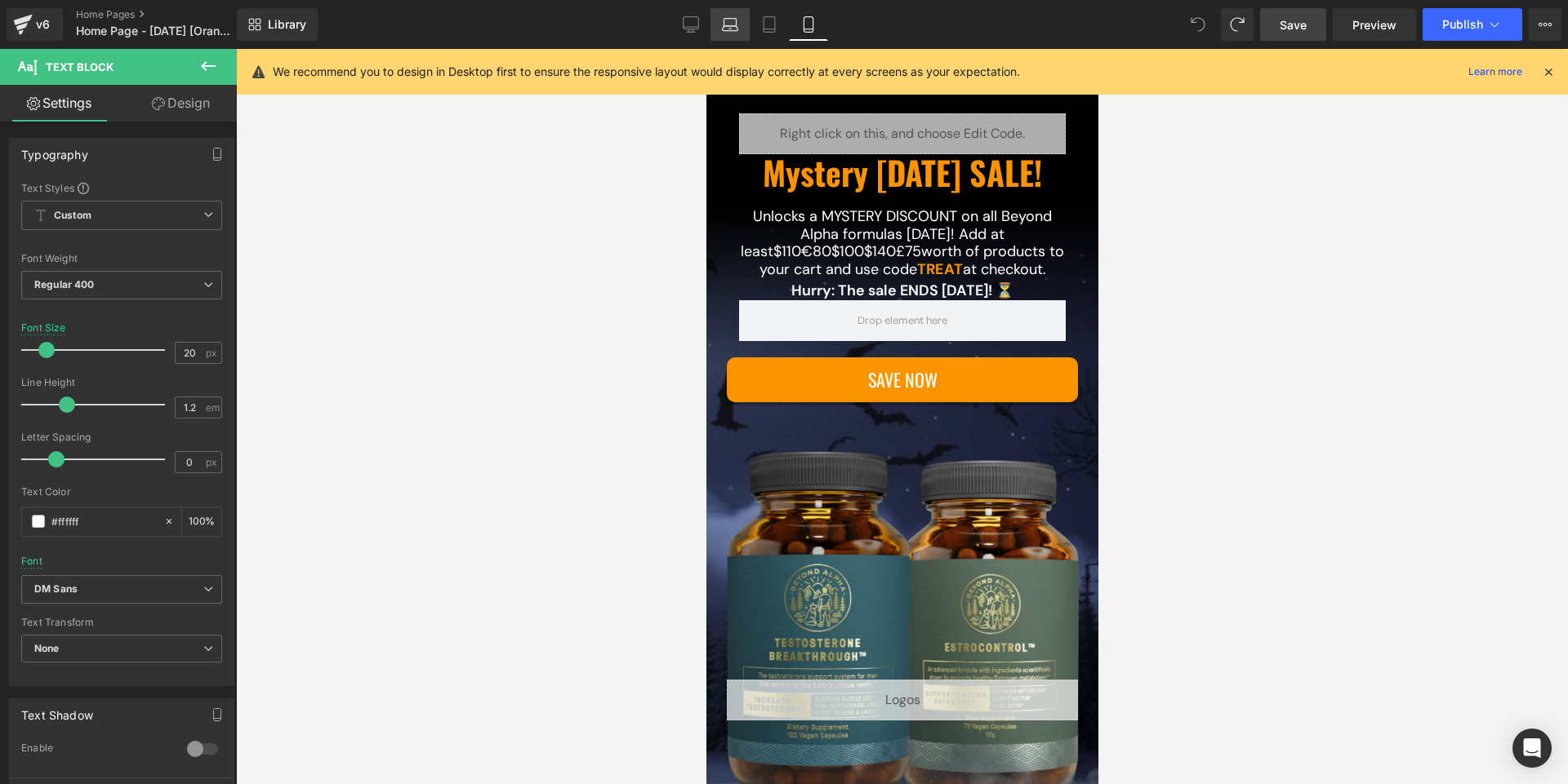
scroll to position [118, 0]
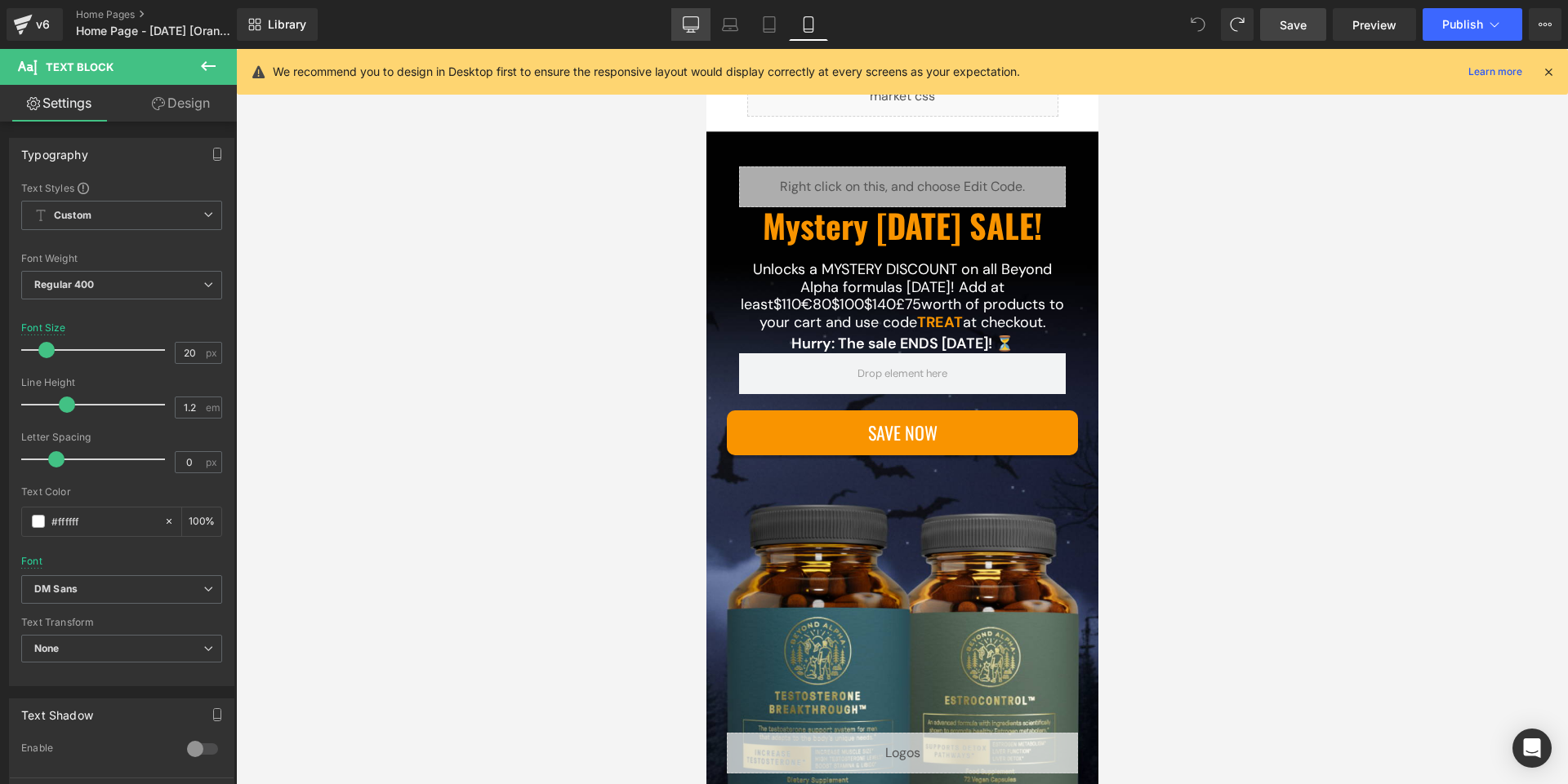
click at [708, 28] on link "Desktop" at bounding box center [690, 25] width 39 height 33
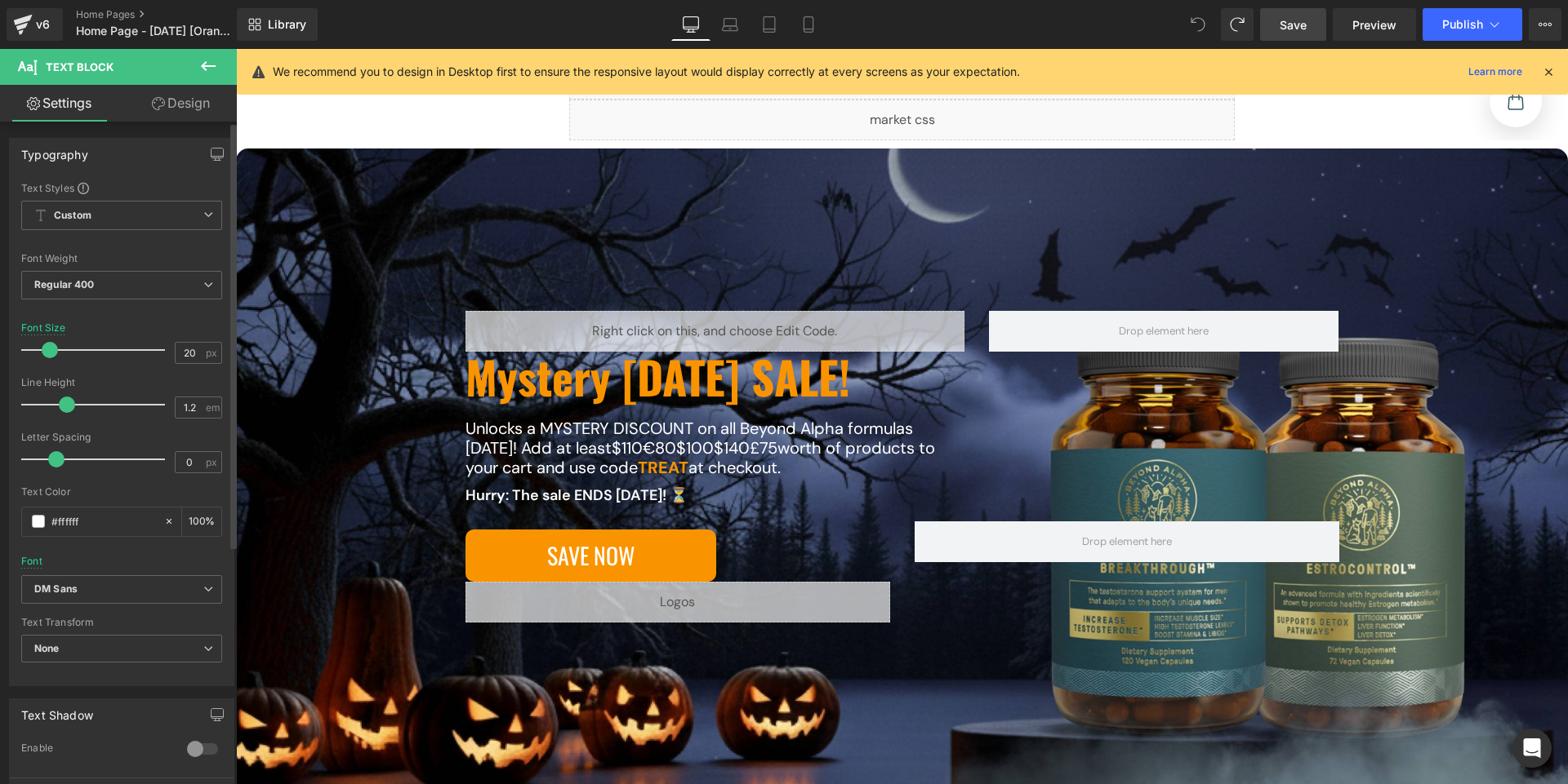
scroll to position [240, 0]
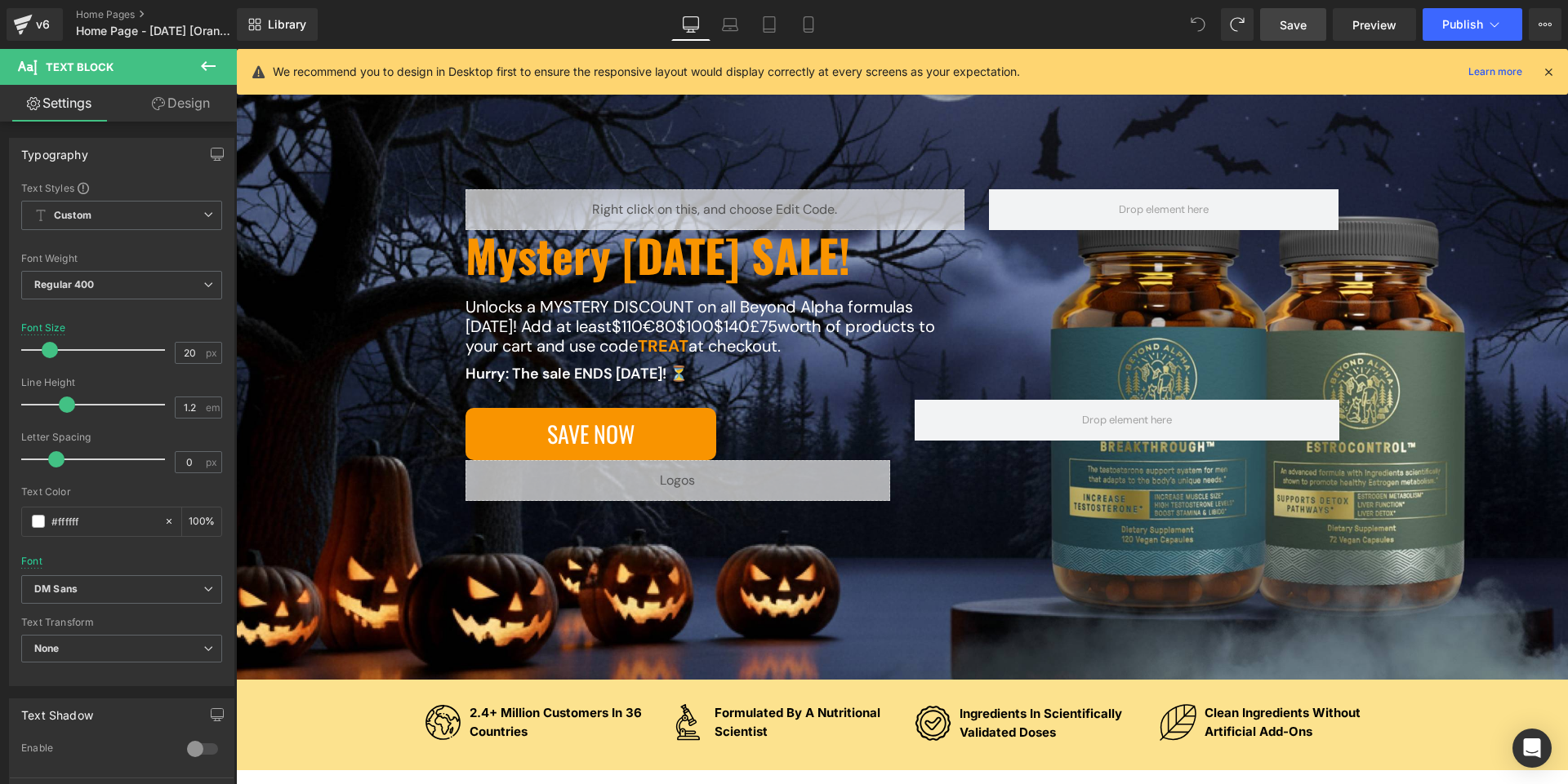
click at [1551, 68] on icon at bounding box center [1548, 72] width 15 height 15
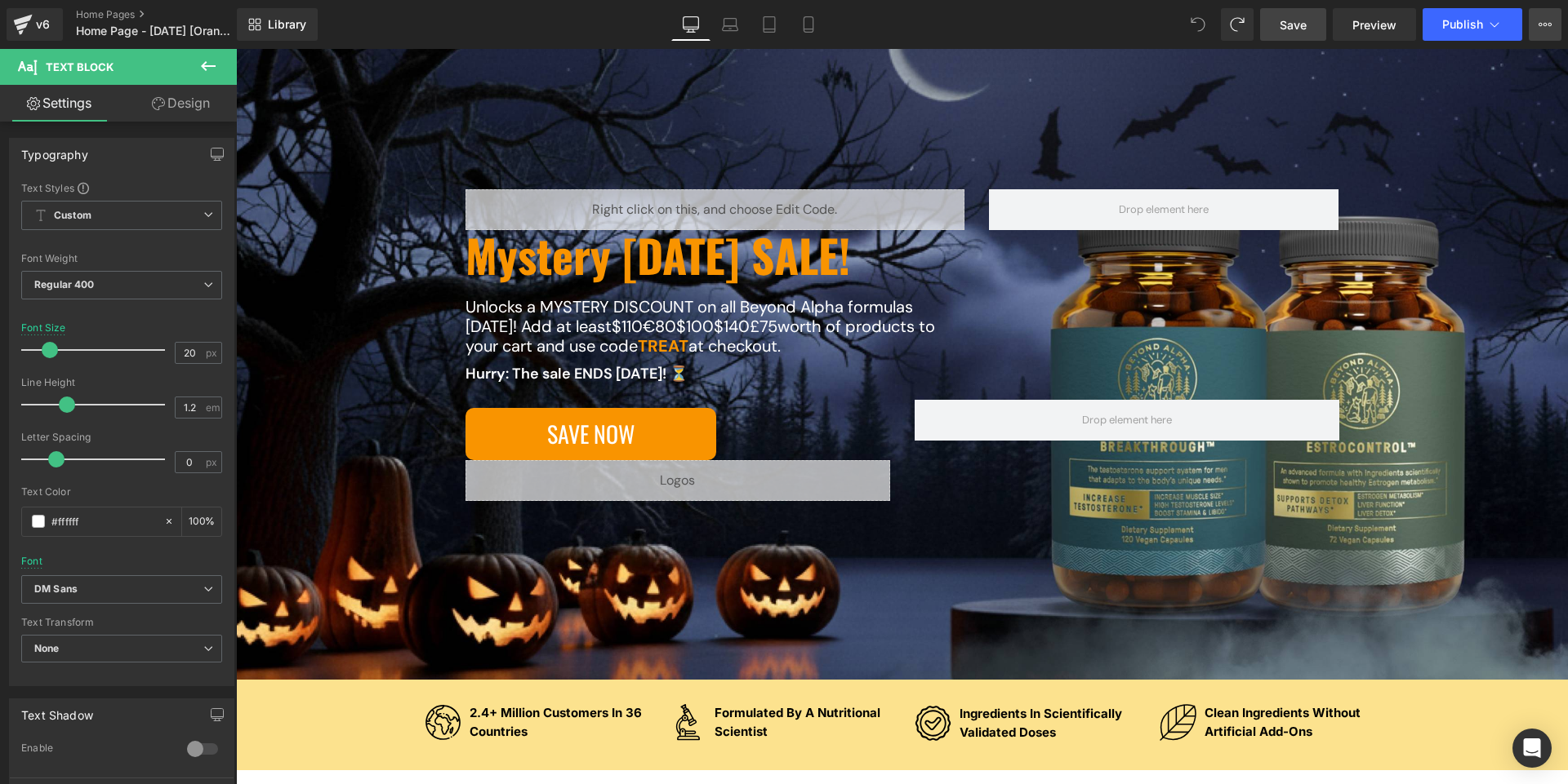
click at [1551, 22] on button "View Live Page View with current Template Save Template to Library Schedule Pub…" at bounding box center [1545, 25] width 33 height 33
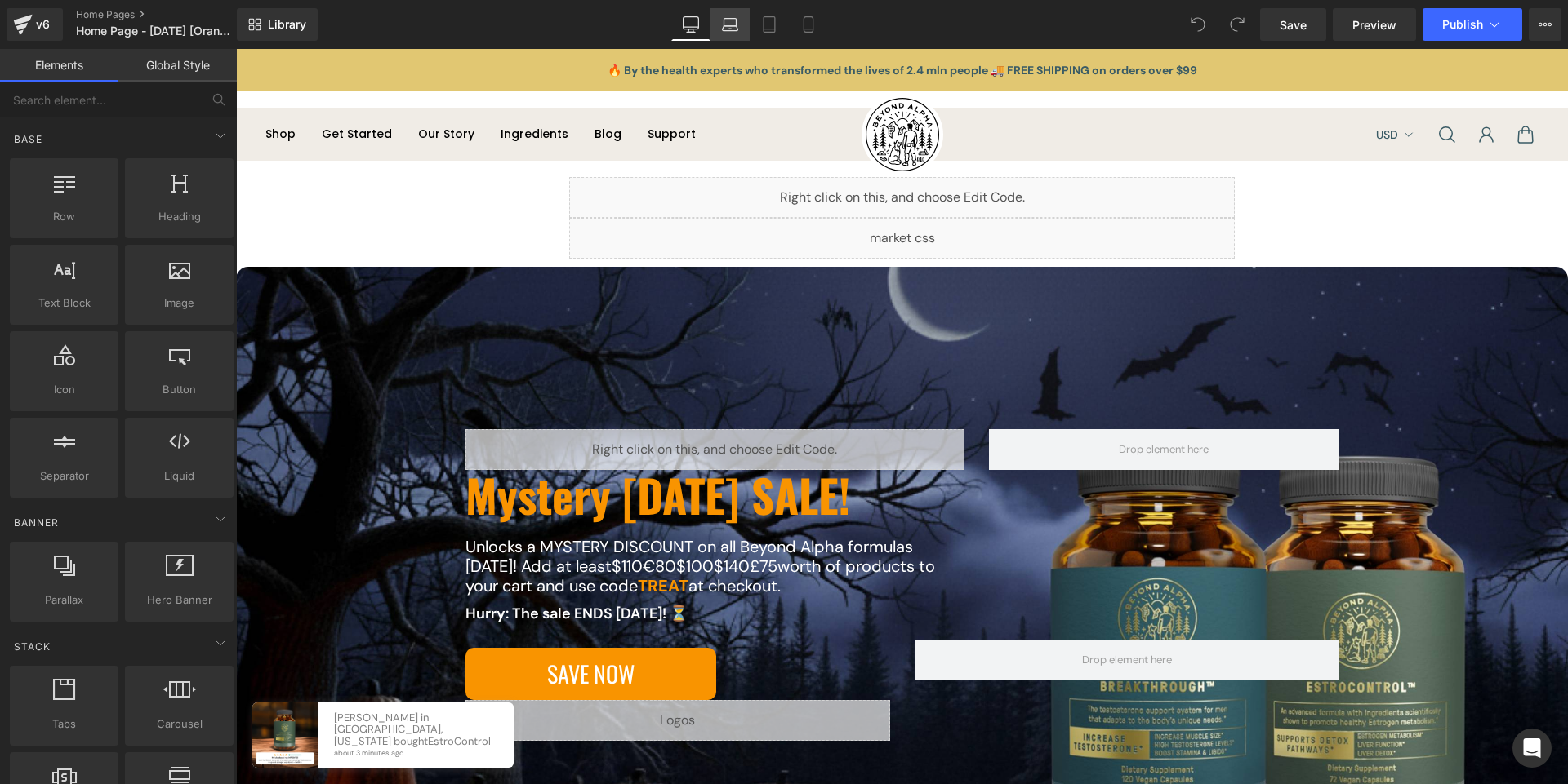
click at [731, 17] on icon at bounding box center [730, 25] width 17 height 17
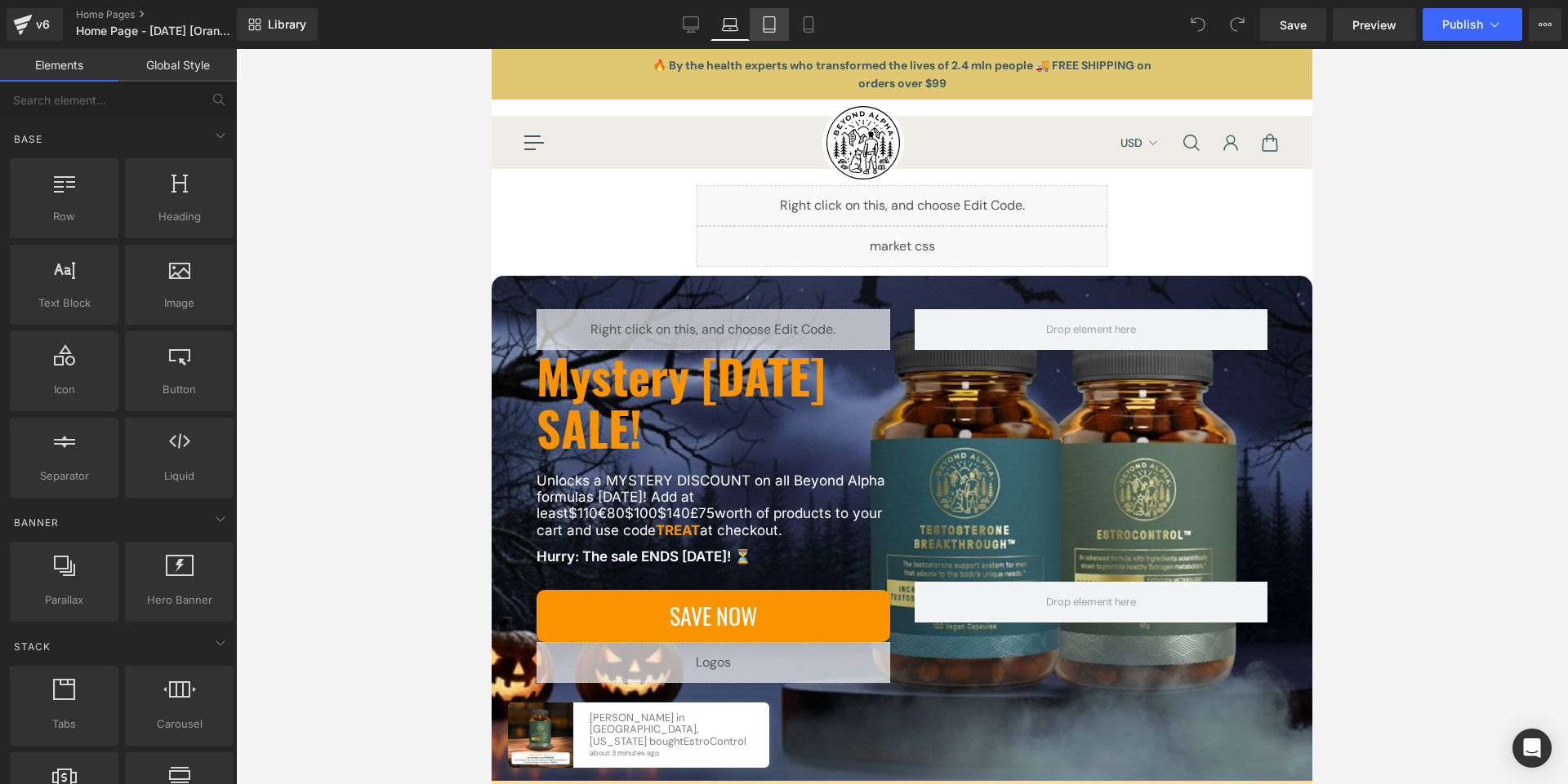
click at [777, 31] on icon at bounding box center [770, 25] width 17 height 17
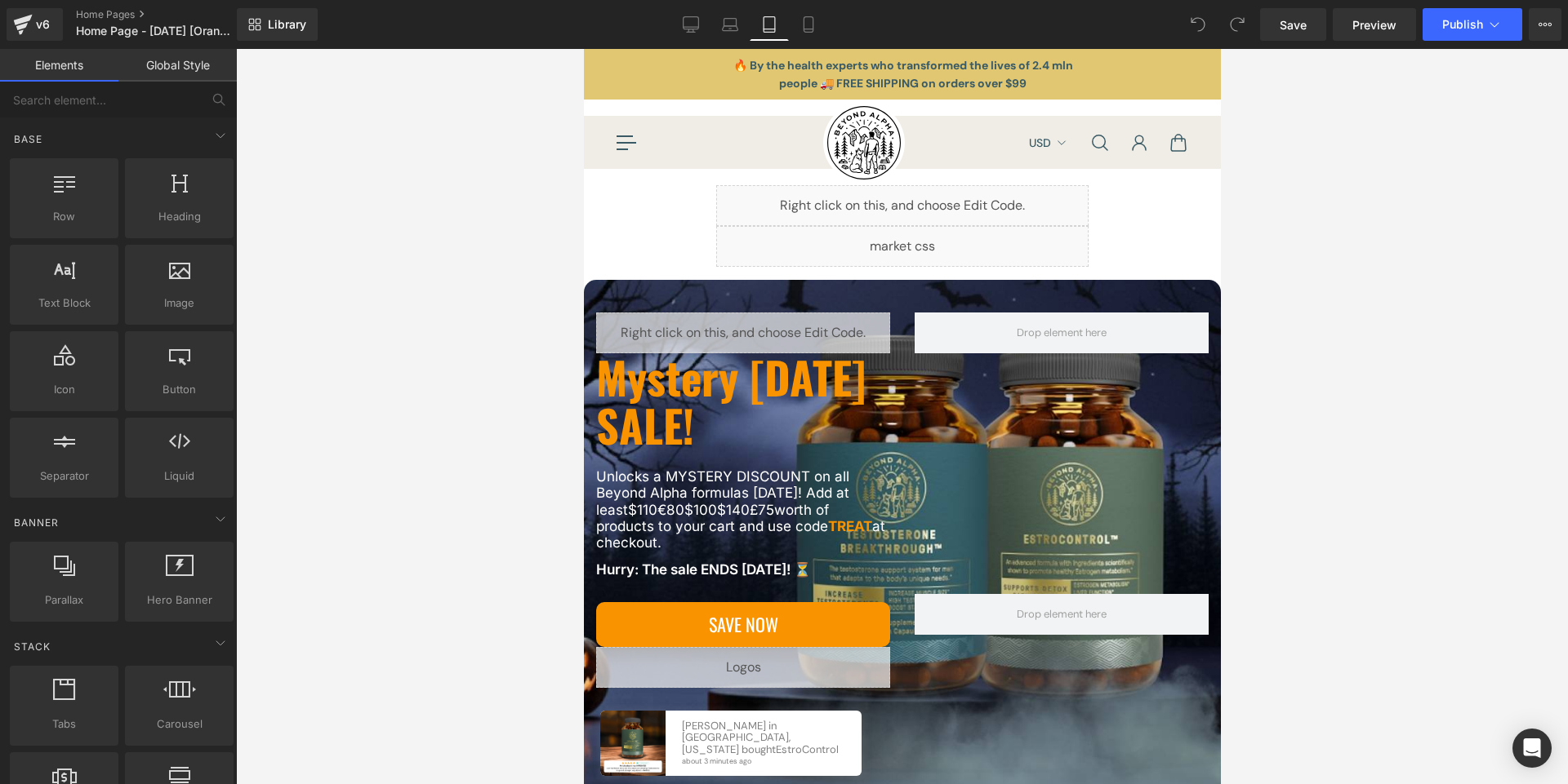
scroll to position [136, 0]
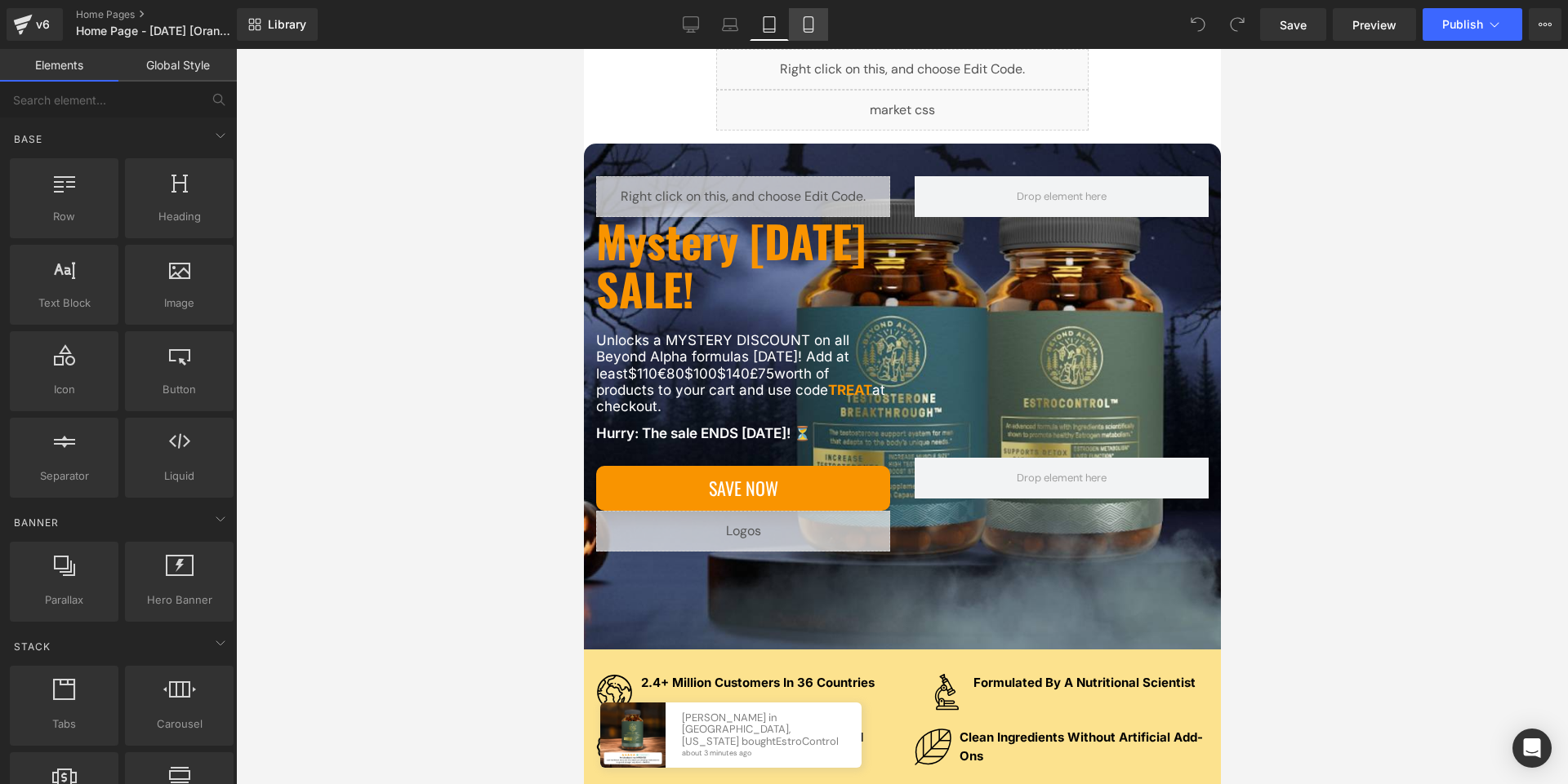
click at [803, 35] on link "Mobile" at bounding box center [808, 25] width 39 height 33
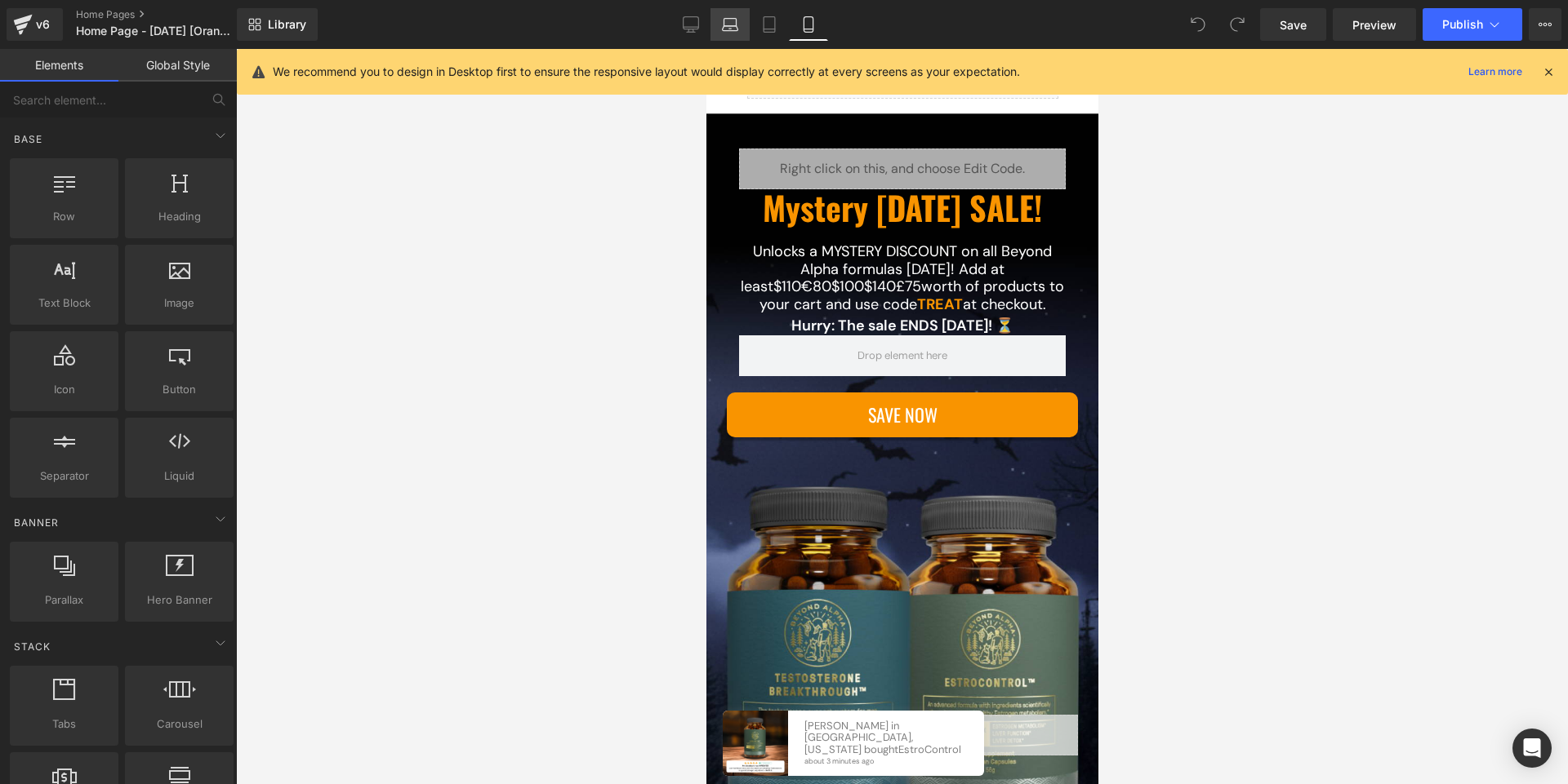
scroll to position [105, 0]
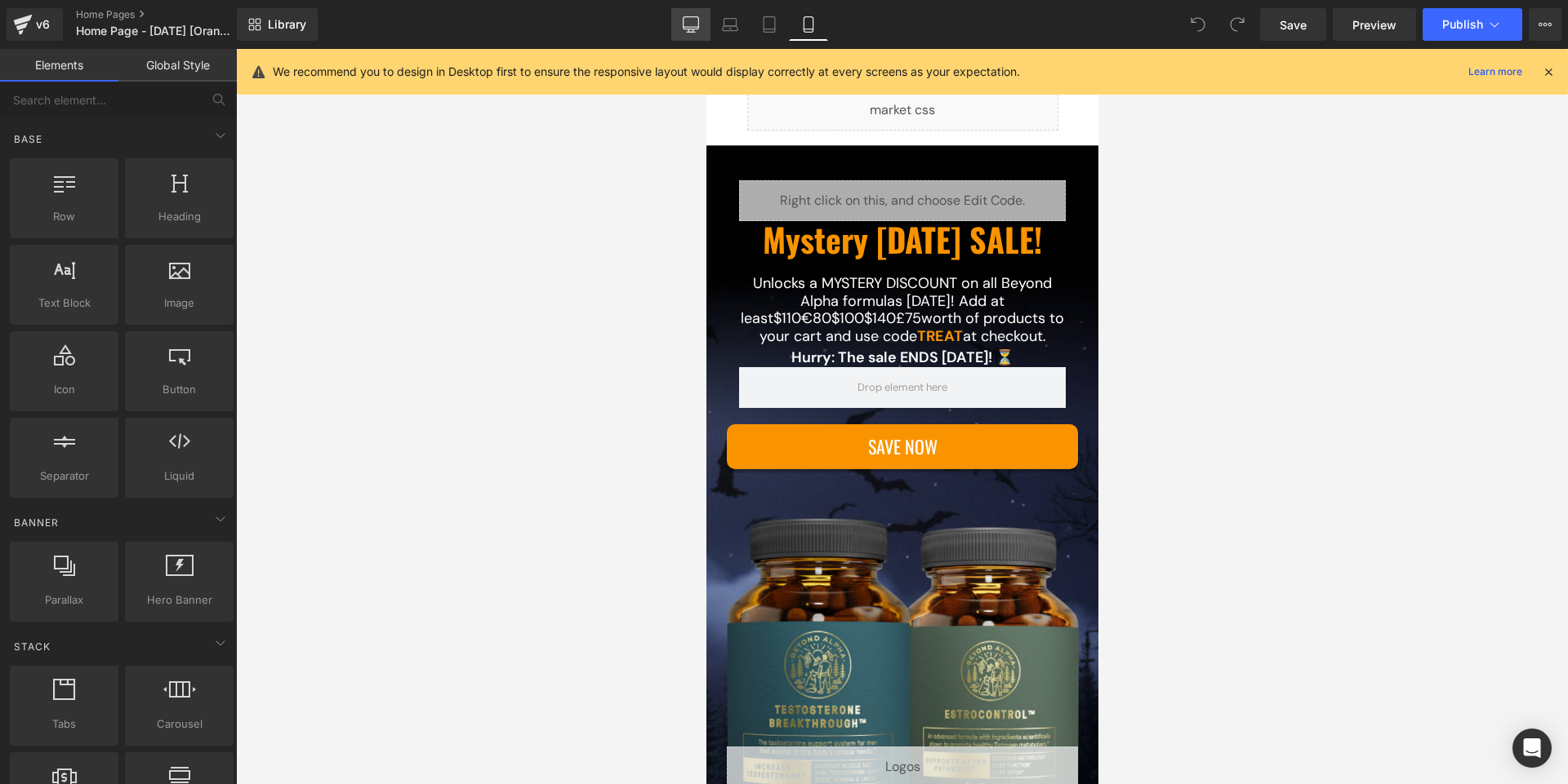
click at [680, 31] on link "Desktop" at bounding box center [690, 25] width 39 height 33
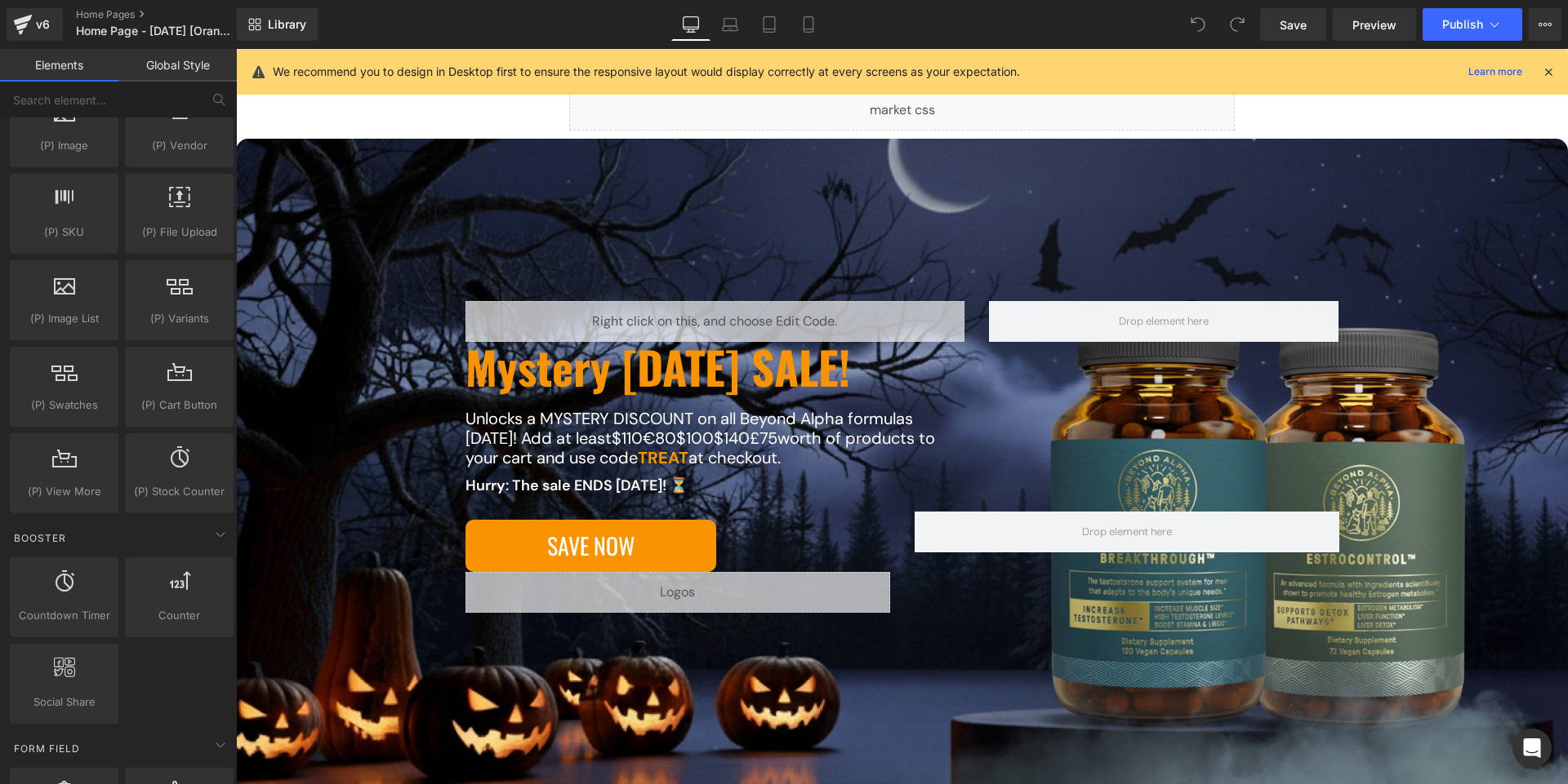
scroll to position [3020, 0]
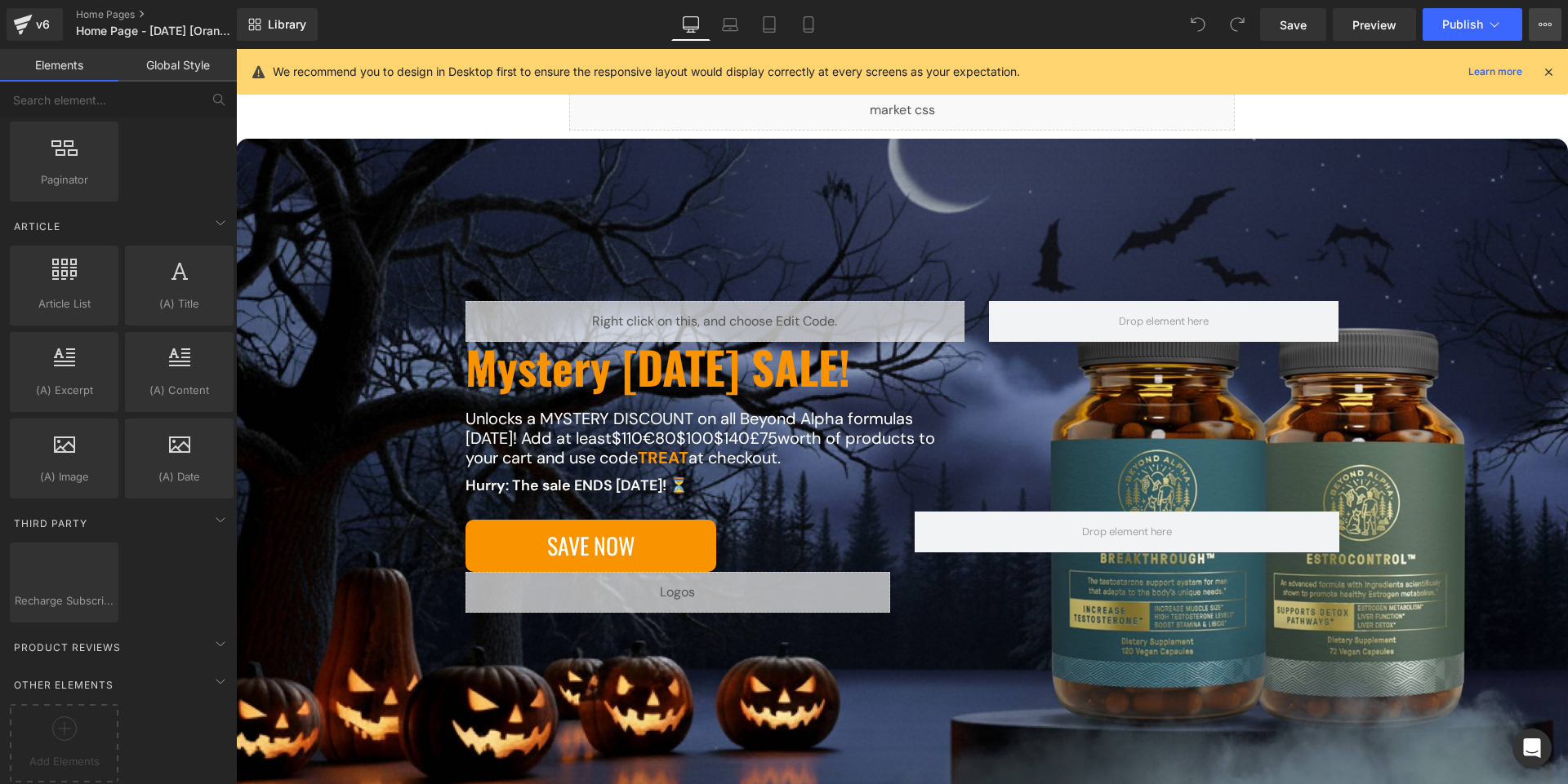
click at [1545, 21] on icon at bounding box center [1545, 25] width 13 height 13
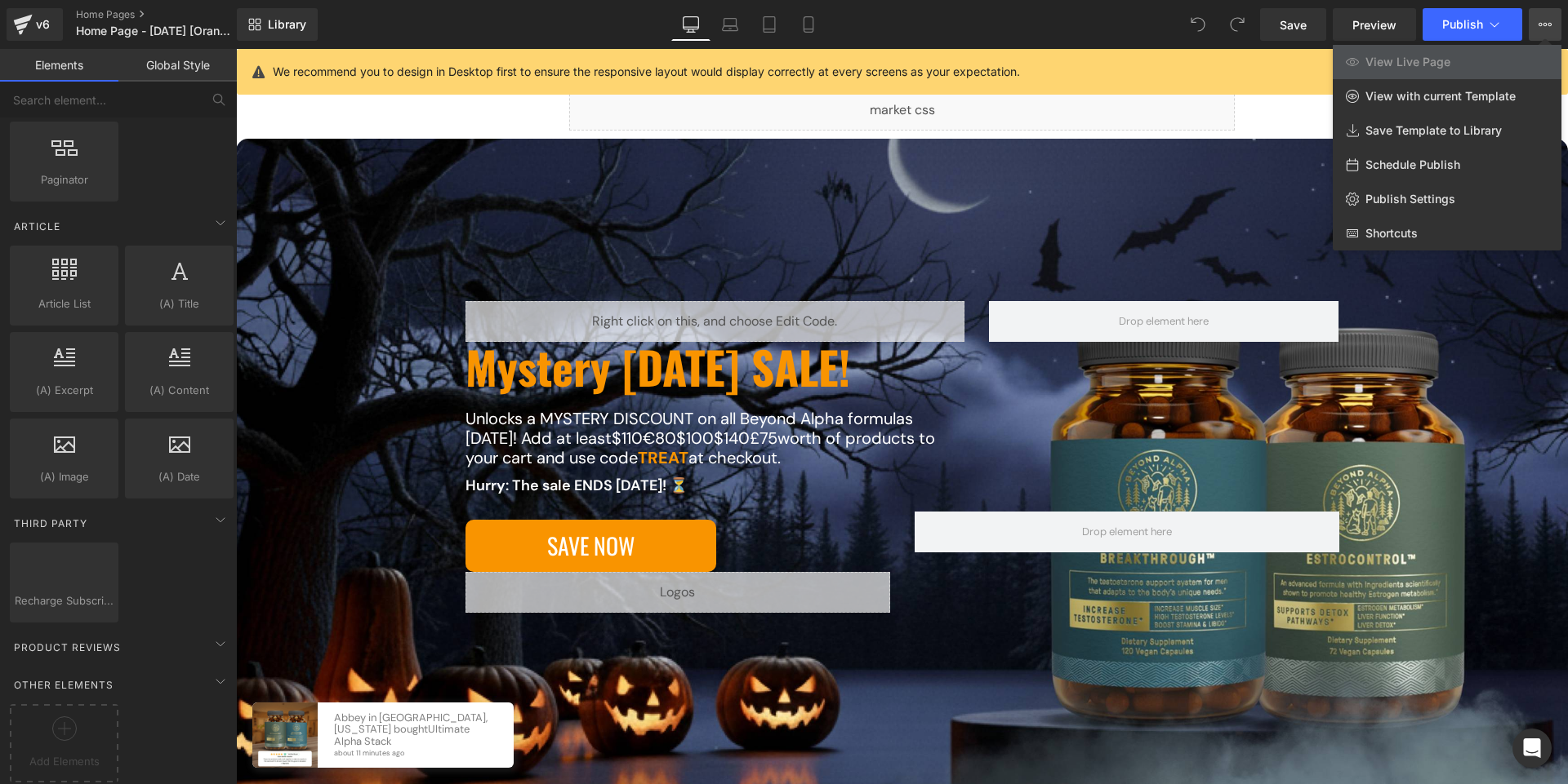
click at [1545, 21] on icon at bounding box center [1545, 25] width 13 height 13
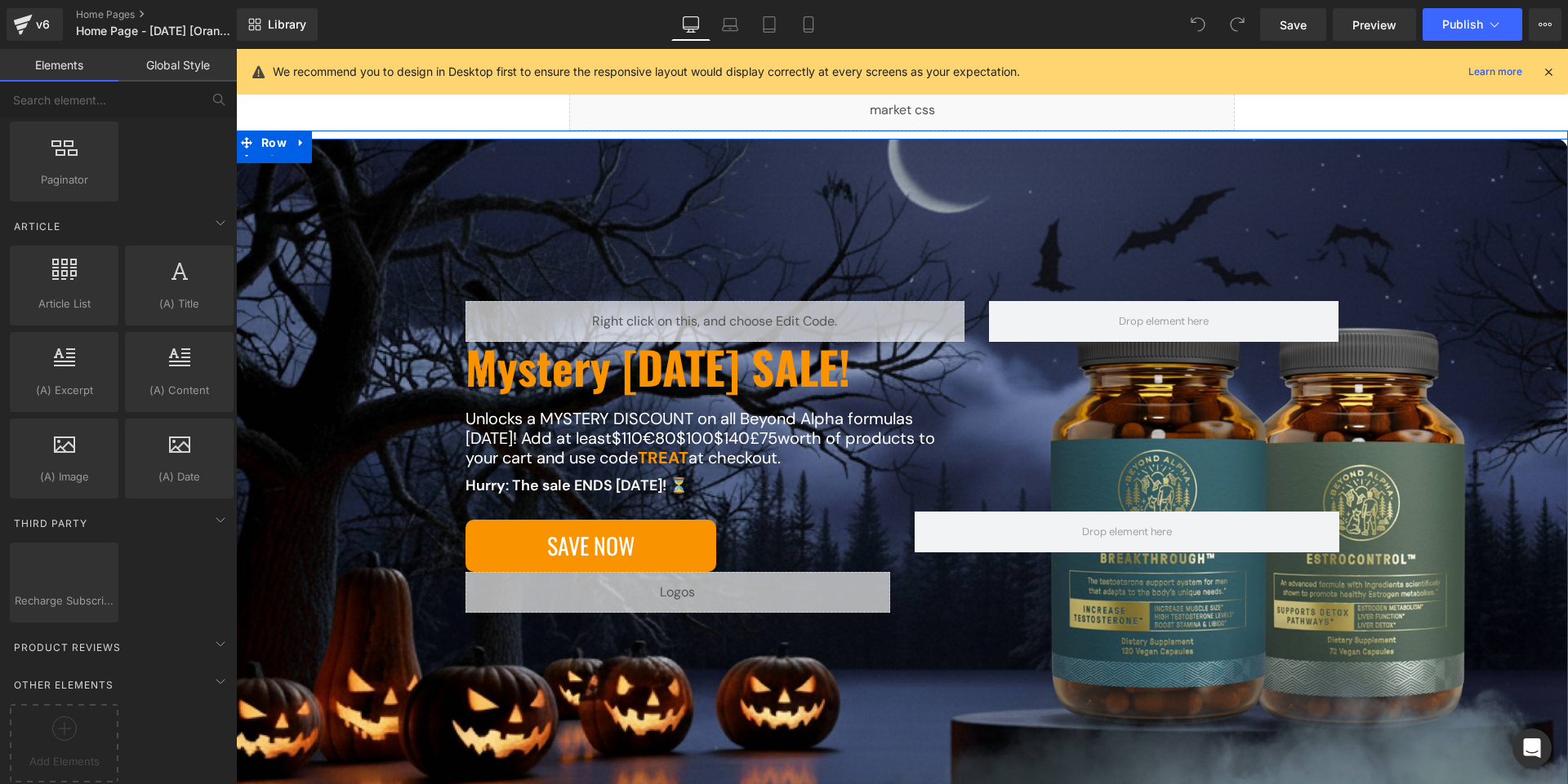
click at [334, 364] on div "Liquid Mystery Halloween SALE! Heading Unlocks a MYSTERY DISCOUNT on all Beyond…" at bounding box center [902, 489] width 1267 height 377
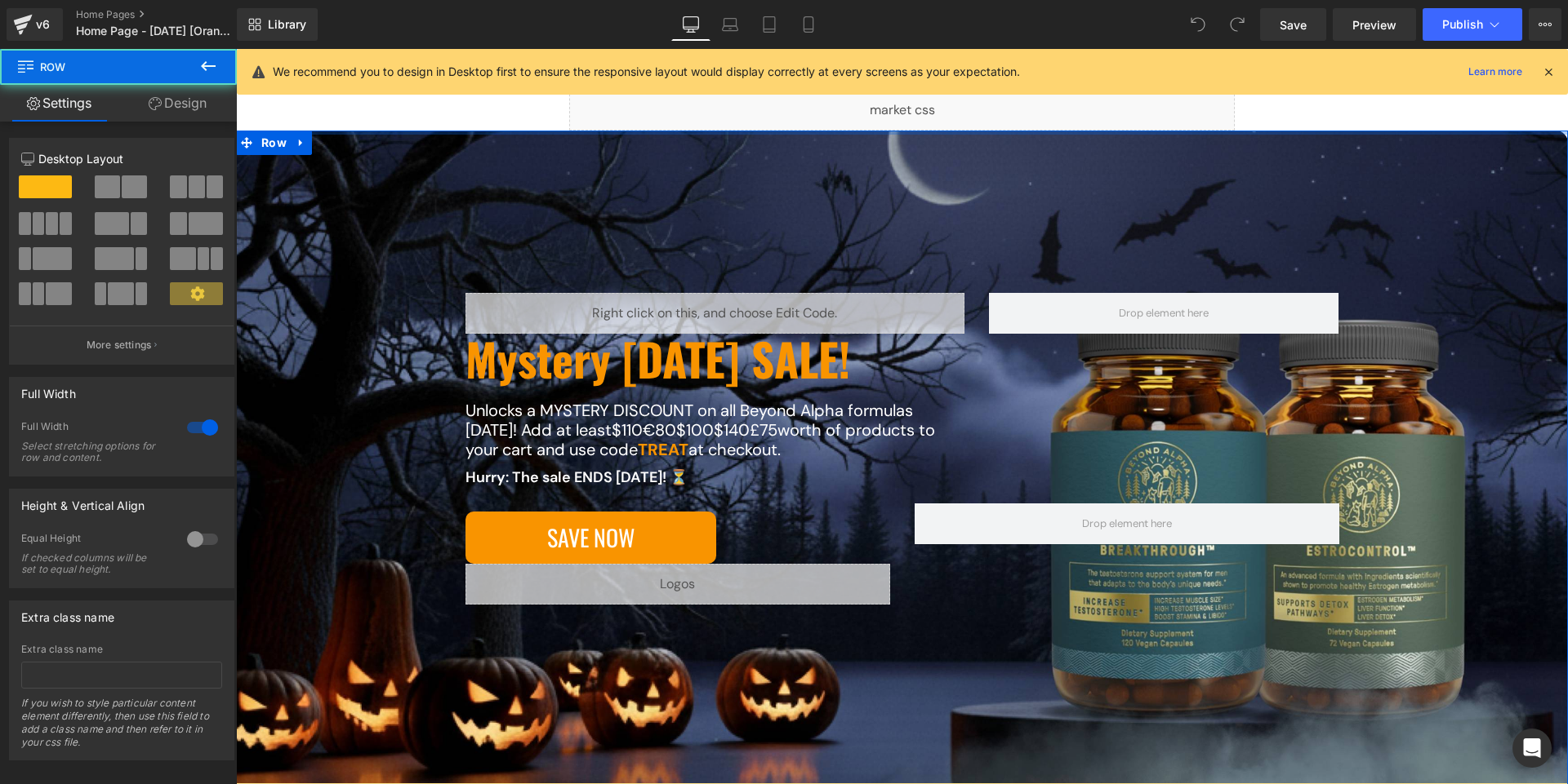
drag, startPoint x: 827, startPoint y: 131, endPoint x: 823, endPoint y: 123, distance: 8.9
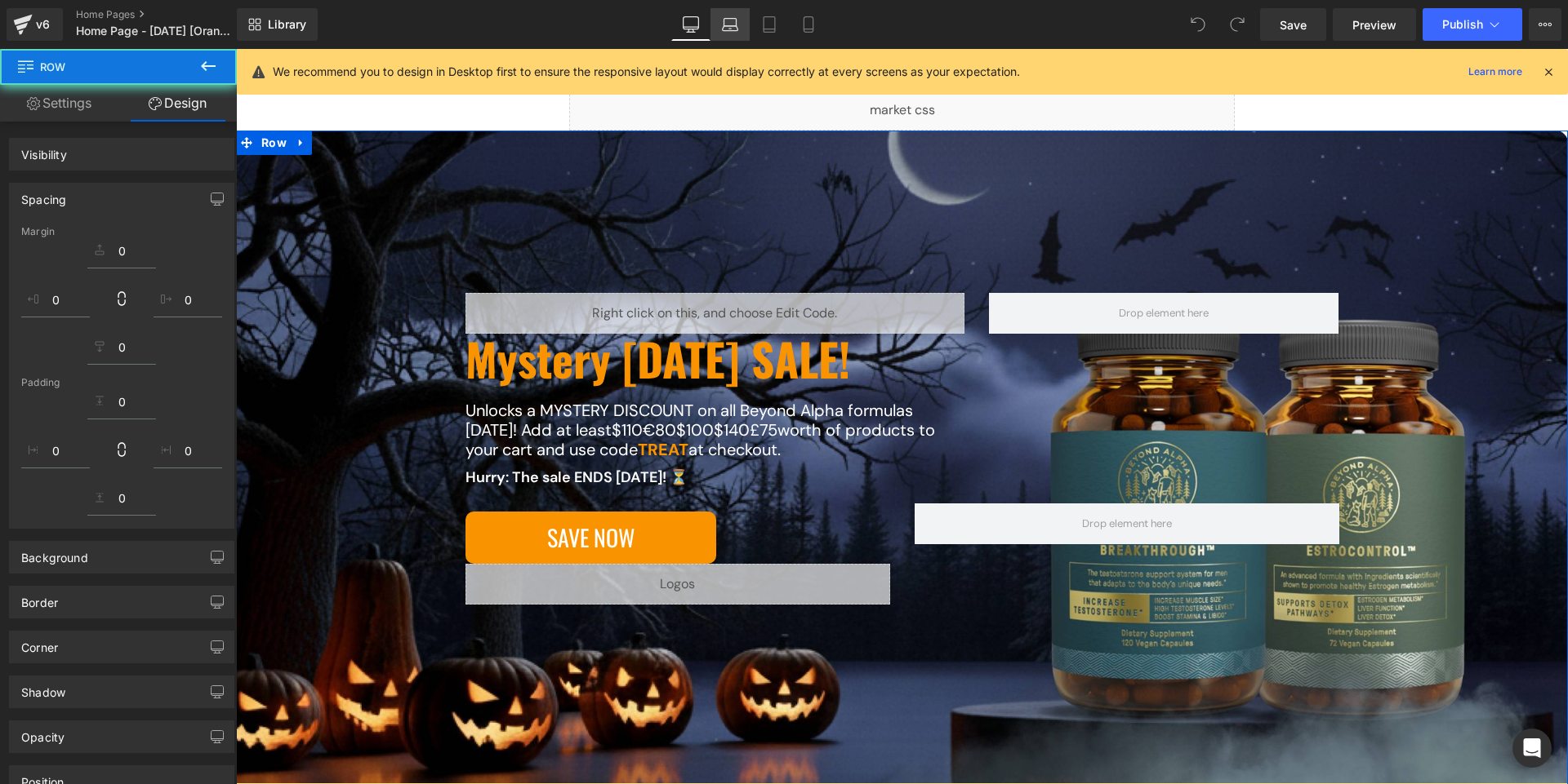
click at [736, 26] on icon at bounding box center [730, 25] width 17 height 17
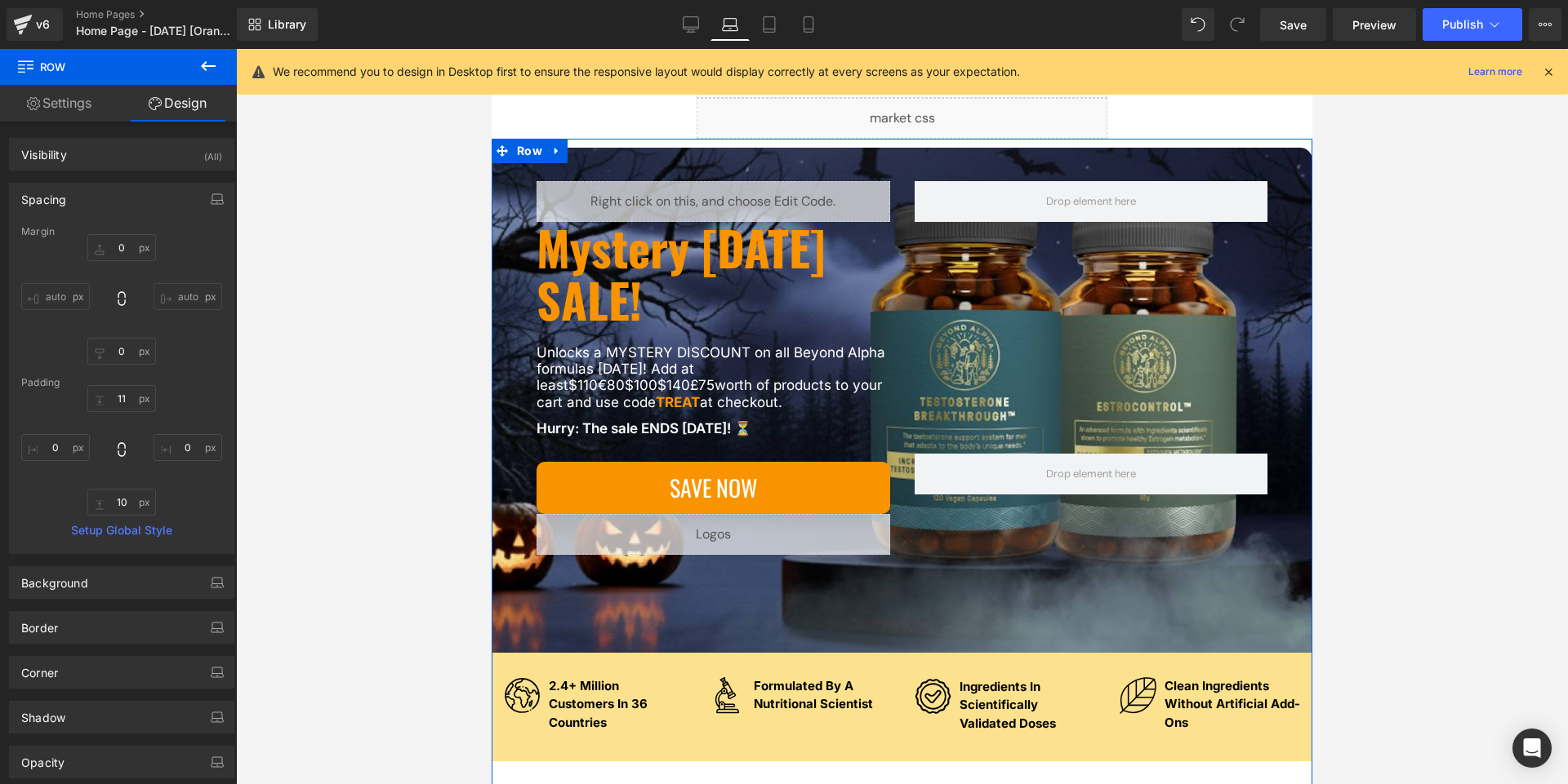
scroll to position [136, 0]
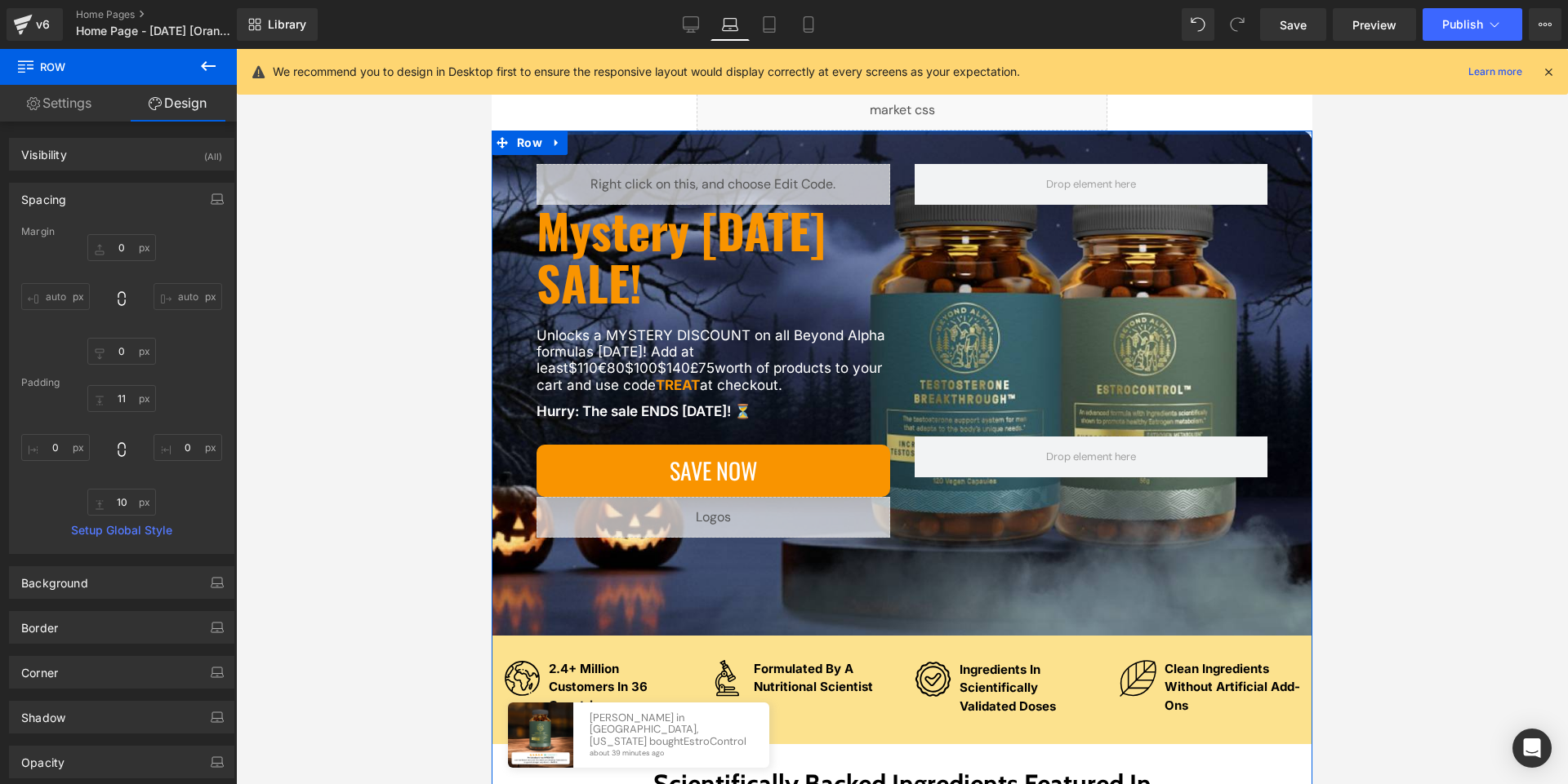
drag, startPoint x: 850, startPoint y: 133, endPoint x: 854, endPoint y: 110, distance: 23.3
click at [777, 27] on icon at bounding box center [770, 25] width 17 height 17
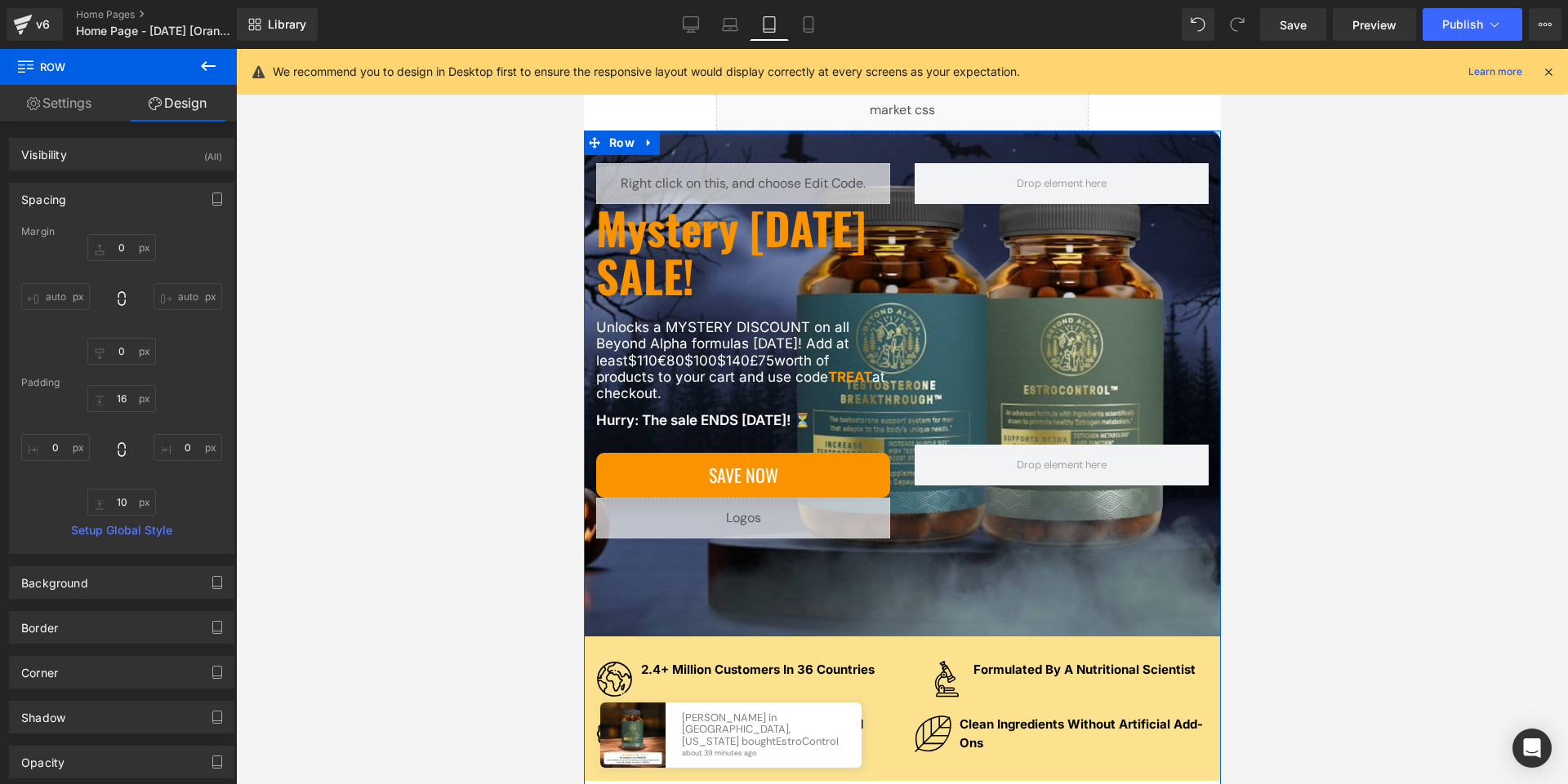
drag, startPoint x: 823, startPoint y: 141, endPoint x: 822, endPoint y: 106, distance: 35.0
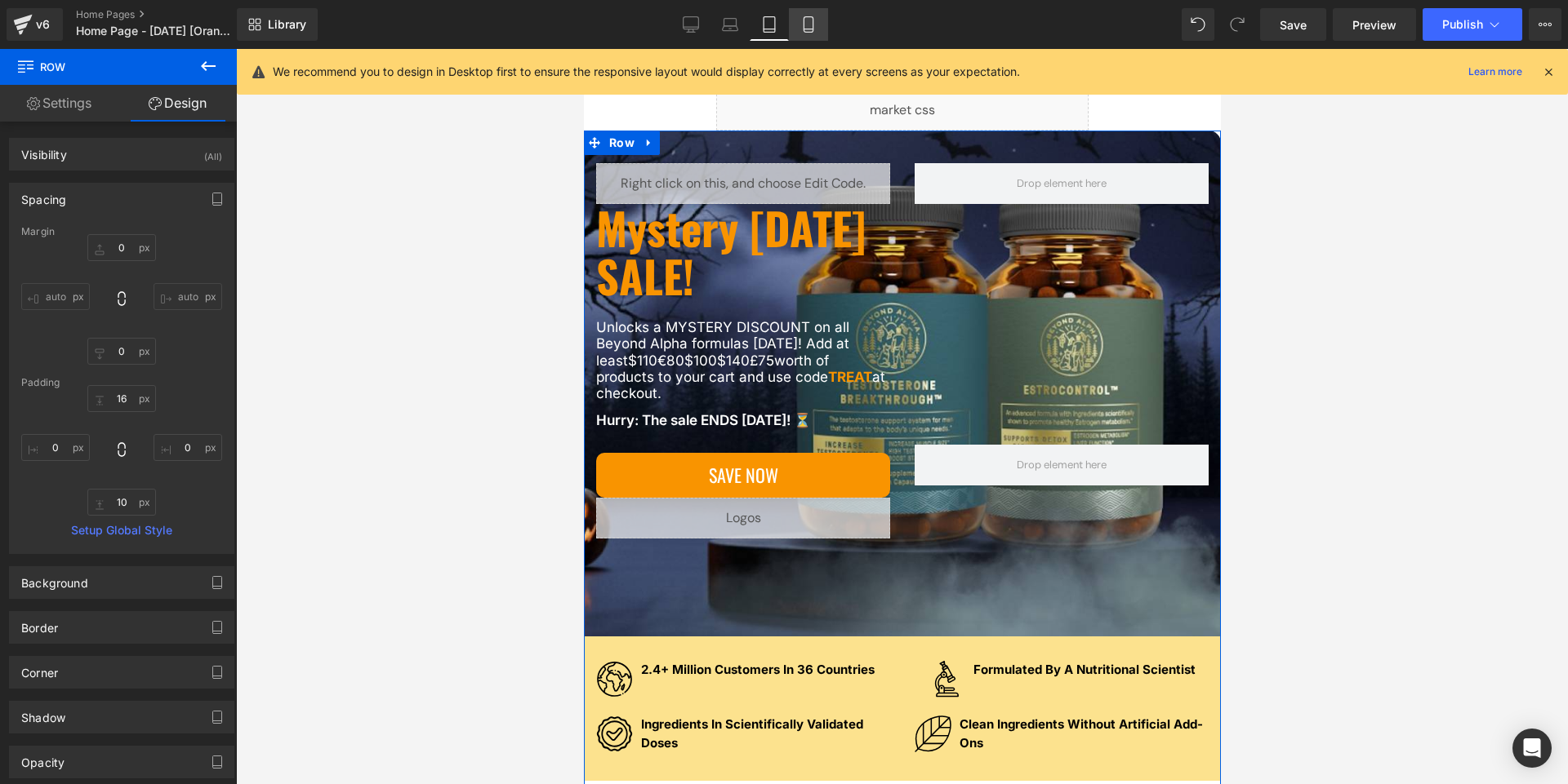
click at [800, 16] on link "Mobile" at bounding box center [808, 25] width 39 height 33
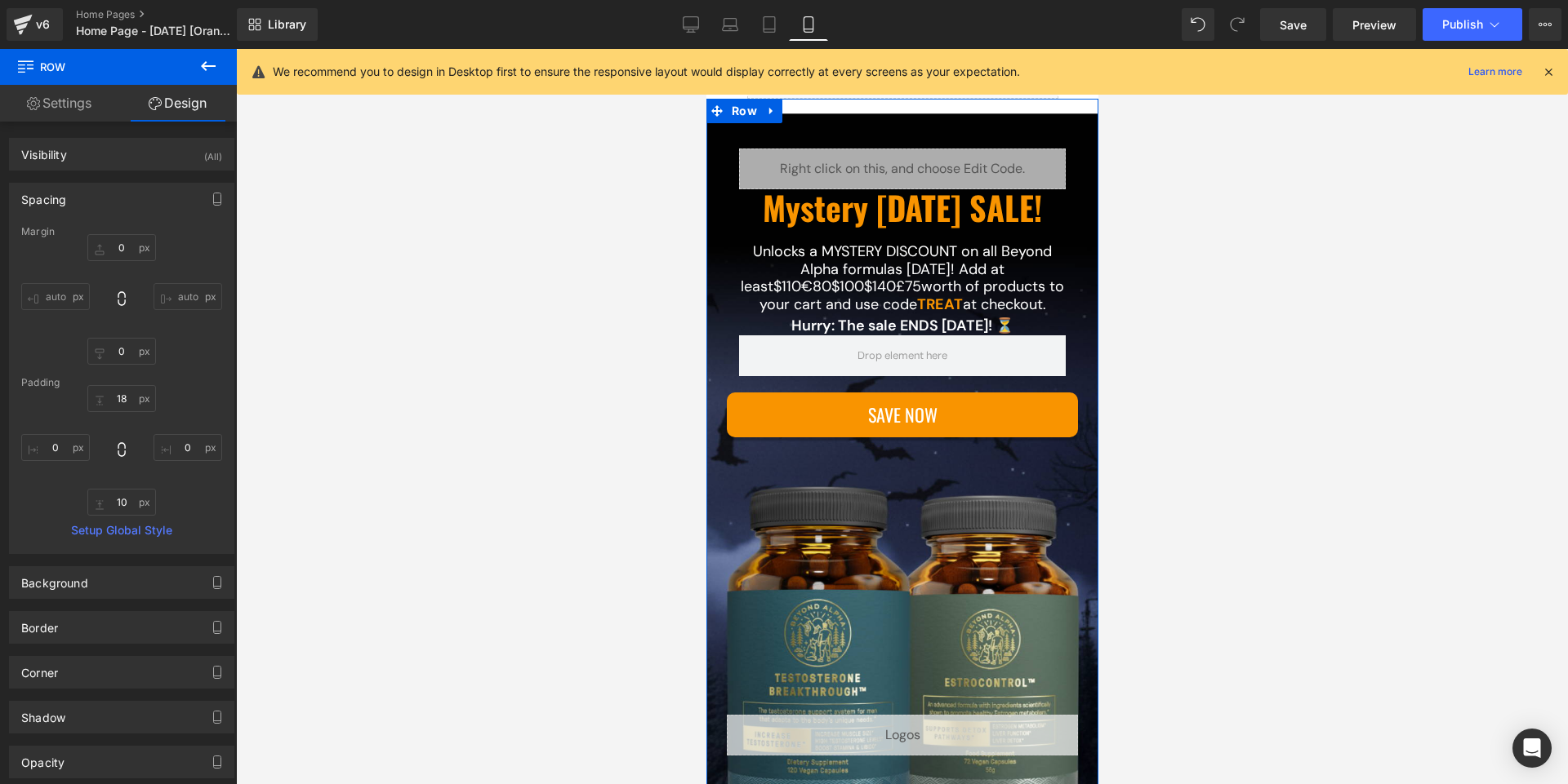
scroll to position [105, 0]
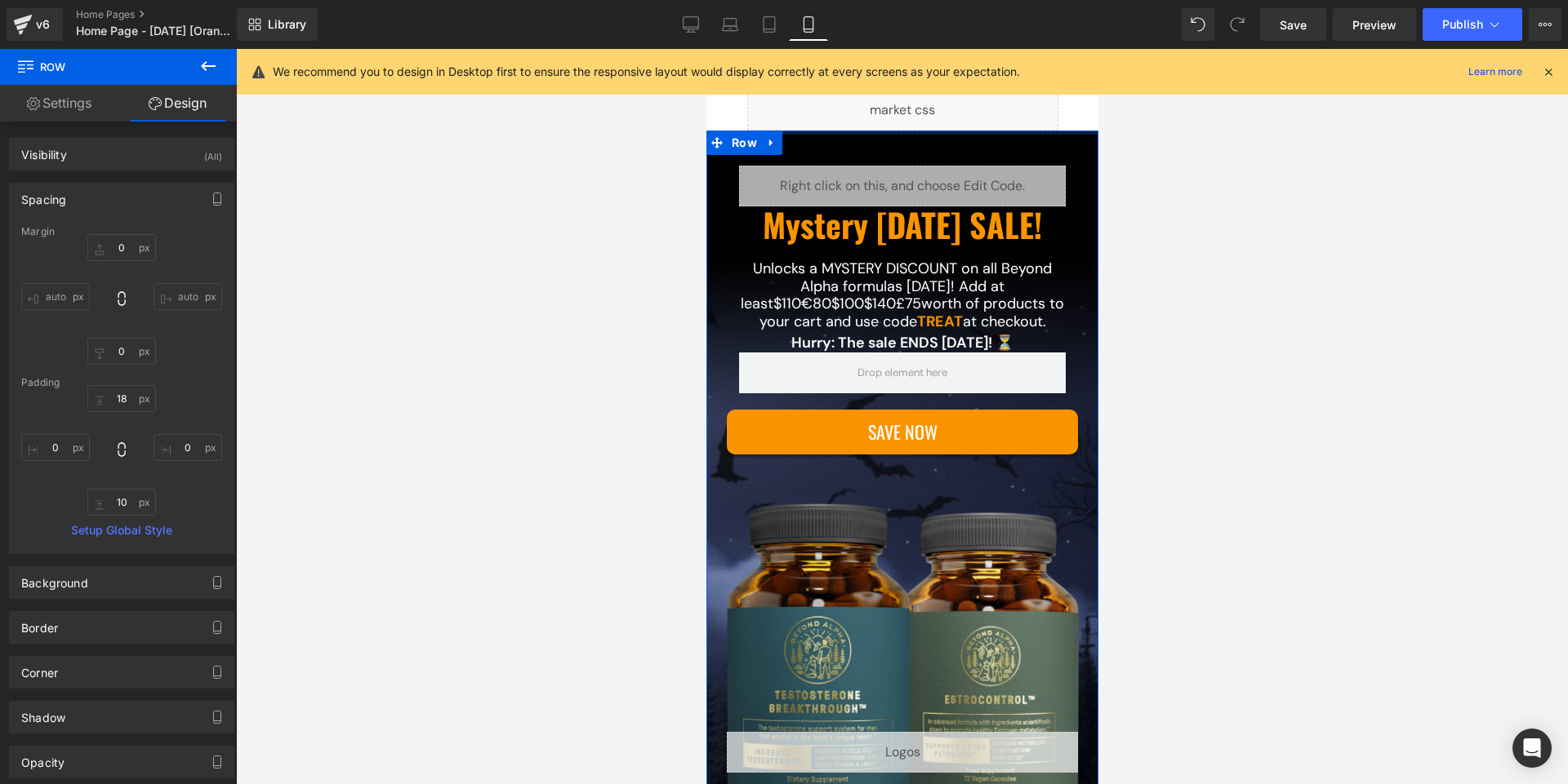
drag, startPoint x: 860, startPoint y: 144, endPoint x: 859, endPoint y: 121, distance: 23.0
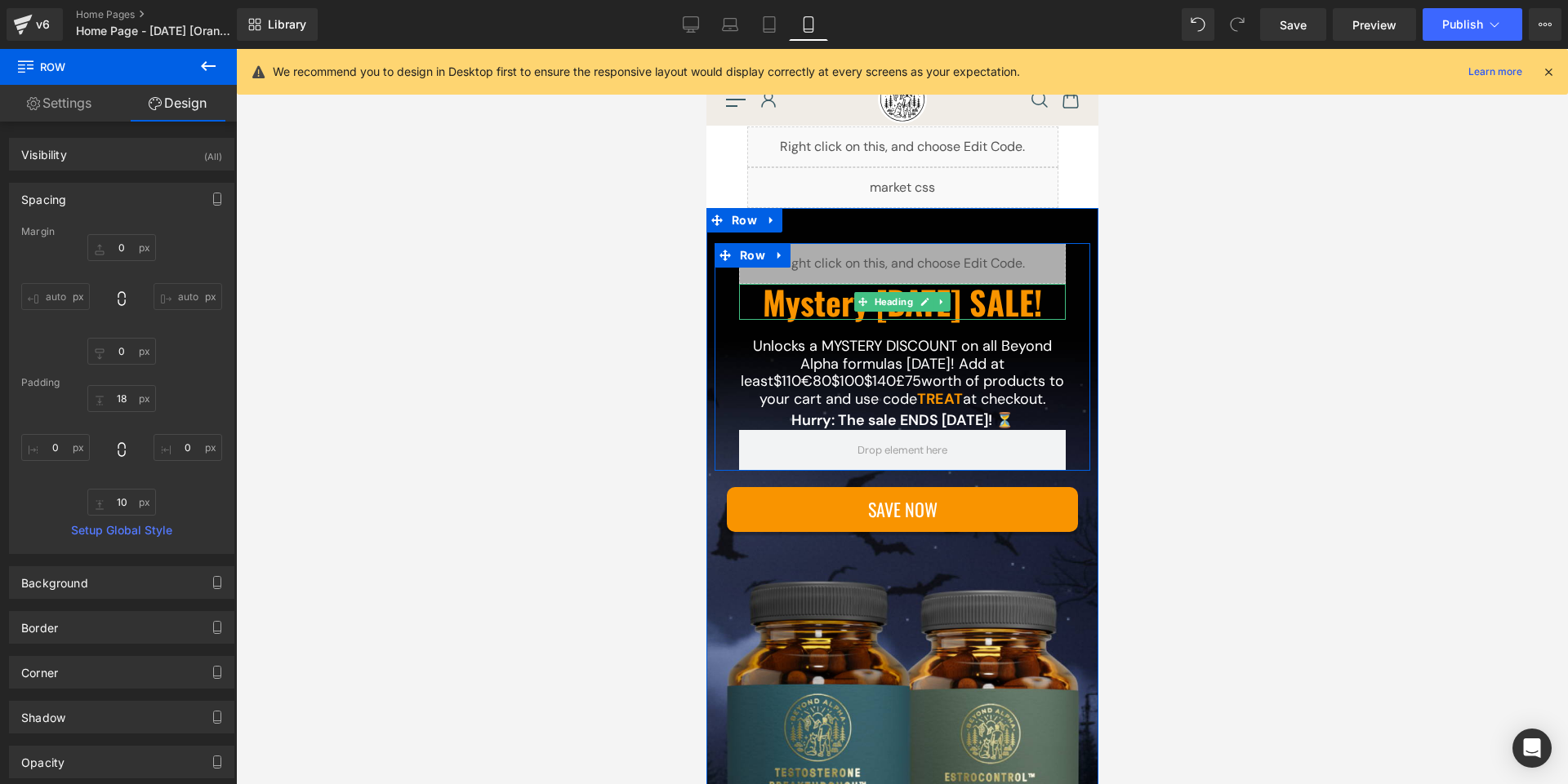
scroll to position [0, 0]
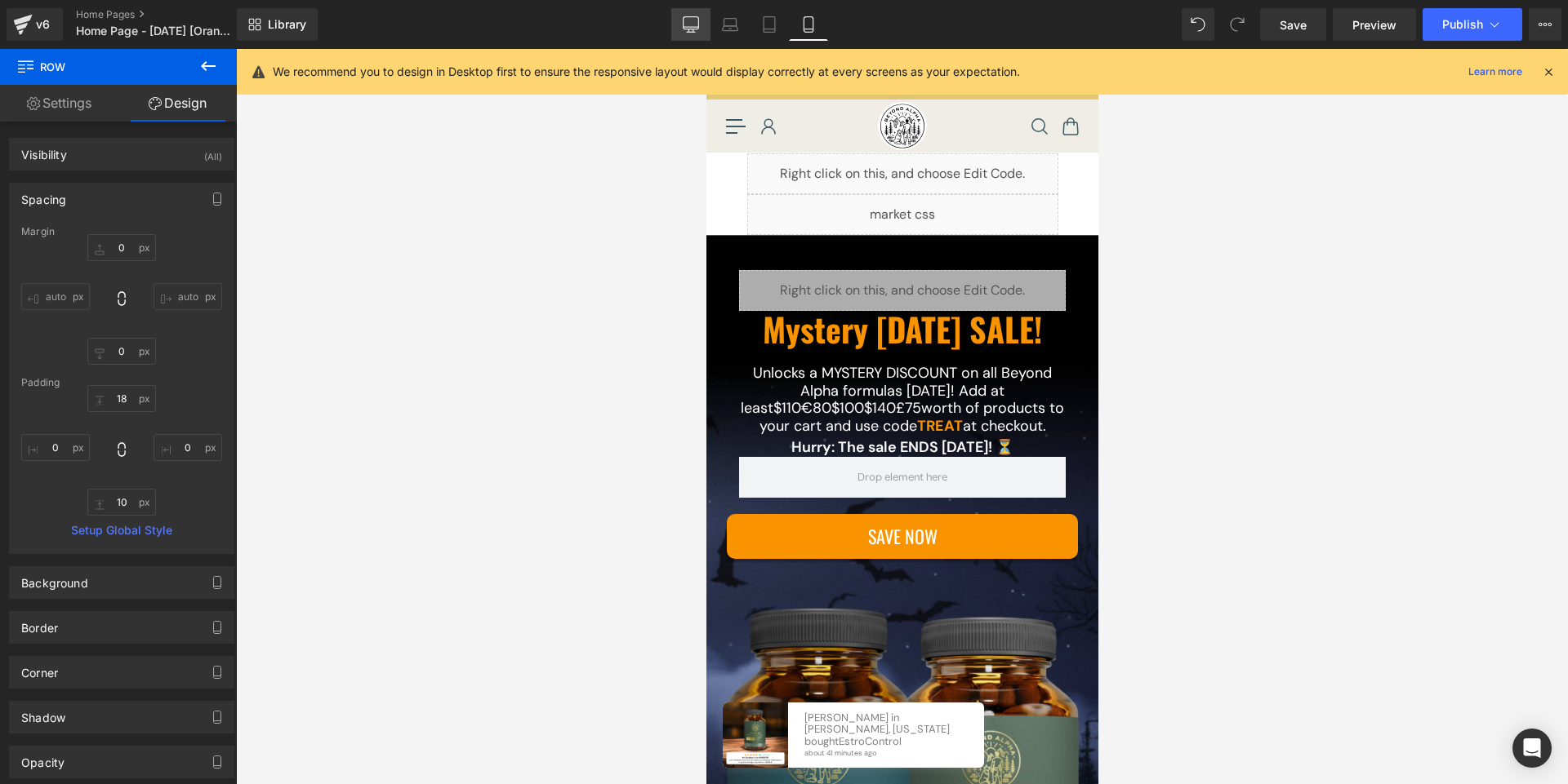
click at [689, 35] on link "Desktop" at bounding box center [690, 25] width 39 height 33
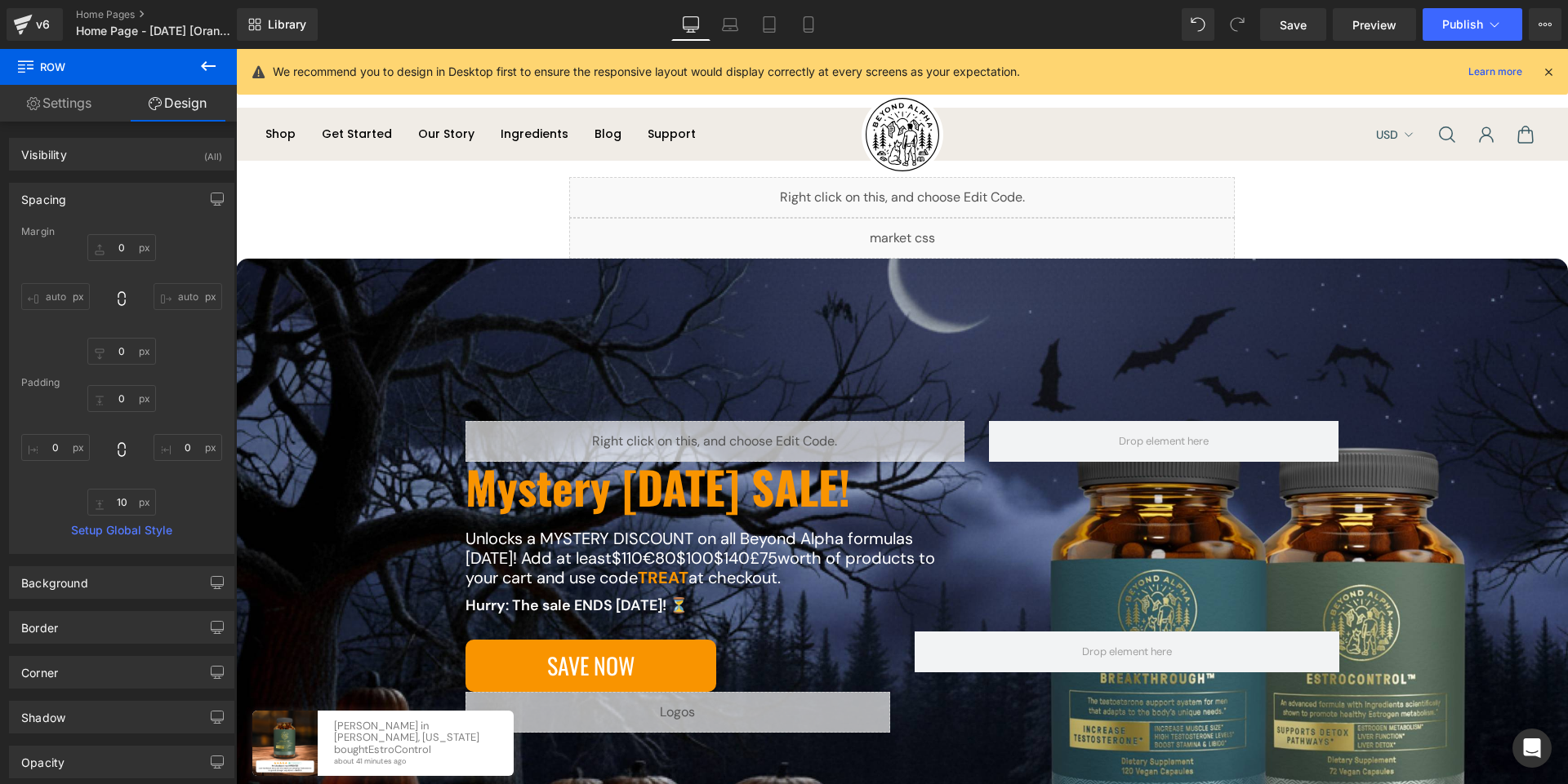
scroll to position [24, 0]
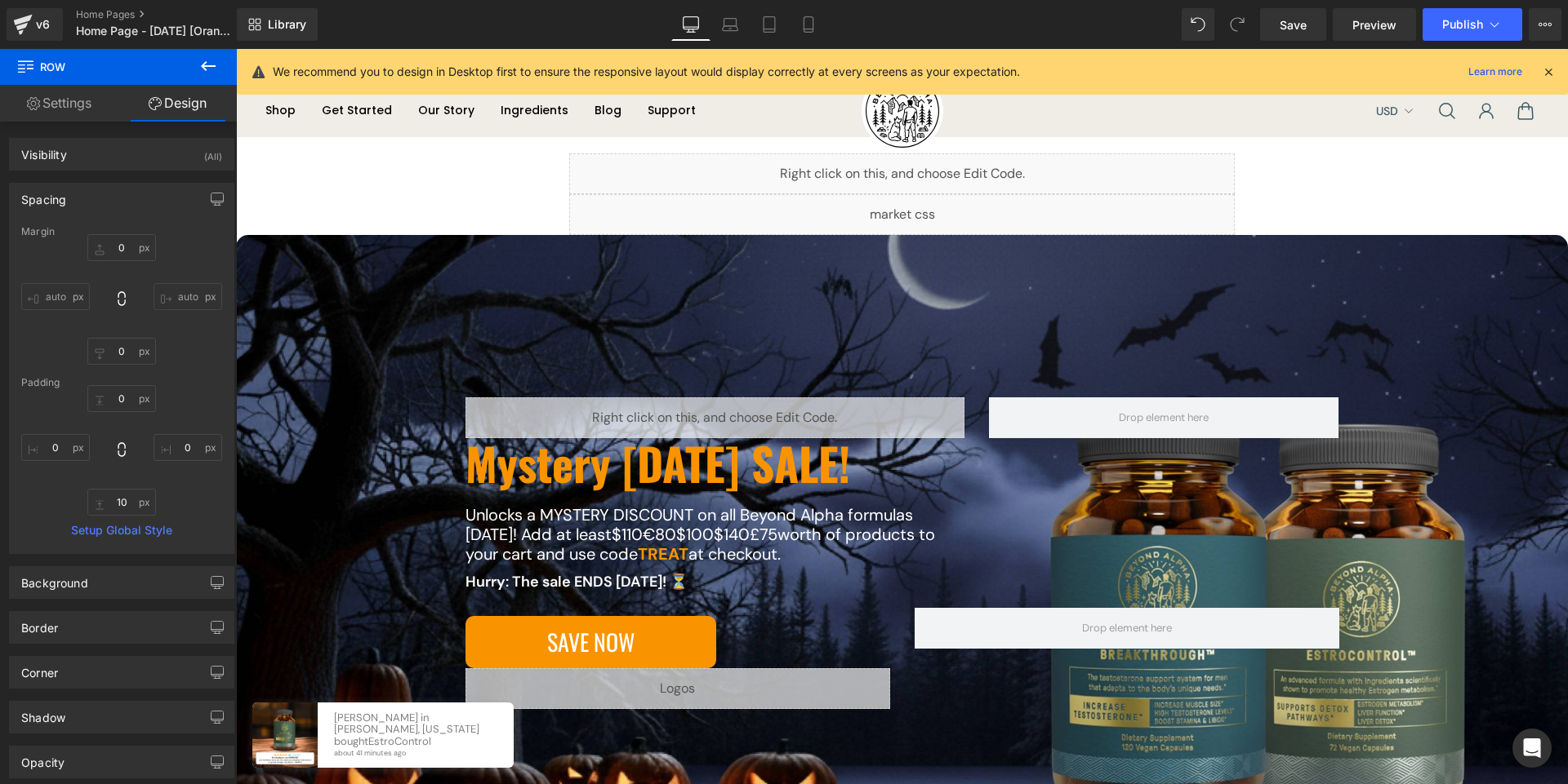
click at [377, 294] on div "Liquid Mystery Halloween SALE! Heading Unlocks a MYSTERY DISCOUNT on all Beyond…" at bounding box center [902, 561] width 1332 height 653
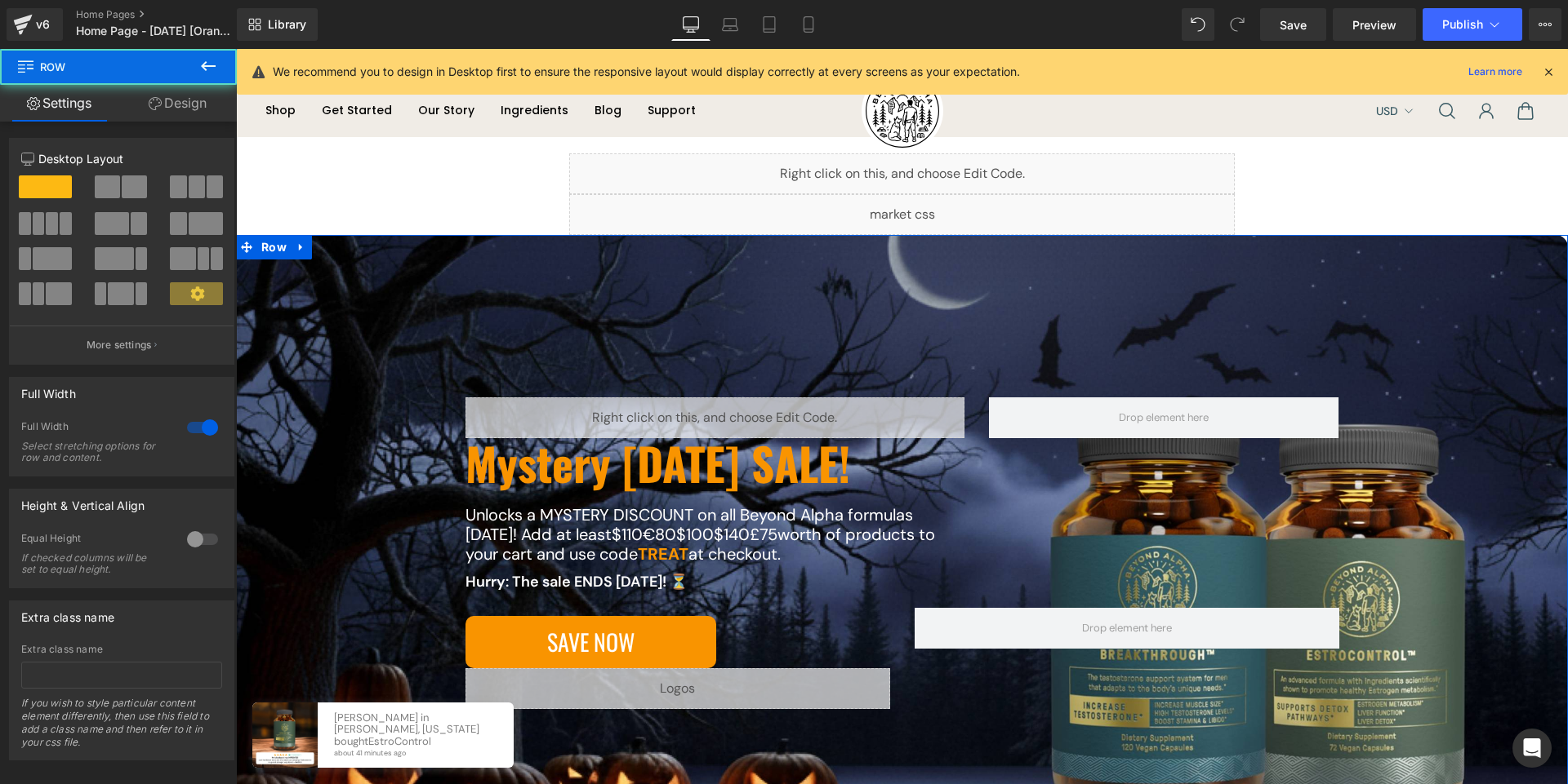
click at [348, 393] on div "Liquid Mystery Halloween SALE! Heading Unlocks a MYSTERY DISCOUNT on all Beyond…" at bounding box center [902, 561] width 1332 height 653
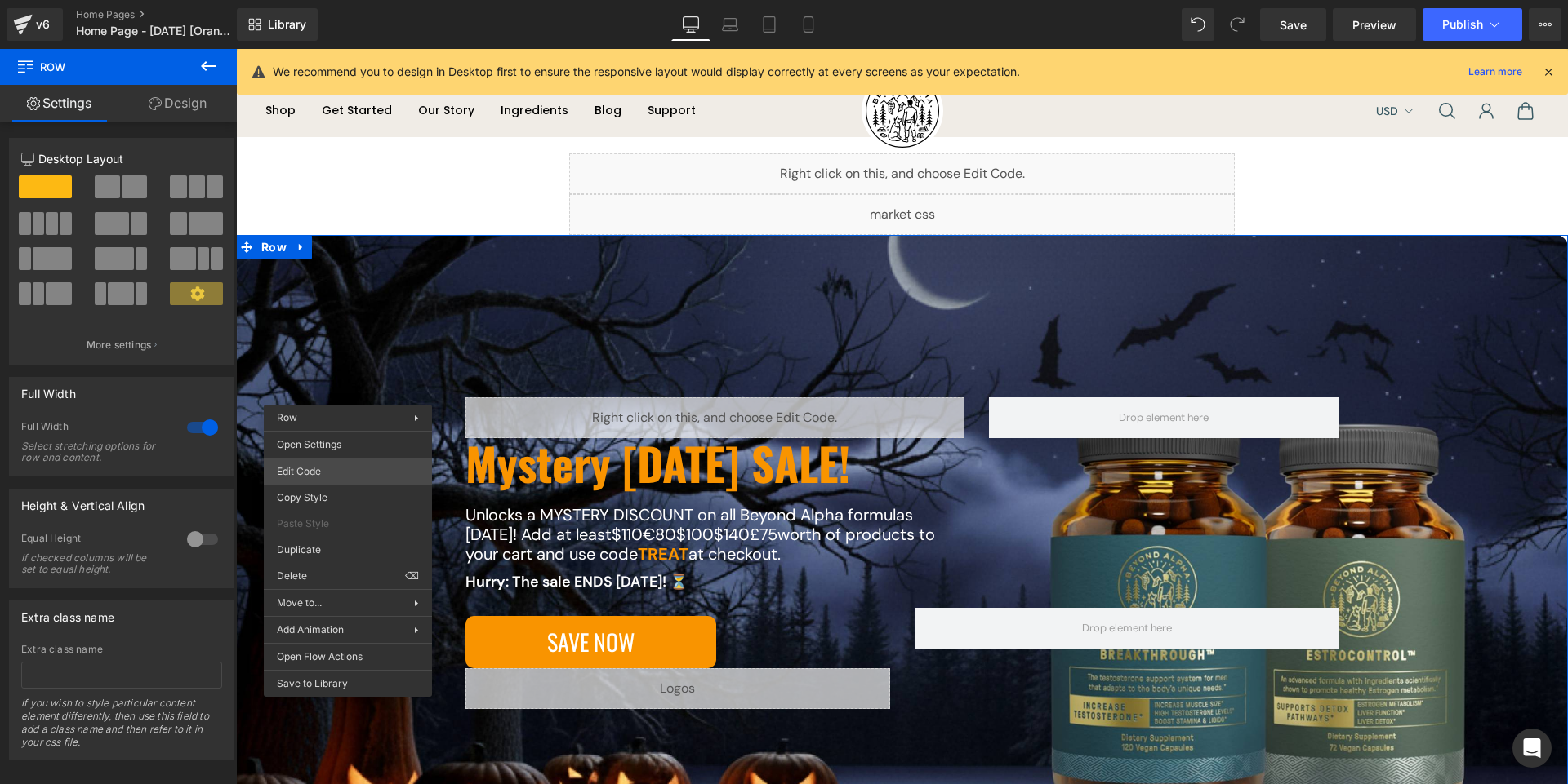
click at [320, 466] on body "You are previewing how the will restyle your page. You can not edit Elements in…" at bounding box center [784, 392] width 1568 height 784
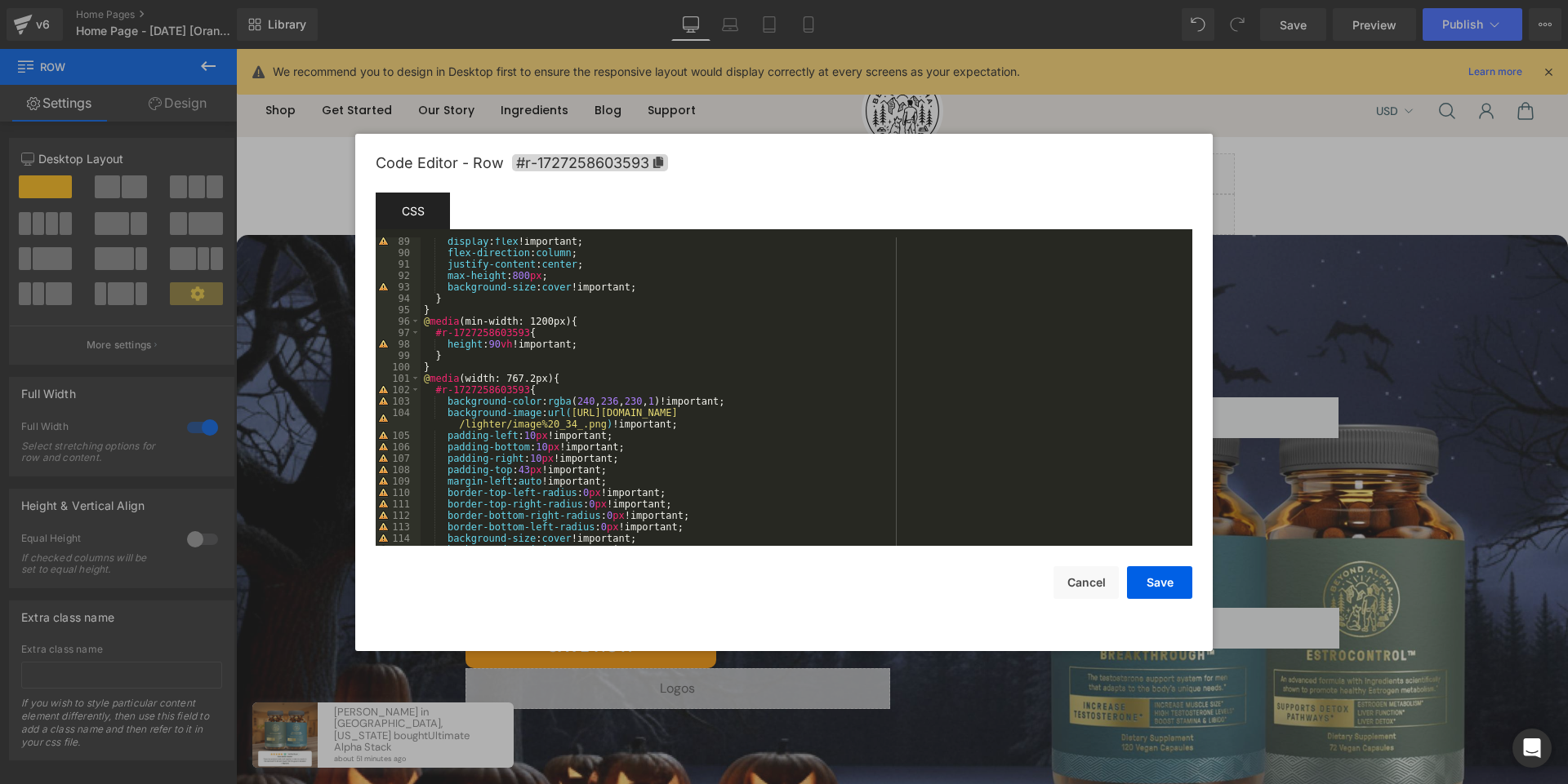
scroll to position [1131, 0]
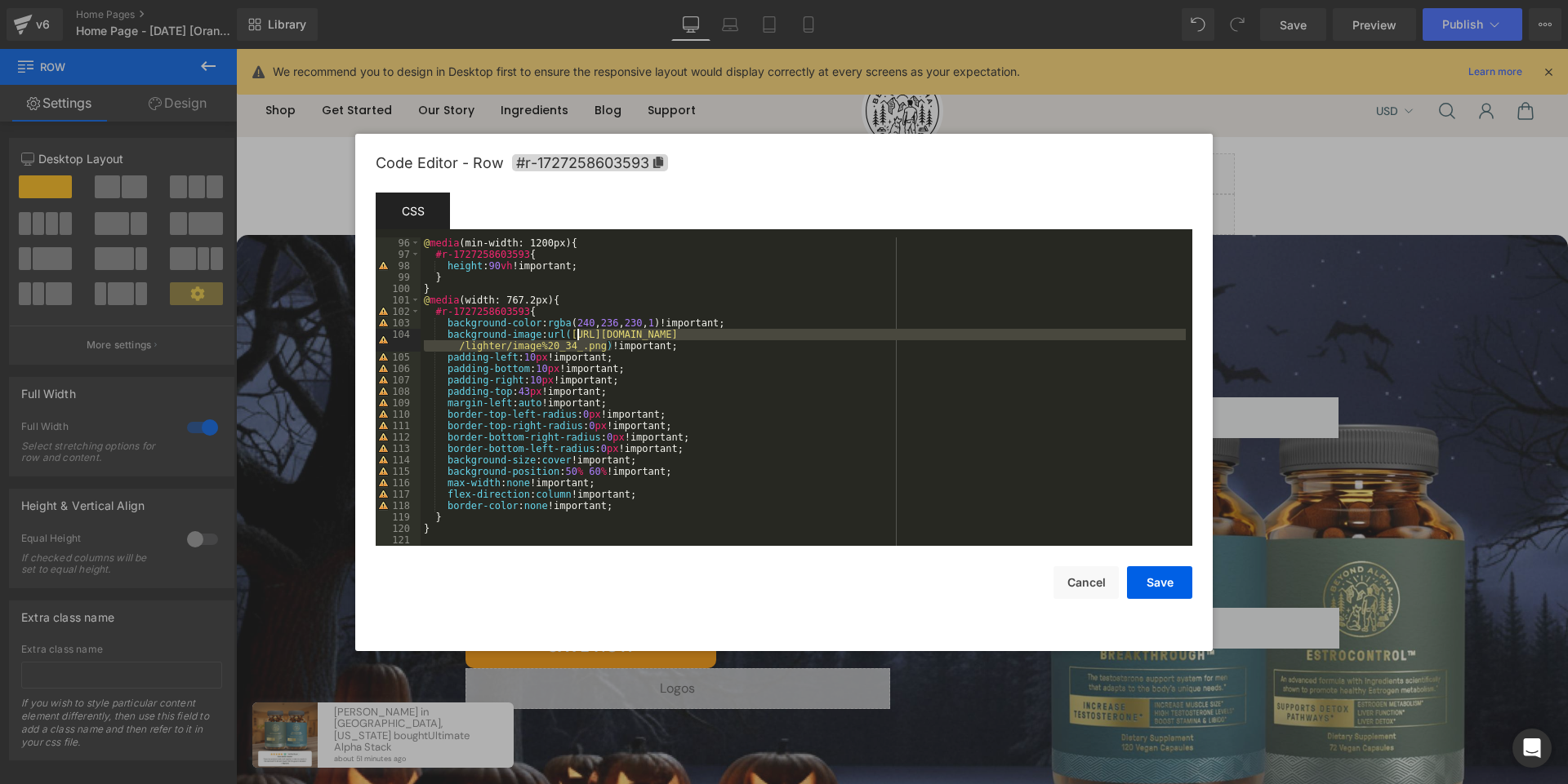
drag, startPoint x: 605, startPoint y: 346, endPoint x: 578, endPoint y: 334, distance: 29.5
click at [578, 334] on div "@ media (min-width: 1200px) { #r-1727258603593 { height : 90 vh !important; } }…" at bounding box center [803, 403] width 765 height 331
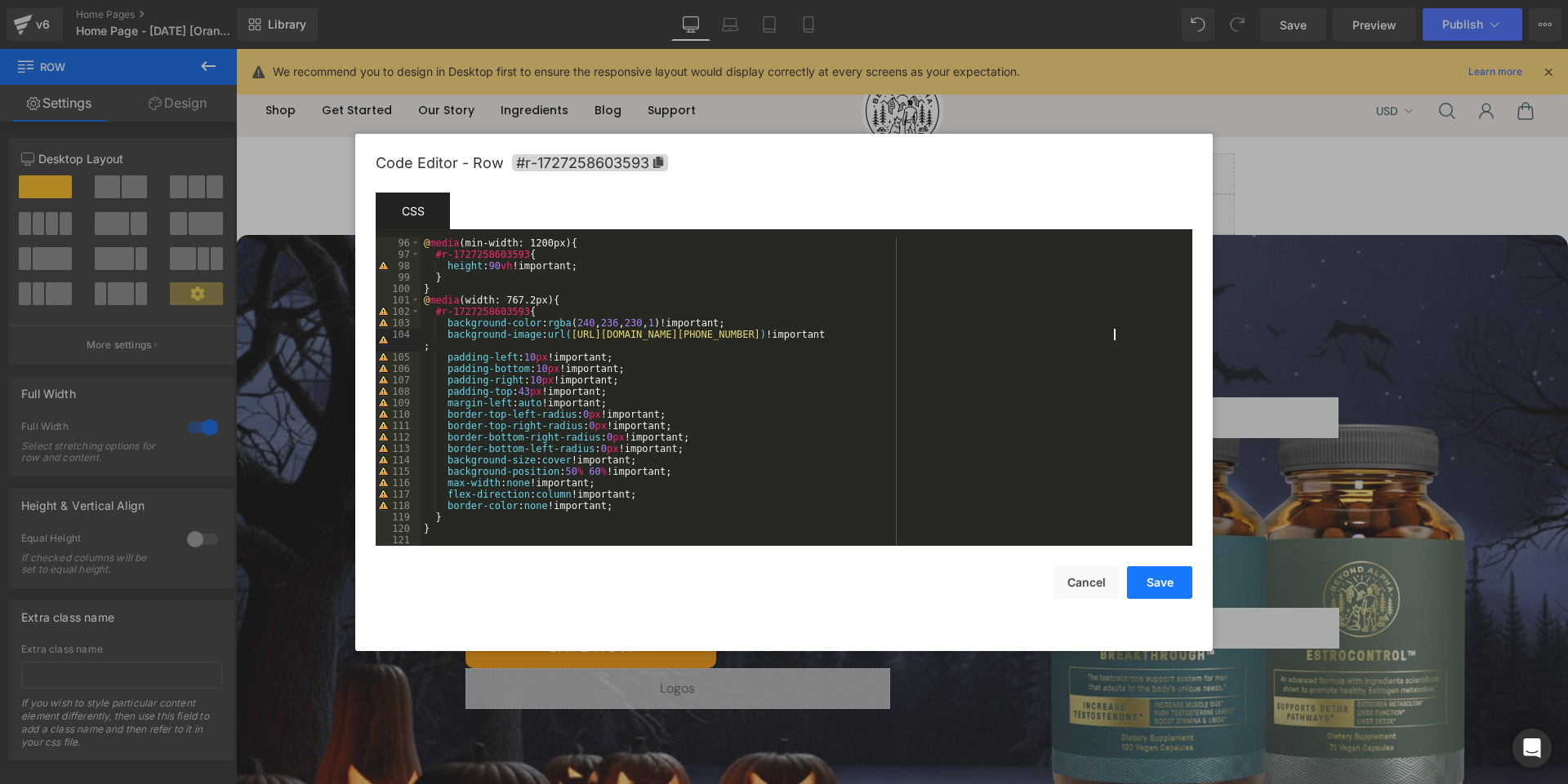
click at [1165, 579] on button "Save" at bounding box center [1159, 583] width 65 height 33
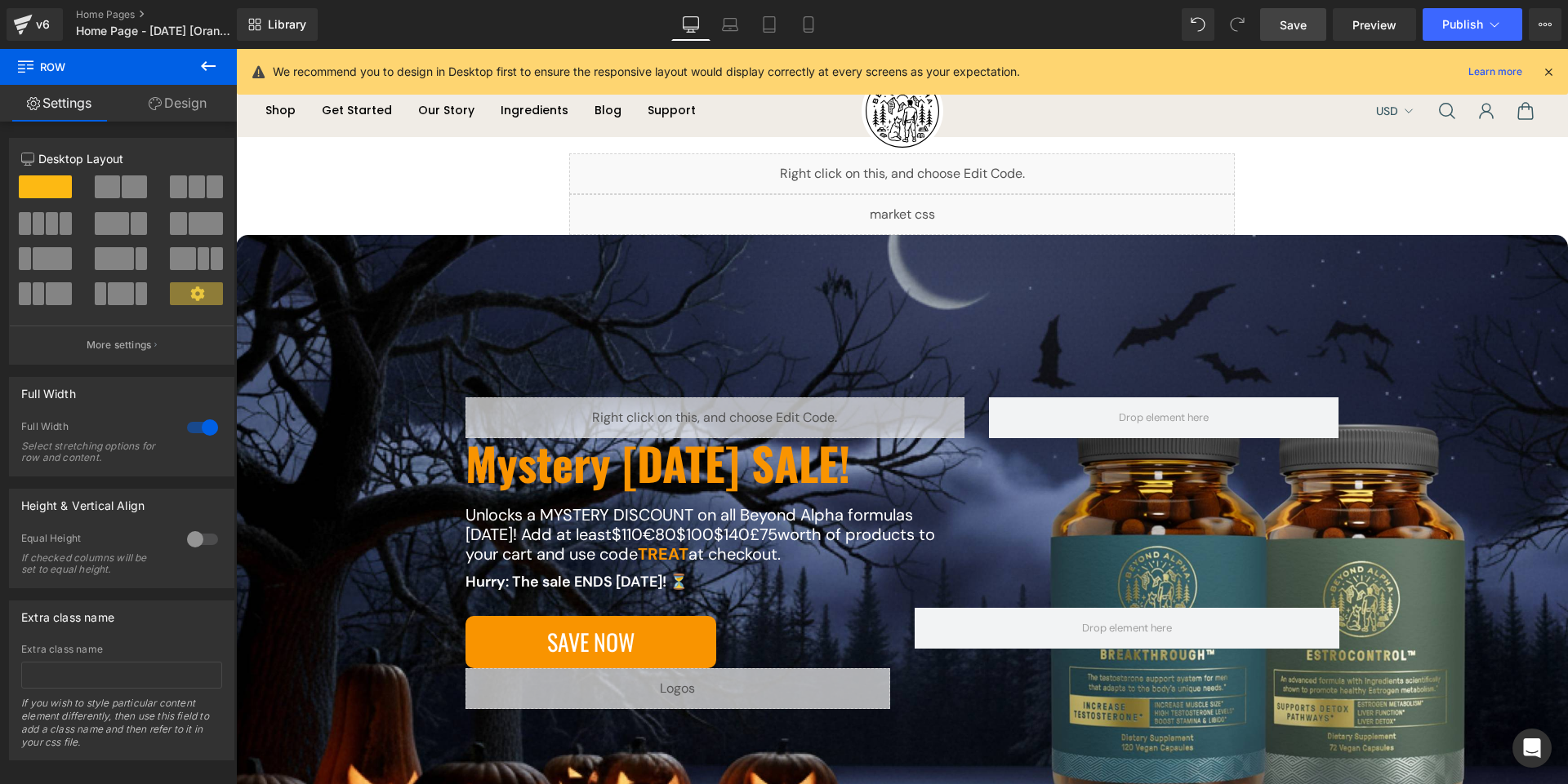
click at [1303, 18] on span "Save" at bounding box center [1292, 25] width 27 height 17
click at [821, 32] on link "Mobile" at bounding box center [808, 25] width 39 height 33
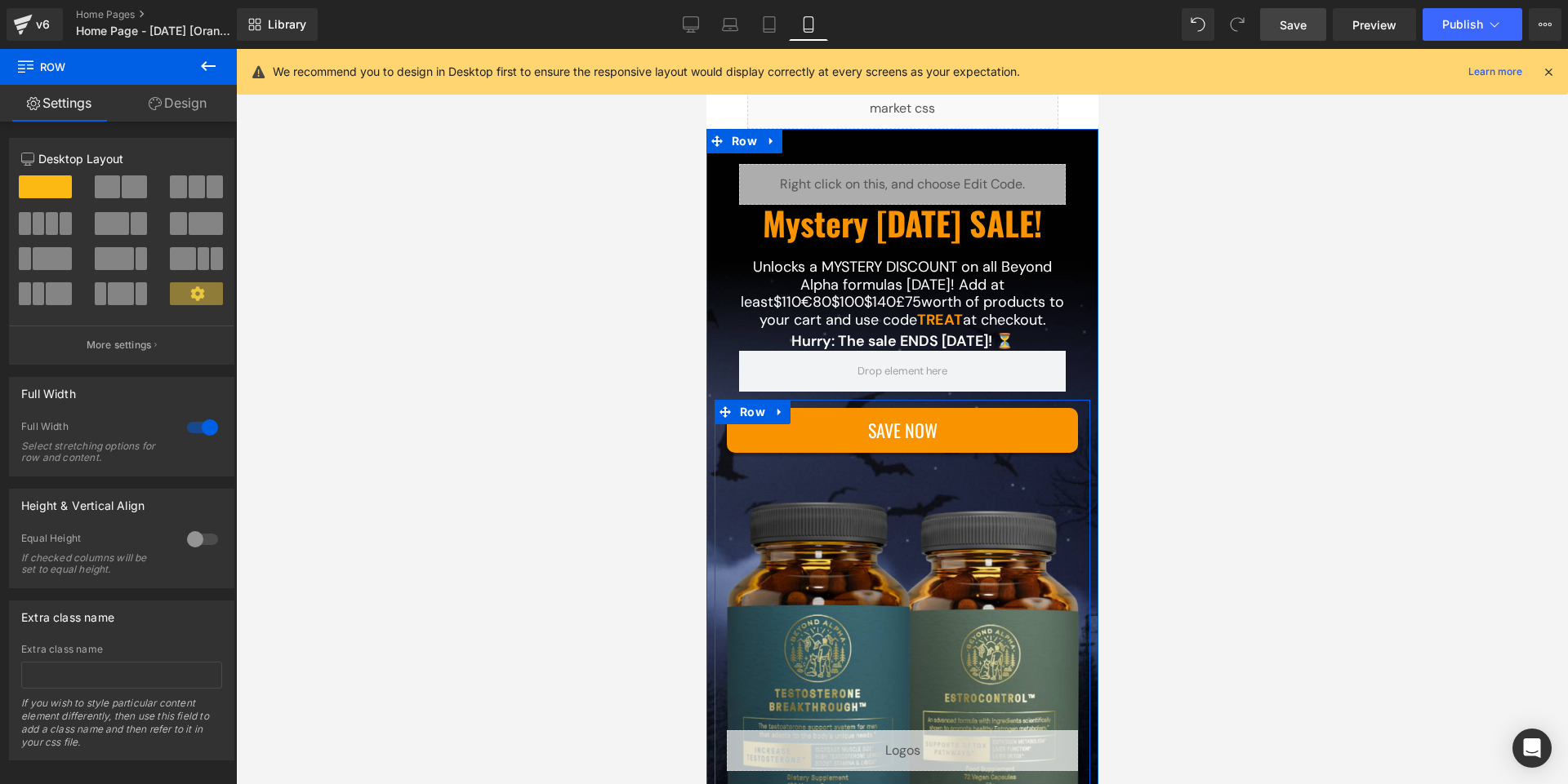
scroll to position [98, 0]
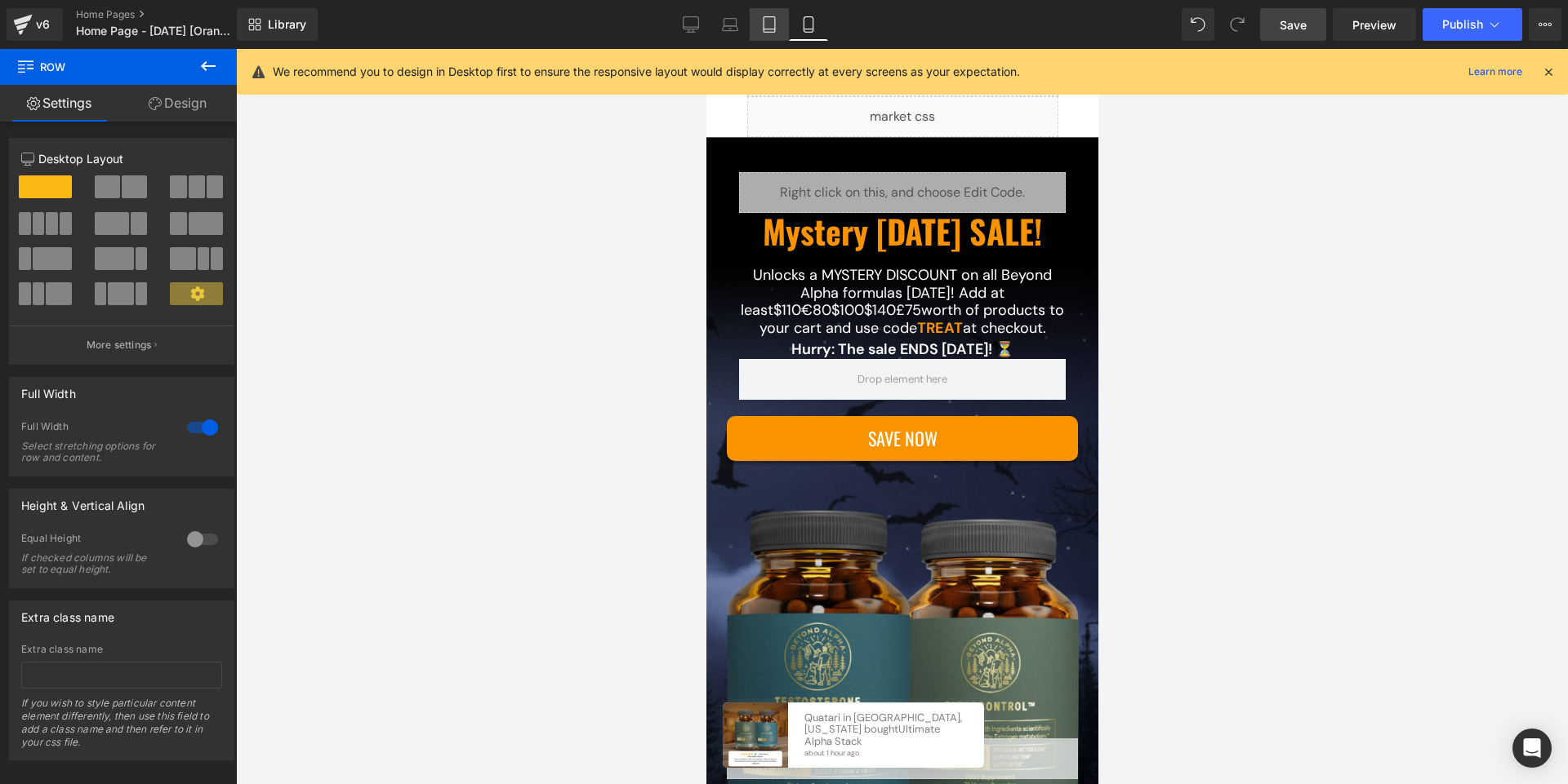
click at [763, 28] on icon at bounding box center [770, 25] width 17 height 17
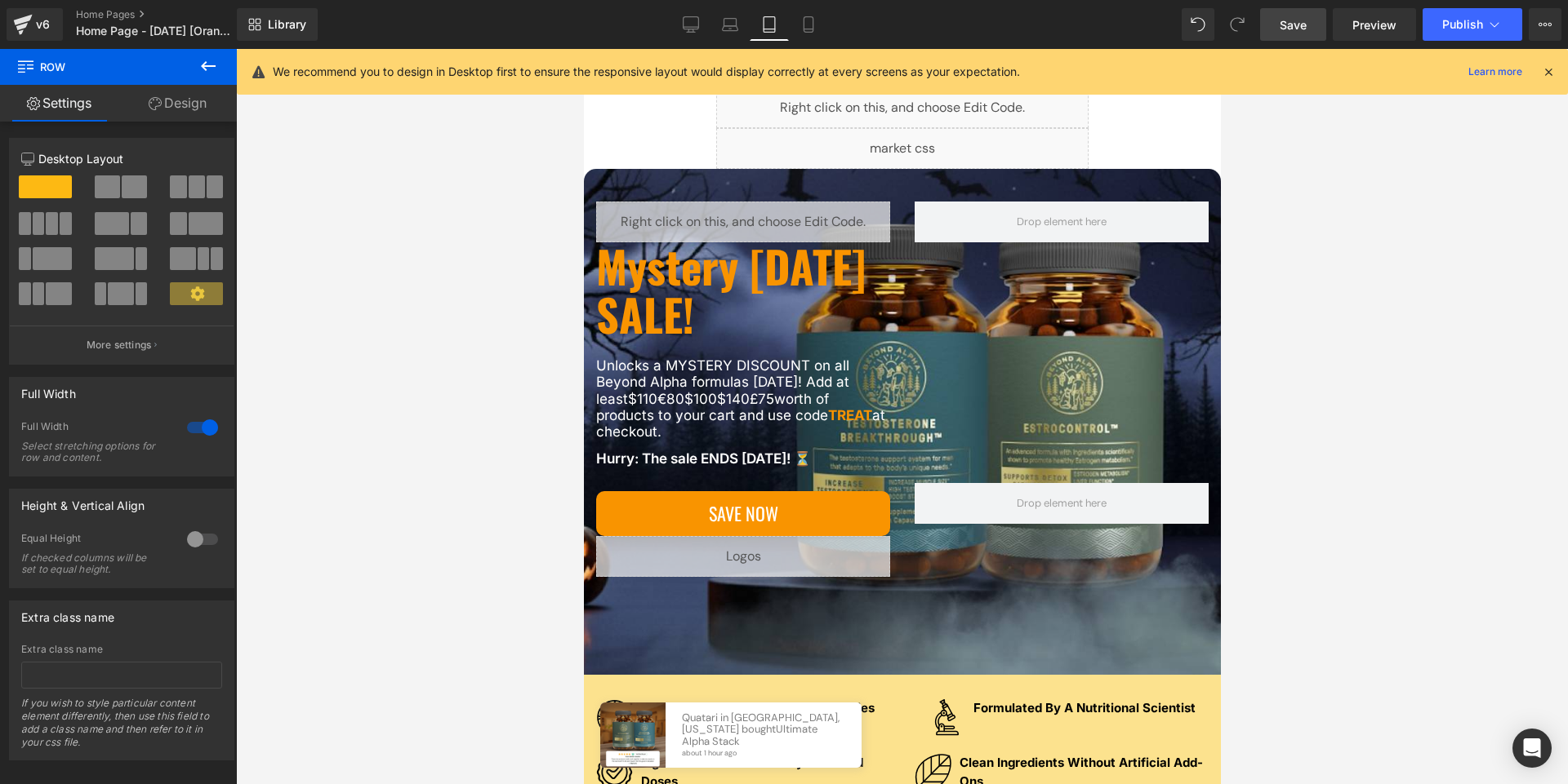
scroll to position [130, 0]
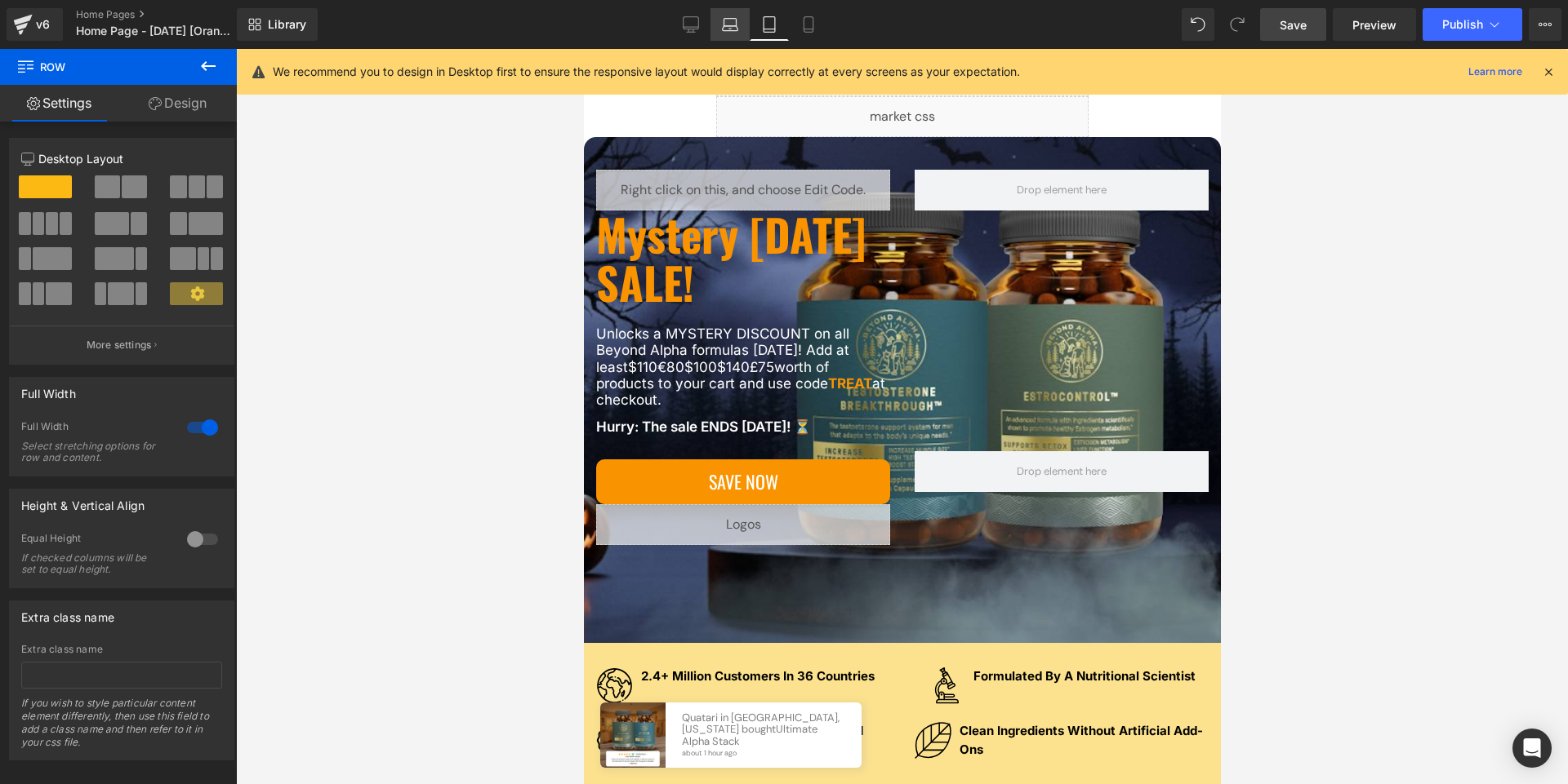
click at [720, 26] on link "Laptop" at bounding box center [729, 25] width 39 height 33
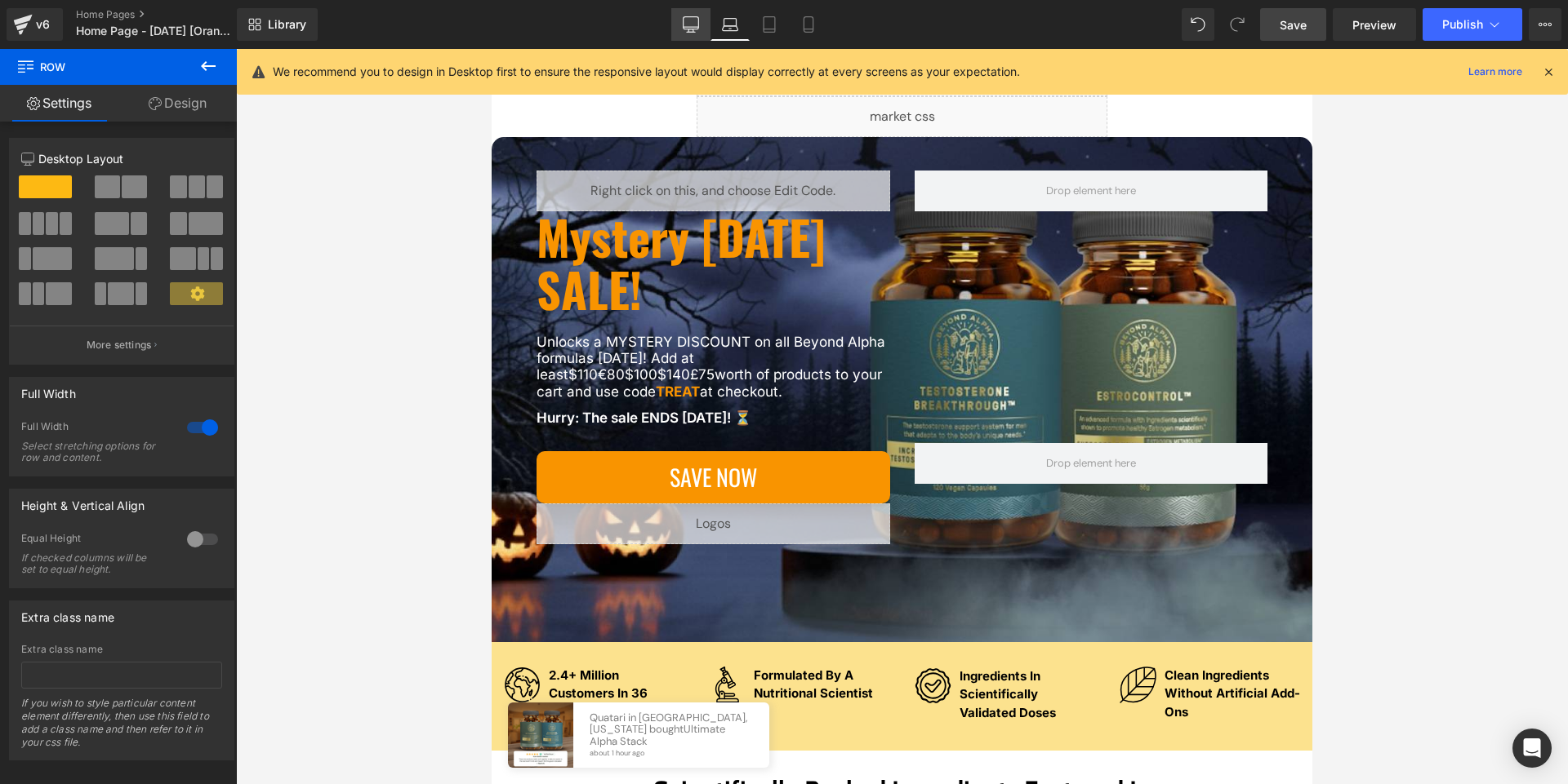
click at [680, 26] on link "Desktop" at bounding box center [690, 25] width 39 height 33
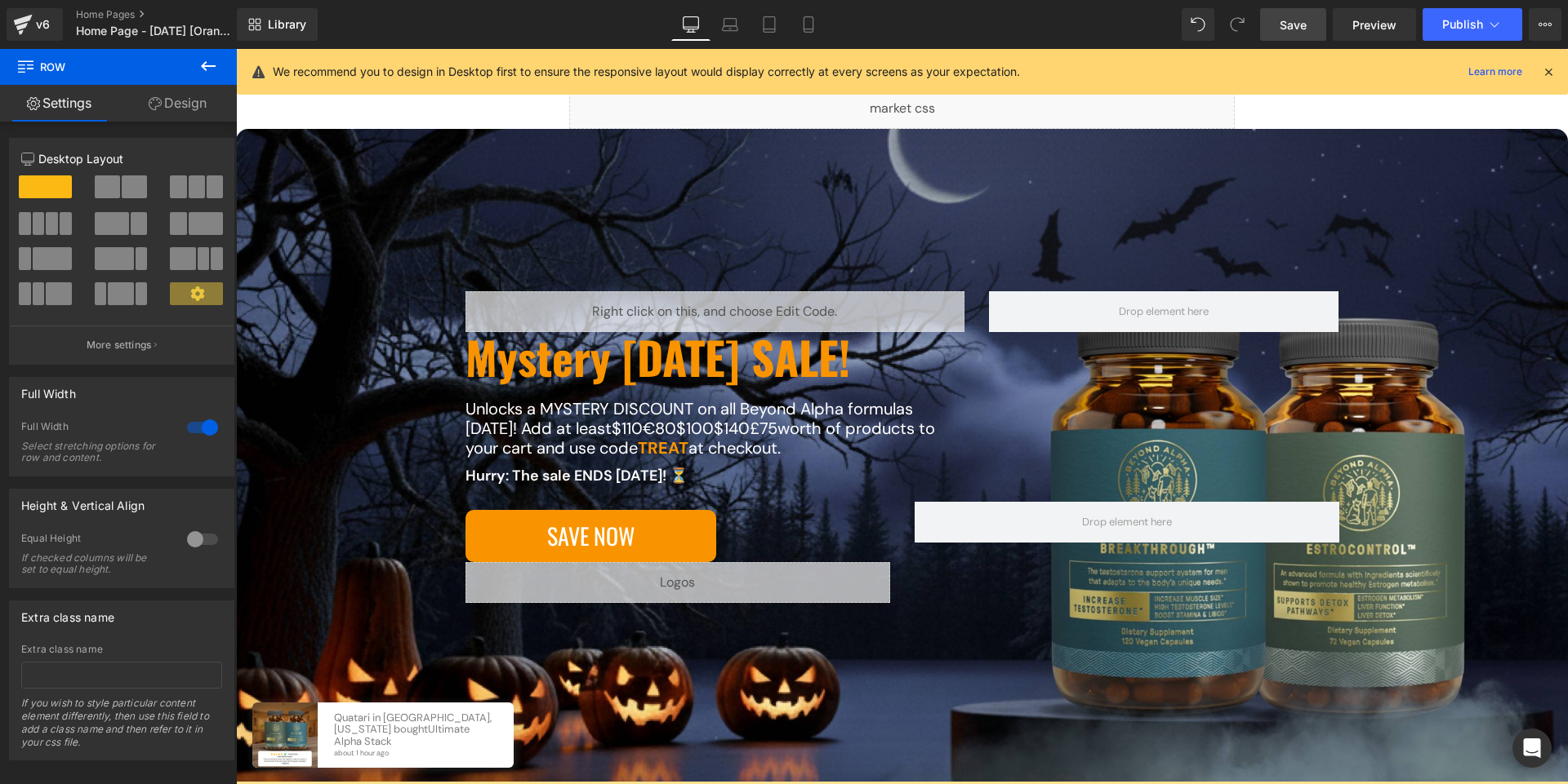
scroll to position [121, 0]
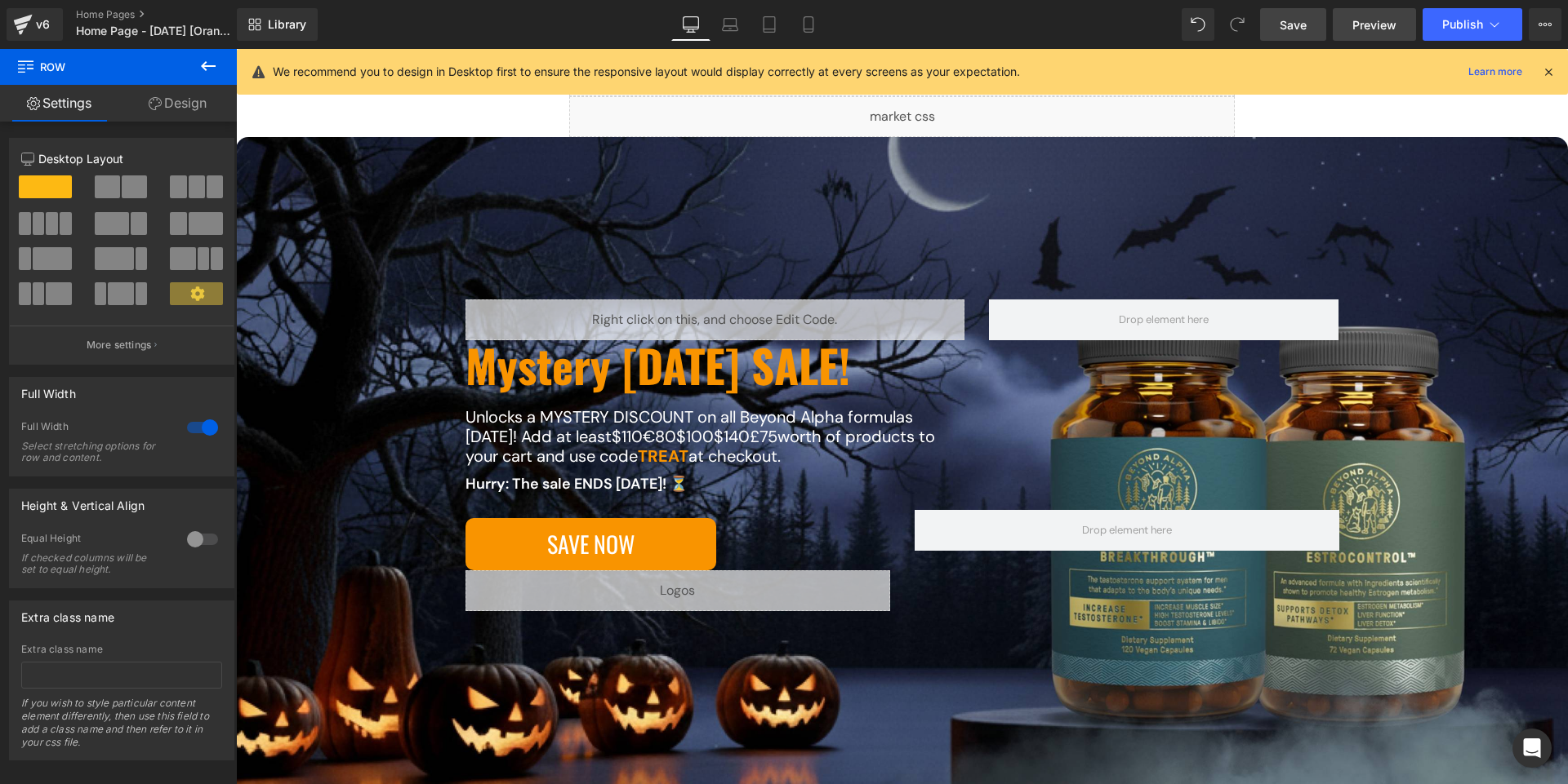
click at [1371, 21] on span "Preview" at bounding box center [1373, 25] width 44 height 17
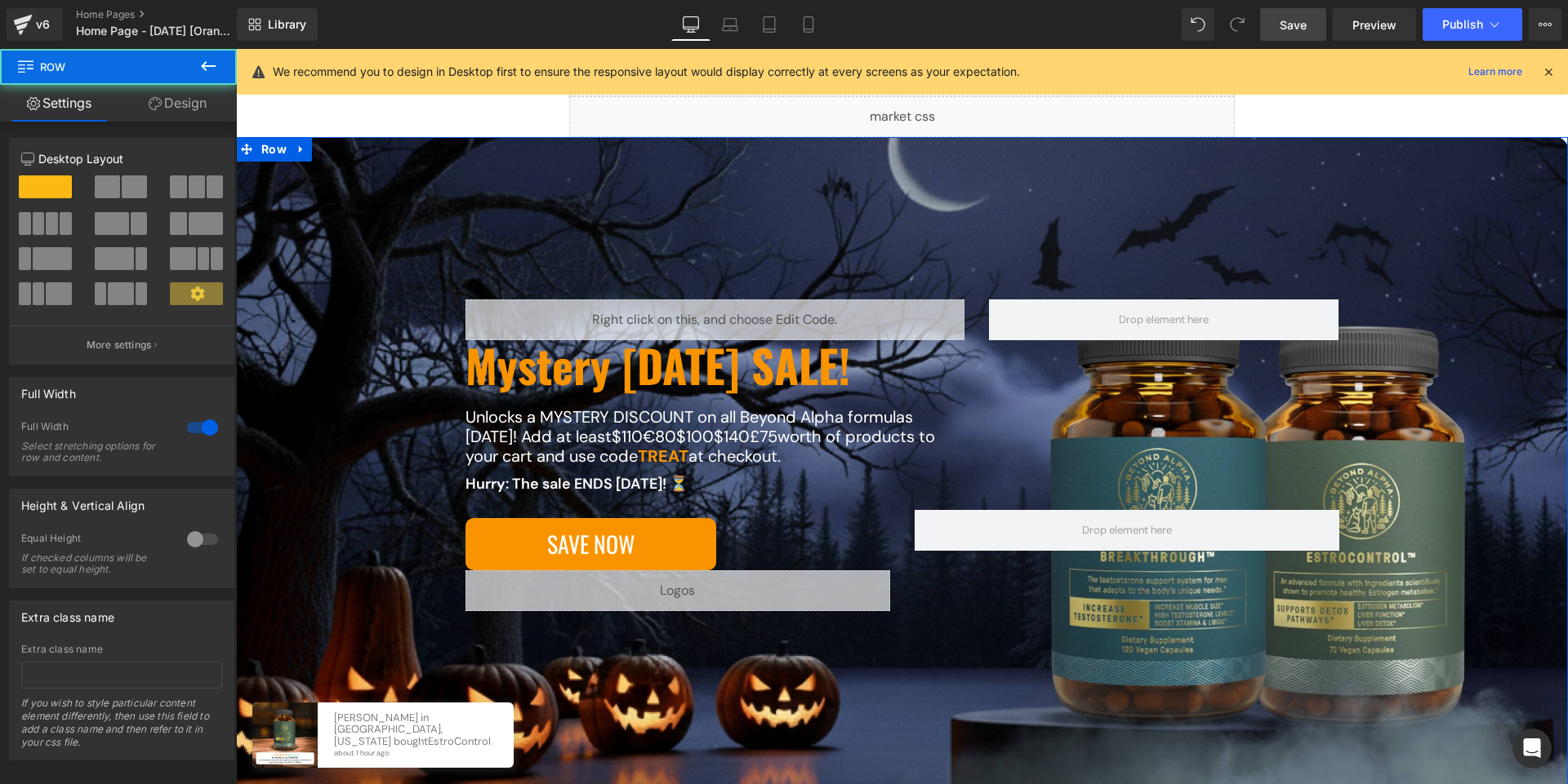
click at [360, 382] on div "Liquid Mystery Halloween SALE! Heading Unlocks a MYSTERY DISCOUNT on all Beyond…" at bounding box center [902, 488] width 1267 height 377
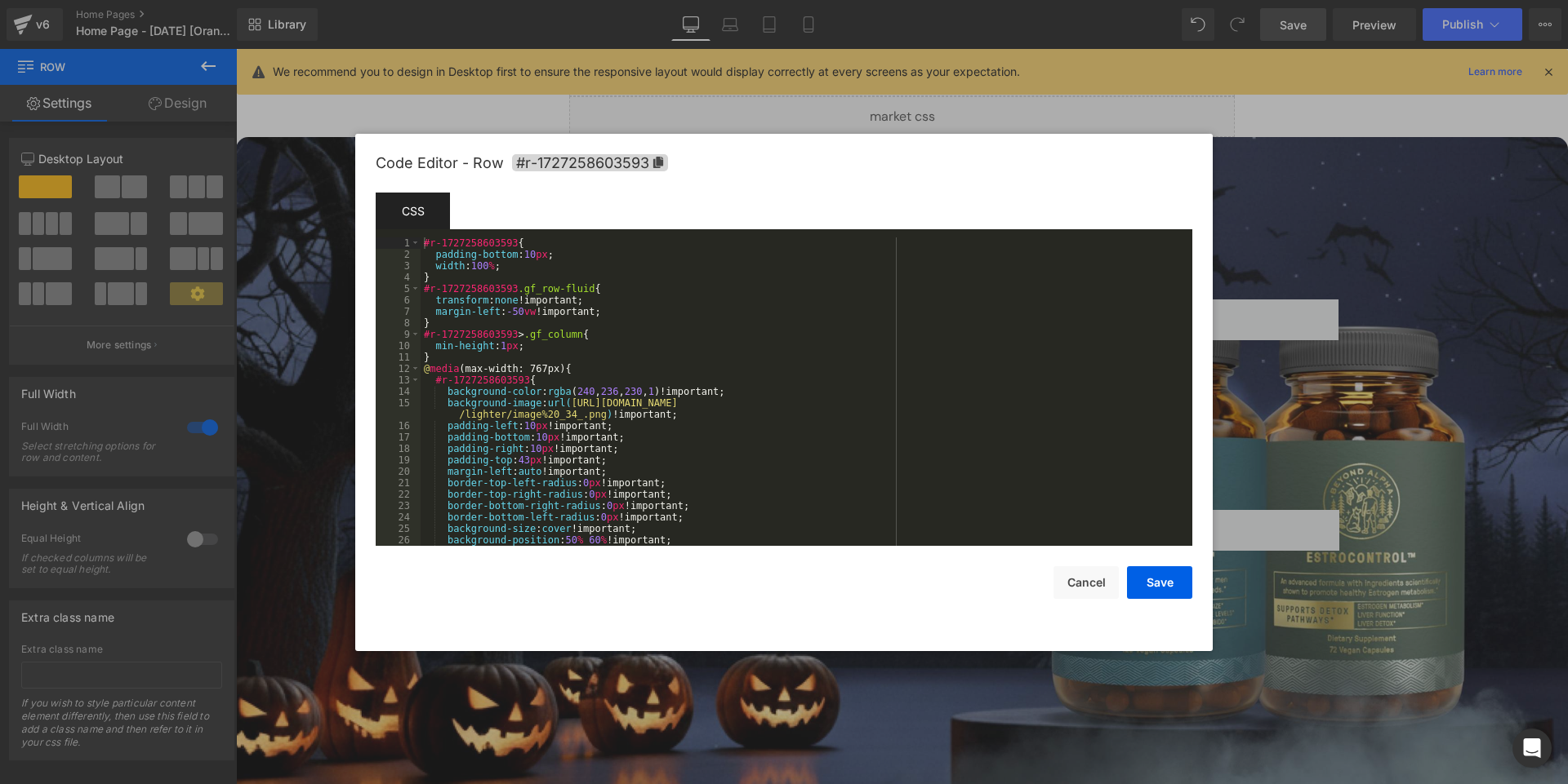
click at [305, 525] on body "You are previewing how the will restyle your page. You can not edit Elements in…" at bounding box center [784, 392] width 1568 height 784
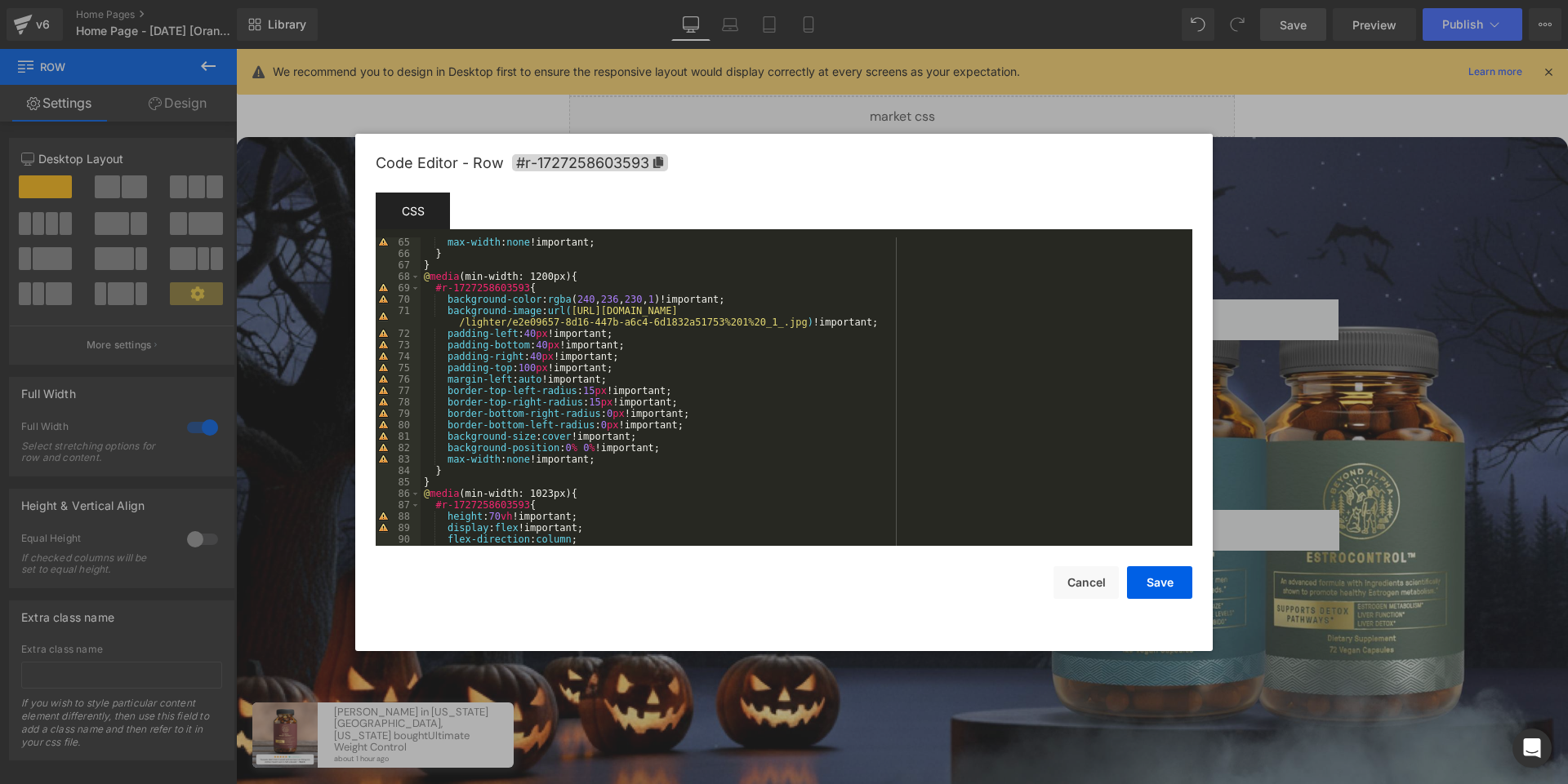
scroll to position [1131, 0]
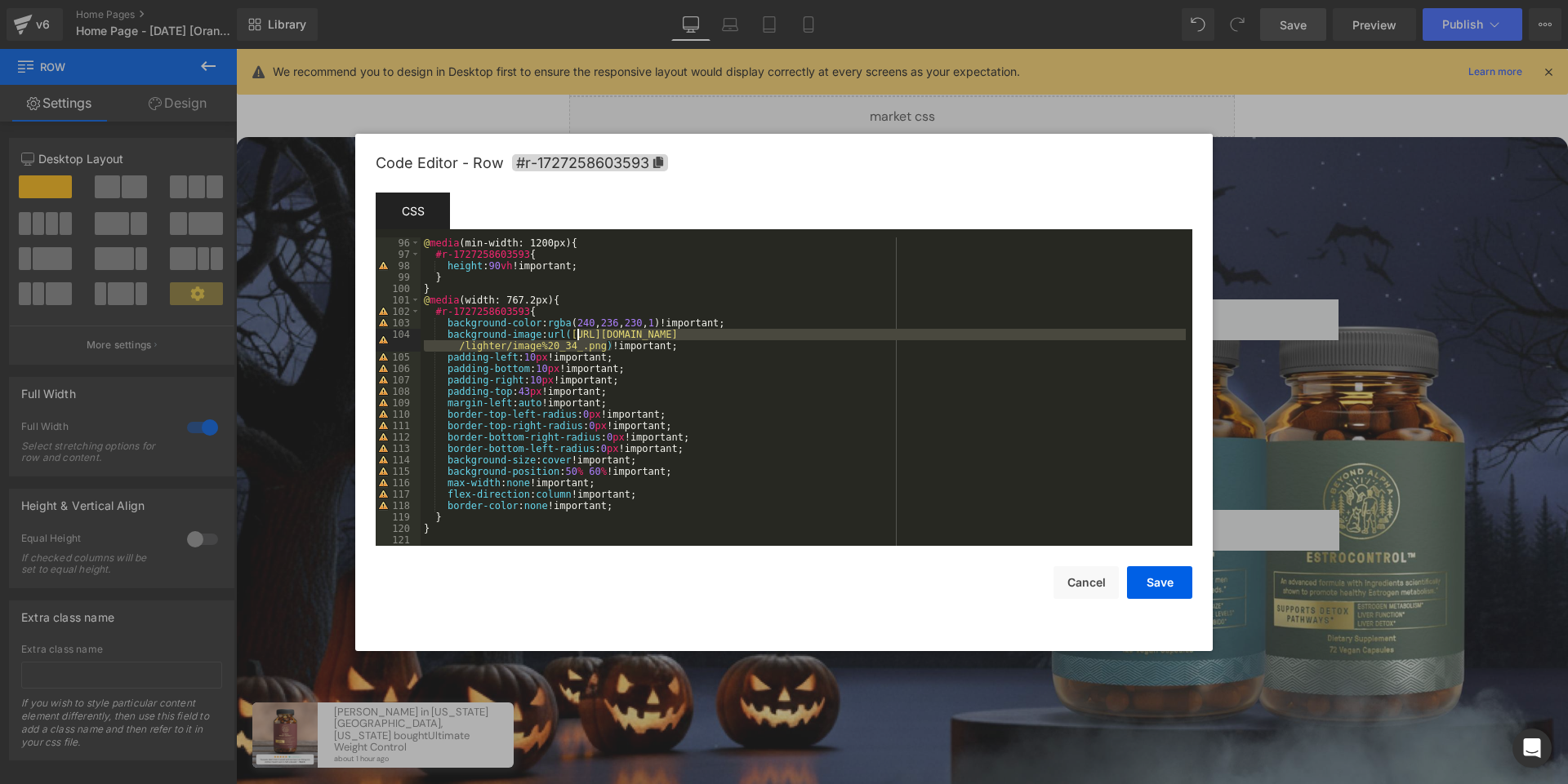
drag, startPoint x: 607, startPoint y: 342, endPoint x: 580, endPoint y: 331, distance: 29.2
click at [580, 331] on div "@ media (min-width: 1200px) { #r-1727258603593 { height : 90 vh !important; } }…" at bounding box center [803, 403] width 765 height 331
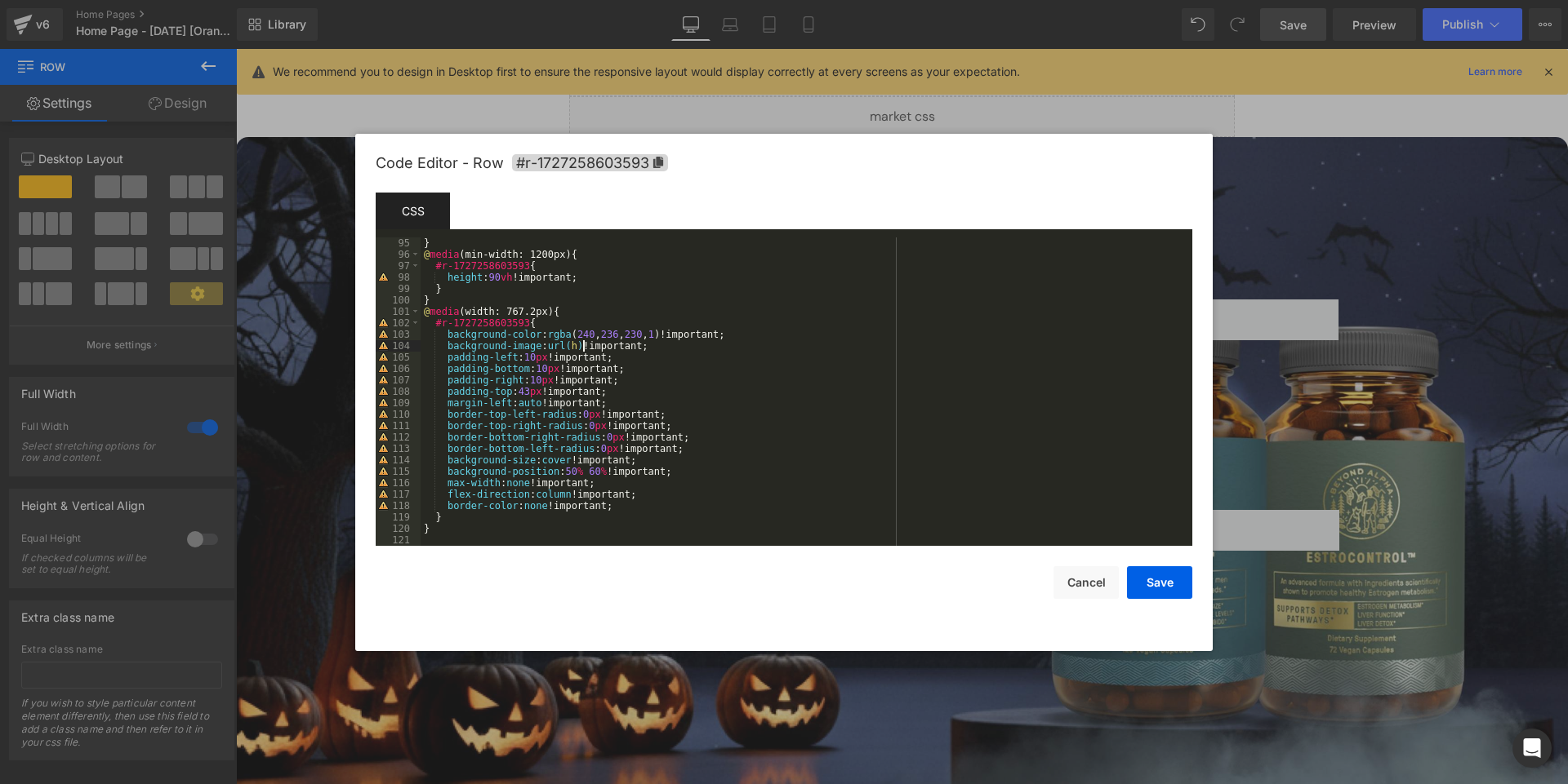
scroll to position [1120, 0]
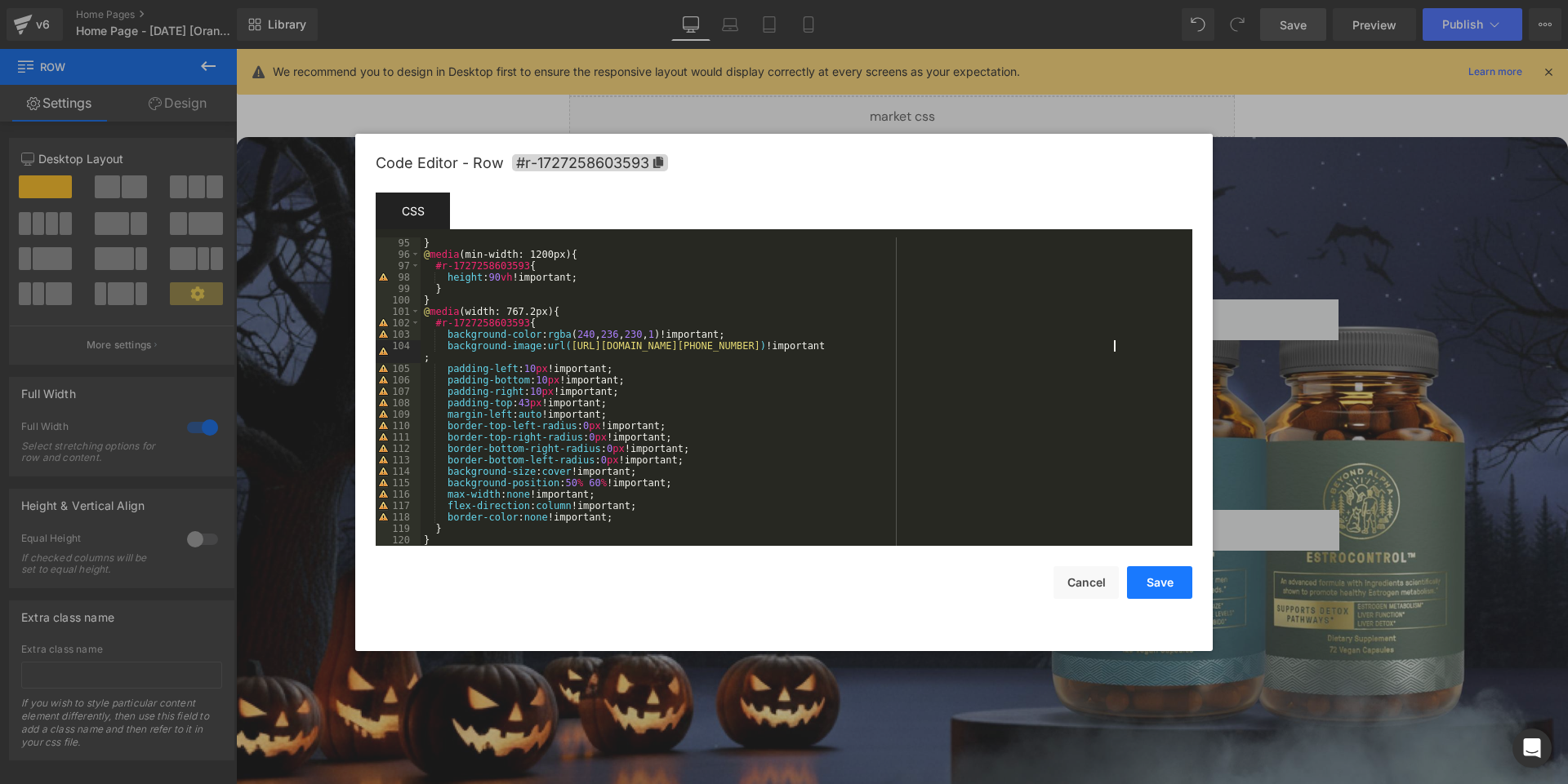
click at [1141, 583] on button "Save" at bounding box center [1159, 583] width 65 height 33
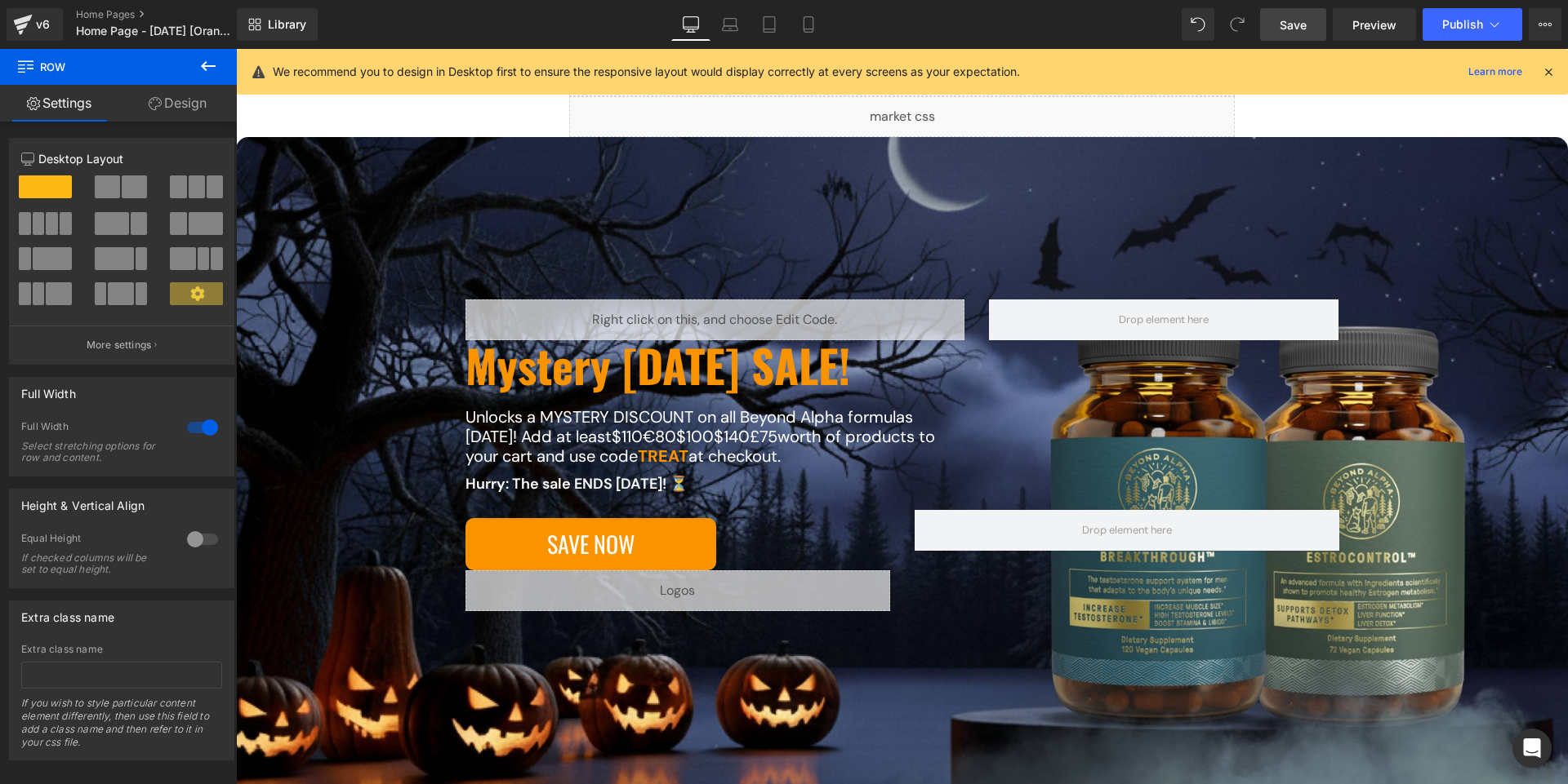
click at [1301, 29] on span "Save" at bounding box center [1292, 25] width 27 height 17
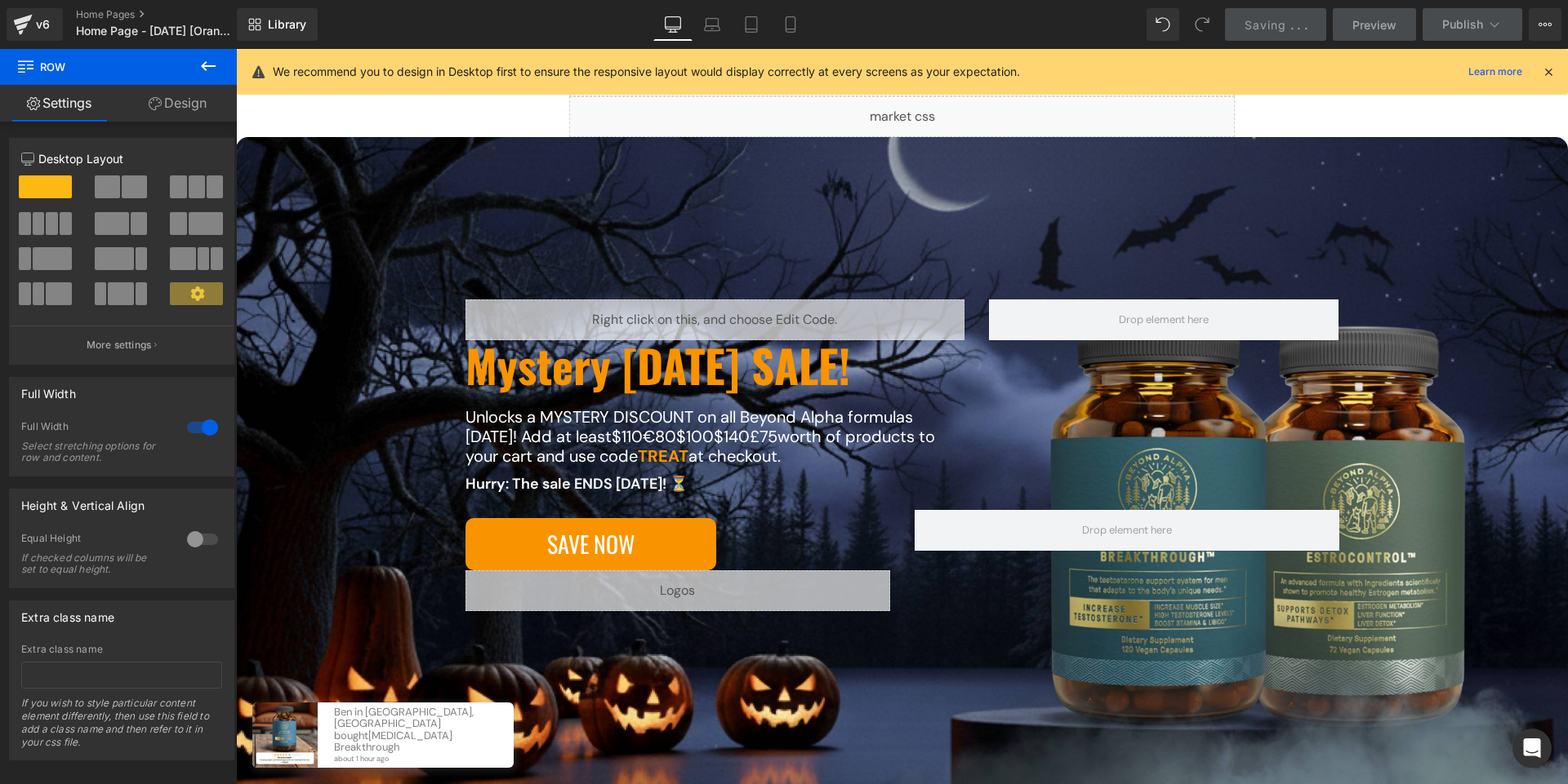
click at [1548, 73] on icon at bounding box center [1548, 72] width 15 height 15
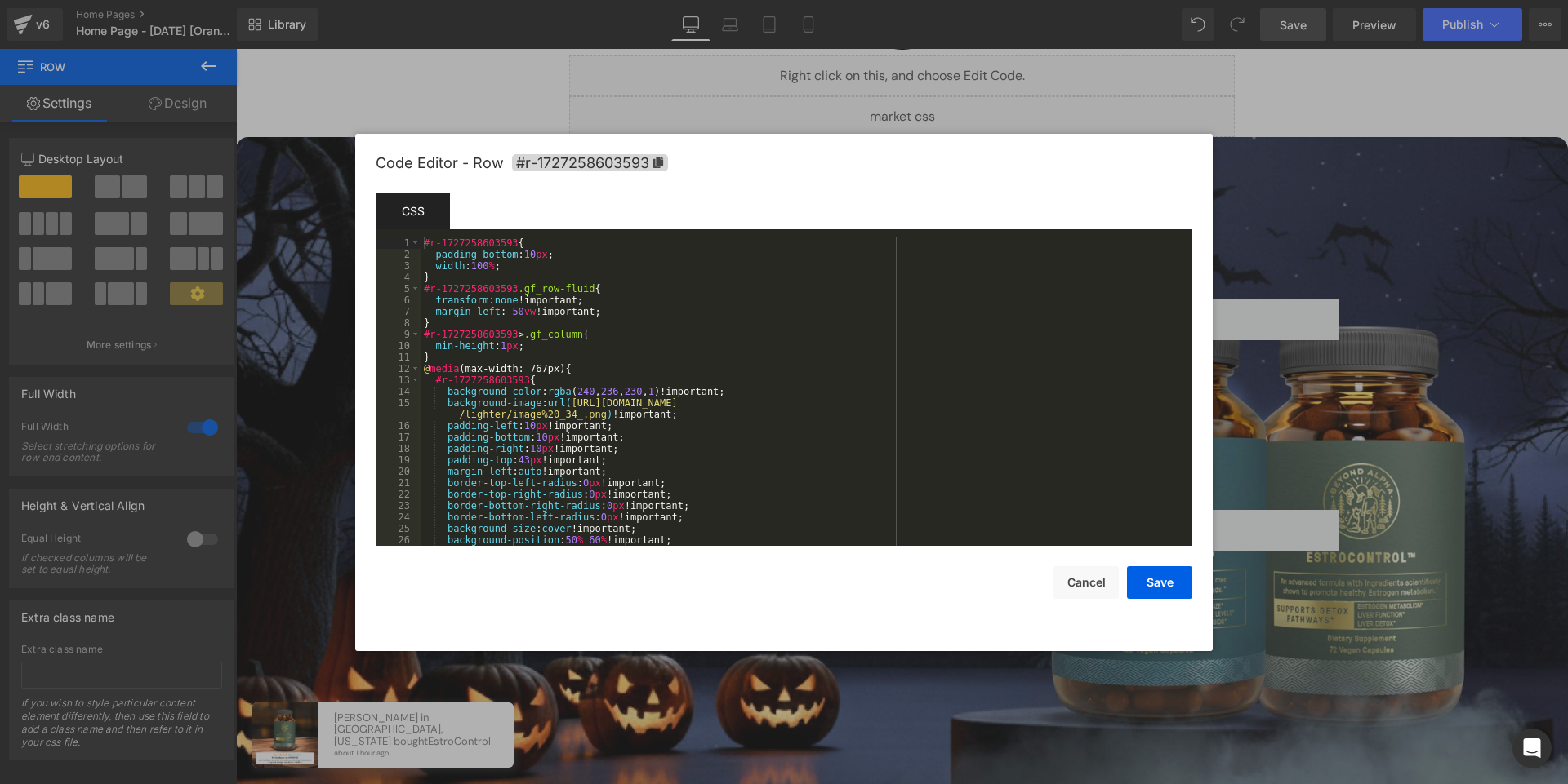
click at [342, 561] on body "You are previewing how the will restyle your page. You can not edit Elements in…" at bounding box center [784, 392] width 1568 height 784
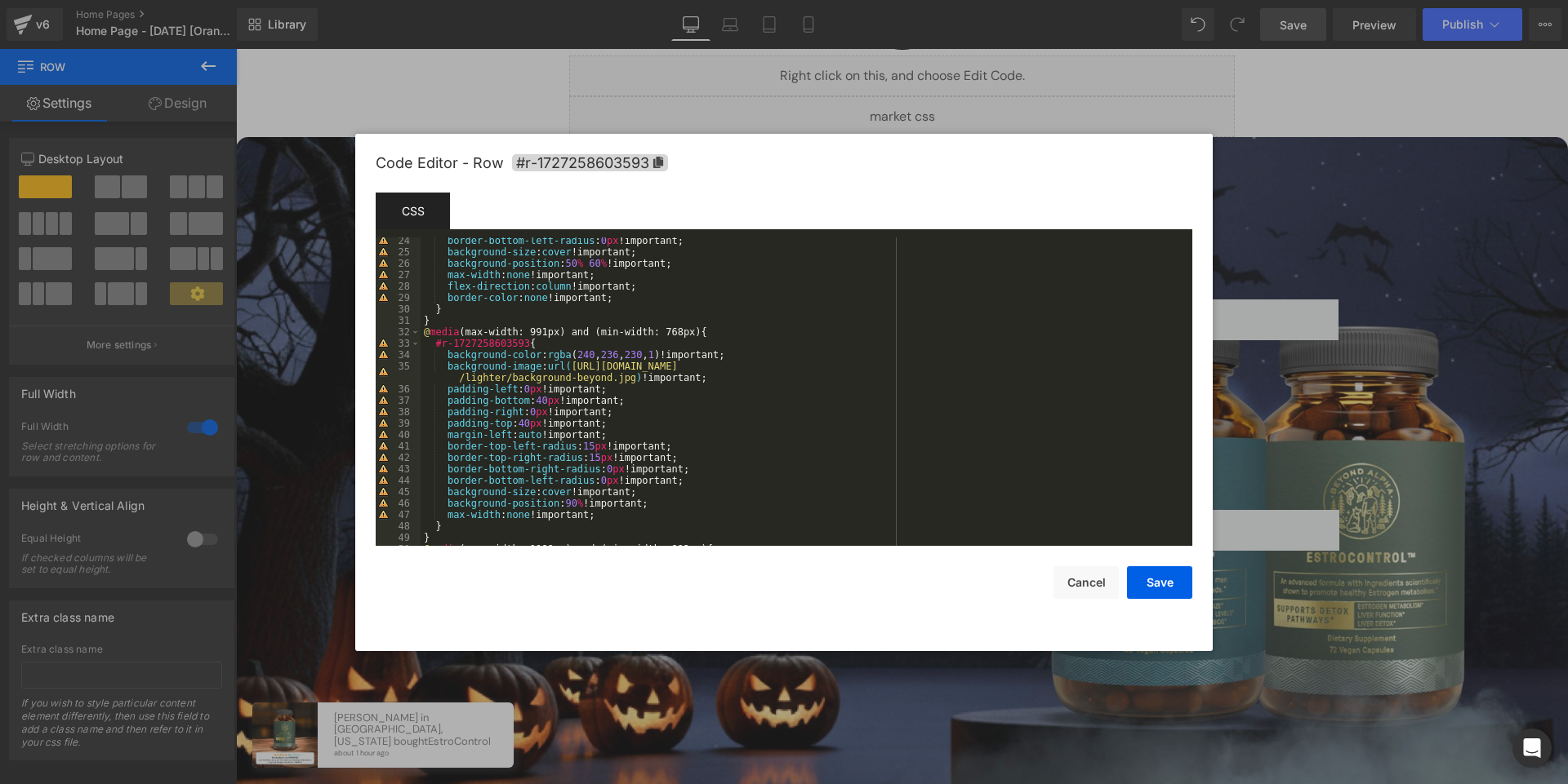
scroll to position [282, 0]
click at [596, 439] on div "border-bottom-left-radius : 0 px !important; background-size : cover !important…" at bounding box center [803, 394] width 765 height 331
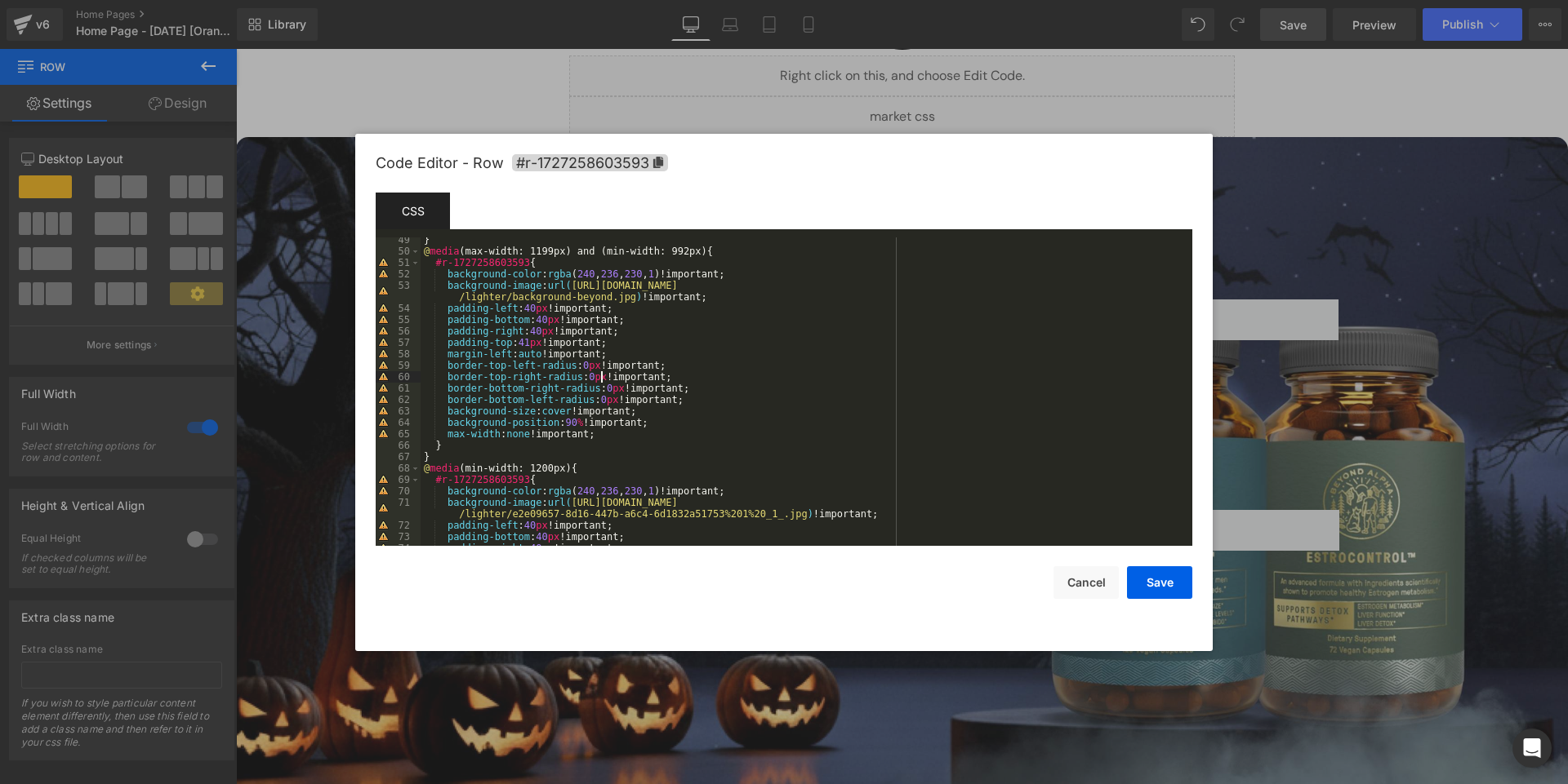
scroll to position [574, 0]
click at [578, 423] on div "} @ media (max-width: 1199px) and (min-width: 992px) { #r-1727258603593 { backg…" at bounding box center [803, 399] width 765 height 331
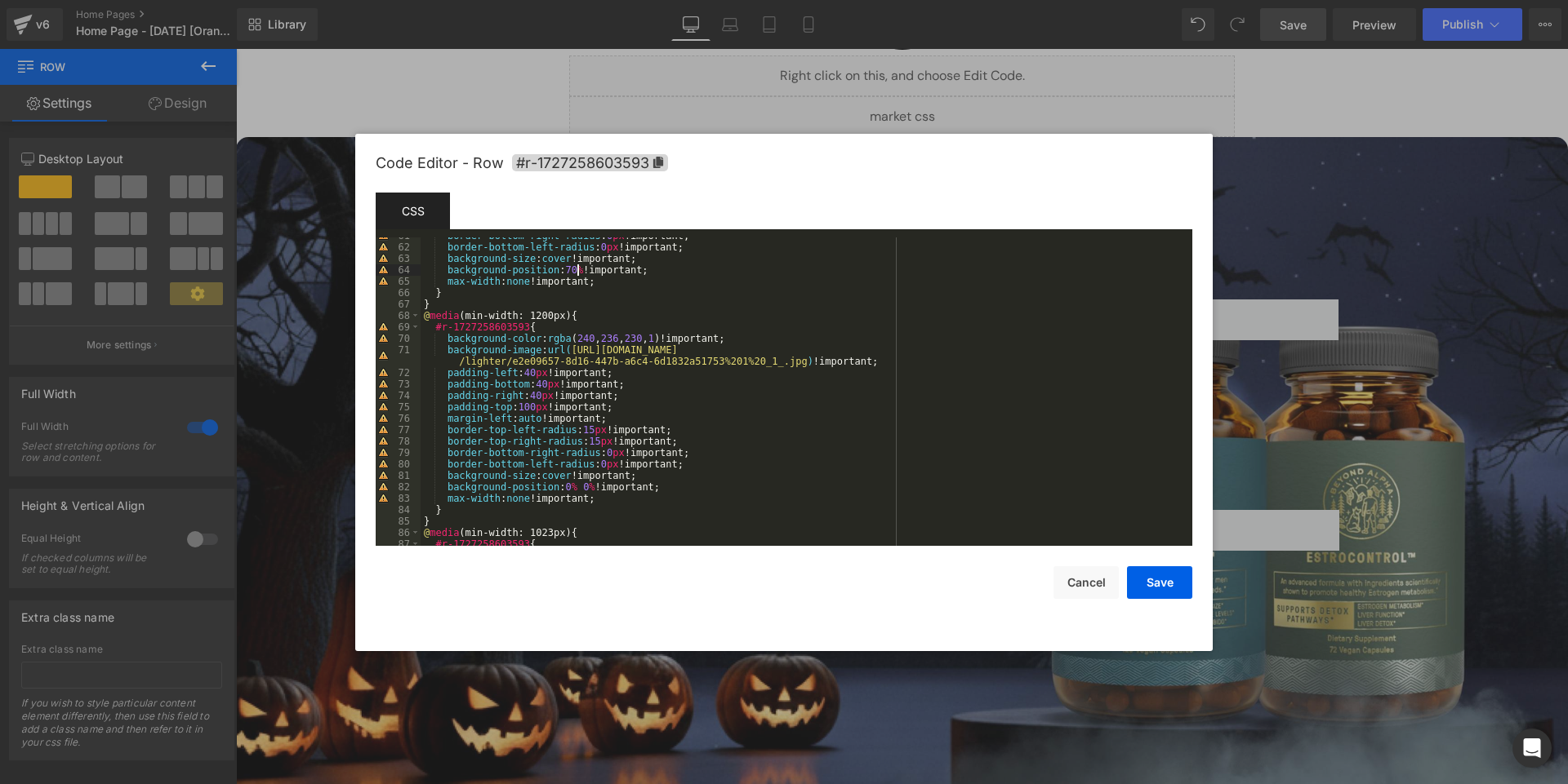
scroll to position [727, 0]
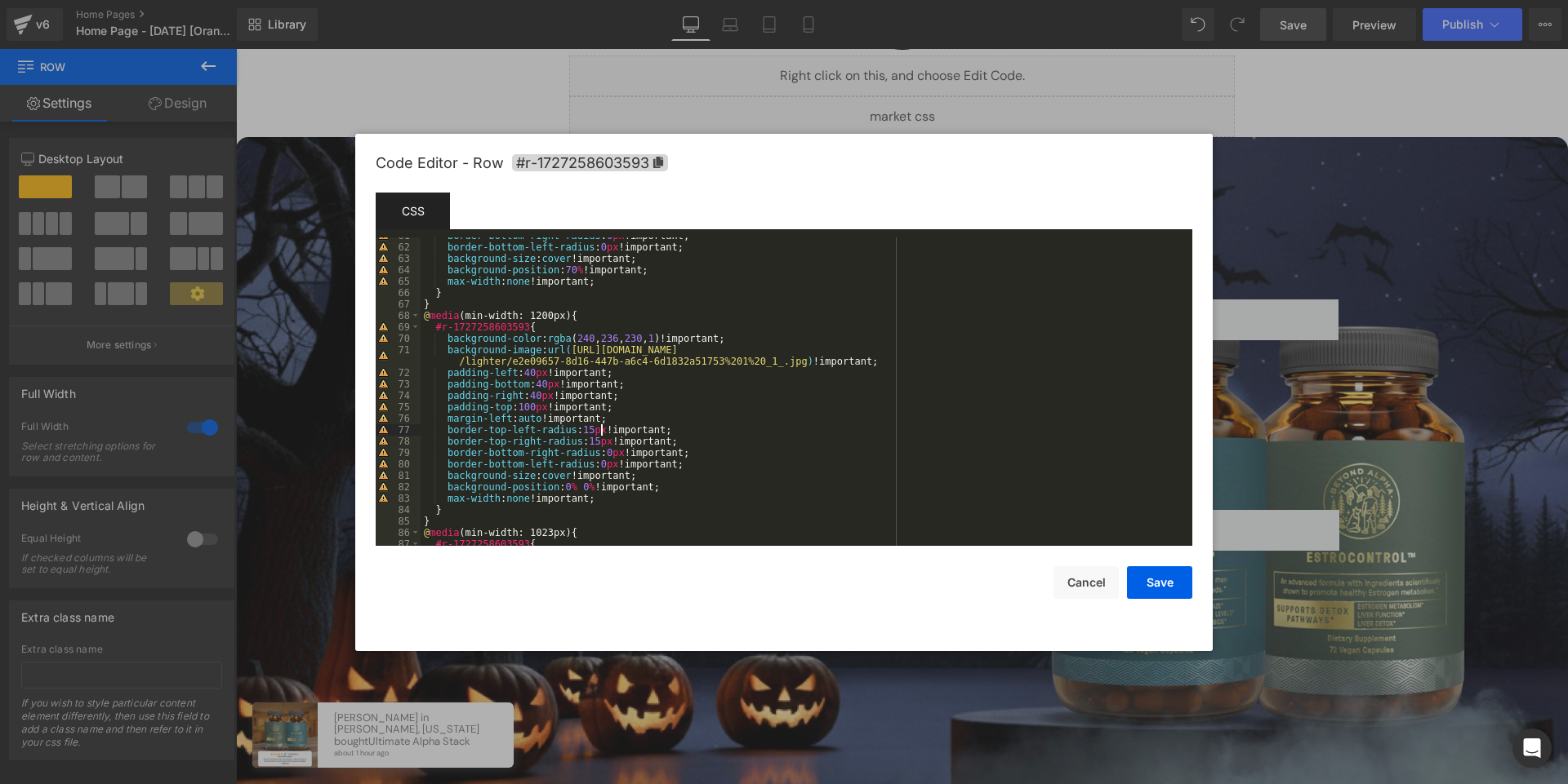
click at [599, 428] on div "border-bottom-right-radius : 0 px !important; border-bottom-left-radius : 0 px …" at bounding box center [803, 395] width 765 height 331
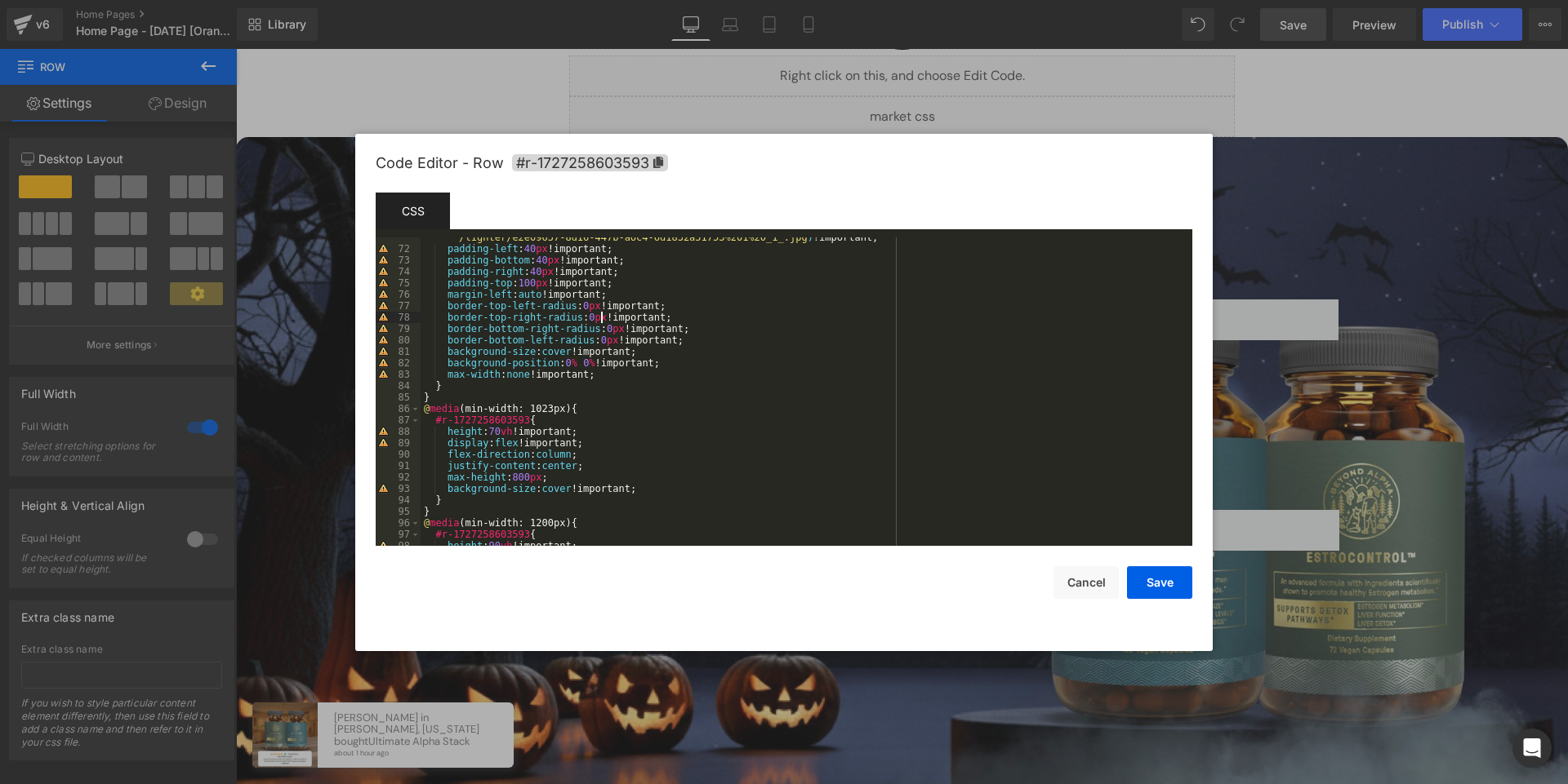
scroll to position [849, 0]
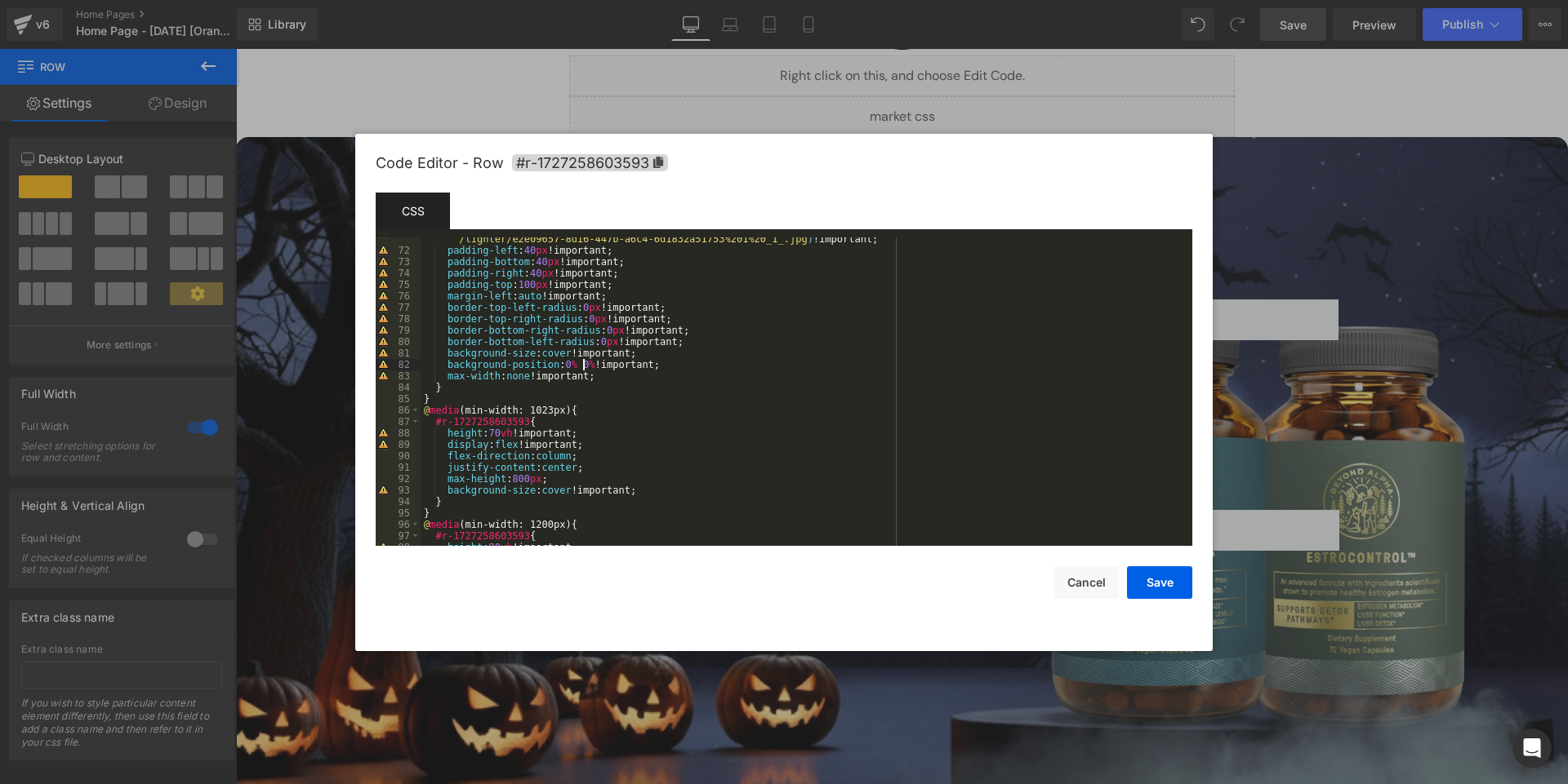
click at [582, 361] on div "background-image : url( https://ucarecdn.com/91b79a8b-afee-4057-907e-c271163f33…" at bounding box center [803, 393] width 765 height 342
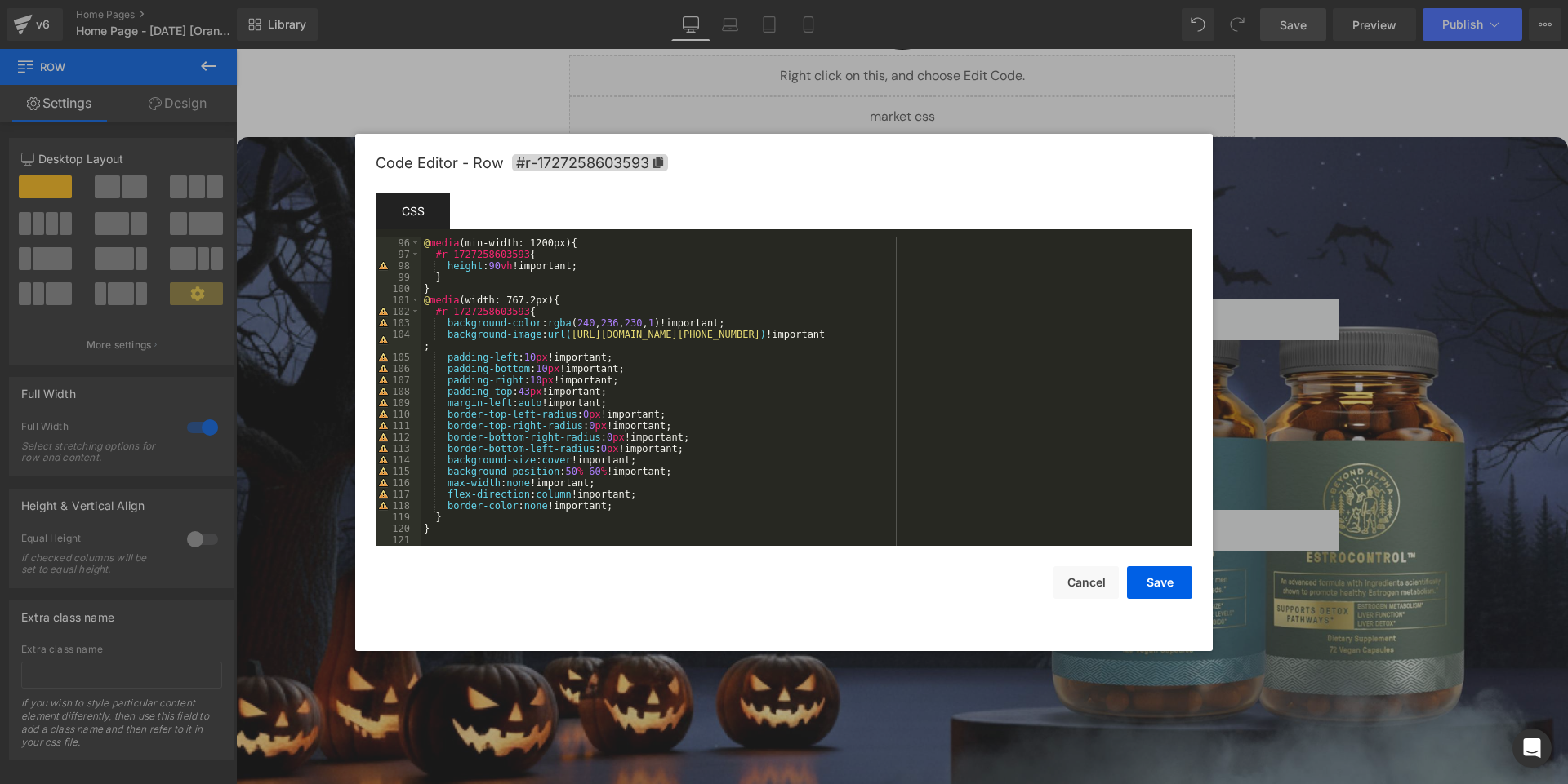
scroll to position [1131, 0]
click at [1156, 593] on button "Save" at bounding box center [1159, 583] width 65 height 33
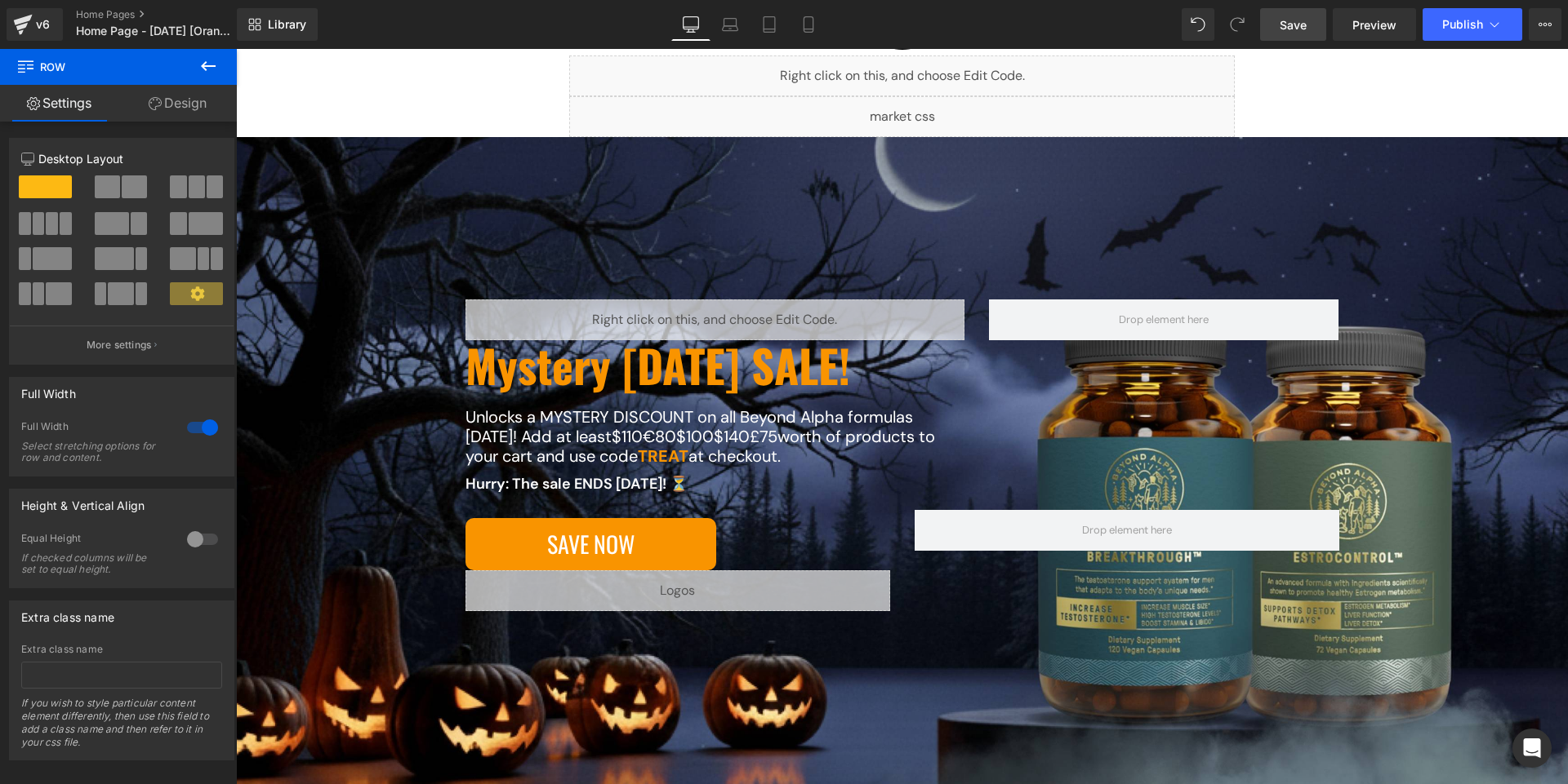
click at [1295, 29] on span "Save" at bounding box center [1292, 25] width 27 height 17
click at [1301, 31] on span "Save" at bounding box center [1292, 25] width 27 height 17
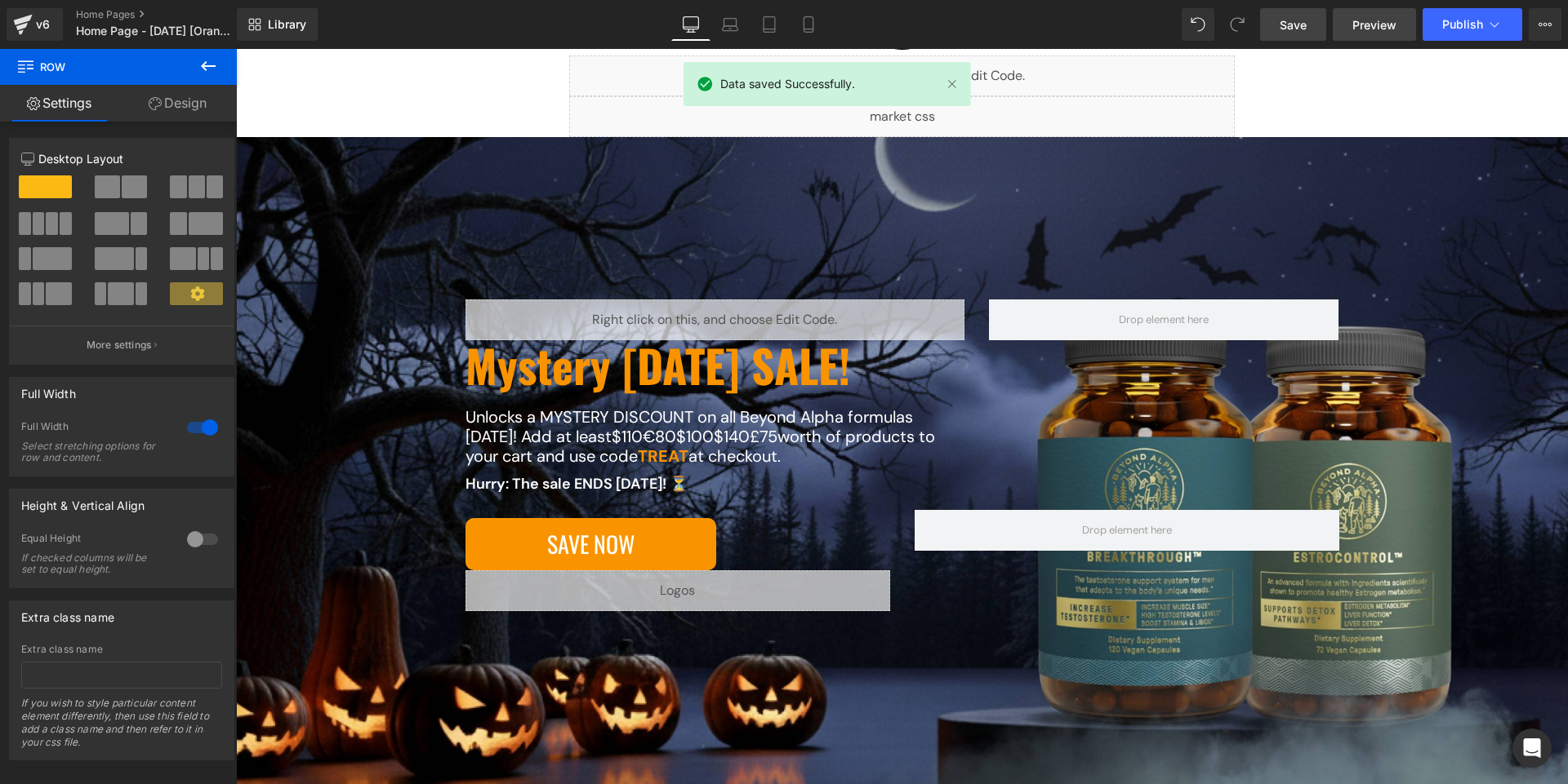
click at [1375, 34] on link "Preview" at bounding box center [1374, 25] width 83 height 33
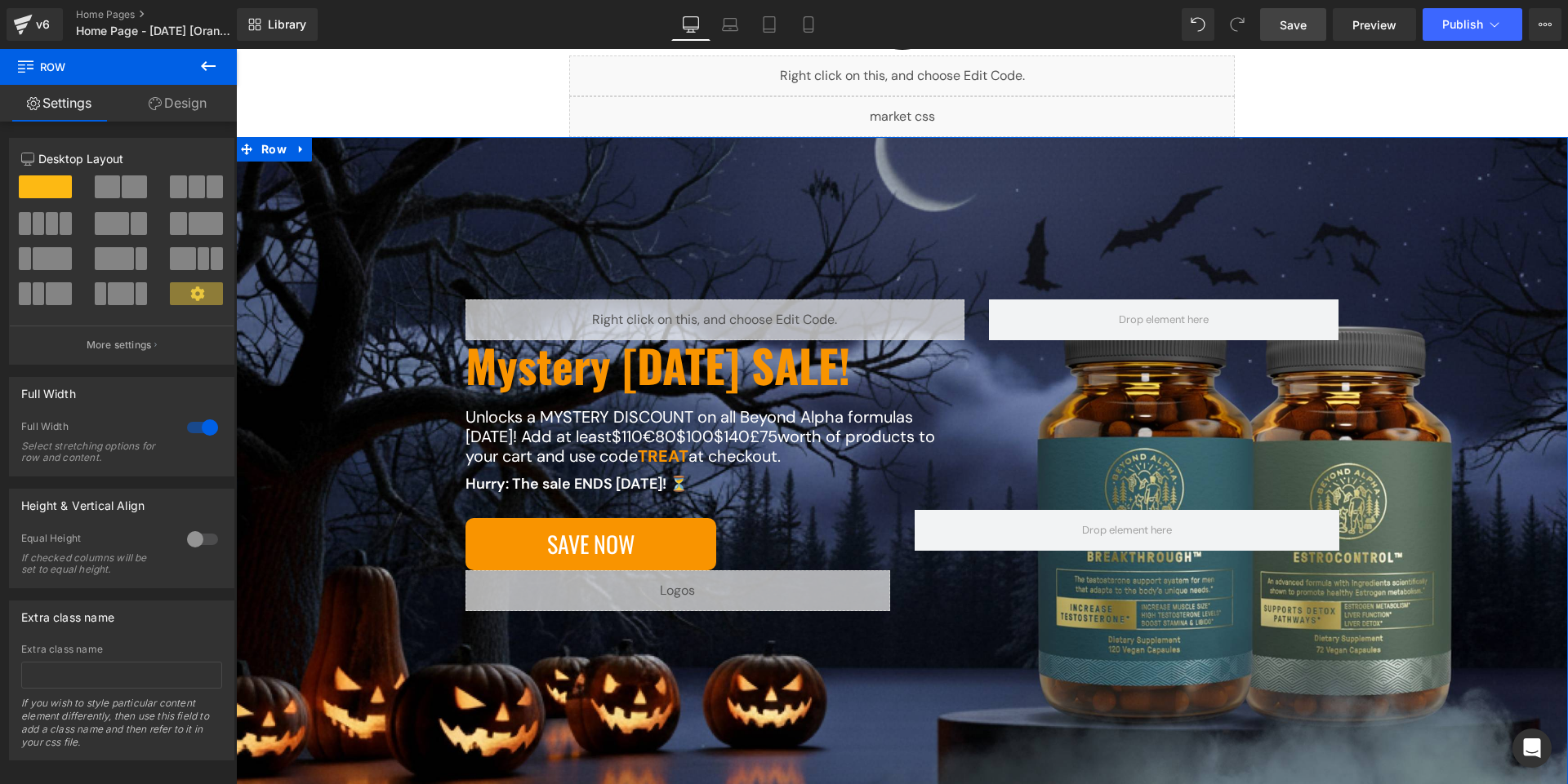
click at [372, 489] on div "Liquid Mystery Halloween SALE! Heading Unlocks a MYSTERY DISCOUNT on all Beyond…" at bounding box center [902, 488] width 1267 height 377
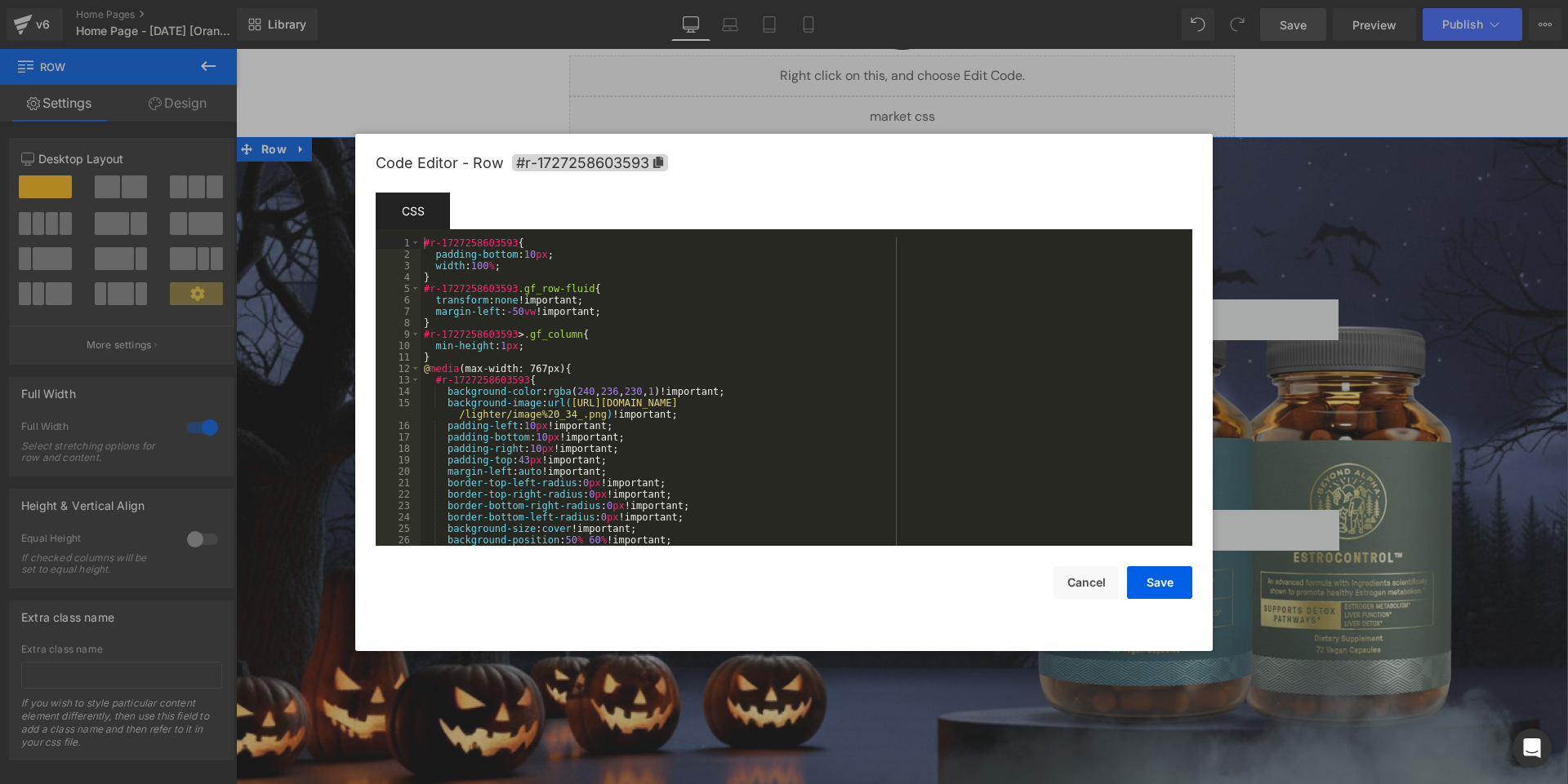
click at [336, 565] on body "You are previewing how the will restyle your page. You can not edit Elements in…" at bounding box center [784, 392] width 1568 height 784
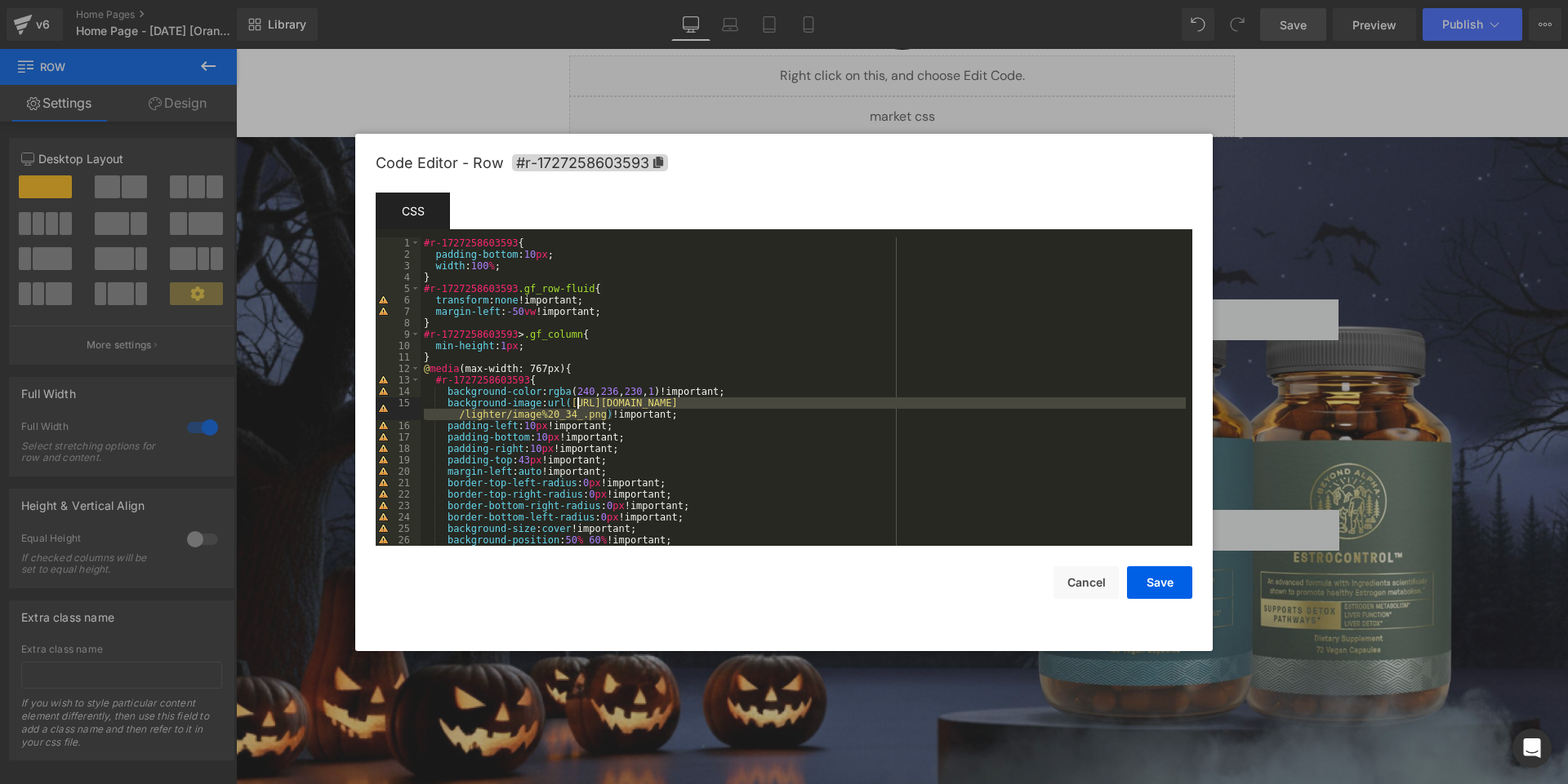
drag, startPoint x: 609, startPoint y: 412, endPoint x: 579, endPoint y: 400, distance: 32.3
click at [579, 400] on div "#r-1727258603593 { padding-bottom : 10 px ; width : 100 % ; } #r-1727258603593 …" at bounding box center [803, 403] width 765 height 331
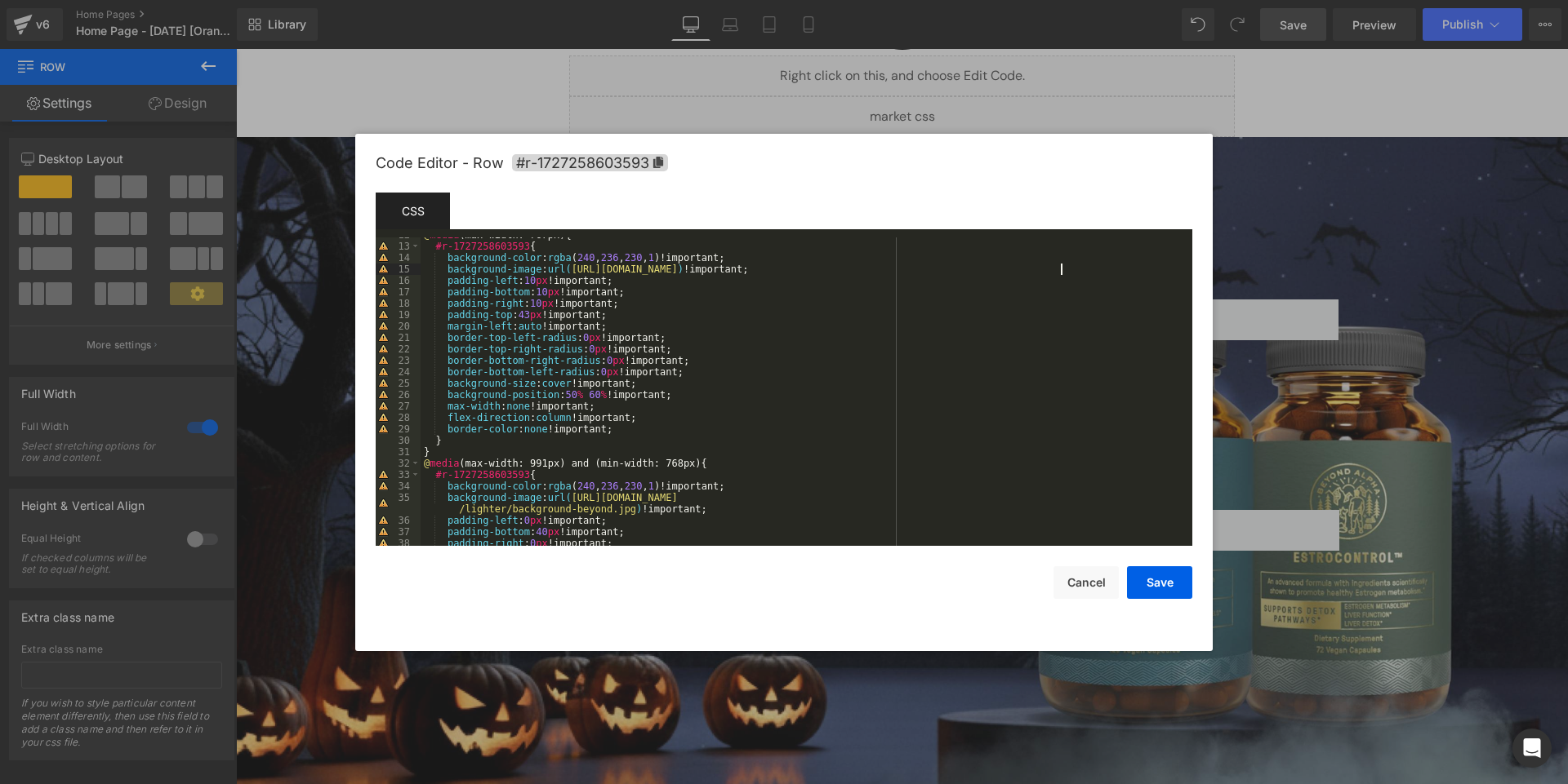
scroll to position [153, 0]
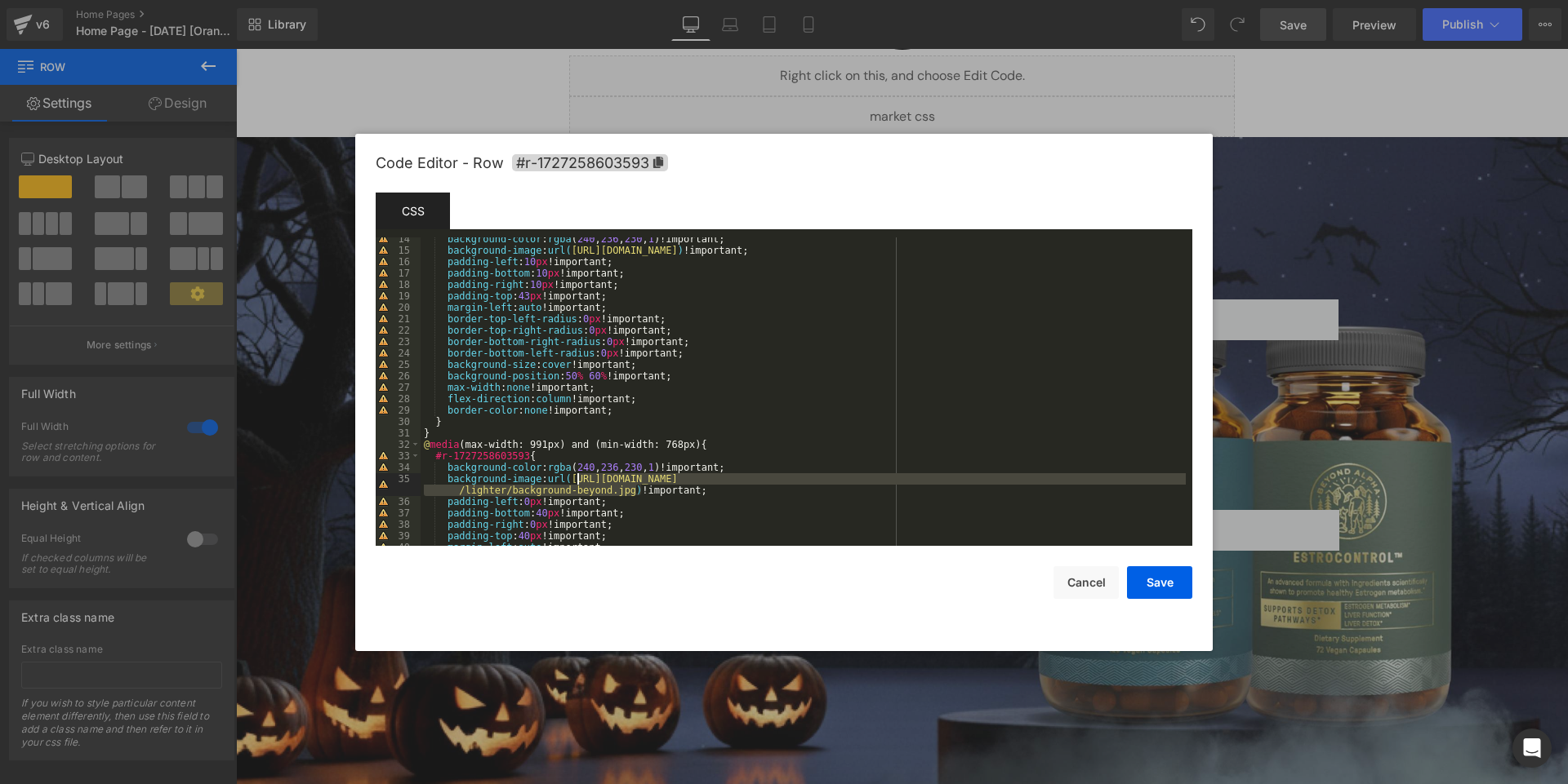
drag, startPoint x: 637, startPoint y: 488, endPoint x: 579, endPoint y: 477, distance: 59.0
click at [579, 477] on div "background-color : rgba ( 240 , 236 , 230 , 1 )!important; background-image : u…" at bounding box center [803, 399] width 765 height 331
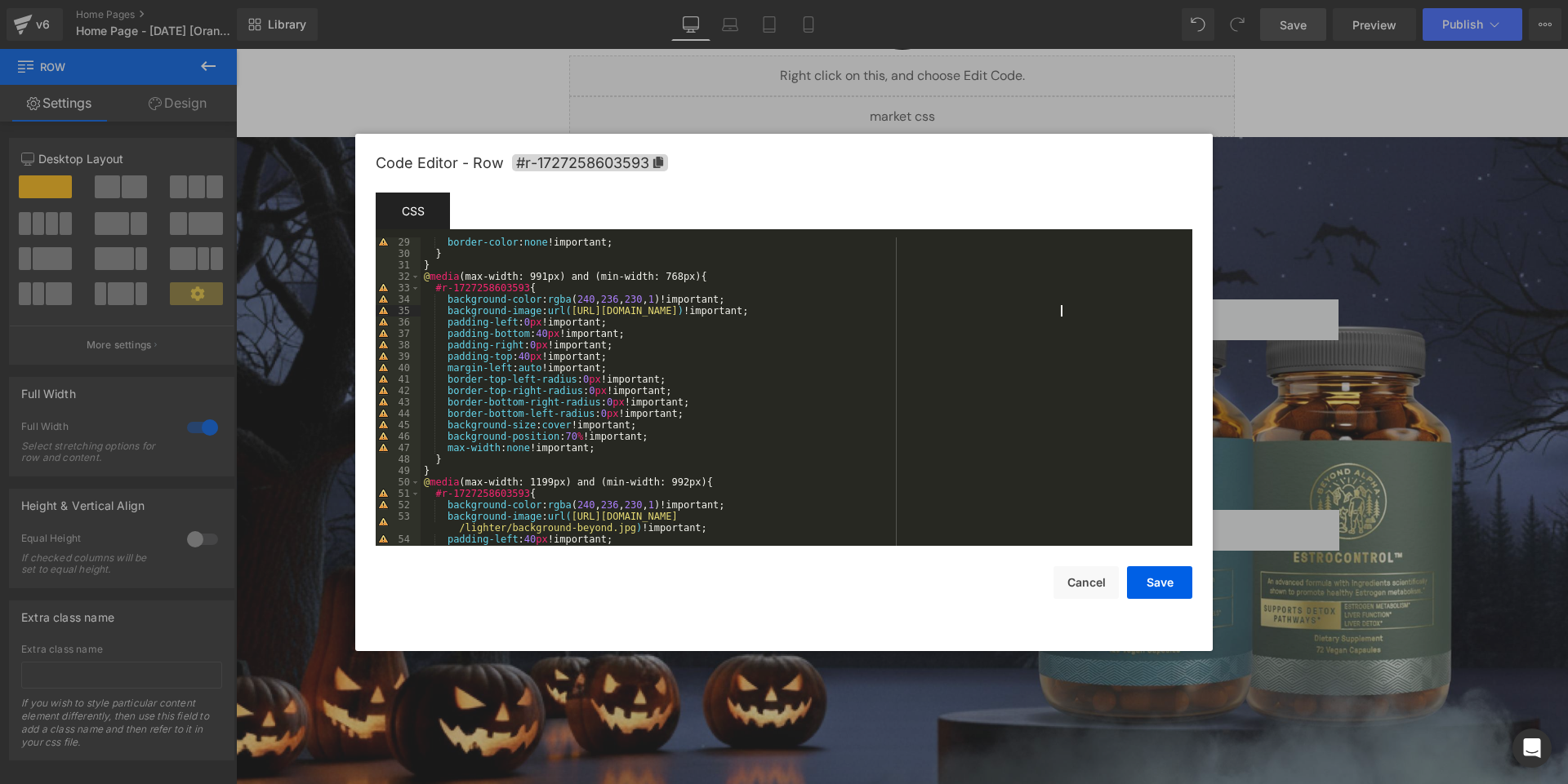
scroll to position [384, 0]
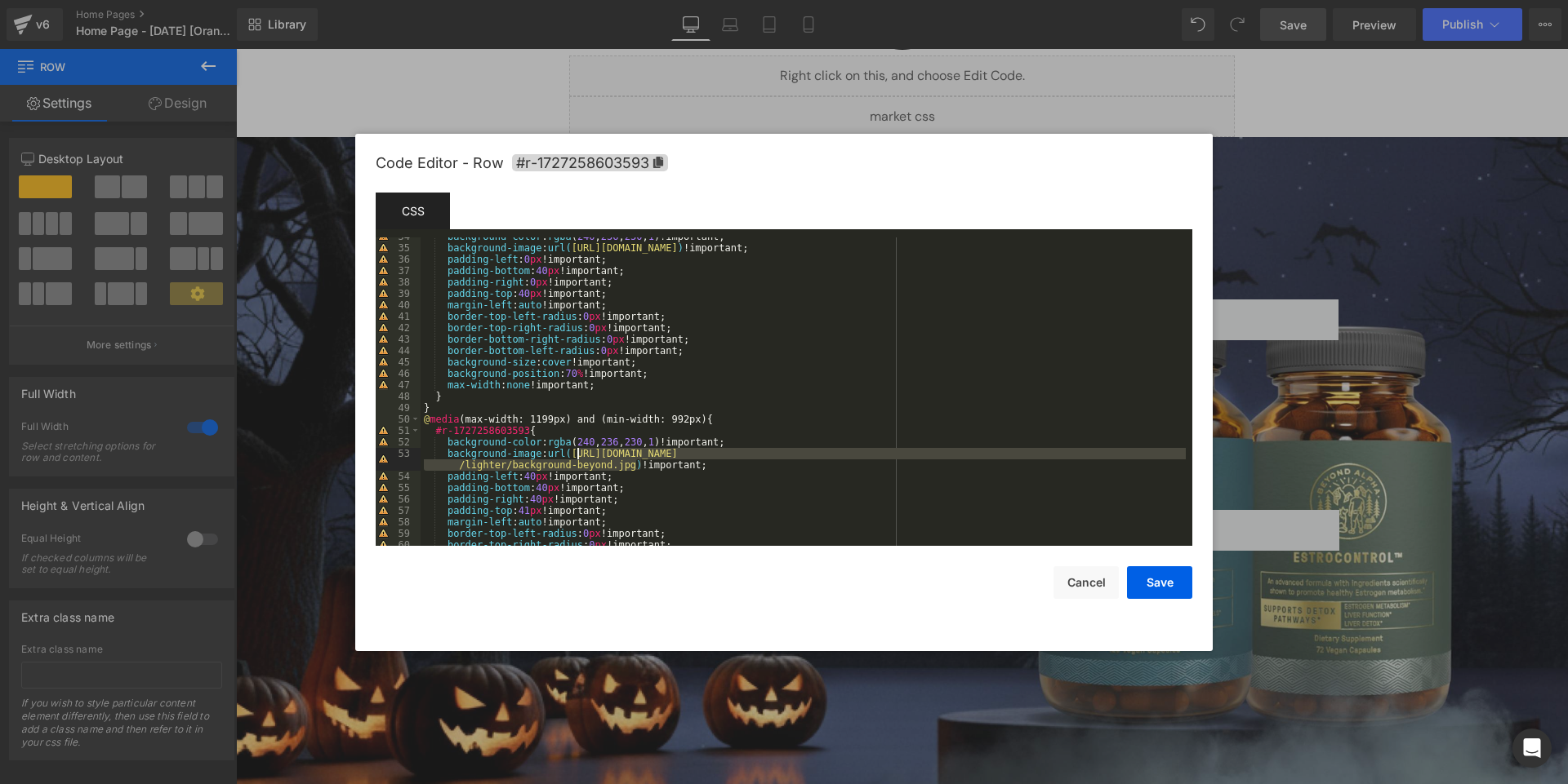
drag, startPoint x: 636, startPoint y: 465, endPoint x: 579, endPoint y: 452, distance: 58.5
click at [579, 452] on div "background-color : rgba ( 240 , 236 , 230 , 1 )!important; background-image : u…" at bounding box center [803, 396] width 765 height 331
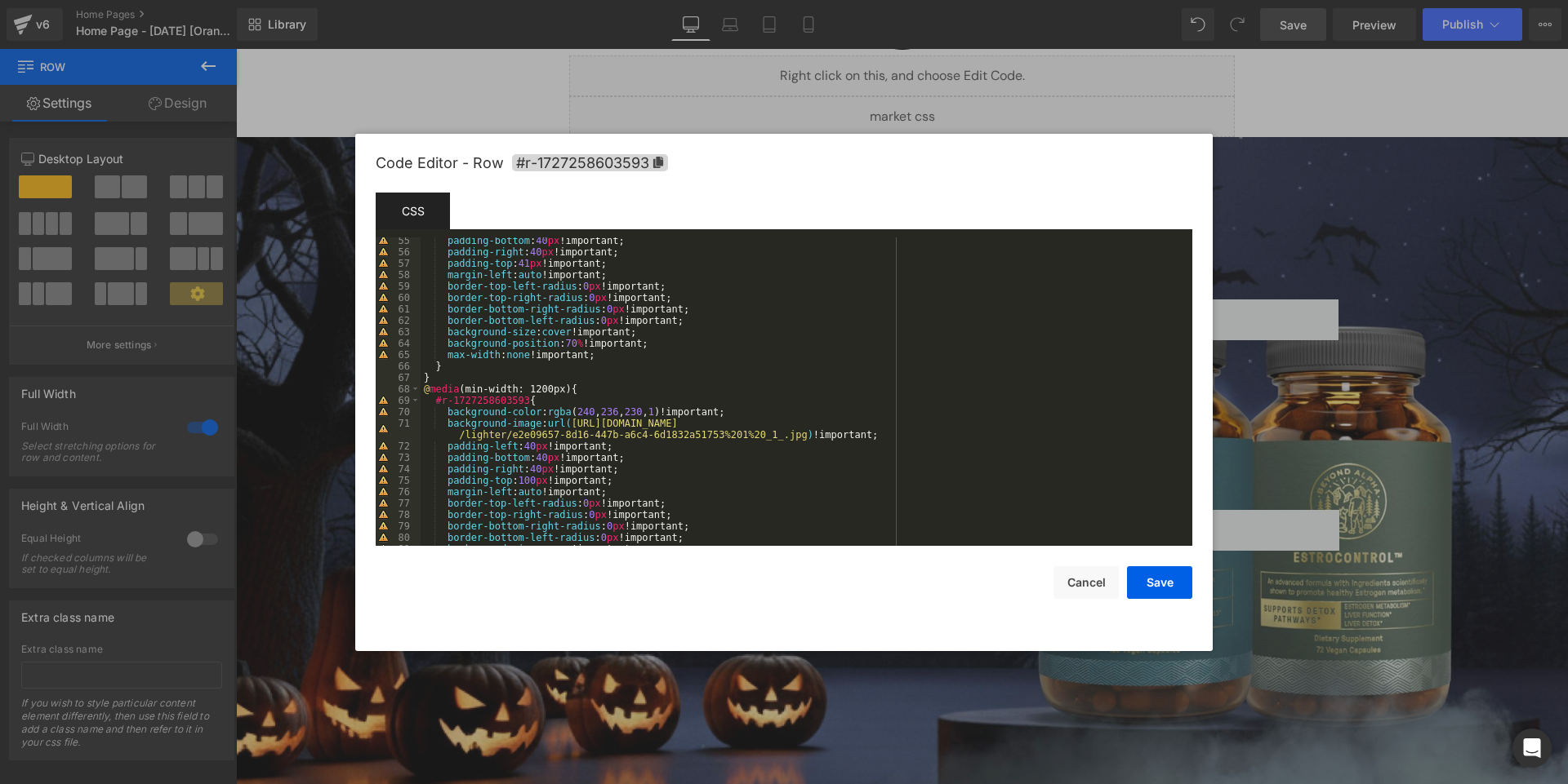
scroll to position [620, 0]
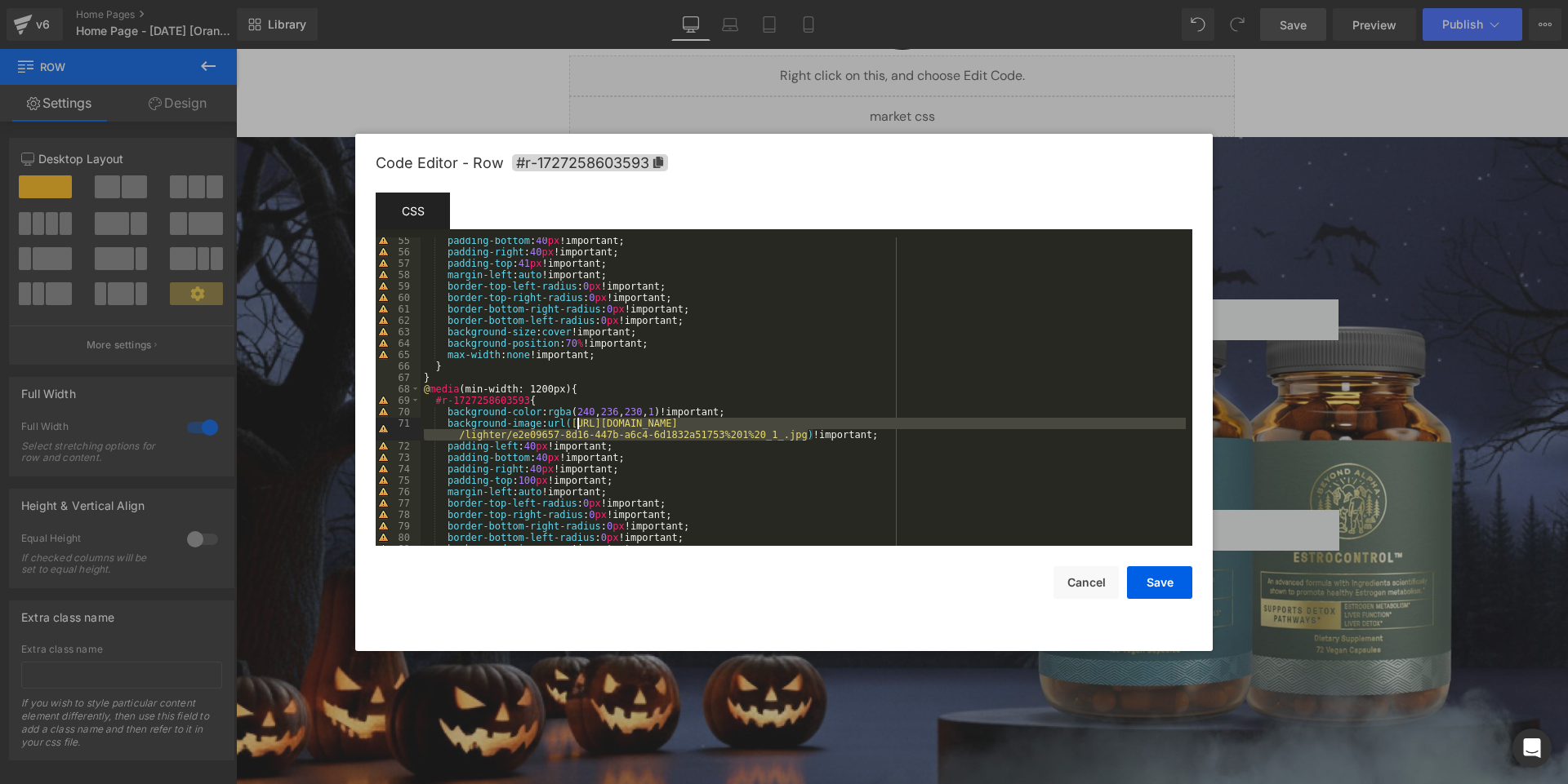
drag, startPoint x: 810, startPoint y: 435, endPoint x: 577, endPoint y: 422, distance: 233.4
click at [577, 422] on div "padding-bottom : 40 px !important; padding-right : 40 px !important; padding-to…" at bounding box center [803, 400] width 765 height 331
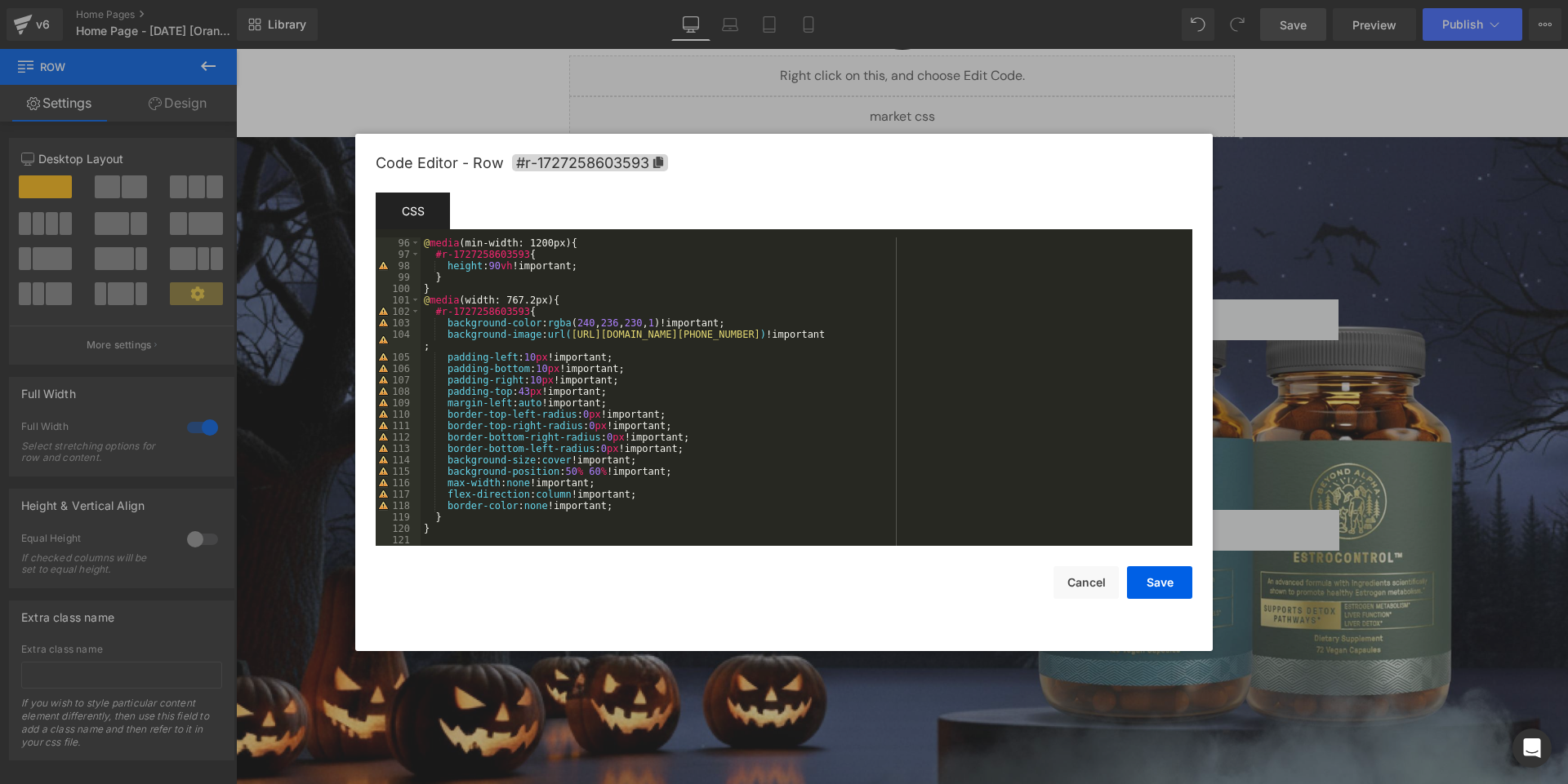
scroll to position [1085, 0]
click at [1166, 586] on button "Save" at bounding box center [1159, 583] width 65 height 33
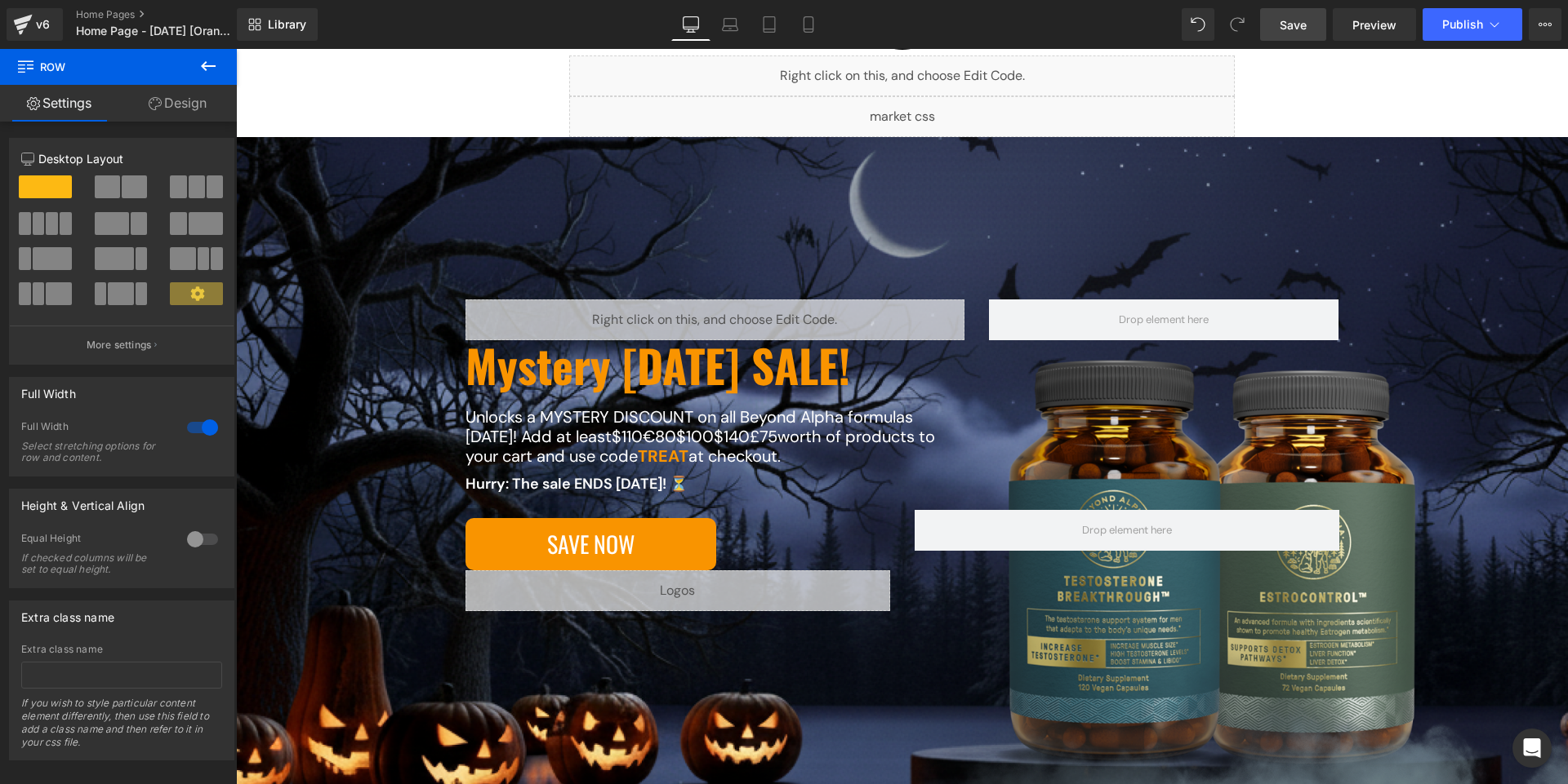
click at [1300, 28] on span "Save" at bounding box center [1292, 25] width 27 height 17
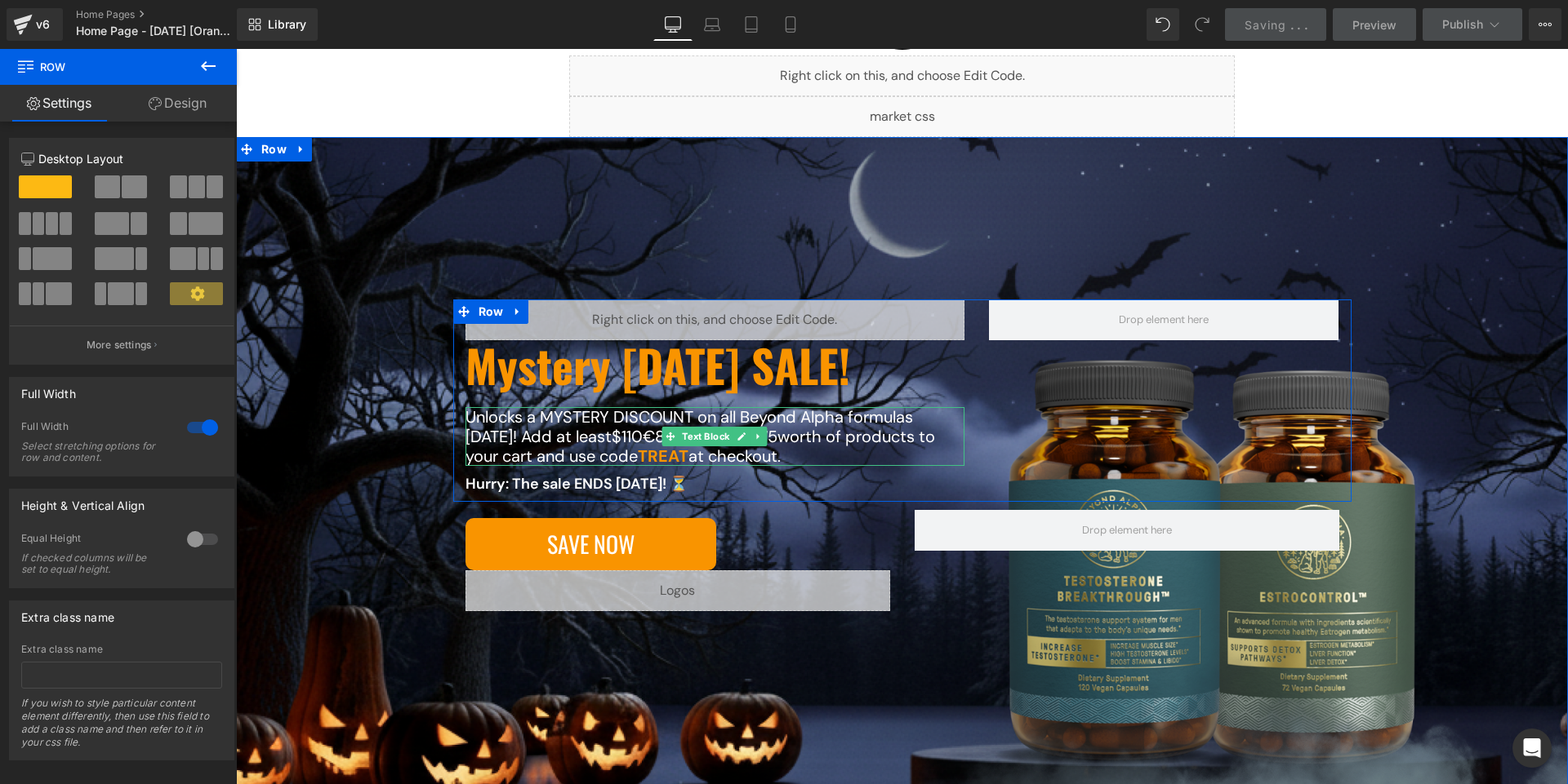
click at [515, 417] on p "Unlocks a MYSTERY DISCOUNT on all Beyond Alpha formulas [DATE]! Add at least $1…" at bounding box center [715, 436] width 500 height 59
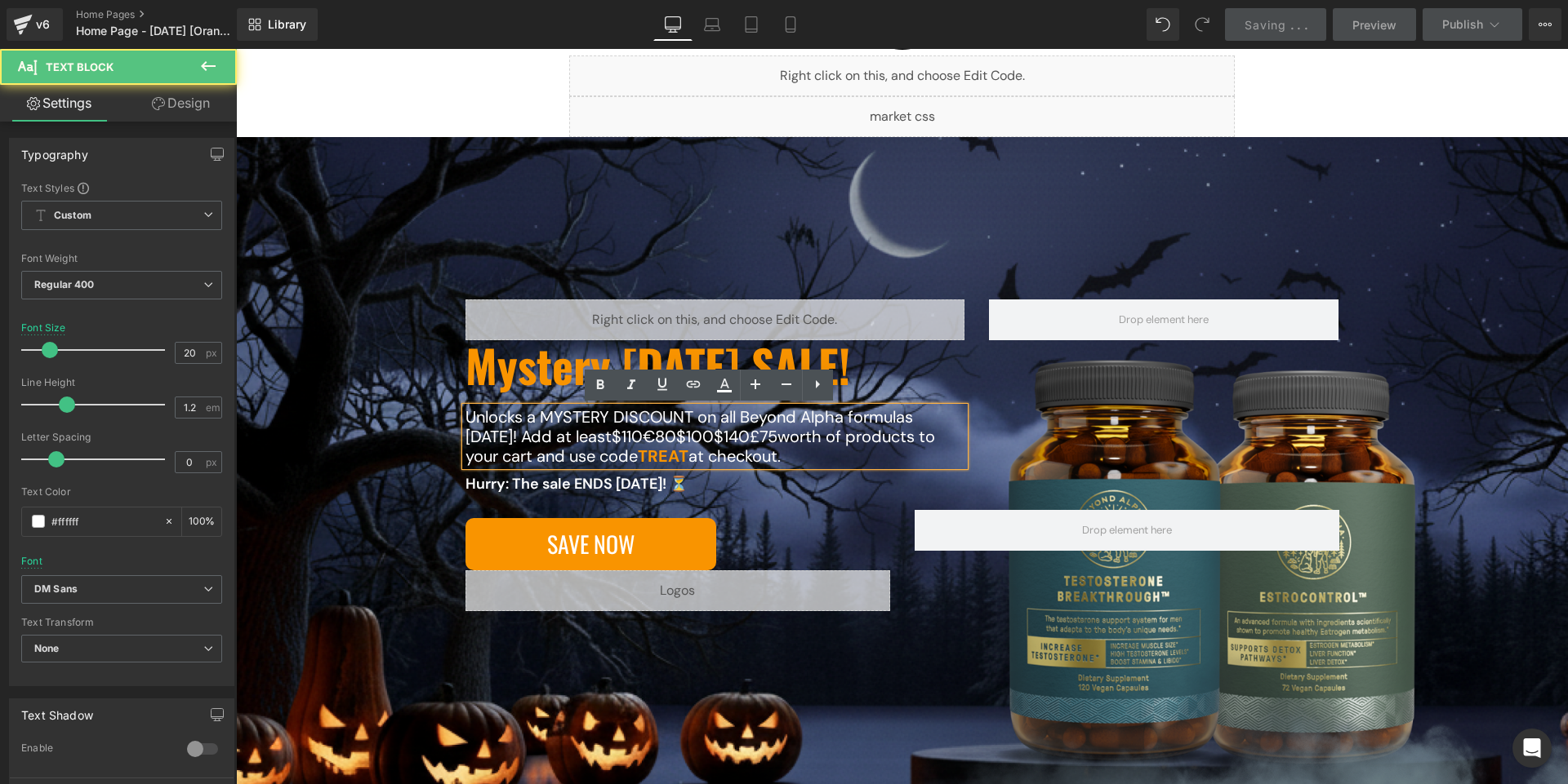
click at [515, 417] on p "Unlocks a MYSTERY DISCOUNT on all Beyond Alpha formulas [DATE]! Add at least $1…" at bounding box center [715, 436] width 500 height 59
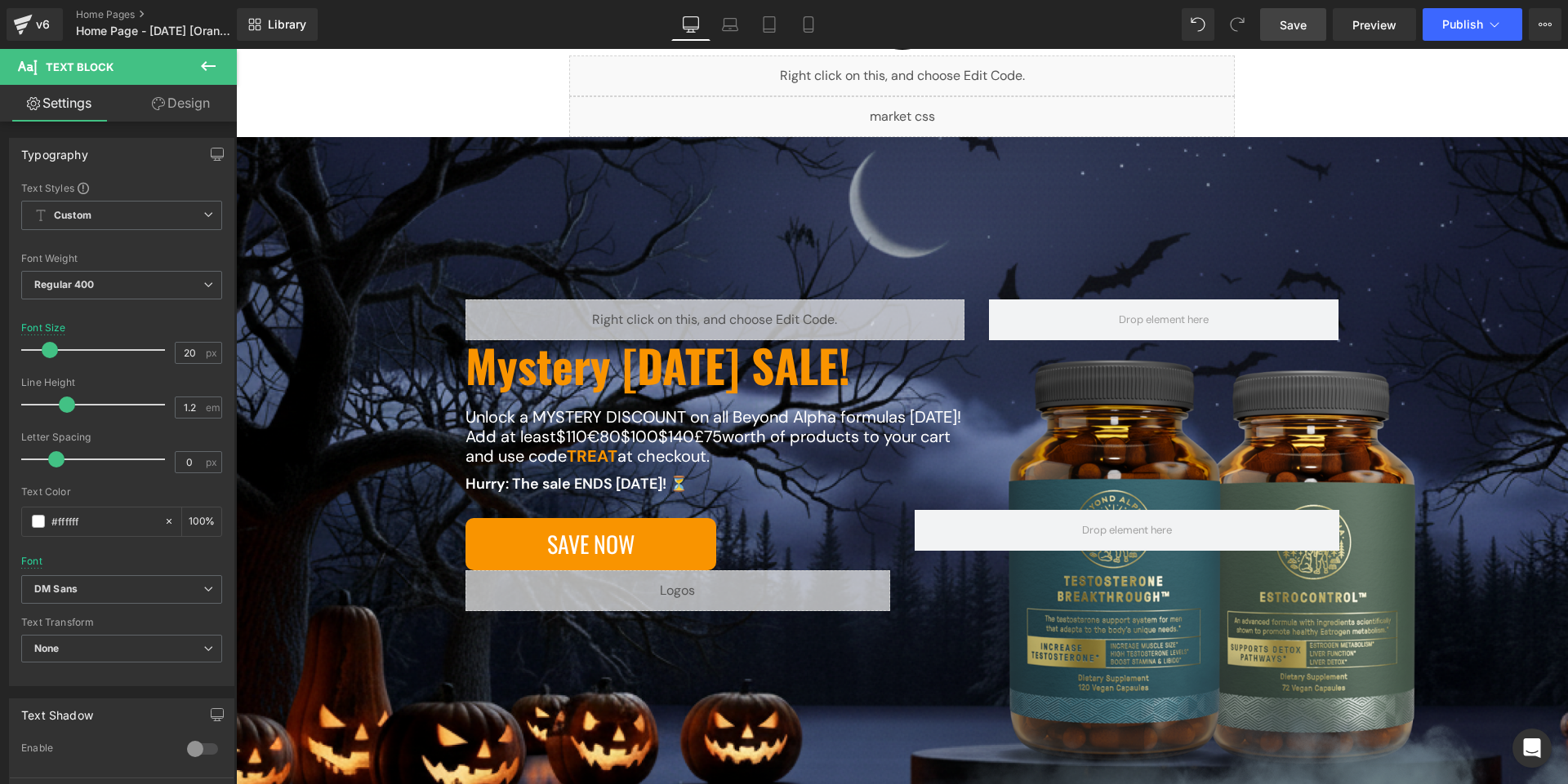
drag, startPoint x: 1275, startPoint y: 31, endPoint x: 447, endPoint y: 324, distance: 878.3
click at [1275, 31] on link "Save" at bounding box center [1293, 25] width 66 height 33
click at [704, 22] on icon at bounding box center [712, 25] width 17 height 17
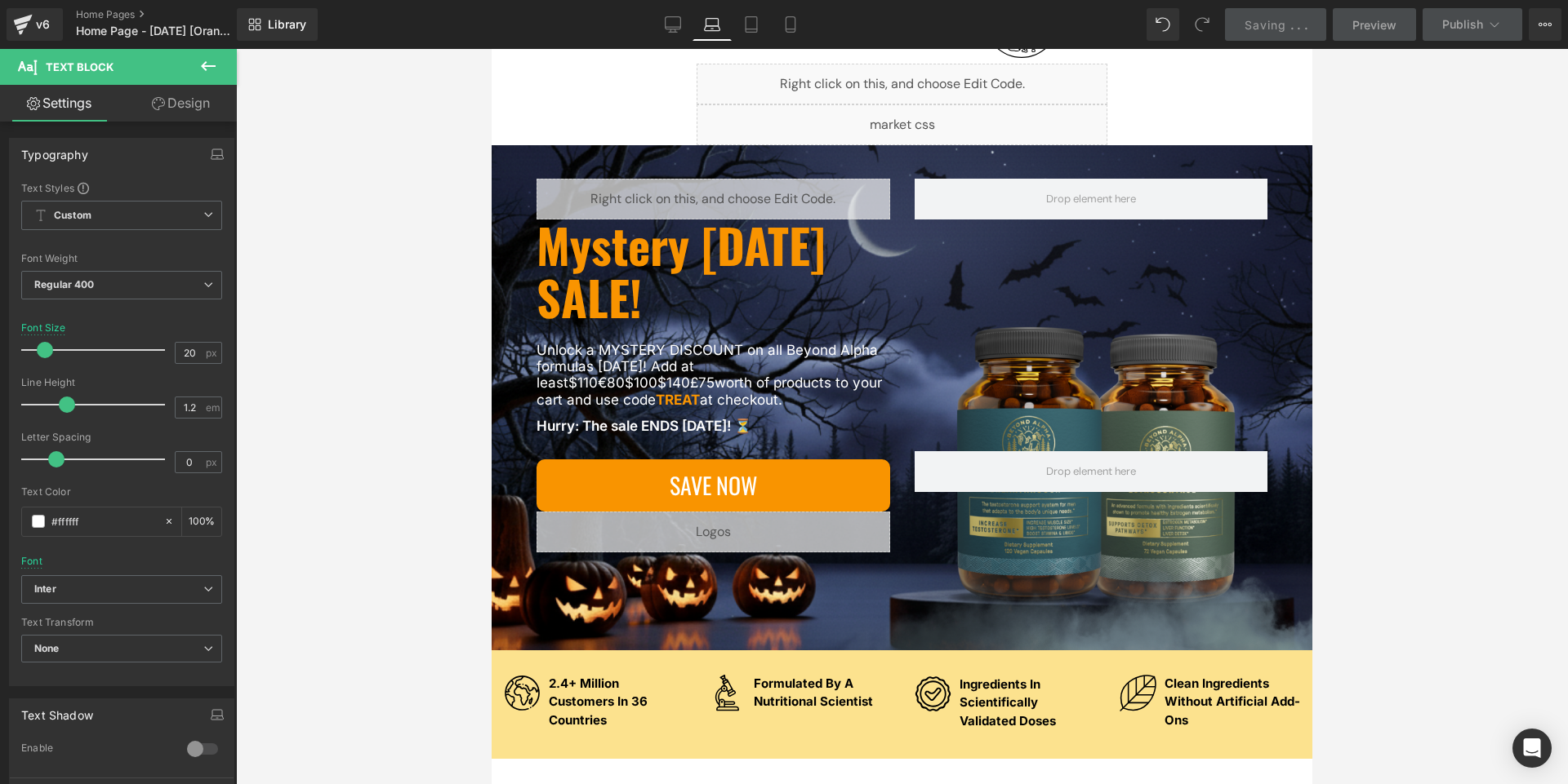
scroll to position [55, 0]
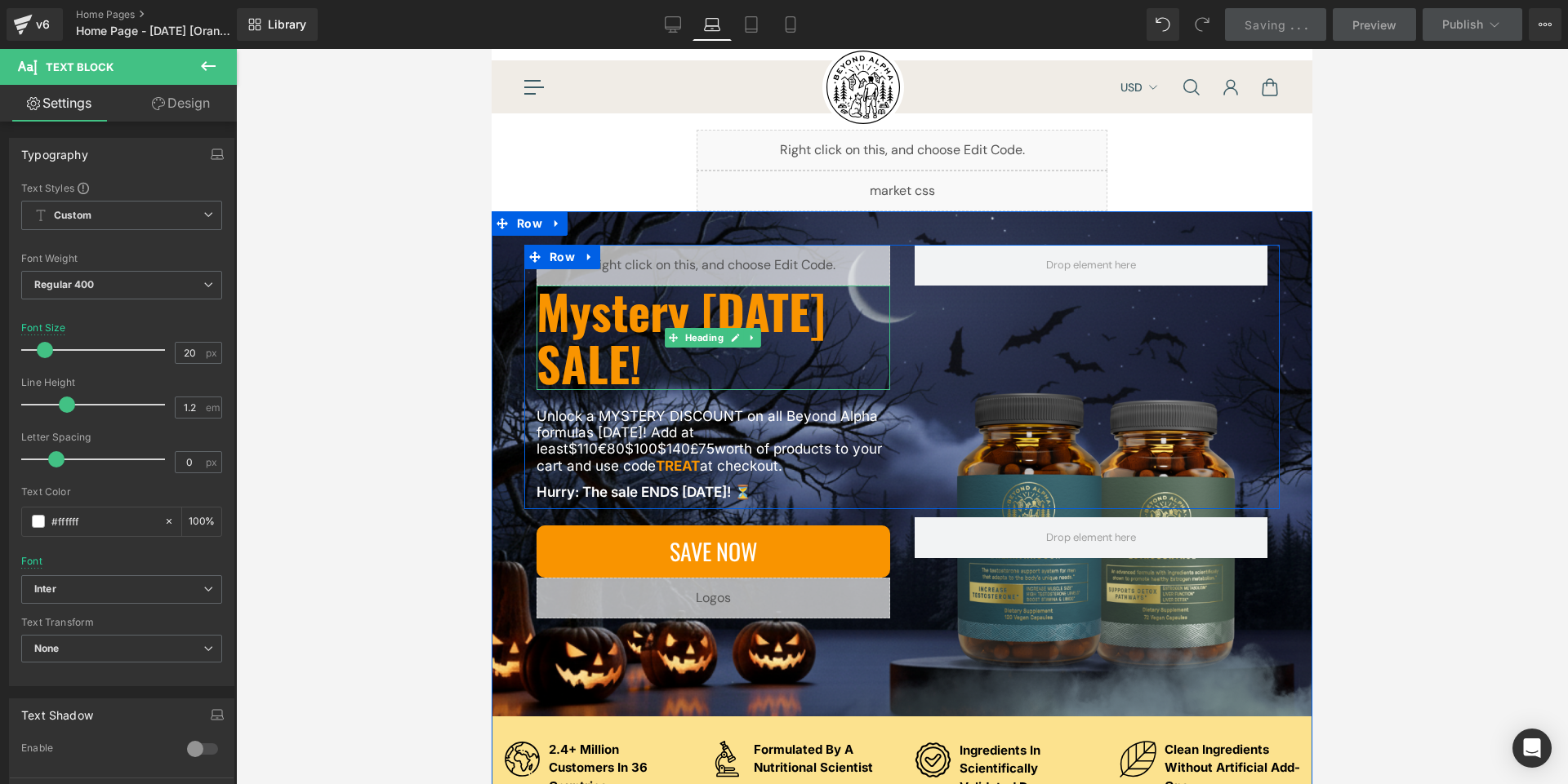
click at [625, 356] on h1 "Mystery [DATE] SALE!" at bounding box center [713, 338] width 353 height 105
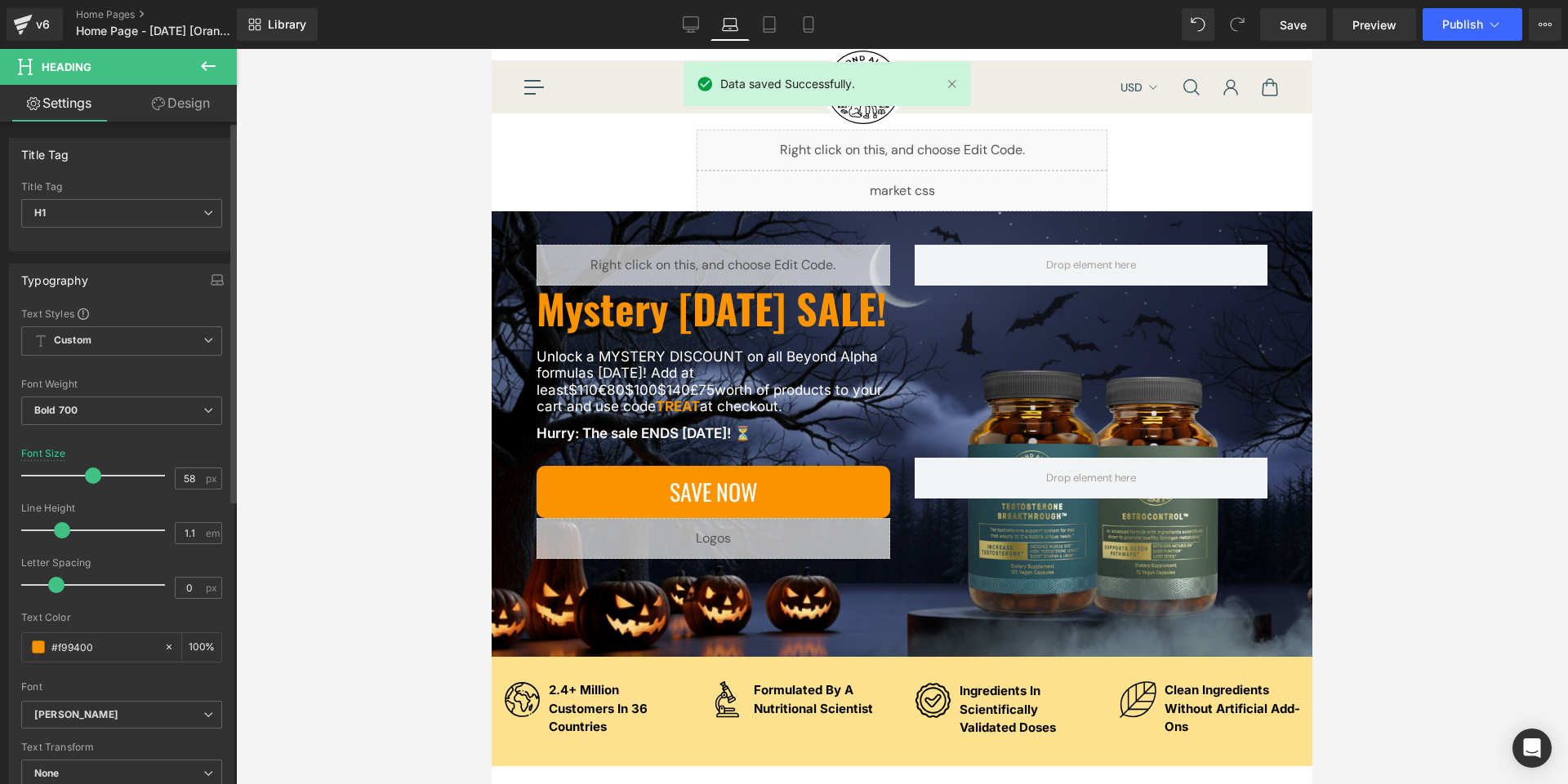
drag, startPoint x: 99, startPoint y: 475, endPoint x: 88, endPoint y: 475, distance: 11.0
click at [88, 475] on span at bounding box center [93, 476] width 17 height 17
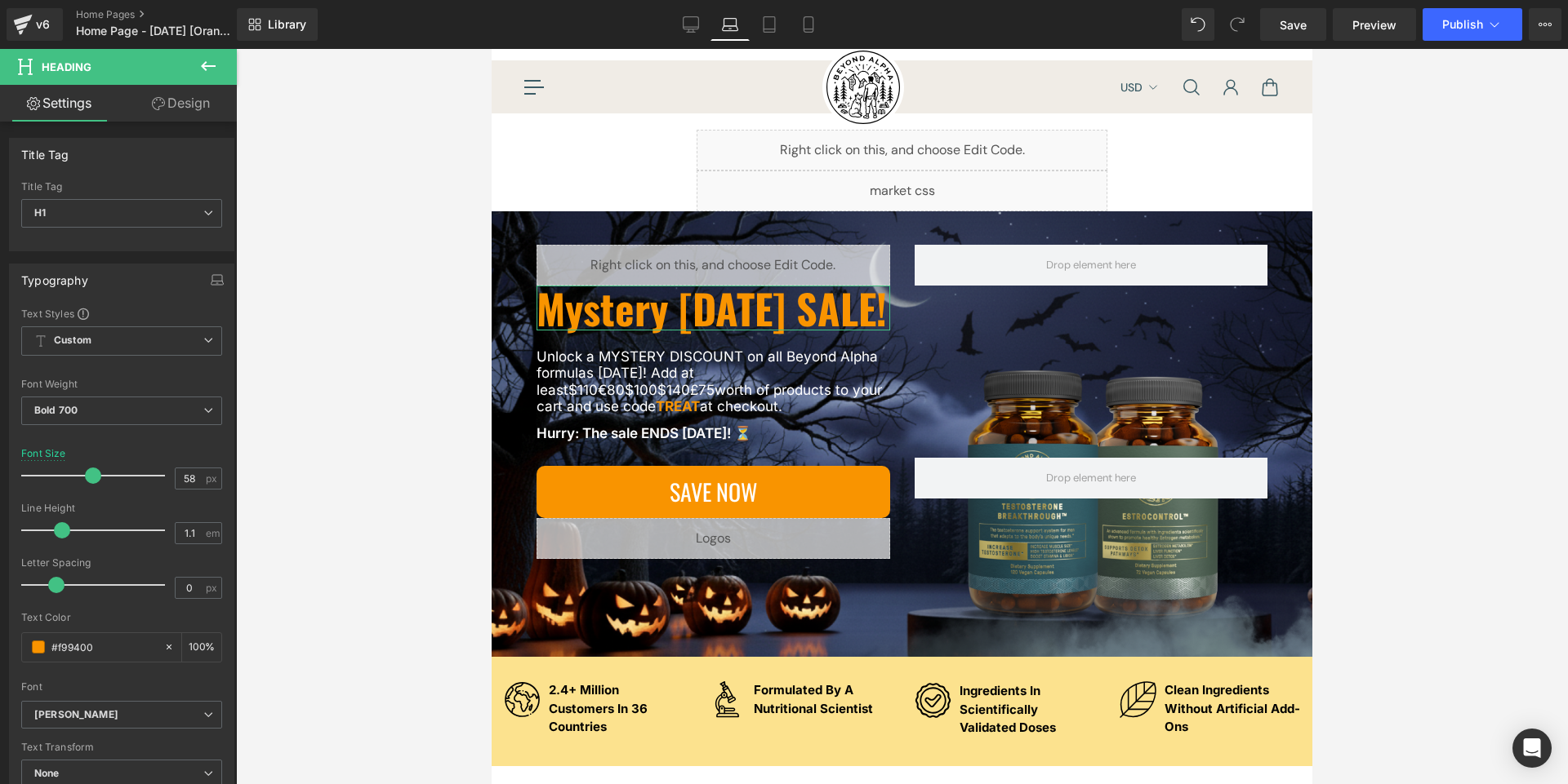
click at [187, 109] on link "Design" at bounding box center [180, 103] width 118 height 36
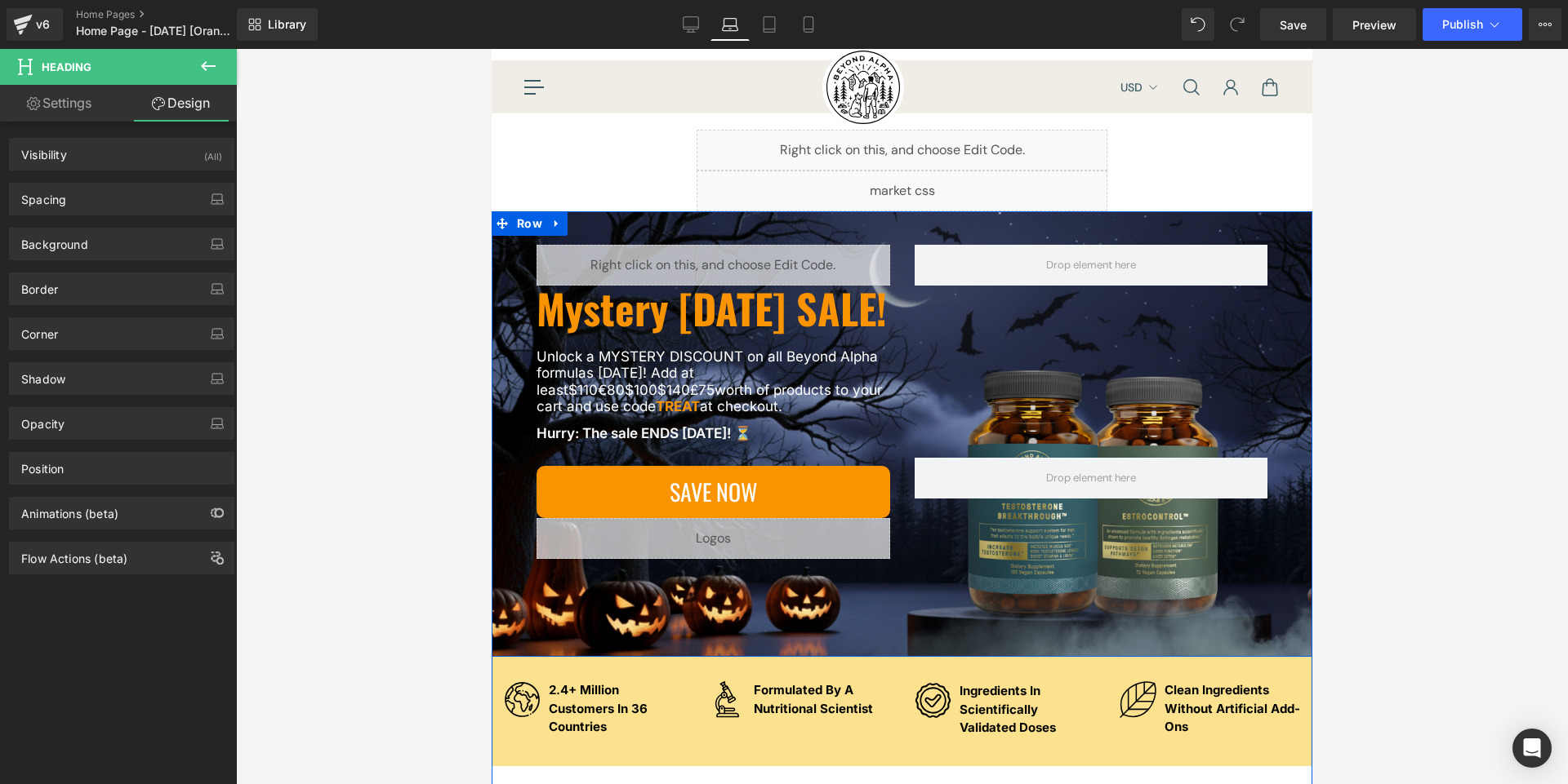
click at [501, 272] on div "Liquid Mystery Halloween SALE! Heading Unlock a MYSTERY DISCOUNT on all Beyond …" at bounding box center [902, 434] width 821 height 446
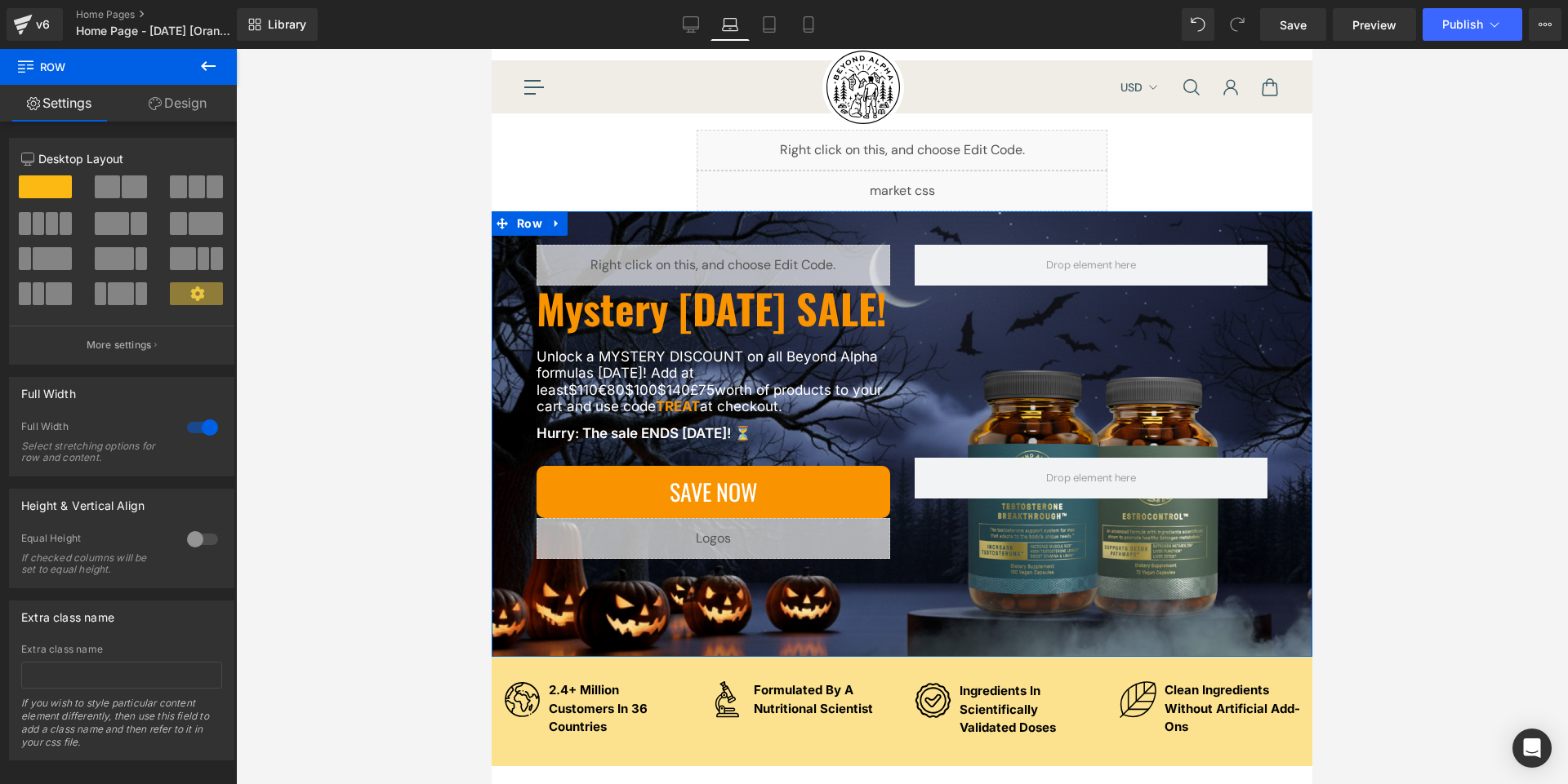
click at [201, 296] on span at bounding box center [197, 294] width 53 height 23
click at [149, 355] on button "More settings" at bounding box center [121, 345] width 224 height 38
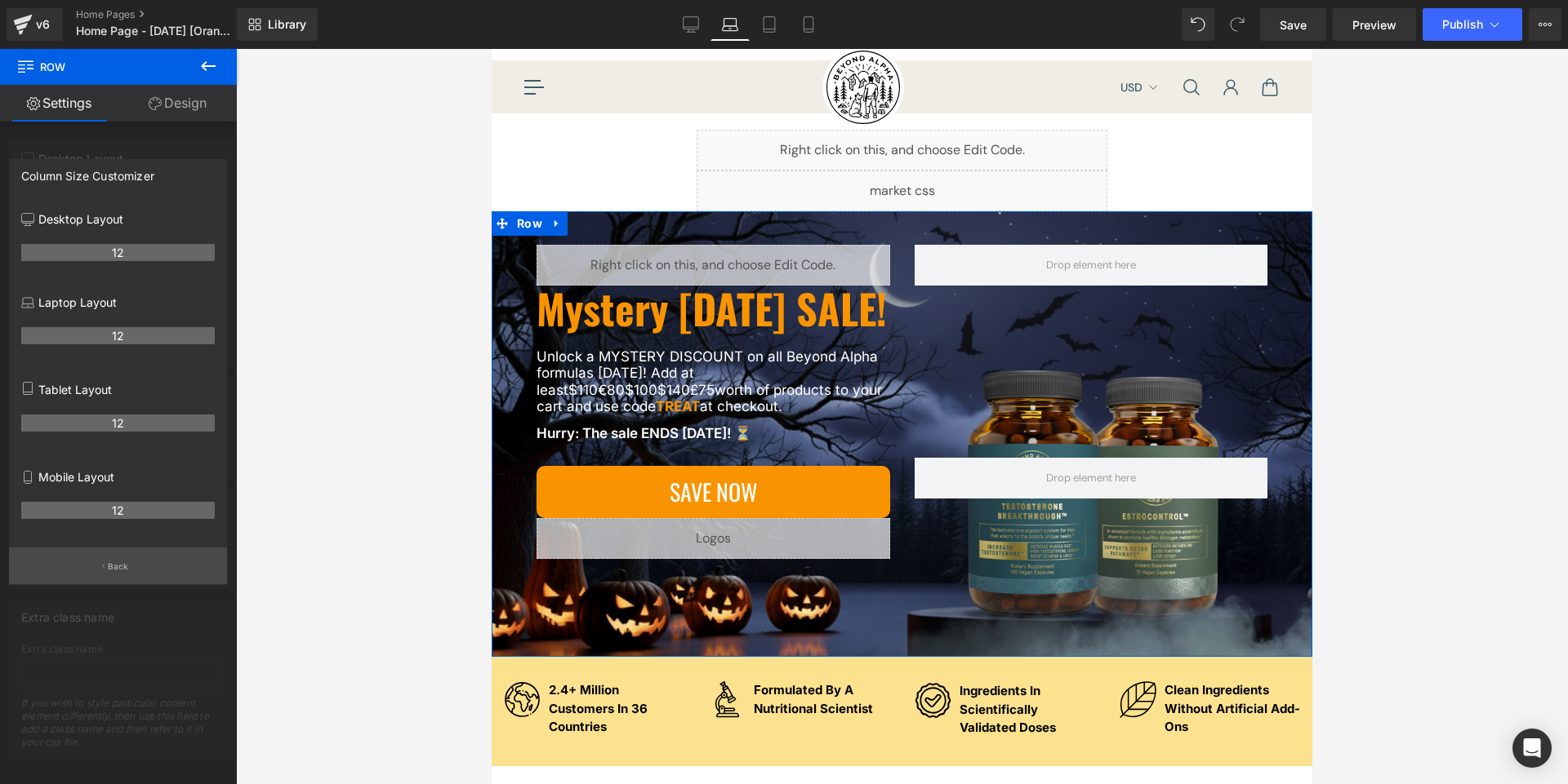
click at [134, 568] on button "Back" at bounding box center [118, 565] width 218 height 36
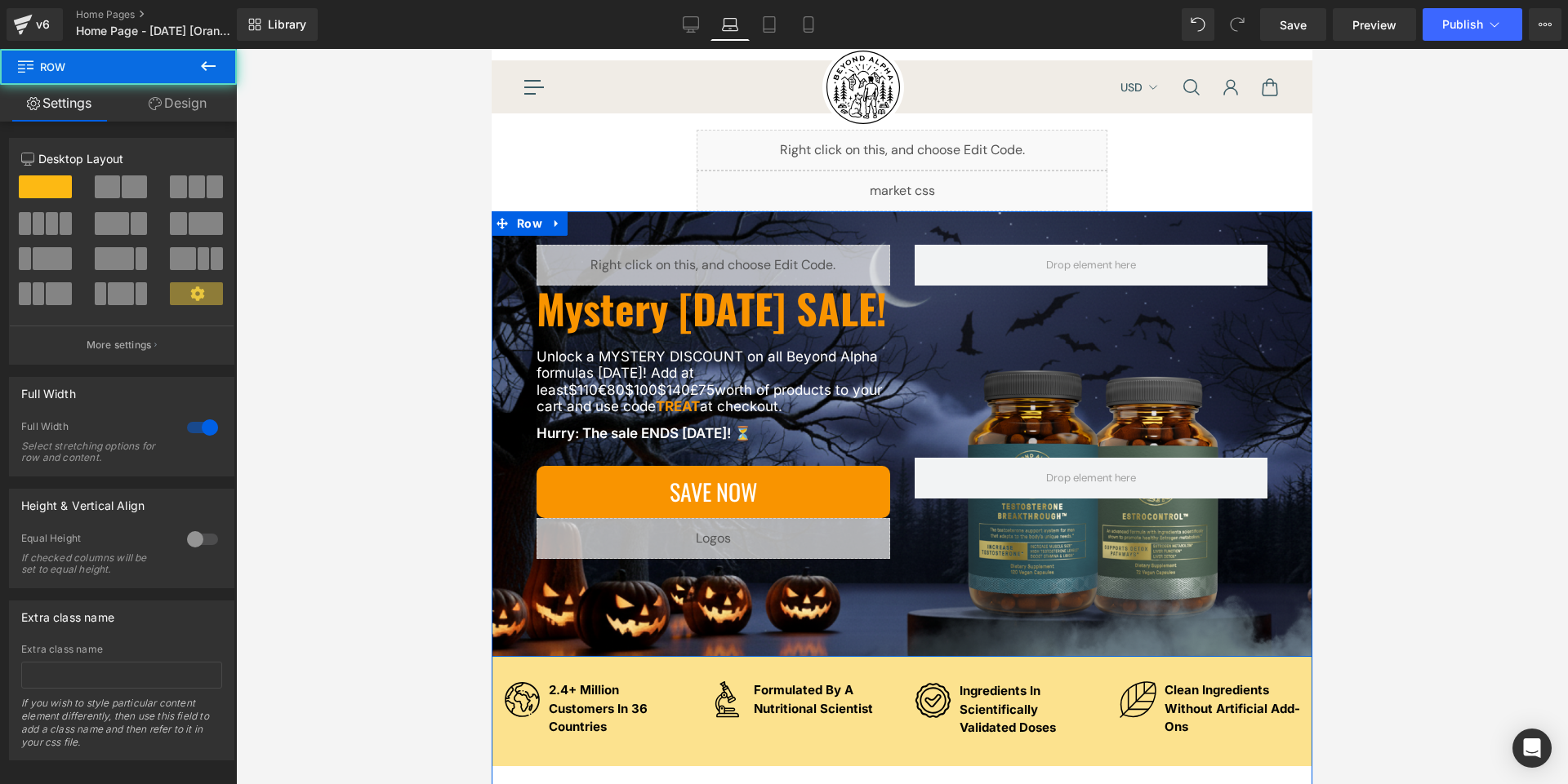
click at [543, 657] on div "Liquid Mystery Halloween SALE! Heading Unlock a MYSTERY DISCOUNT on all Beyond …" at bounding box center [902, 434] width 821 height 446
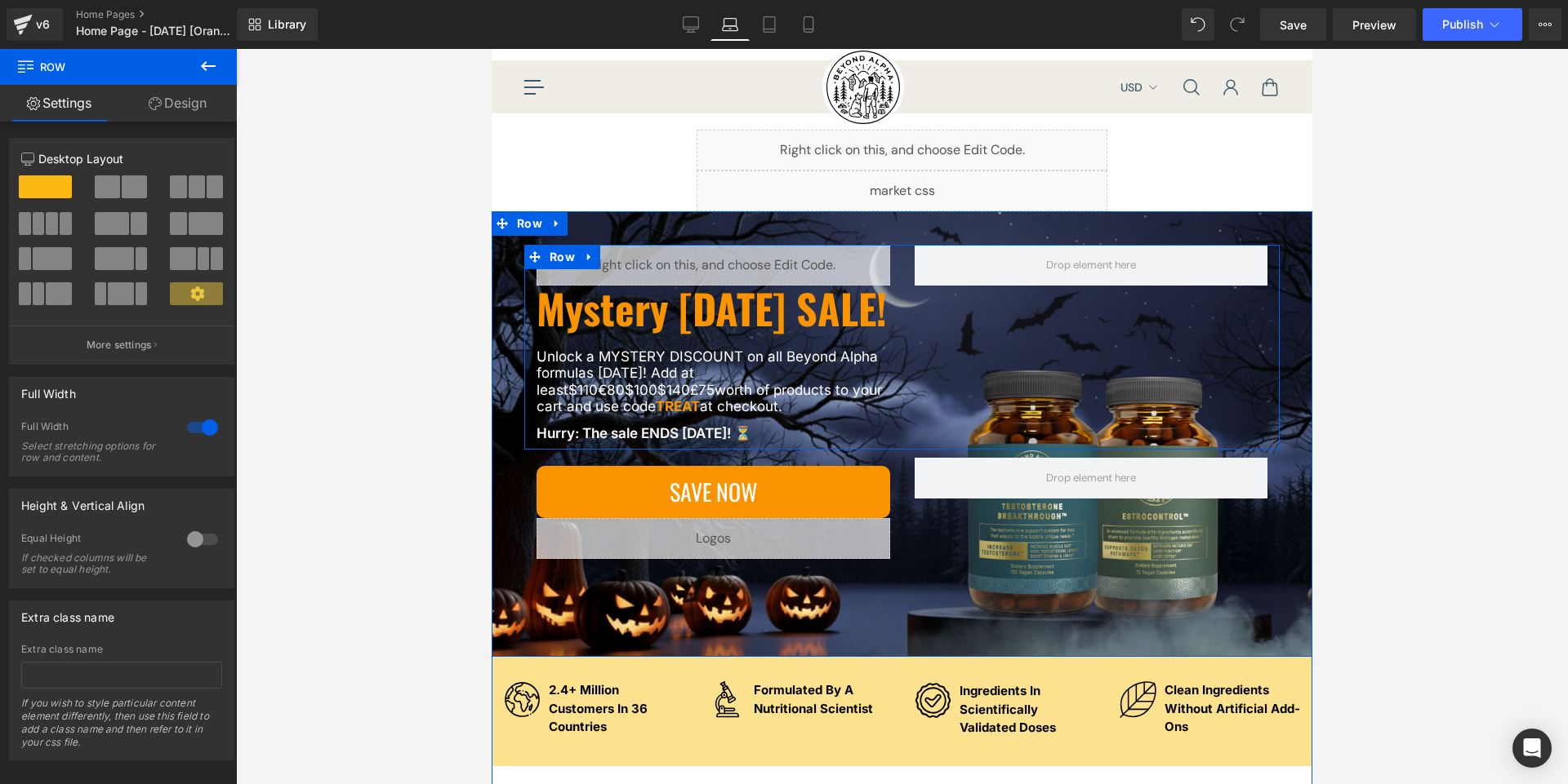
click at [896, 362] on div "Liquid Mystery [DATE] SALE! Heading Unlock a MYSTERY DISCOUNT on all Beyond Alp…" at bounding box center [902, 347] width 756 height 205
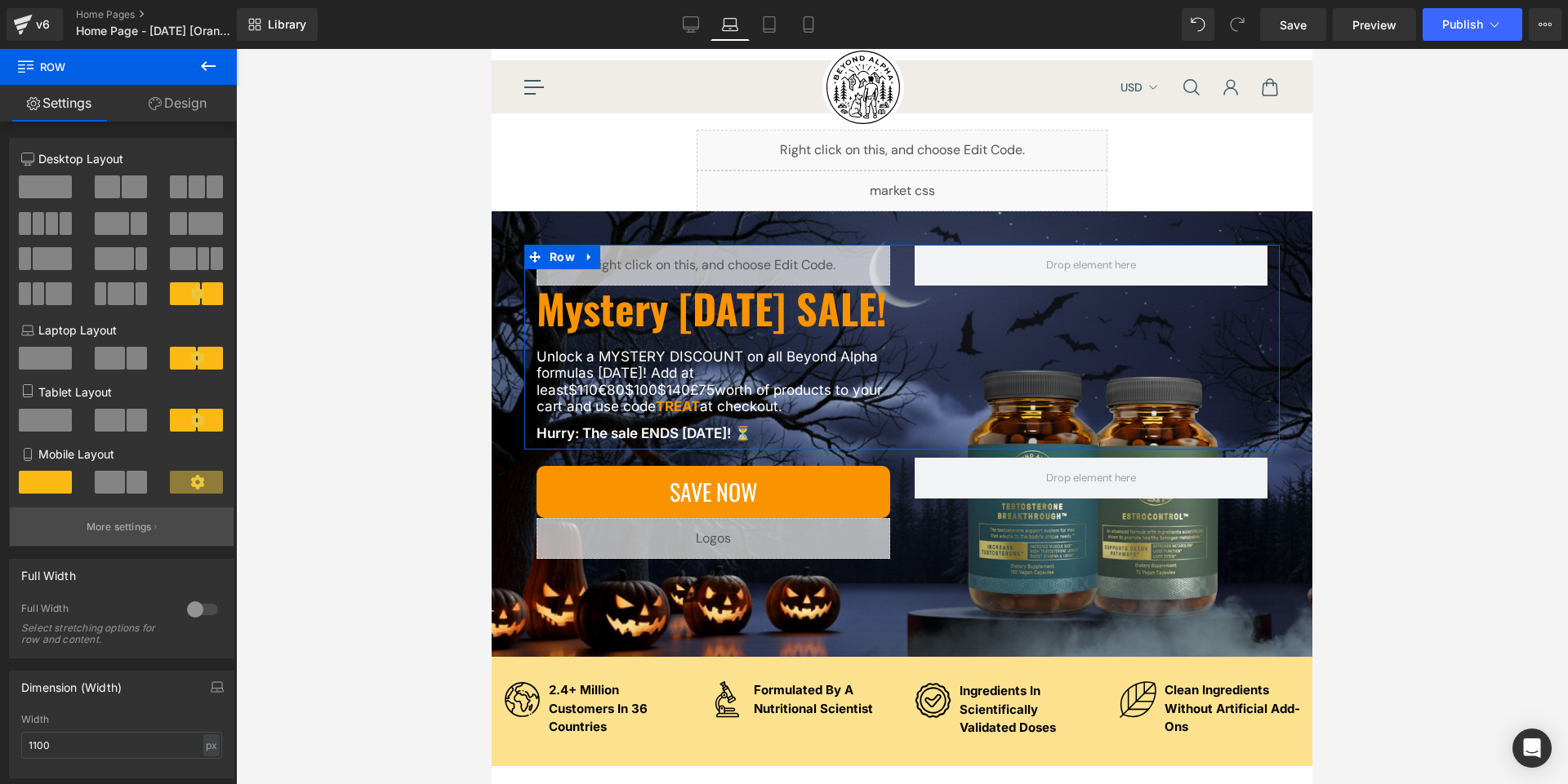
click at [136, 537] on button "More settings" at bounding box center [121, 527] width 224 height 38
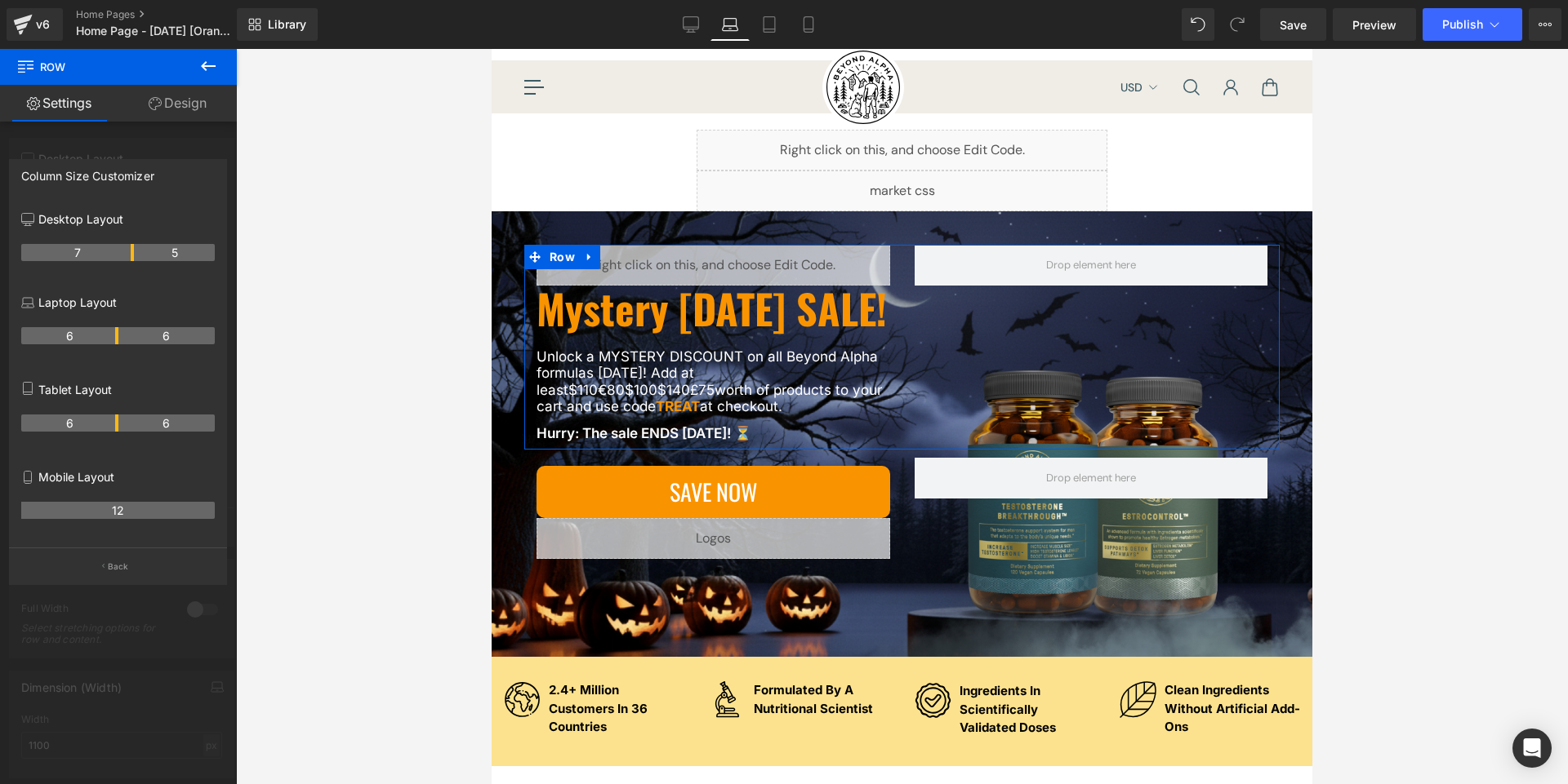
click at [118, 333] on th "6" at bounding box center [167, 336] width 97 height 17
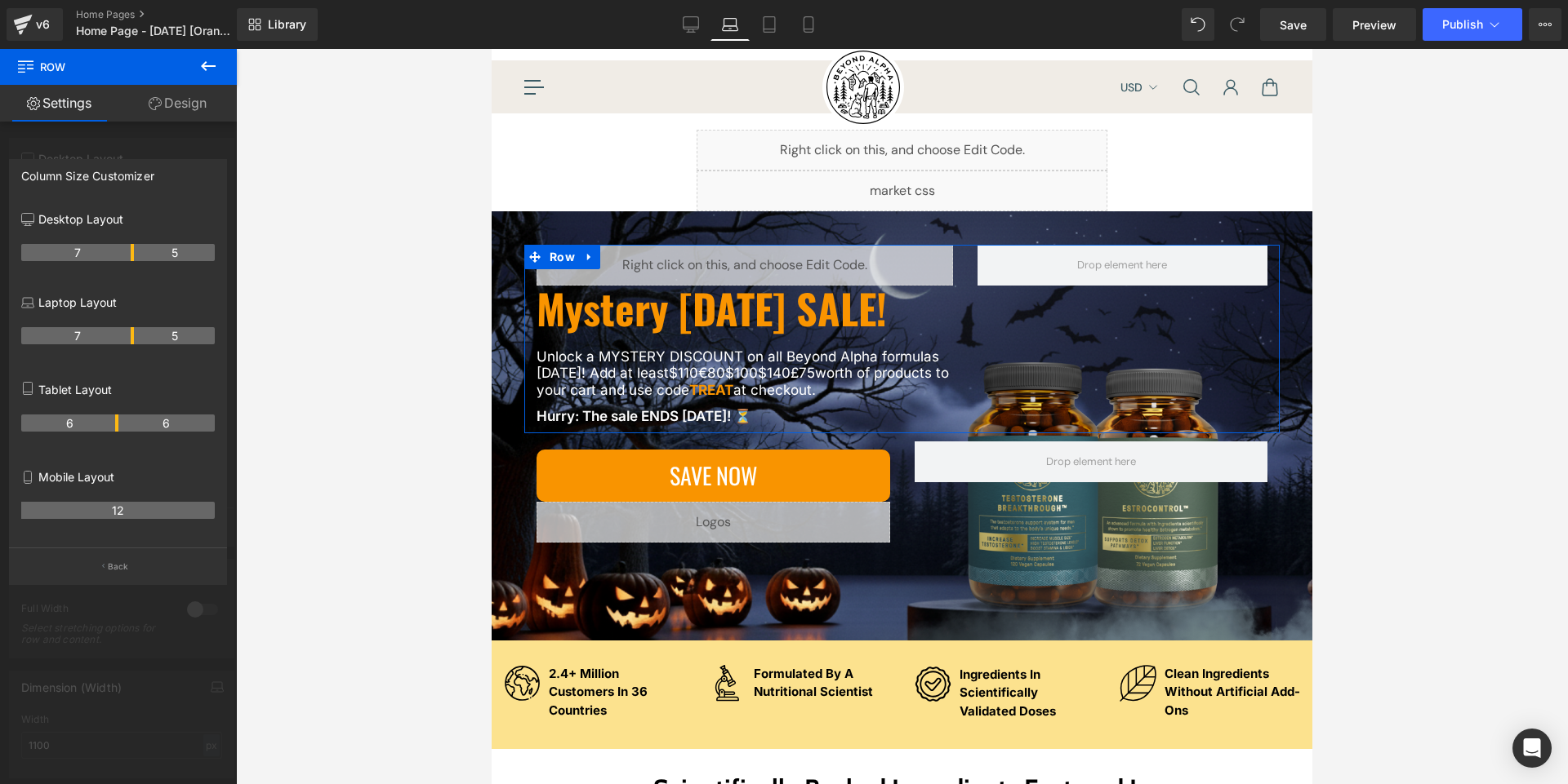
drag, startPoint x: 115, startPoint y: 333, endPoint x: 128, endPoint y: 333, distance: 13.0
click at [128, 333] on th "7" at bounding box center [78, 336] width 112 height 17
click at [136, 340] on tr "7 5" at bounding box center [118, 336] width 193 height 17
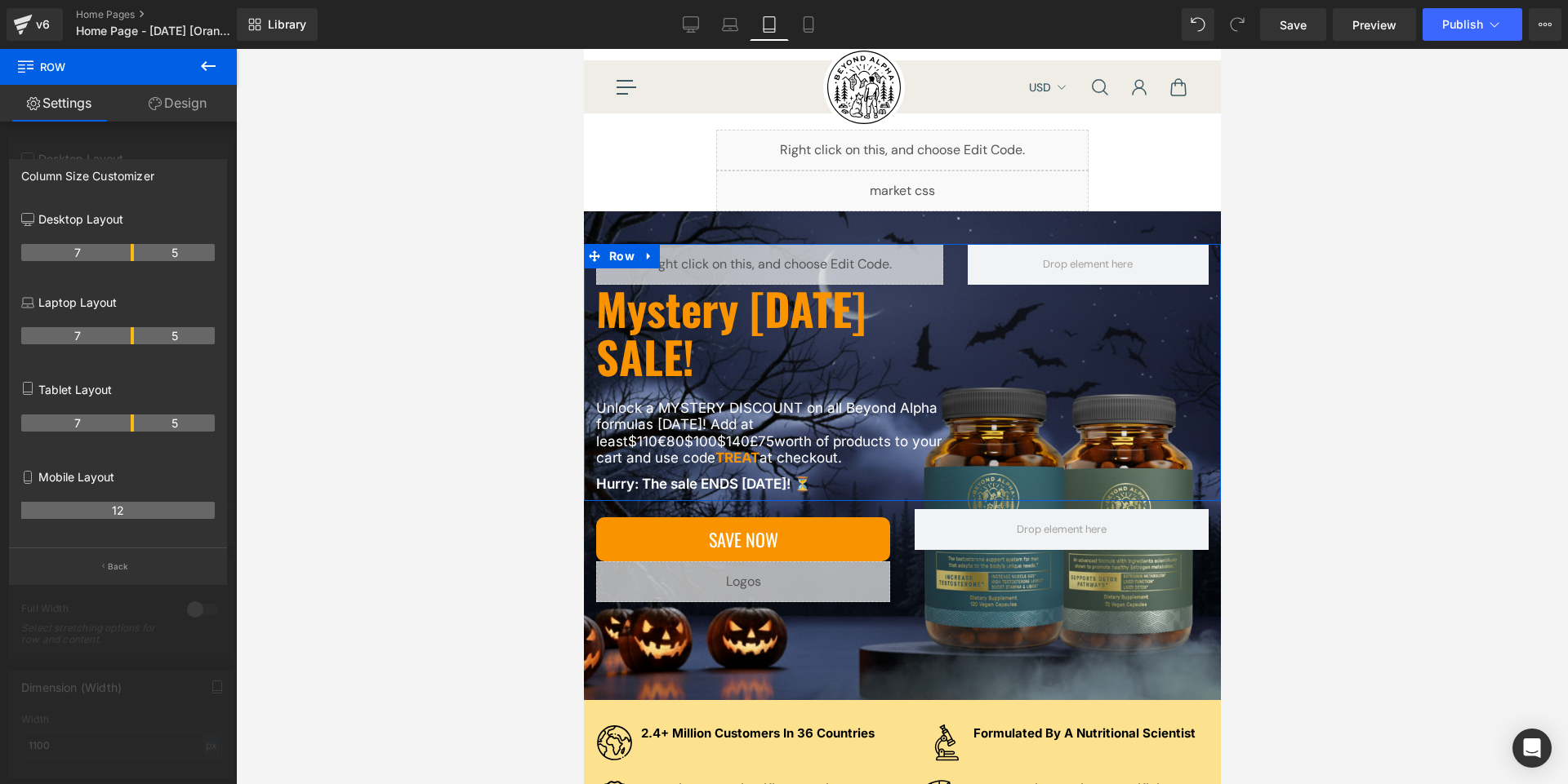
scroll to position [54, 0]
drag, startPoint x: 114, startPoint y: 422, endPoint x: 128, endPoint y: 421, distance: 14.0
click at [128, 421] on th "7" at bounding box center [78, 423] width 112 height 17
click at [724, 35] on link "Laptop" at bounding box center [729, 25] width 39 height 33
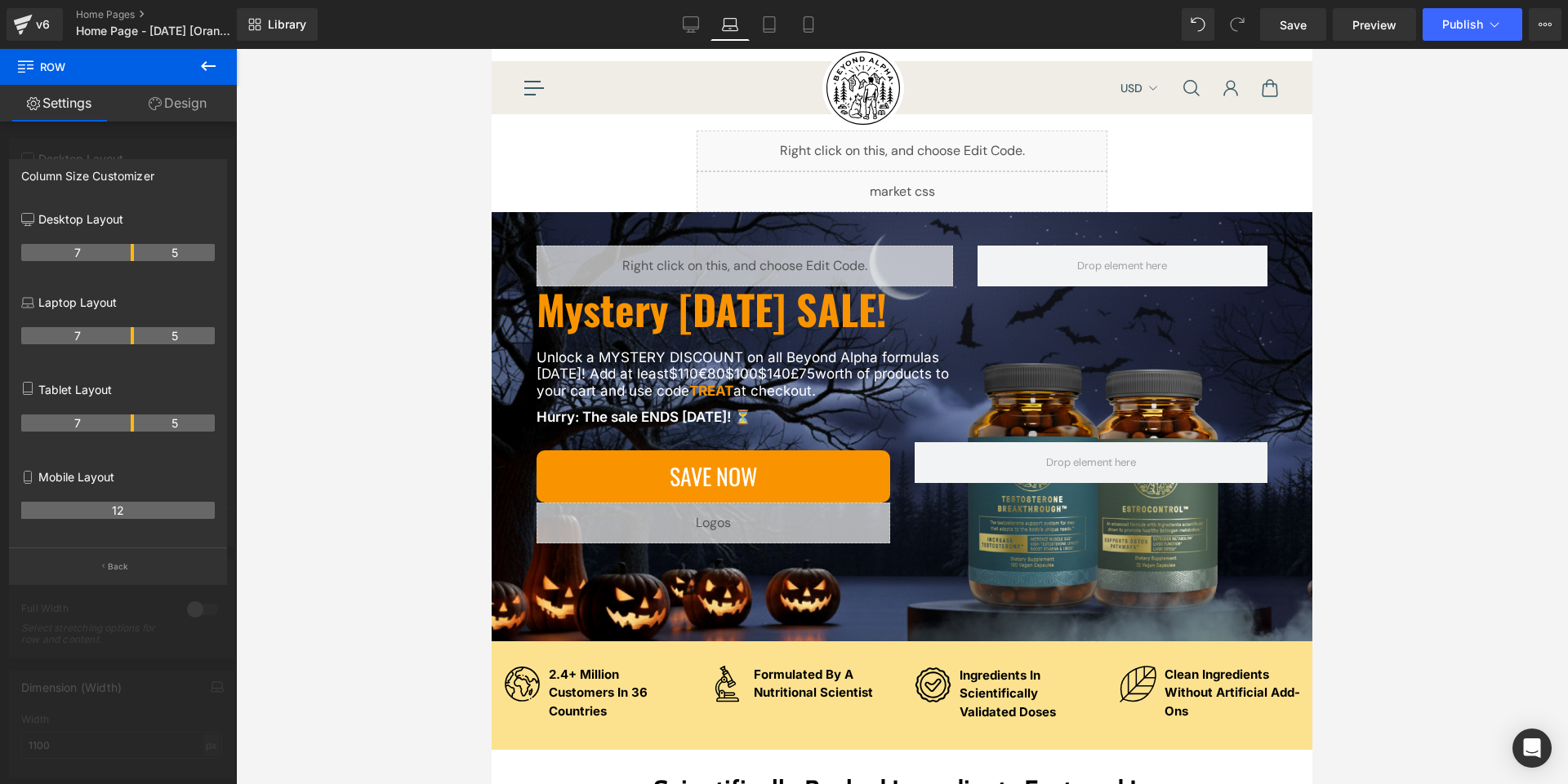
scroll to position [55, 0]
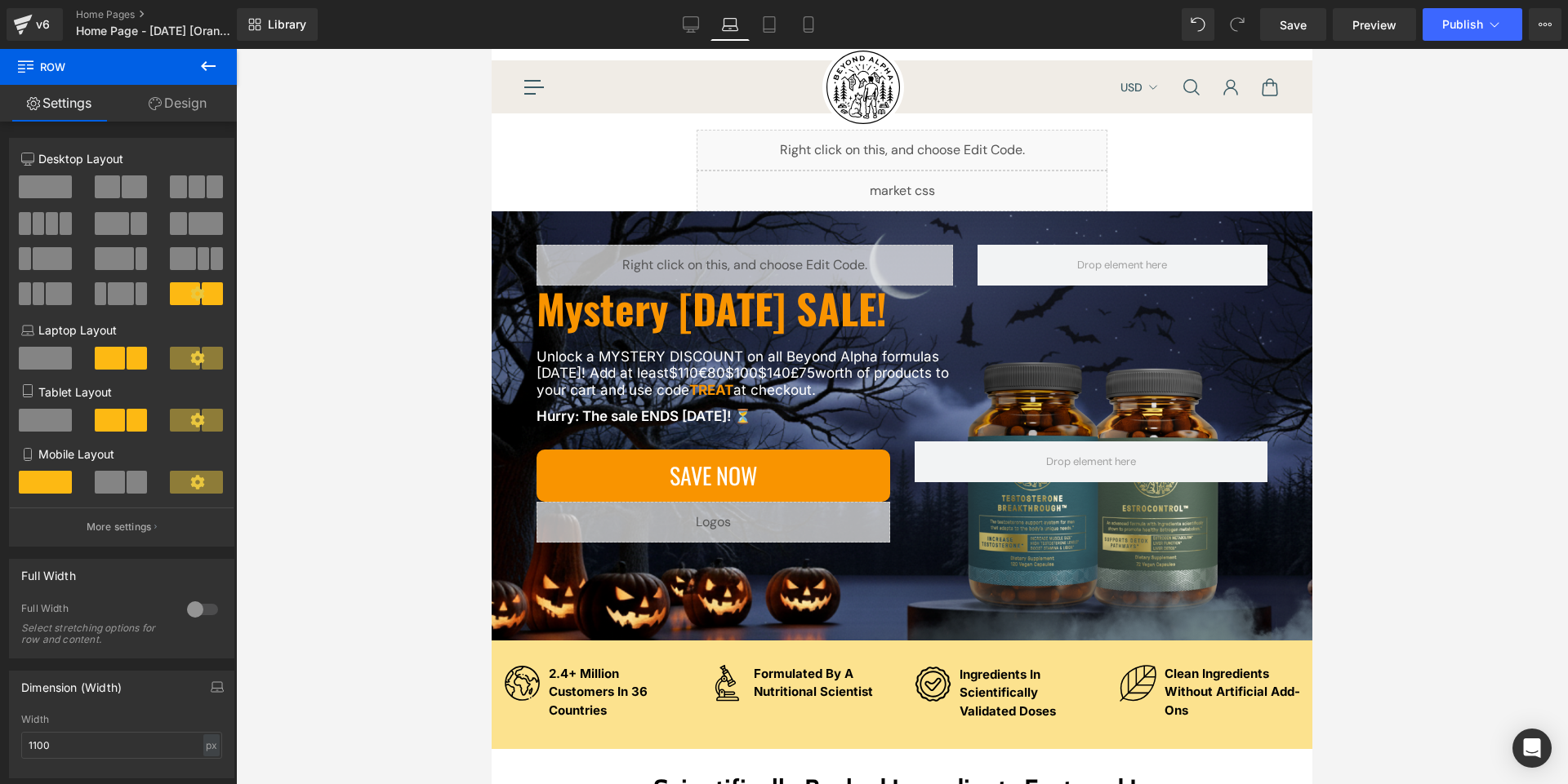
click at [180, 104] on link "Design" at bounding box center [177, 103] width 118 height 36
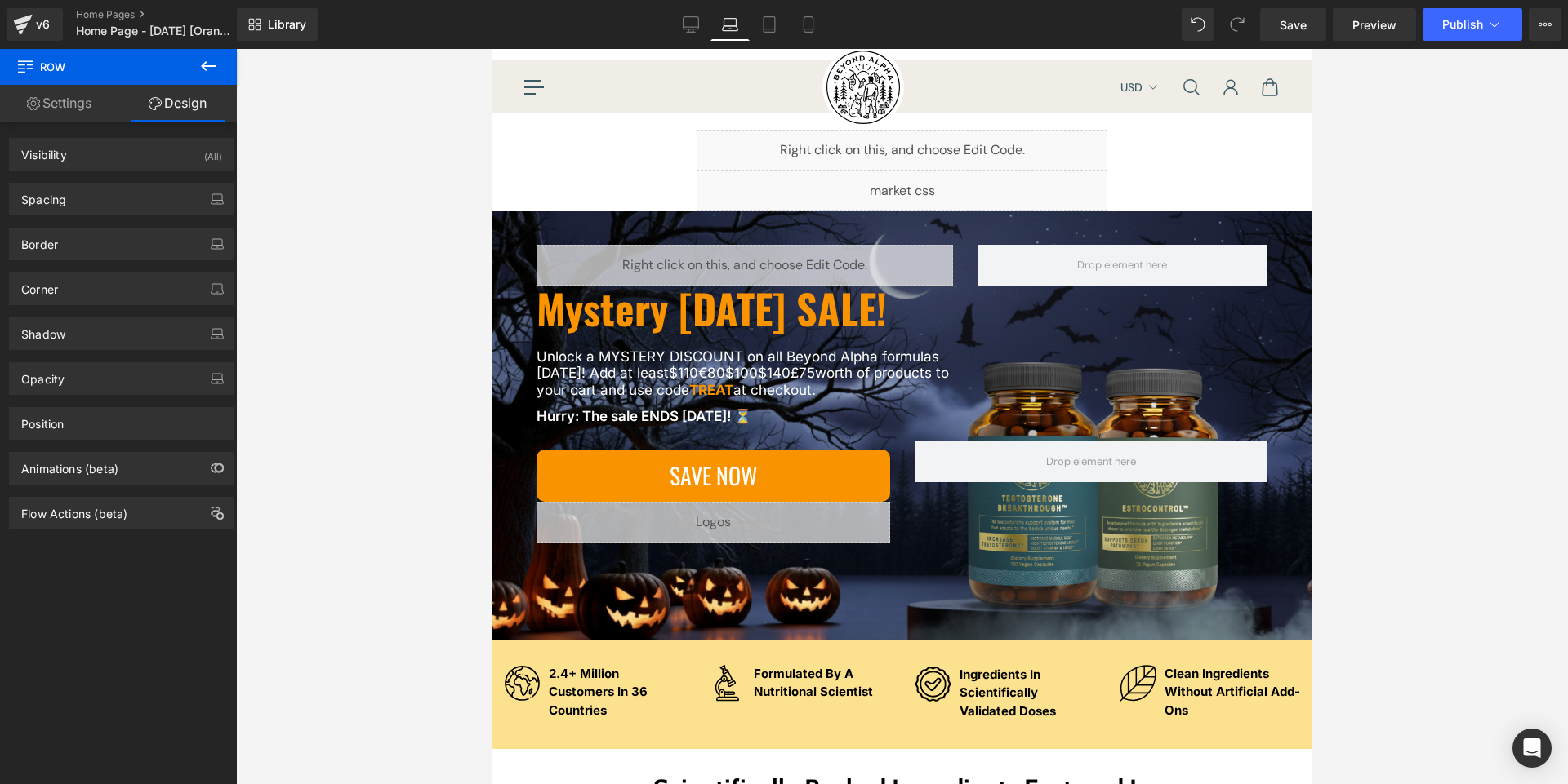
click at [599, 300] on h1 "Mystery [DATE] SALE!" at bounding box center [745, 308] width 416 height 45
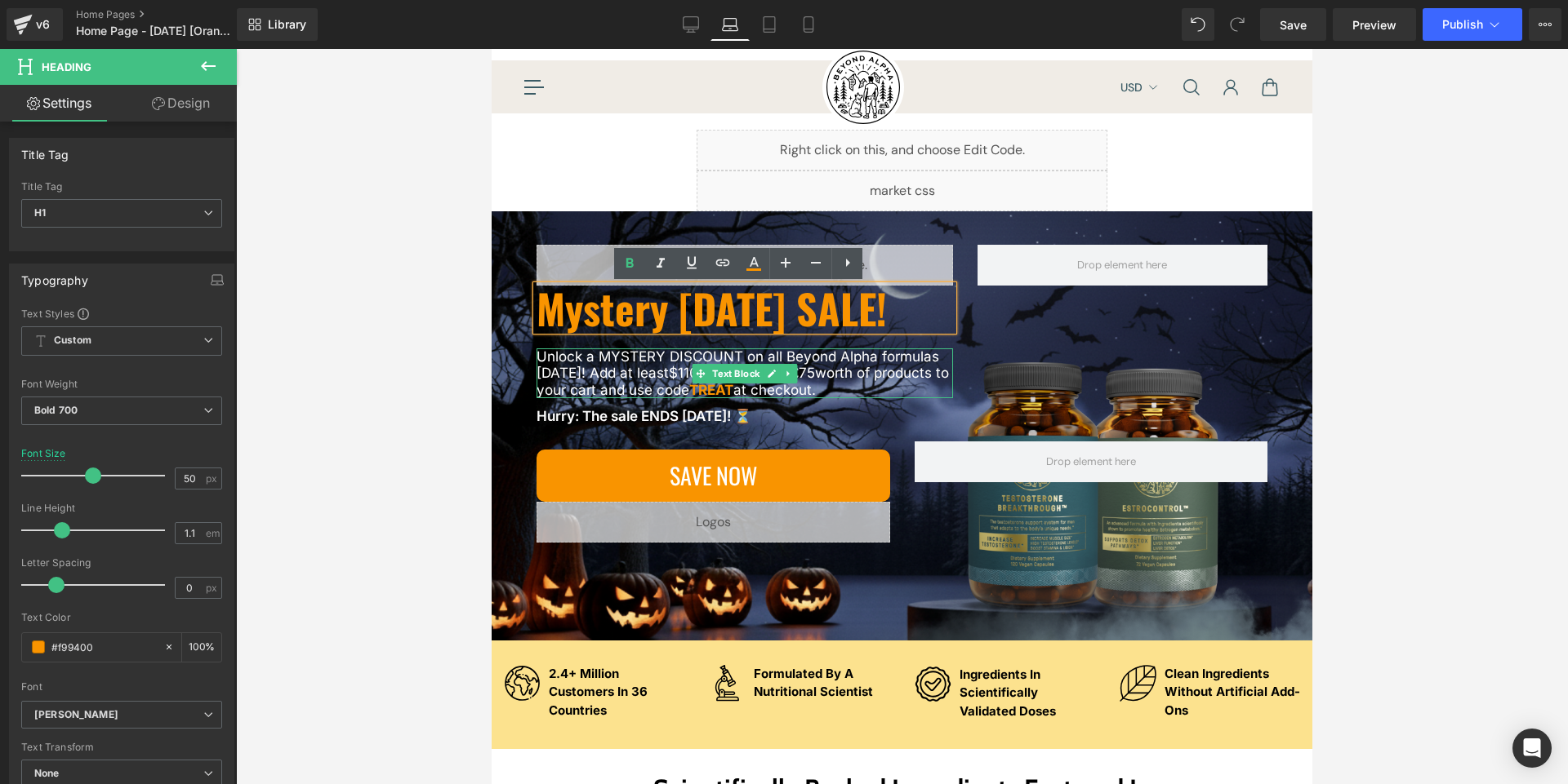
click at [573, 379] on p "Unlock a MYSTERY DISCOUNT on all Beyond Alpha formulas [DATE]! Add at least $11…" at bounding box center [745, 373] width 416 height 50
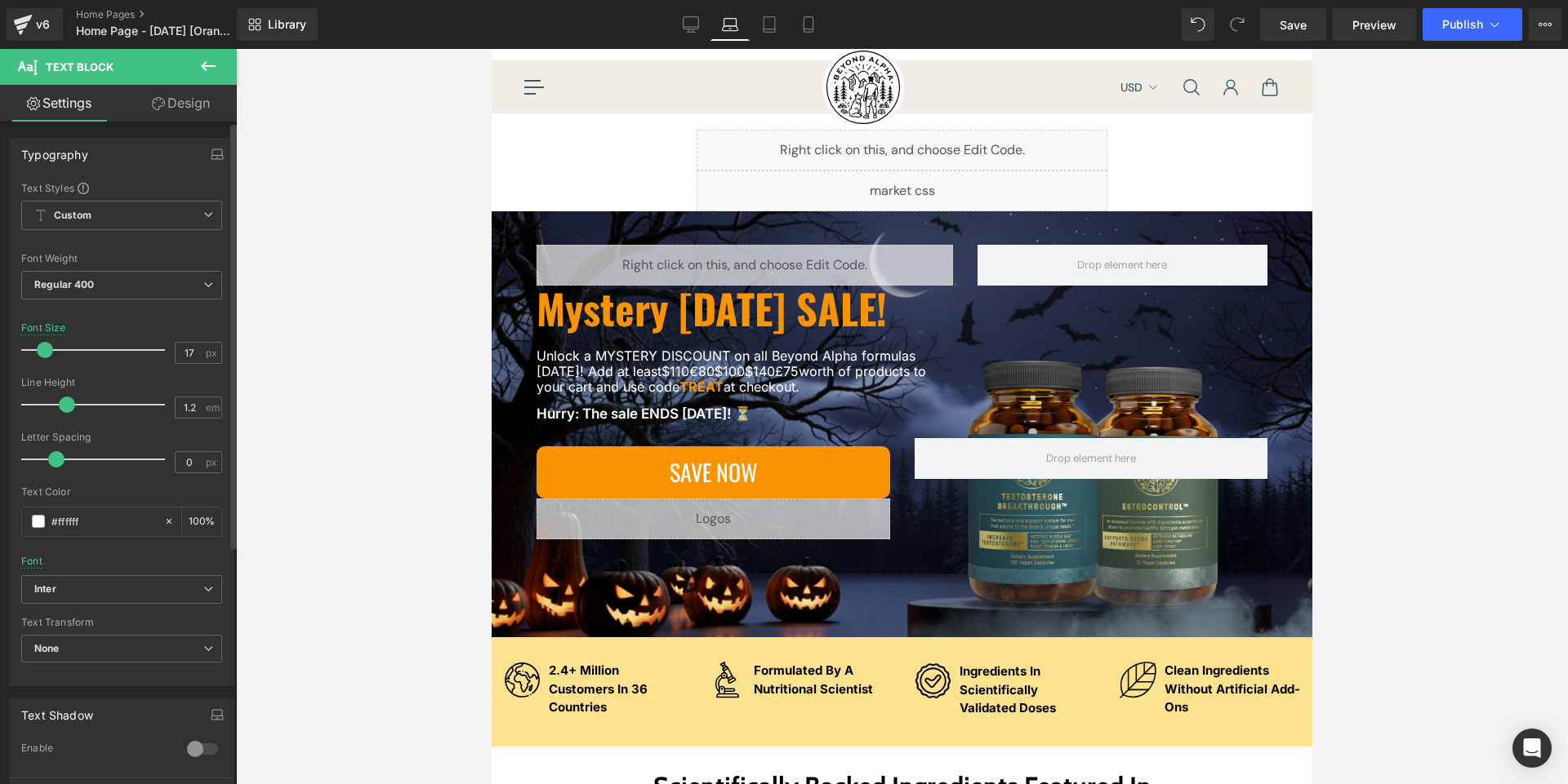
click at [40, 348] on span at bounding box center [45, 350] width 17 height 17
click at [40, 348] on span at bounding box center [45, 350] width 17 height 17
click at [767, 23] on icon at bounding box center [770, 25] width 17 height 17
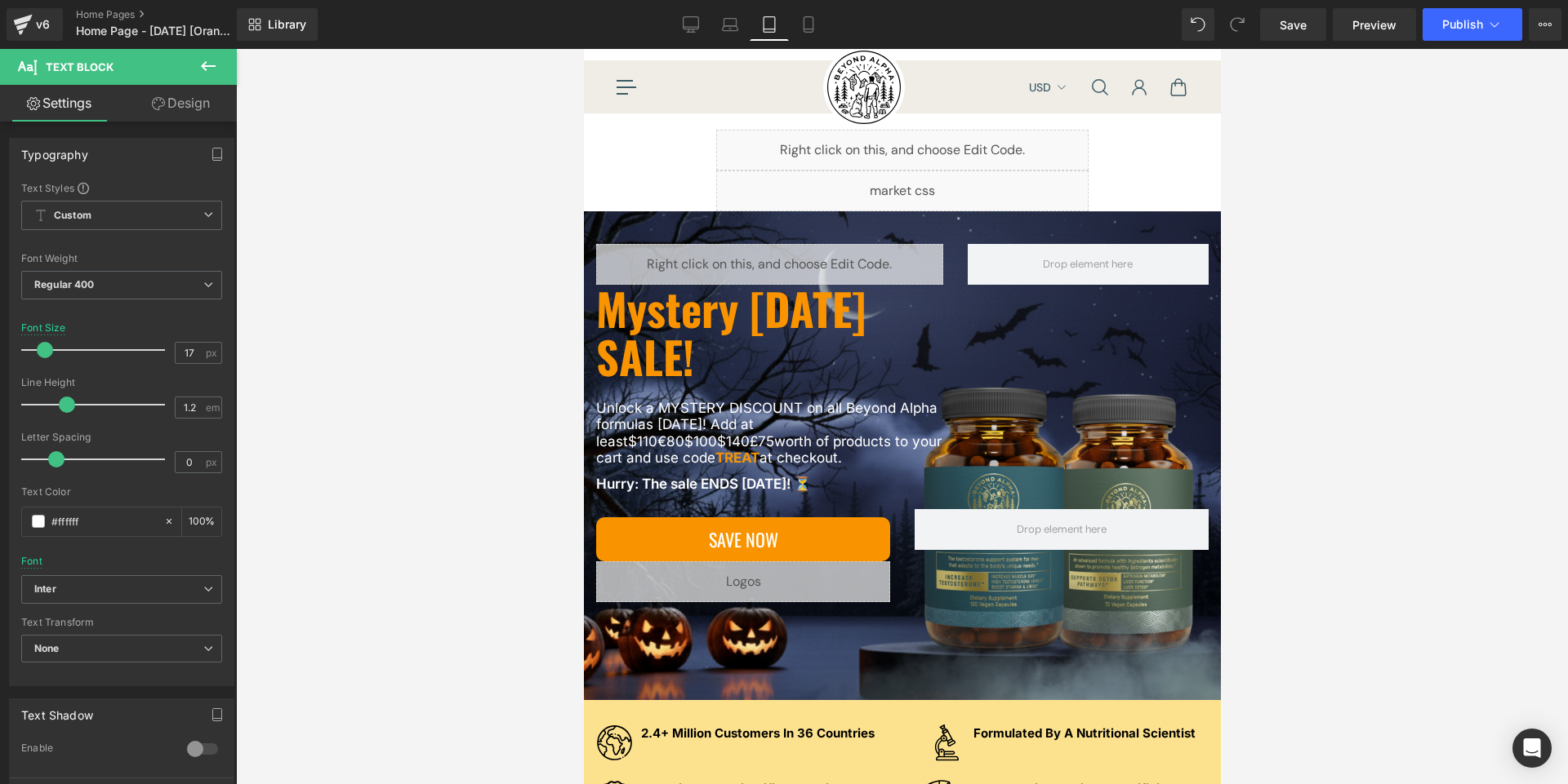
scroll to position [107, 0]
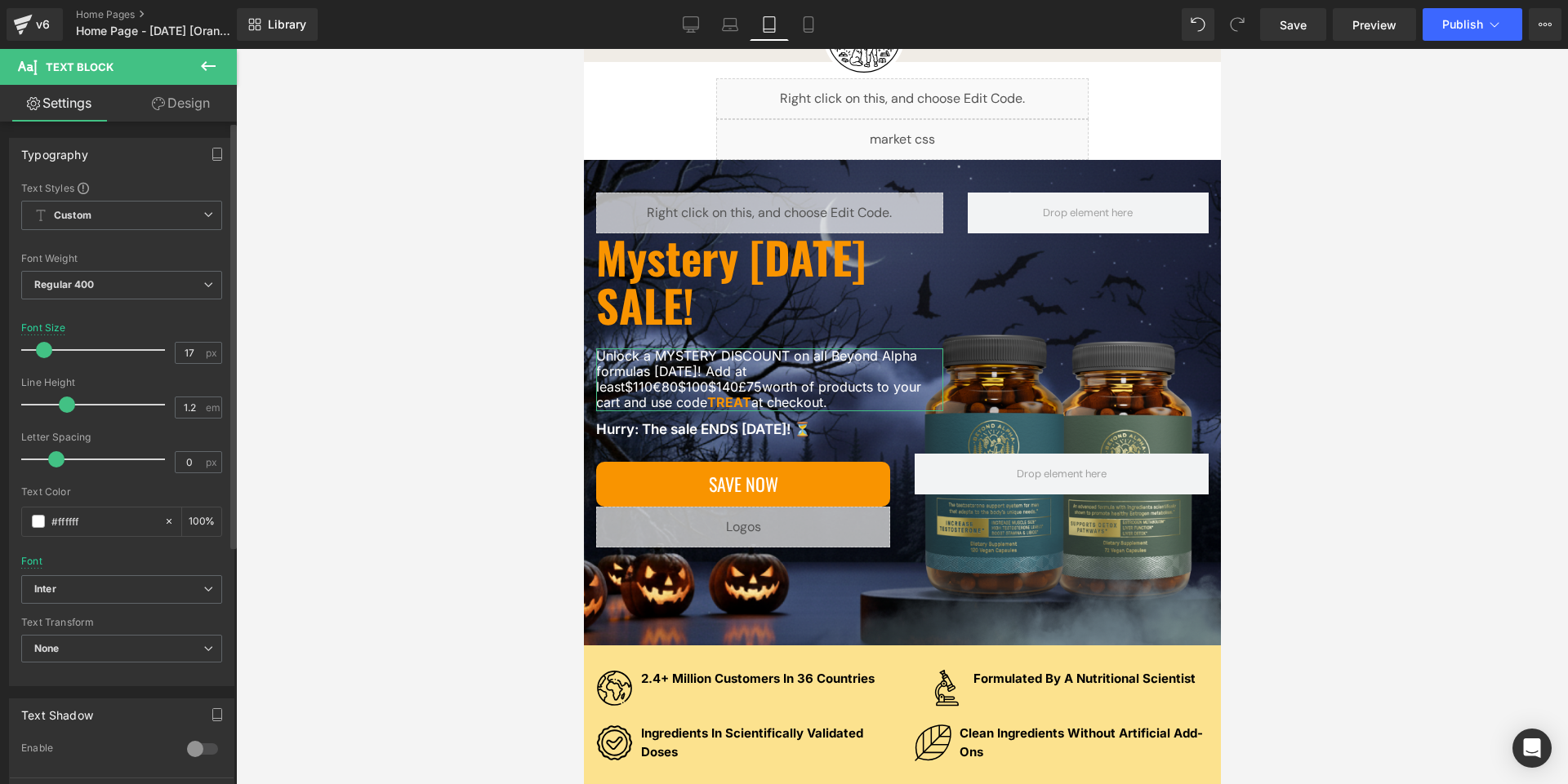
drag, startPoint x: 40, startPoint y: 355, endPoint x: 70, endPoint y: 187, distance: 170.7
click at [40, 353] on span at bounding box center [45, 350] width 17 height 17
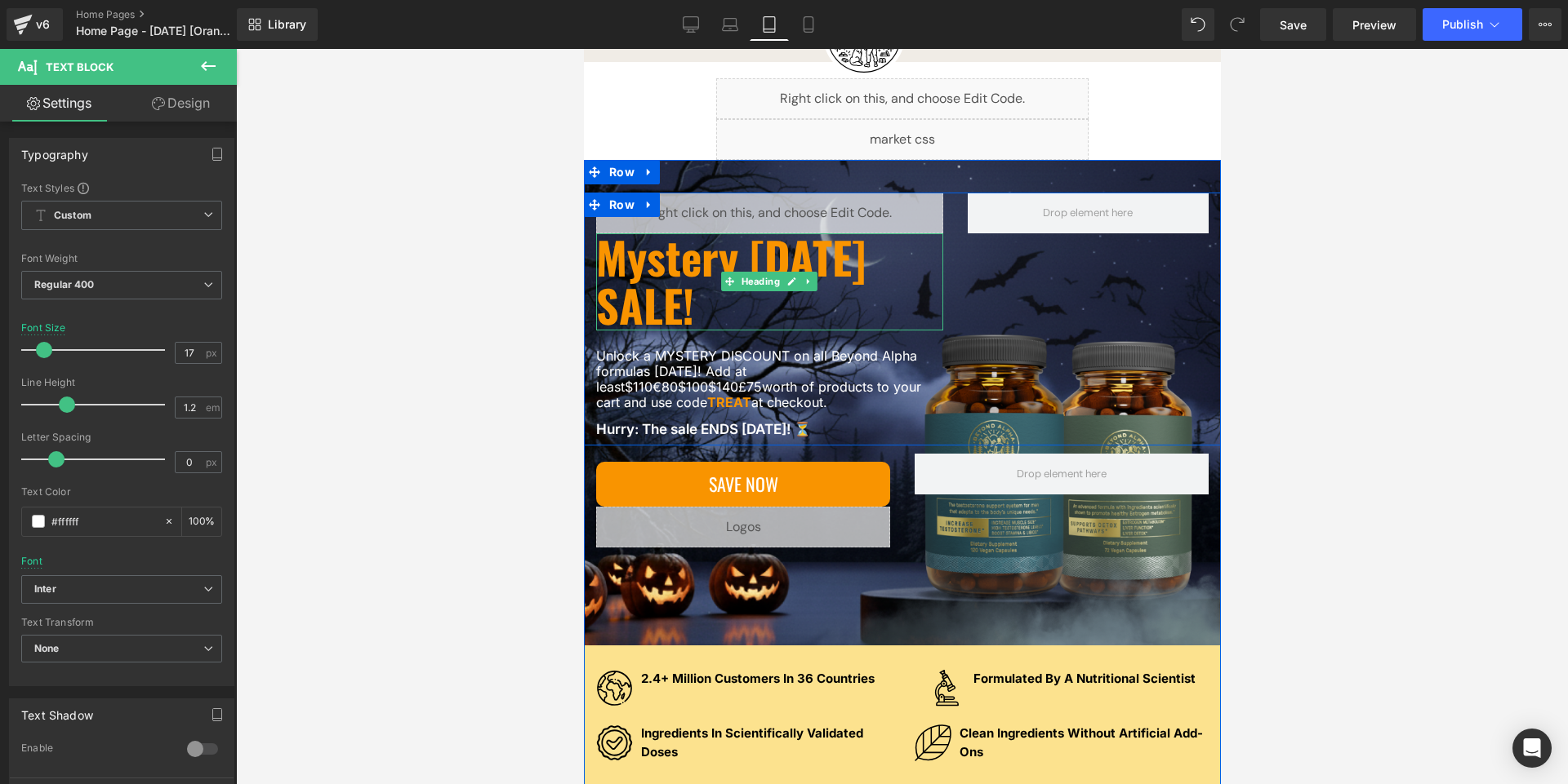
click at [709, 263] on h1 "Mystery [DATE] SALE!" at bounding box center [769, 282] width 347 height 97
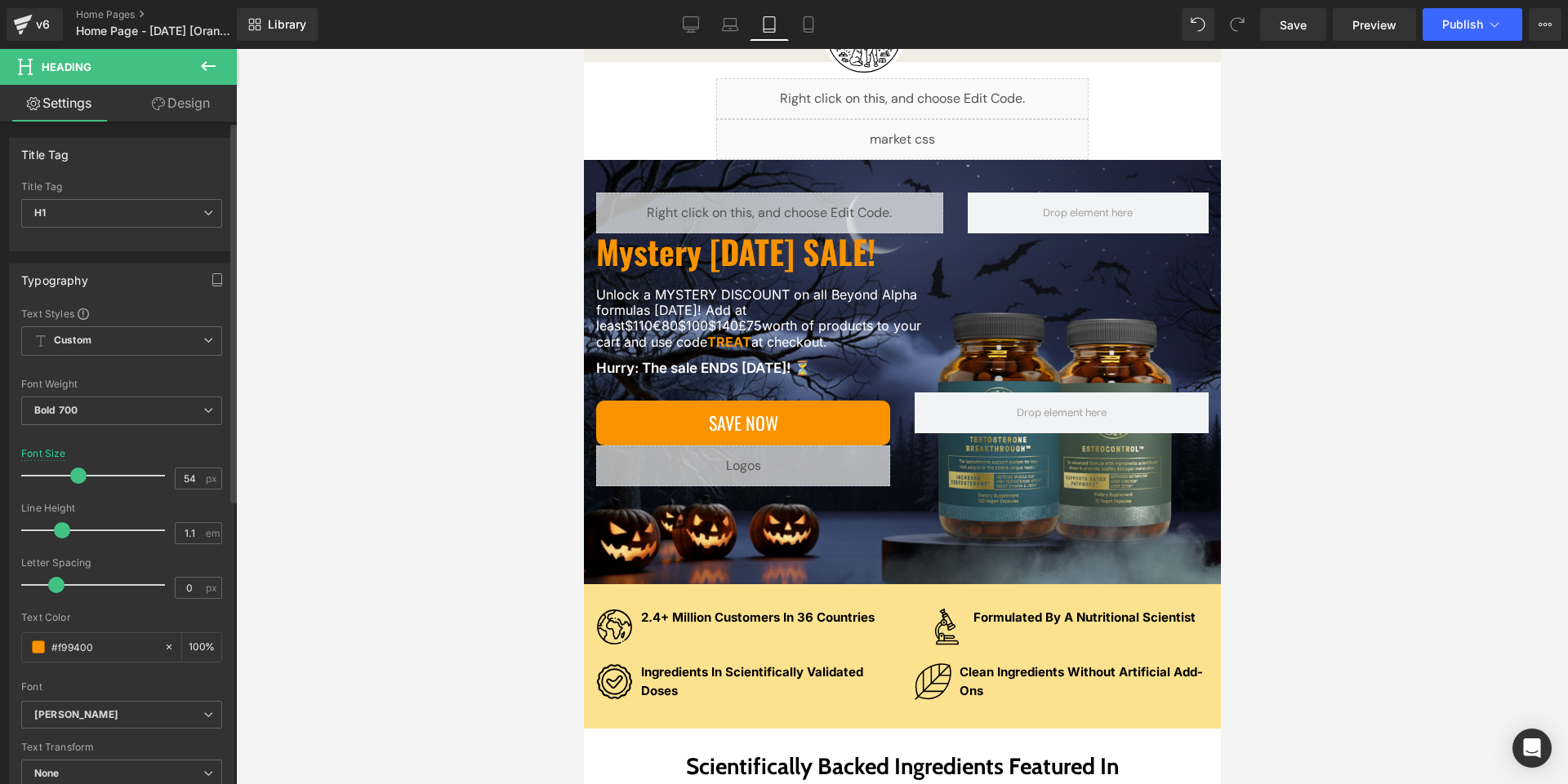
drag, startPoint x: 92, startPoint y: 477, endPoint x: 73, endPoint y: 475, distance: 19.1
click at [73, 475] on span at bounding box center [78, 476] width 17 height 17
click at [421, 428] on div at bounding box center [902, 416] width 1332 height 735
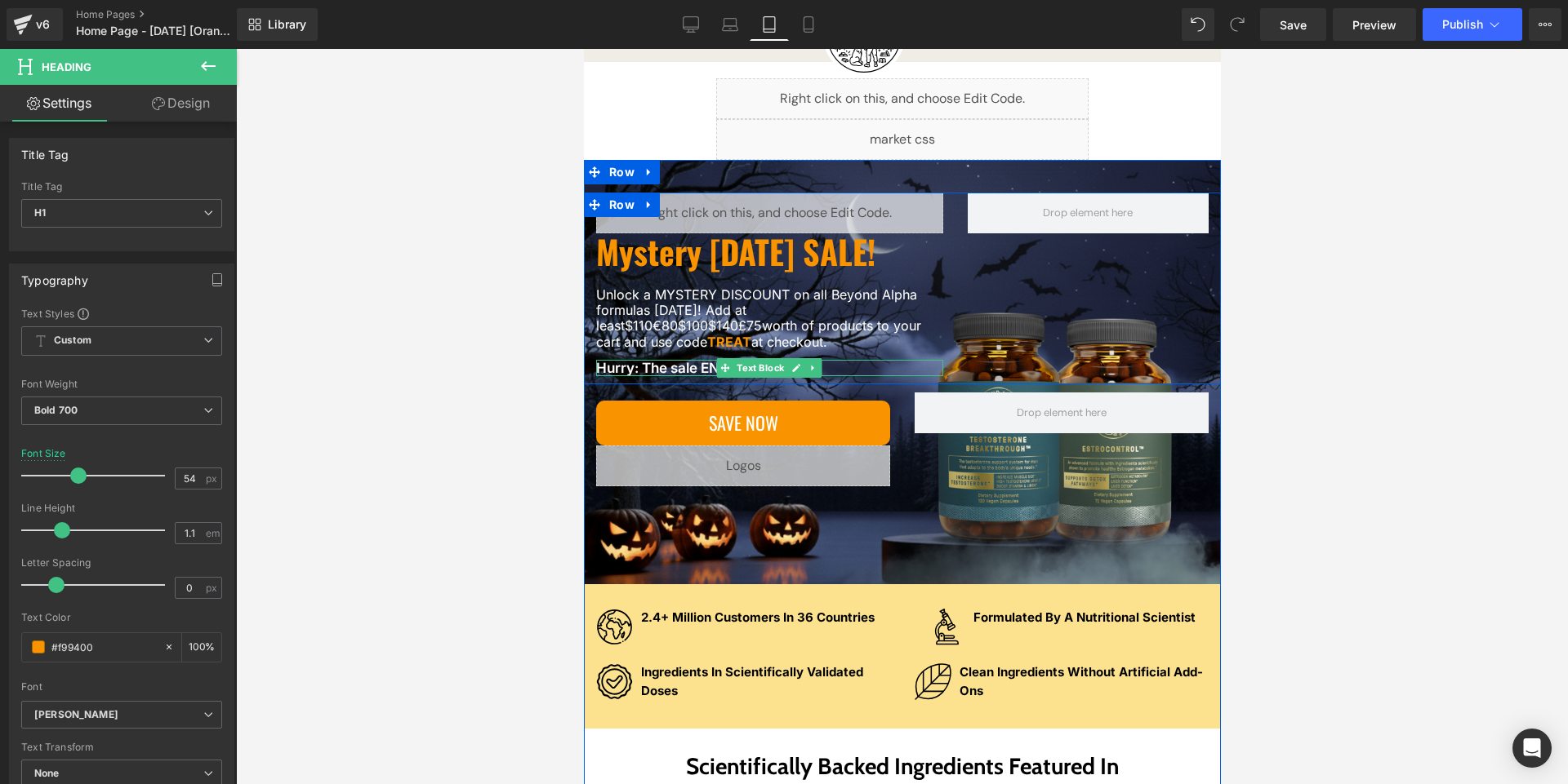
click at [655, 366] on p "Hurry: The sale ENDS [DATE]! ⏳" at bounding box center [769, 368] width 347 height 17
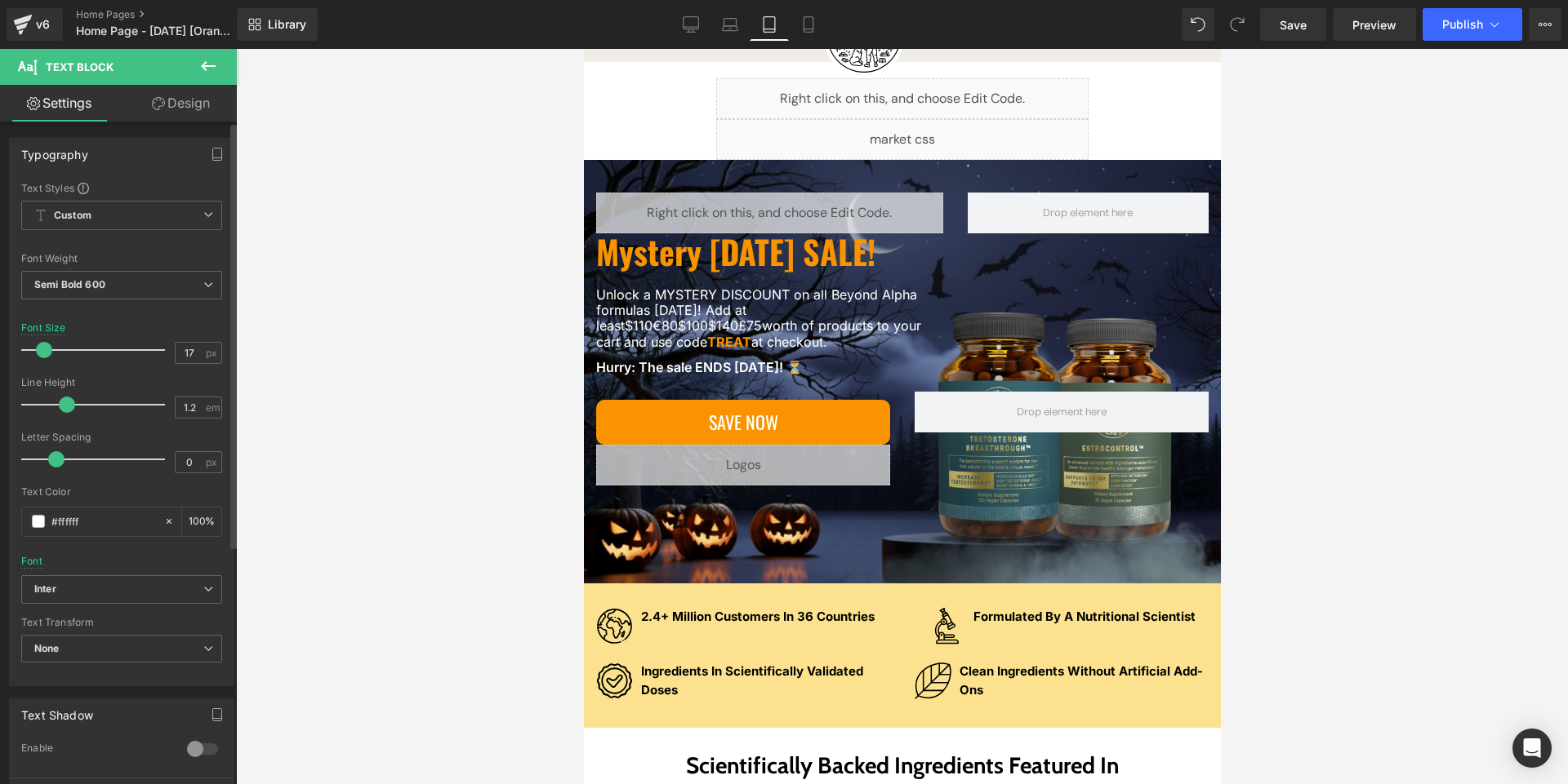
drag, startPoint x: 40, startPoint y: 349, endPoint x: 99, endPoint y: 248, distance: 117.0
click at [38, 349] on span at bounding box center [45, 350] width 17 height 17
click at [722, 33] on link "Laptop" at bounding box center [729, 25] width 39 height 33
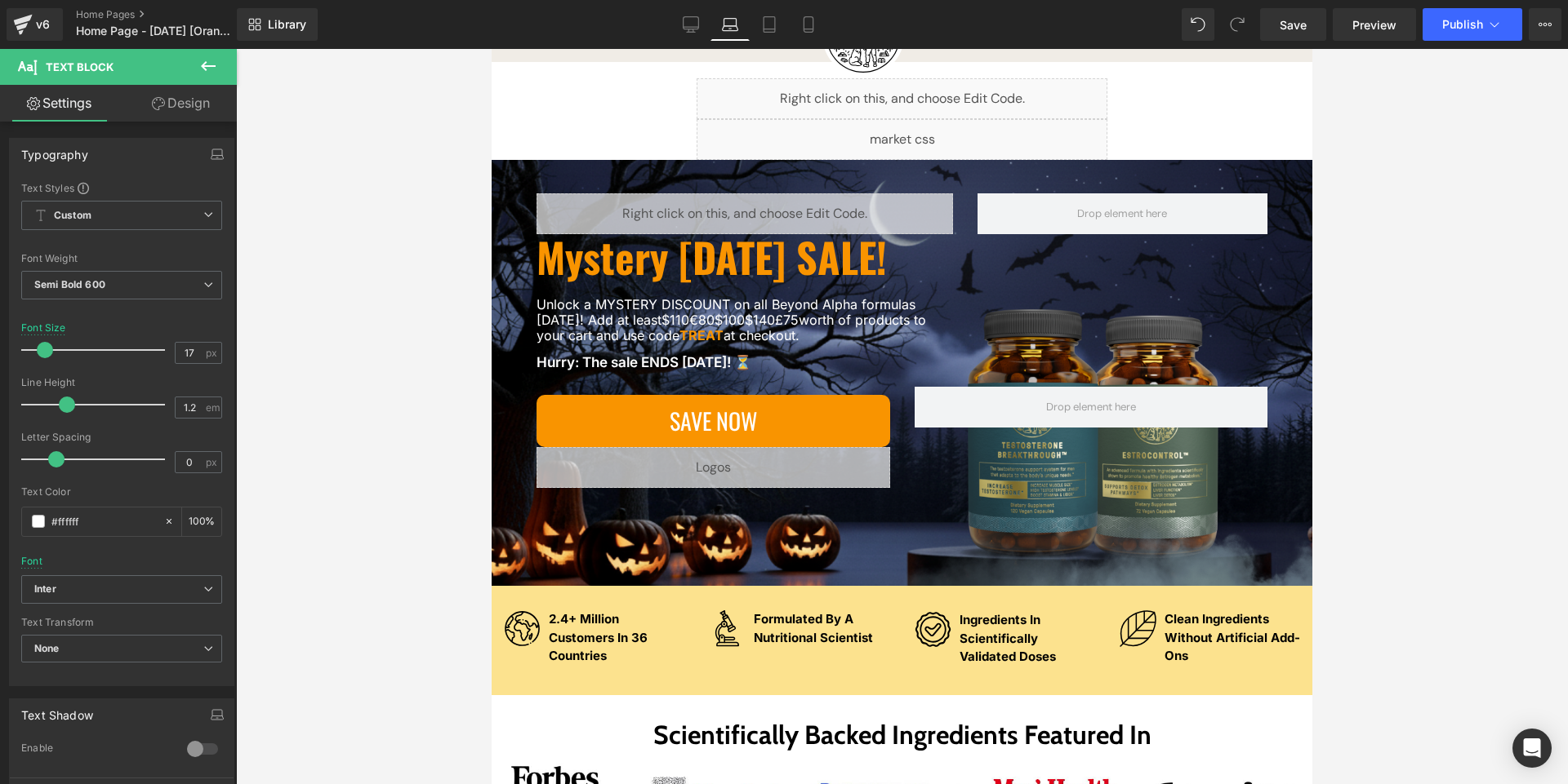
scroll to position [102, 0]
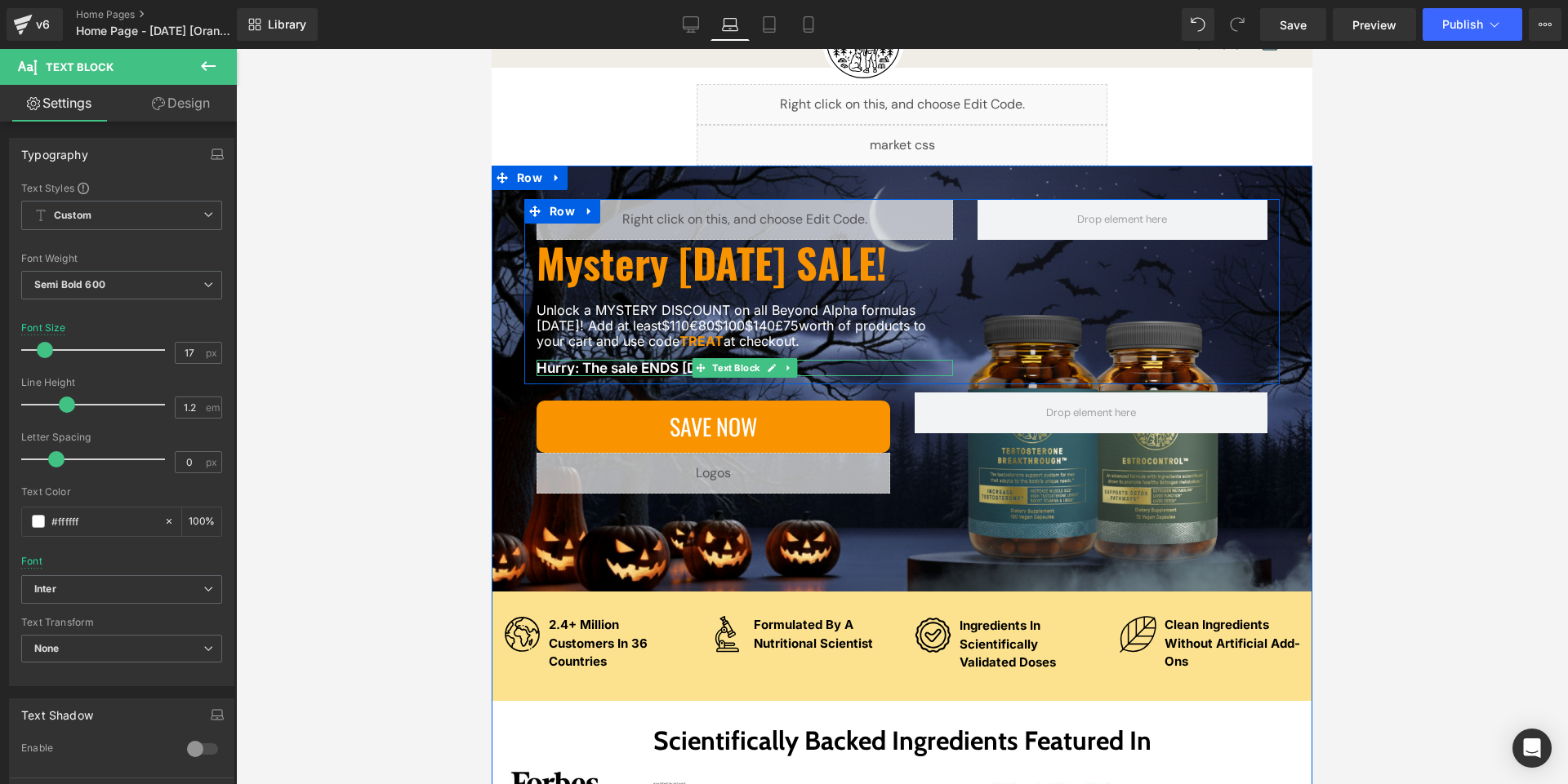
click at [618, 366] on p "Hurry: The sale ENDS [DATE]! ⏳" at bounding box center [745, 368] width 416 height 17
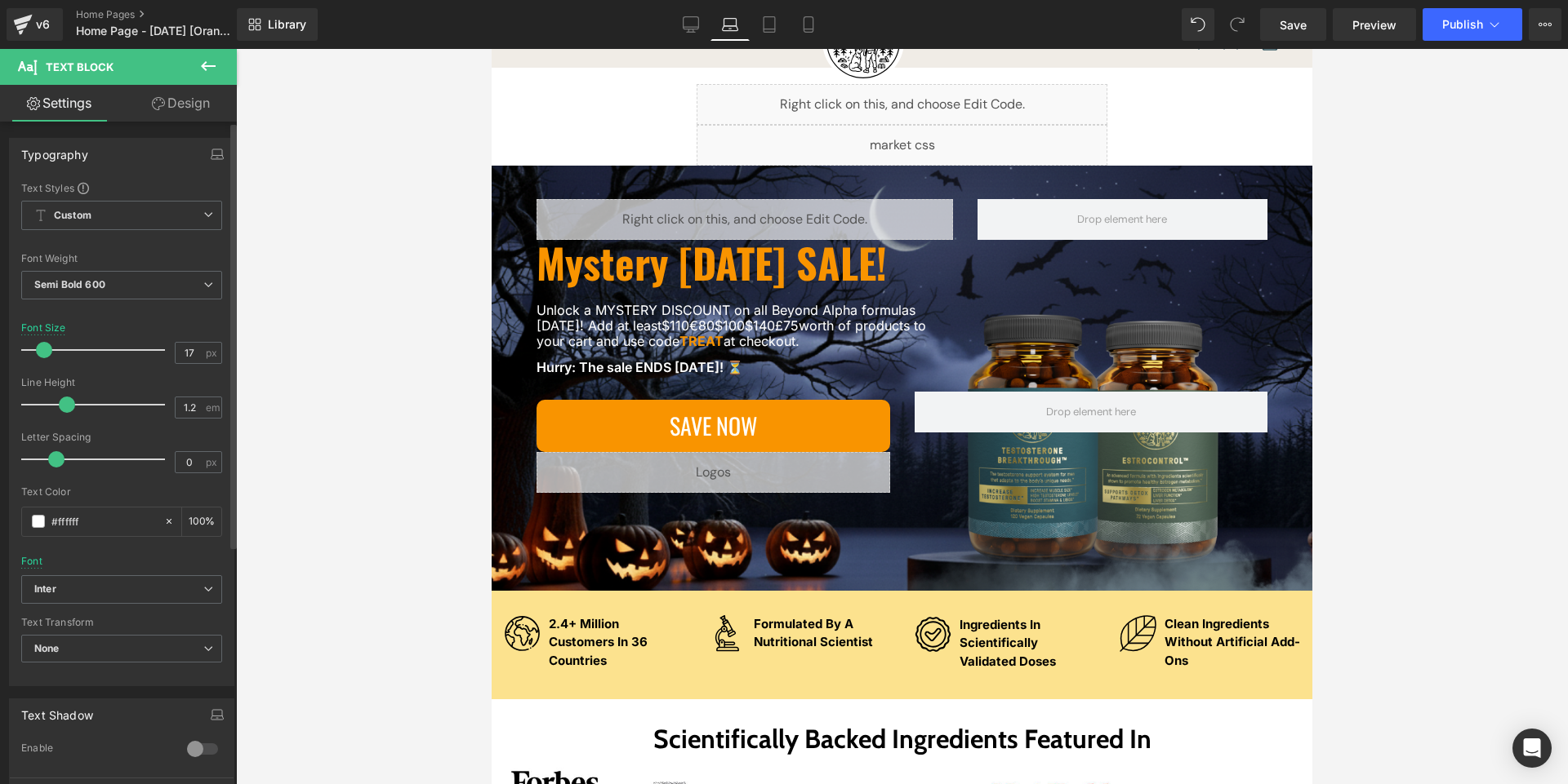
click at [44, 350] on span at bounding box center [45, 350] width 17 height 17
click at [382, 469] on div at bounding box center [902, 416] width 1332 height 735
click at [685, 28] on icon at bounding box center [691, 25] width 17 height 17
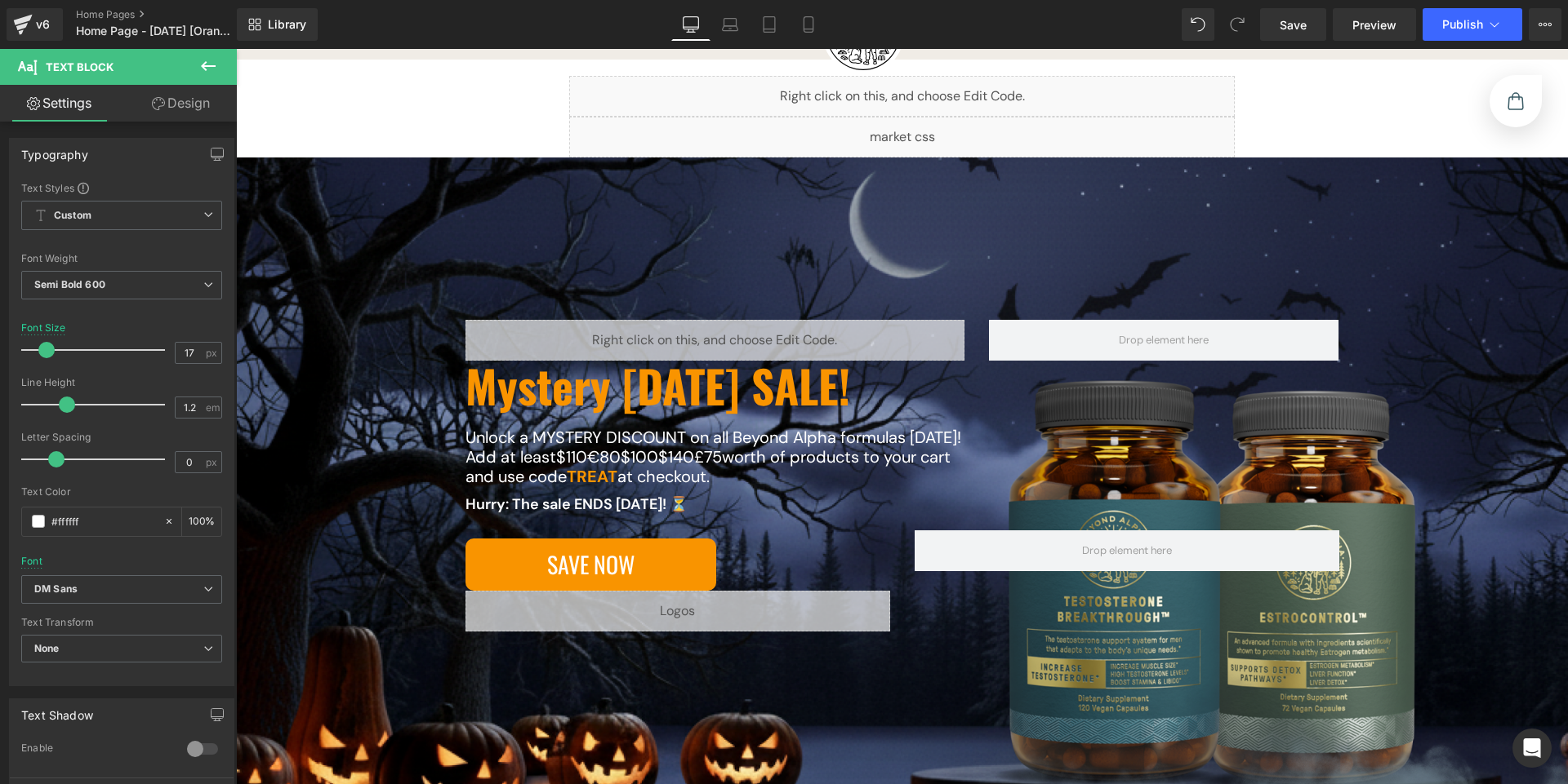
scroll to position [239, 0]
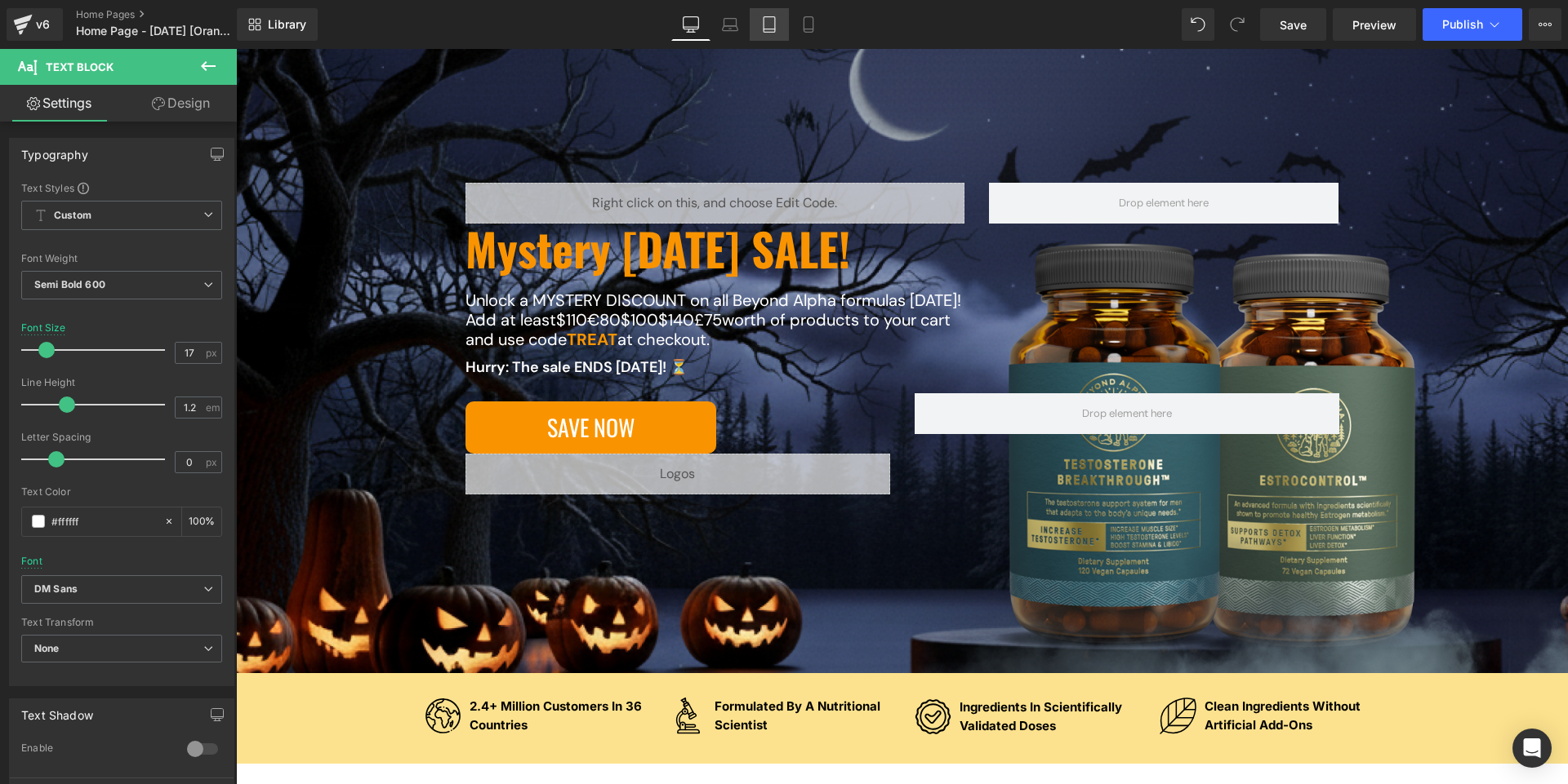
click at [770, 26] on icon at bounding box center [770, 25] width 17 height 17
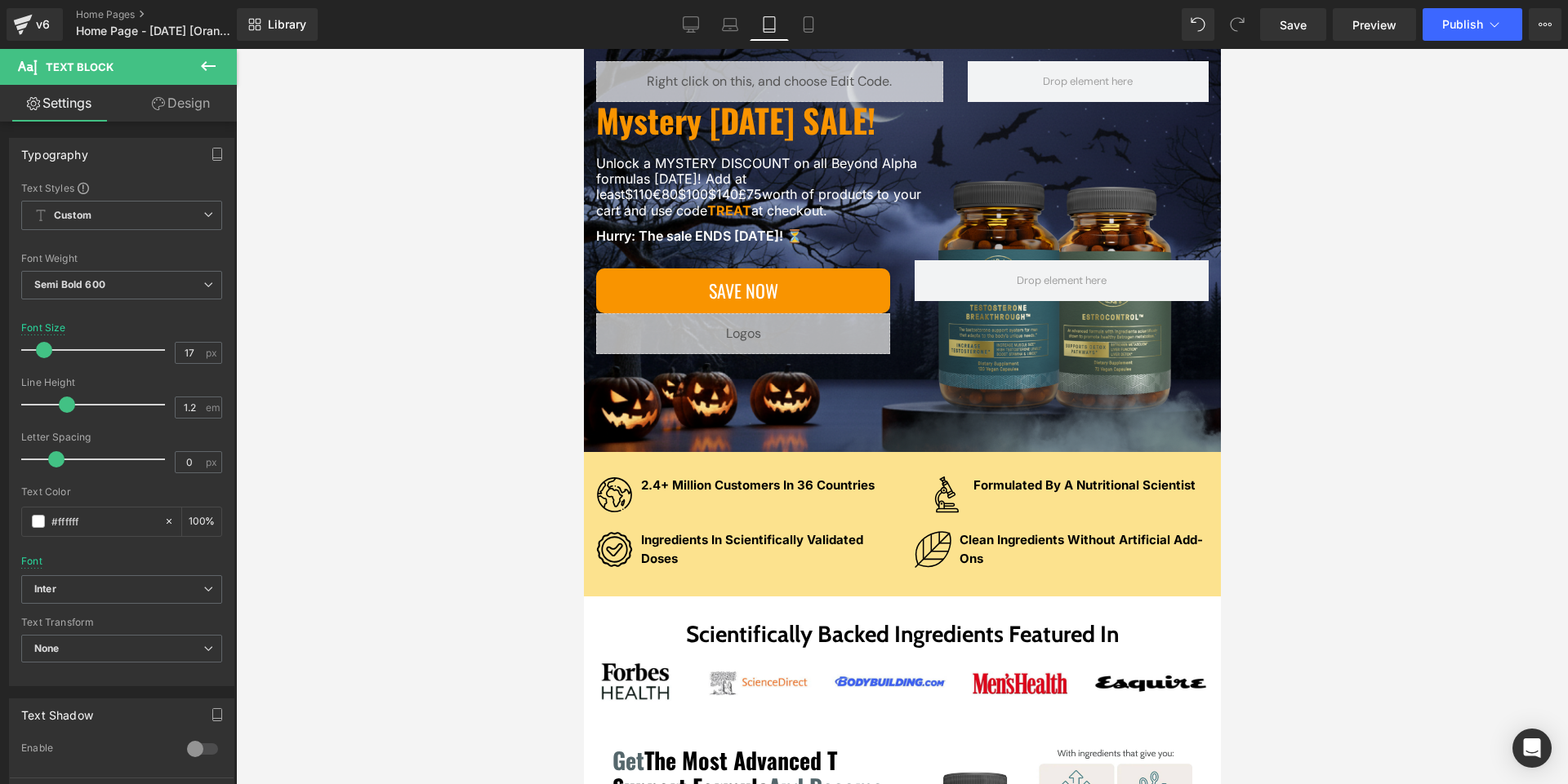
scroll to position [107, 0]
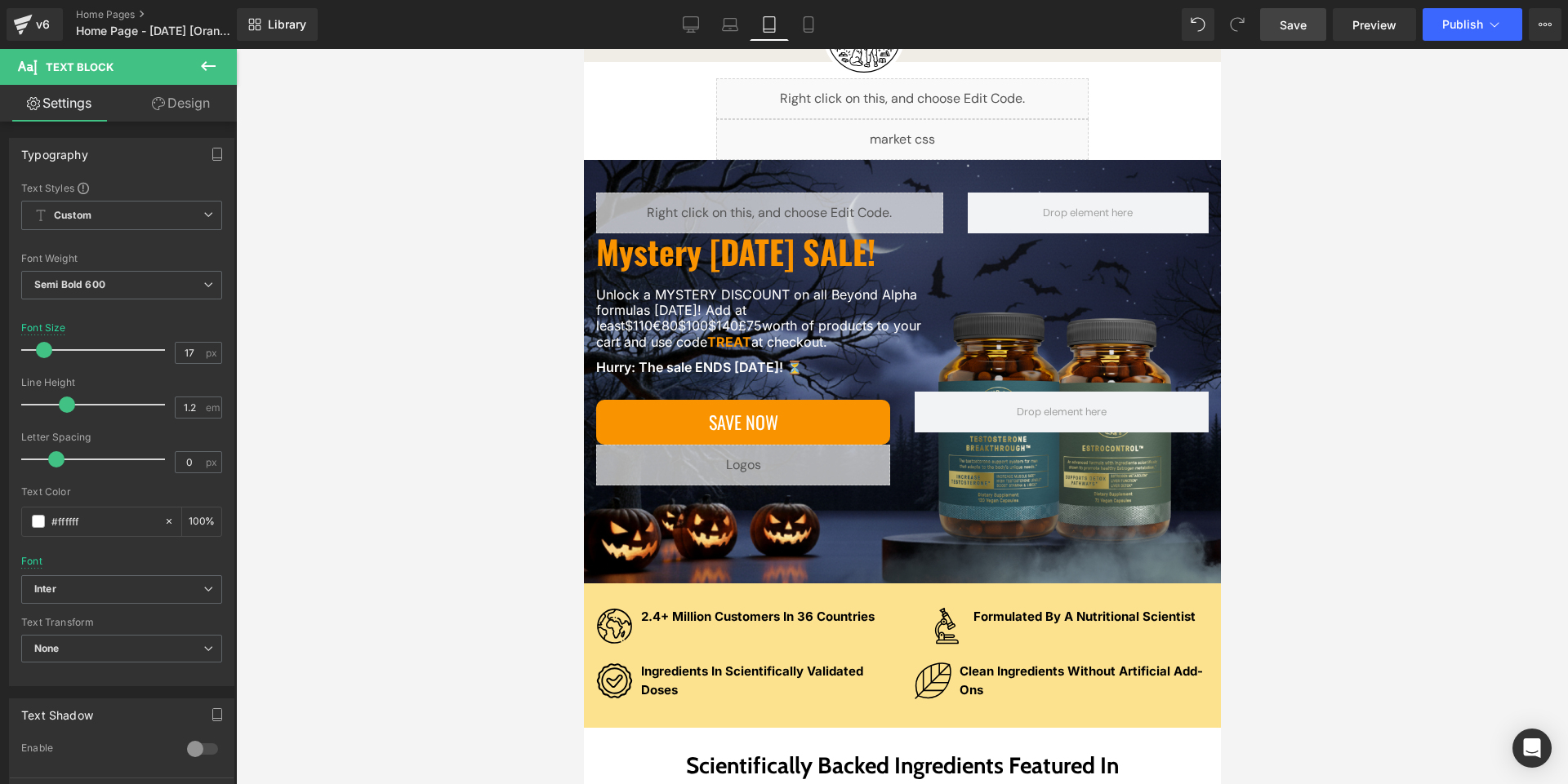
click at [1285, 24] on span "Save" at bounding box center [1292, 25] width 27 height 17
click at [1303, 21] on span "Save" at bounding box center [1292, 25] width 27 height 17
click at [1305, 26] on span "Save" at bounding box center [1292, 25] width 27 height 17
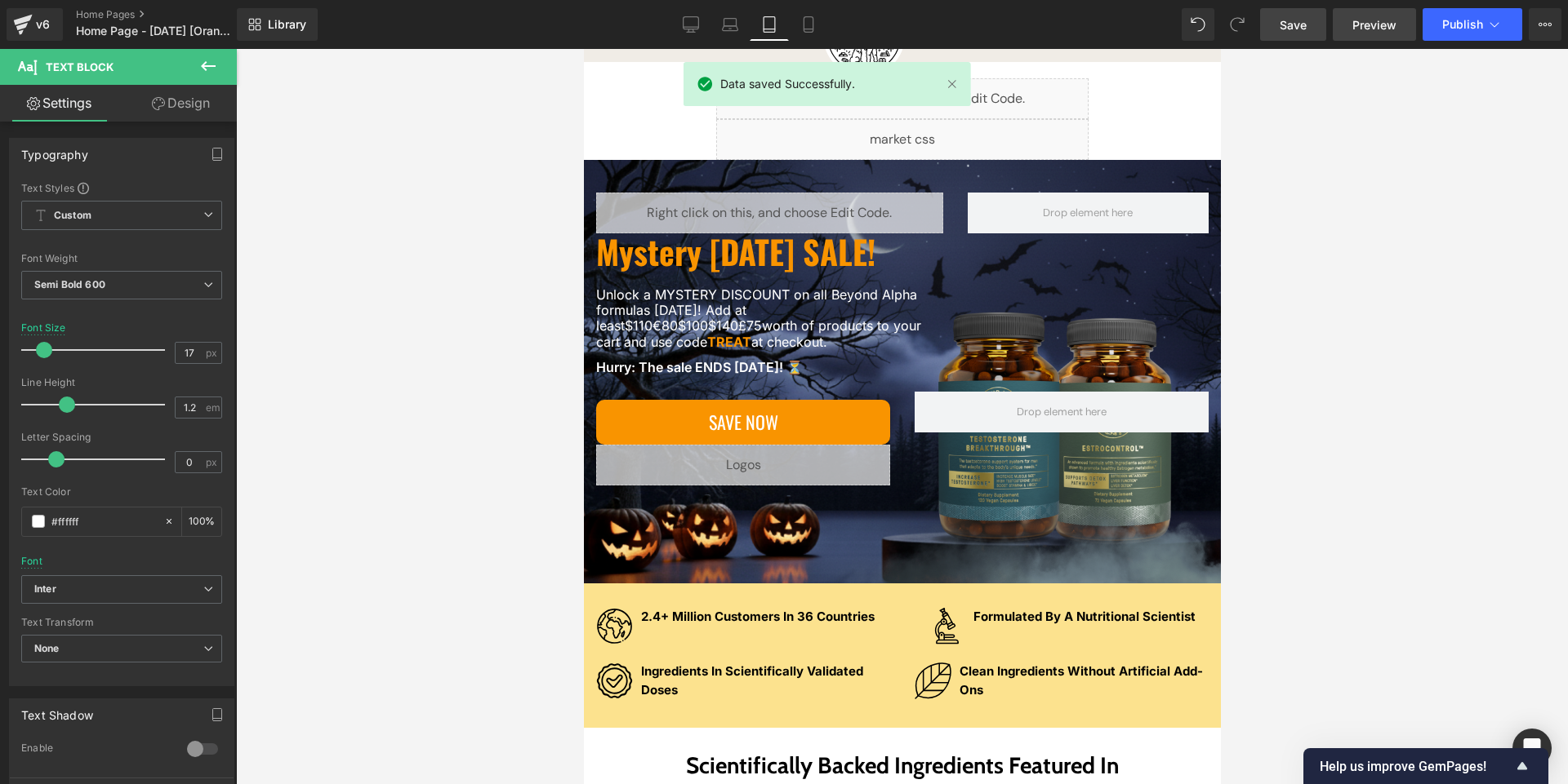
click at [1370, 22] on span "Preview" at bounding box center [1373, 25] width 44 height 17
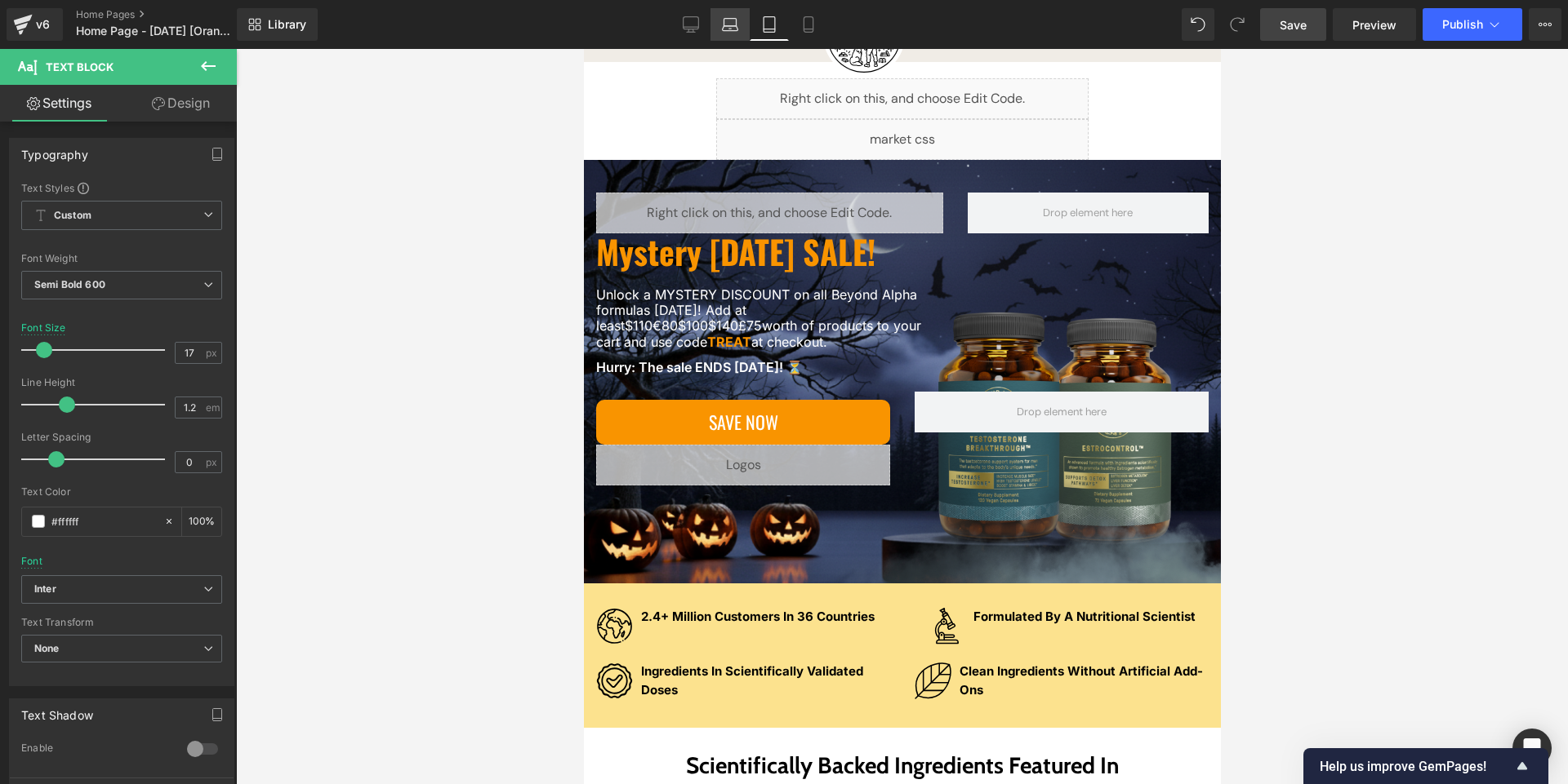
click at [720, 25] on link "Laptop" at bounding box center [729, 25] width 39 height 33
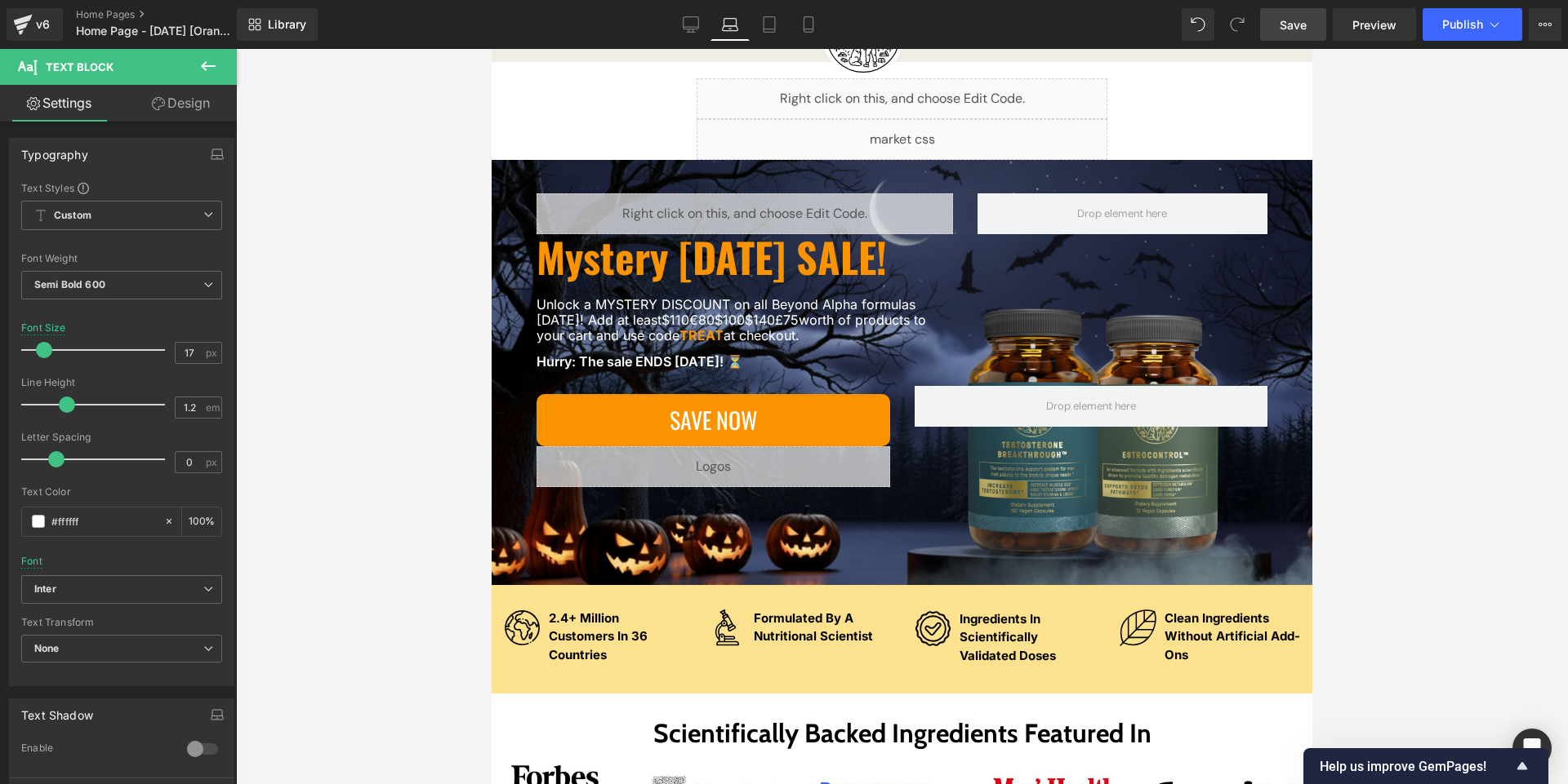
scroll to position [102, 0]
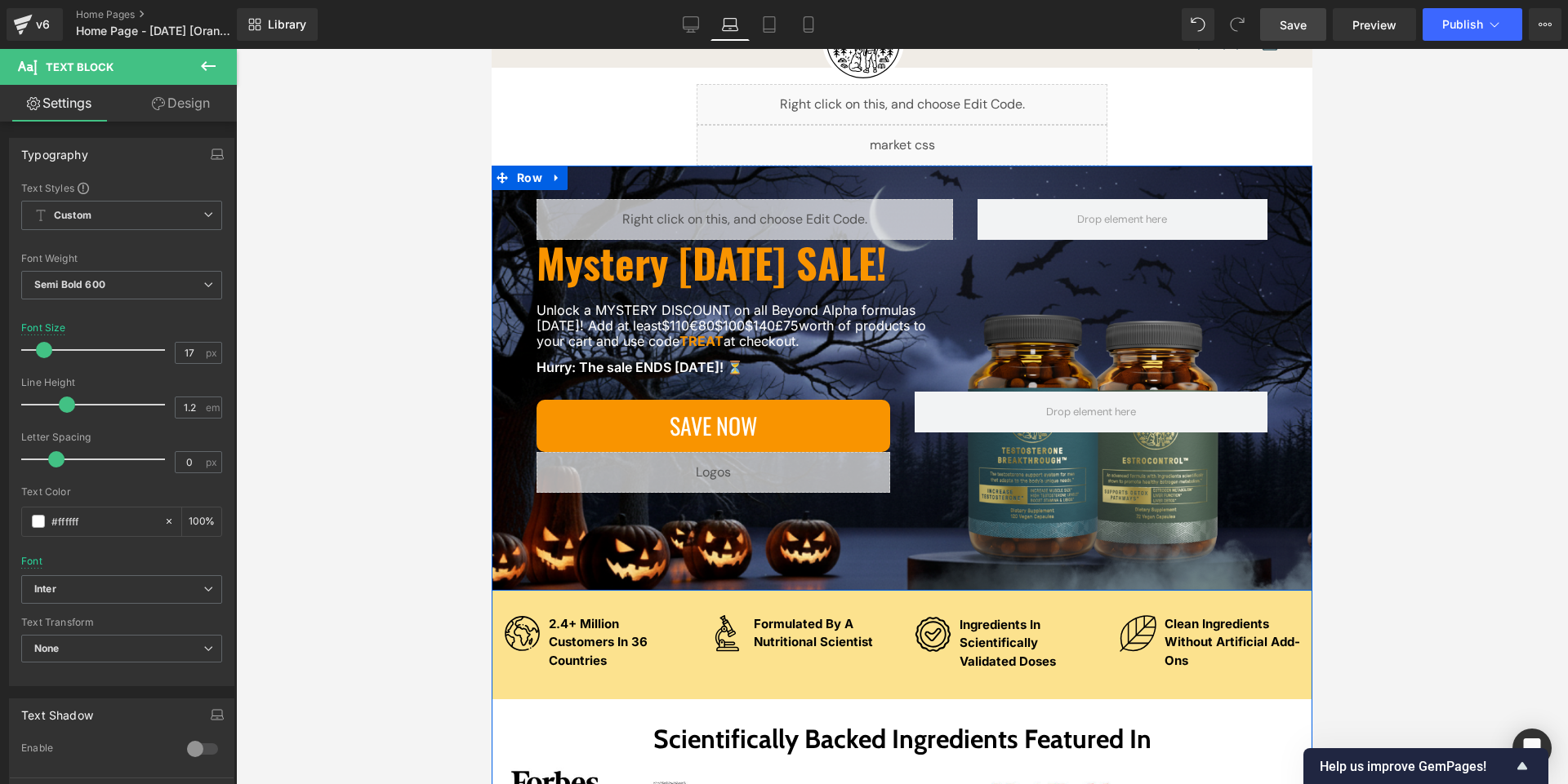
click at [515, 426] on div "Liquid Mystery [DATE] SALE! Heading Unlock a MYSTERY DISCOUNT on all Beyond Alp…" at bounding box center [902, 378] width 821 height 425
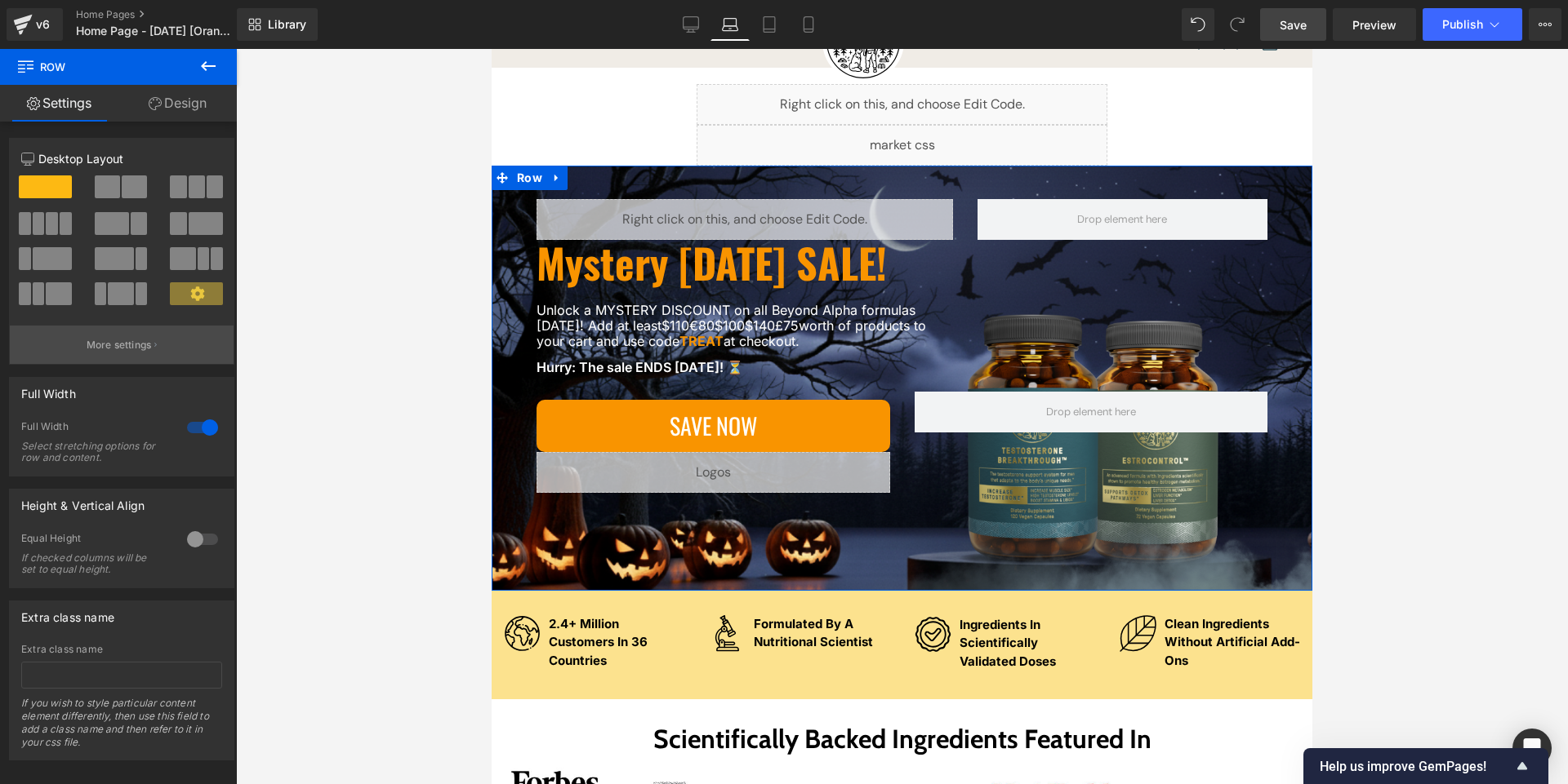
click at [155, 342] on button "More settings" at bounding box center [121, 345] width 224 height 38
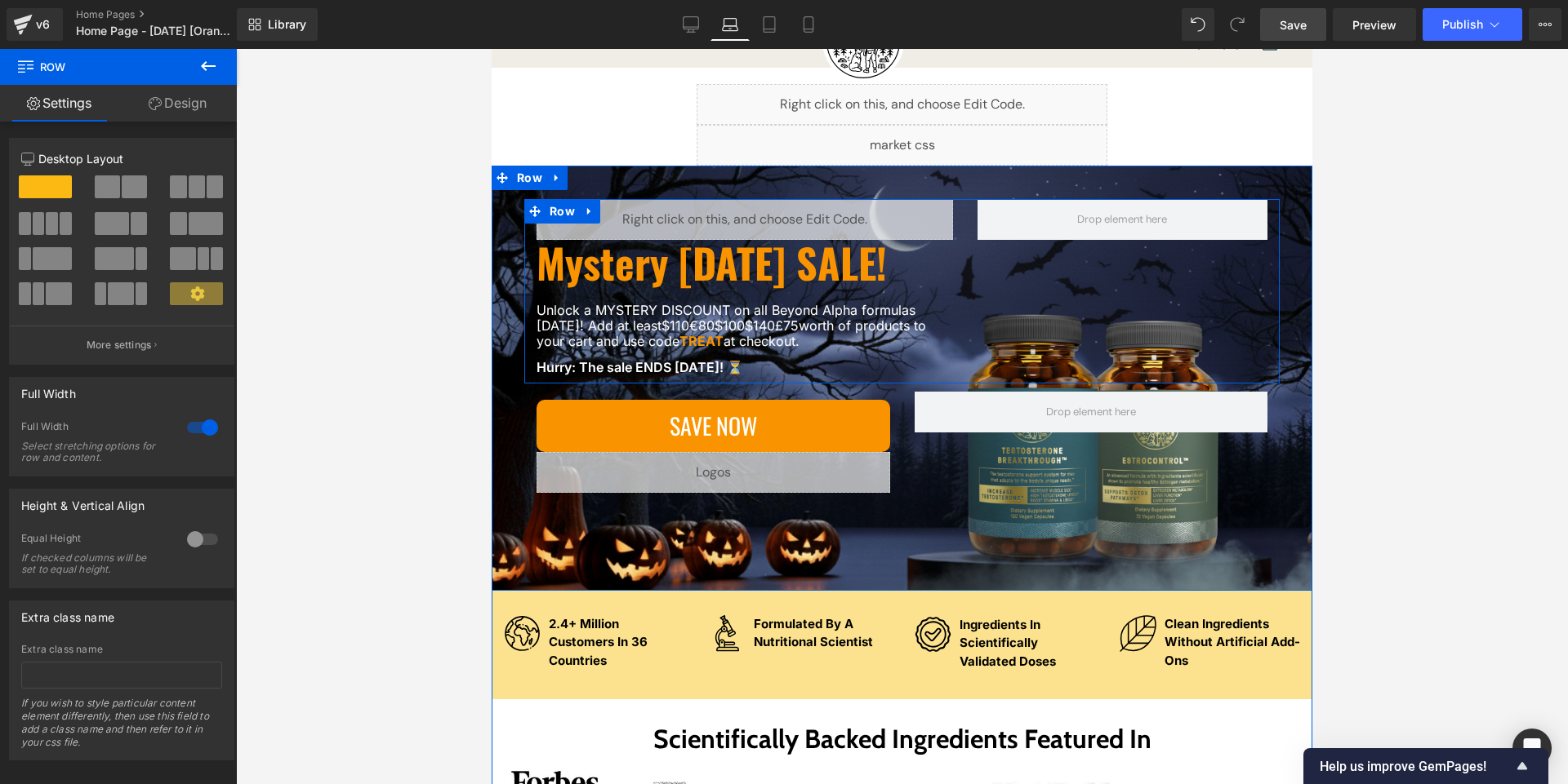
click at [964, 256] on div "Liquid Mystery [DATE] SALE! Heading Unlock a MYSTERY DISCOUNT on all Beyond Alp…" at bounding box center [902, 290] width 756 height 184
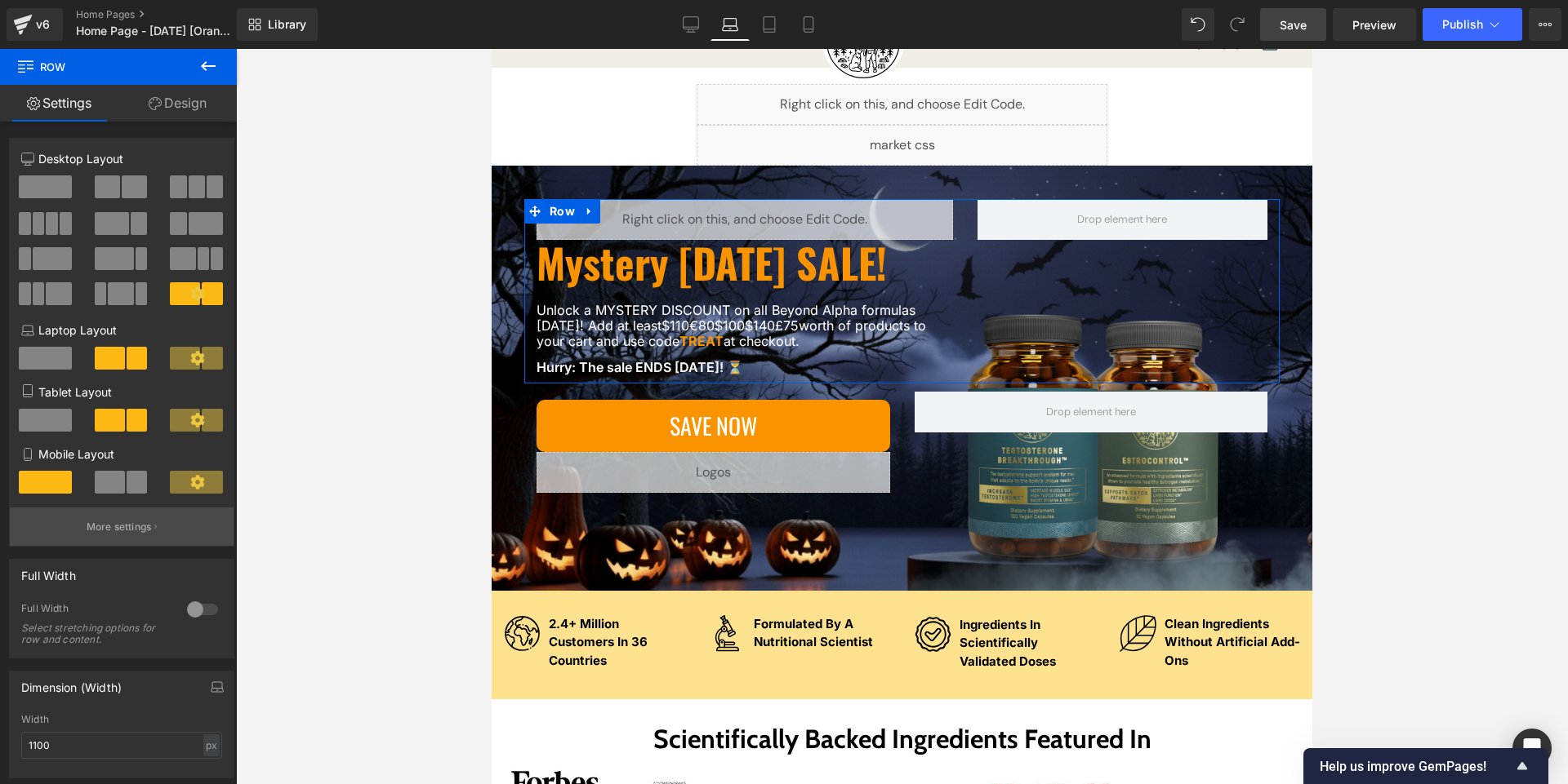
click at [111, 523] on p "More settings" at bounding box center [119, 527] width 65 height 15
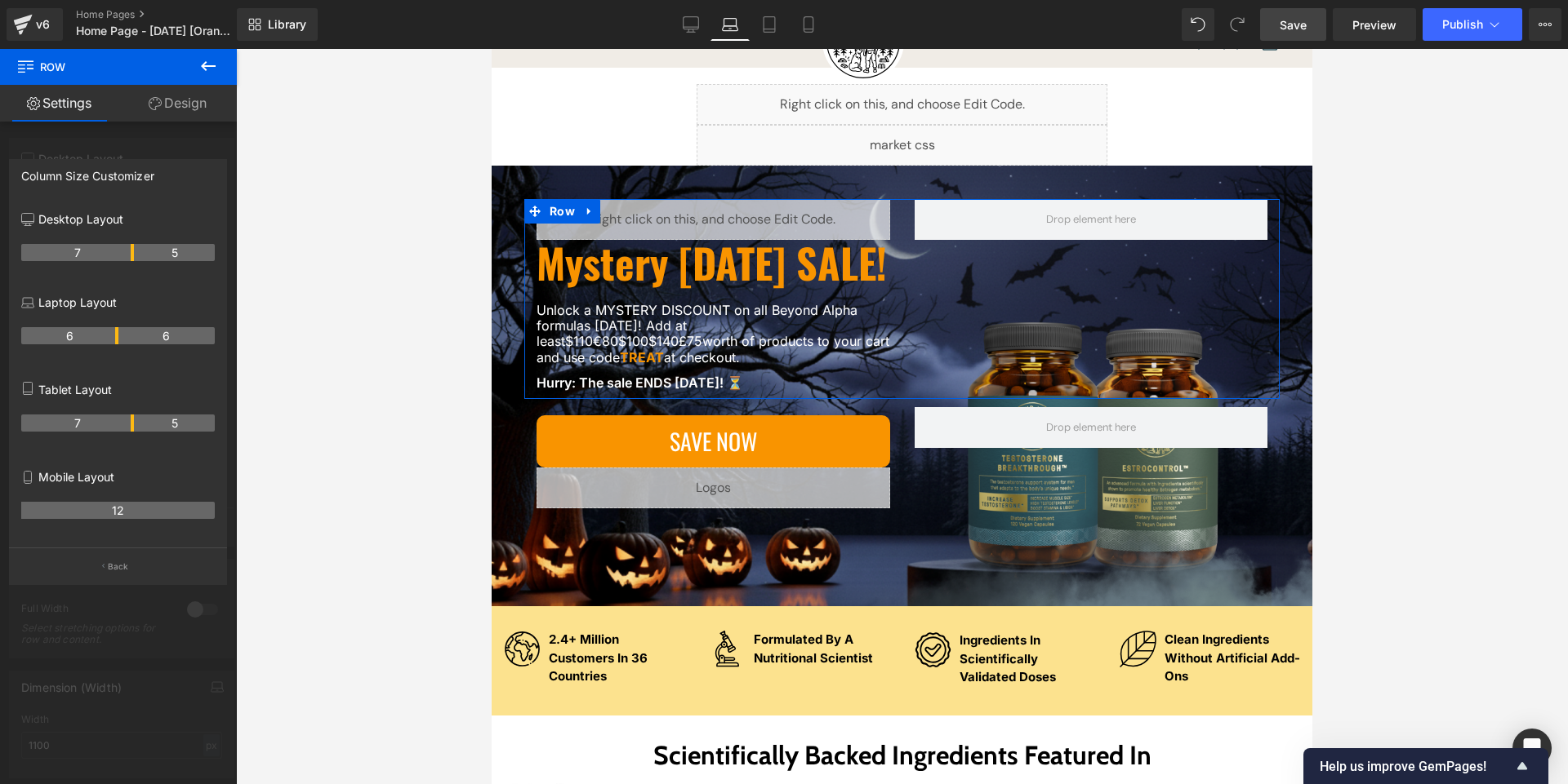
drag, startPoint x: 131, startPoint y: 331, endPoint x: 410, endPoint y: 365, distance: 281.1
click at [123, 331] on tr "6 6" at bounding box center [118, 336] width 193 height 17
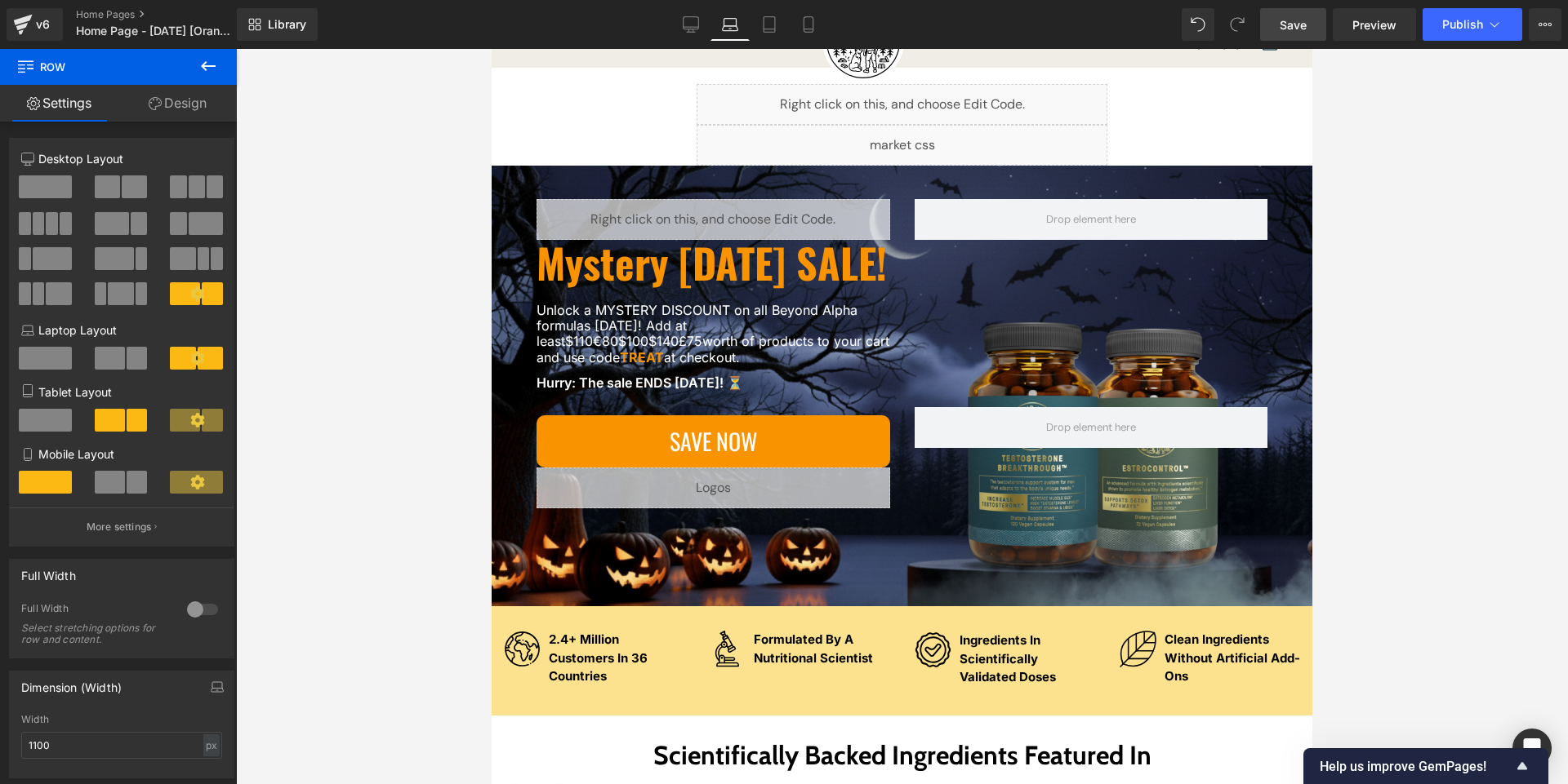
click at [410, 365] on div at bounding box center [902, 416] width 1332 height 735
click at [1282, 26] on span "Save" at bounding box center [1292, 25] width 27 height 17
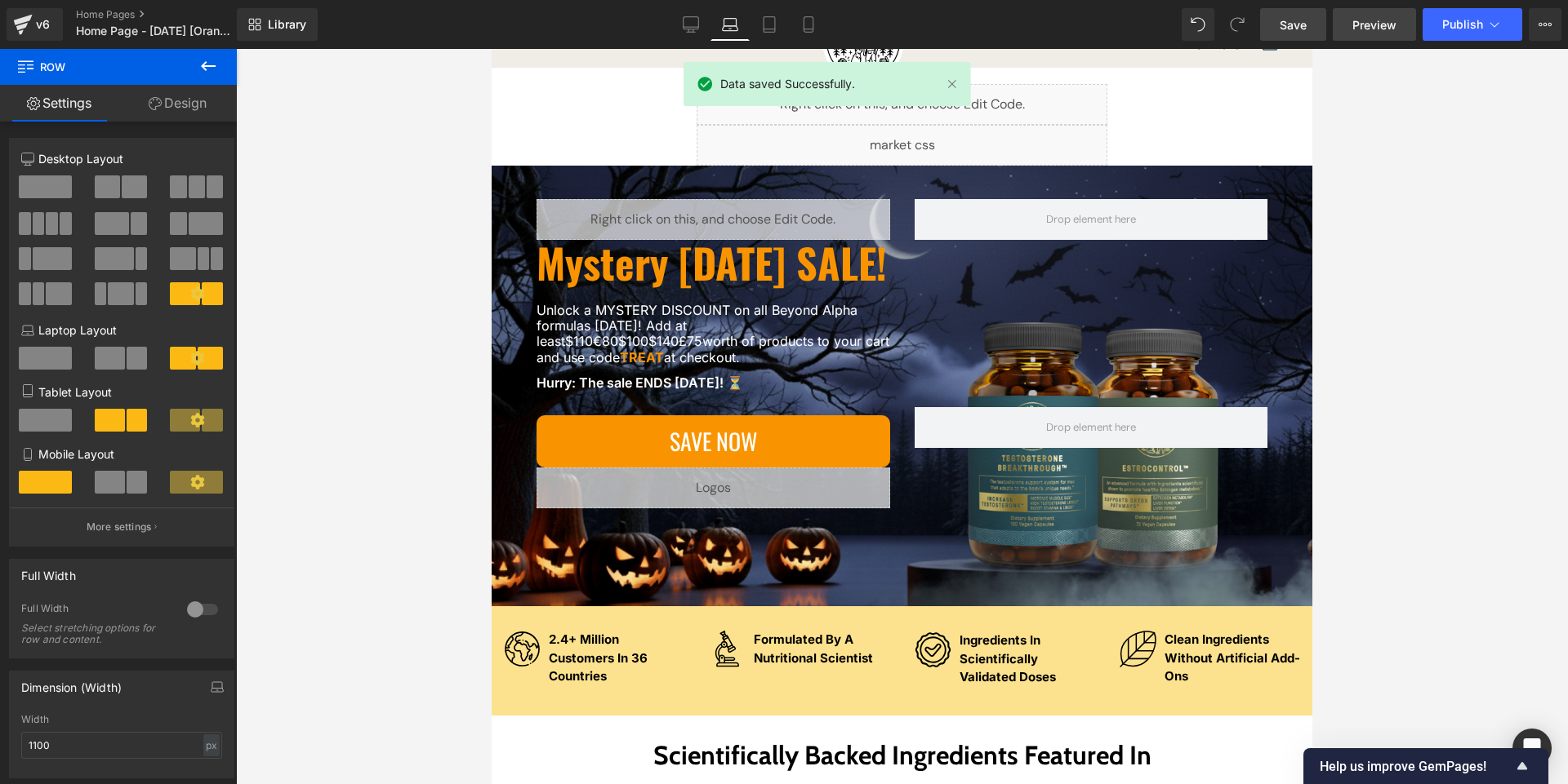
click at [1375, 33] on span "Preview" at bounding box center [1373, 25] width 44 height 17
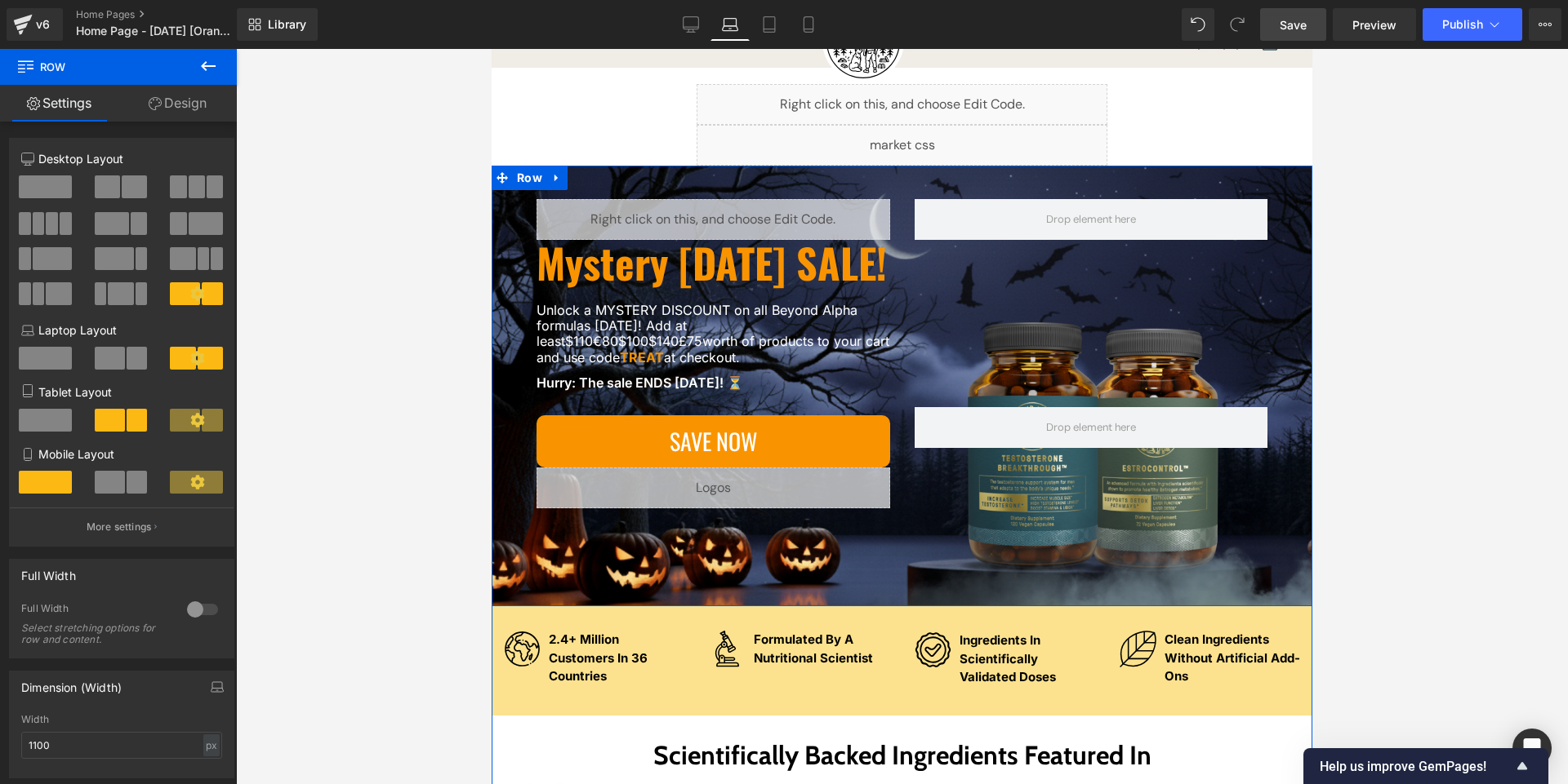
click at [508, 459] on div "Liquid Mystery [DATE] SALE! Heading Unlock a MYSTERY DISCOUNT on all Beyond Alp…" at bounding box center [902, 386] width 821 height 441
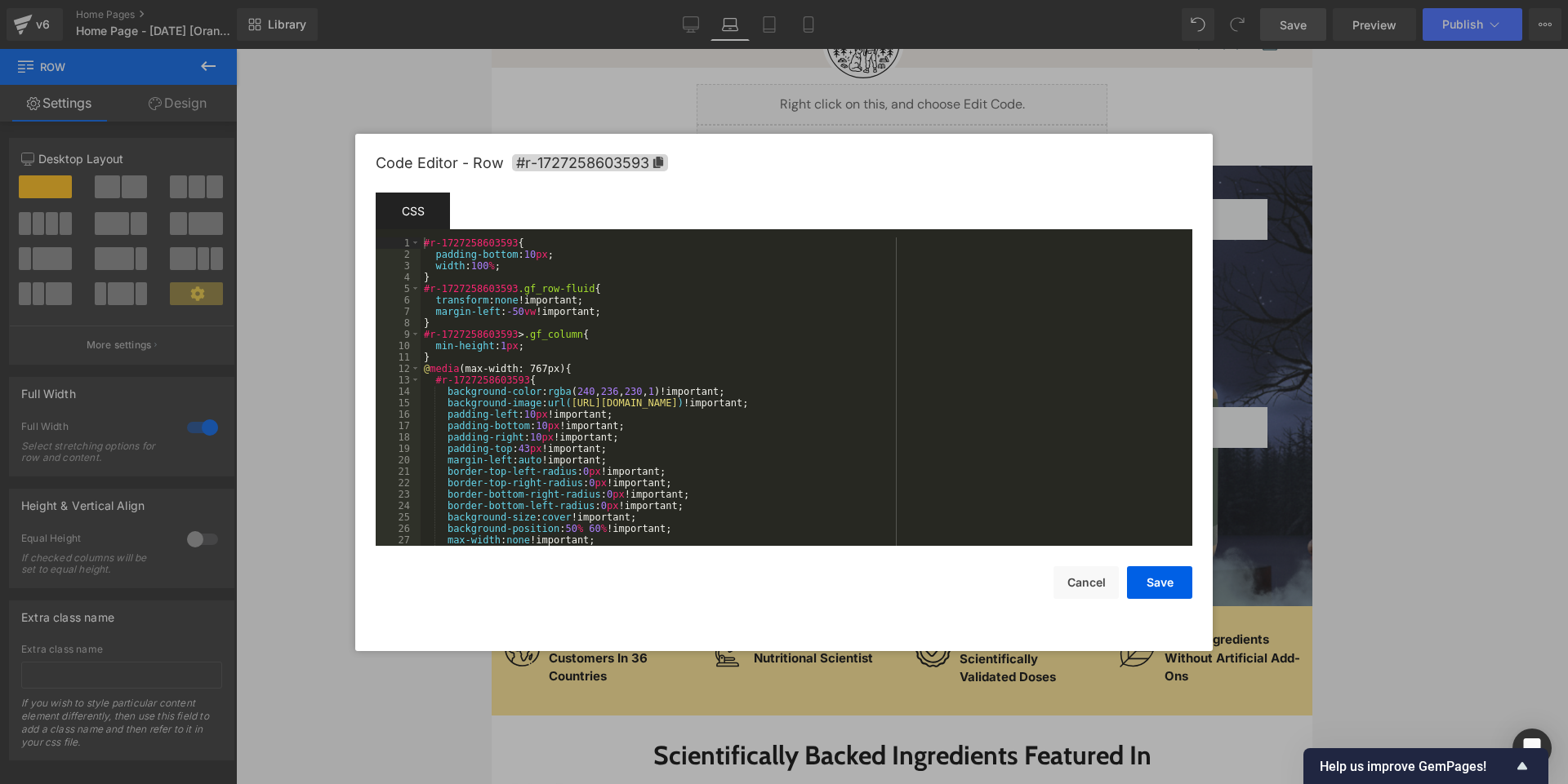
click at [501, 0] on div "You are previewing how the will restyle your page. You can not edit Elements in…" at bounding box center [784, 0] width 1568 height 0
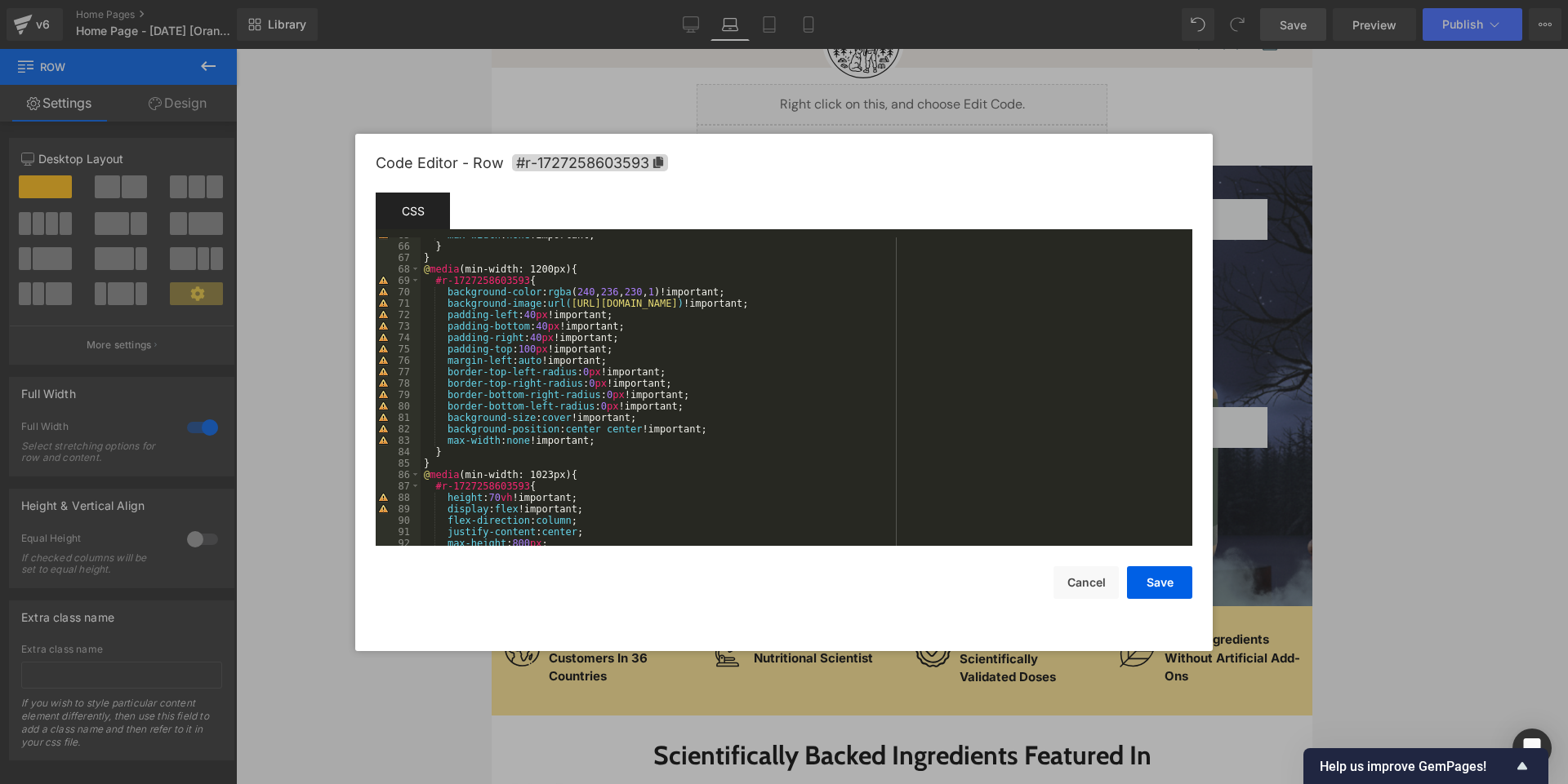
scroll to position [750, 0]
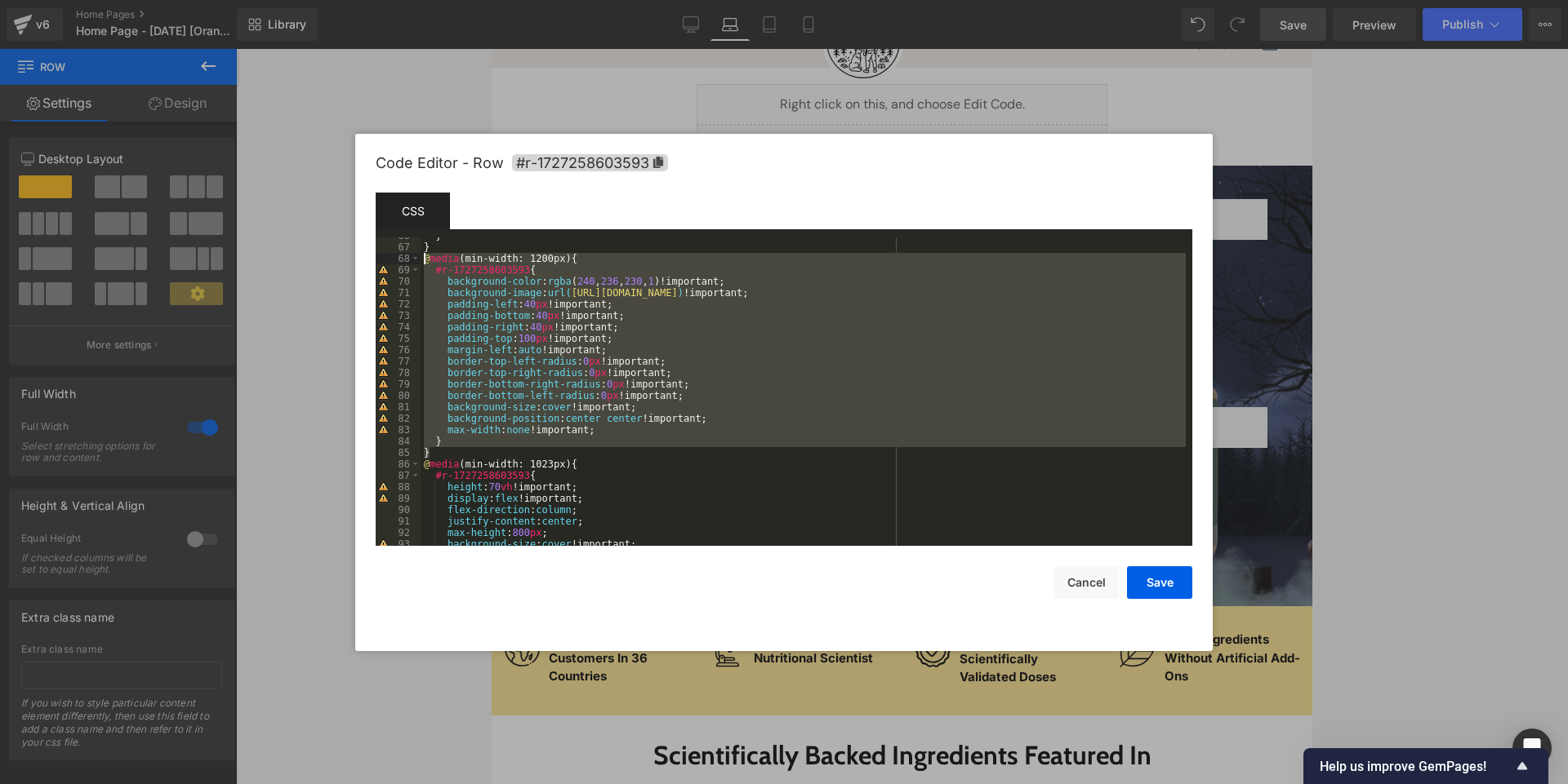
drag, startPoint x: 436, startPoint y: 451, endPoint x: 424, endPoint y: 261, distance: 190.4
click at [424, 261] on div "} } @ media (min-width: 1200px) { #r-1727258603593 { background-color : rgba ( …" at bounding box center [803, 395] width 765 height 331
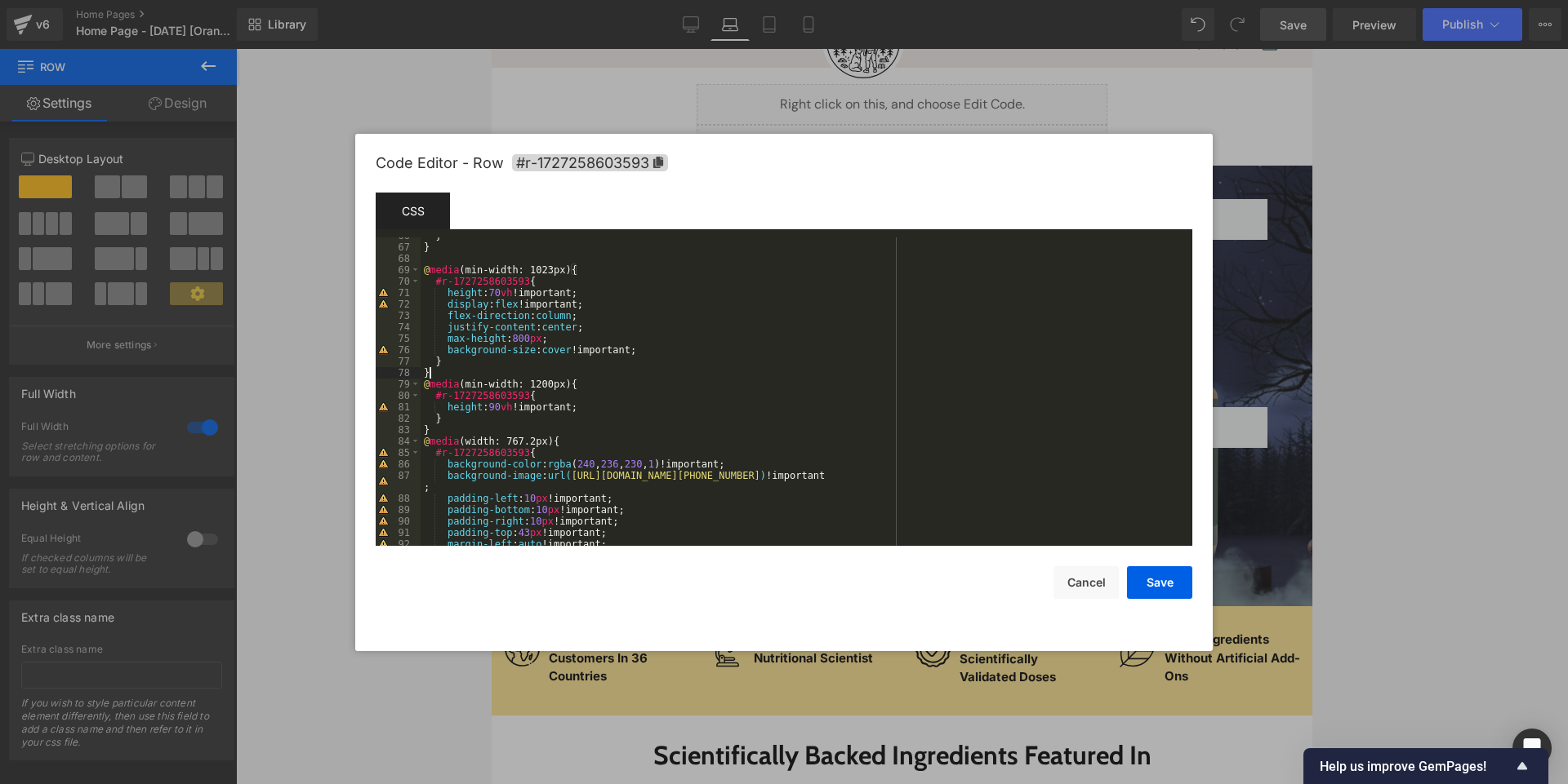
click at [467, 369] on div "} } @ media (min-width: 1023px) { #r-1727258603593 { height : 70 vh !important;…" at bounding box center [803, 395] width 765 height 331
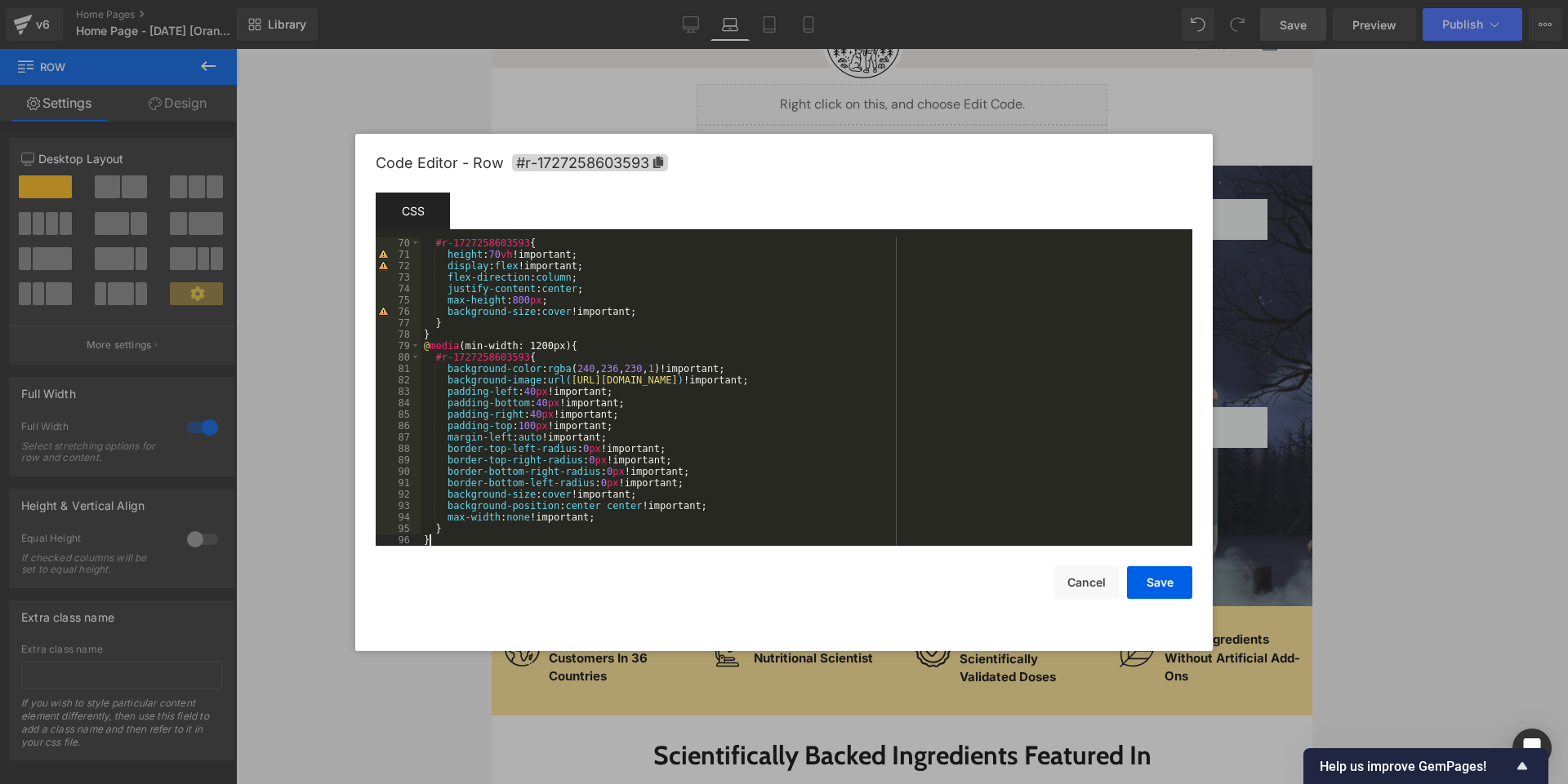
scroll to position [788, 0]
click at [614, 516] on div "#r-1727258603593 { height : 70 vh !important; display : flex !important; flex-d…" at bounding box center [803, 403] width 765 height 331
click at [527, 300] on div "#r-1727258603593 { height : 70 vh !important; display : flex !important; flex-d…" at bounding box center [803, 403] width 765 height 331
click at [1155, 581] on button "Save" at bounding box center [1159, 583] width 65 height 33
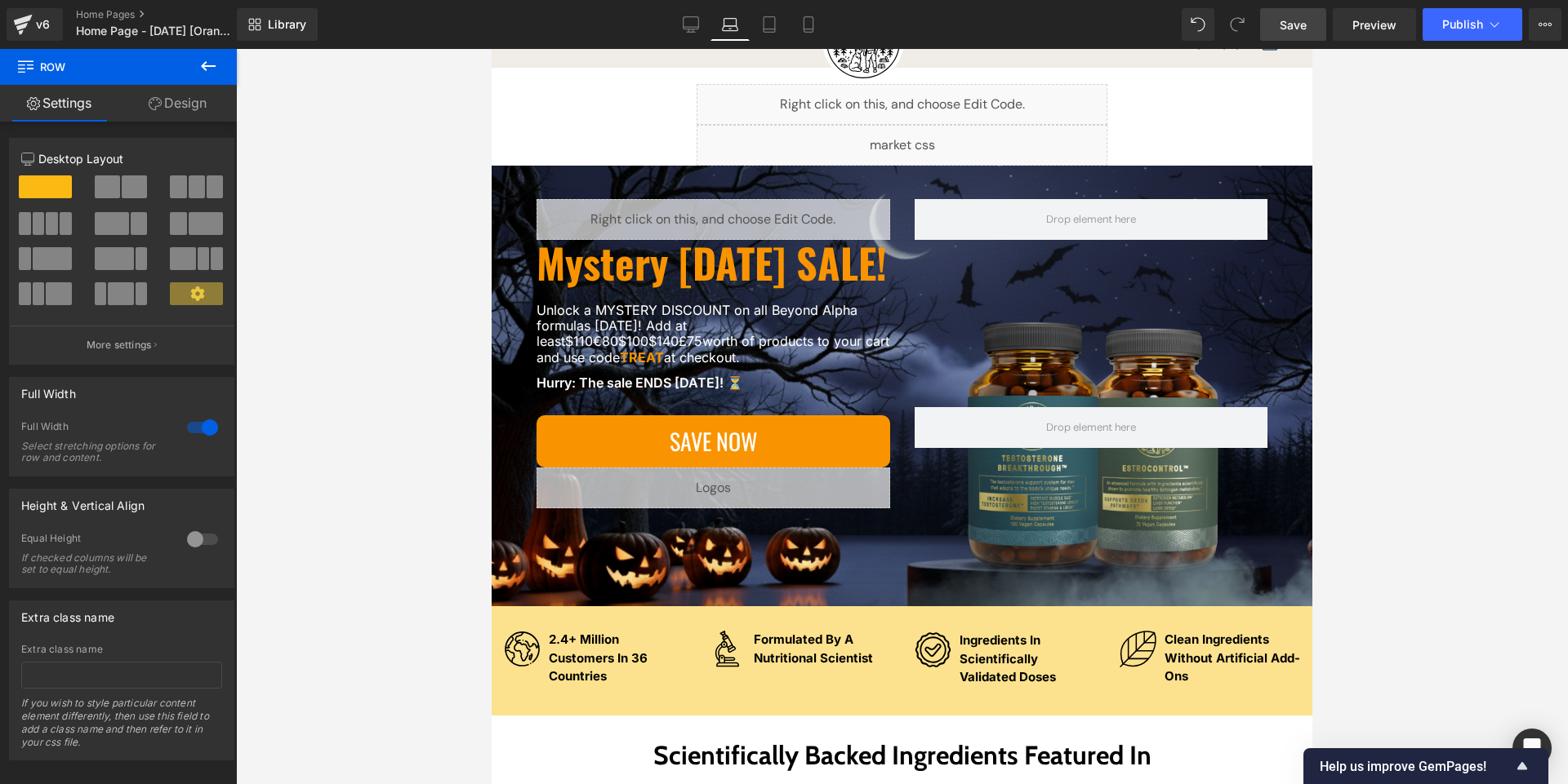
click at [1292, 28] on span "Save" at bounding box center [1292, 25] width 27 height 17
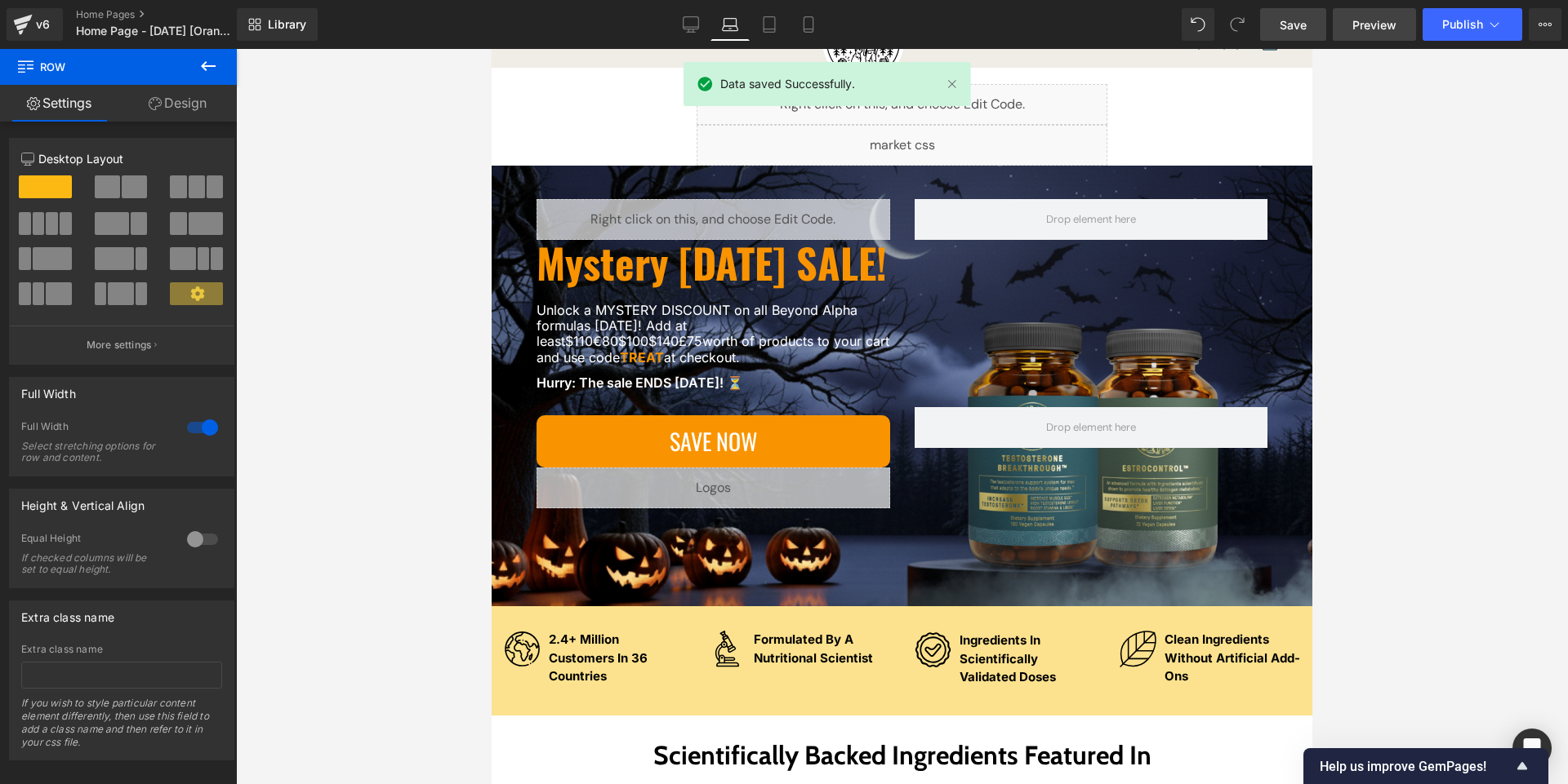
click at [1379, 27] on span "Preview" at bounding box center [1373, 25] width 44 height 17
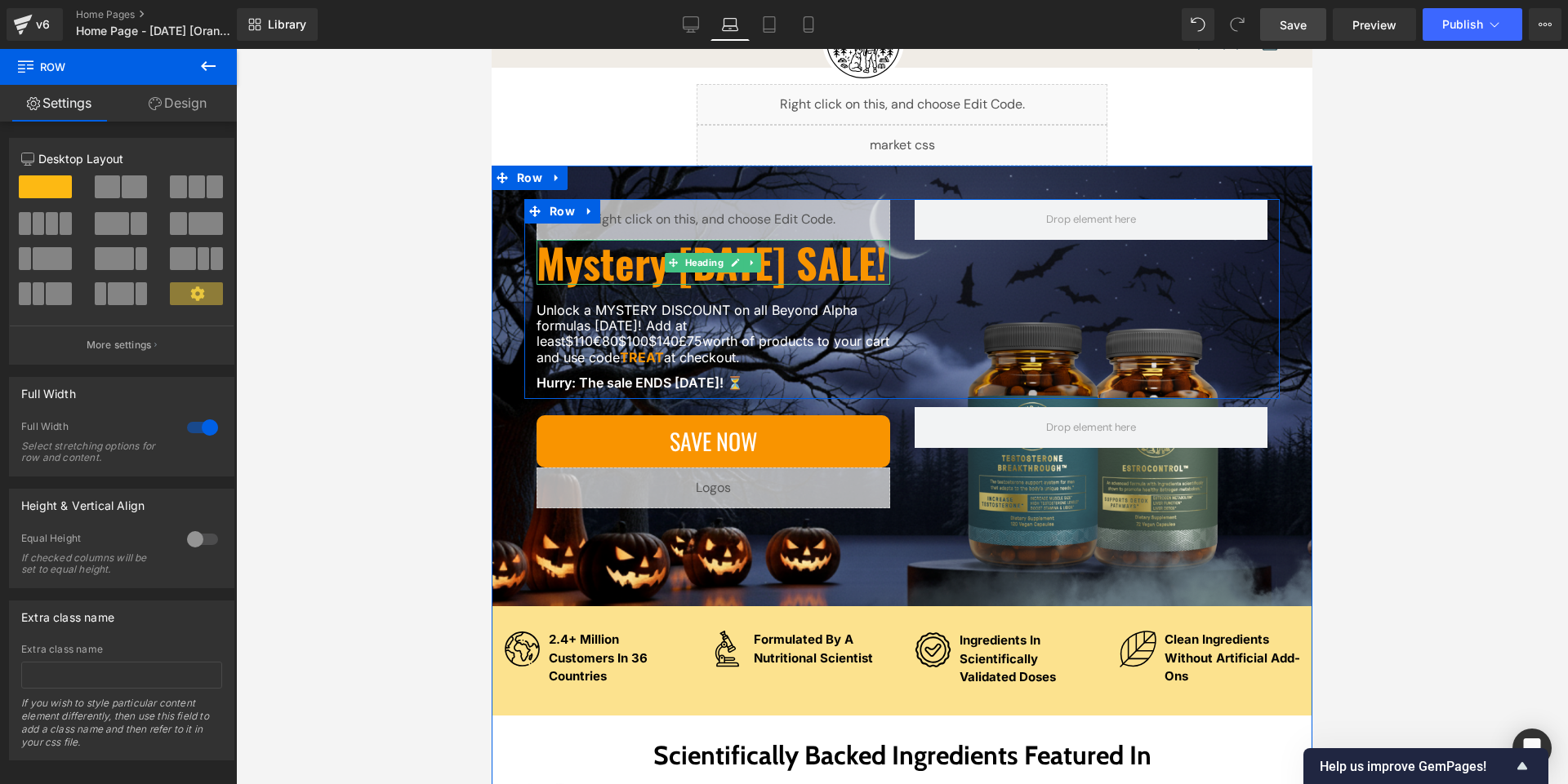
click at [621, 285] on h1 "Mystery [DATE] SALE!" at bounding box center [713, 262] width 353 height 45
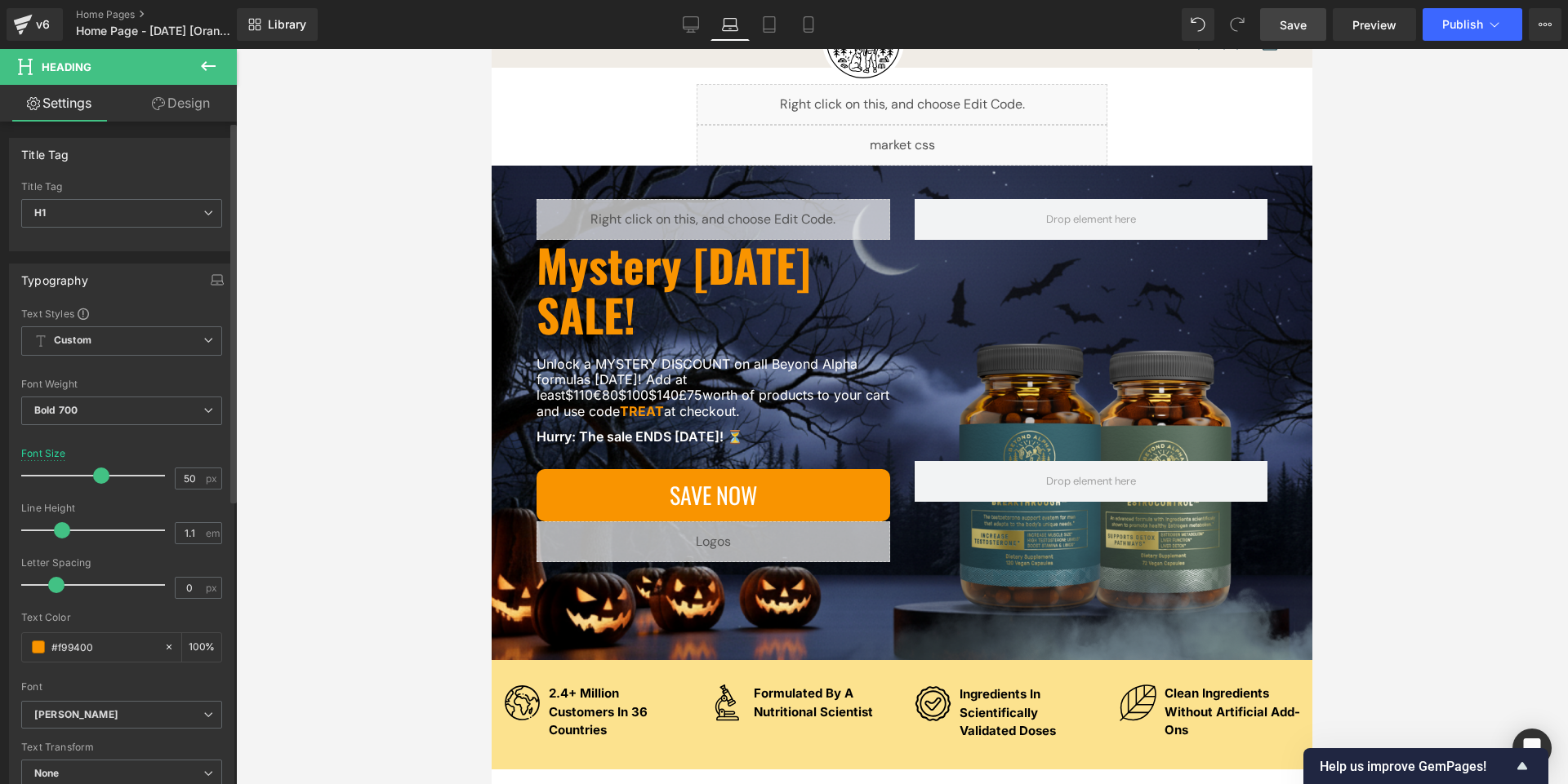
click at [103, 475] on span at bounding box center [102, 476] width 17 height 17
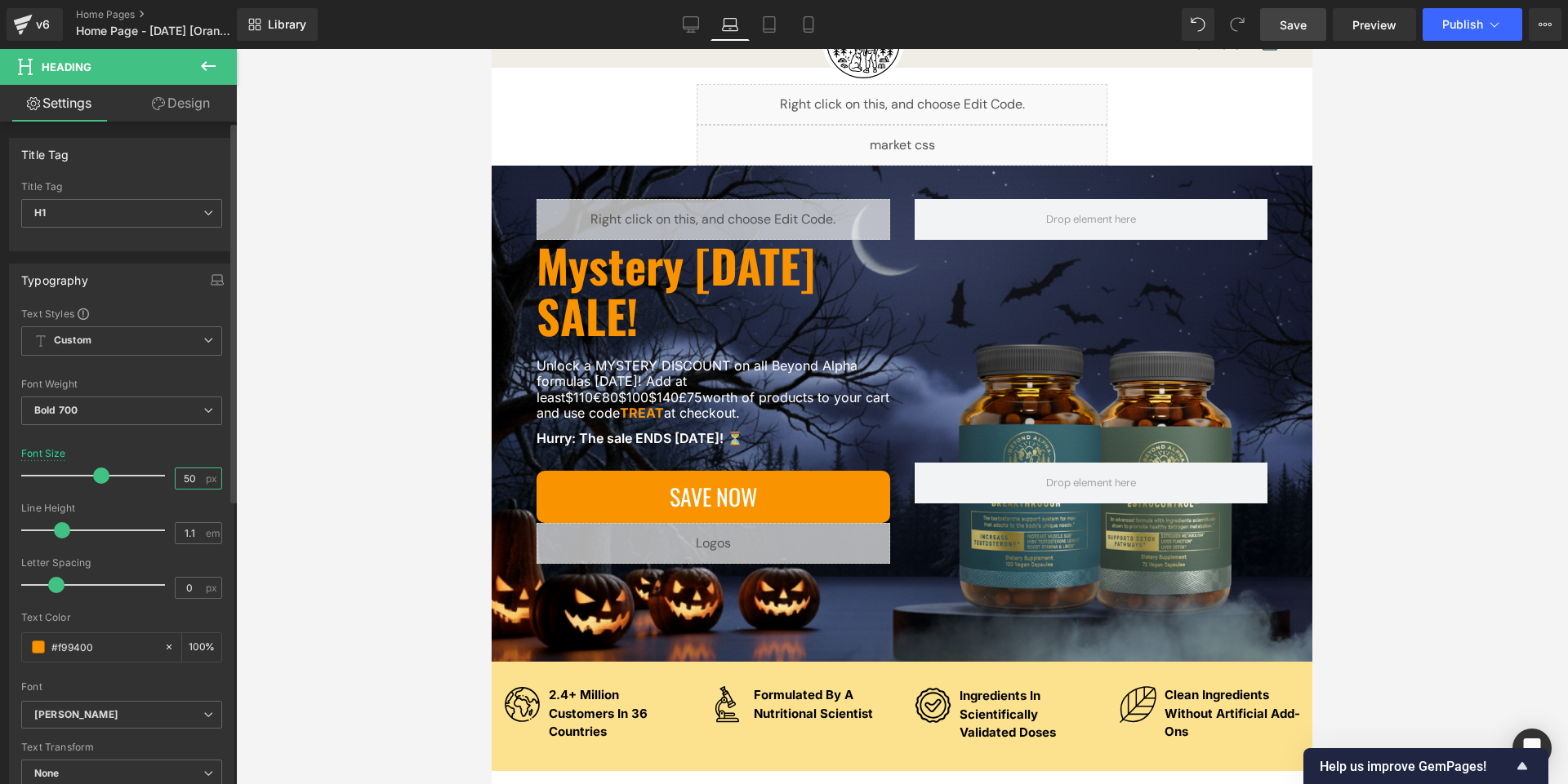
click at [194, 481] on input "50" at bounding box center [190, 479] width 29 height 21
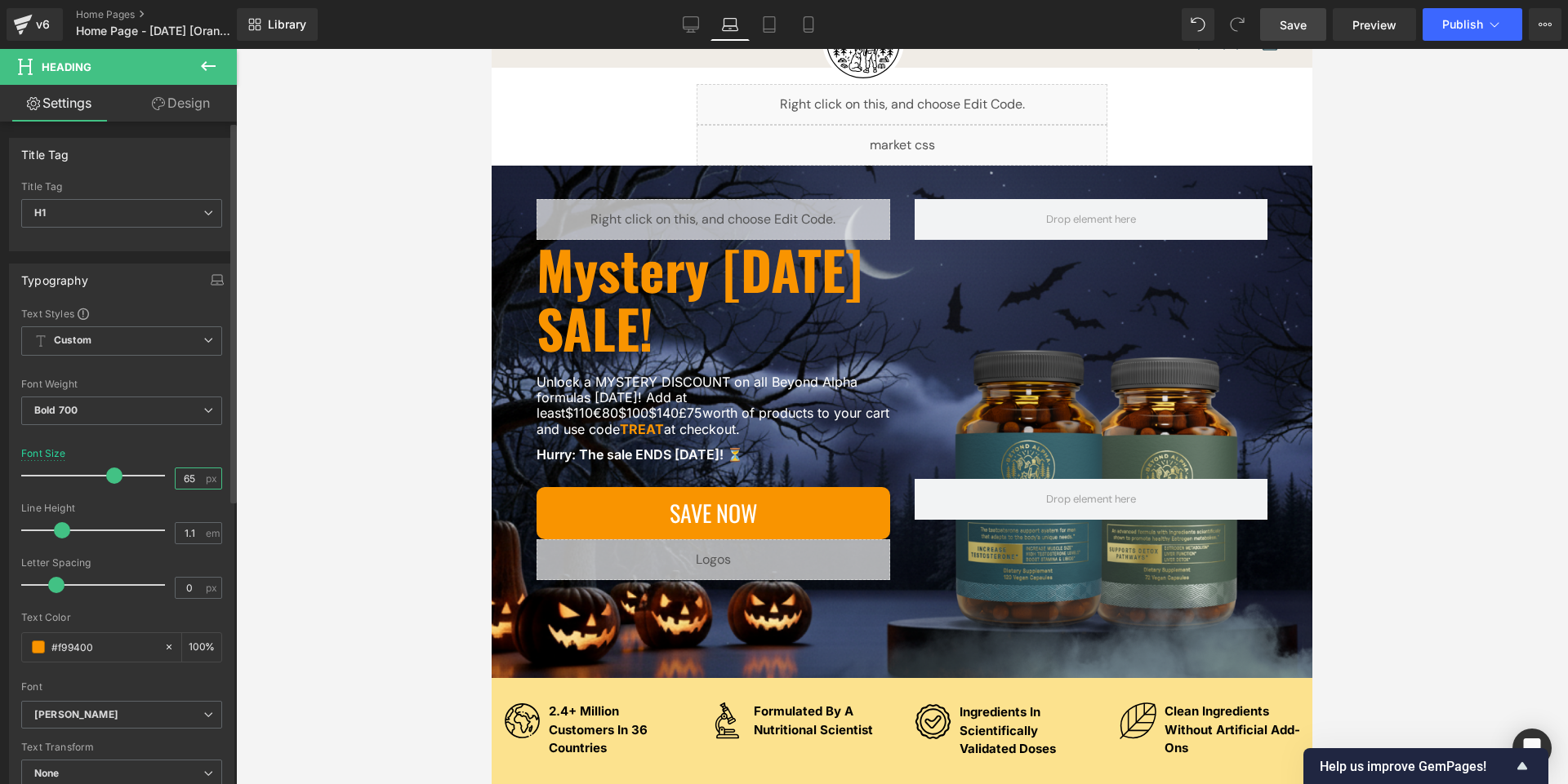
type input "6"
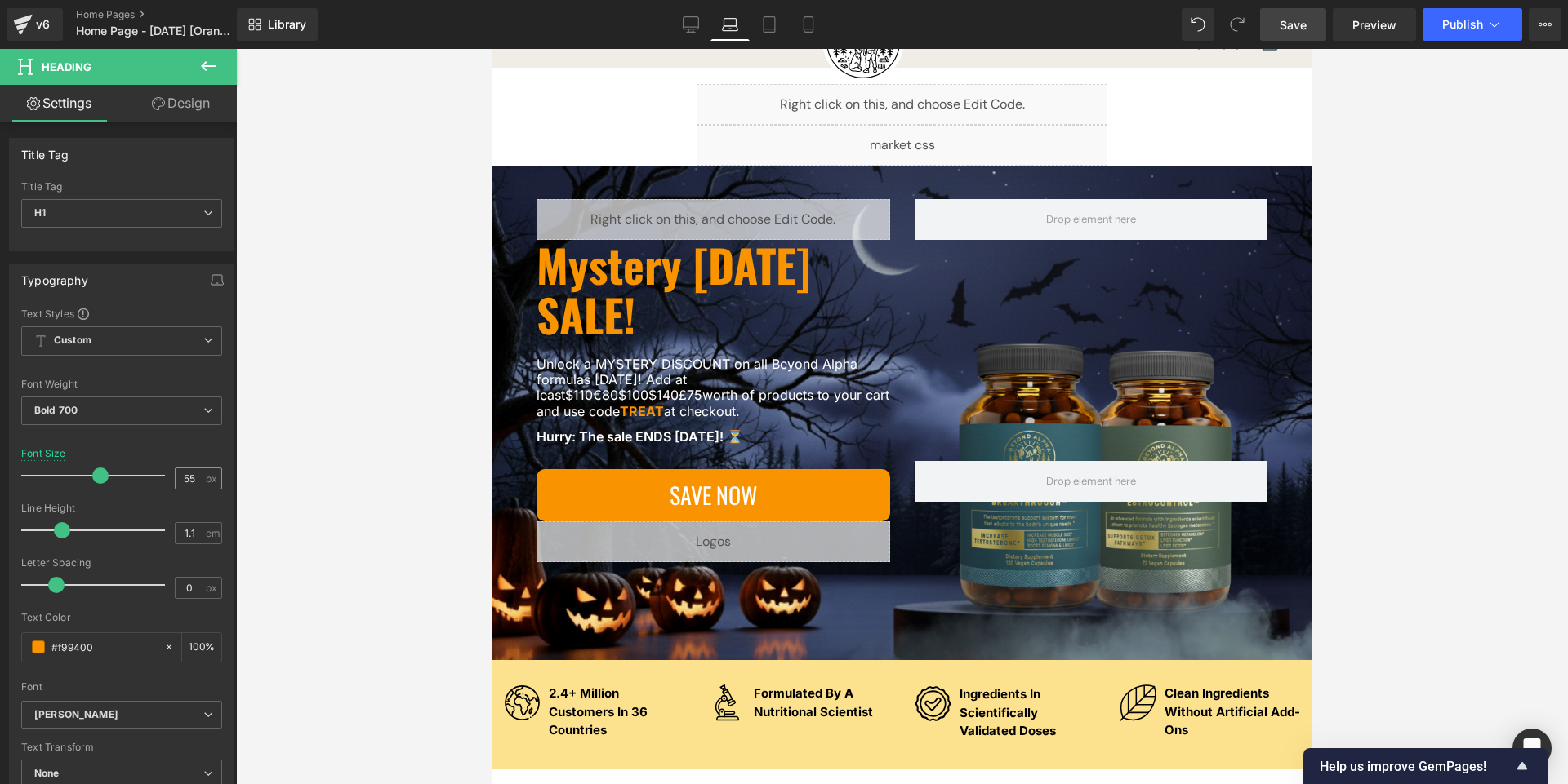
type input "55"
click at [339, 398] on div at bounding box center [902, 416] width 1332 height 735
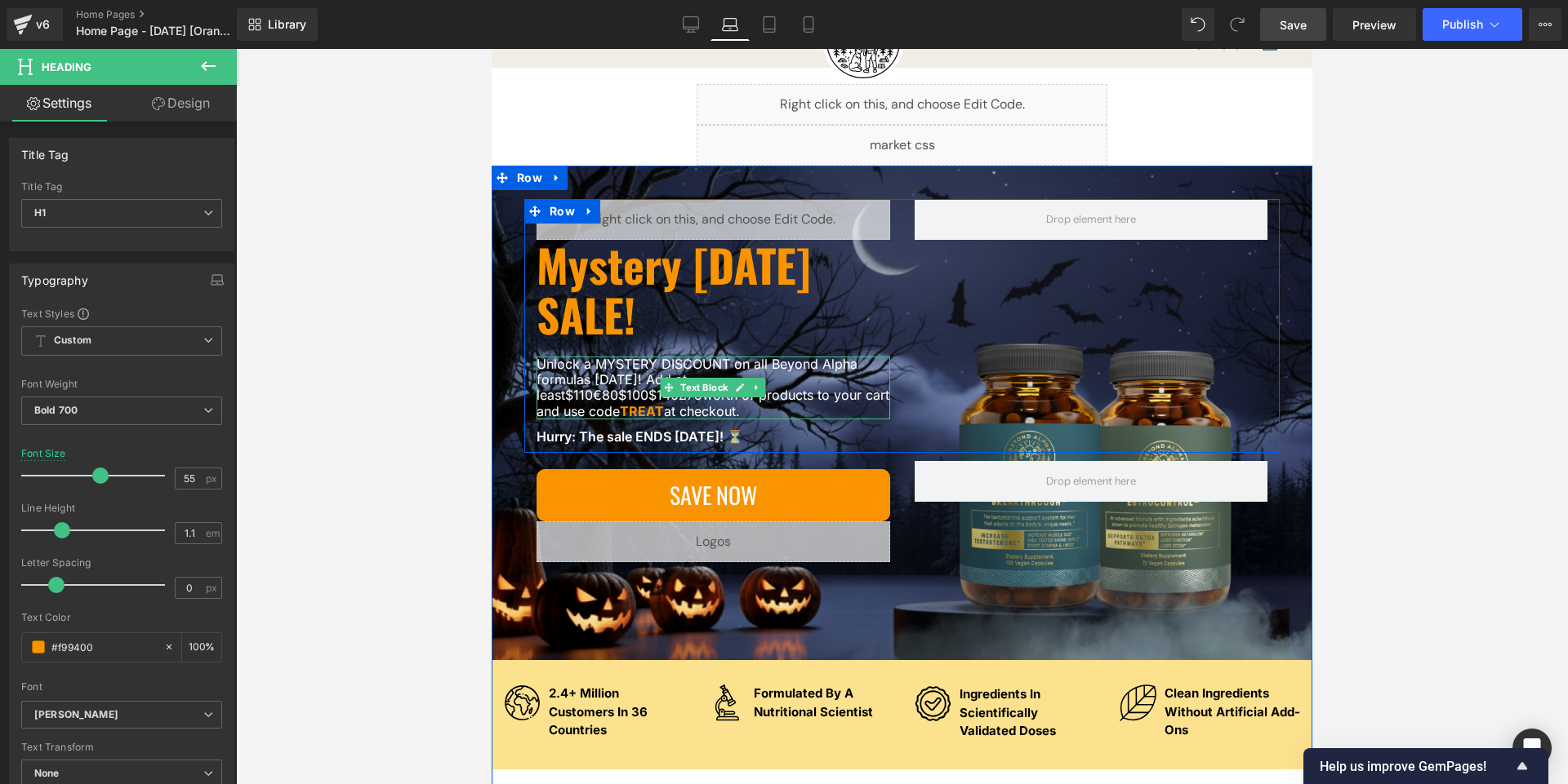
click at [592, 398] on p "Unlock a MYSTERY DISCOUNT on all Beyond Alpha formulas [DATE]! Add at least $11…" at bounding box center [713, 388] width 353 height 63
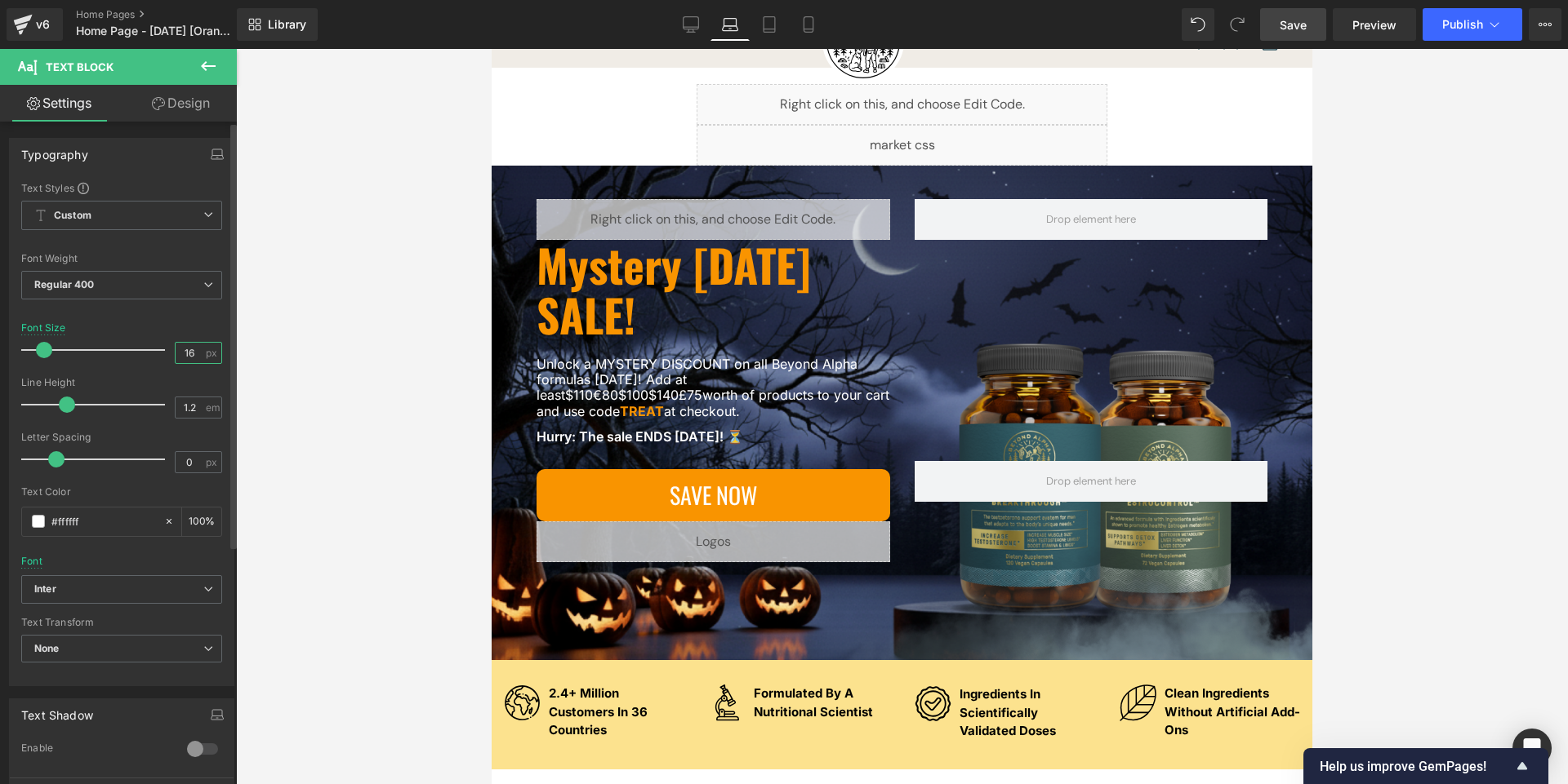
click at [188, 351] on input "16" at bounding box center [190, 352] width 29 height 21
type input "1"
type input "20"
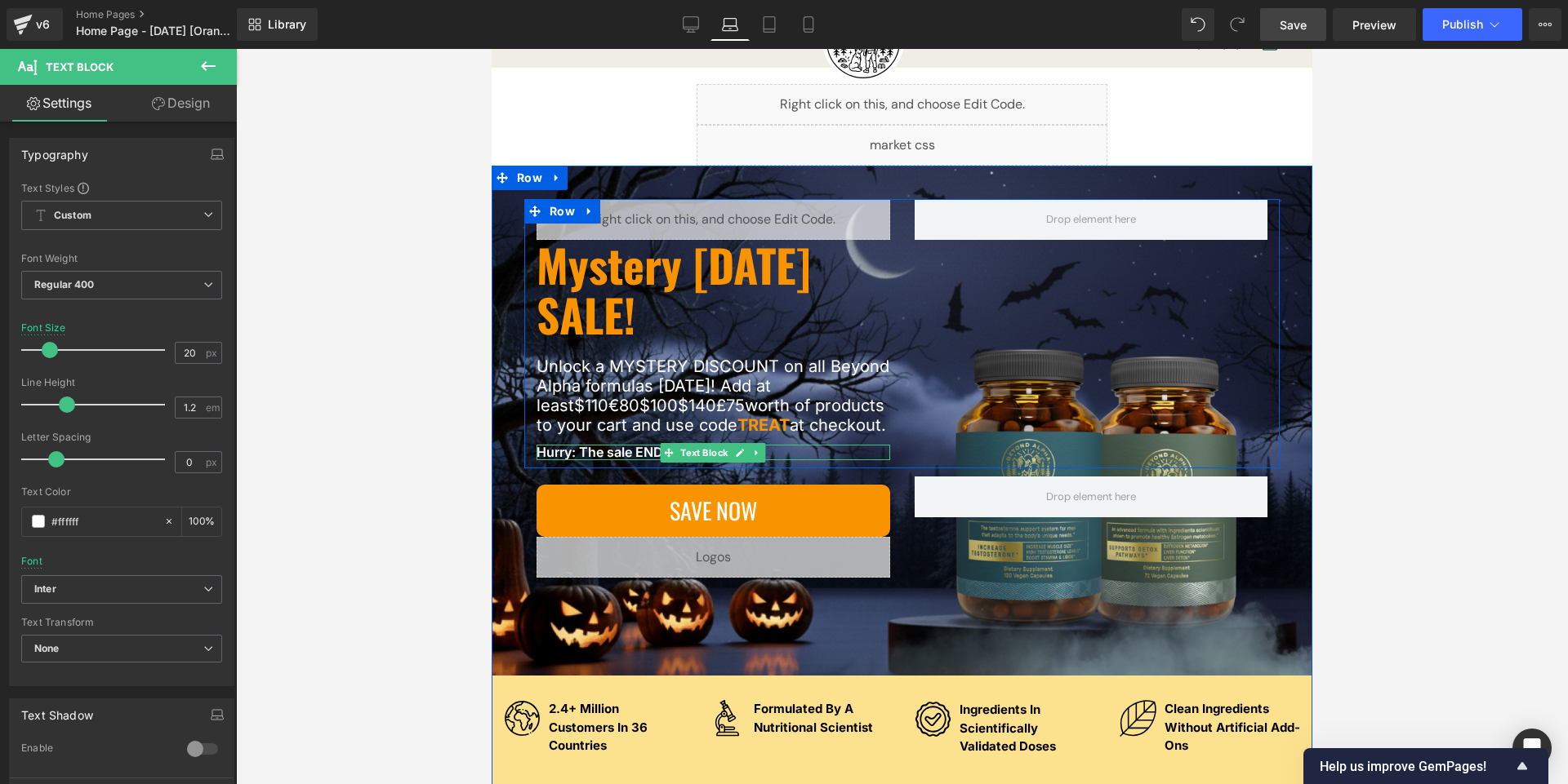
click at [617, 455] on p "Hurry: The sale ENDS [DATE]! ⏳" at bounding box center [713, 452] width 353 height 16
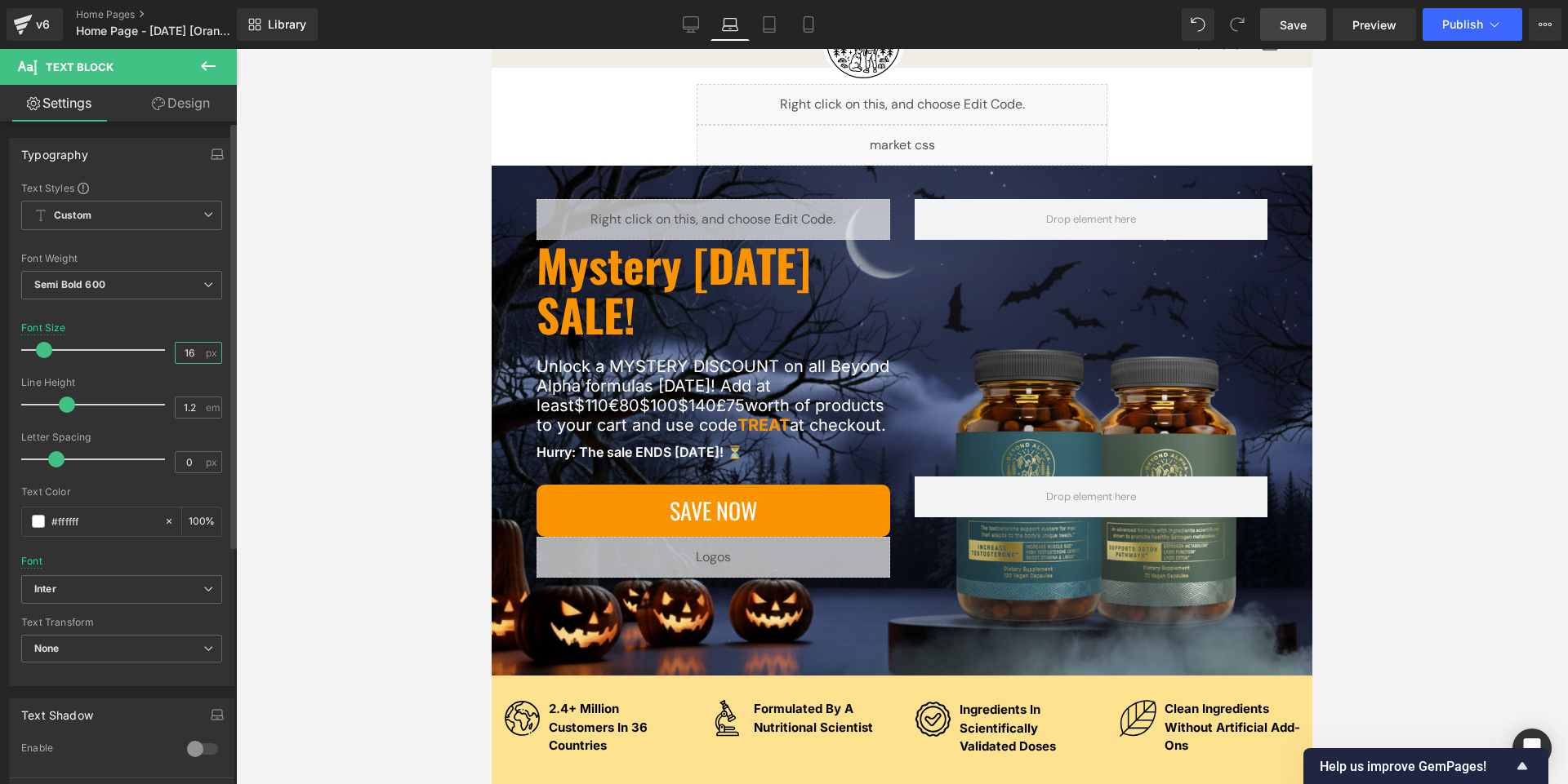
click at [191, 356] on input "16" at bounding box center [190, 352] width 29 height 21
type input "1"
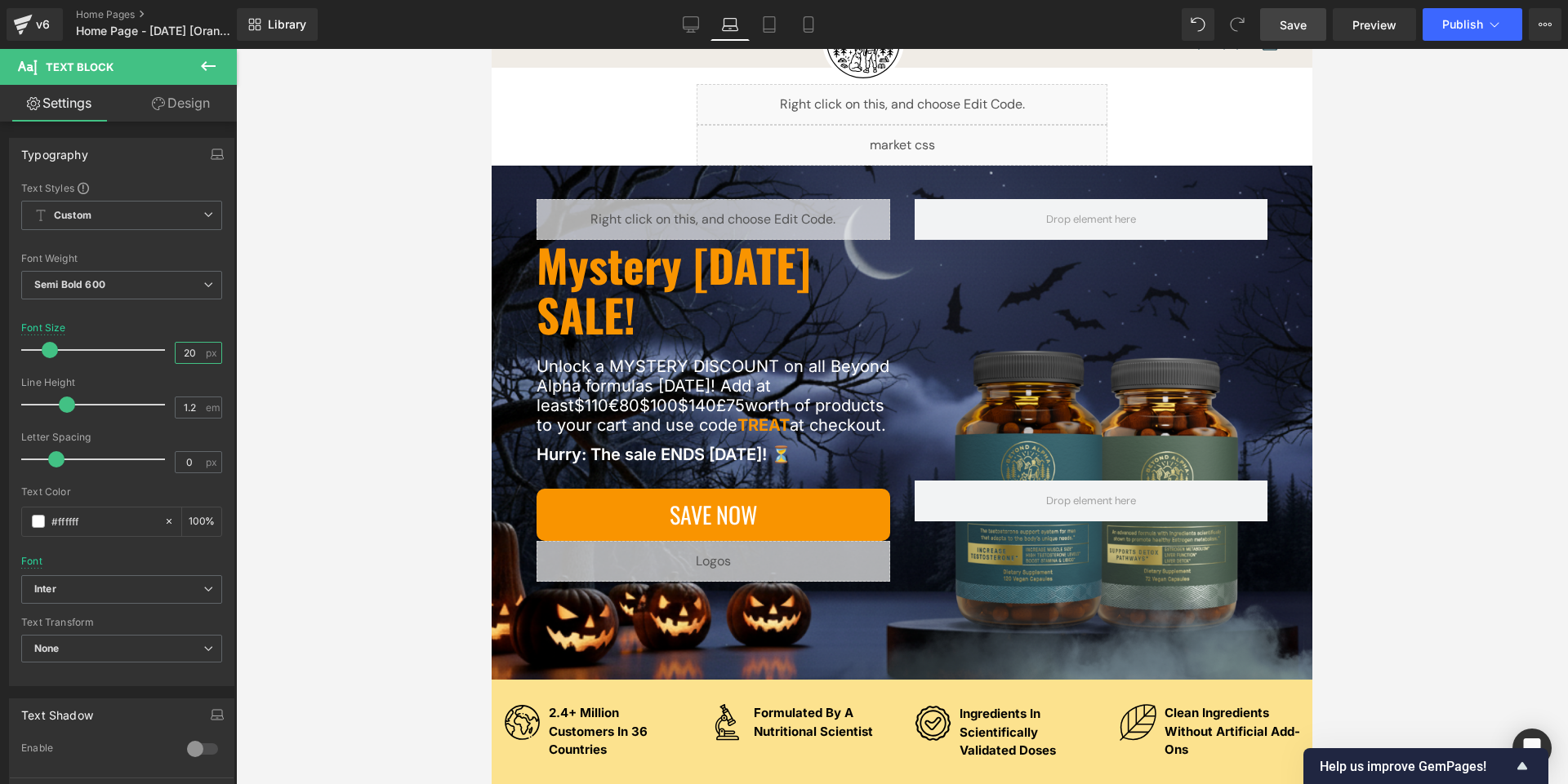
type input "20"
click at [1286, 23] on span "Save" at bounding box center [1292, 25] width 27 height 17
